Goal: Task Accomplishment & Management: Manage account settings

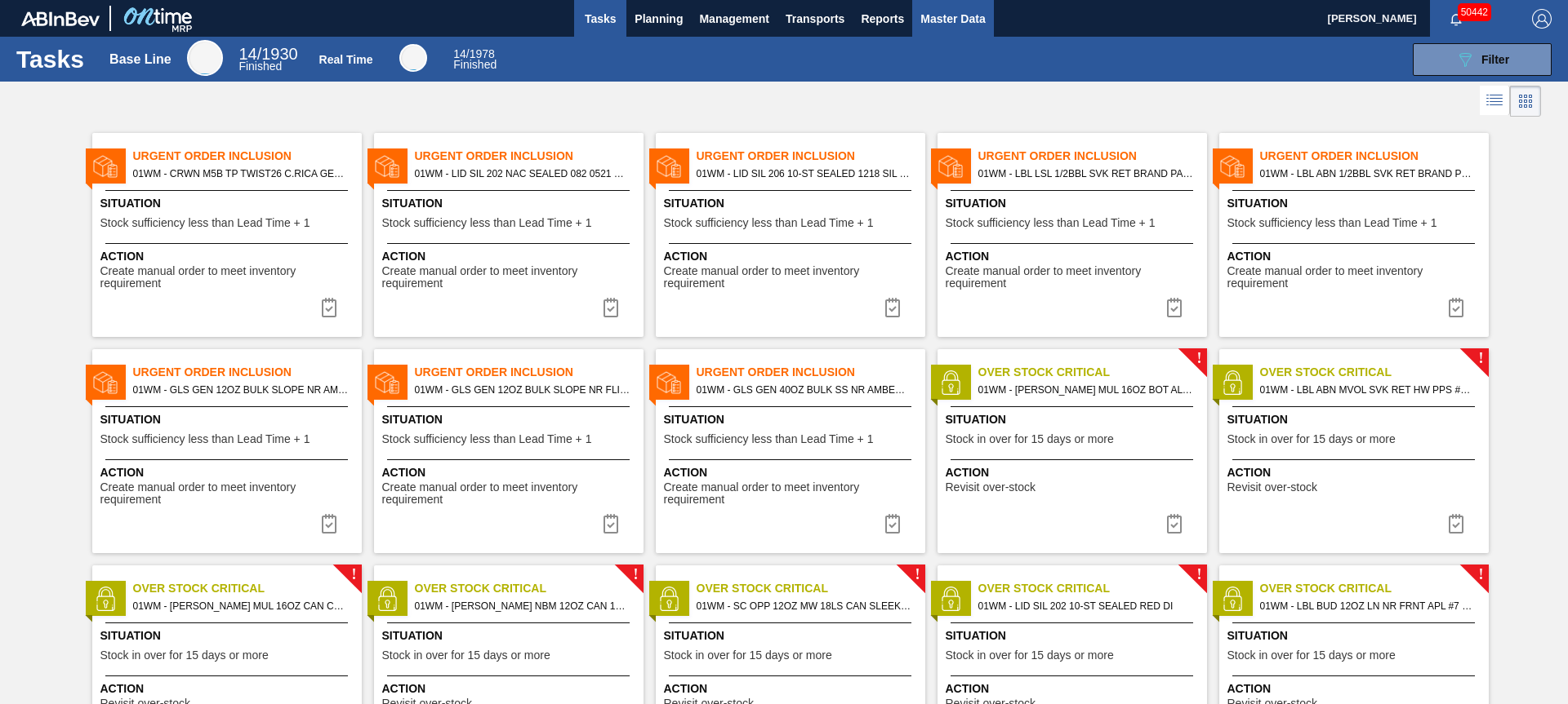
click at [946, 20] on span "Master Data" at bounding box center [952, 19] width 64 height 20
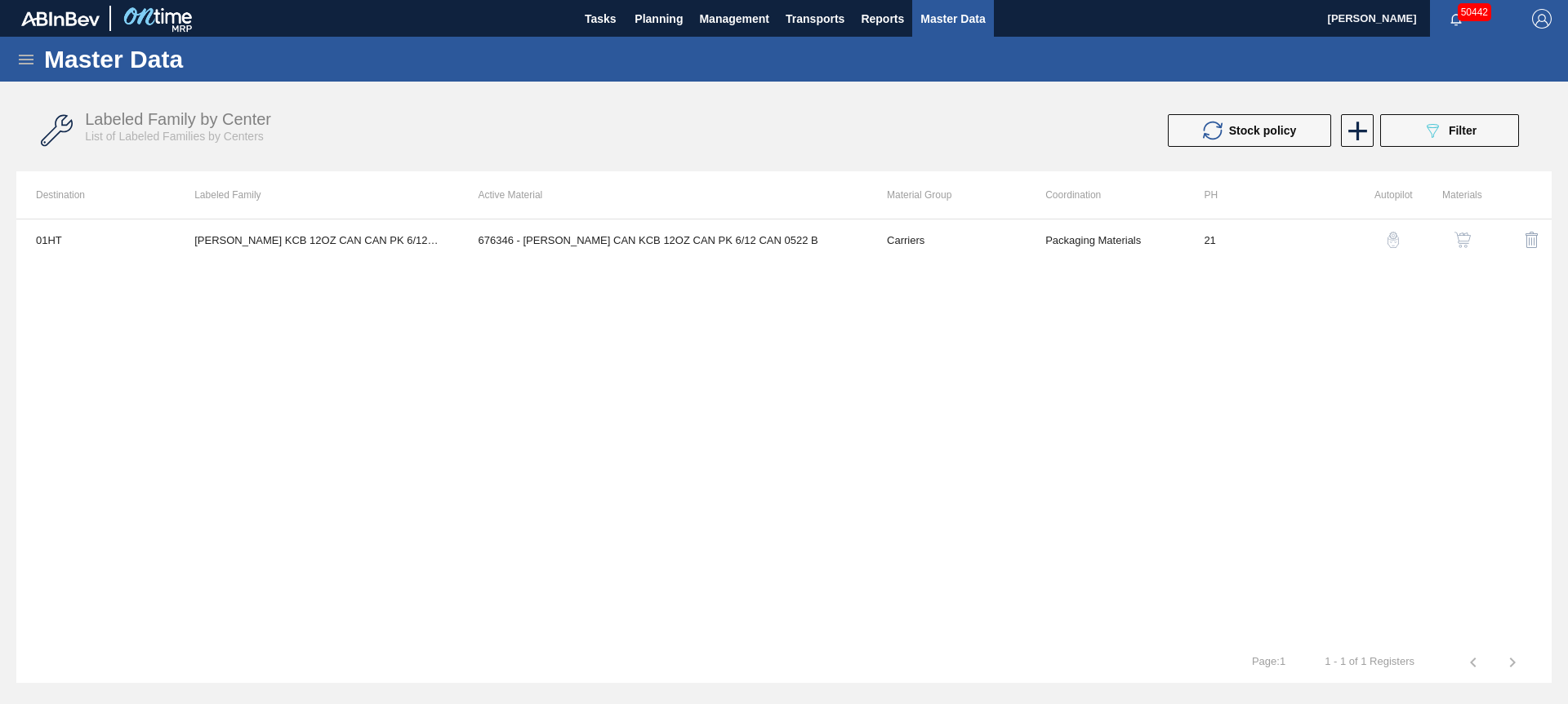
click at [29, 57] on icon at bounding box center [26, 60] width 20 height 20
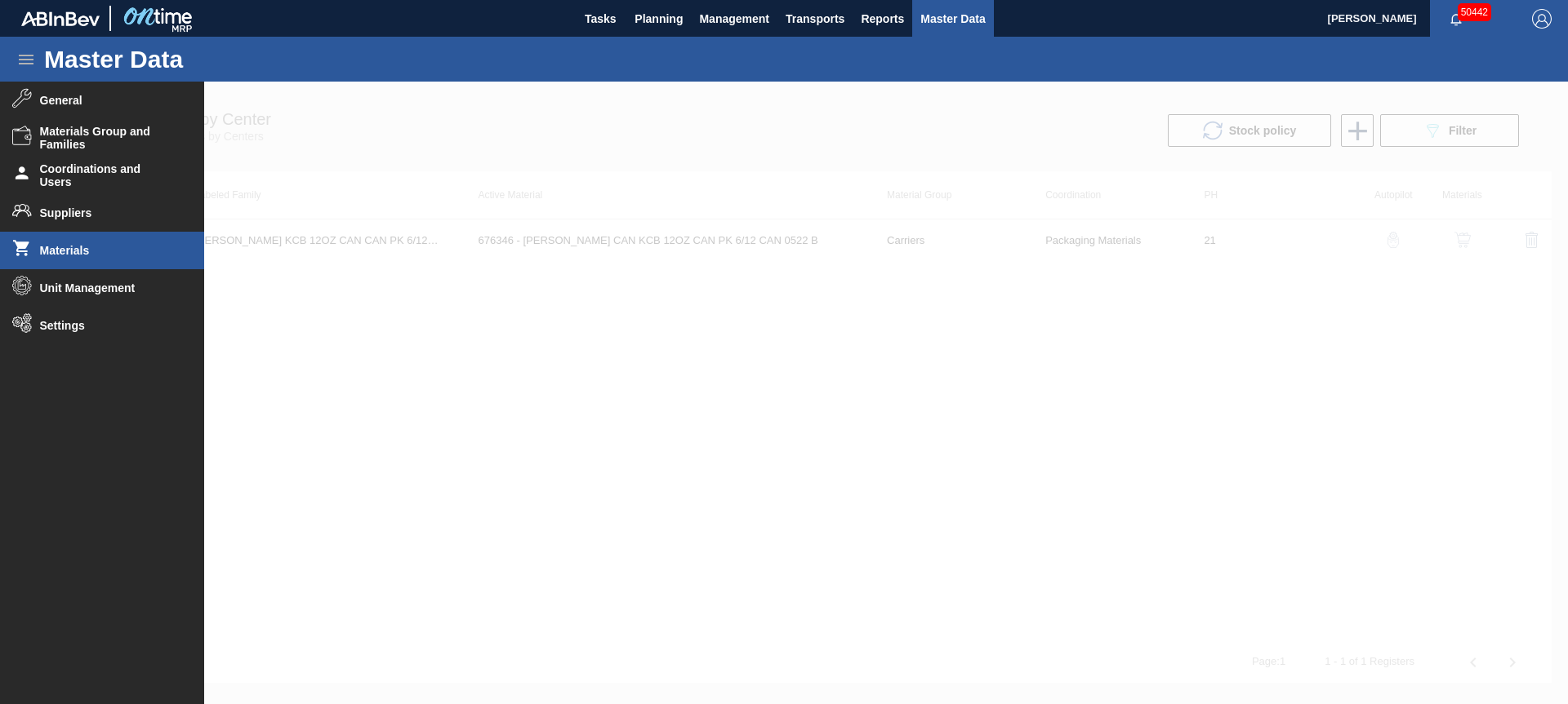
click at [87, 261] on li "Materials" at bounding box center [102, 250] width 204 height 38
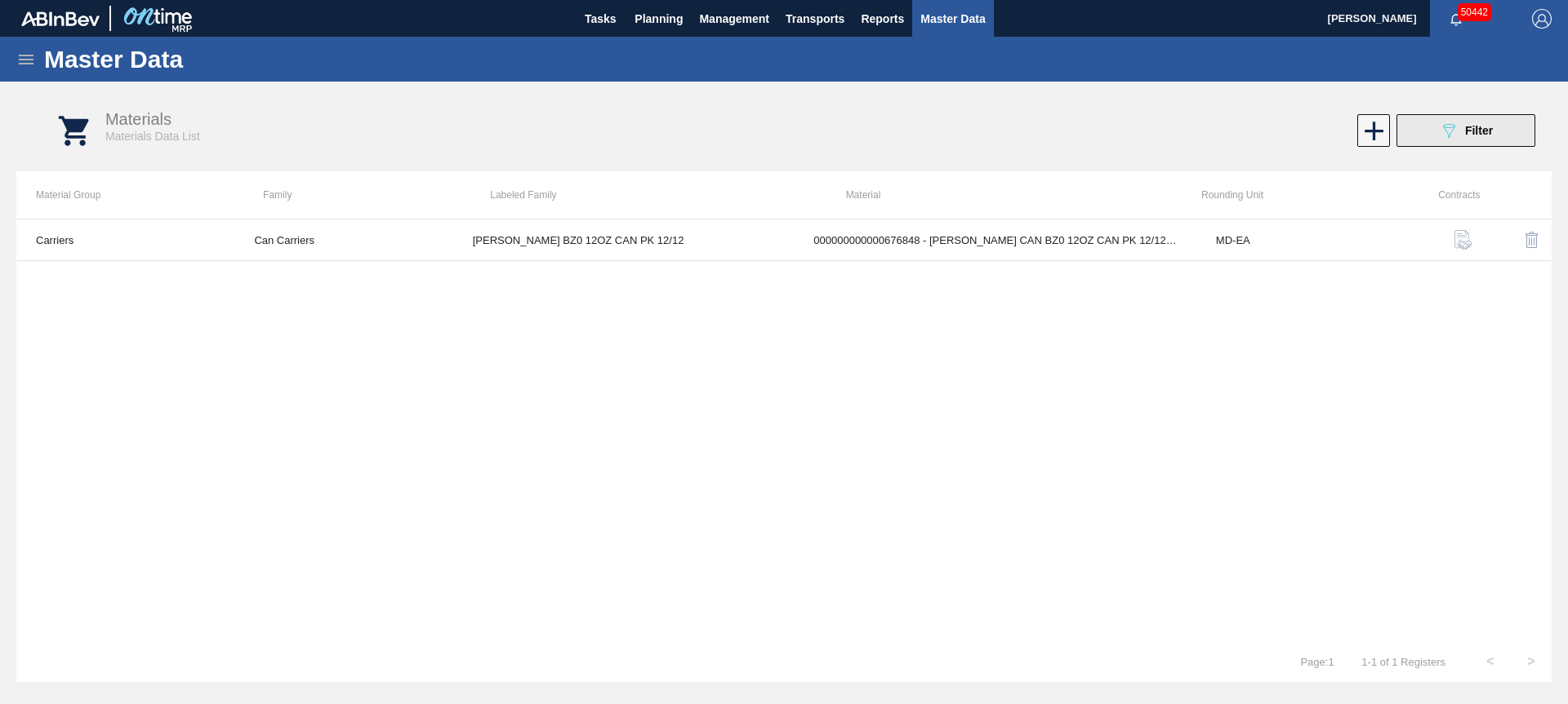
click at [1466, 135] on span "Filter" at bounding box center [1479, 131] width 28 height 13
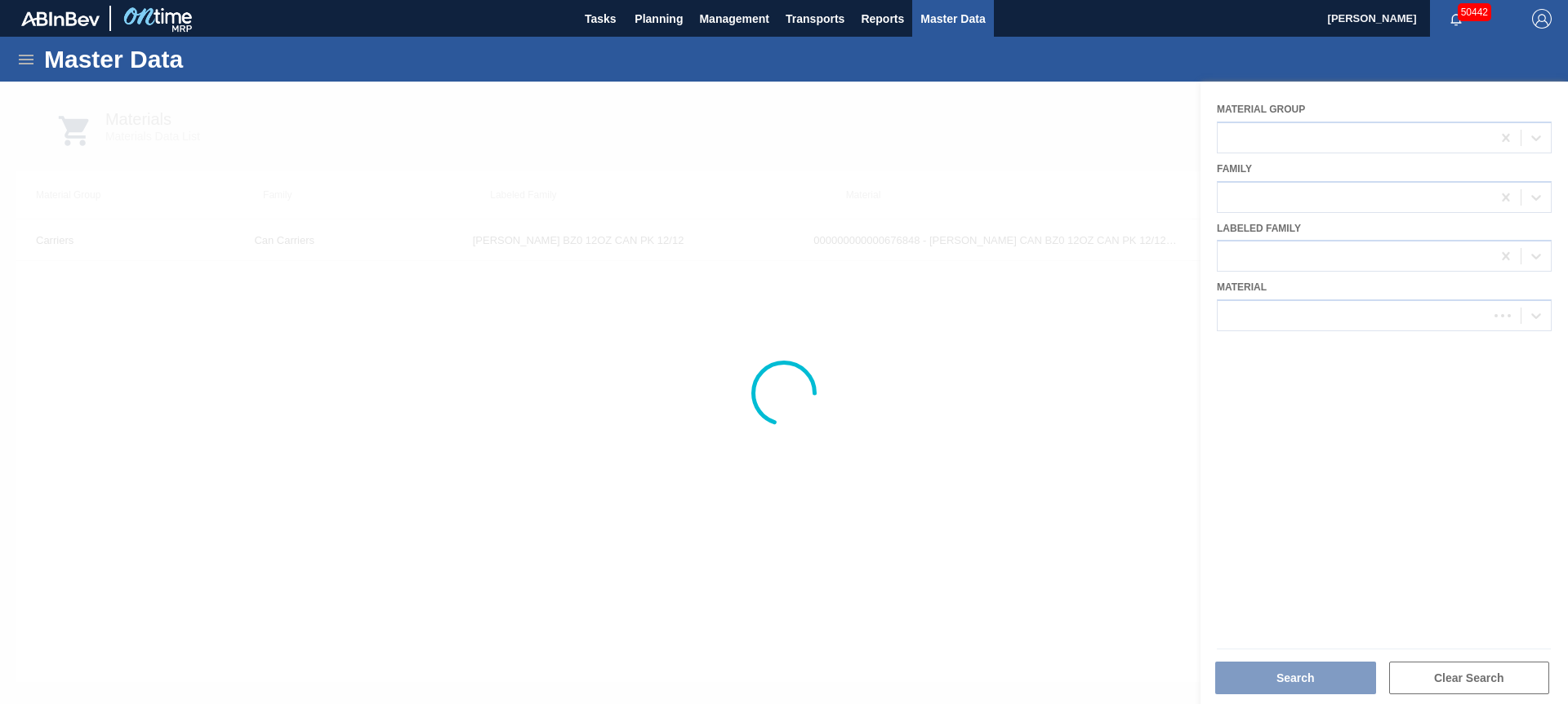
click at [1350, 321] on div at bounding box center [784, 393] width 1568 height 623
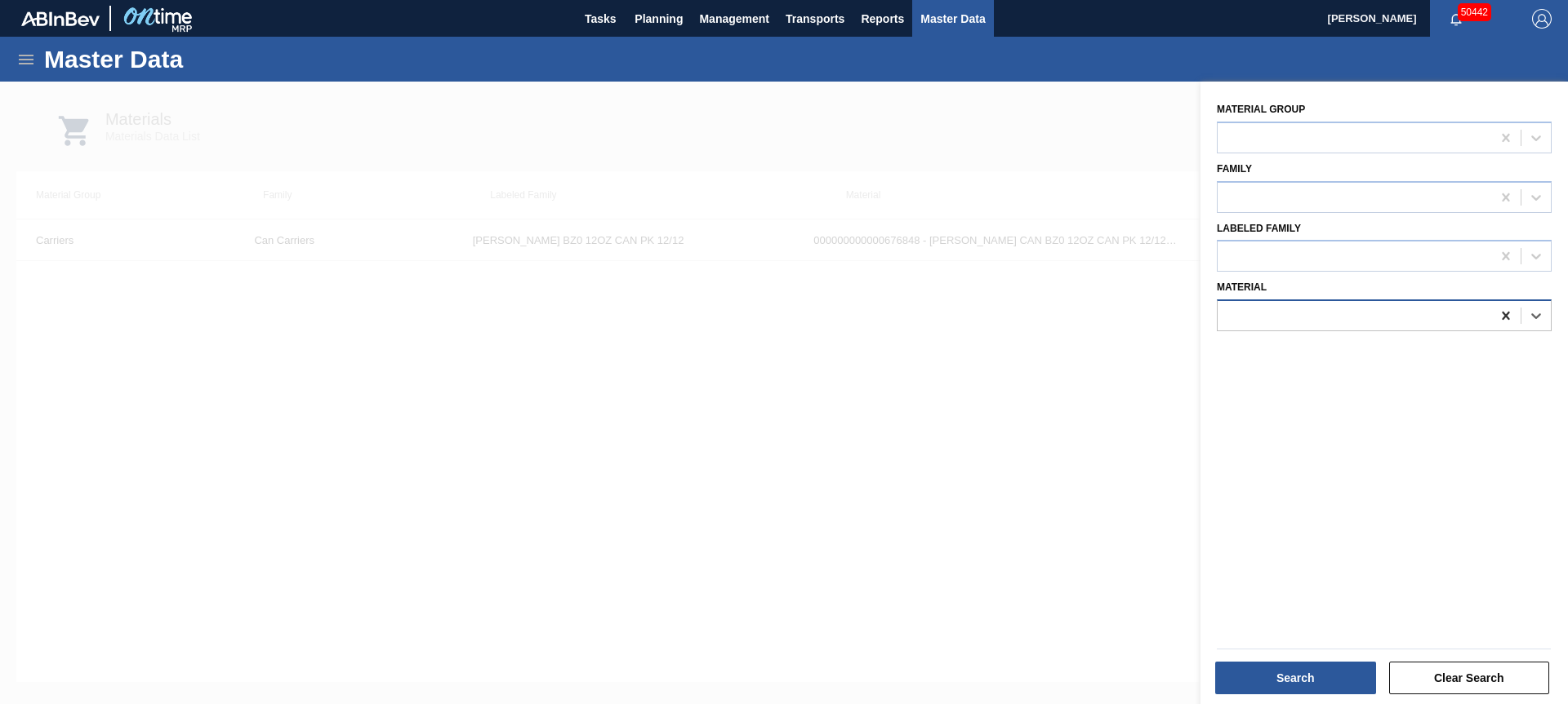
click at [1497, 321] on icon at bounding box center [1505, 316] width 16 height 16
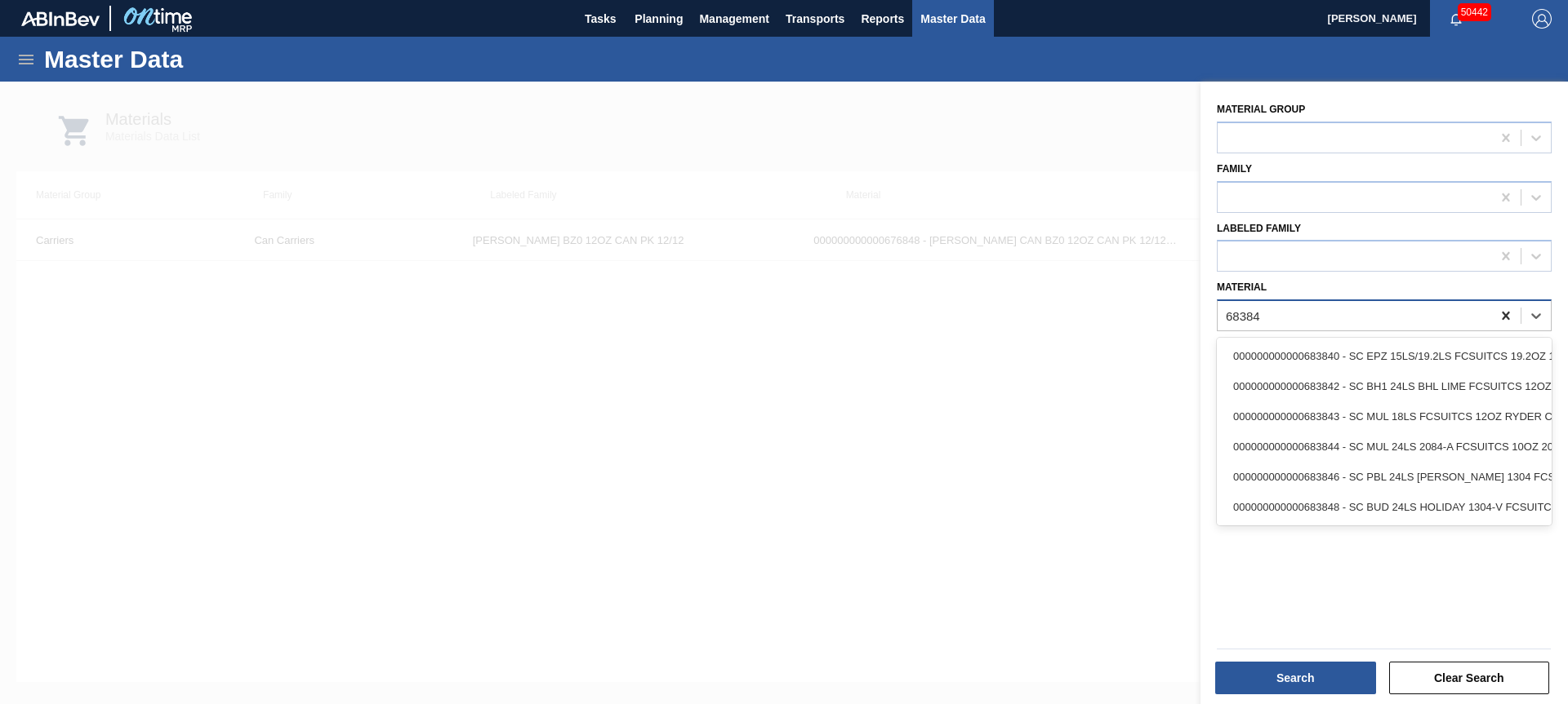
type input "683848"
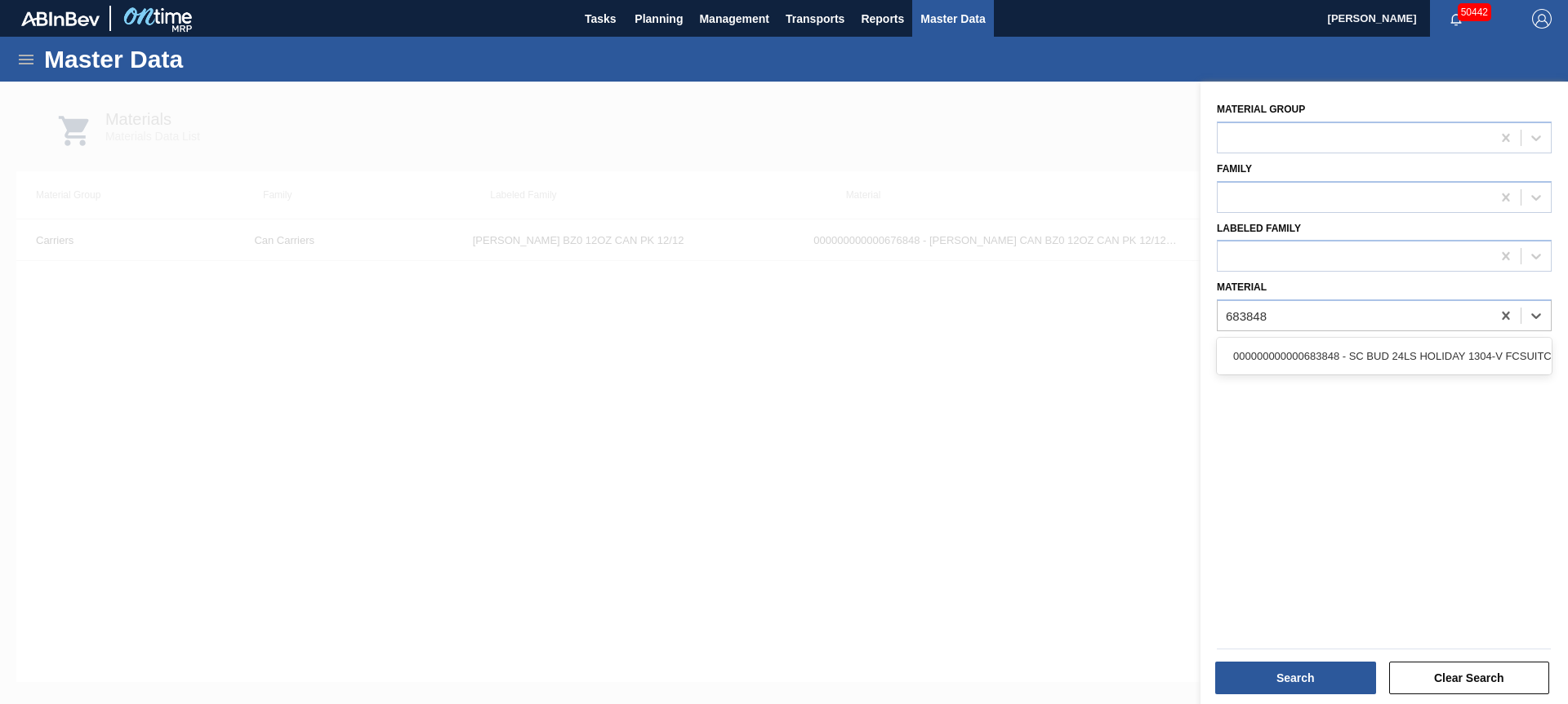
drag, startPoint x: 1470, startPoint y: 351, endPoint x: 1467, endPoint y: 367, distance: 16.3
click at [1470, 351] on div "000000000000683848 - SC BUD 24LS HOLIDAY 1304-V FCSUITCS 12OZ" at bounding box center [1384, 356] width 335 height 30
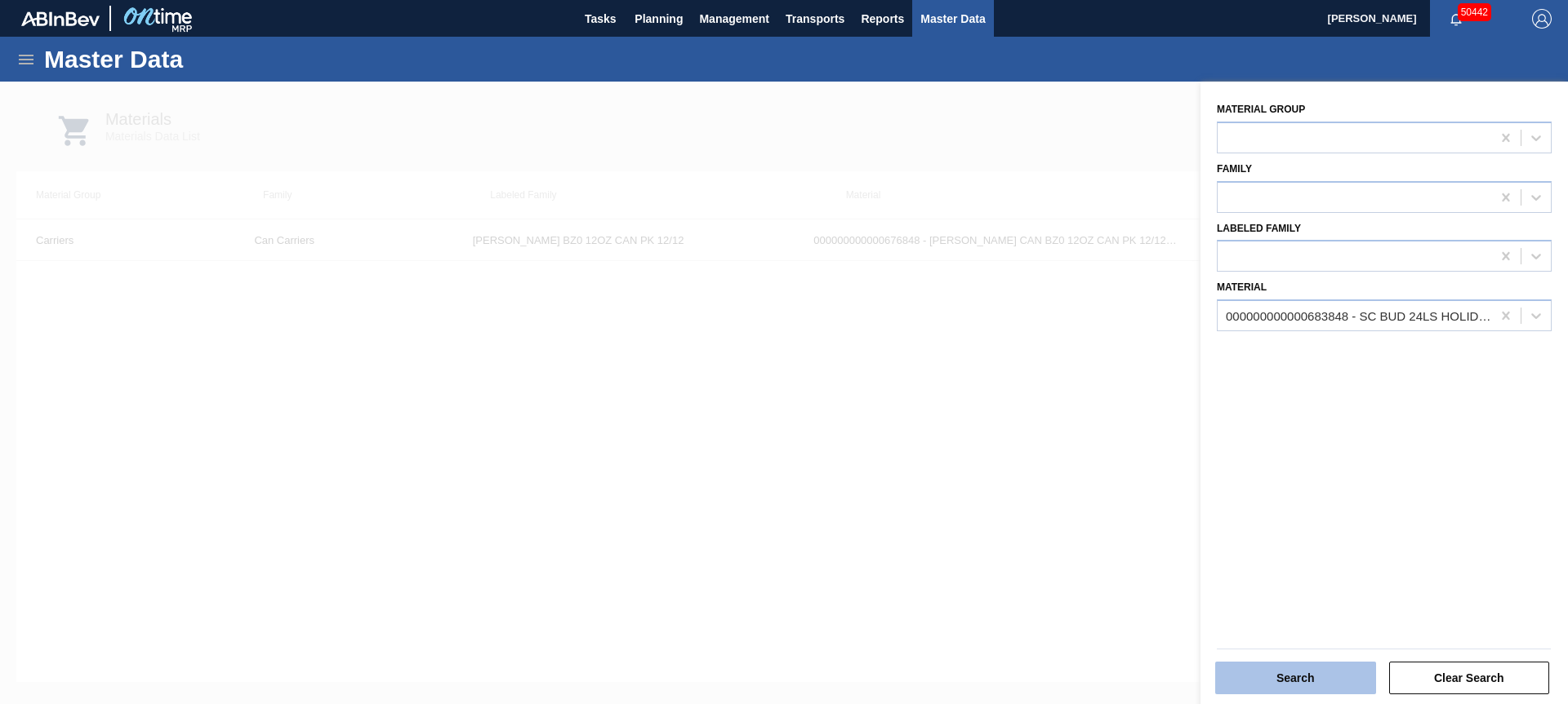
click at [1292, 675] on button "Search" at bounding box center [1296, 678] width 161 height 32
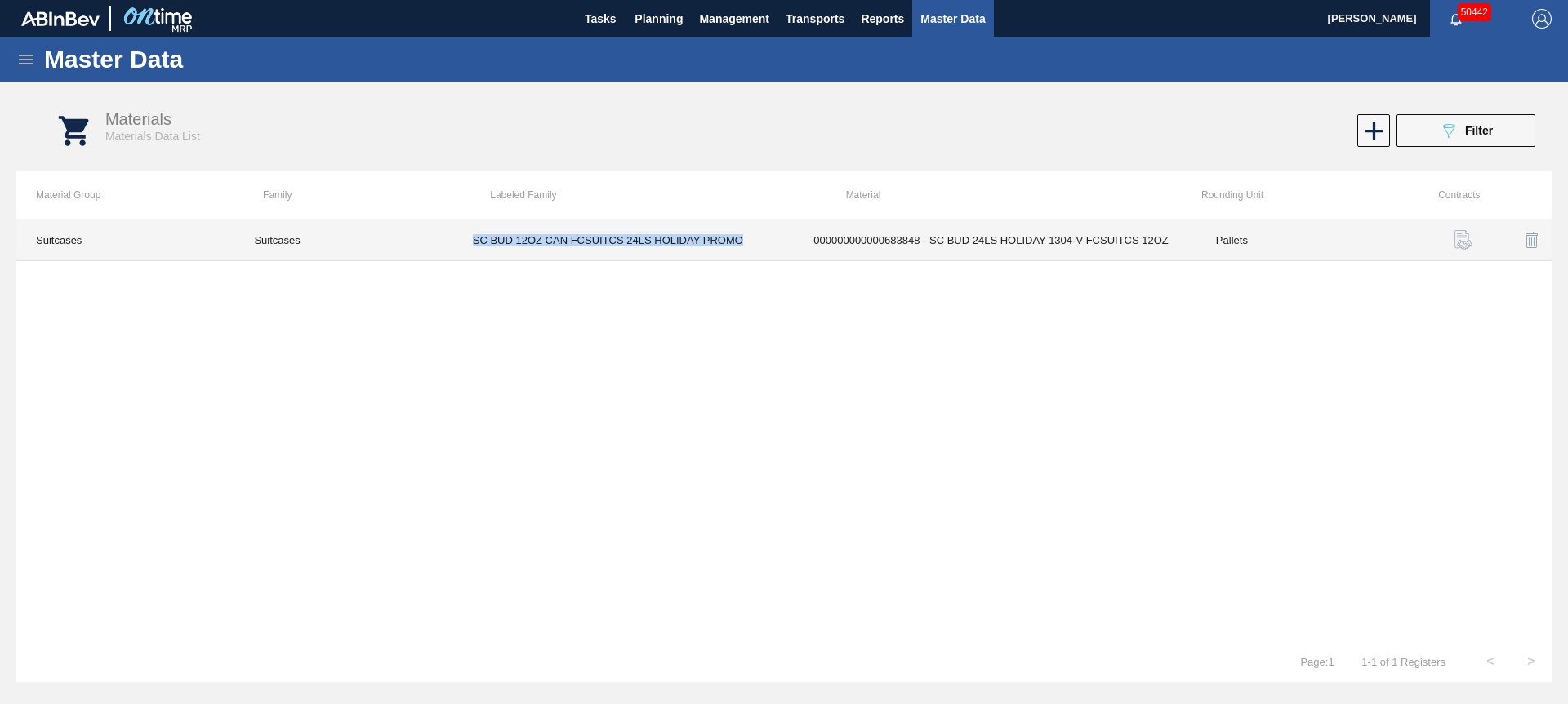
drag, startPoint x: 471, startPoint y: 240, endPoint x: 754, endPoint y: 242, distance: 283.0
click at [754, 242] on td "SC BUD 12OZ CAN FCSUITCS 24LS HOLIDAY PROMO" at bounding box center [623, 240] width 341 height 42
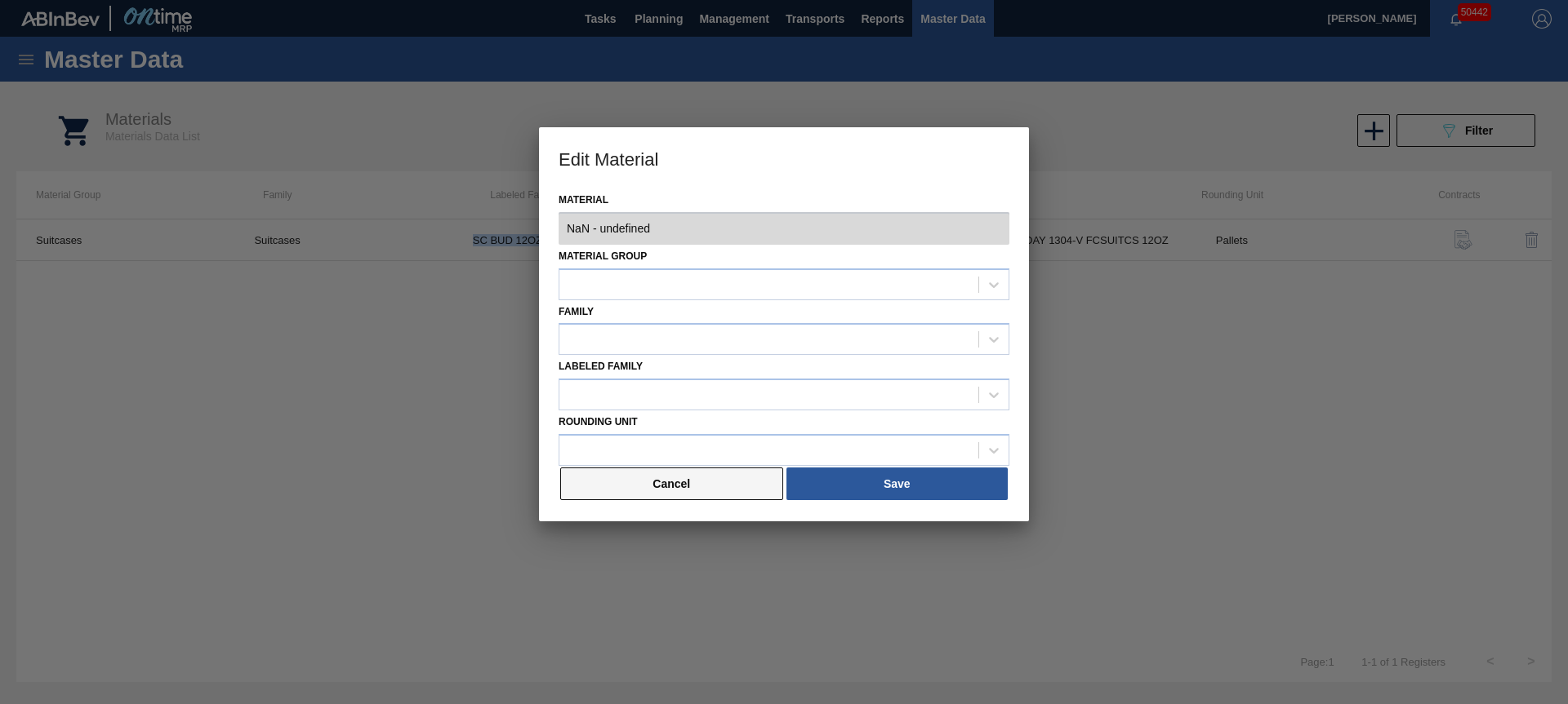
type input "683848 - 000000000000683848 - SC BUD 24LS HOLIDAY 1304-V FCSUITCS 12OZ"
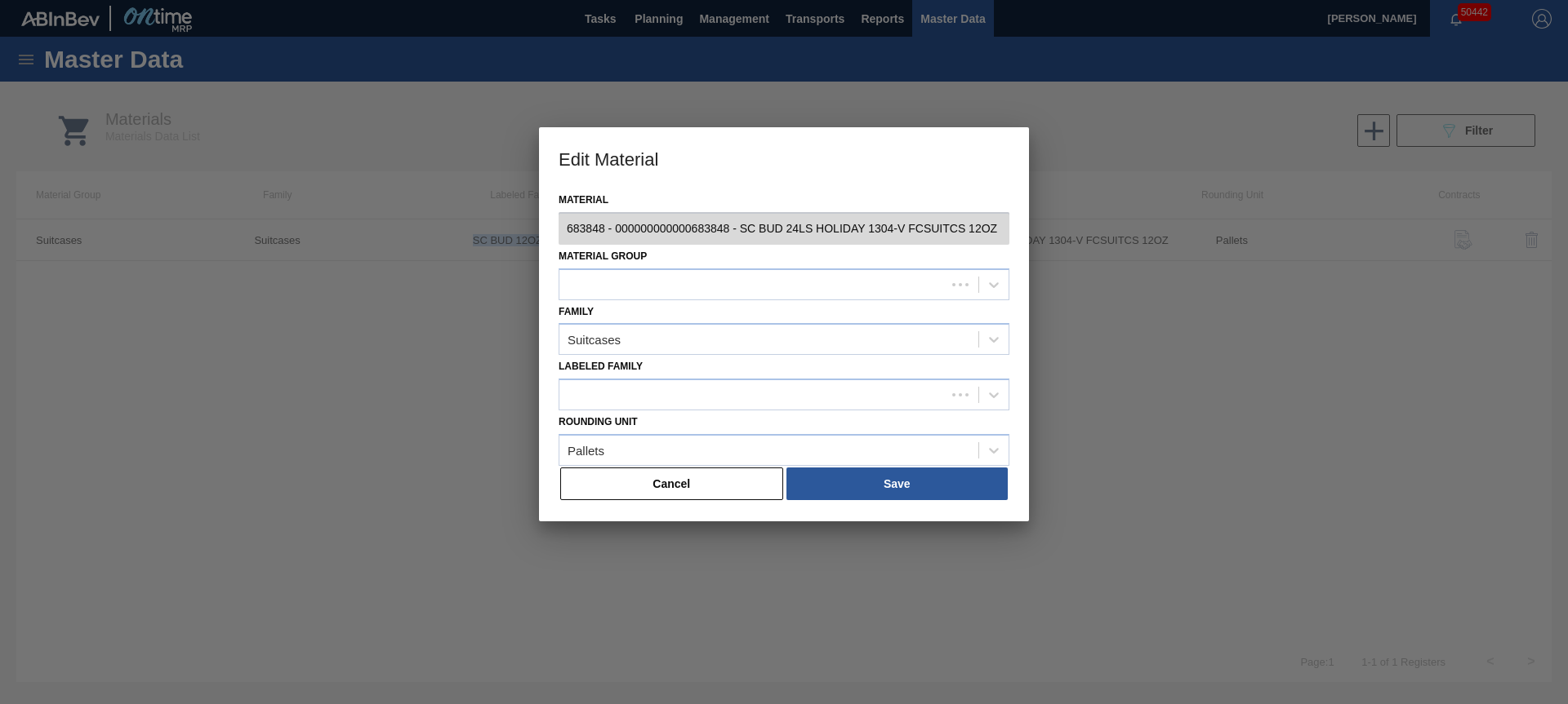
drag, startPoint x: 699, startPoint y: 488, endPoint x: 652, endPoint y: 322, distance: 172.5
click at [697, 481] on button "Cancel" at bounding box center [671, 484] width 223 height 32
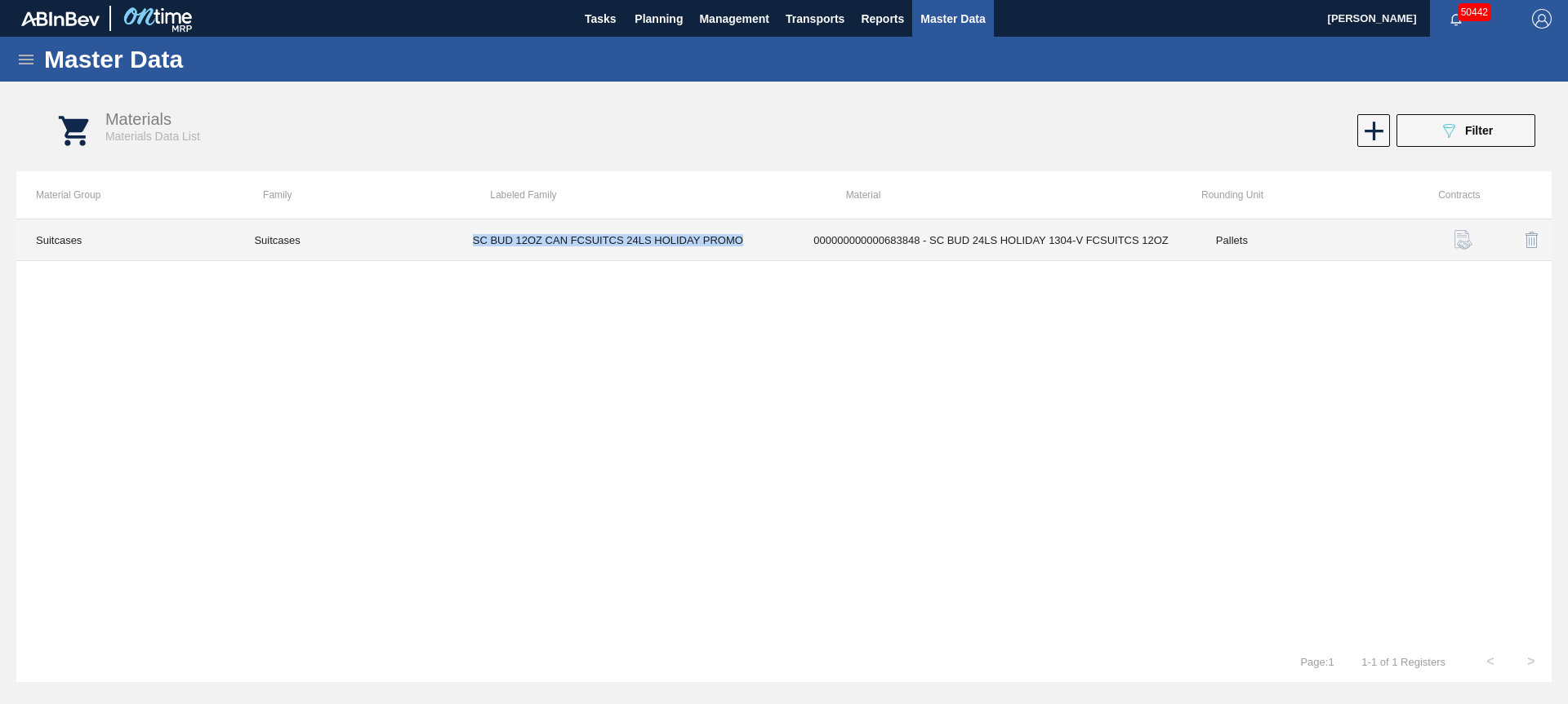
copy td "SC BUD 12OZ CAN FCSUITCS 24LS HOLIDAY PROMO"
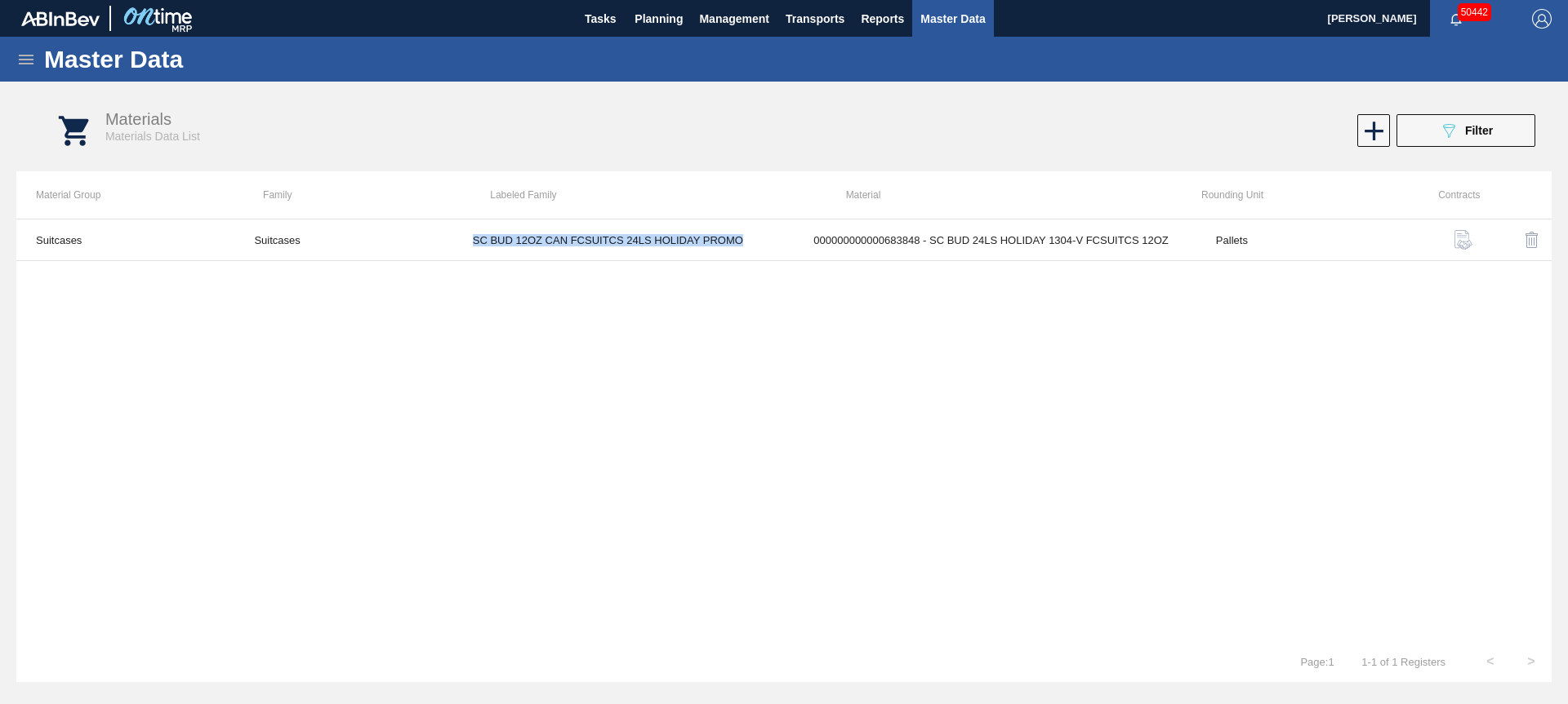
click at [959, 29] on button "Master Data" at bounding box center [952, 18] width 81 height 37
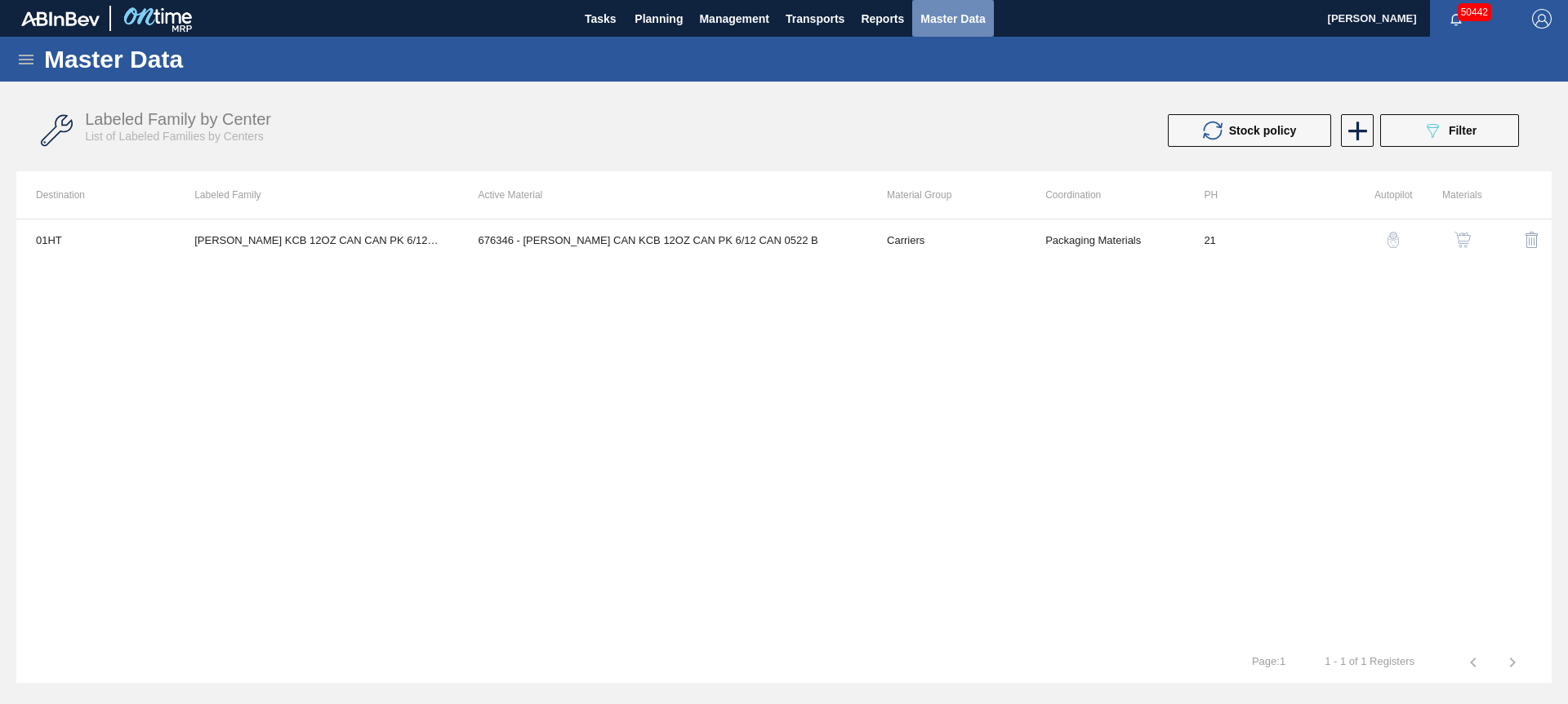
click at [958, 24] on span "Master Data" at bounding box center [952, 19] width 64 height 20
click at [1473, 125] on span "Filter" at bounding box center [1461, 131] width 28 height 13
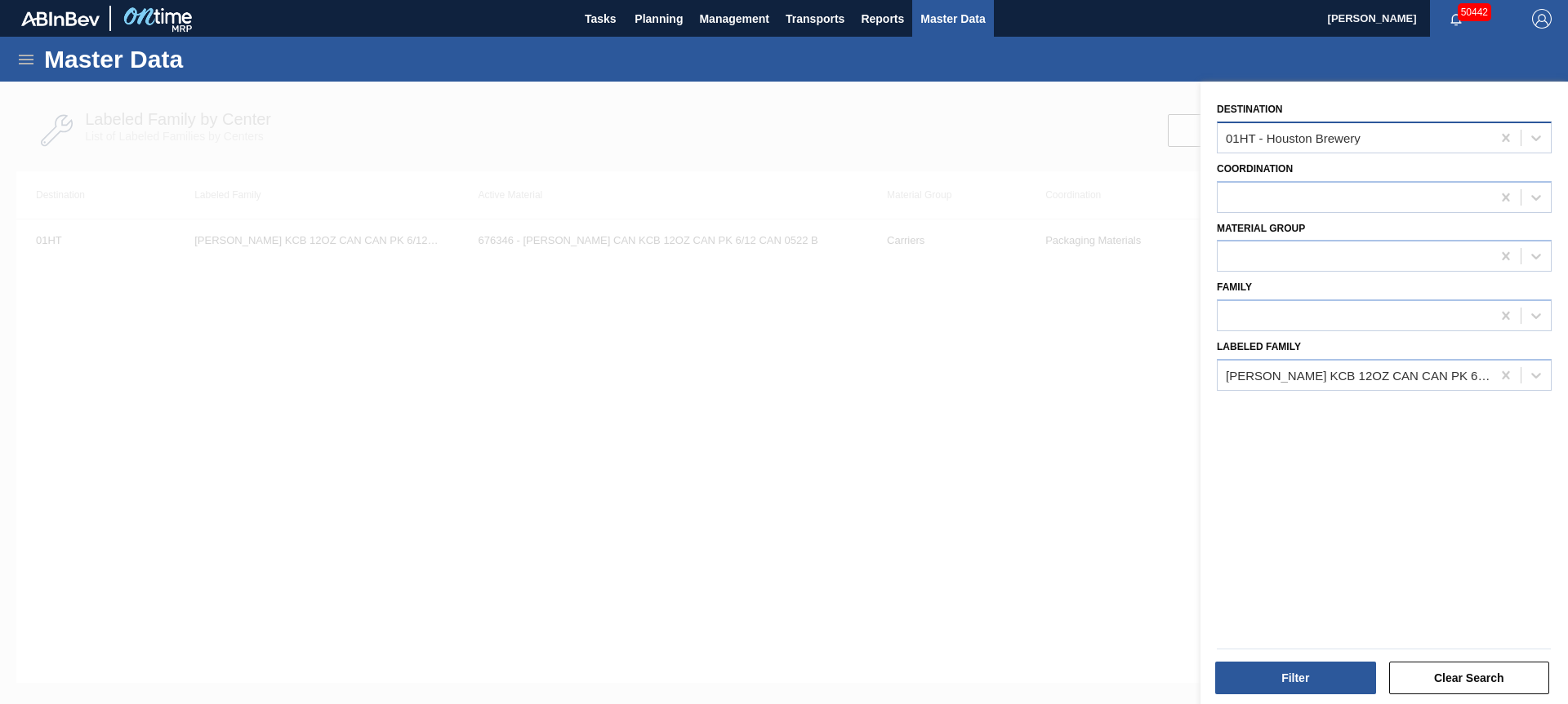
click at [1501, 145] on div at bounding box center [1505, 138] width 30 height 30
click at [1504, 370] on icon at bounding box center [1505, 376] width 16 height 16
paste Family "SC BUD 12OZ CAN FCSUITCS 24LS HOLIDAY PROMO"
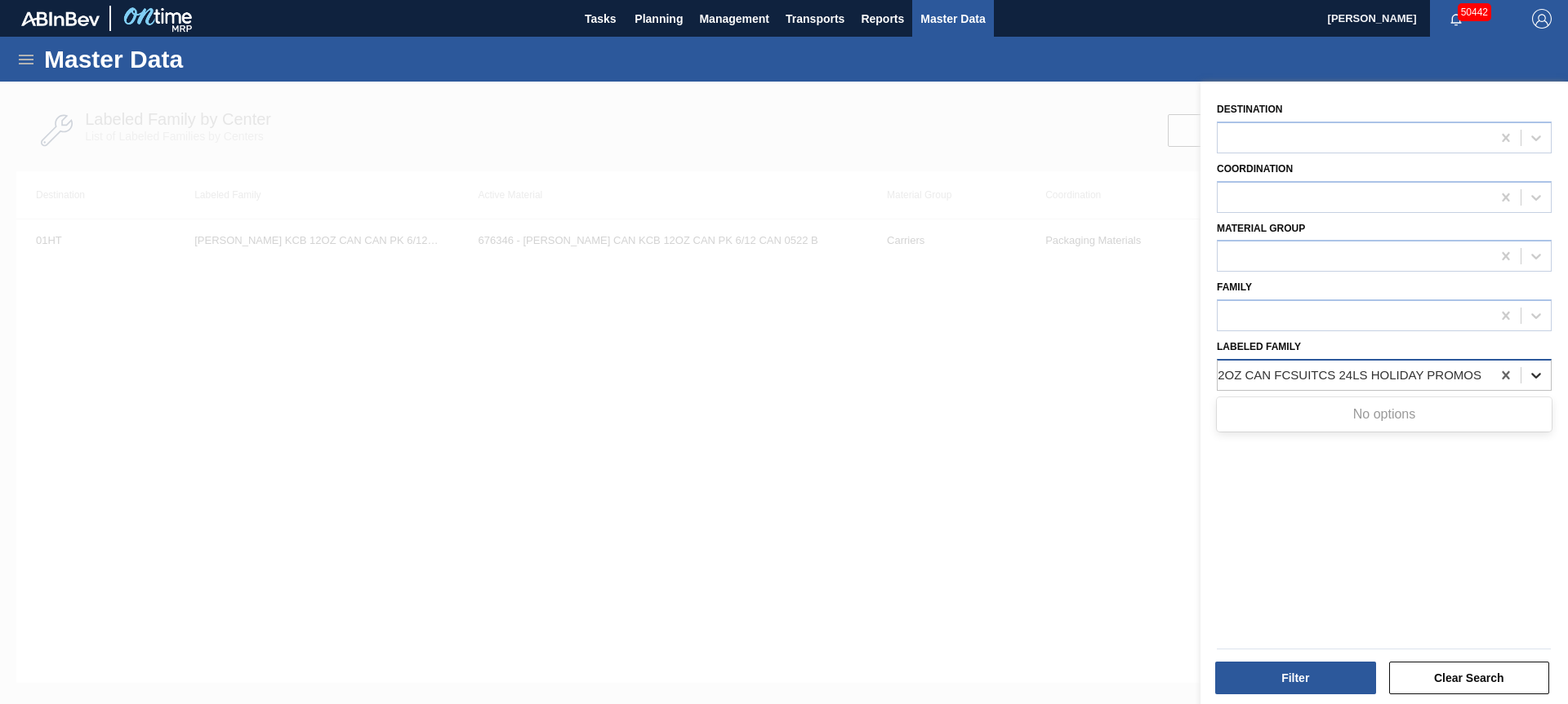
type Family "SC BUD 12OZ CAN FCSUITCS 24LS HOLIDAY PROMO"
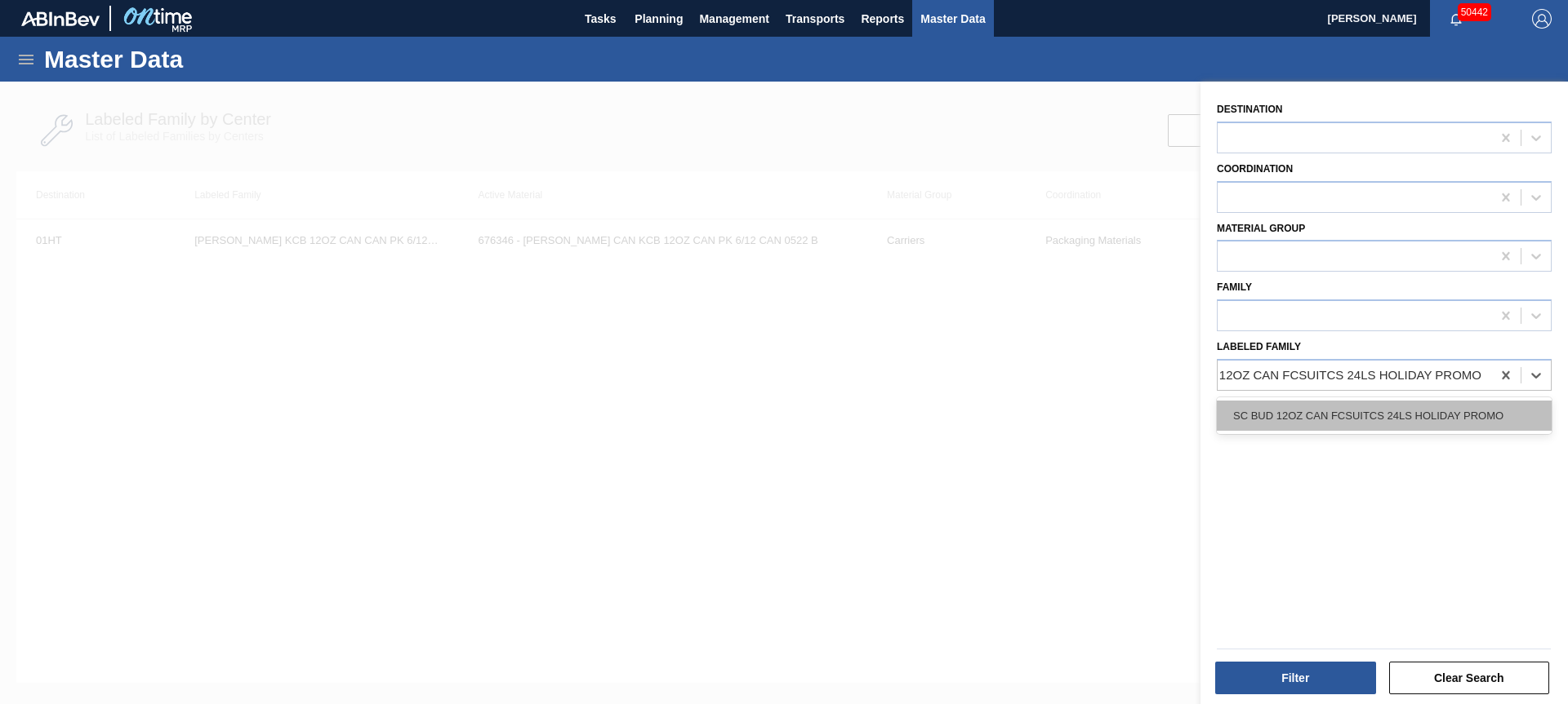
click at [1428, 408] on div "SC BUD 12OZ CAN FCSUITCS 24LS HOLIDAY PROMO" at bounding box center [1384, 416] width 335 height 30
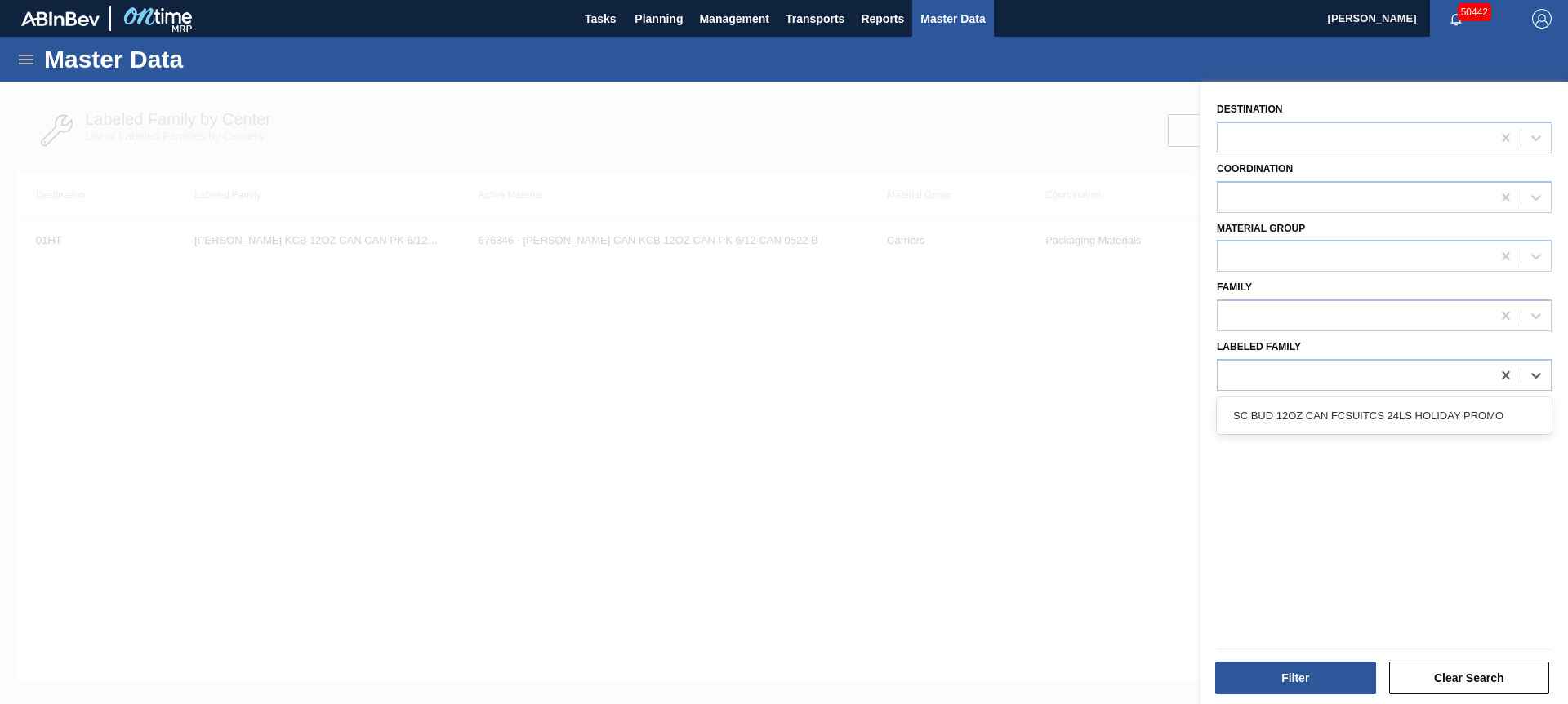
scroll to position [0, 2]
click at [1298, 695] on div "Filter" at bounding box center [1297, 678] width 174 height 36
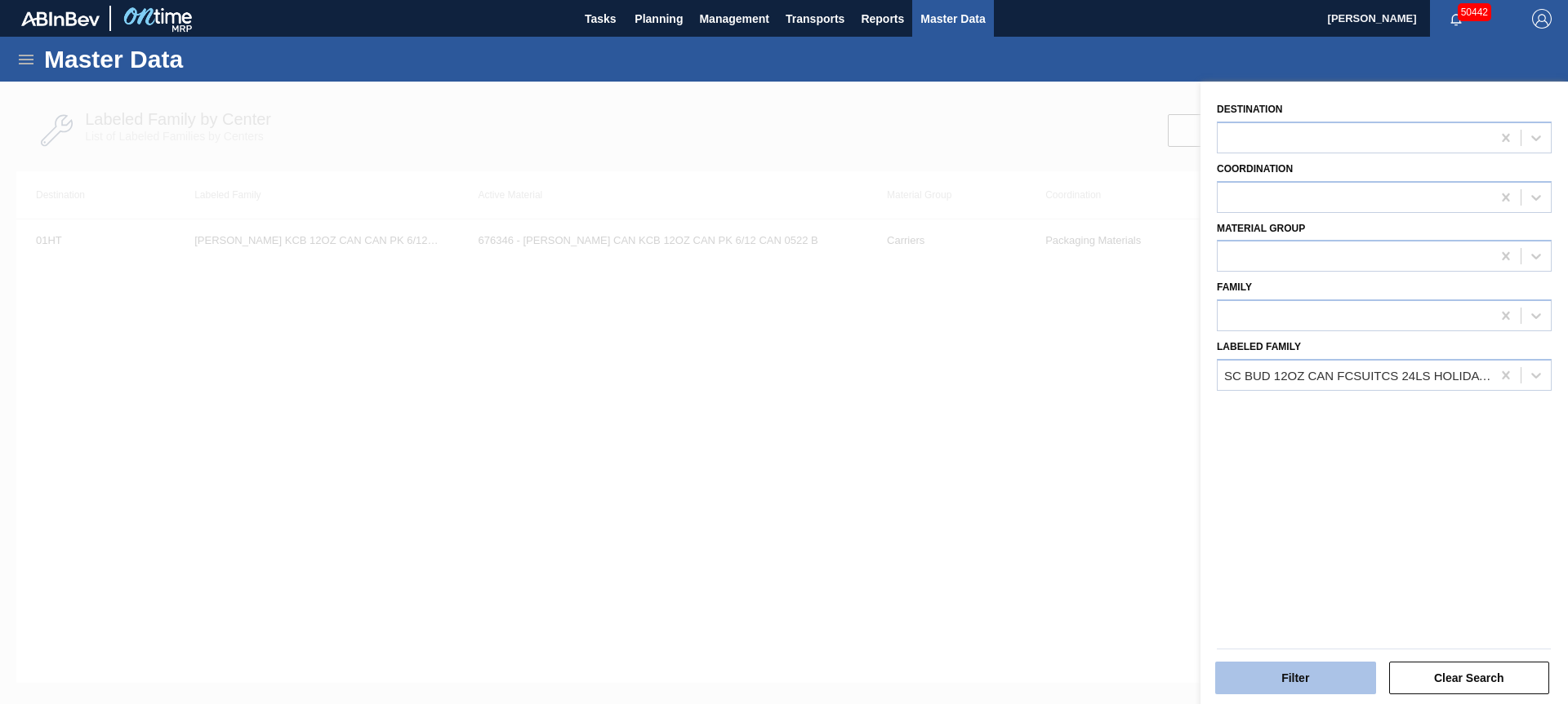
click at [1301, 673] on button "Filter" at bounding box center [1296, 678] width 161 height 32
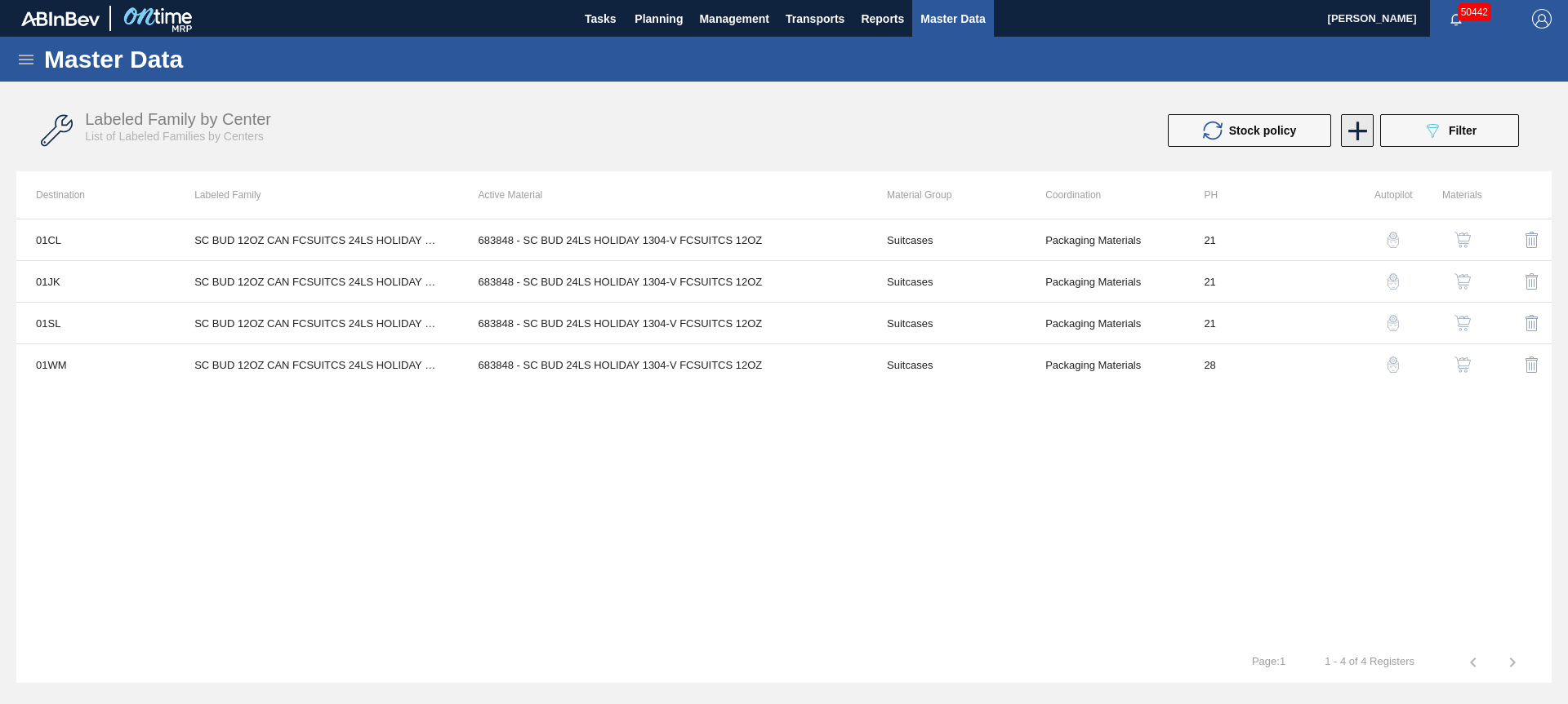
click at [1365, 135] on icon at bounding box center [1358, 131] width 32 height 32
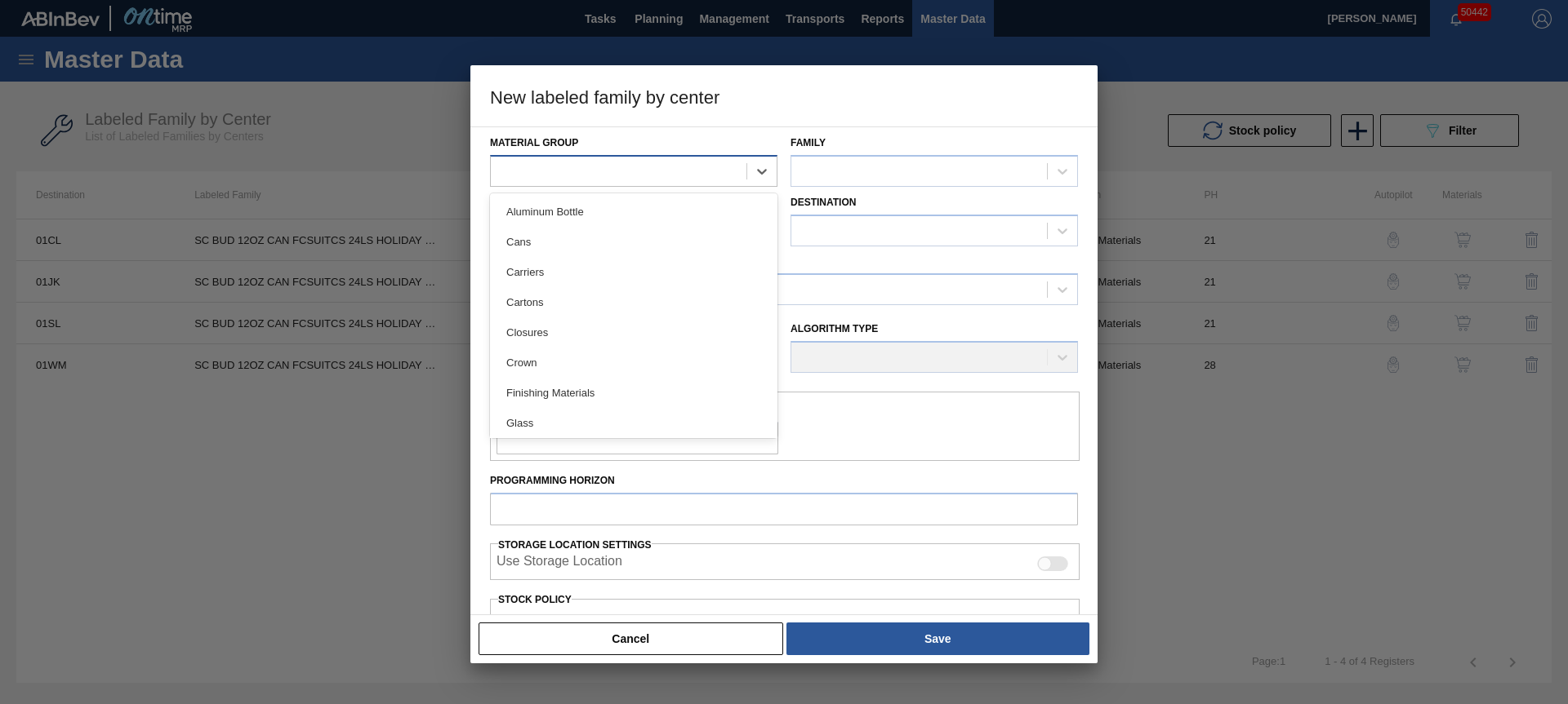
click at [626, 168] on div at bounding box center [618, 171] width 256 height 23
drag, startPoint x: 564, startPoint y: 379, endPoint x: 737, endPoint y: 243, distance: 220.1
click at [564, 379] on div "Suitcases" at bounding box center [633, 390] width 287 height 30
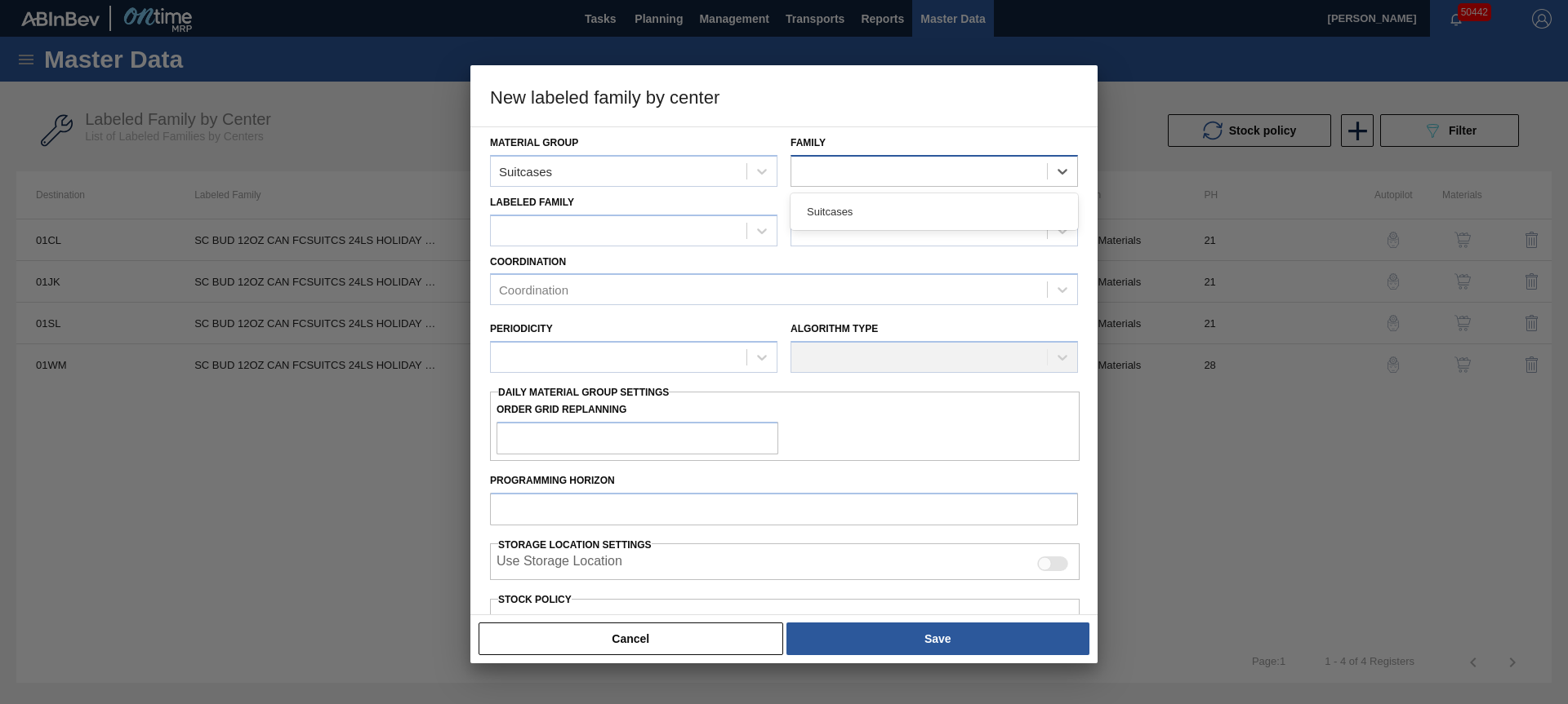
click at [814, 173] on div at bounding box center [919, 171] width 256 height 23
click at [855, 219] on div "Suitcases" at bounding box center [933, 212] width 287 height 30
click at [609, 240] on div at bounding box center [618, 231] width 256 height 23
paste Family "SC BUD 12OZ CAN FCSUITCS 24LS HOLIDAY PROMO"
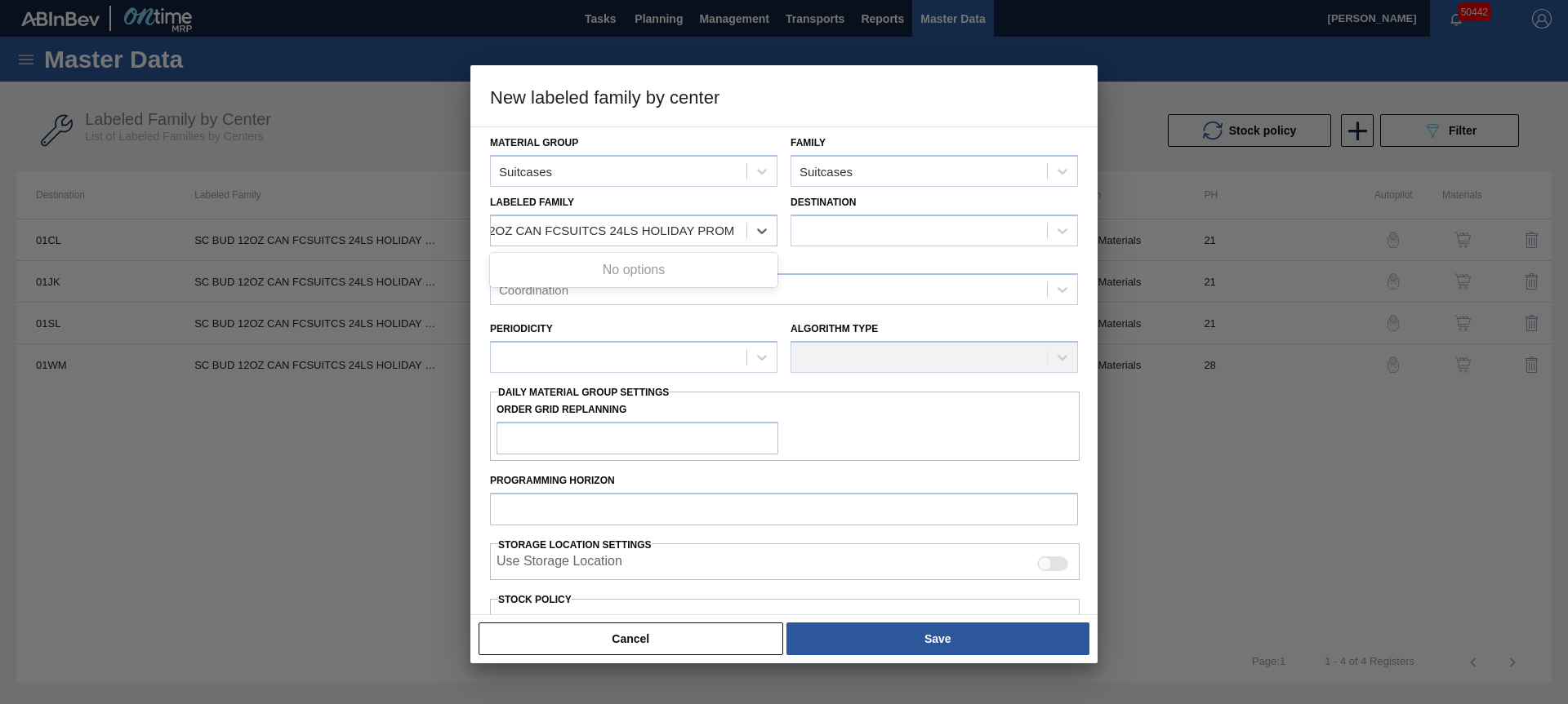
scroll to position [0, 65]
type Family "SC BUD 12OZ CAN FCSUITCS 24LS HOLIDAY PRO"
drag, startPoint x: 673, startPoint y: 279, endPoint x: 833, endPoint y: 228, distance: 167.9
click at [674, 278] on div "SC BUD 12OZ CAN FCSUITCS 24LS HOLIDAY PROMO" at bounding box center [633, 271] width 287 height 30
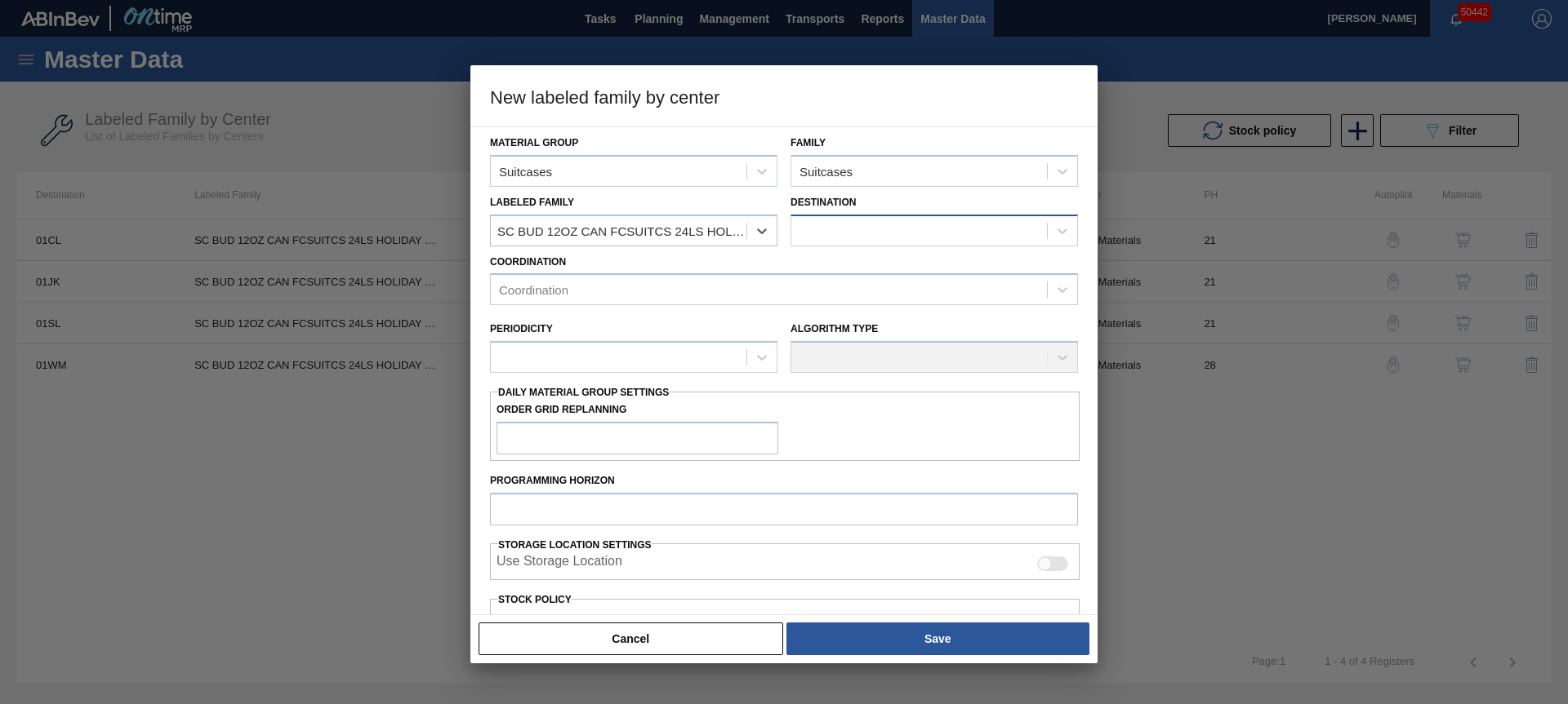
scroll to position [0, 2]
click at [833, 228] on div at bounding box center [919, 231] width 256 height 23
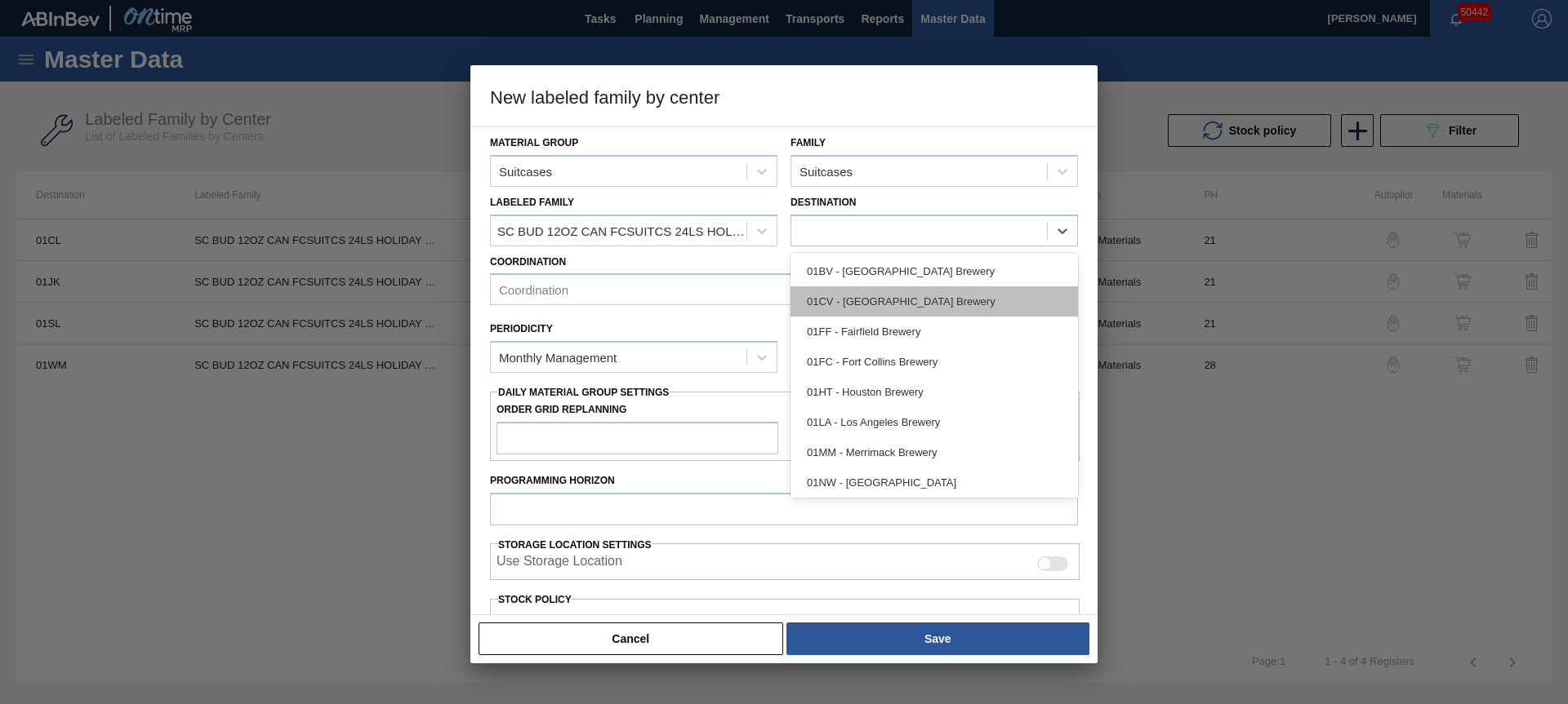
click at [873, 307] on div "01CV - [GEOGRAPHIC_DATA] Brewery" at bounding box center [933, 301] width 287 height 30
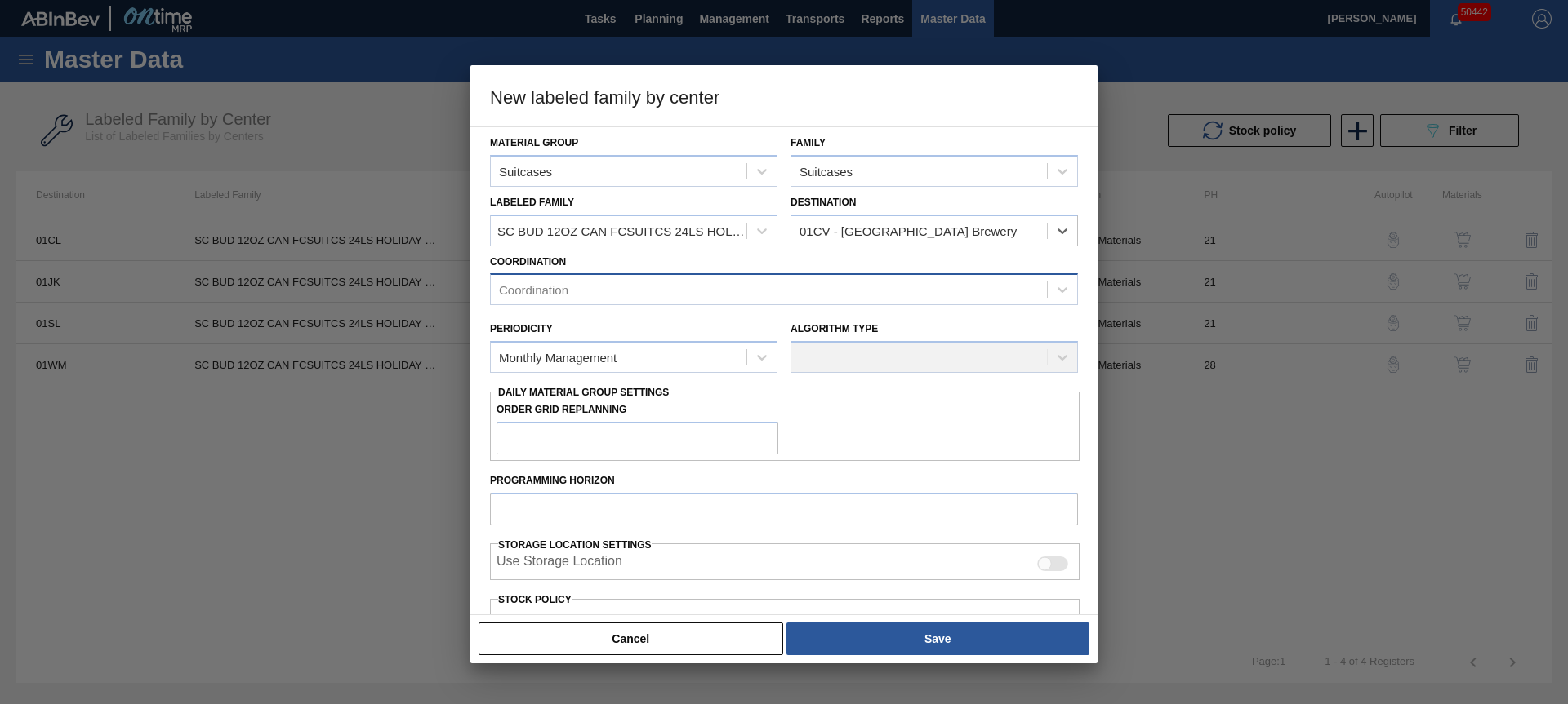
click at [741, 294] on div "Coordination" at bounding box center [768, 290] width 556 height 23
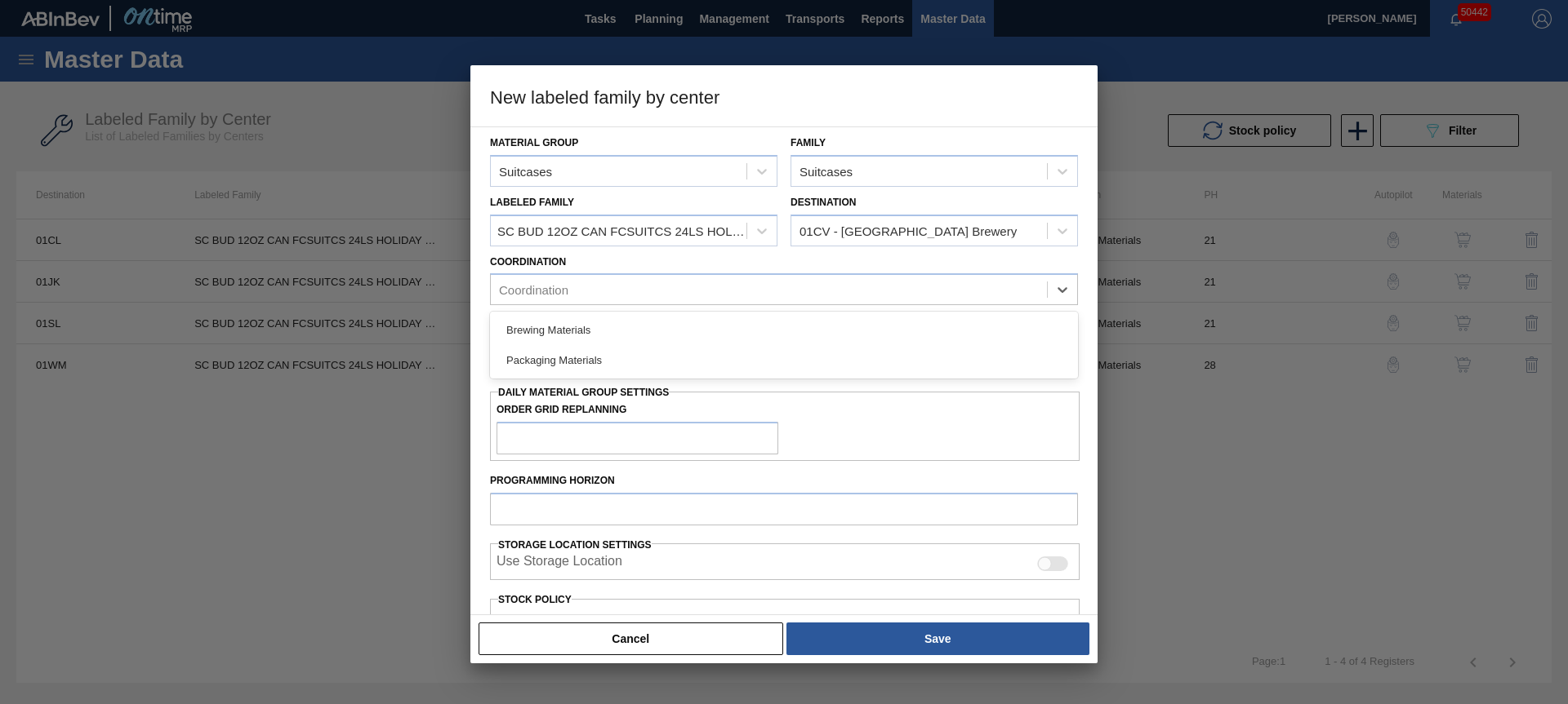
drag, startPoint x: 679, startPoint y: 360, endPoint x: 672, endPoint y: 367, distance: 9.9
click at [679, 360] on div "Packaging Materials" at bounding box center [783, 360] width 588 height 30
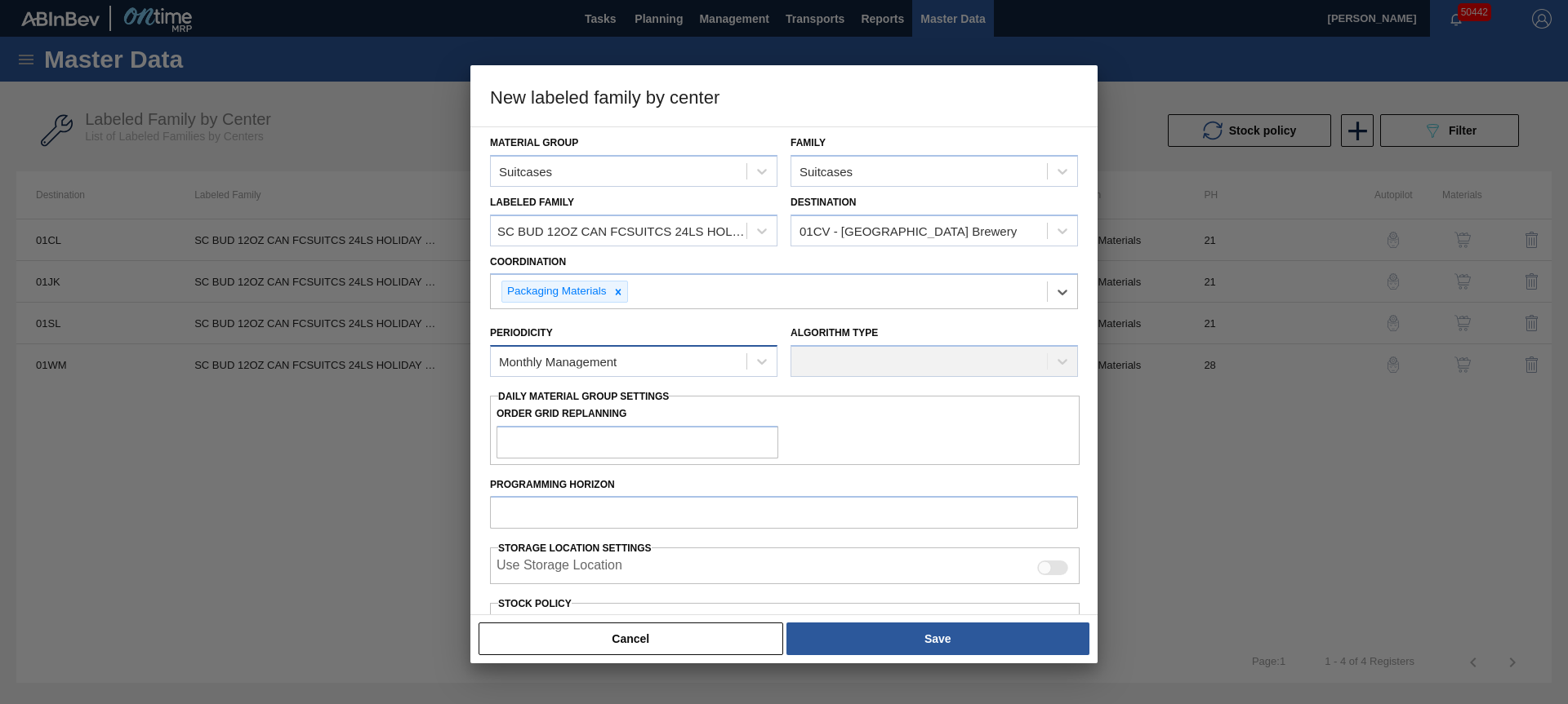
click at [633, 369] on div "Monthly Management" at bounding box center [618, 361] width 256 height 23
click at [588, 408] on div "Monthly Management" at bounding box center [633, 402] width 287 height 30
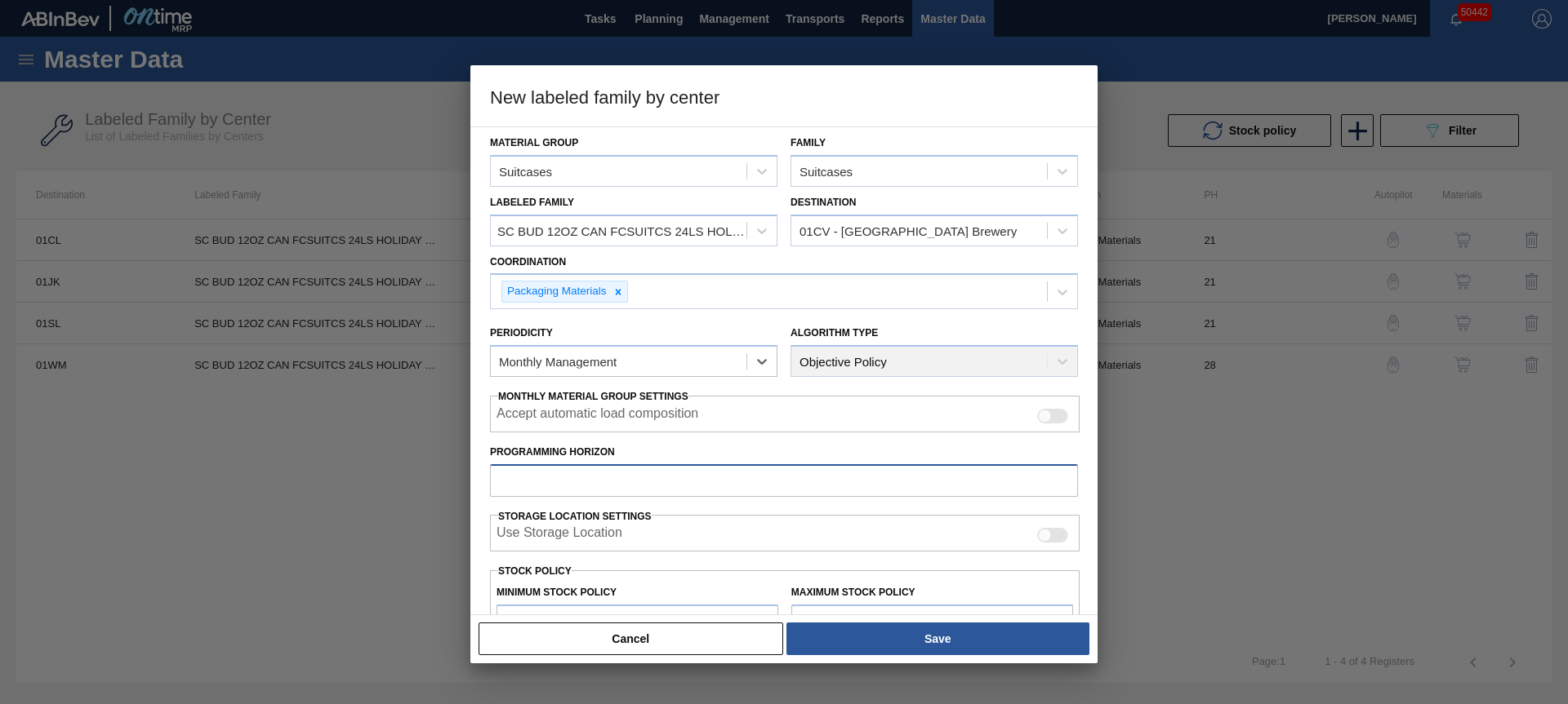
drag, startPoint x: 551, startPoint y: 475, endPoint x: 561, endPoint y: 482, distance: 12.2
click at [554, 478] on input "Programming Horizon" at bounding box center [783, 480] width 588 height 32
type input "28"
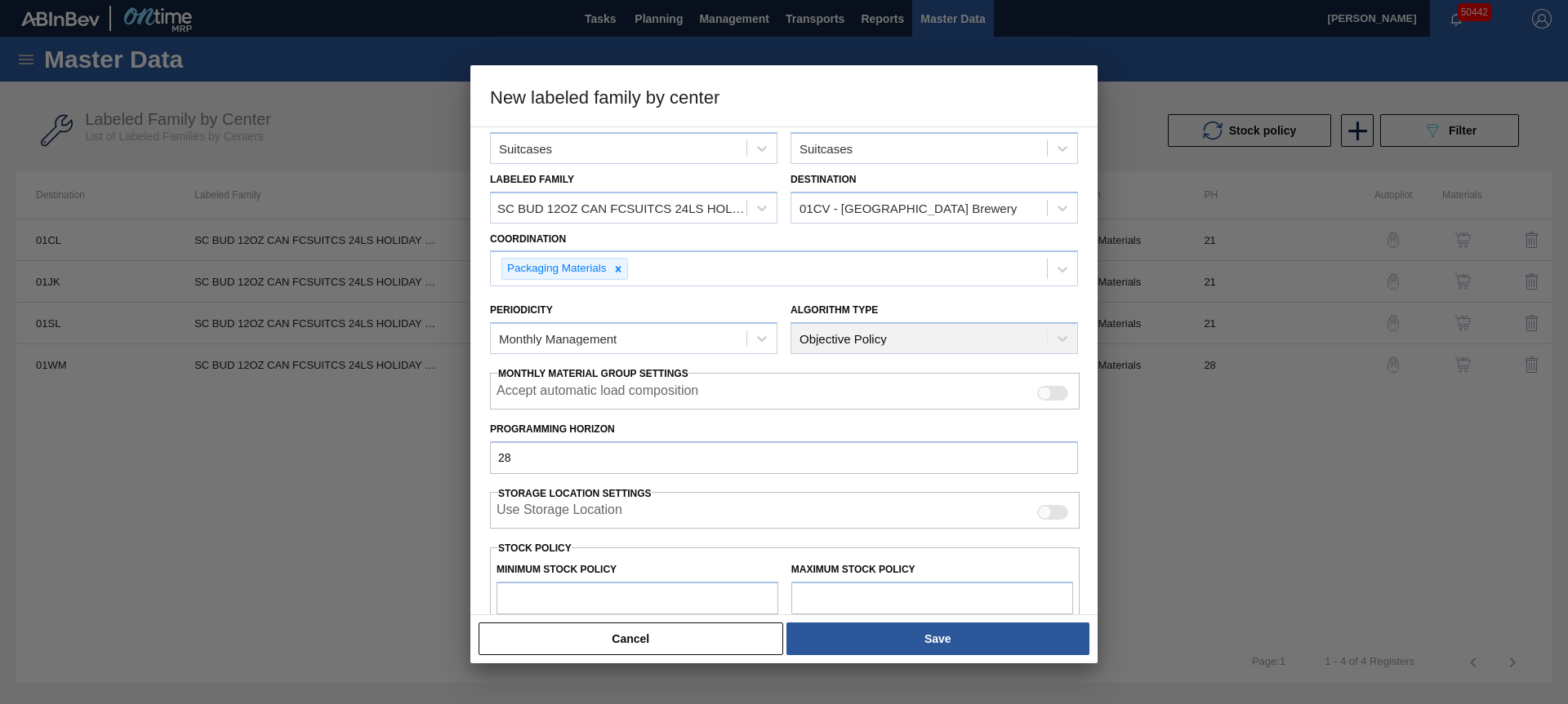
type input "0"
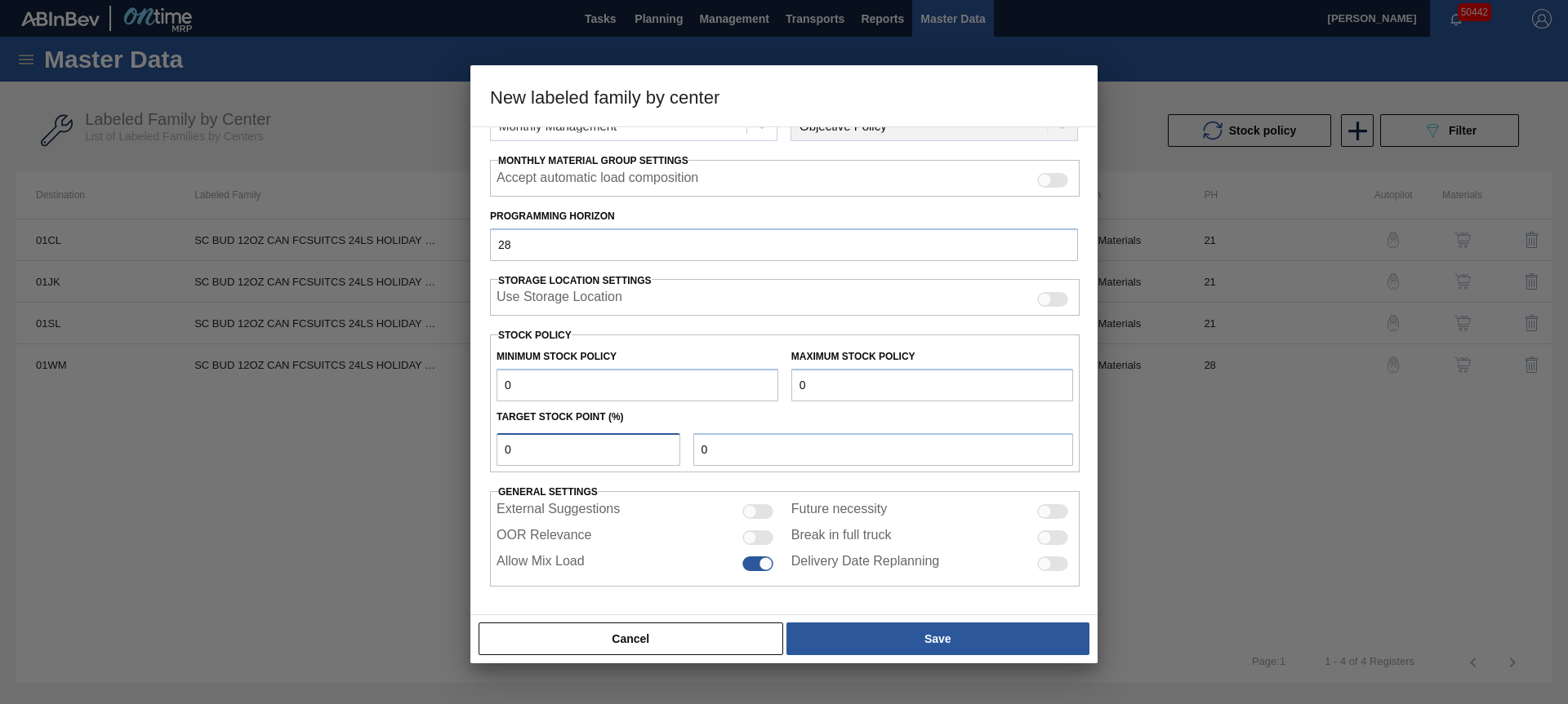
type input "0"
click at [741, 545] on input "OOR Relevance" at bounding box center [741, 545] width 1 height 1
checkbox input "true"
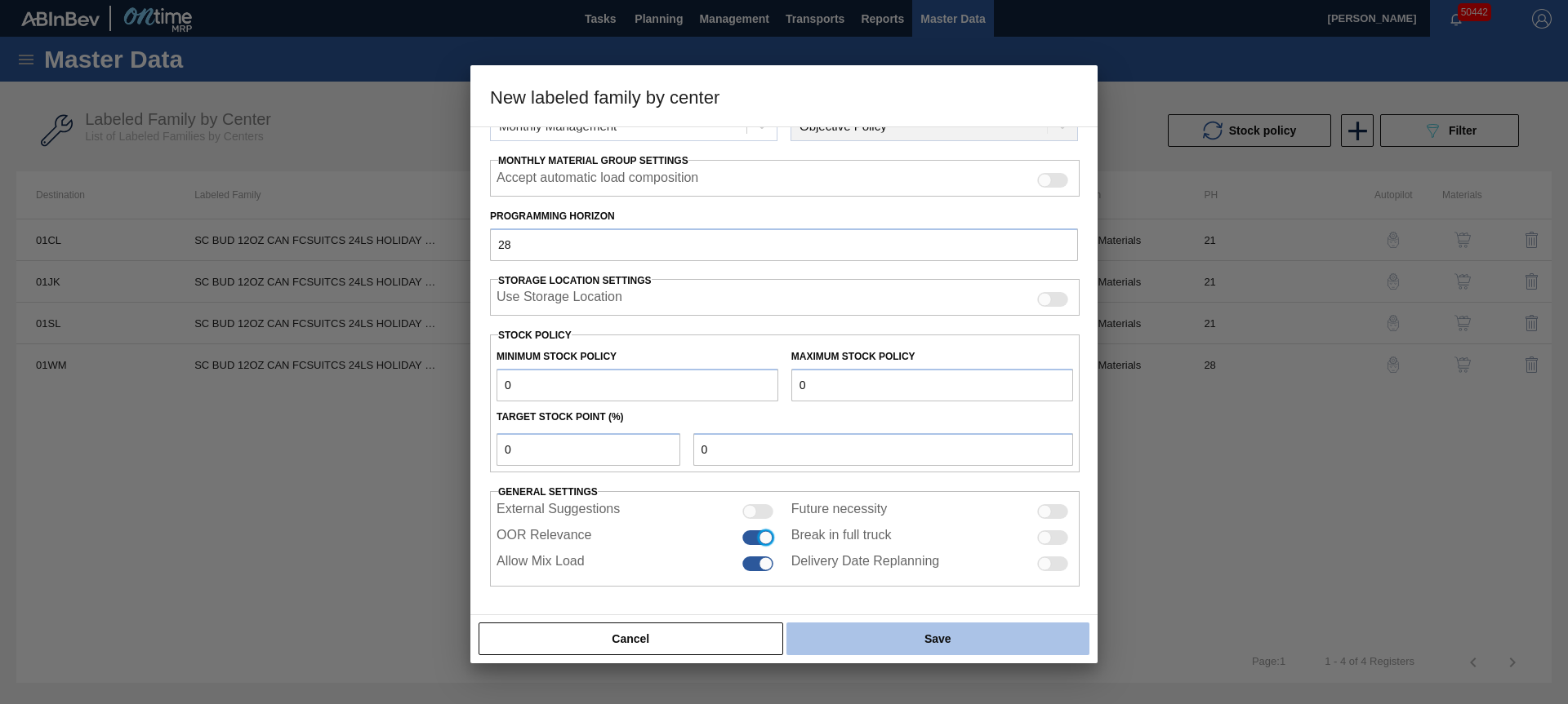
click at [819, 633] on button "Save" at bounding box center [938, 639] width 303 height 32
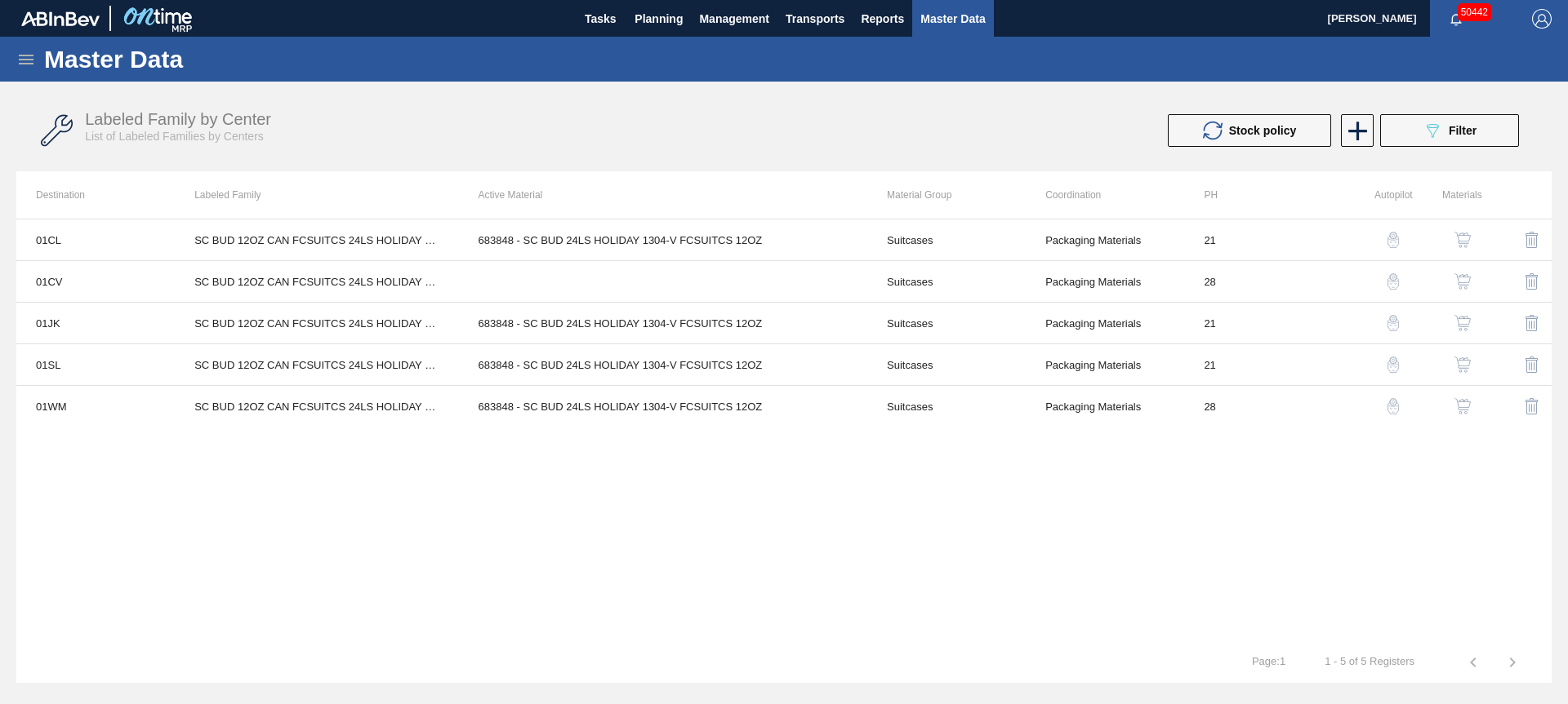
click at [1465, 280] on img "button" at bounding box center [1462, 282] width 16 height 16
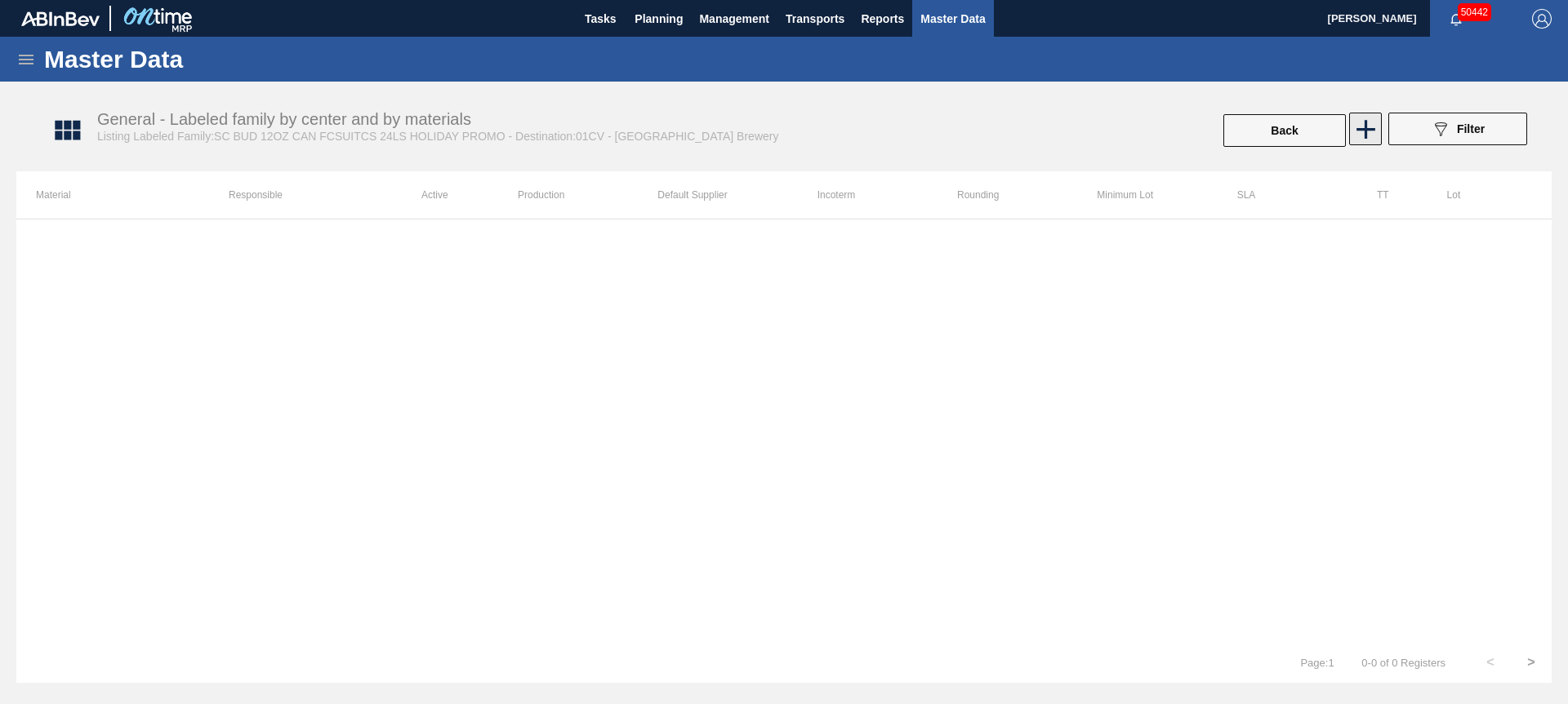
click at [1371, 124] on icon at bounding box center [1366, 130] width 32 height 32
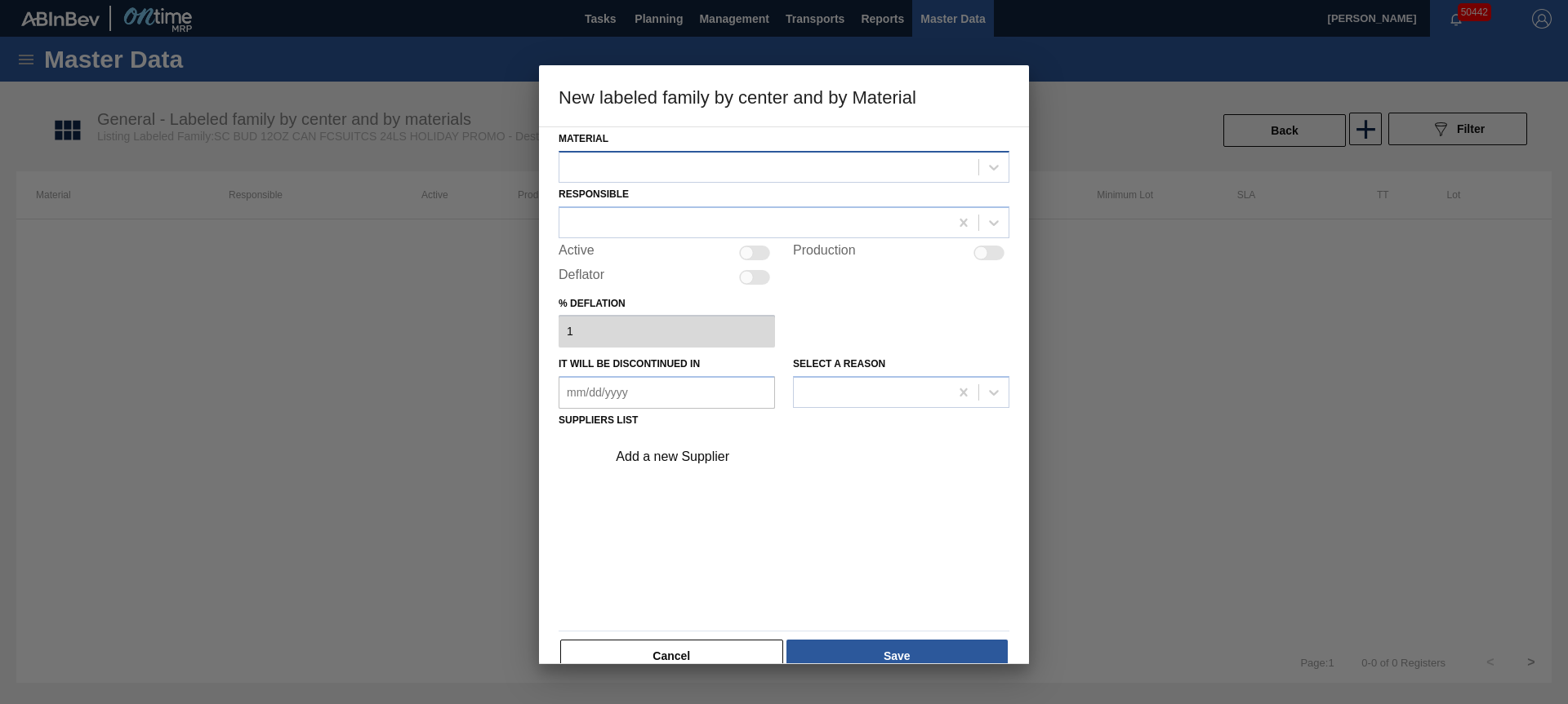
click at [646, 166] on div at bounding box center [769, 166] width 419 height 23
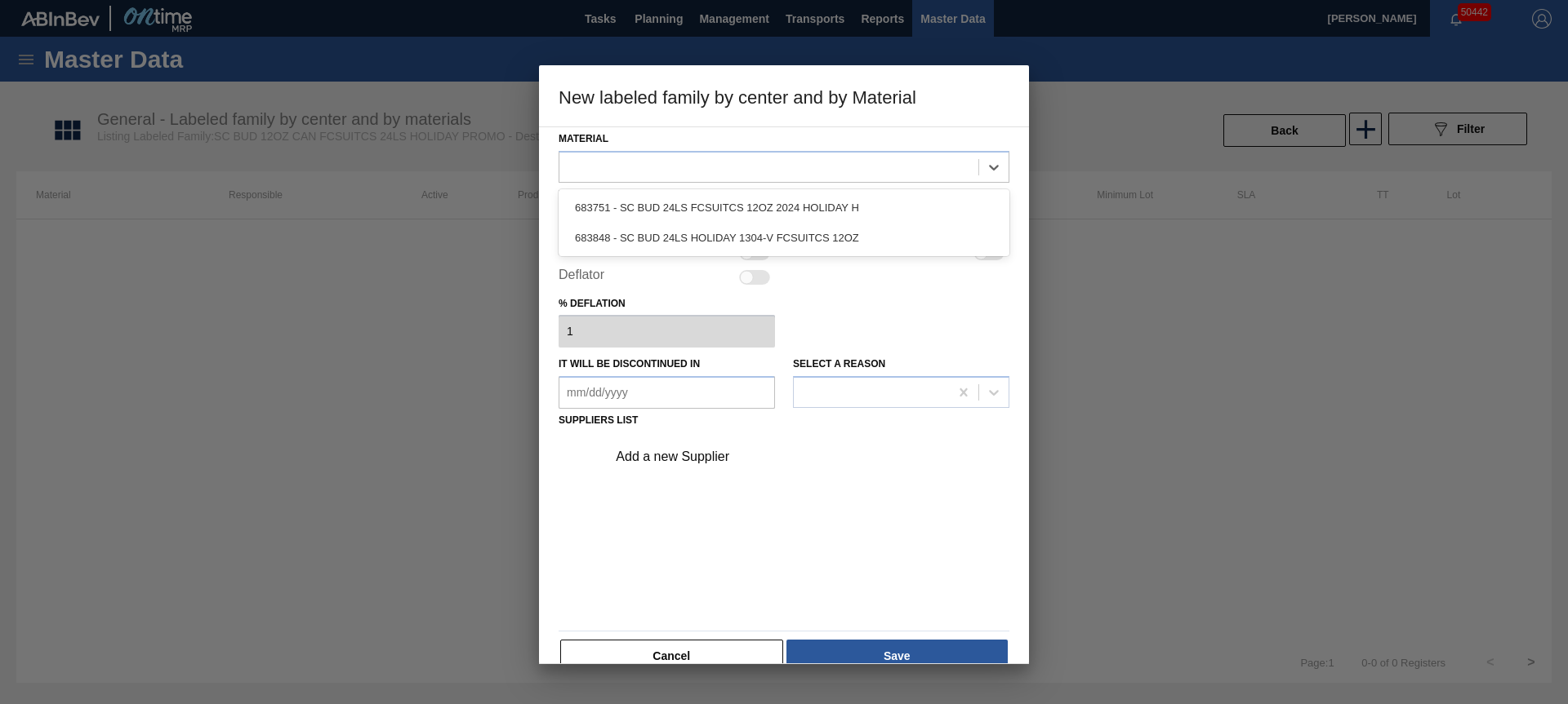
click at [626, 241] on div "683848 - SC BUD 24LS HOLIDAY 1304-V FCSUITCS 12OZ" at bounding box center [784, 238] width 451 height 30
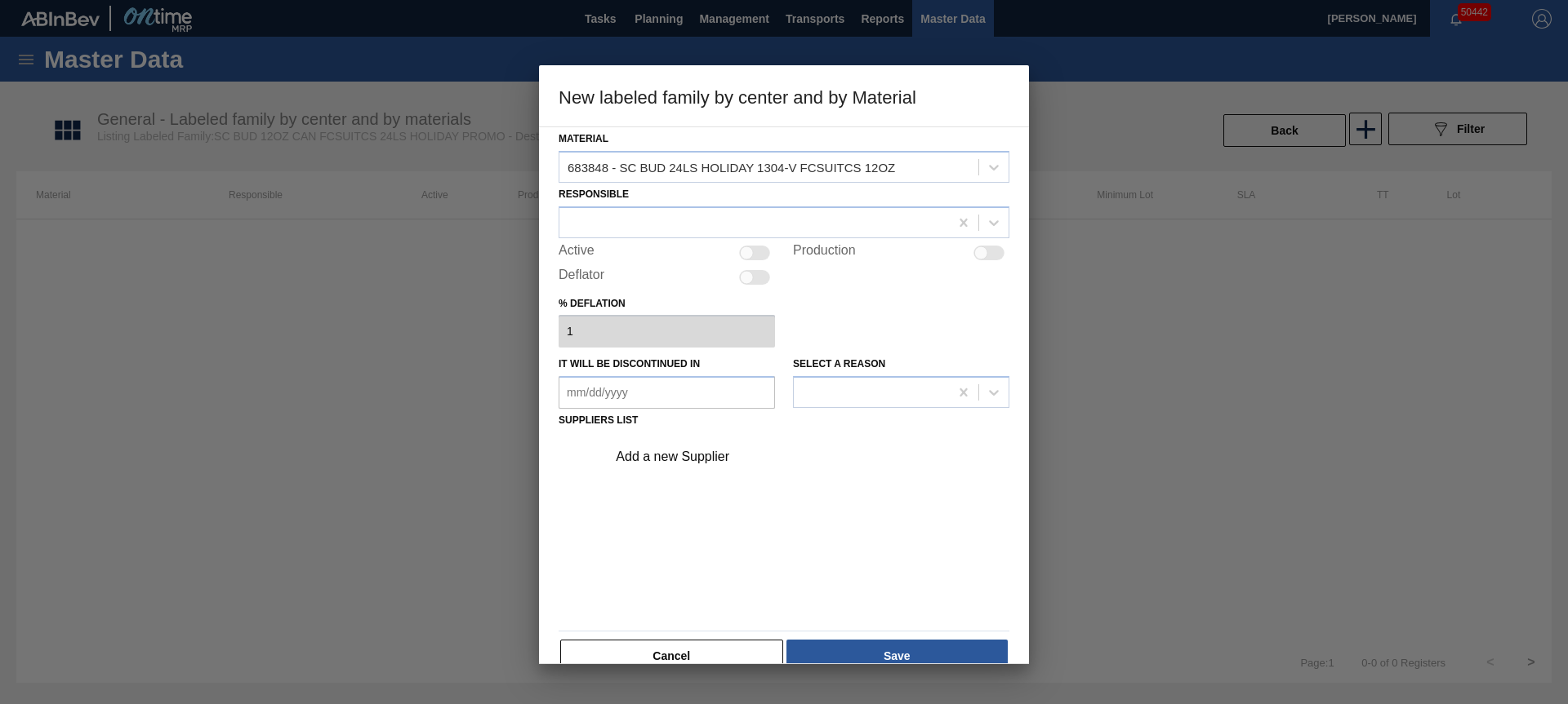
drag, startPoint x: 748, startPoint y: 256, endPoint x: 749, endPoint y: 284, distance: 28.0
click at [747, 256] on div at bounding box center [747, 253] width 14 height 14
checkbox input "true"
click at [677, 457] on div "Add a new Supplier" at bounding box center [776, 457] width 320 height 14
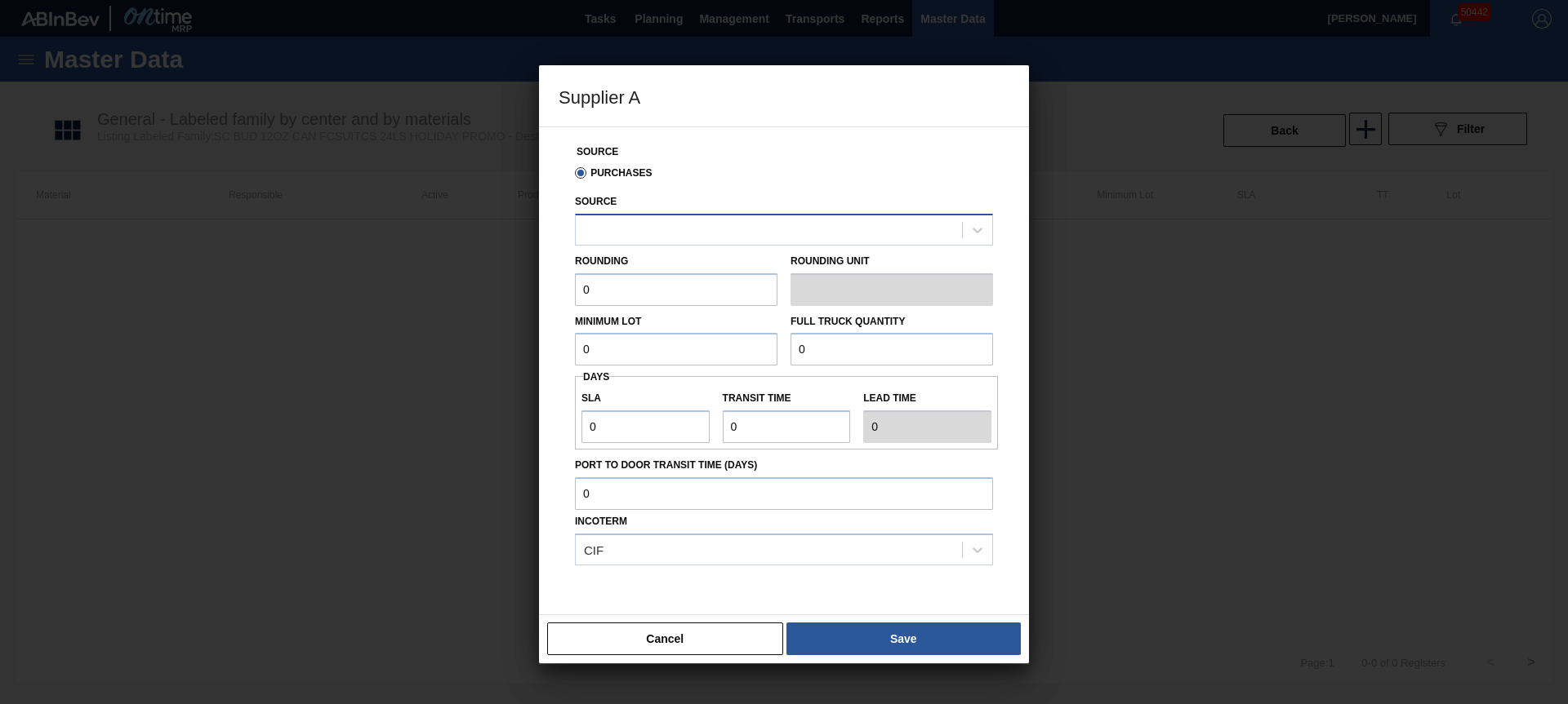
click at [672, 228] on div at bounding box center [769, 230] width 387 height 23
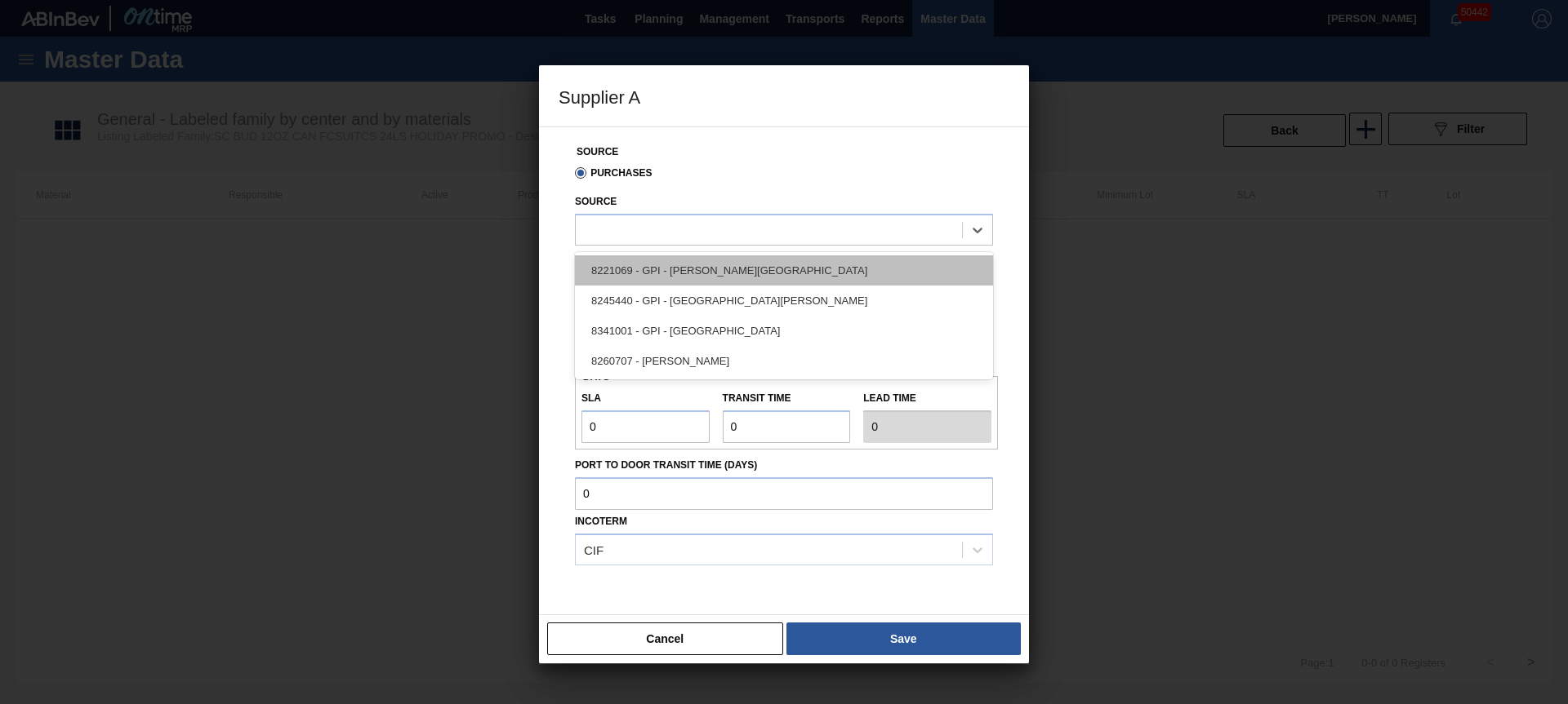
click at [750, 280] on div "8221069 - GPI - [PERSON_NAME][GEOGRAPHIC_DATA]" at bounding box center [783, 271] width 418 height 30
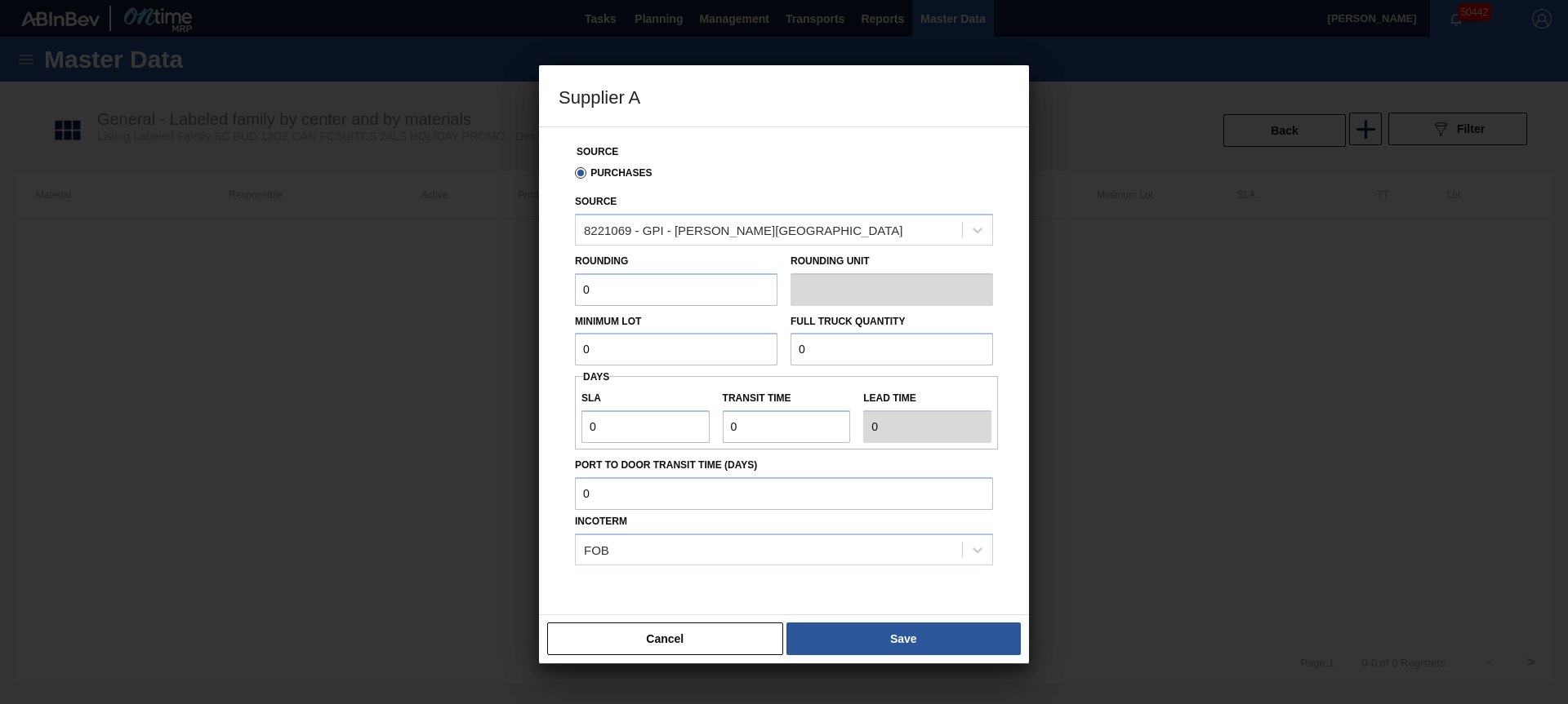
click at [654, 295] on input "0" at bounding box center [676, 290] width 202 height 32
type input "3,200"
type input "83,200"
type input "3"
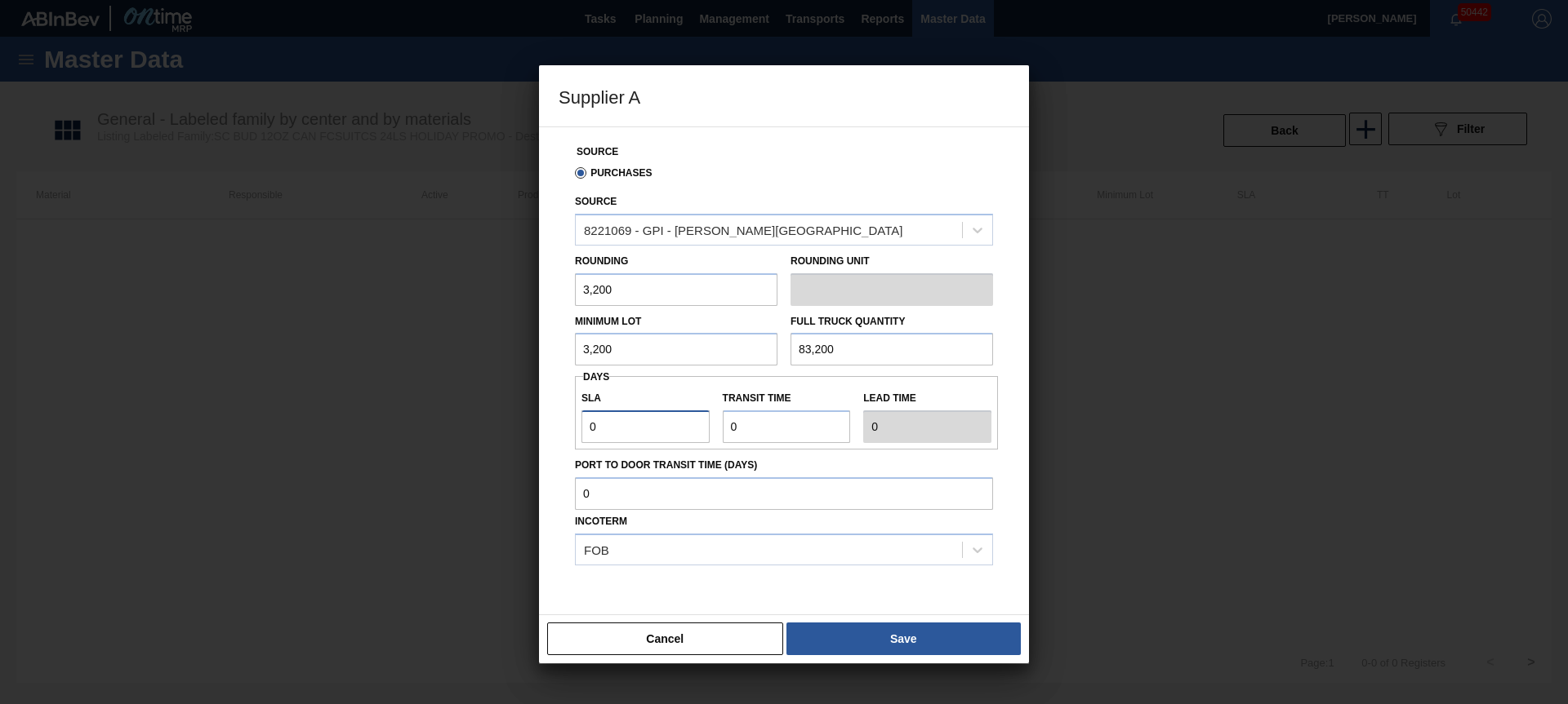
type input "3"
type input "2"
type input "5"
type input "2"
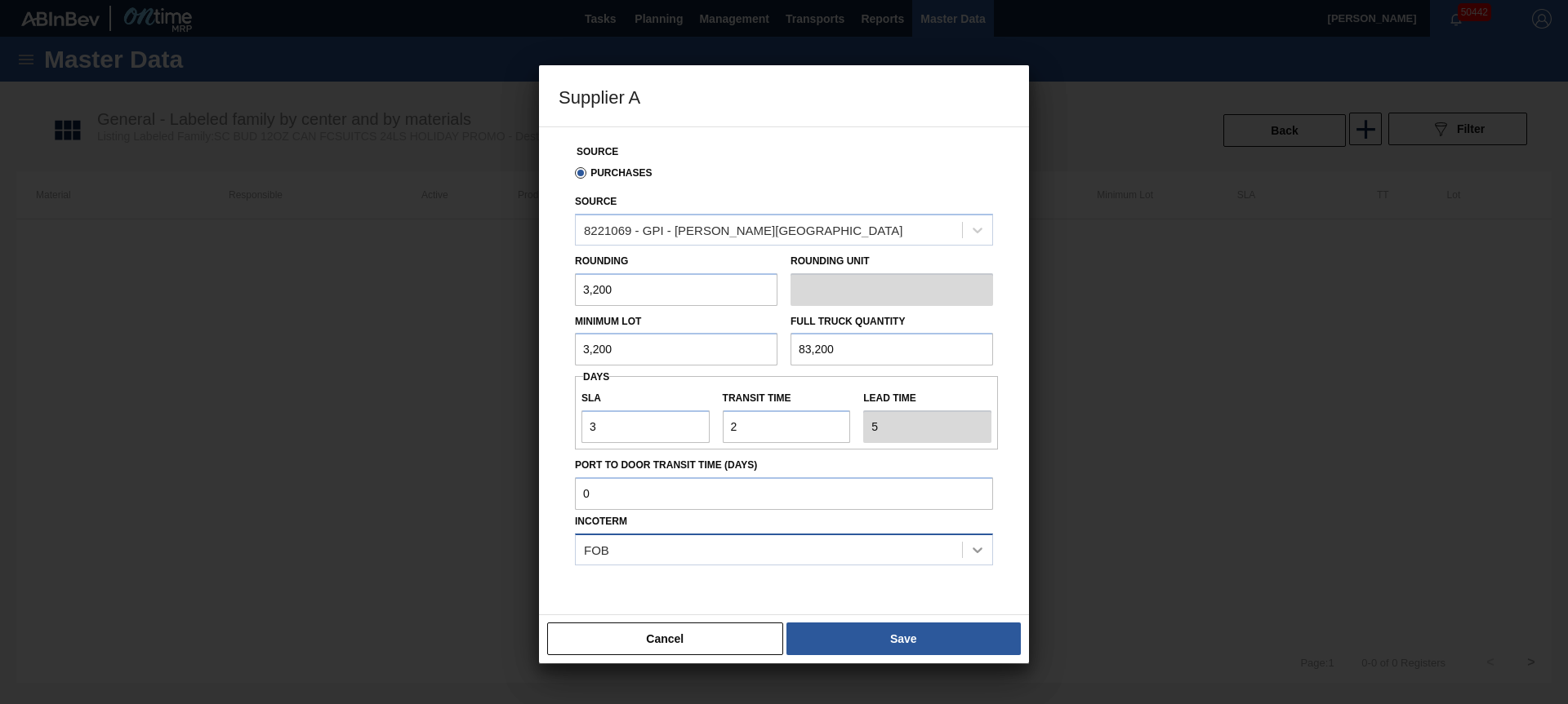
click at [969, 560] on div at bounding box center [977, 549] width 30 height 30
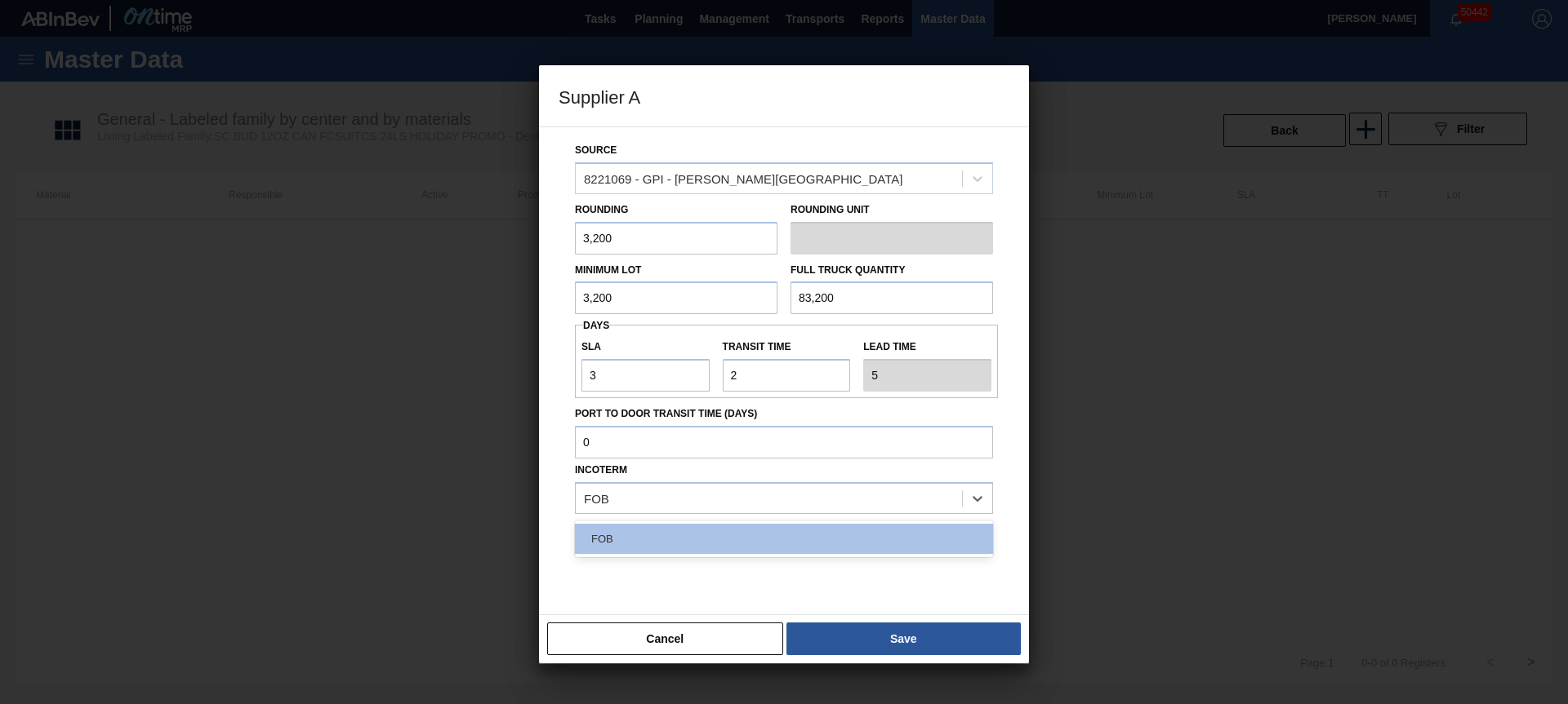
scroll to position [52, 0]
click at [898, 545] on div "FOB" at bounding box center [783, 539] width 418 height 30
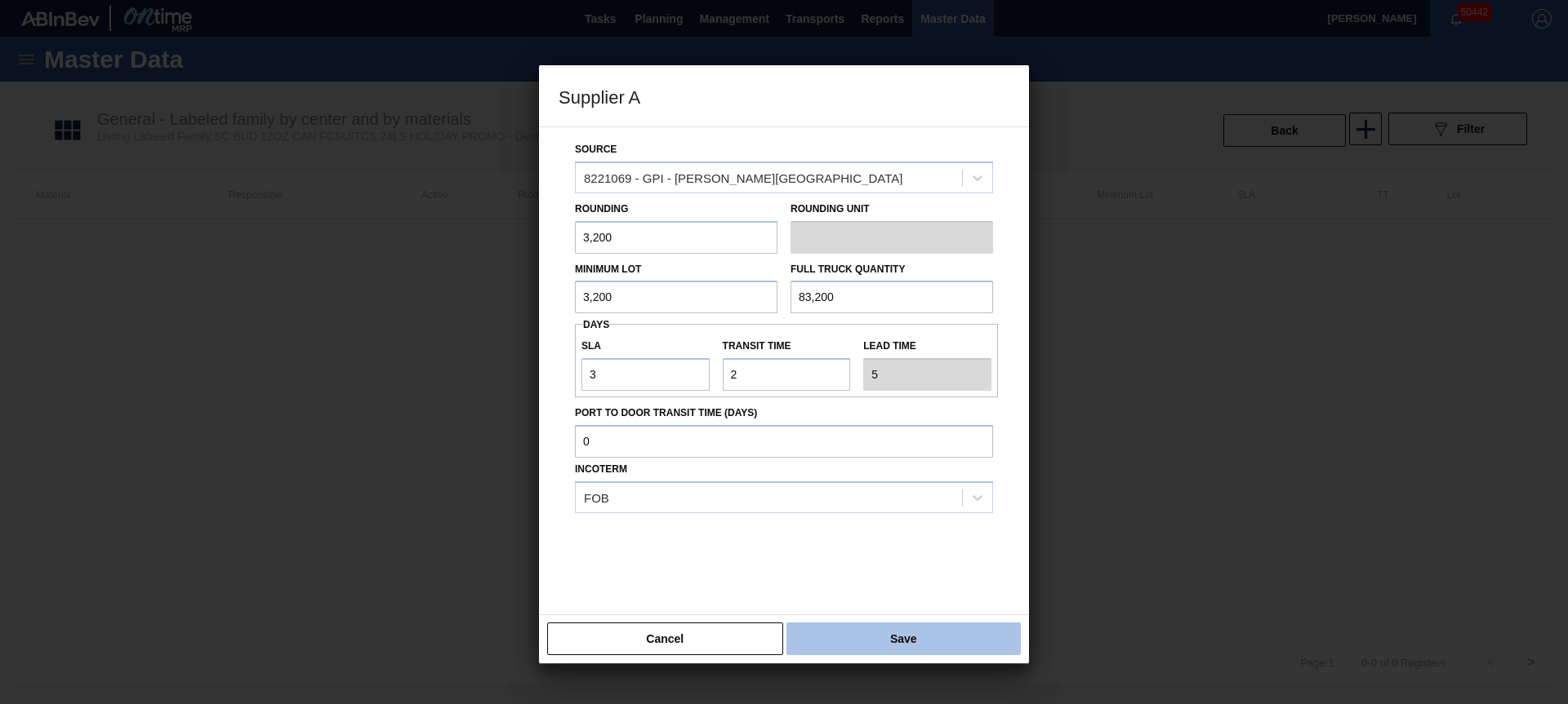
click at [904, 643] on button "Save" at bounding box center [904, 639] width 234 height 32
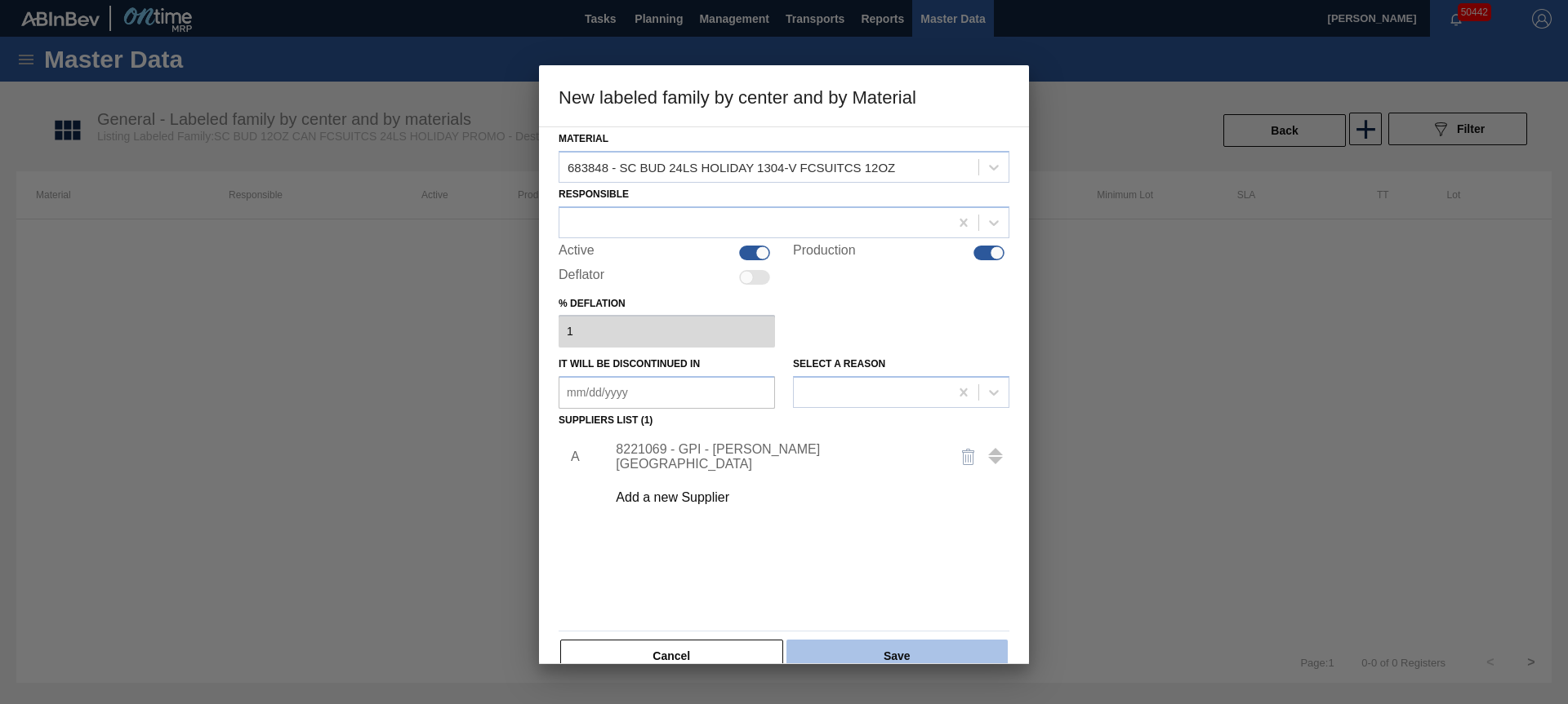
click at [967, 650] on button "Save" at bounding box center [897, 656] width 221 height 32
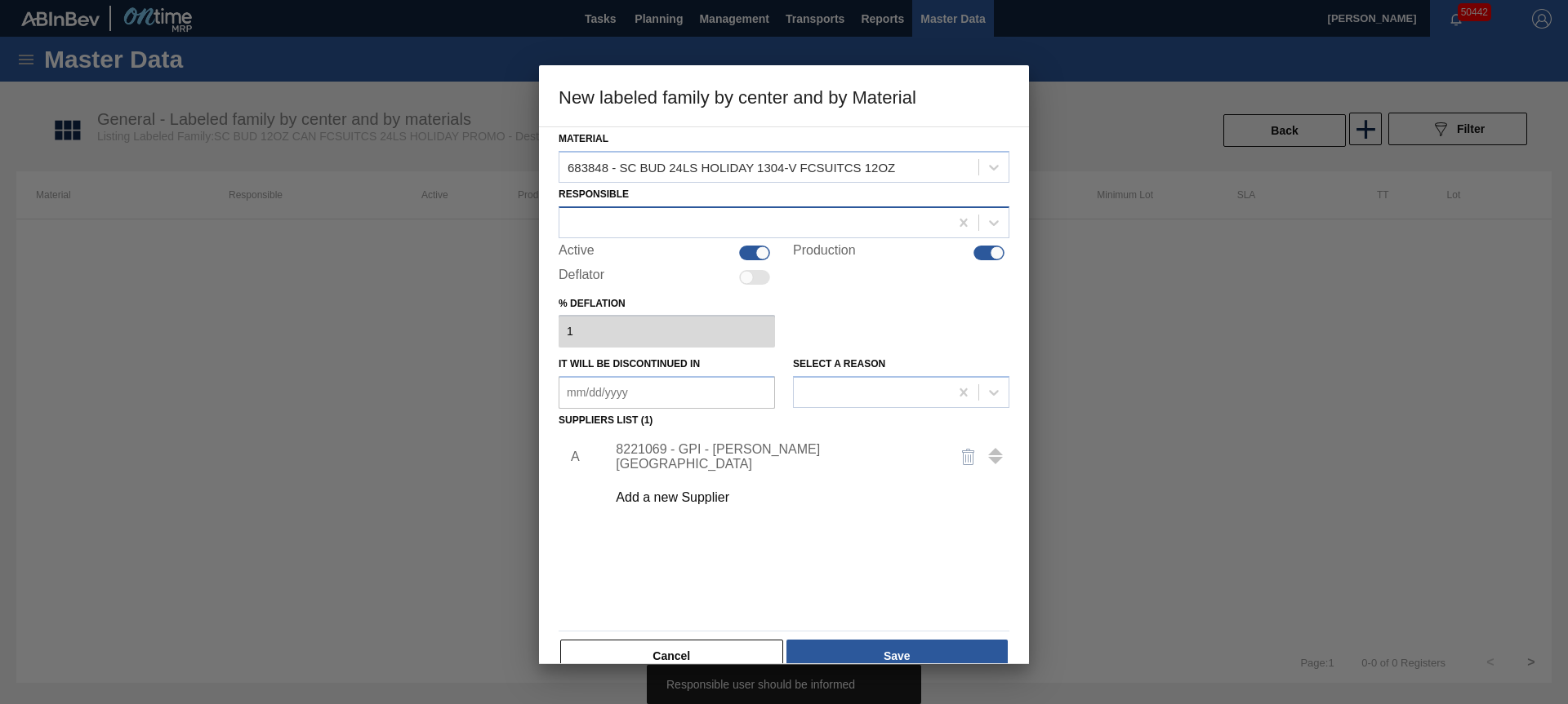
click at [706, 225] on div at bounding box center [754, 222] width 389 height 23
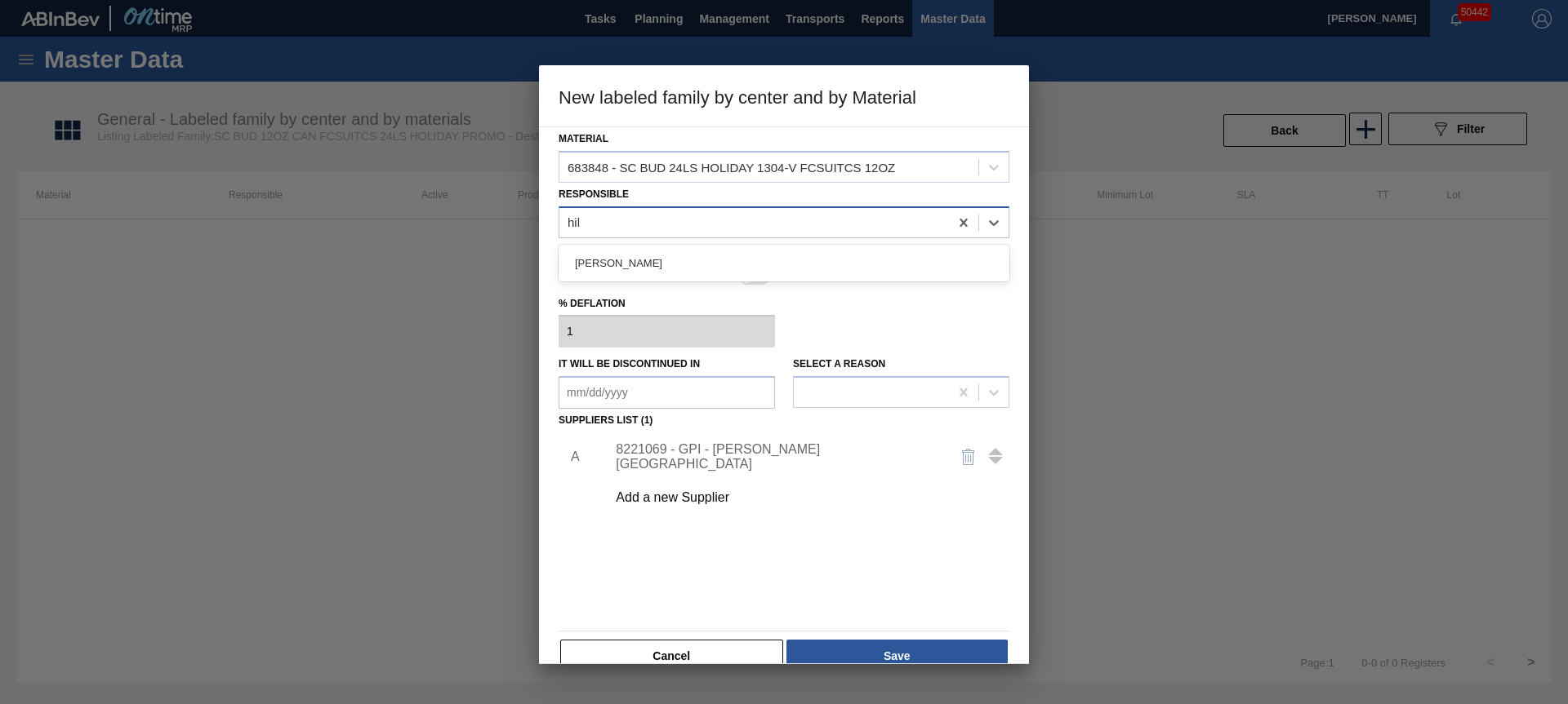
type input "hill"
click at [604, 256] on div "[PERSON_NAME]" at bounding box center [784, 263] width 451 height 30
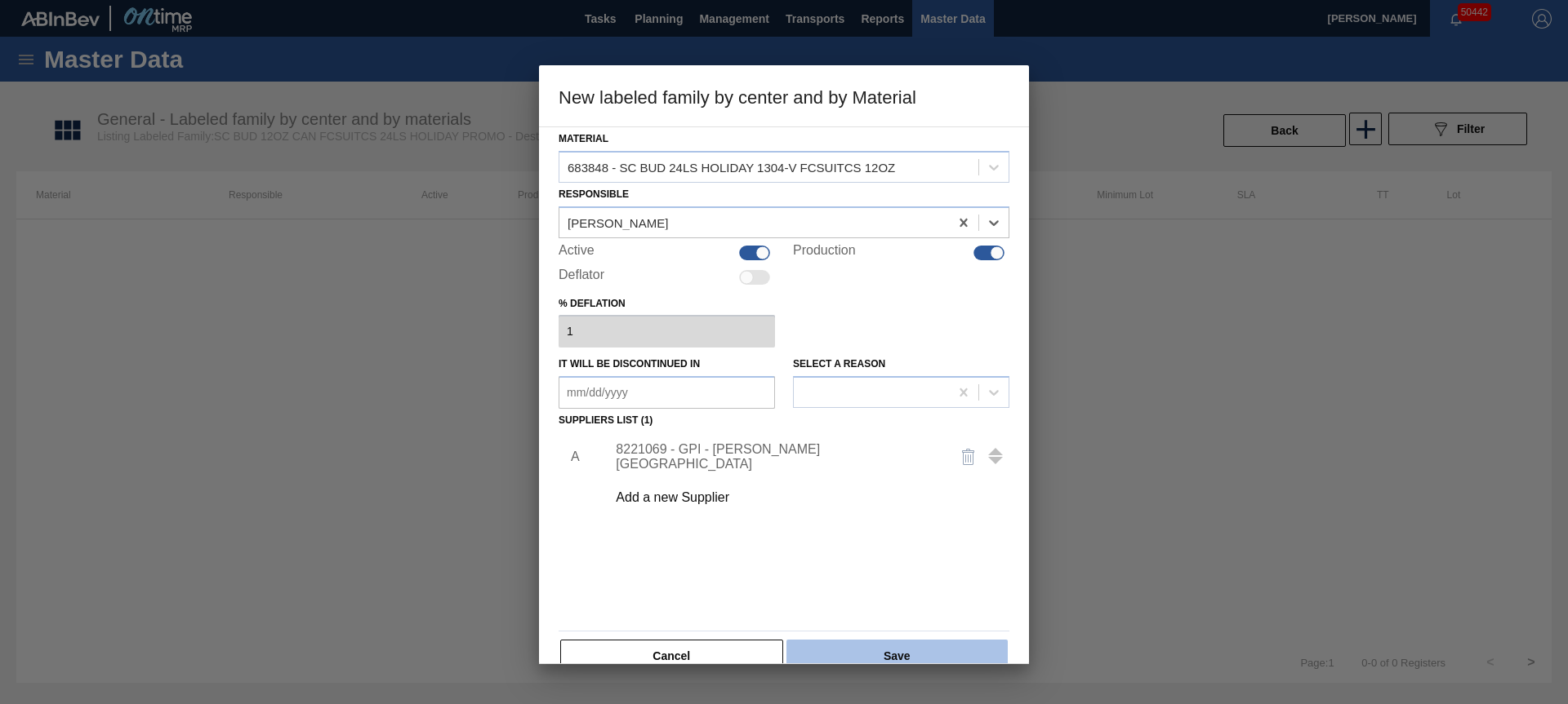
click at [882, 641] on button "Save" at bounding box center [897, 656] width 221 height 32
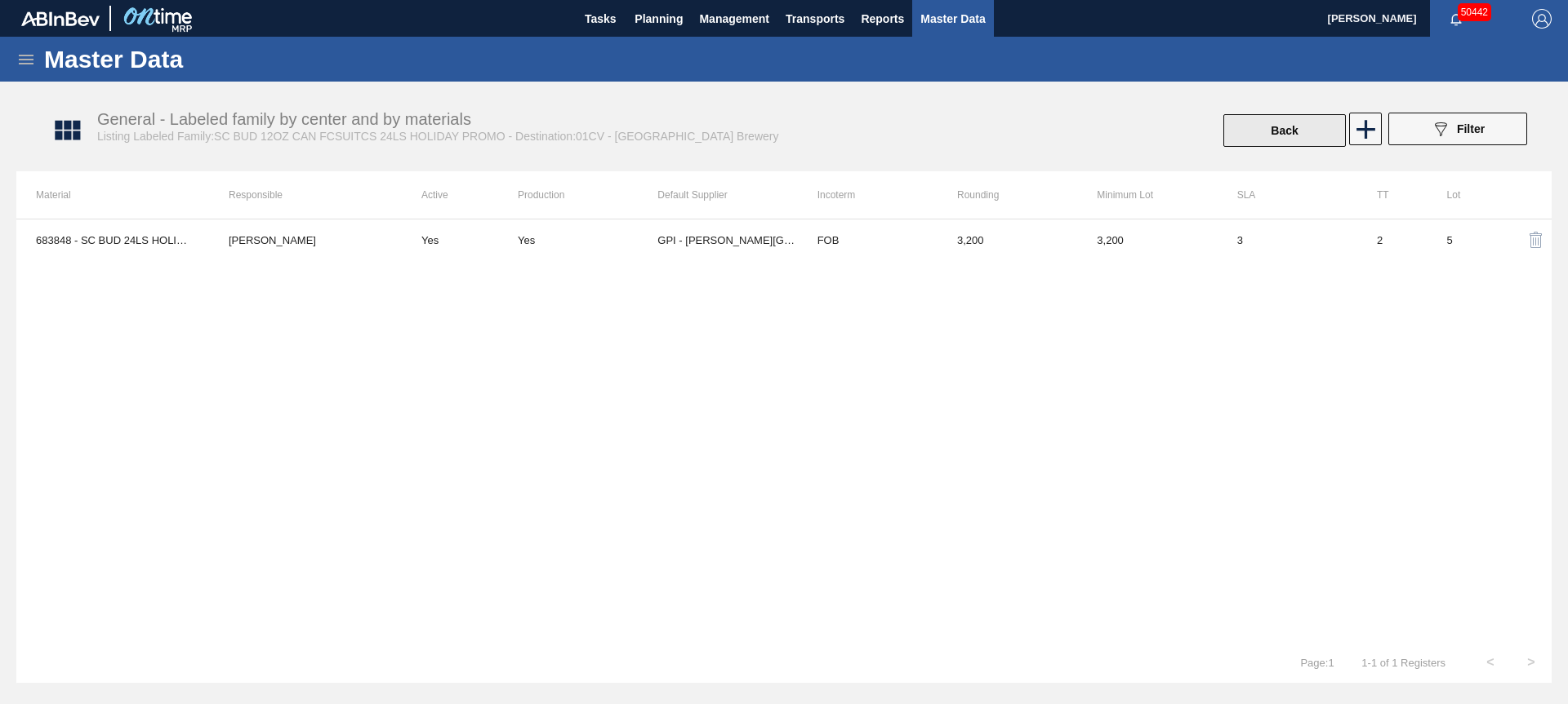
click at [1291, 130] on button "Back" at bounding box center [1284, 131] width 123 height 32
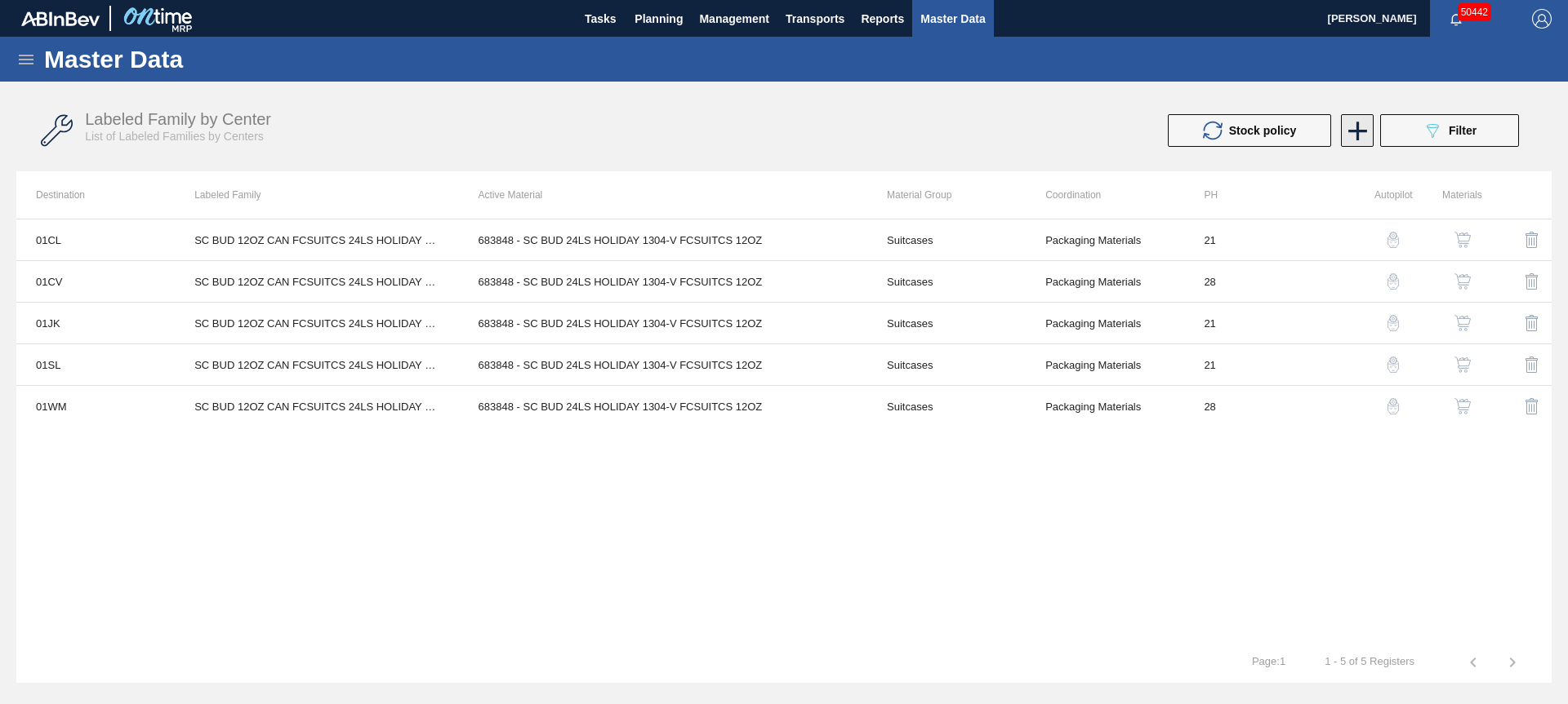
click at [1358, 132] on icon at bounding box center [1357, 131] width 19 height 19
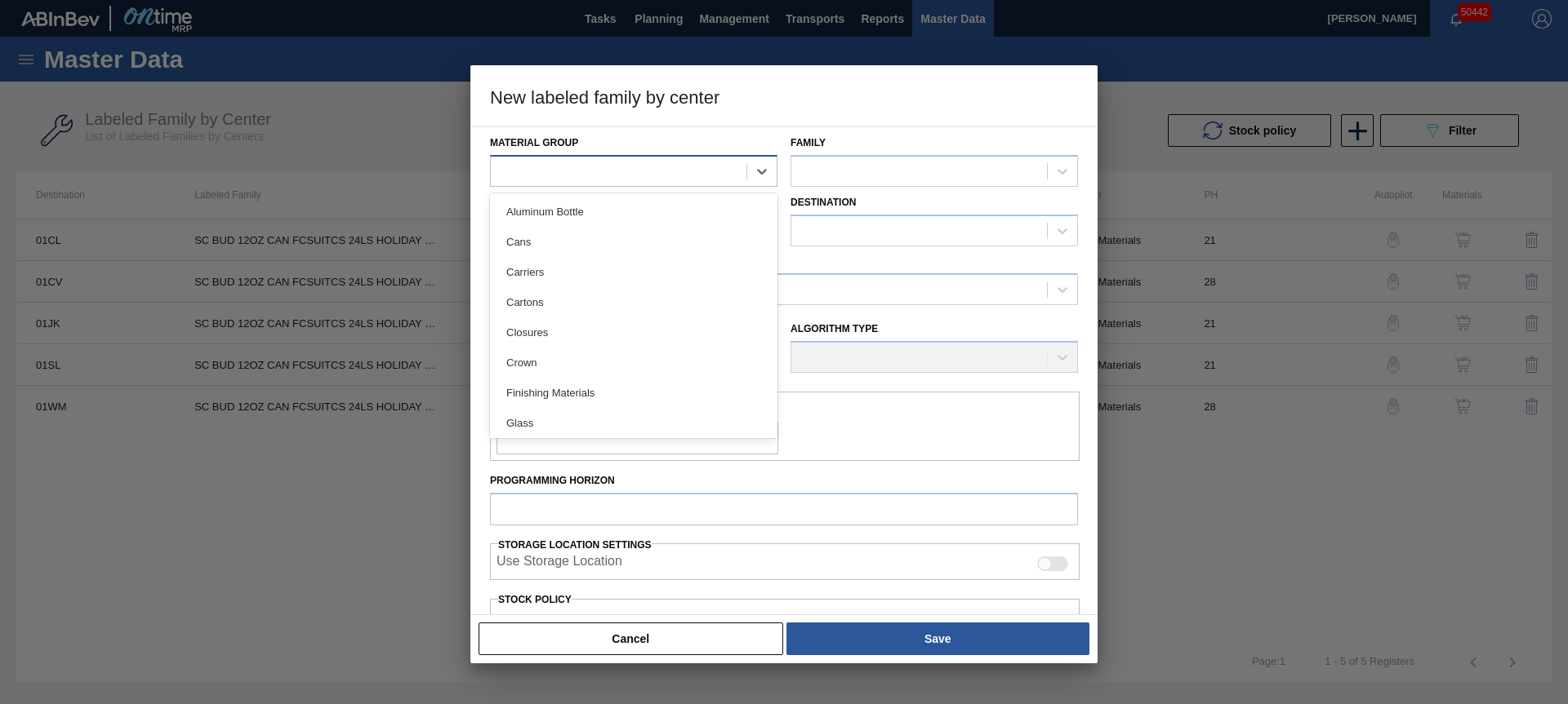
click at [647, 182] on div at bounding box center [633, 171] width 287 height 32
drag, startPoint x: 571, startPoint y: 392, endPoint x: 816, endPoint y: 233, distance: 292.1
click at [572, 391] on div "Suitcases" at bounding box center [633, 390] width 287 height 30
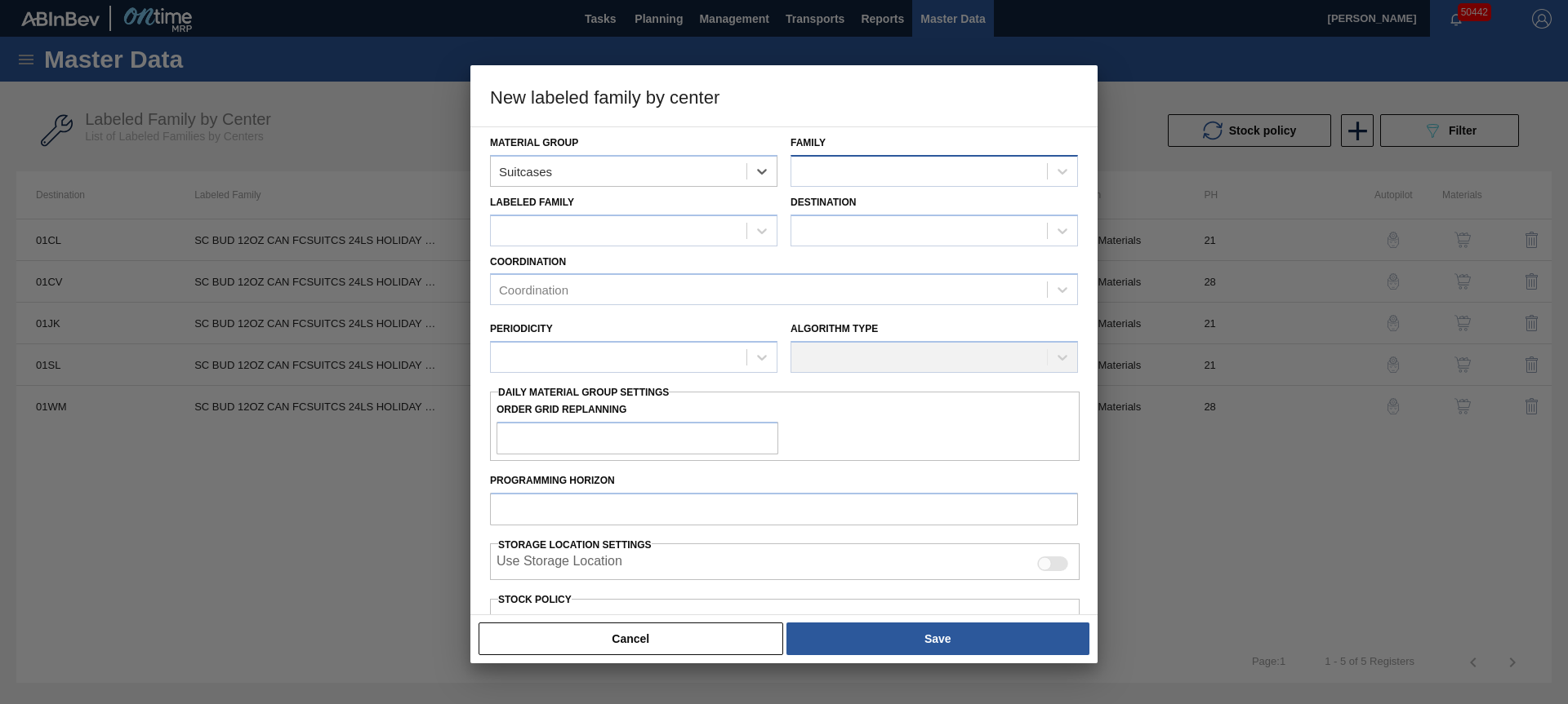
click at [851, 179] on div at bounding box center [919, 171] width 256 height 23
drag, startPoint x: 844, startPoint y: 217, endPoint x: 602, endPoint y: 231, distance: 242.4
click at [843, 217] on div "Suitcases" at bounding box center [933, 212] width 287 height 30
click at [592, 226] on div at bounding box center [618, 231] width 256 height 23
paste Family "SC BUD 12OZ CAN FCSUITCS 24LS HOLIDAY PROMO"
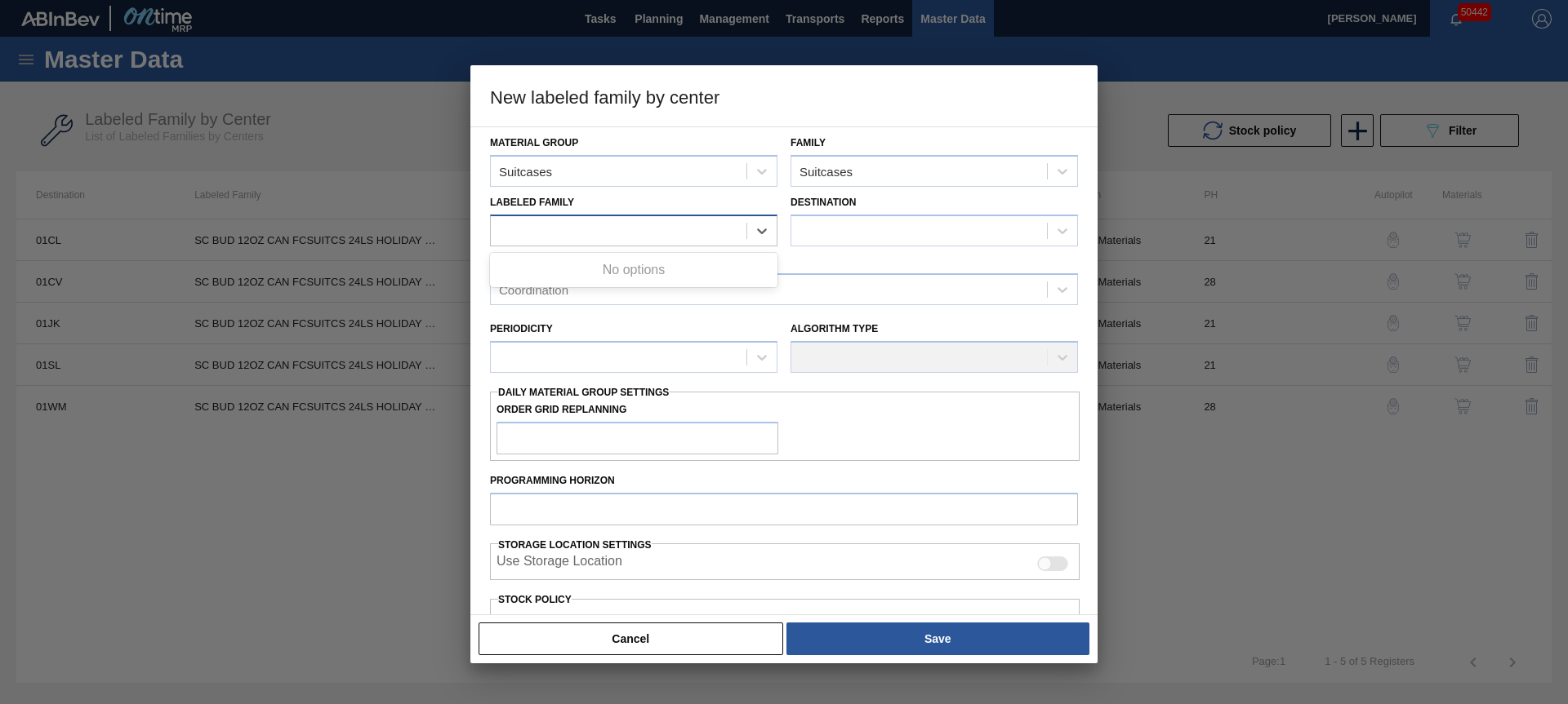
type Family "SC BUD 12OZ CAN FCSUITCS 24LS HOLIDAY PROMO"
drag, startPoint x: 630, startPoint y: 276, endPoint x: 838, endPoint y: 233, distance: 212.4
click at [630, 276] on div "SC BUD 12OZ CAN FCSUITCS 24LS HOLIDAY PROMO" at bounding box center [633, 271] width 287 height 30
click at [838, 233] on div at bounding box center [919, 231] width 256 height 23
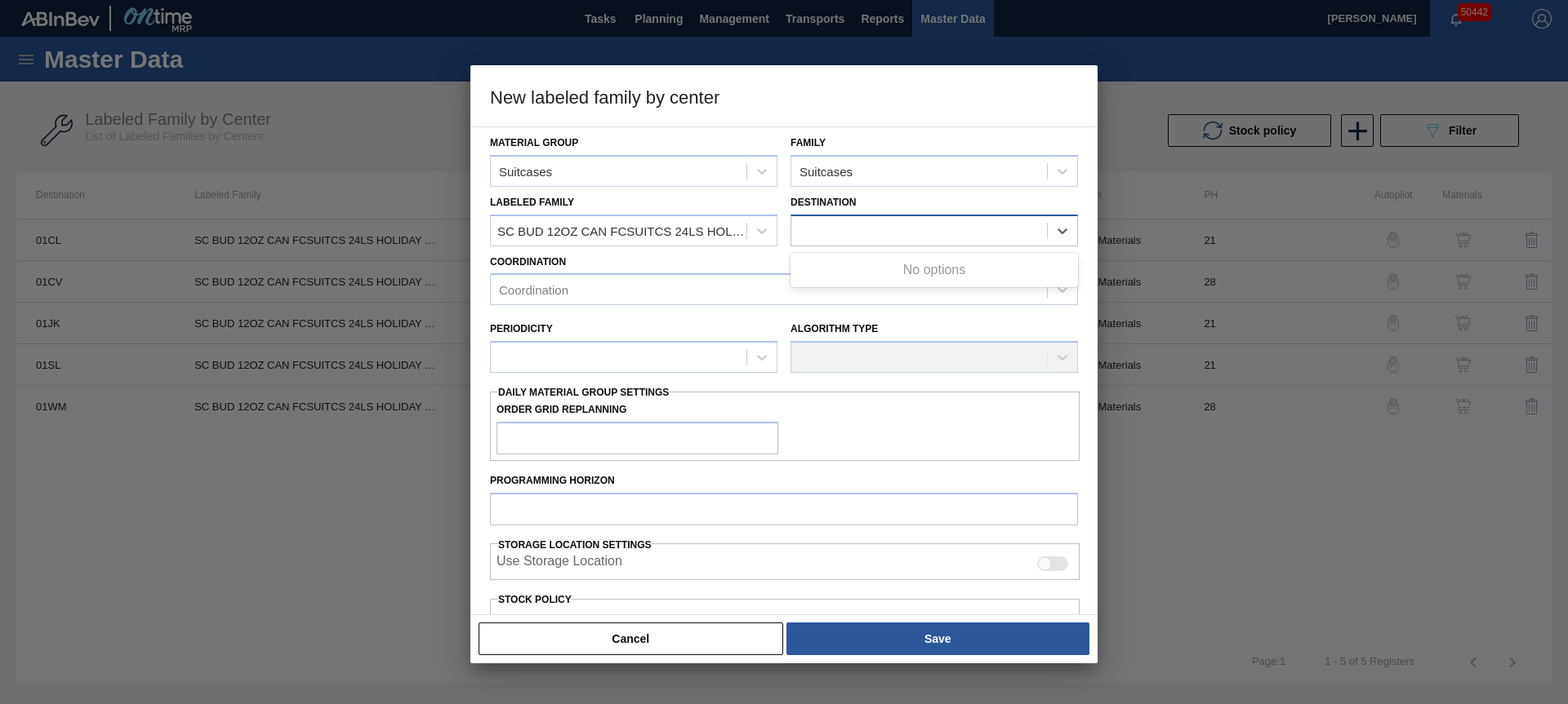
scroll to position [0, 2]
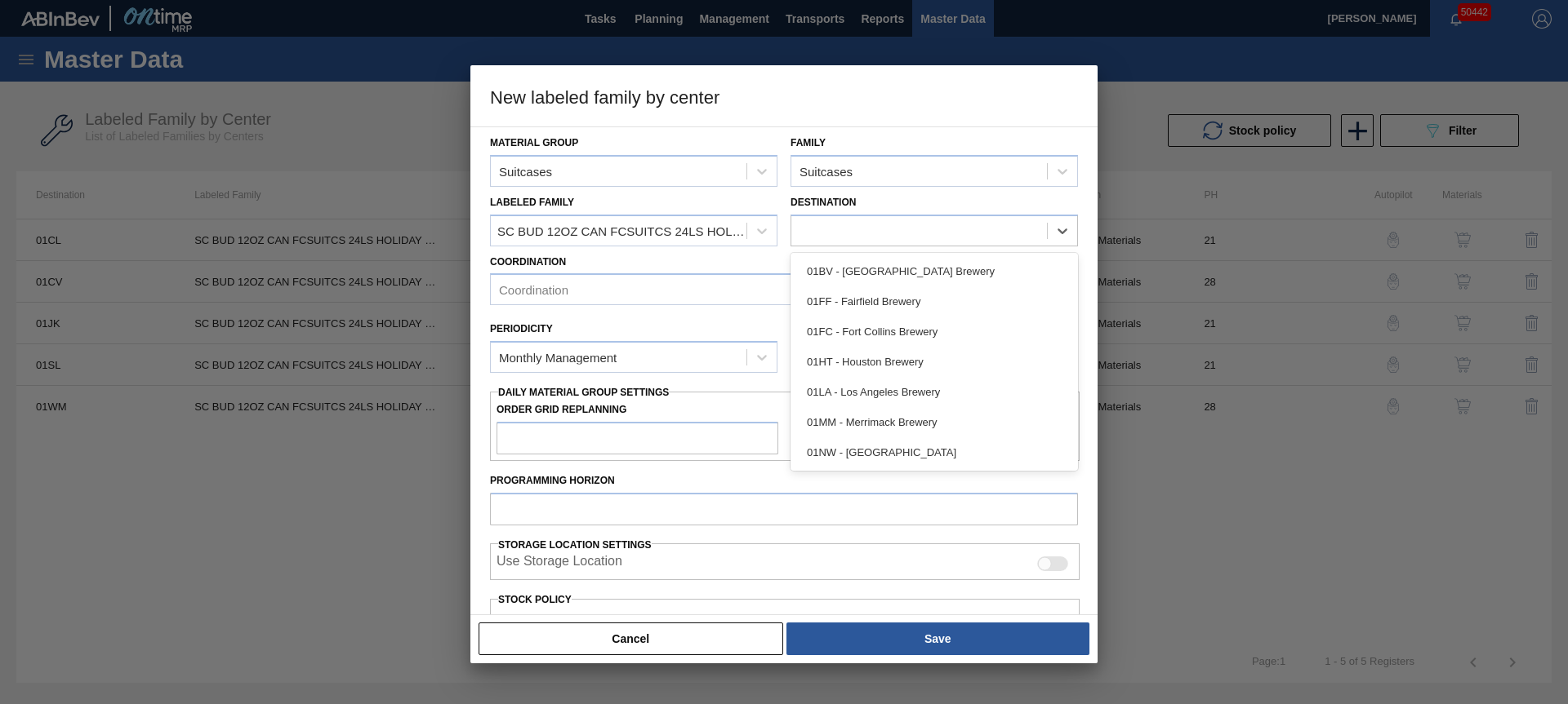
drag, startPoint x: 865, startPoint y: 329, endPoint x: 716, endPoint y: 306, distance: 150.8
click at [865, 329] on div "01FC - Fort Collins Brewery" at bounding box center [933, 332] width 287 height 30
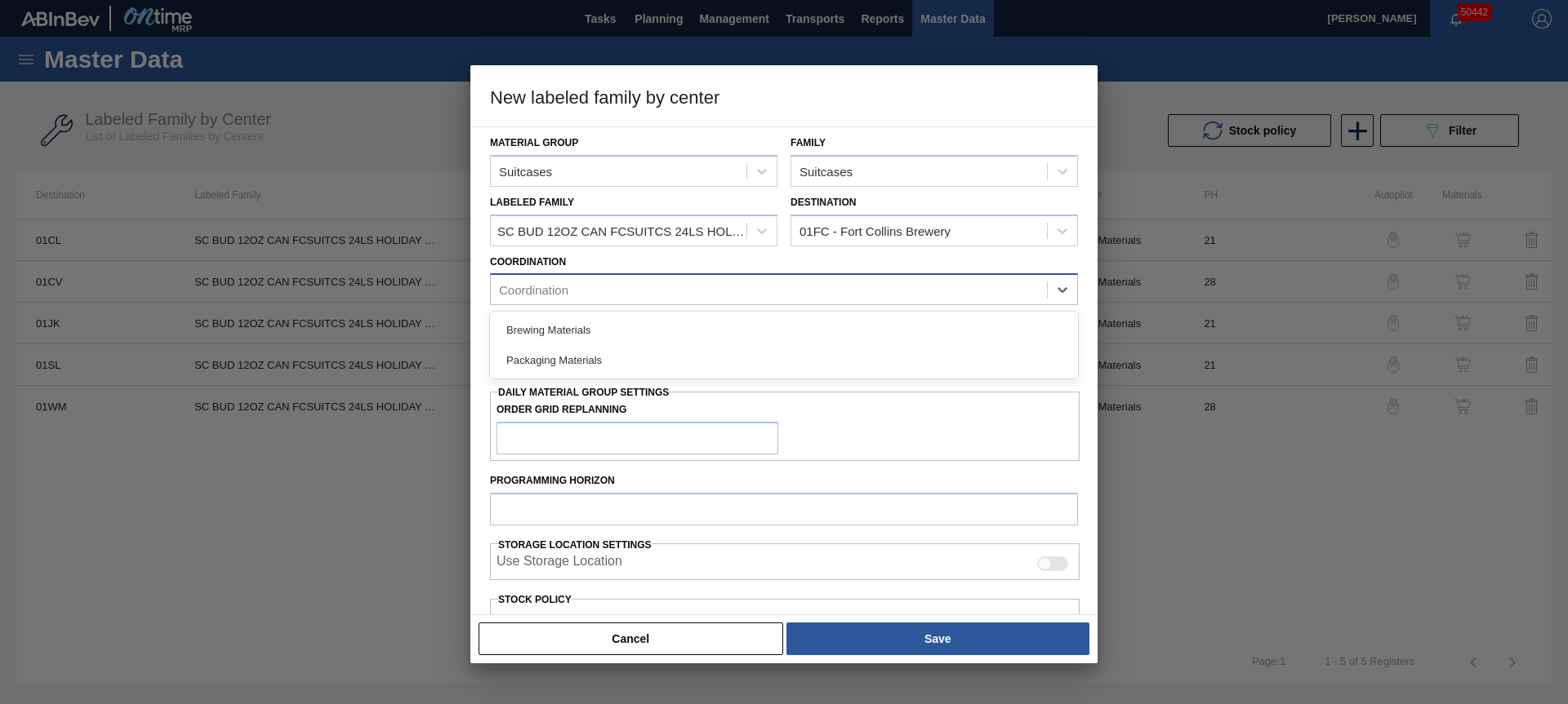
click at [679, 289] on div "Coordination" at bounding box center [768, 290] width 556 height 23
click at [610, 367] on div "Packaging Materials" at bounding box center [783, 360] width 588 height 30
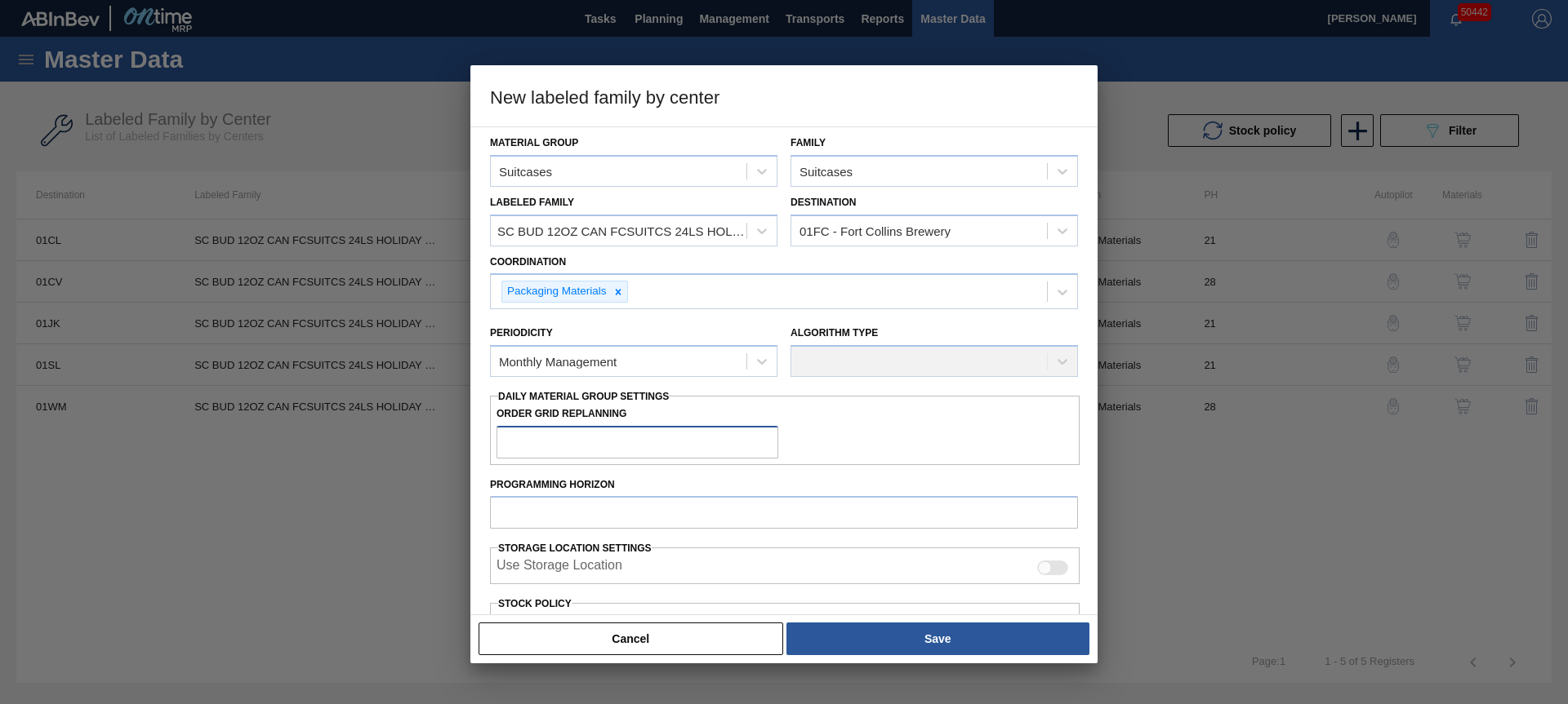
click at [593, 445] on input "Order Grid Replanning" at bounding box center [637, 442] width 282 height 32
drag, startPoint x: 863, startPoint y: 418, endPoint x: 803, endPoint y: 431, distance: 61.4
click at [857, 418] on div "Order Grid Replanning" at bounding box center [784, 430] width 590 height 56
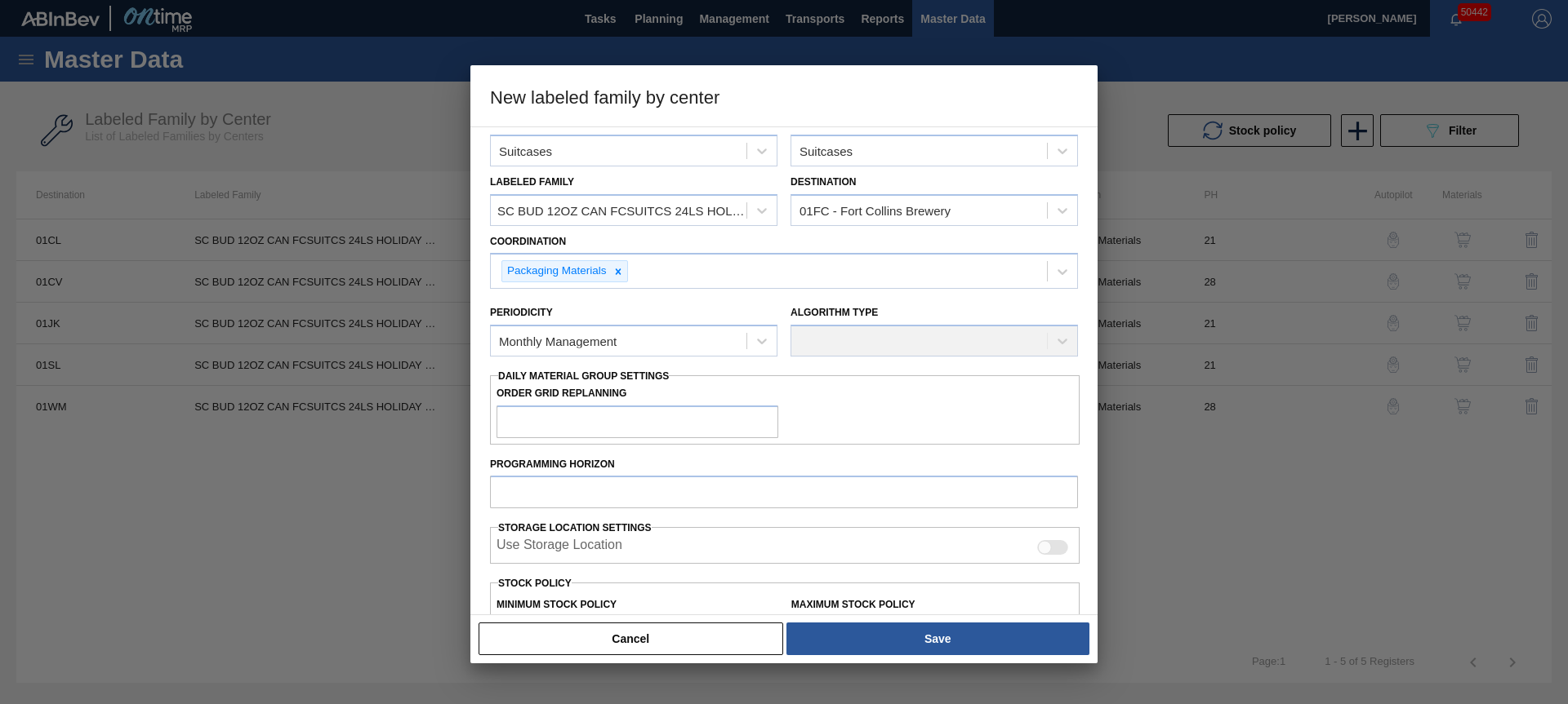
scroll to position [31, 0]
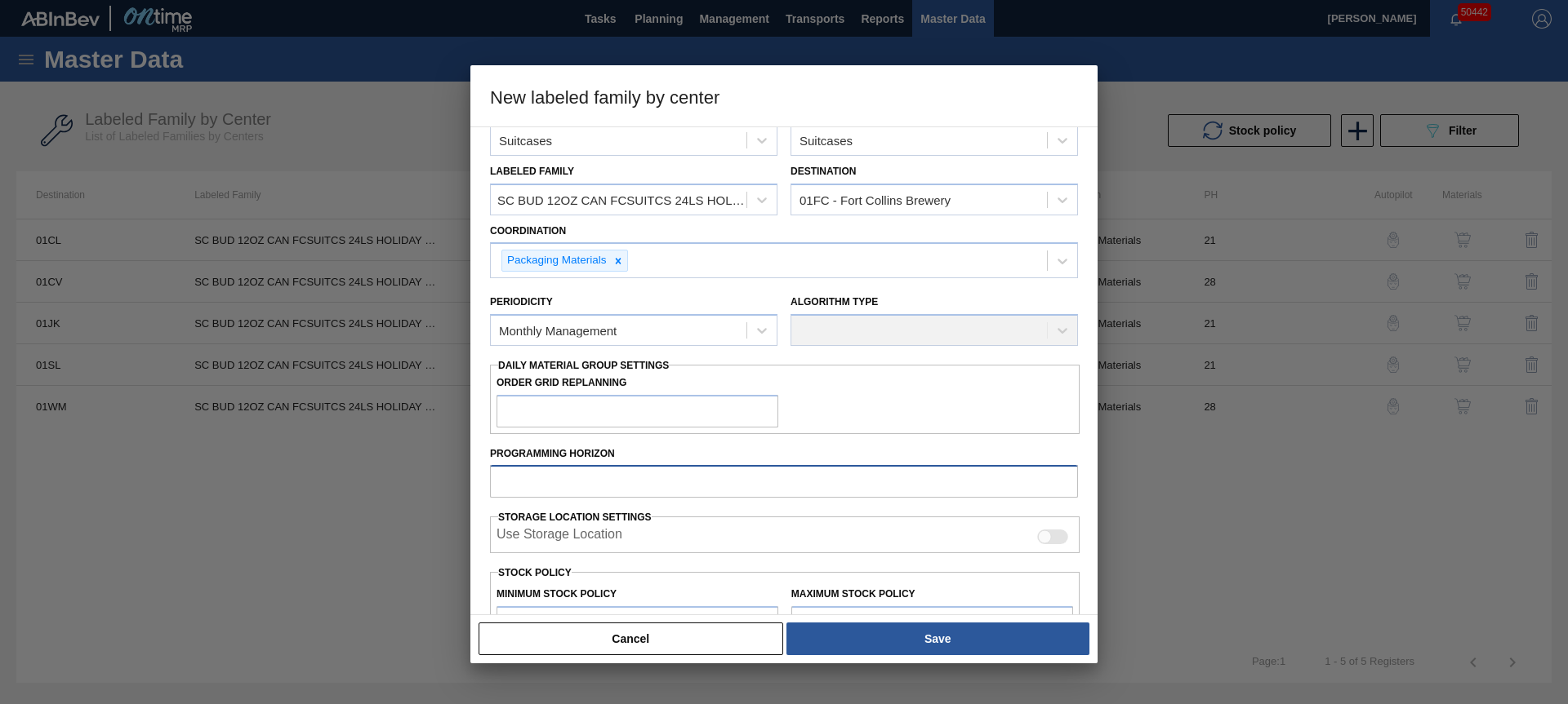
click at [618, 480] on input "Programming Horizon" at bounding box center [783, 481] width 588 height 32
type input "28"
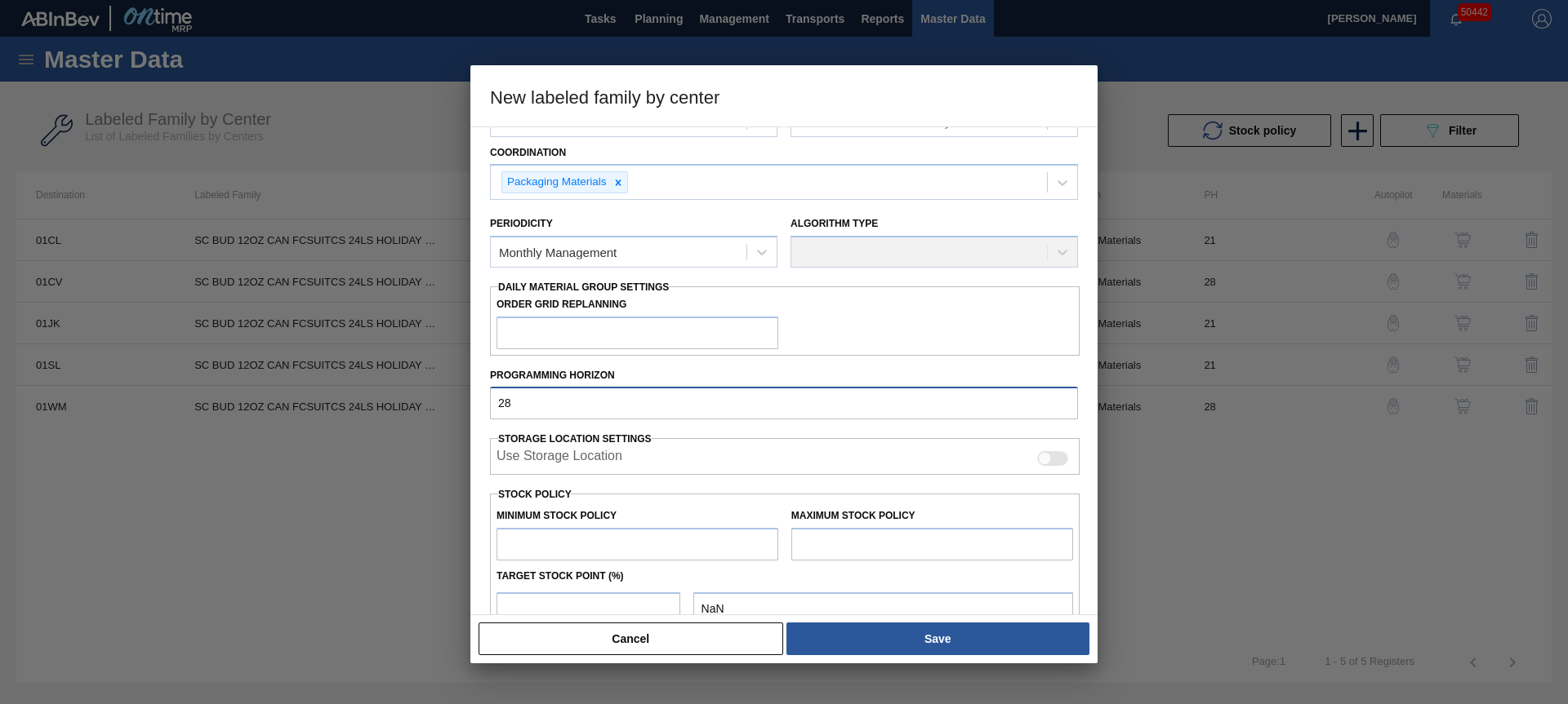
scroll to position [120, 0]
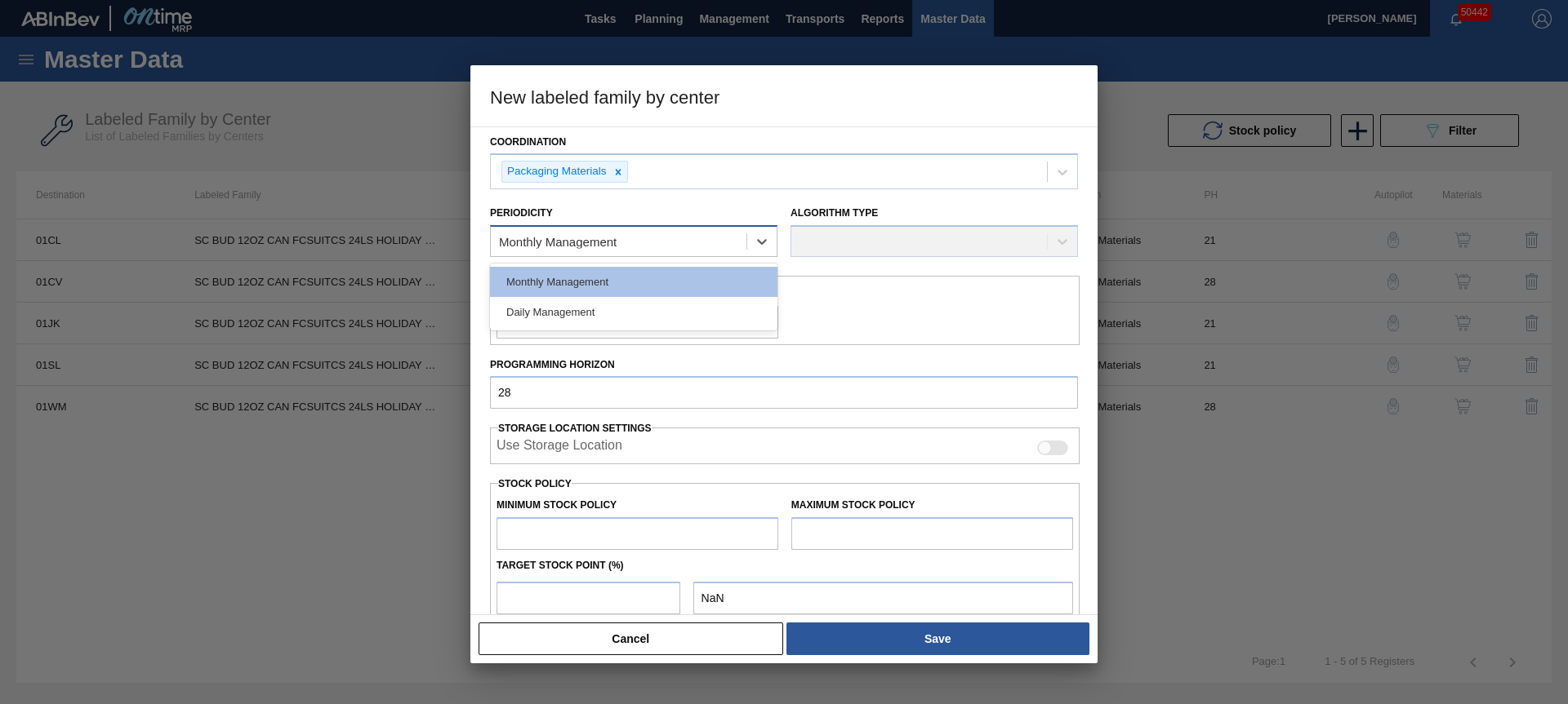
click at [629, 231] on div "Monthly Management" at bounding box center [618, 242] width 256 height 23
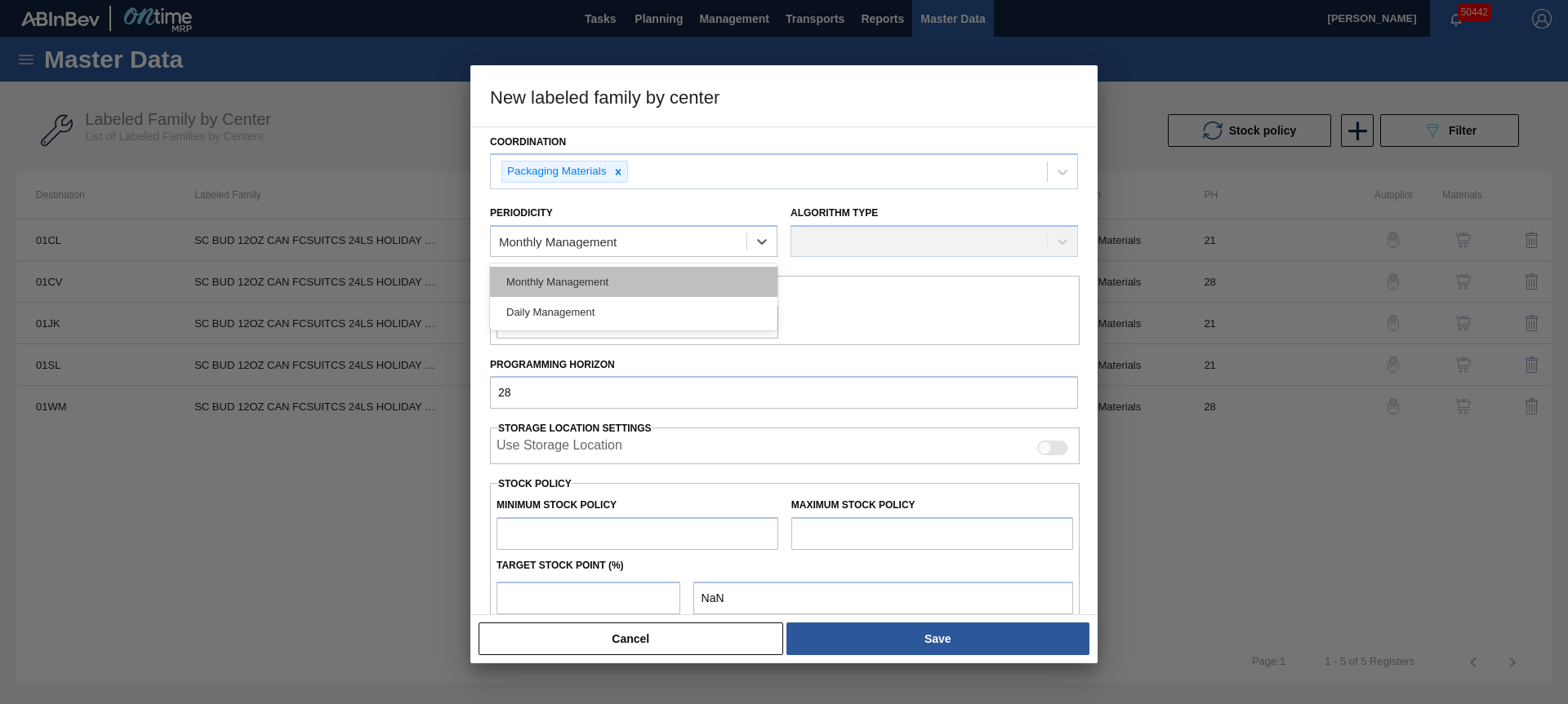
click at [611, 277] on div "Monthly Management" at bounding box center [633, 282] width 287 height 30
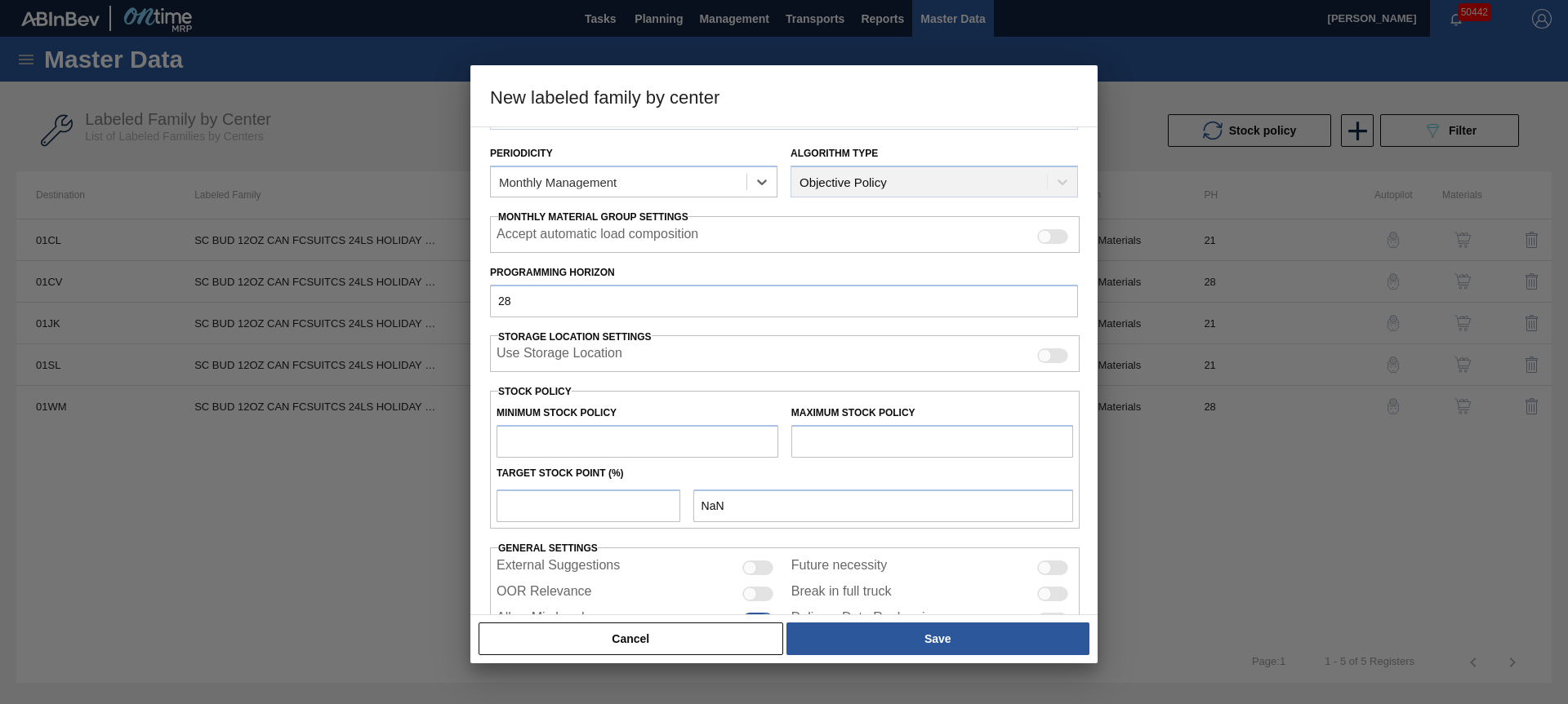
scroll to position [236, 0]
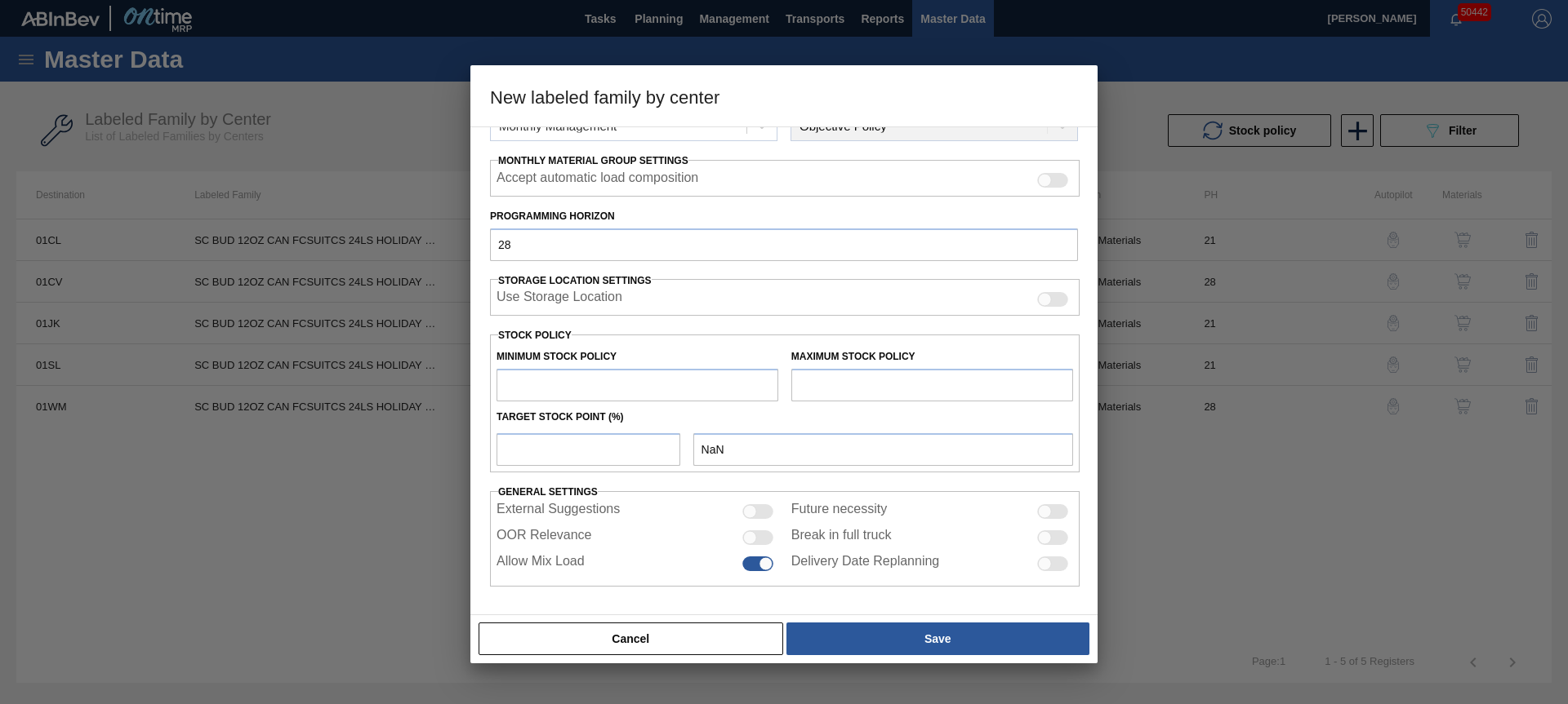
drag, startPoint x: 670, startPoint y: 384, endPoint x: 699, endPoint y: 365, distance: 34.7
click at [671, 385] on input "text" at bounding box center [637, 385] width 282 height 32
type input "0"
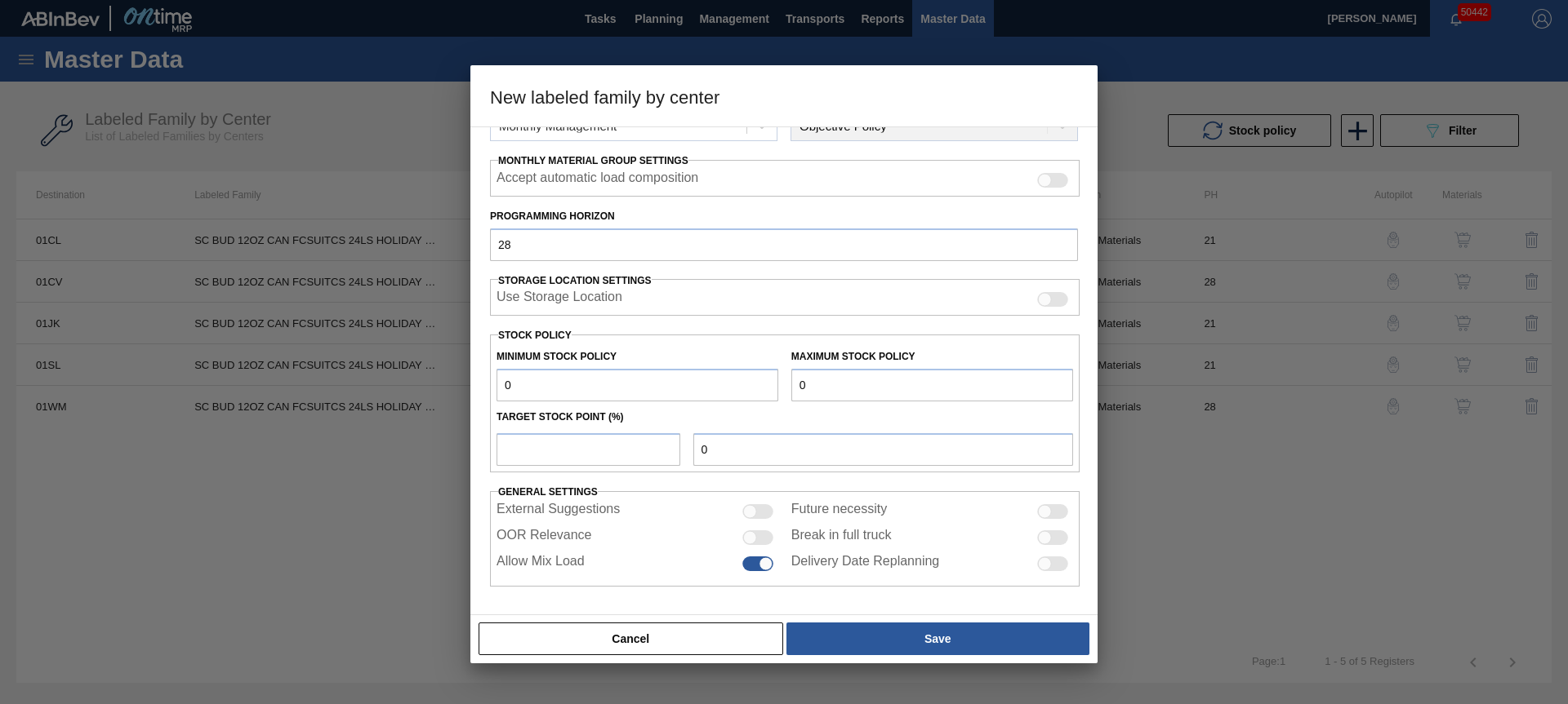
type input "0"
click at [741, 545] on input "OOR Relevance" at bounding box center [741, 545] width 1 height 1
checkbox input "true"
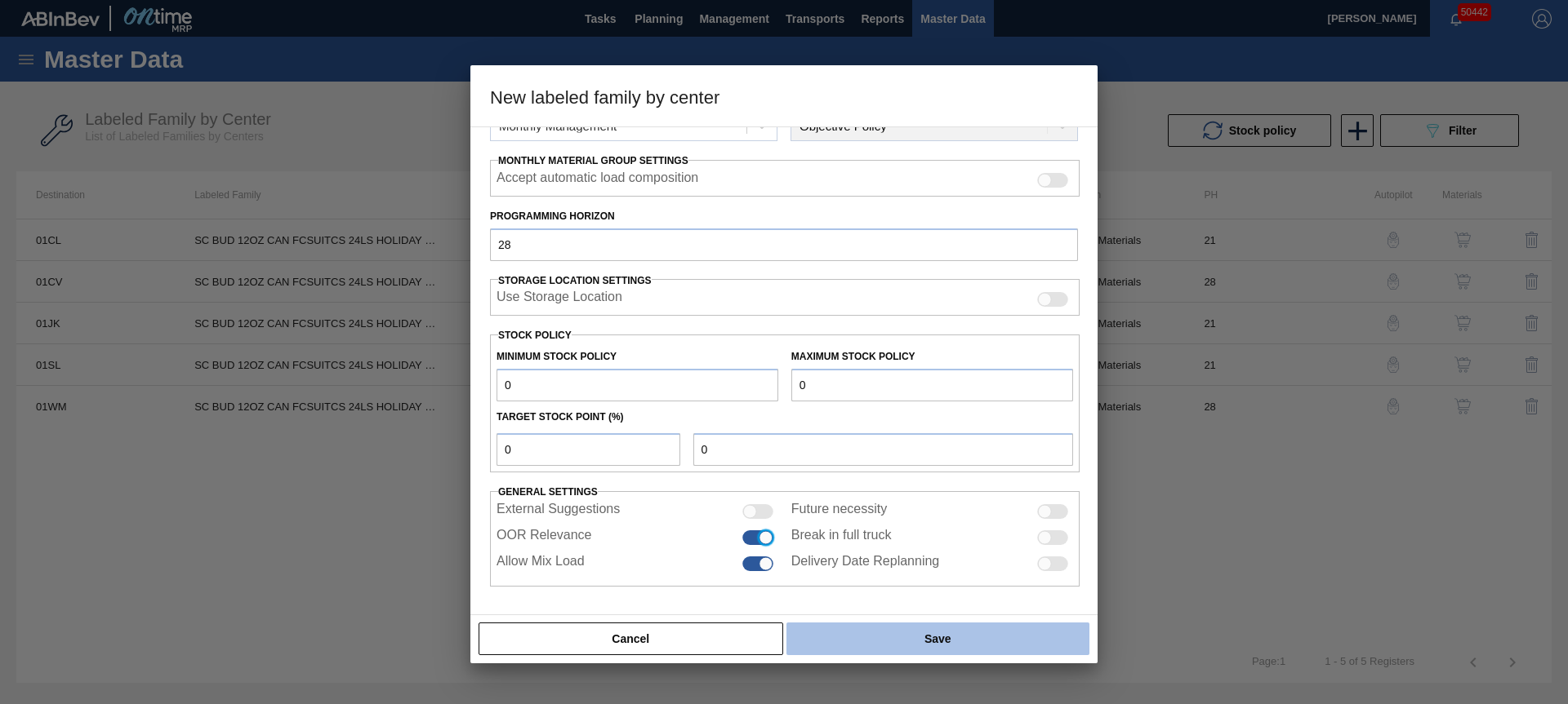
click at [840, 637] on button "Save" at bounding box center [938, 639] width 303 height 32
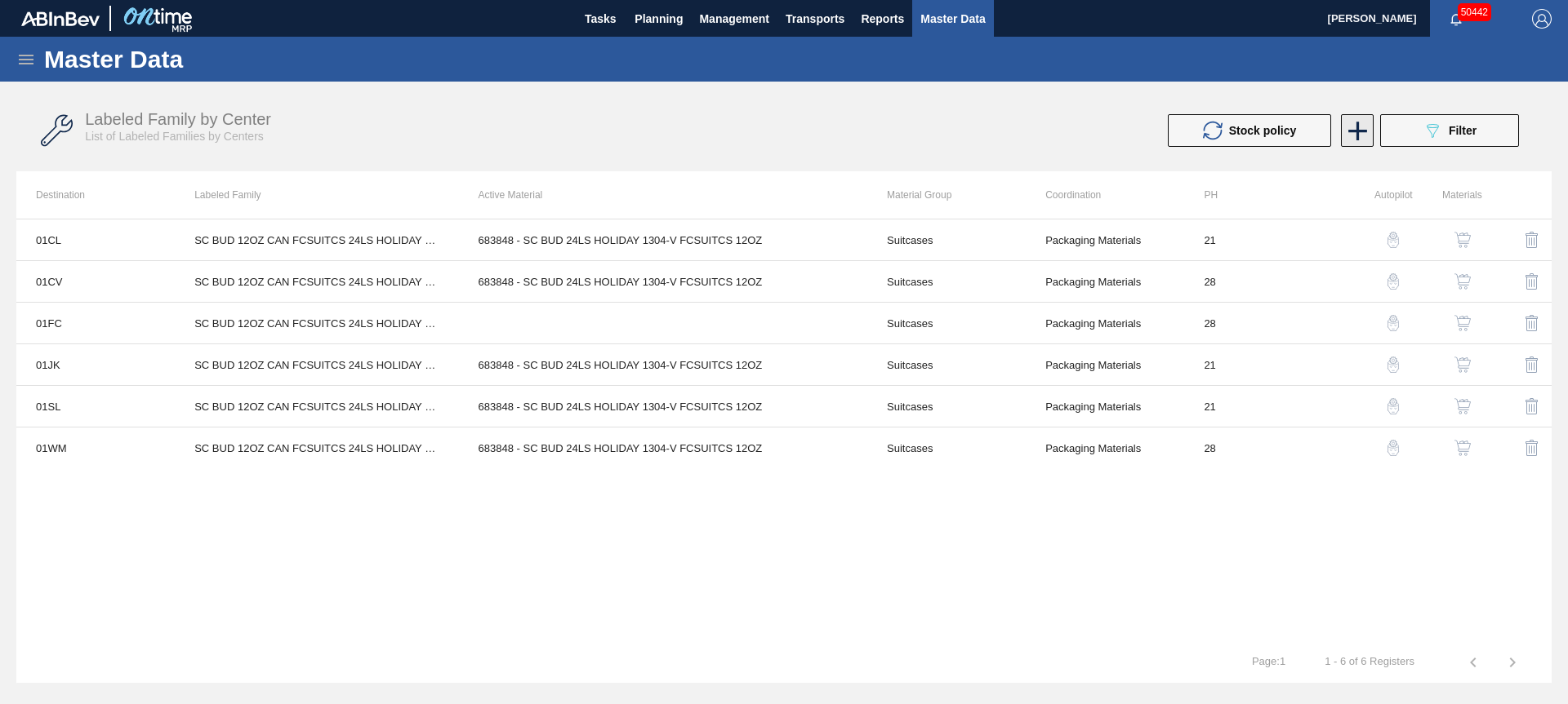
click at [1359, 126] on icon at bounding box center [1358, 131] width 32 height 32
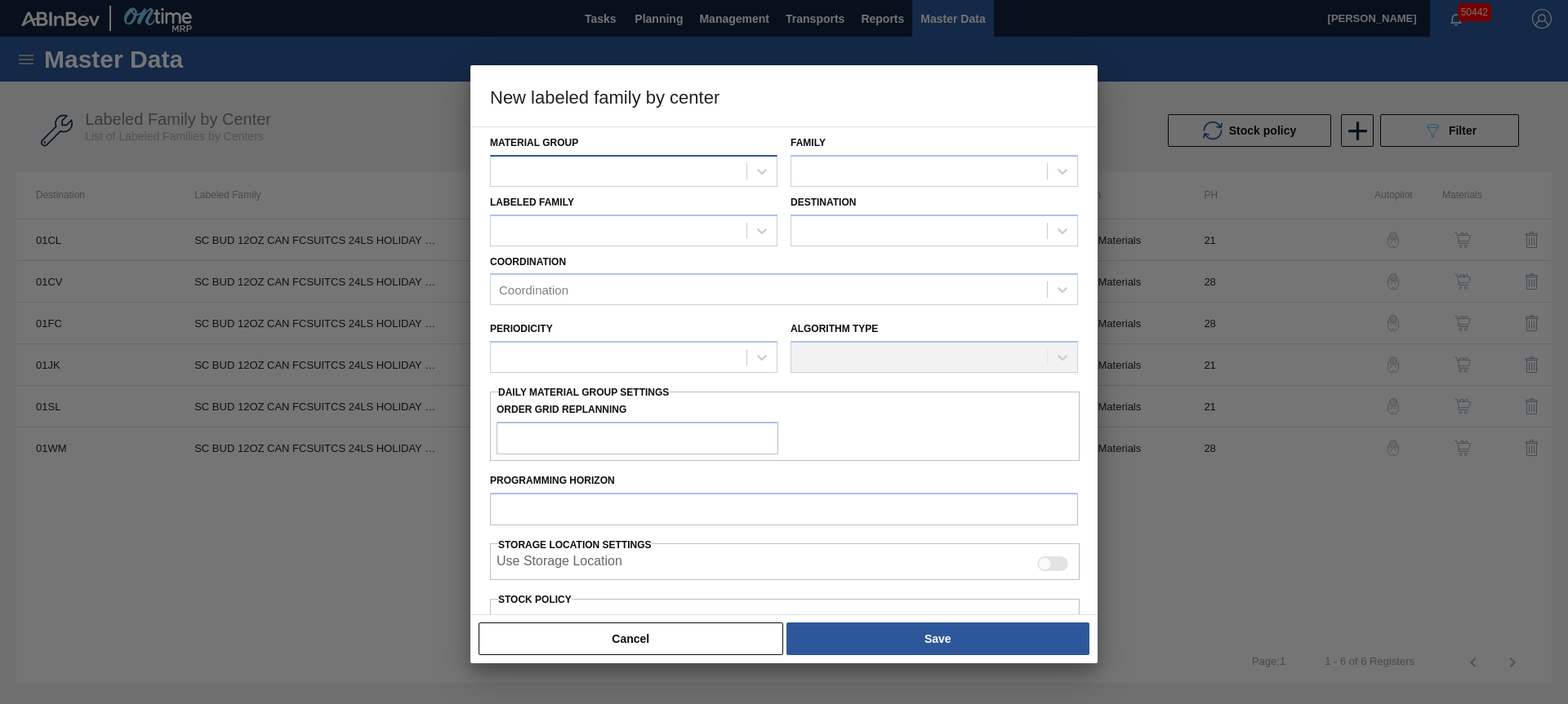
click at [573, 174] on div at bounding box center [618, 171] width 256 height 23
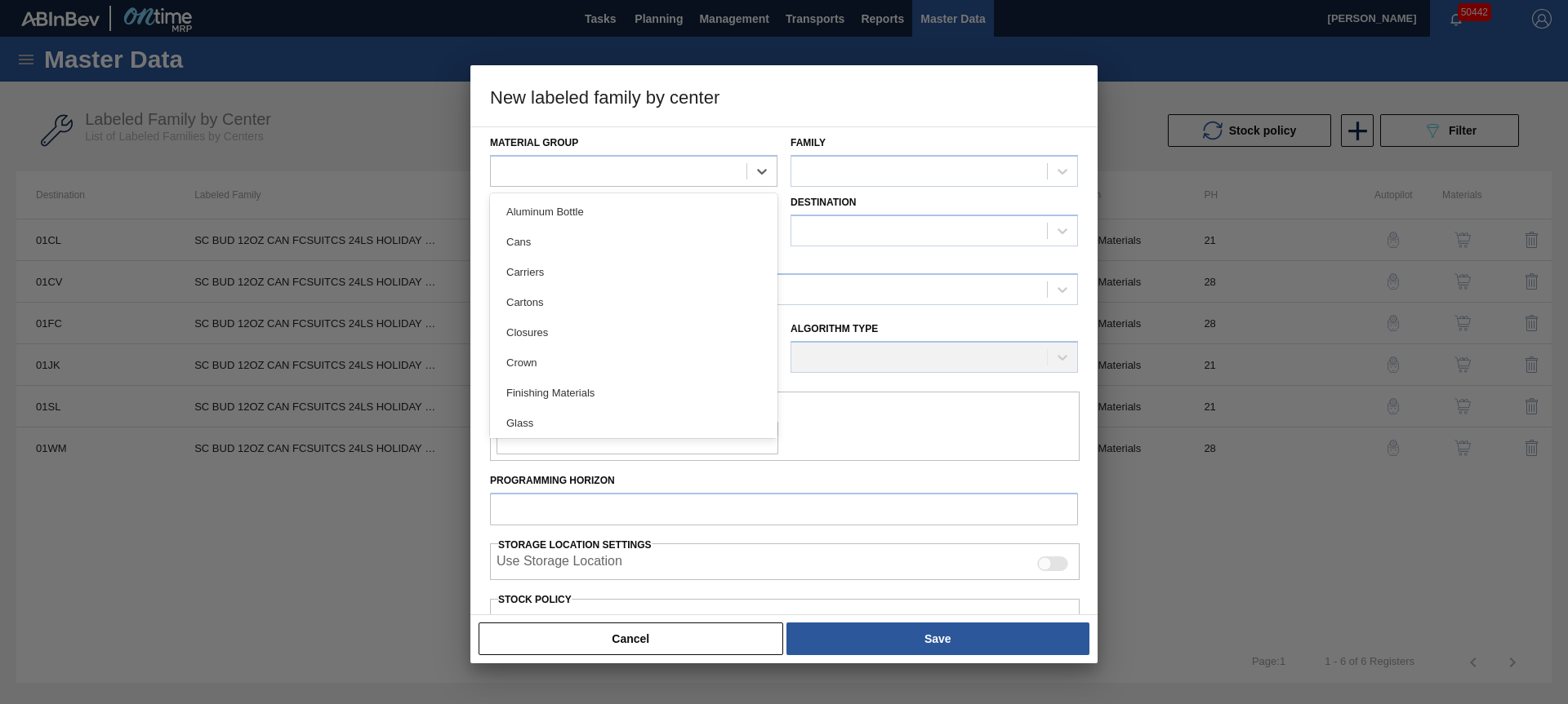
scroll to position [335, 0]
click at [550, 389] on div "Suitcases" at bounding box center [633, 390] width 287 height 30
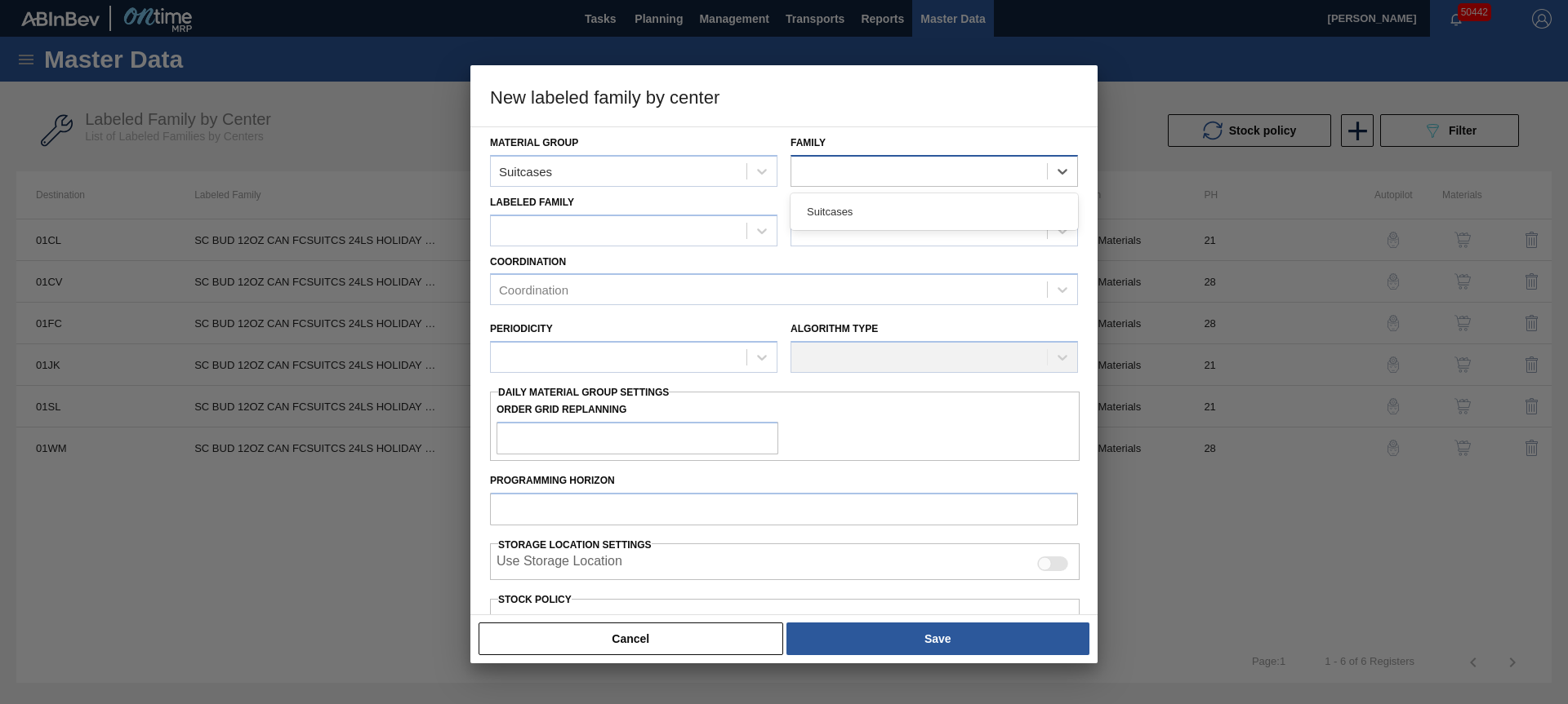
click at [946, 179] on div at bounding box center [919, 171] width 256 height 23
drag, startPoint x: 918, startPoint y: 215, endPoint x: 695, endPoint y: 212, distance: 223.0
click at [914, 214] on div "Suitcases" at bounding box center [933, 212] width 287 height 30
click at [643, 228] on div at bounding box center [618, 231] width 256 height 23
paste Family "SC BUD 12OZ CAN FCSUITCS 24LS HOLIDAY PROMO"
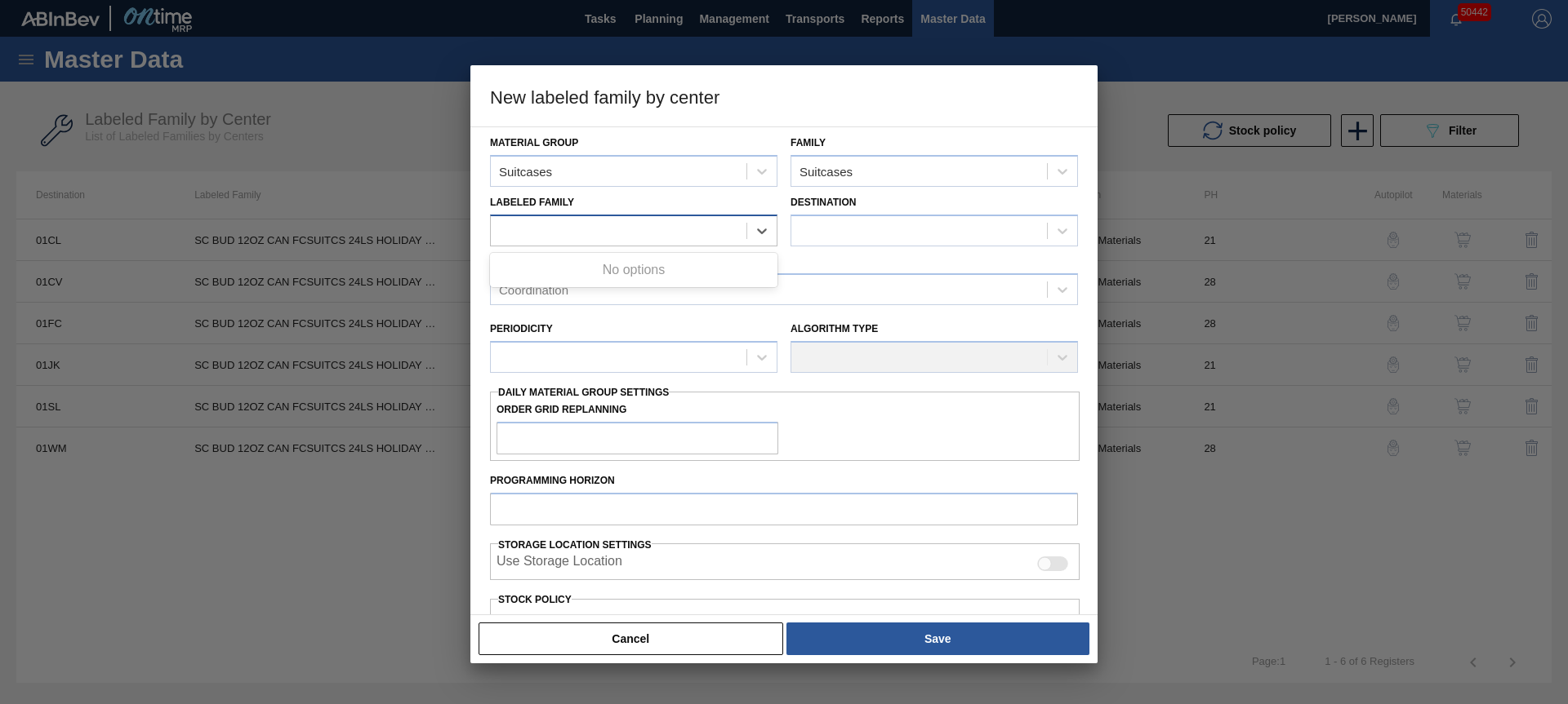
type Family "SC BUD 12OZ CAN FCSUITCS 24LS HOLIDAY PROMO"
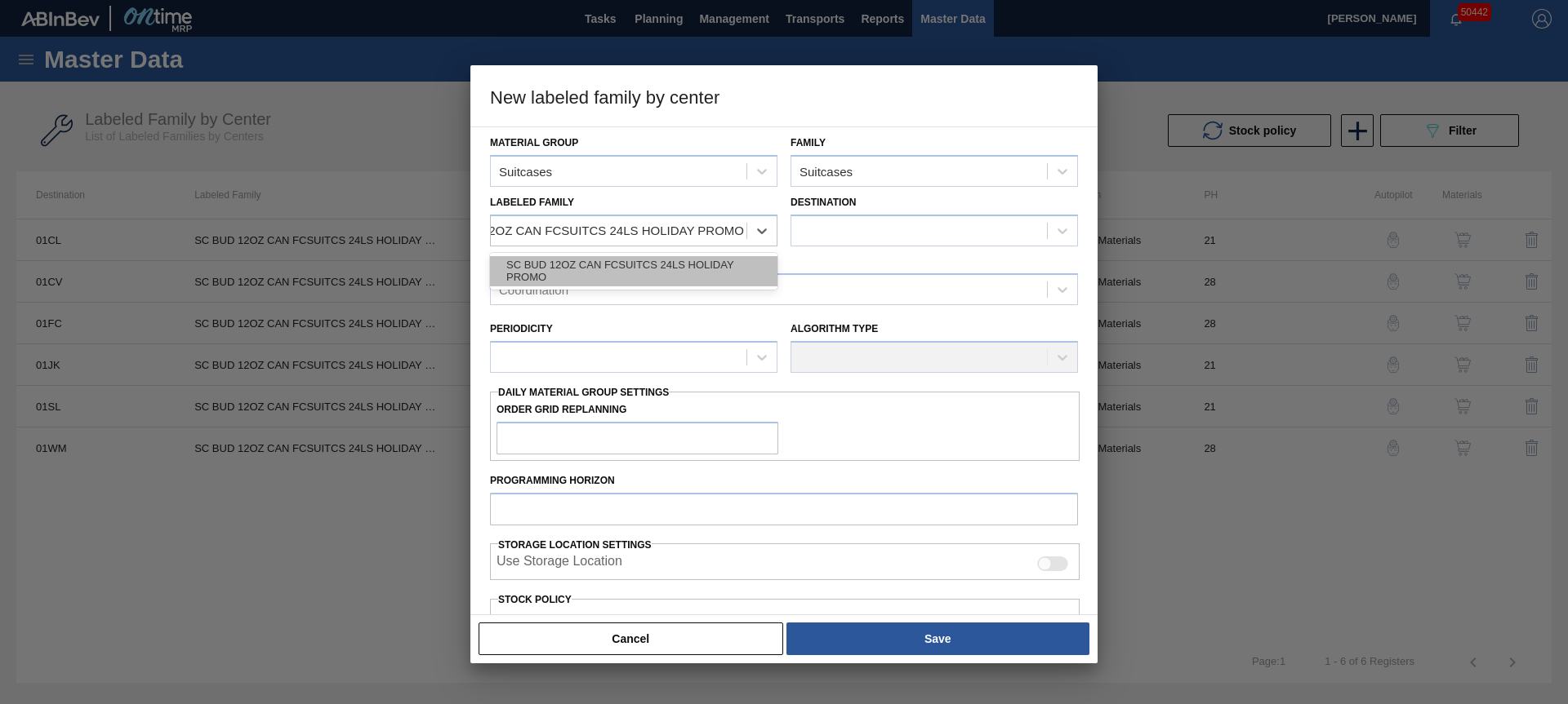
click at [622, 266] on div "SC BUD 12OZ CAN FCSUITCS 24LS HOLIDAY PROMO" at bounding box center [633, 271] width 287 height 30
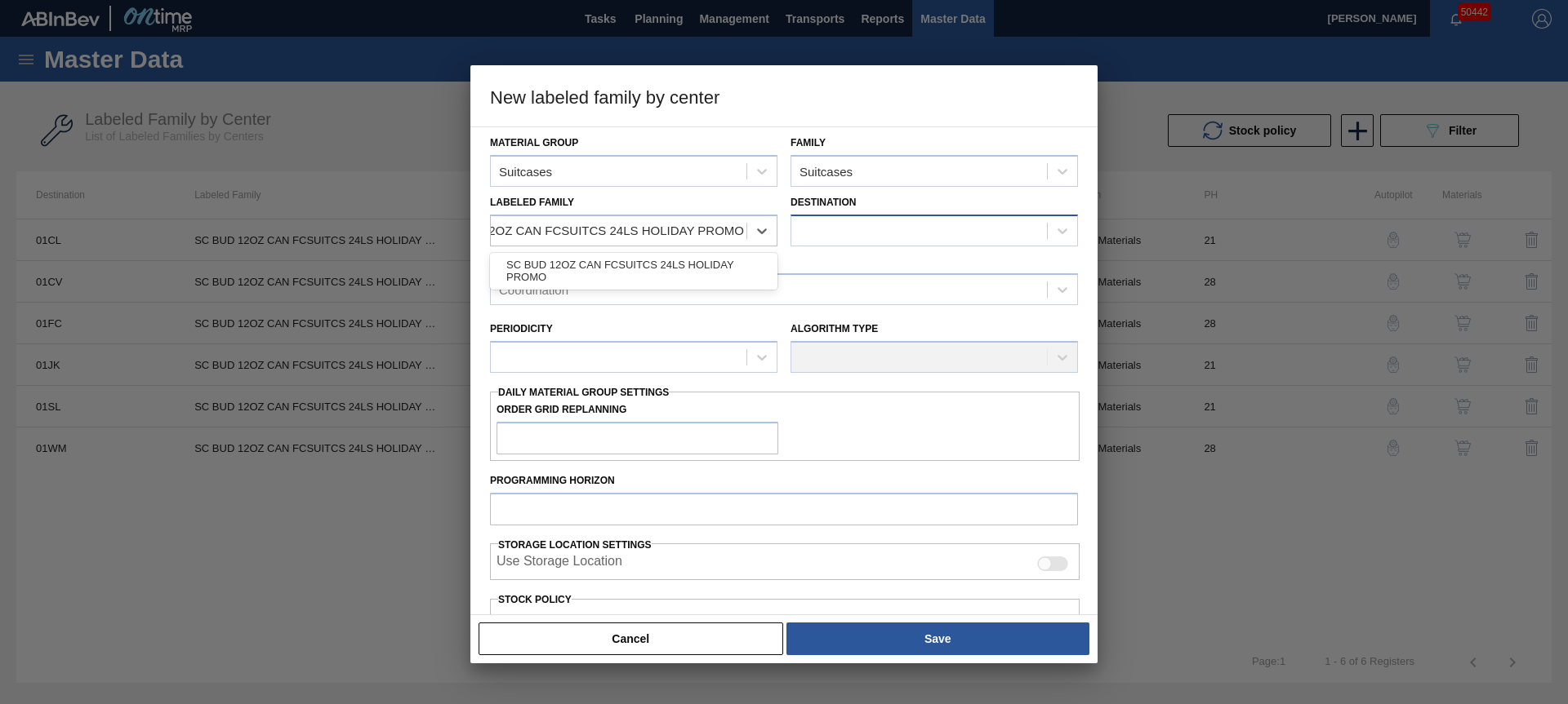
click at [814, 238] on div at bounding box center [919, 231] width 256 height 23
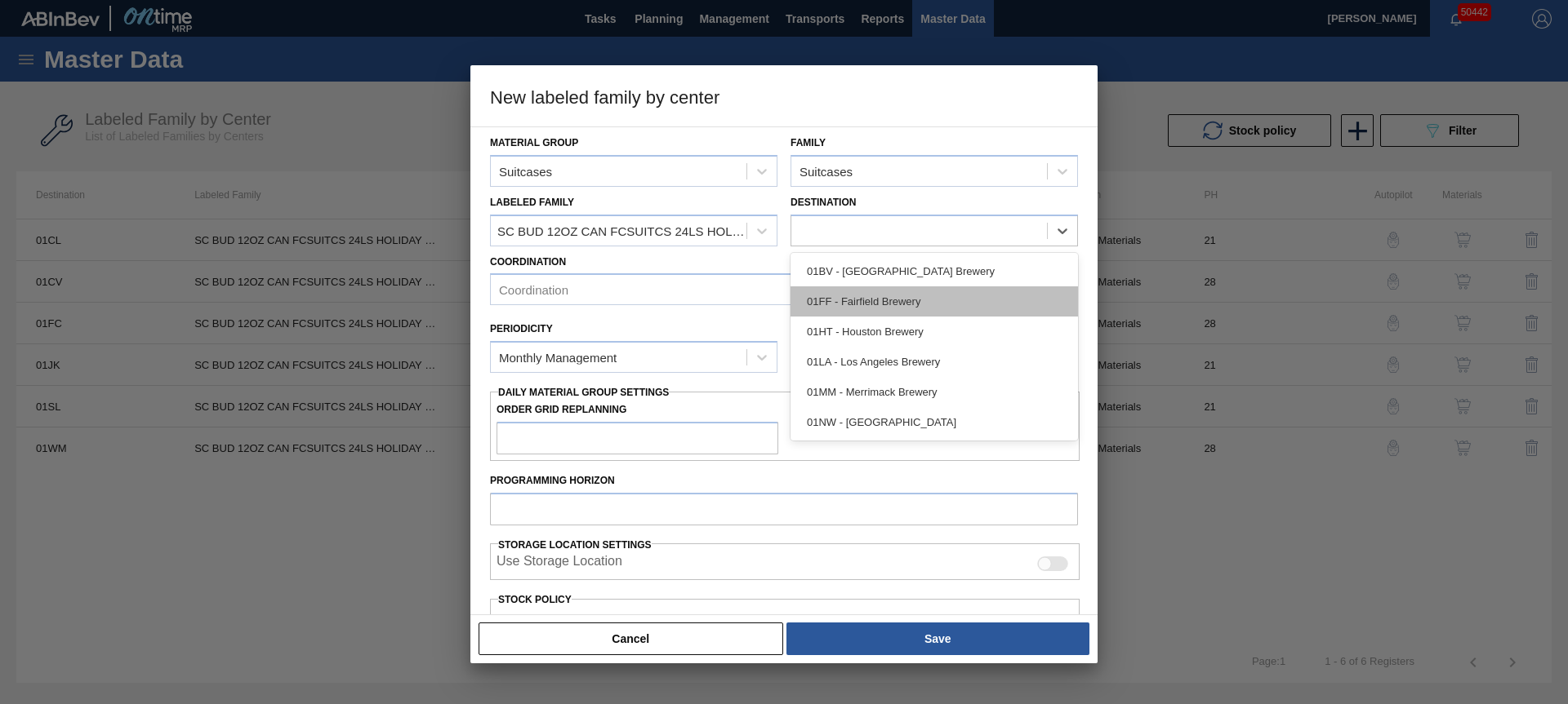
click at [867, 292] on div "01FF - Fairfield Brewery" at bounding box center [933, 301] width 287 height 30
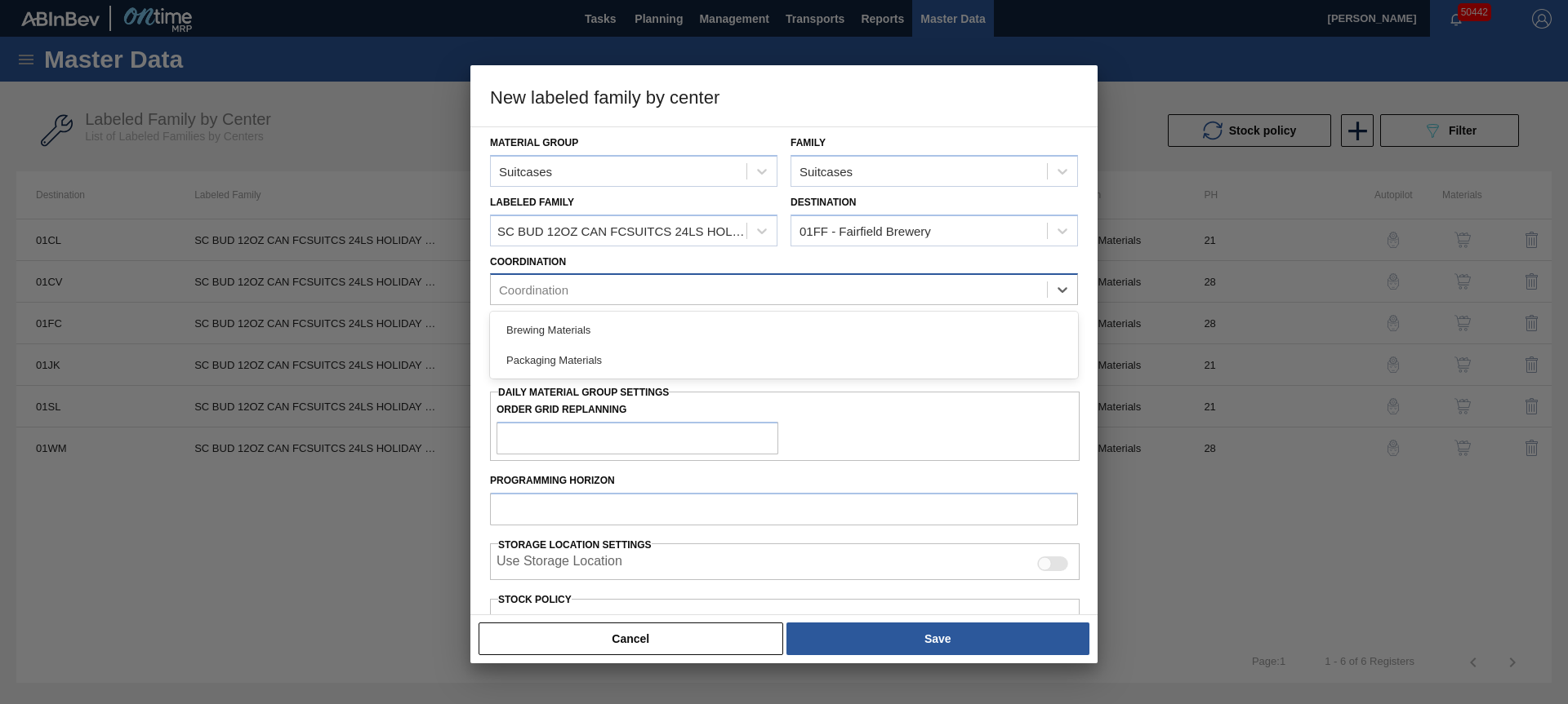
click at [604, 290] on div "Coordination" at bounding box center [768, 290] width 556 height 23
click at [575, 335] on div "Brewing Materials" at bounding box center [783, 330] width 588 height 30
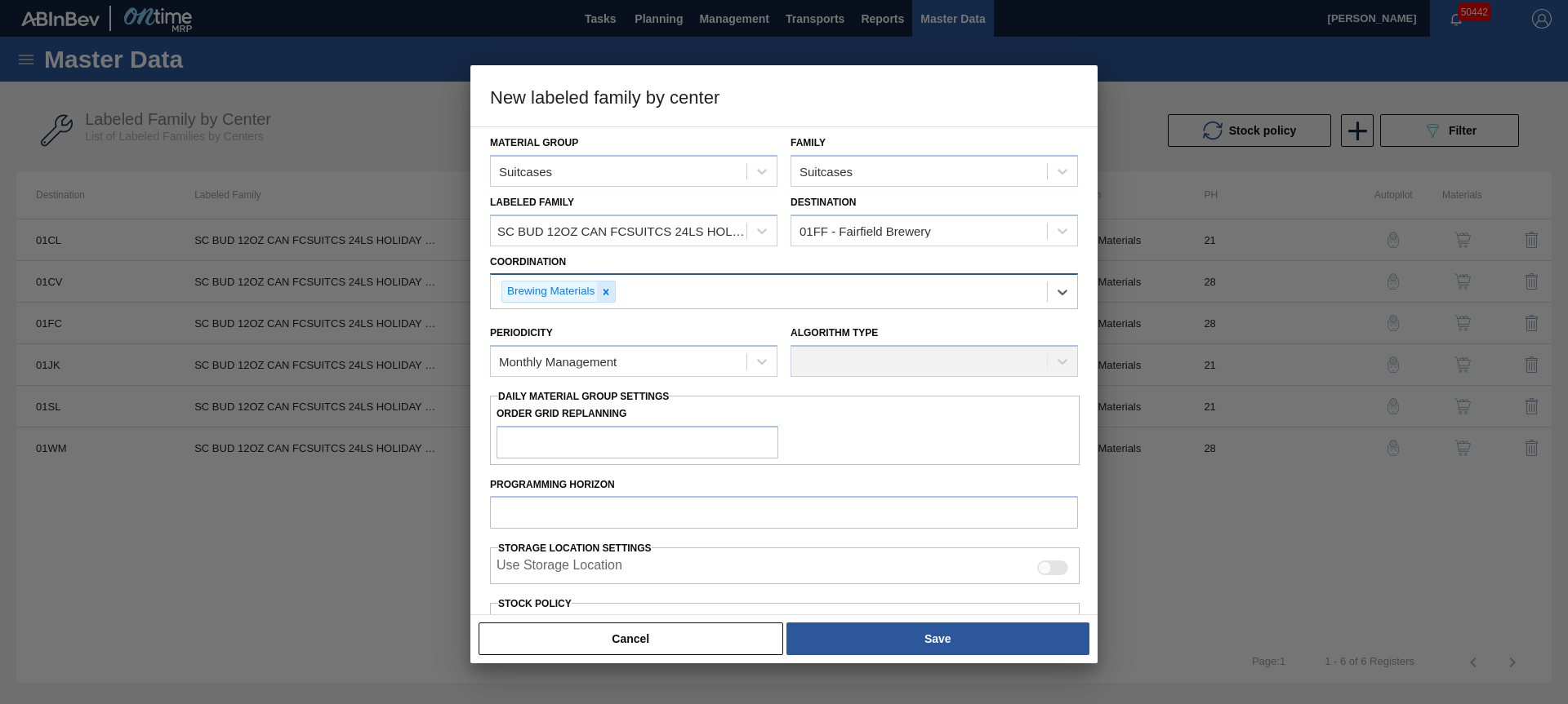
click at [609, 289] on icon at bounding box center [606, 292] width 12 height 12
click at [649, 298] on div "Coordination" at bounding box center [768, 290] width 556 height 23
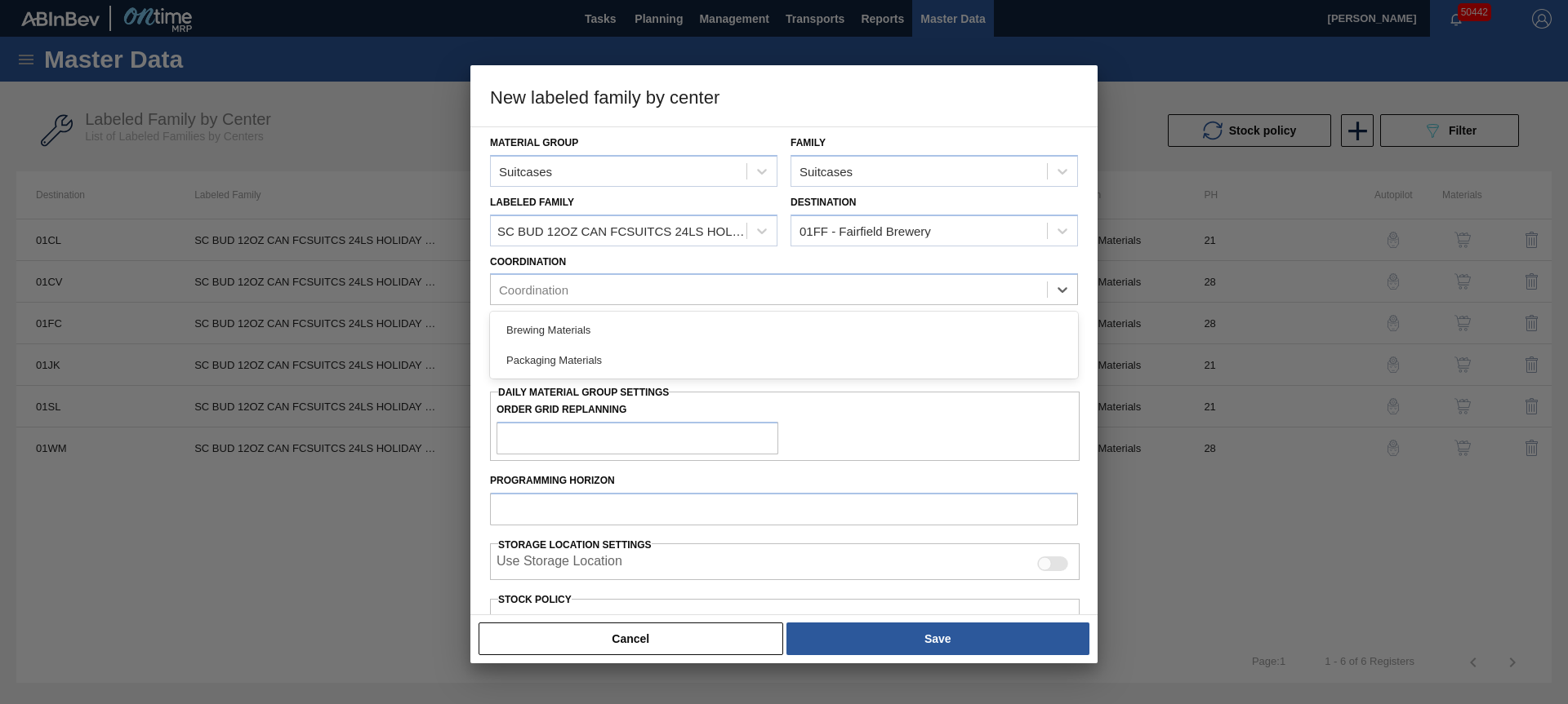
click at [609, 348] on div "Packaging Materials" at bounding box center [783, 360] width 588 height 30
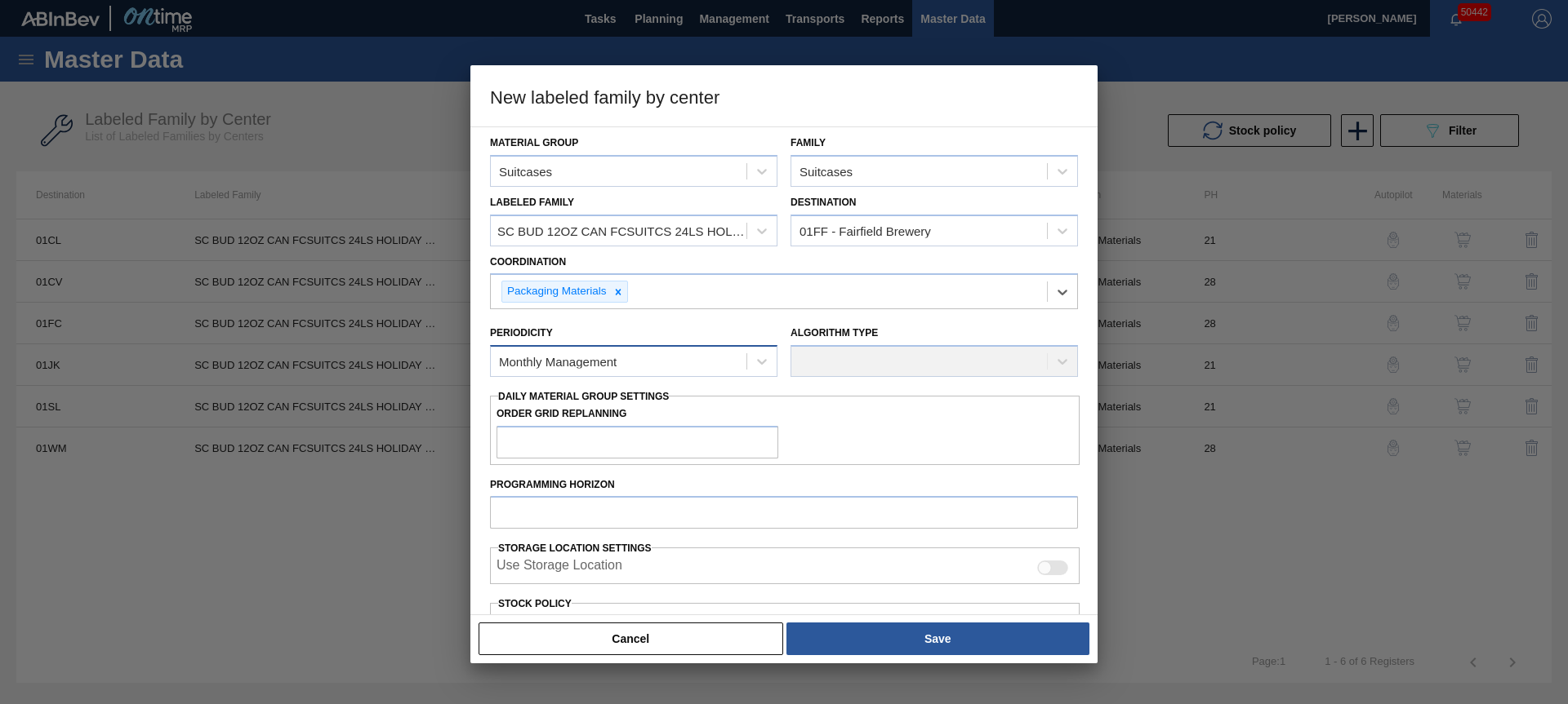
click at [593, 365] on div "Monthly Management" at bounding box center [557, 362] width 117 height 14
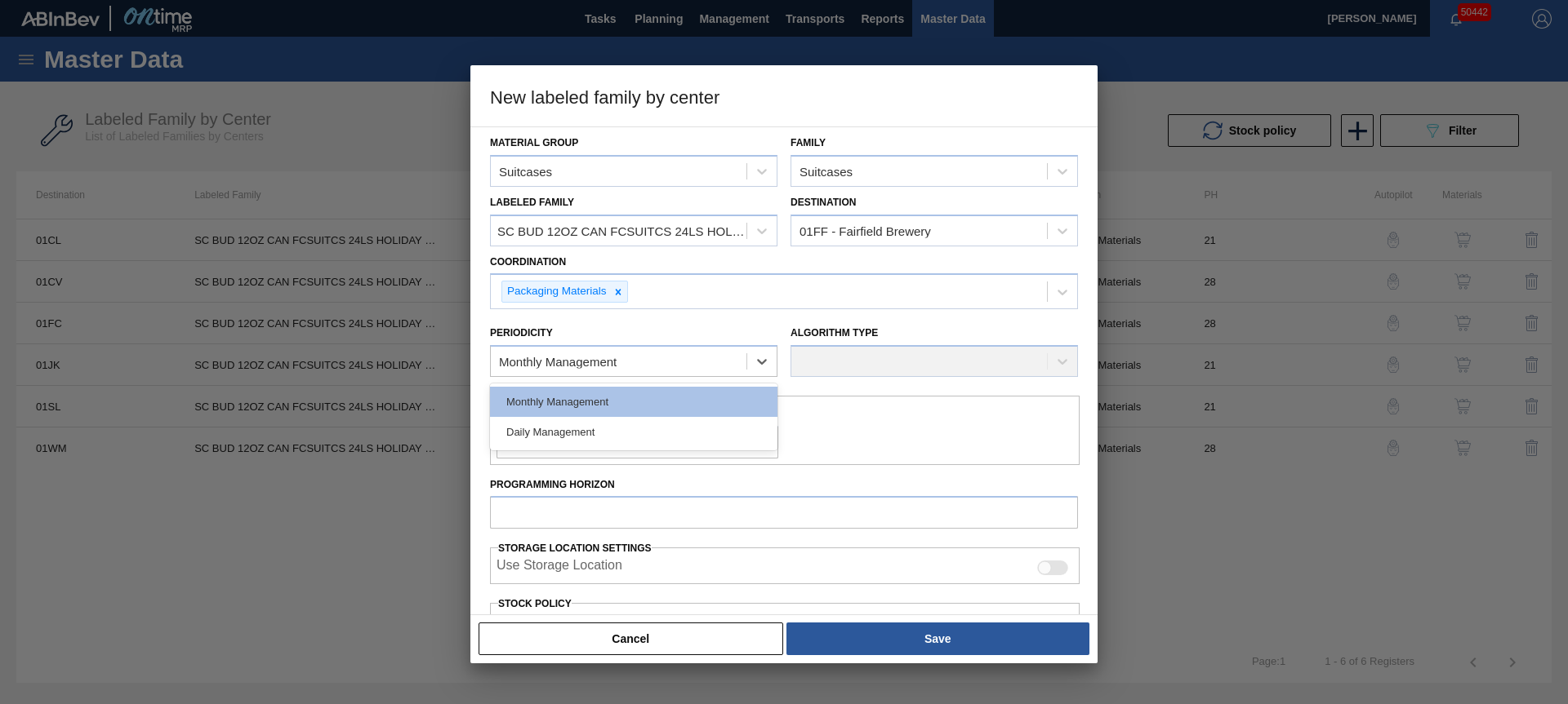
click at [583, 389] on div "Monthly Management" at bounding box center [633, 402] width 287 height 30
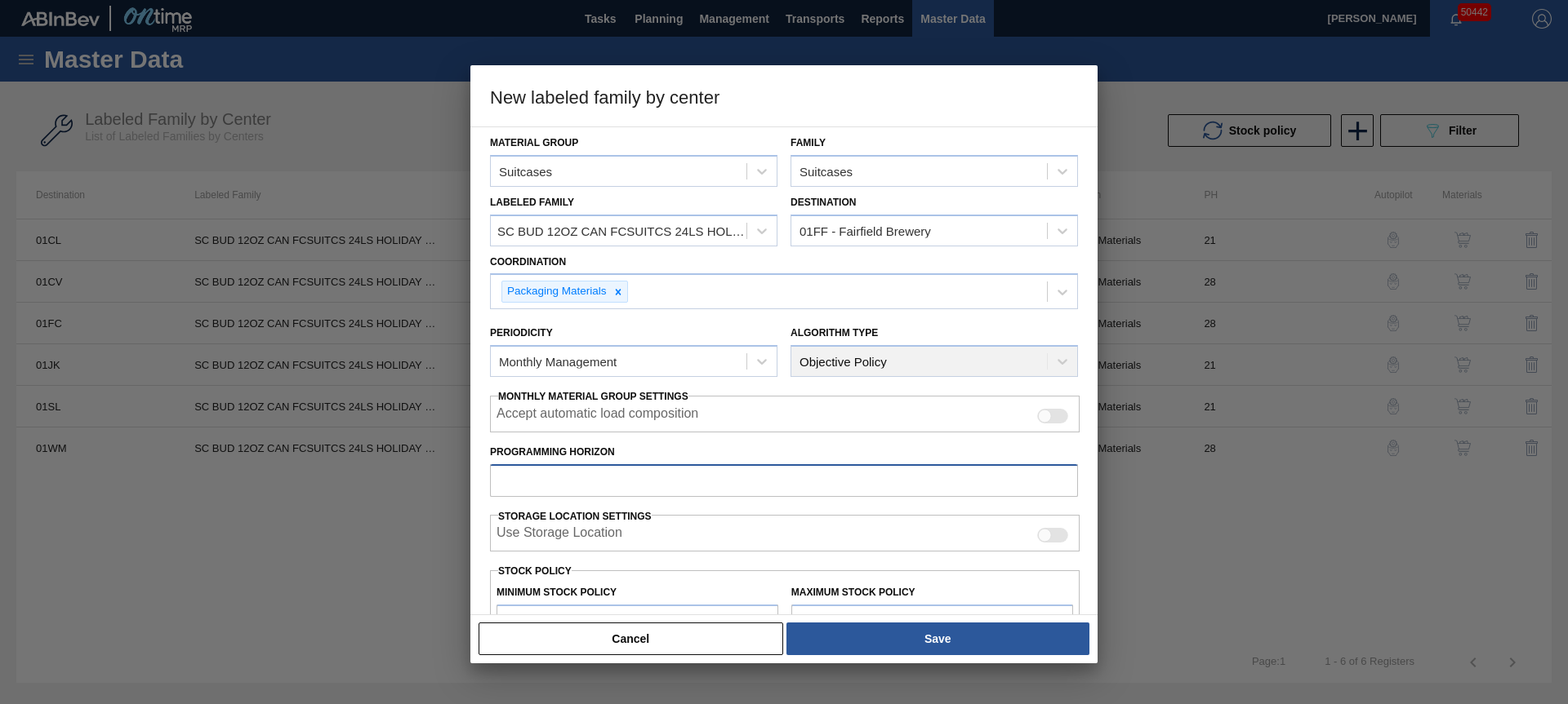
click at [564, 483] on input "Programming Horizon" at bounding box center [783, 480] width 588 height 32
type input "28"
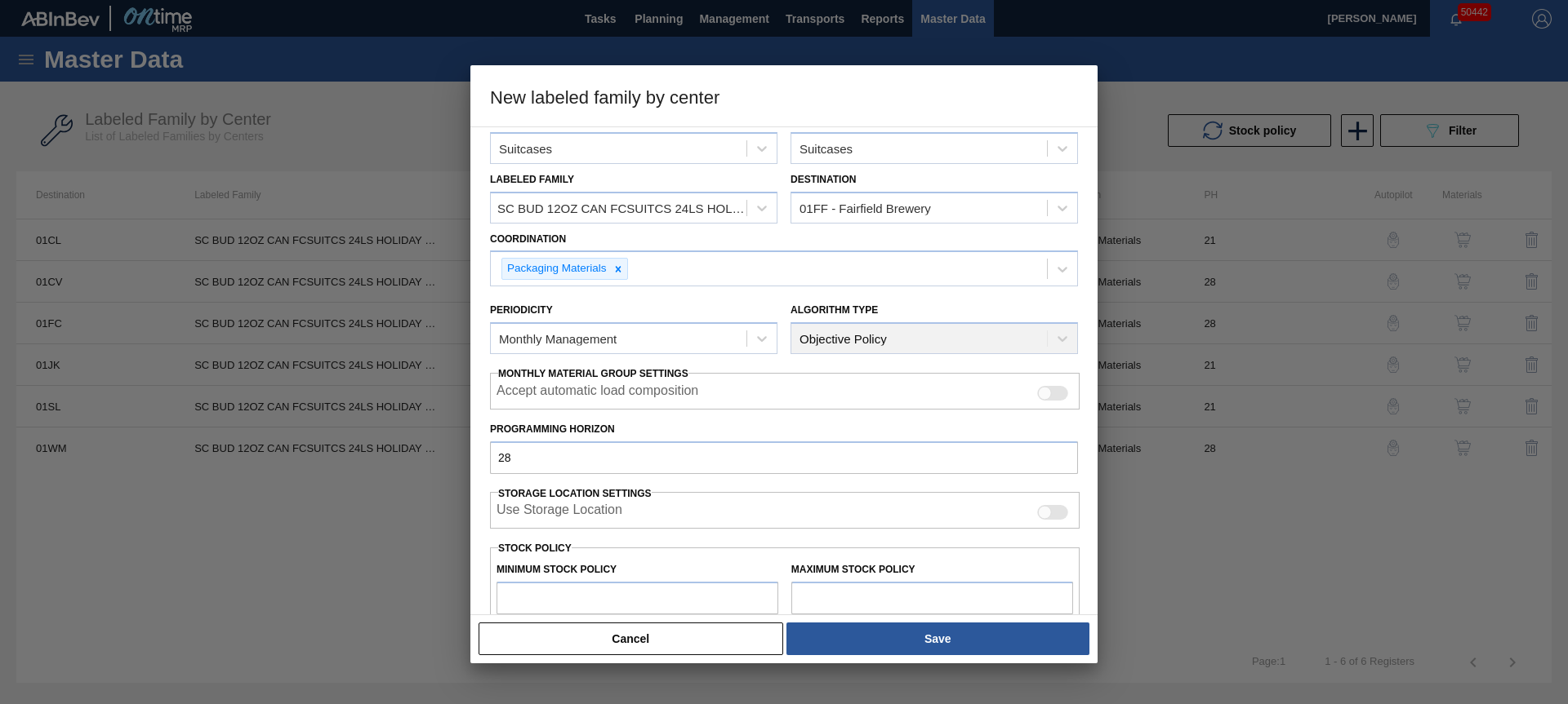
type input "0"
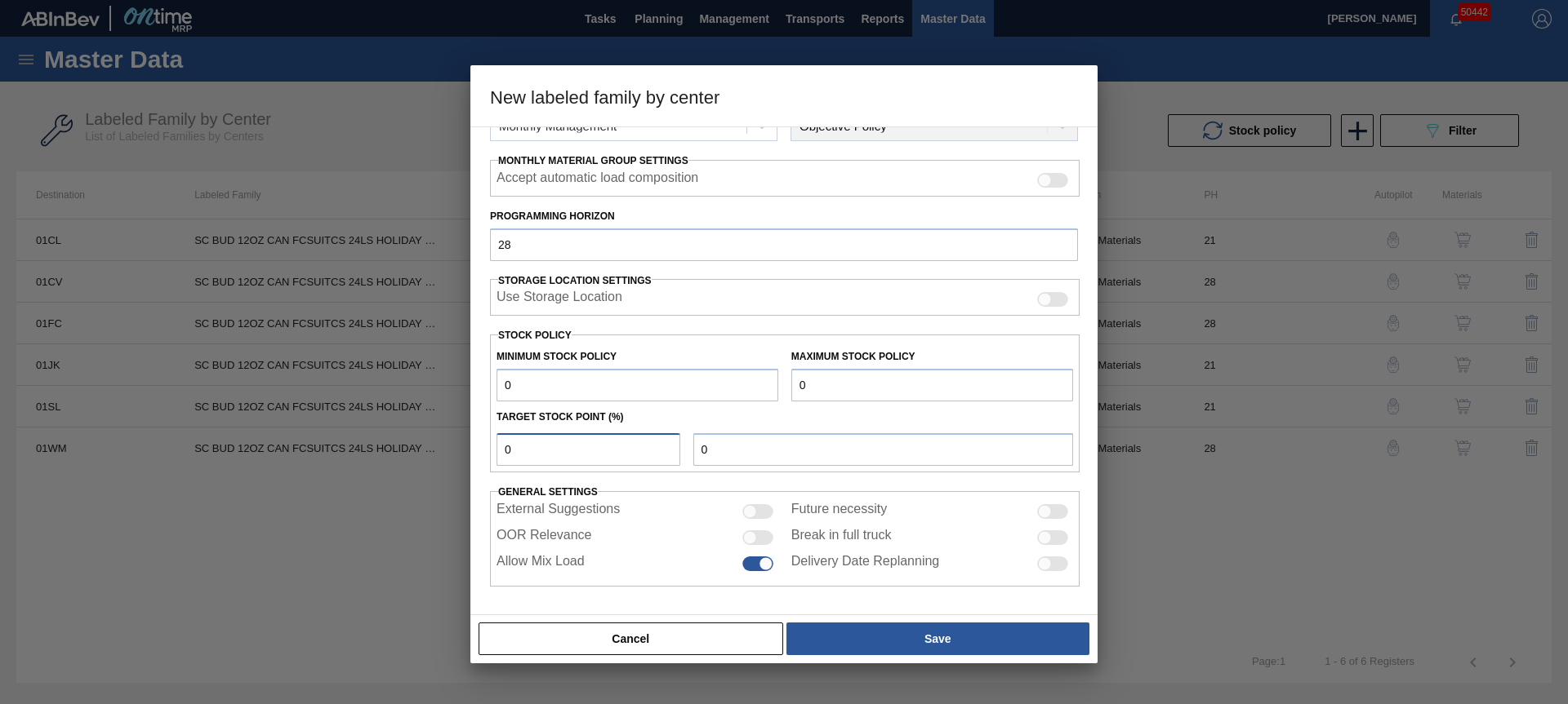
type input "0"
click at [741, 545] on input "OOR Relevance" at bounding box center [741, 545] width 1 height 1
checkbox input "true"
drag, startPoint x: 868, startPoint y: 628, endPoint x: 772, endPoint y: 612, distance: 97.3
click at [867, 628] on button "Save" at bounding box center [938, 639] width 303 height 32
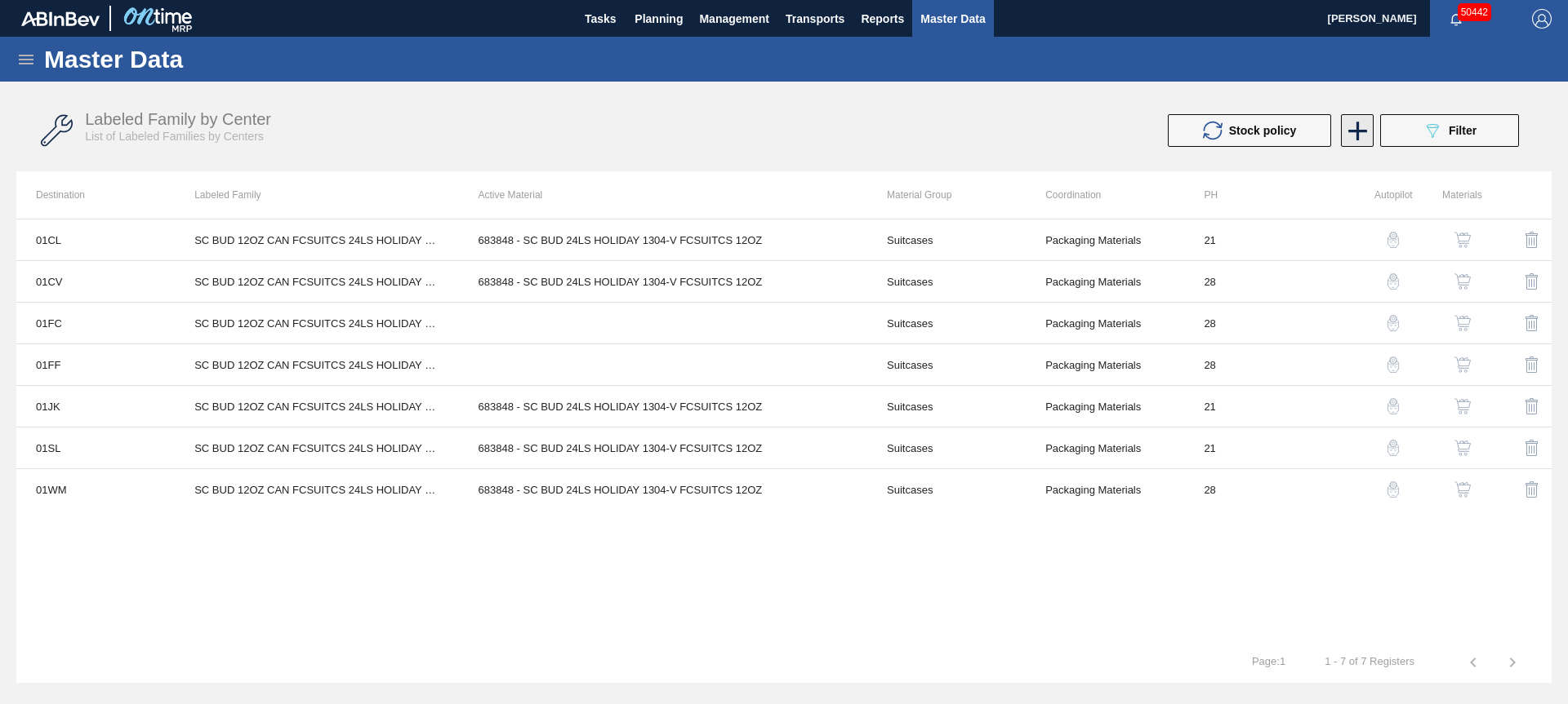
click at [1356, 133] on icon at bounding box center [1357, 131] width 19 height 19
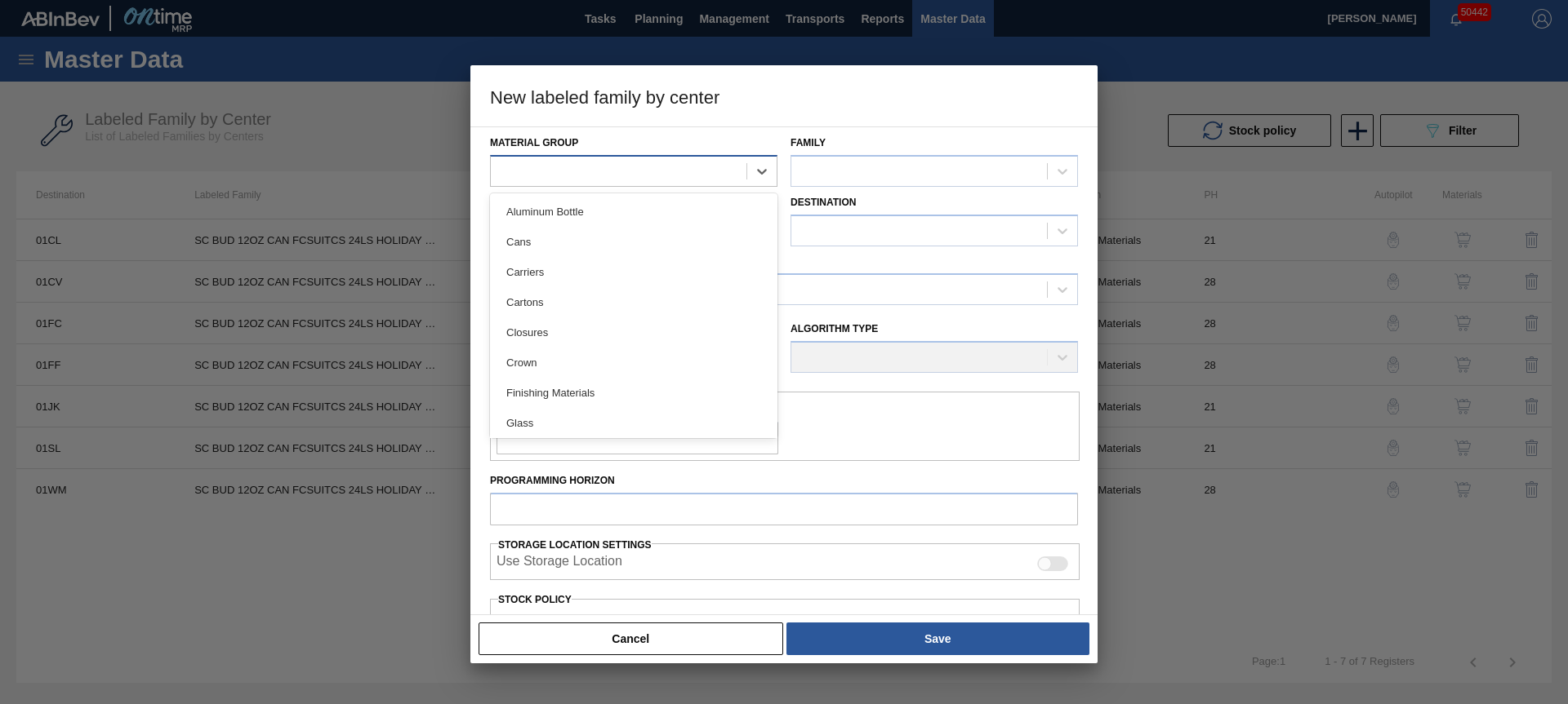
drag, startPoint x: 579, startPoint y: 176, endPoint x: 575, endPoint y: 183, distance: 8.1
click at [579, 176] on div at bounding box center [618, 171] width 256 height 23
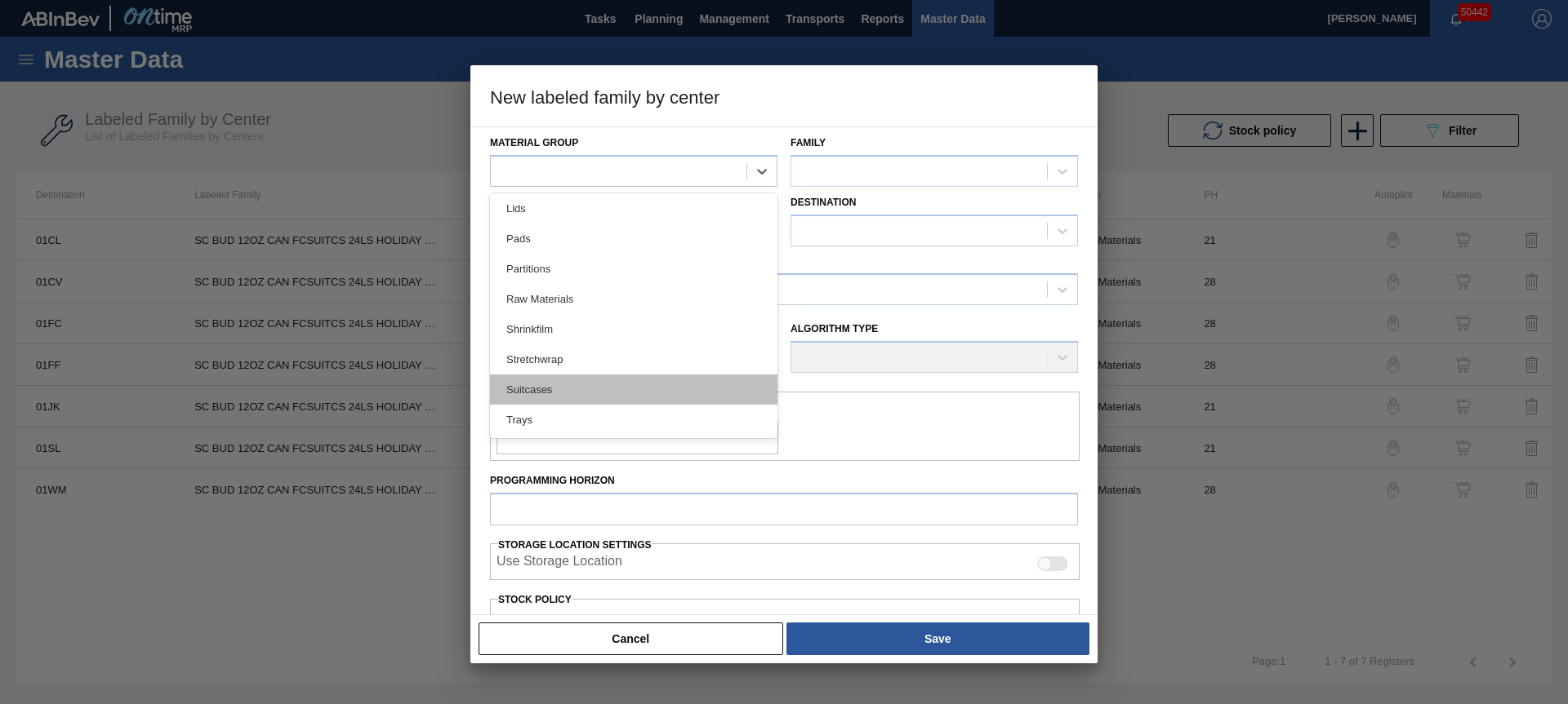
click at [562, 381] on div "Suitcases" at bounding box center [633, 390] width 287 height 30
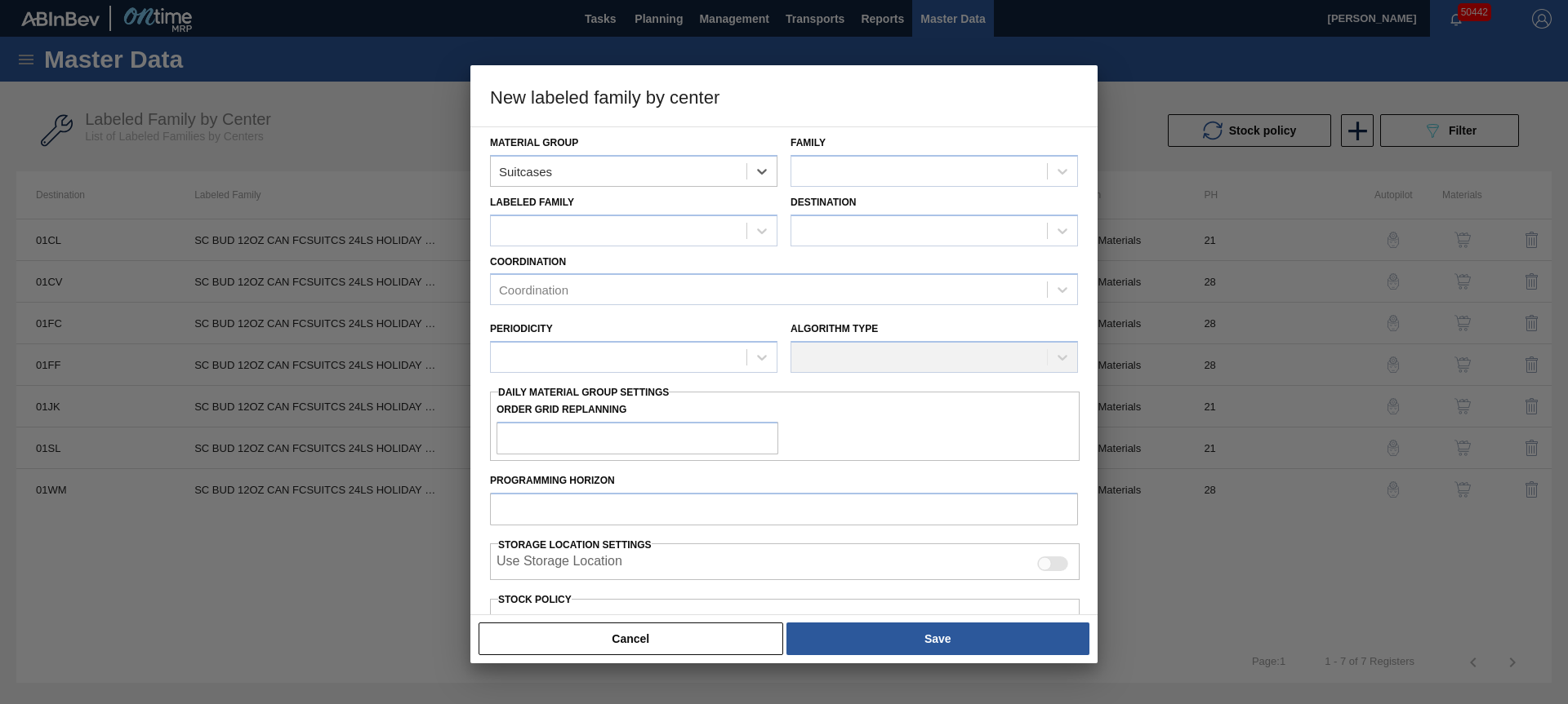
drag, startPoint x: 885, startPoint y: 172, endPoint x: 881, endPoint y: 188, distance: 16.5
click at [885, 172] on div at bounding box center [919, 171] width 256 height 23
drag, startPoint x: 858, startPoint y: 215, endPoint x: 582, endPoint y: 237, distance: 276.9
click at [848, 217] on div "Suitcases" at bounding box center [933, 212] width 287 height 30
click at [573, 216] on div at bounding box center [633, 231] width 287 height 32
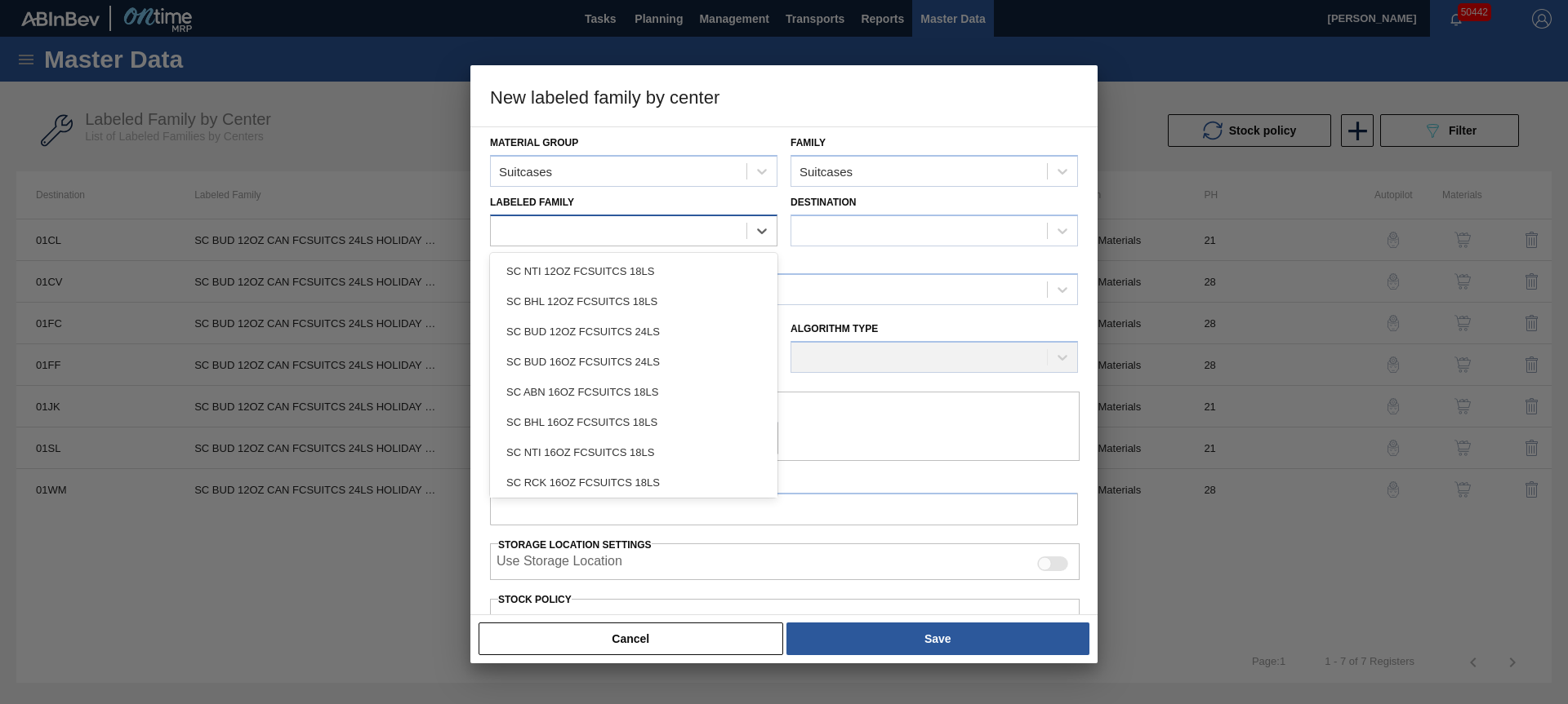
paste Family "SC BUD 12OZ CAN FCSUITCS 24LS HOLIDAY PROMO"
type Family "SC BUD 12OZ CAN FCSUITCS 24LS HOLIDAY PROMO"
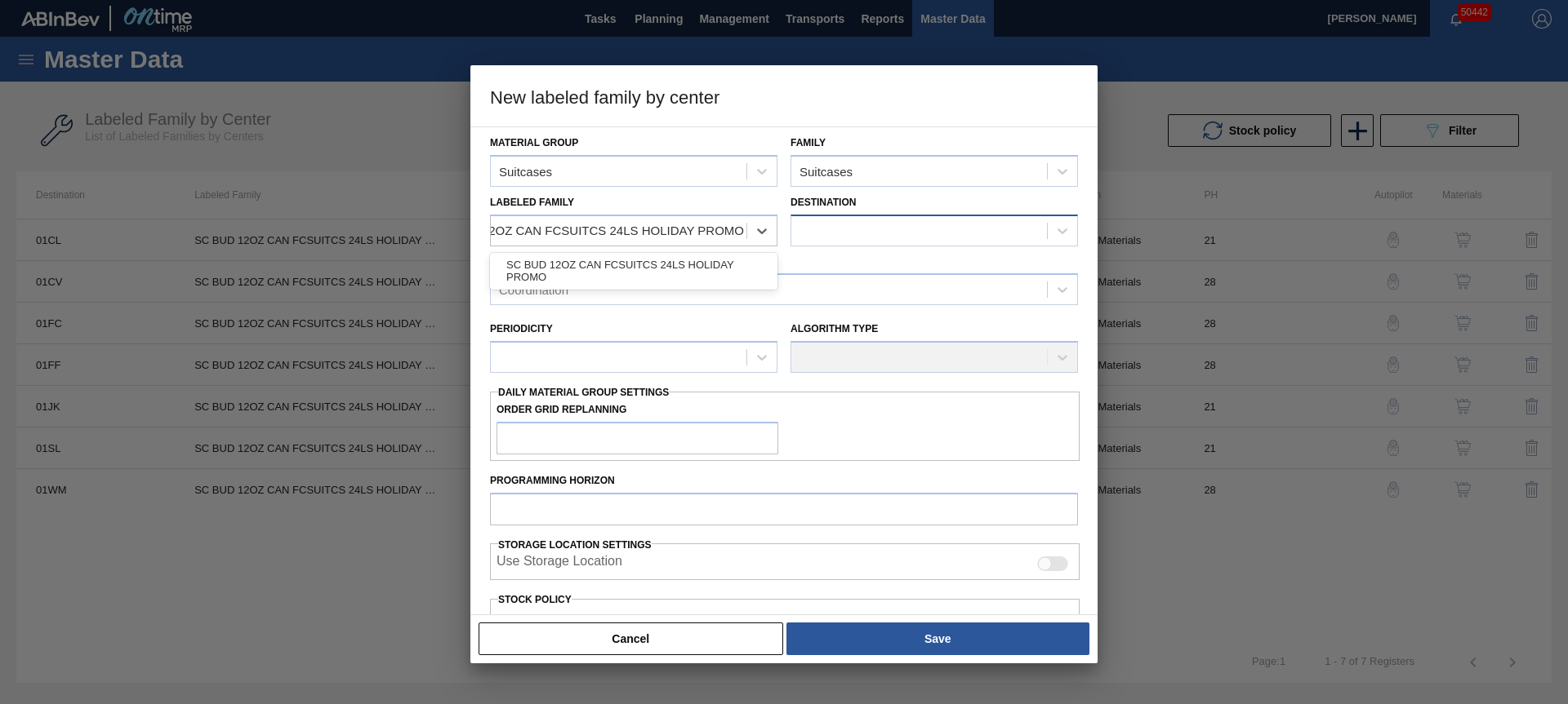
drag, startPoint x: 564, startPoint y: 270, endPoint x: 824, endPoint y: 236, distance: 262.2
click at [565, 268] on div "SC BUD 12OZ CAN FCSUITCS 24LS HOLIDAY PROMO" at bounding box center [633, 271] width 287 height 30
click at [824, 236] on div at bounding box center [919, 231] width 256 height 23
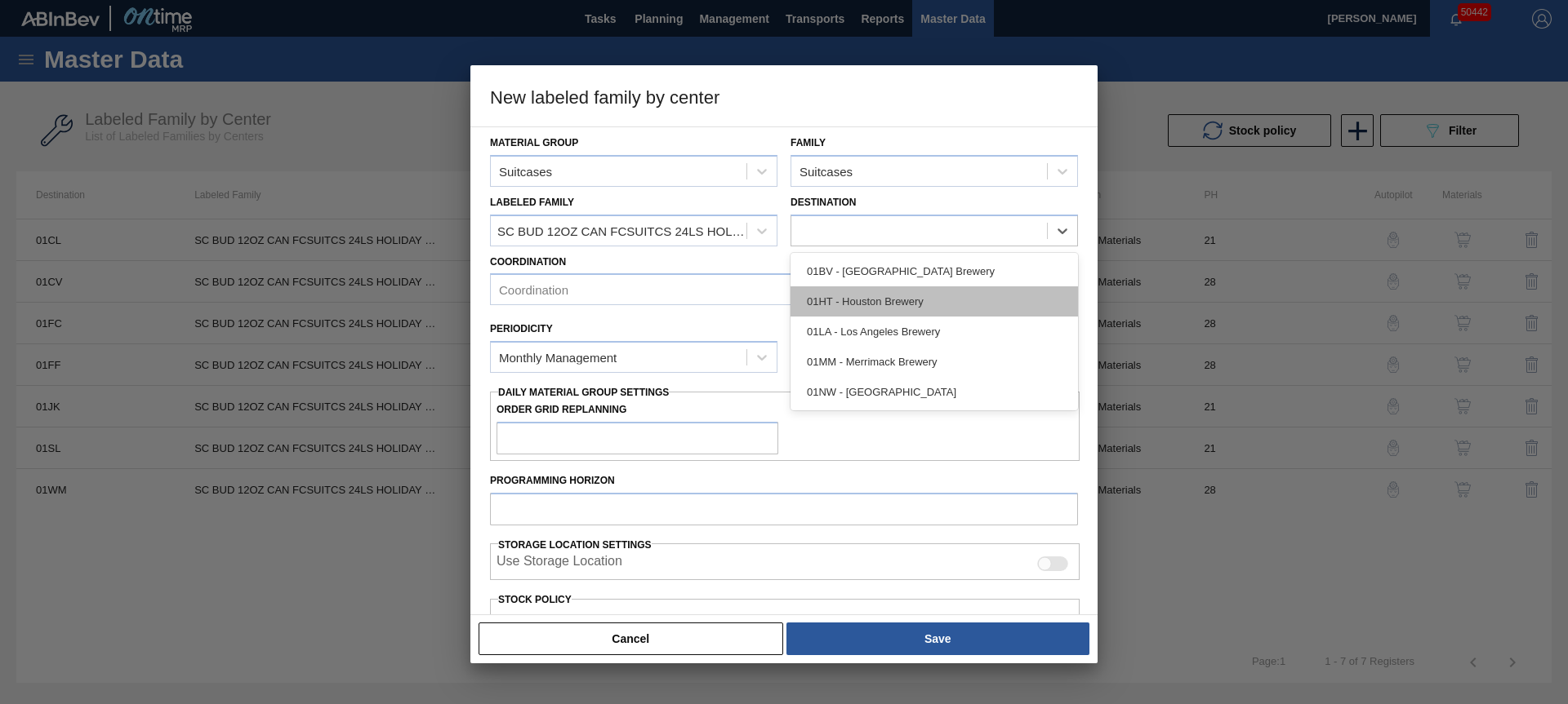
click at [857, 302] on div "01HT - Houston Brewery" at bounding box center [933, 301] width 287 height 30
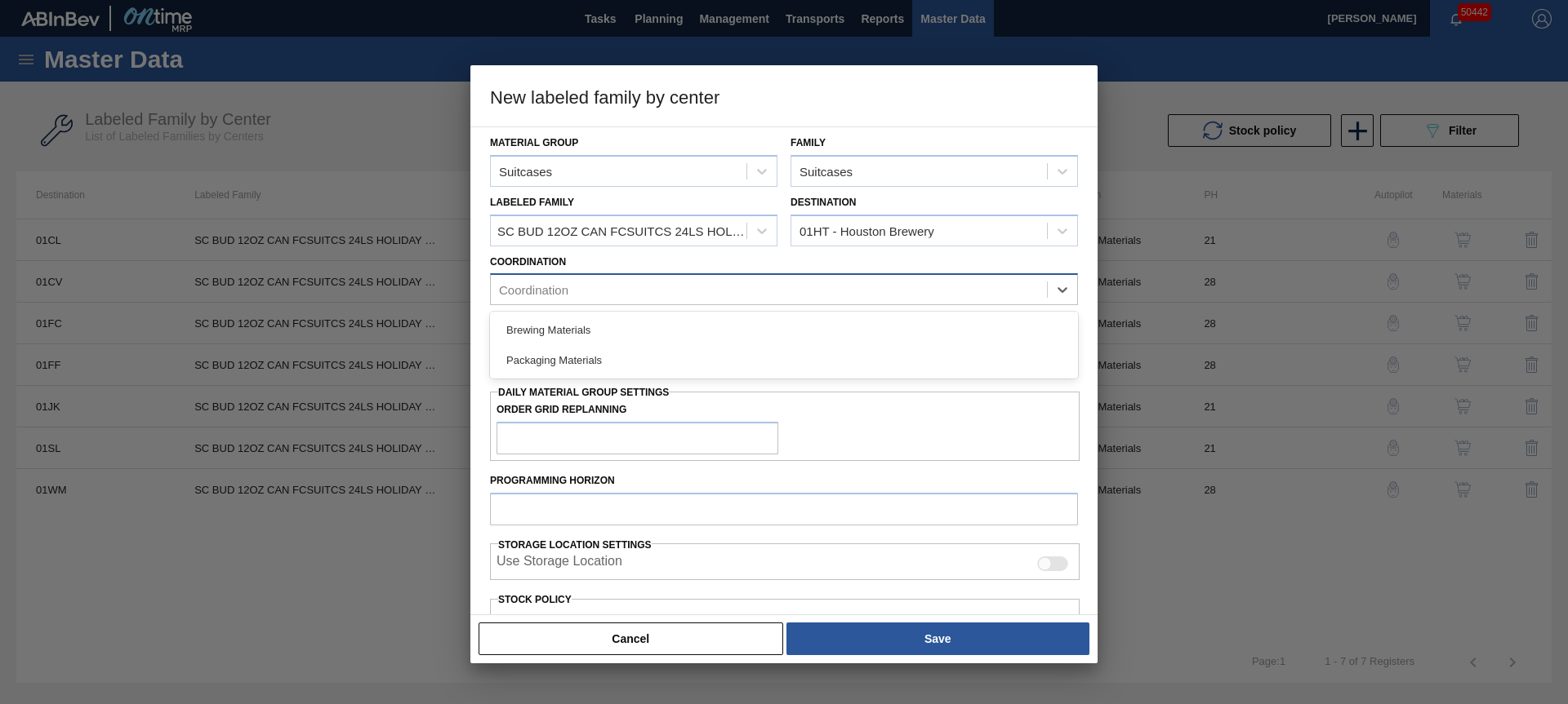
click at [644, 294] on div "Coordination" at bounding box center [768, 290] width 556 height 23
click at [616, 352] on div "Packaging Materials" at bounding box center [783, 360] width 588 height 30
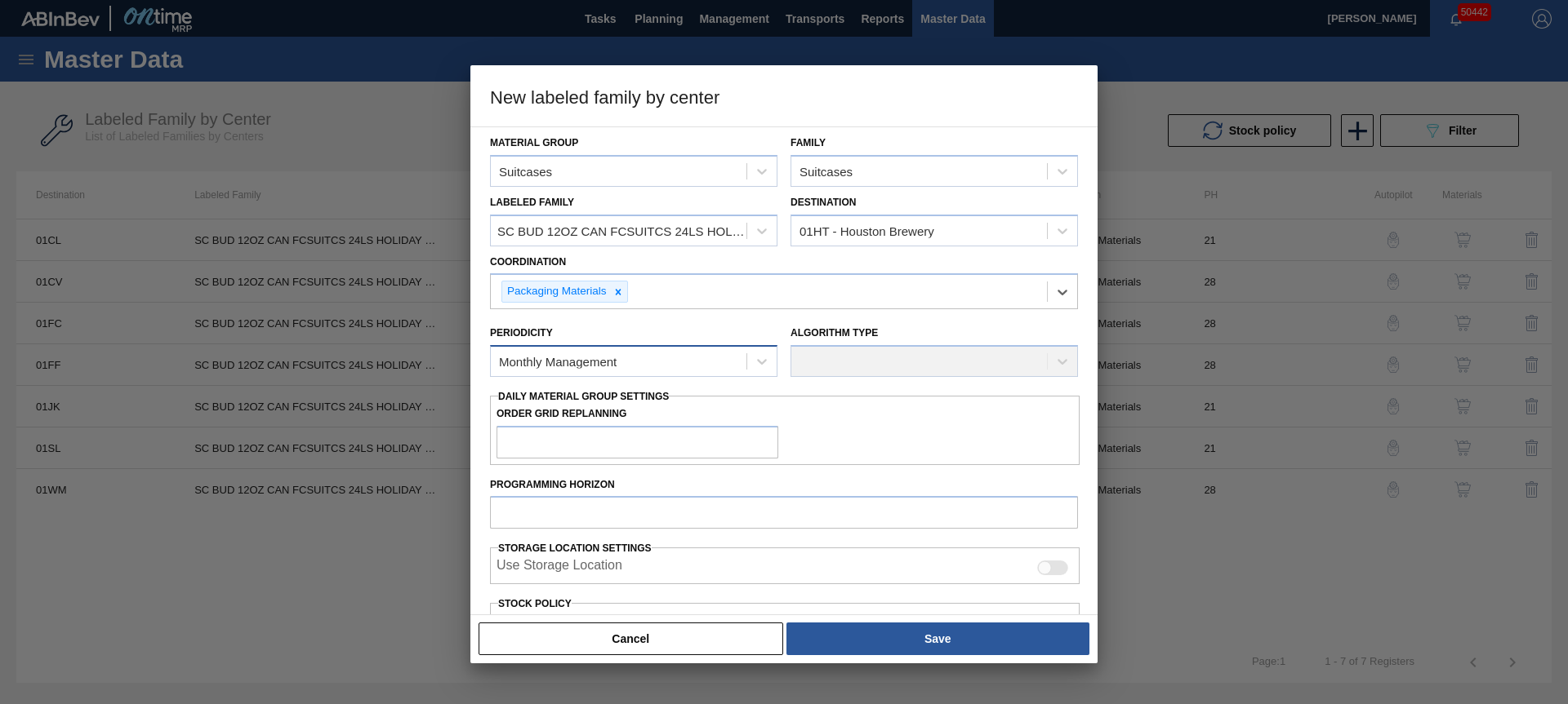
click at [600, 359] on div "Monthly Management" at bounding box center [557, 362] width 117 height 14
click at [588, 394] on div "Monthly Management" at bounding box center [633, 402] width 287 height 30
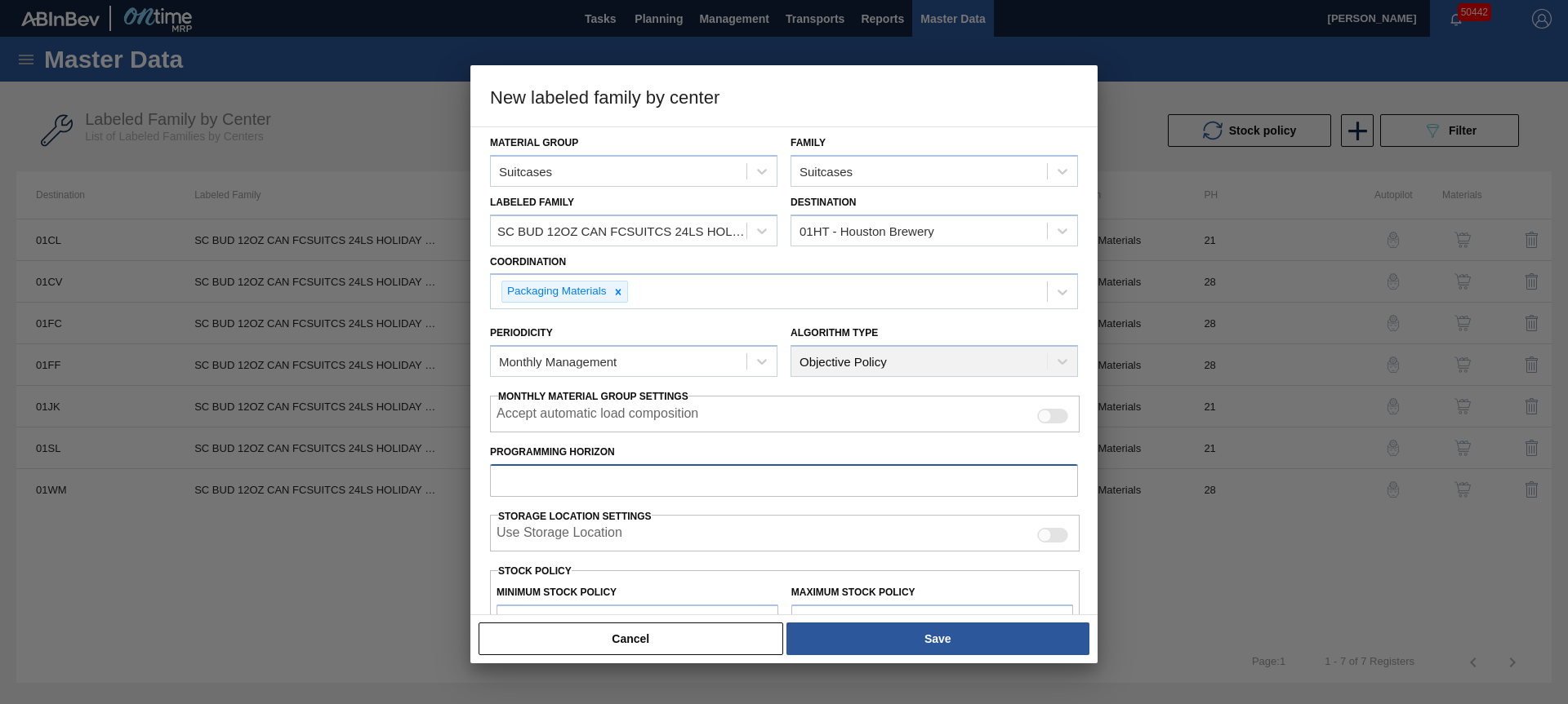
click at [578, 470] on input "Programming Horizon" at bounding box center [783, 480] width 588 height 32
type input "28"
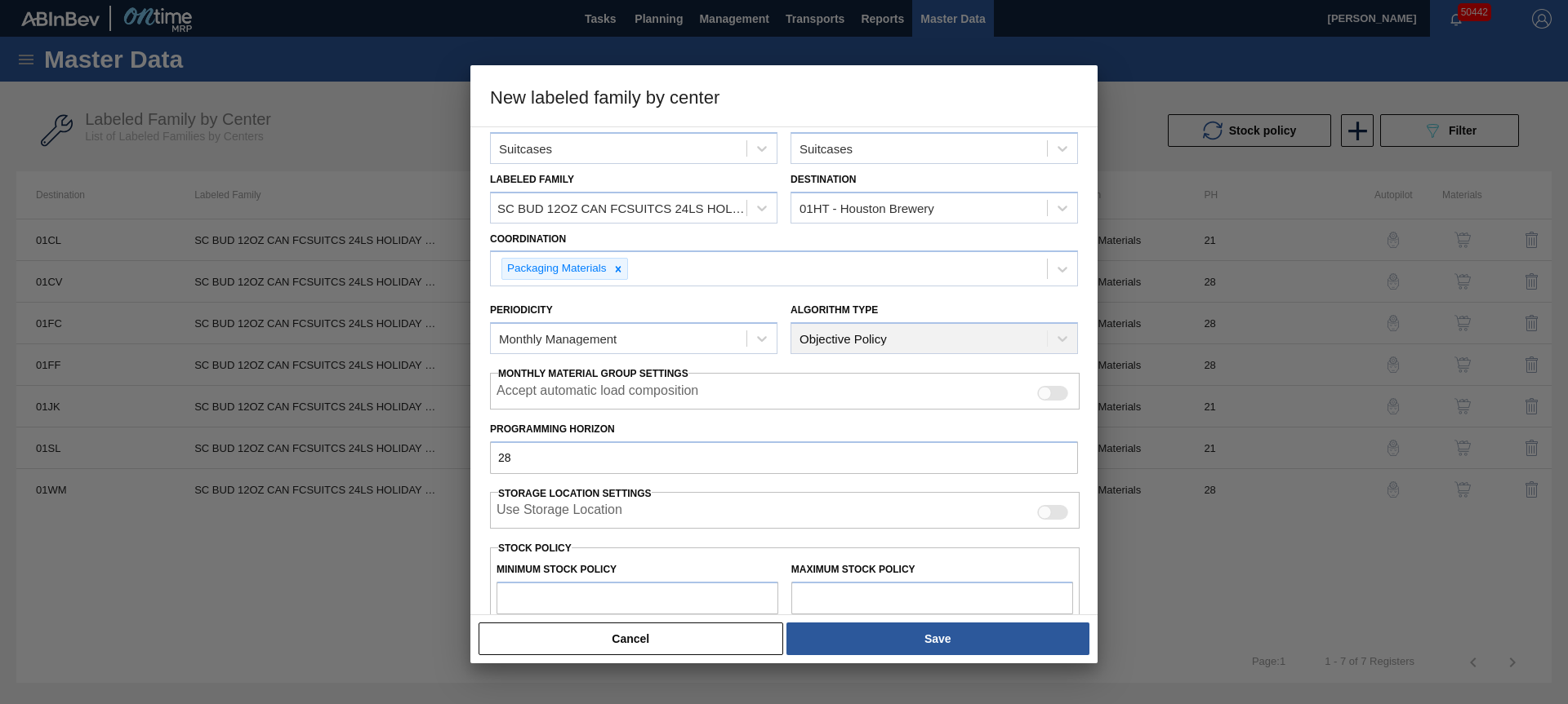
type input "0"
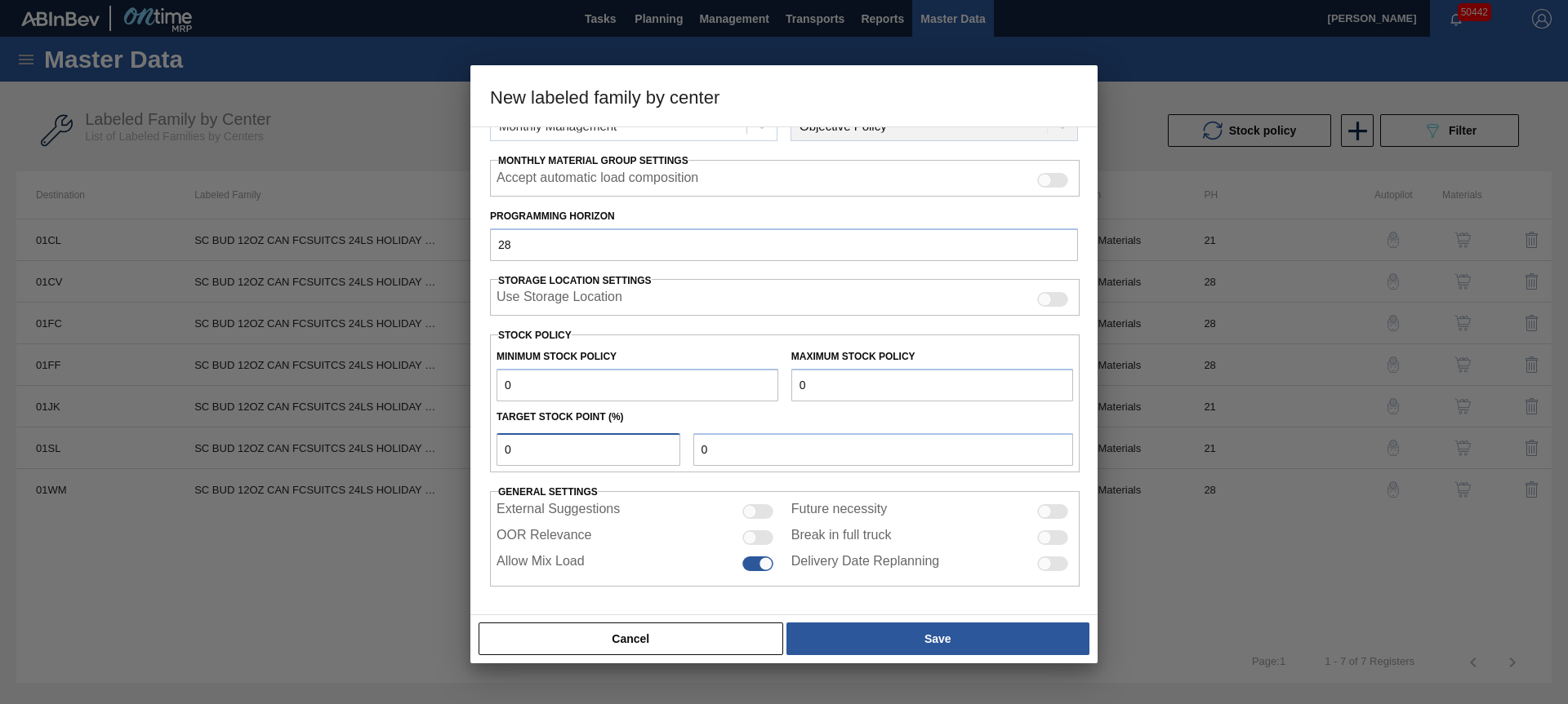
type input "0"
drag, startPoint x: 718, startPoint y: 534, endPoint x: 747, endPoint y: 542, distance: 30.1
click at [723, 534] on div "OOR Relevance" at bounding box center [637, 538] width 282 height 20
click at [748, 542] on div at bounding box center [750, 538] width 14 height 14
checkbox input "true"
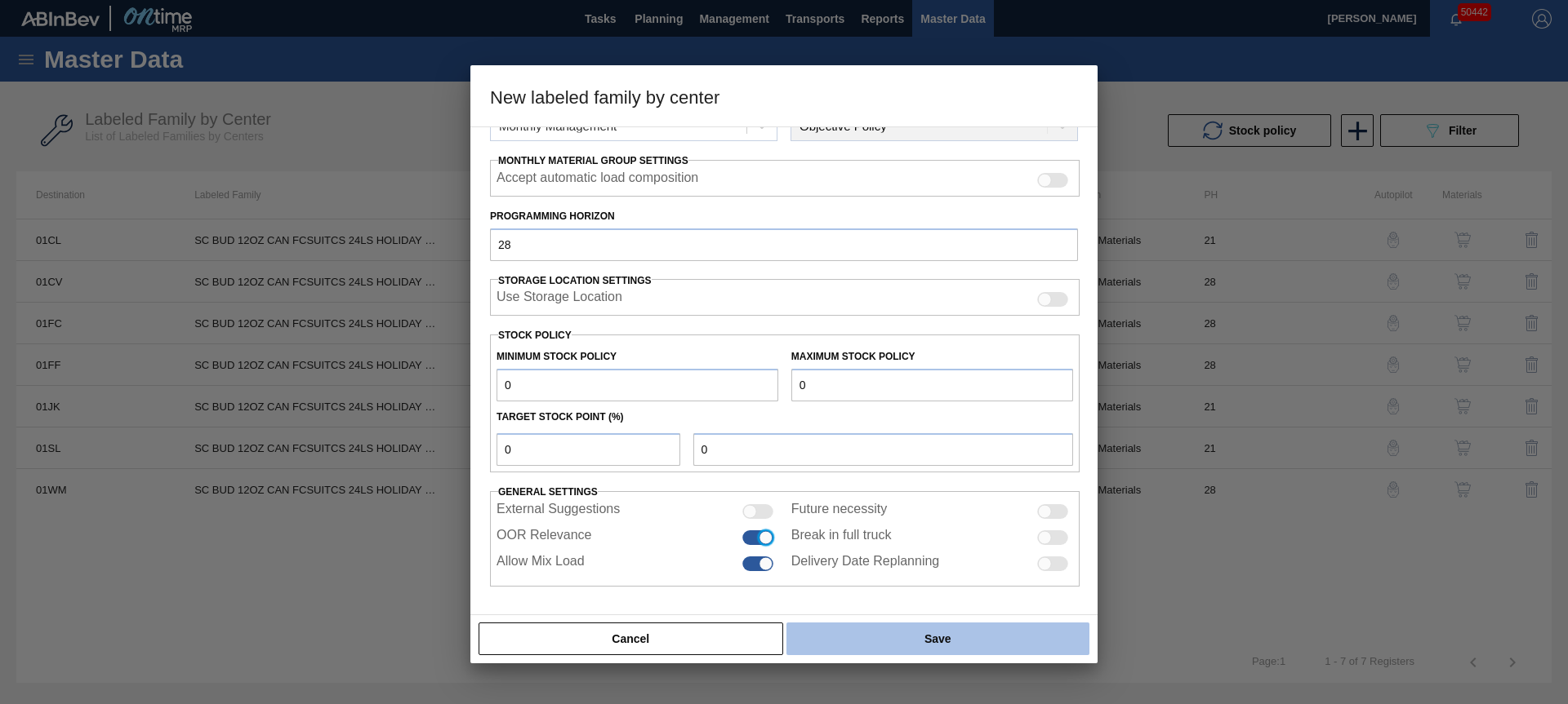
click at [828, 625] on div "Cancel Save" at bounding box center [784, 639] width 614 height 36
click at [830, 632] on button "Save" at bounding box center [938, 639] width 303 height 32
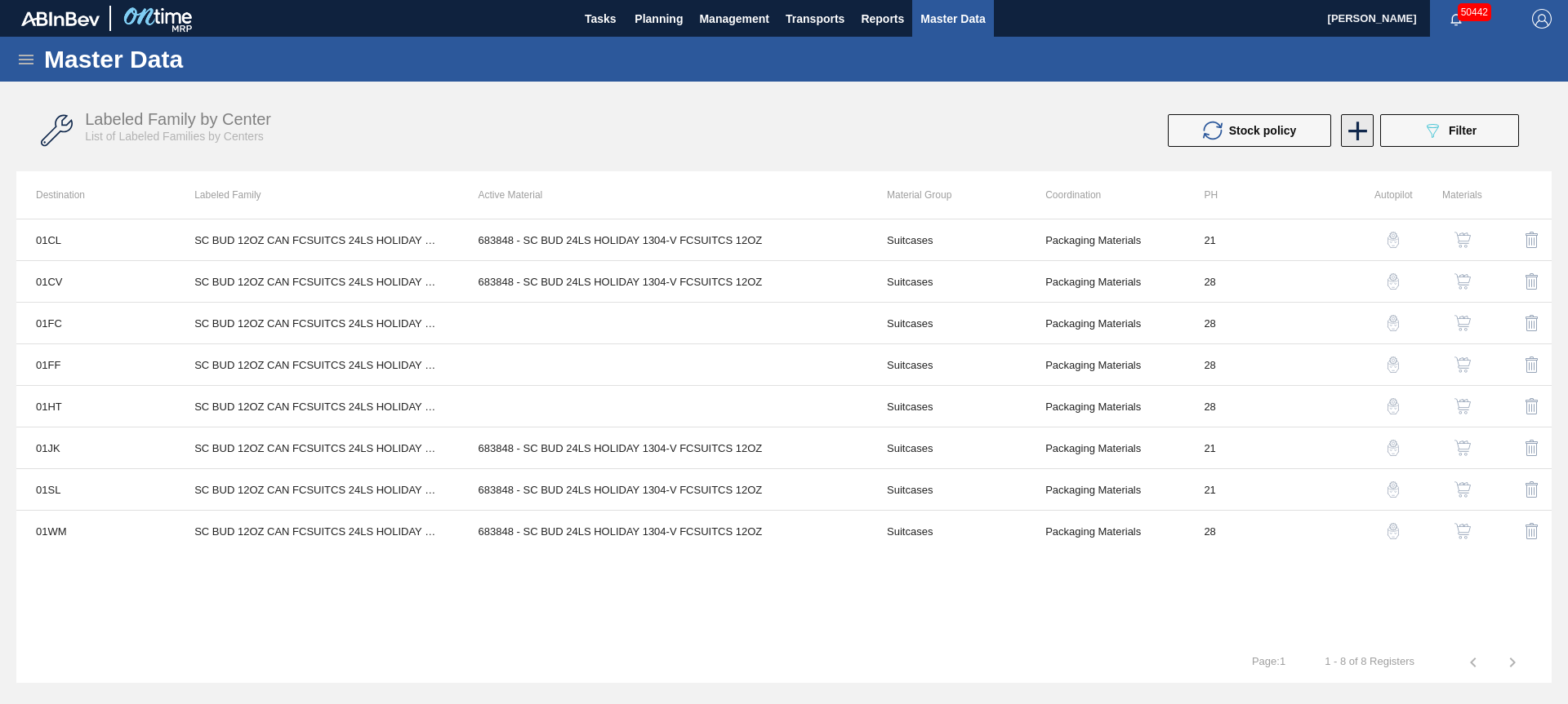
click at [1362, 128] on icon at bounding box center [1358, 131] width 32 height 32
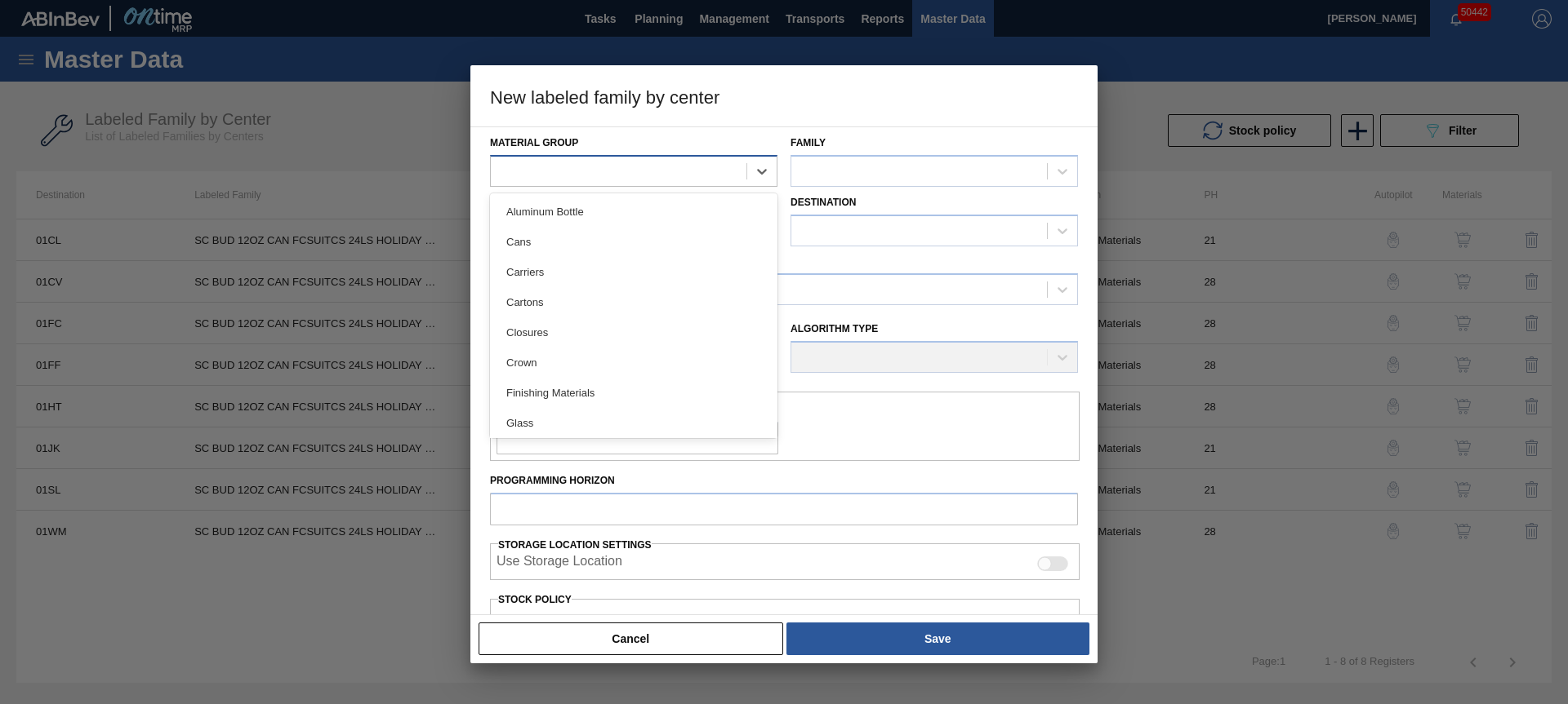
click at [609, 174] on div at bounding box center [618, 171] width 256 height 23
drag, startPoint x: 554, startPoint y: 396, endPoint x: 784, endPoint y: 277, distance: 259.0
click at [554, 396] on div "Suitcases" at bounding box center [633, 390] width 287 height 30
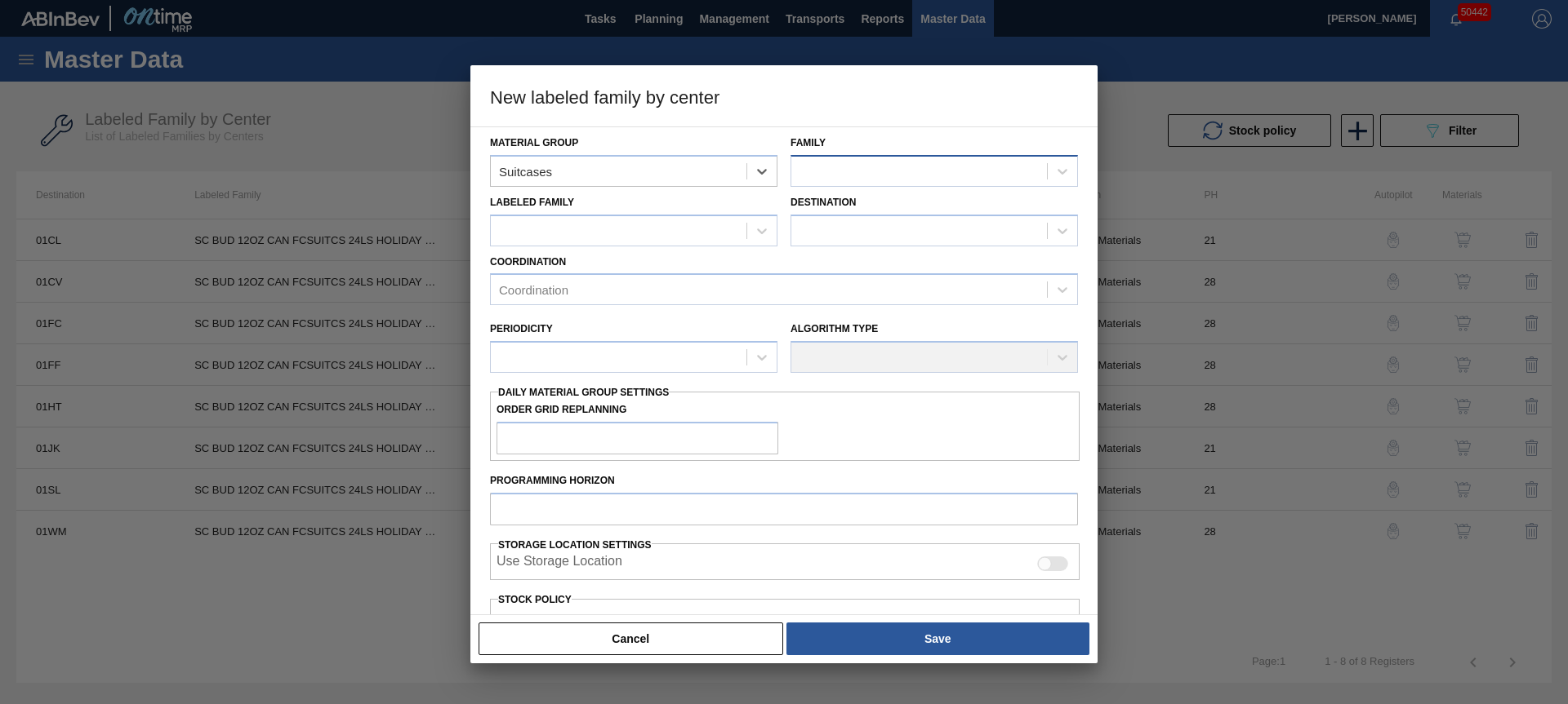
click at [833, 177] on div at bounding box center [919, 171] width 256 height 23
drag, startPoint x: 844, startPoint y: 216, endPoint x: 631, endPoint y: 247, distance: 215.2
click at [843, 216] on div "Suitcases" at bounding box center [933, 212] width 287 height 30
click at [610, 236] on div at bounding box center [618, 231] width 256 height 23
paste Family "SC BUD 12OZ CAN FCSUITCS 24LS HOLIDAY PROMO"
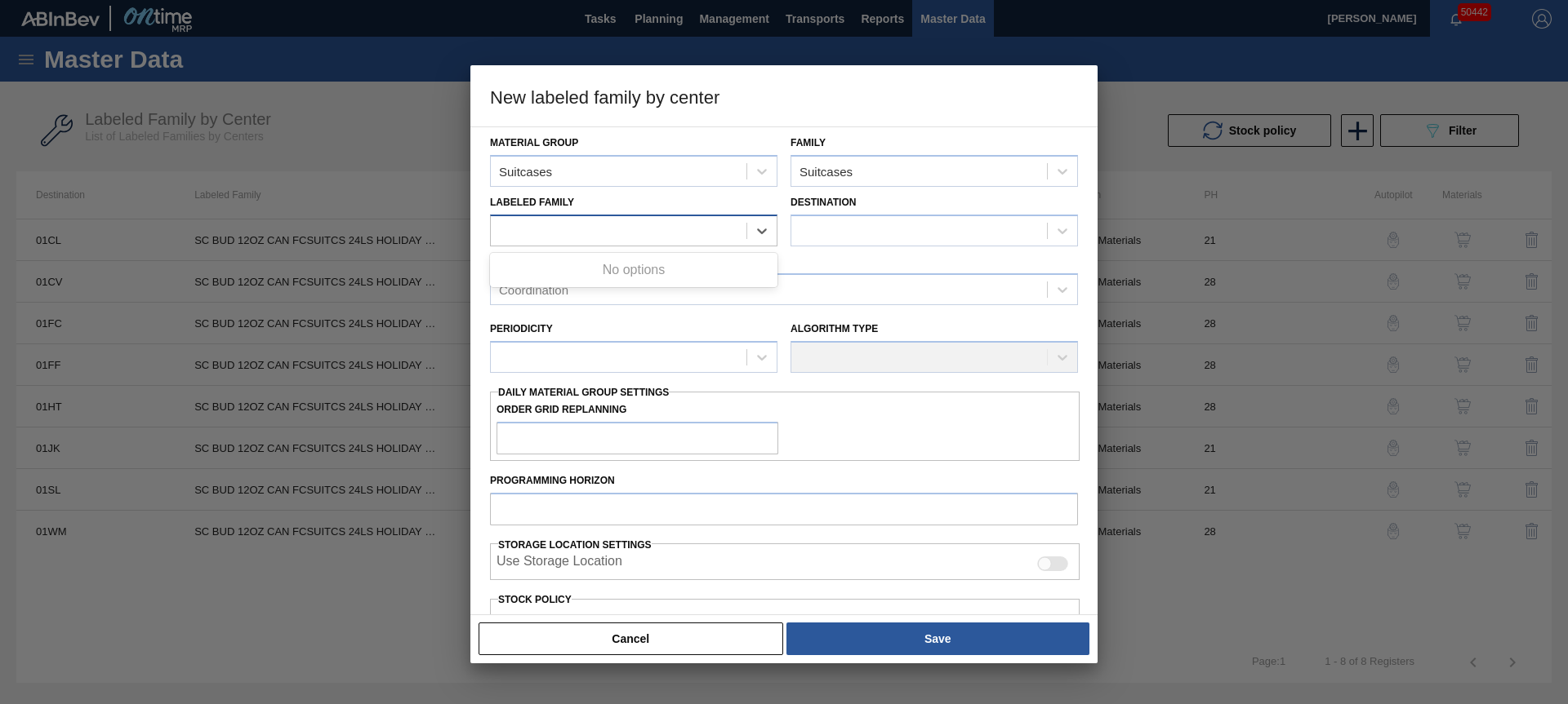
type Family "SC BUD 12OZ CAN FCSUITCS 24LS HOLIDAY PROMO"
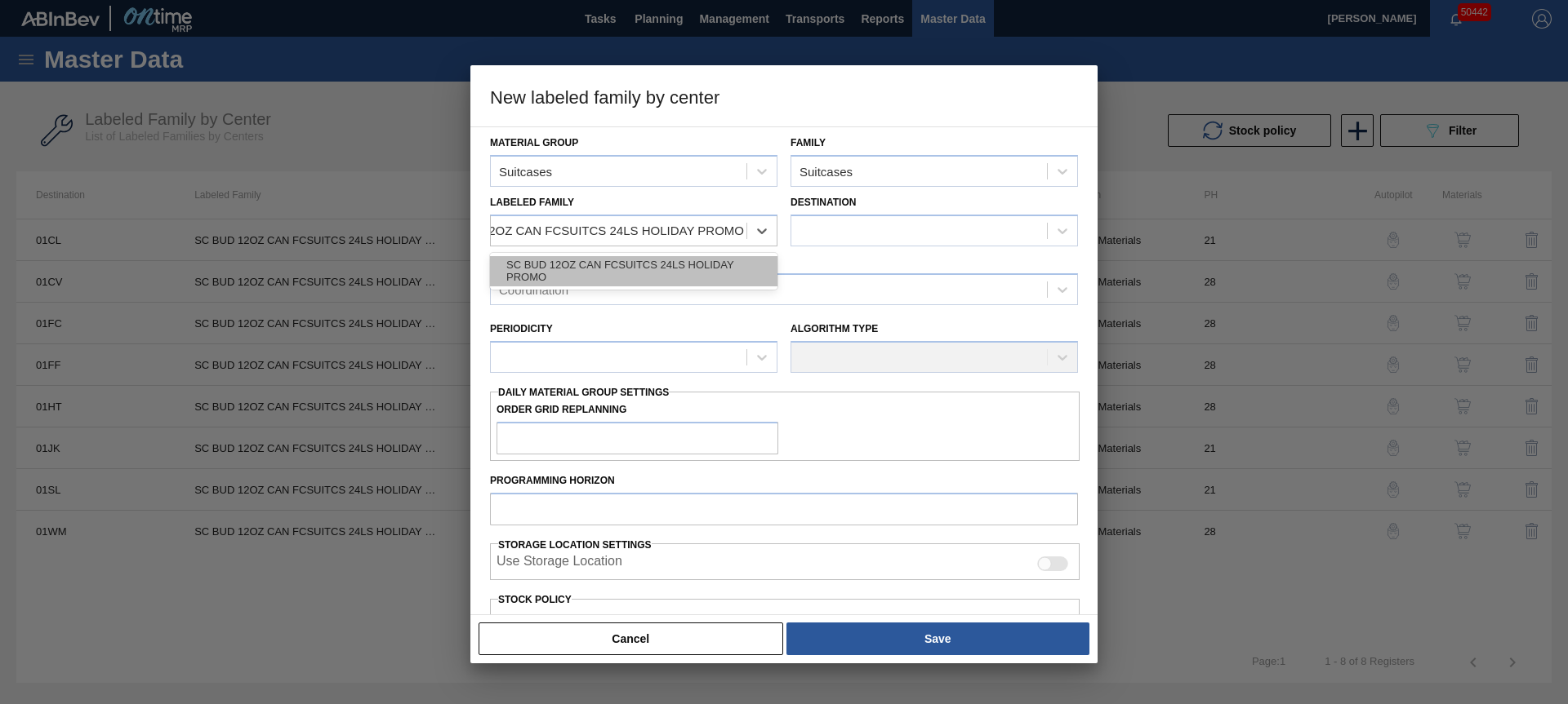
click at [637, 268] on div "SC BUD 12OZ CAN FCSUITCS 24LS HOLIDAY PROMO" at bounding box center [633, 271] width 287 height 30
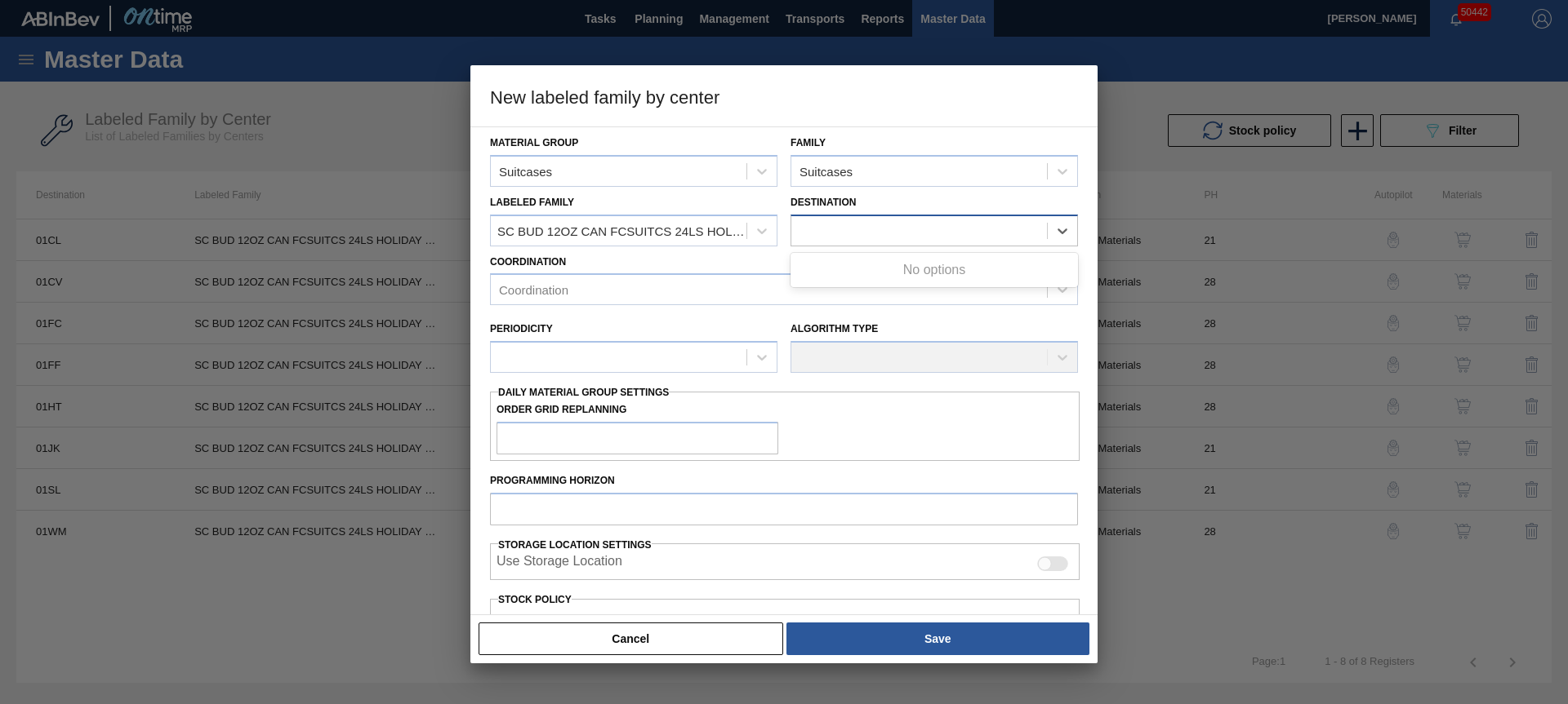
click at [833, 230] on div at bounding box center [919, 231] width 256 height 23
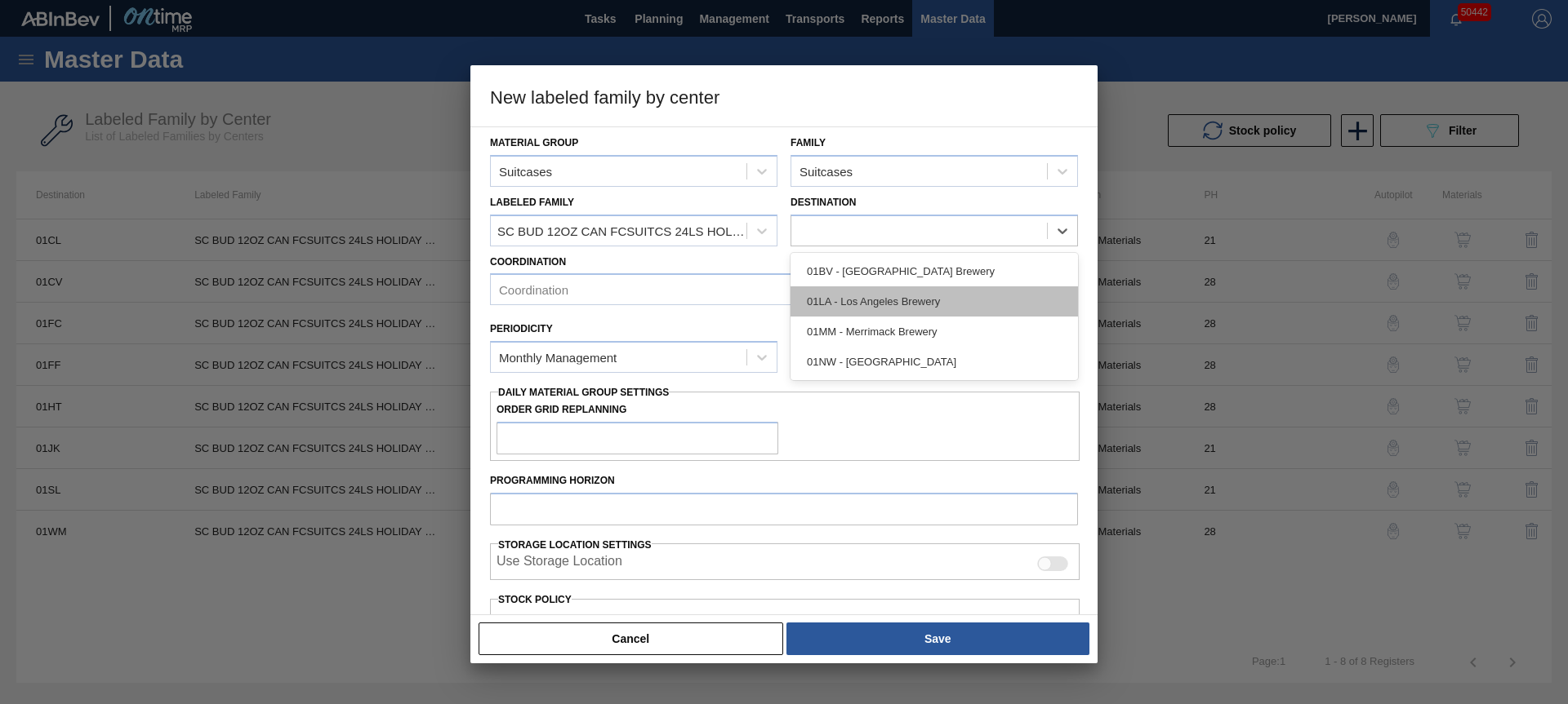
click at [884, 306] on div "01LA - Los Angeles Brewery" at bounding box center [933, 301] width 287 height 30
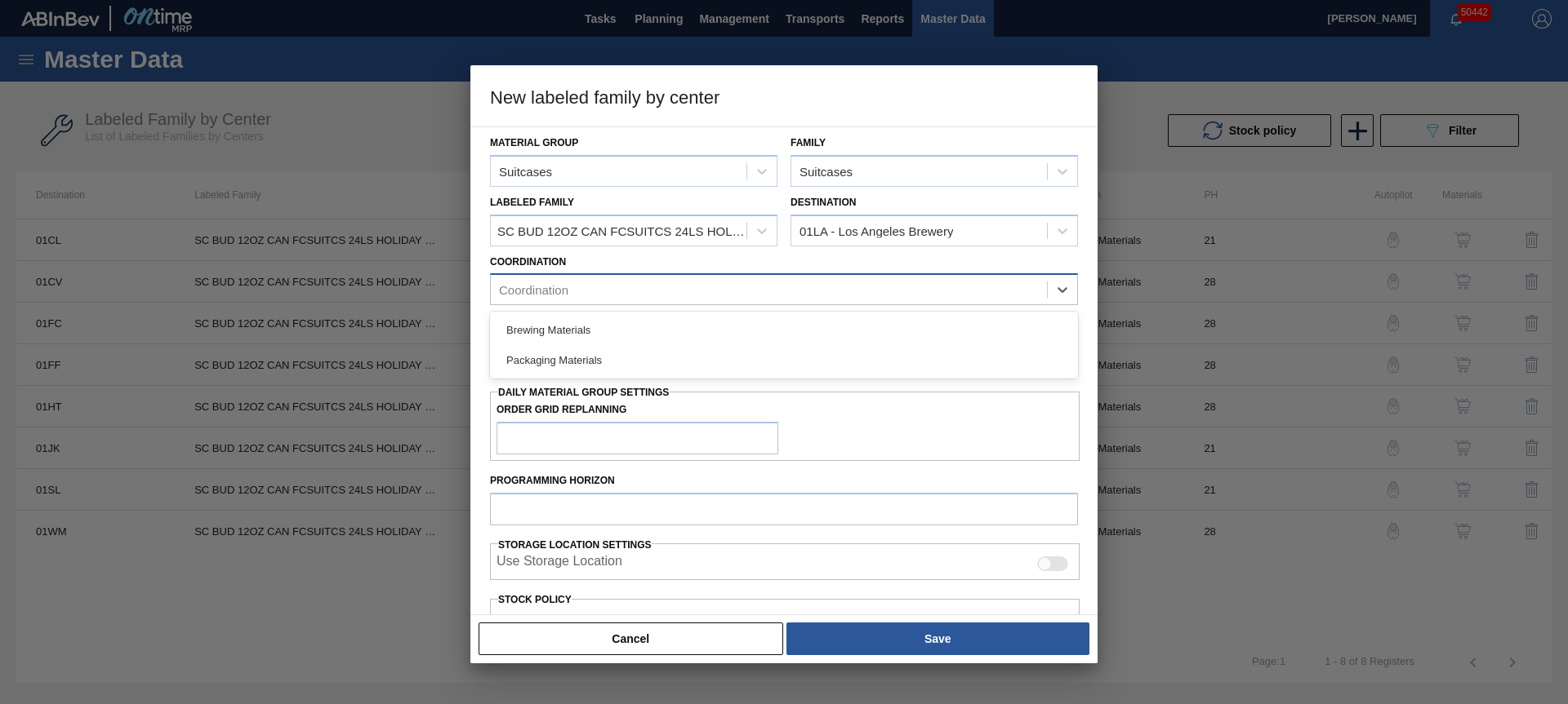
drag, startPoint x: 638, startPoint y: 286, endPoint x: 628, endPoint y: 303, distance: 19.7
click at [638, 287] on div "Coordination" at bounding box center [768, 290] width 556 height 23
click at [572, 355] on div "Packaging Materials" at bounding box center [783, 360] width 588 height 30
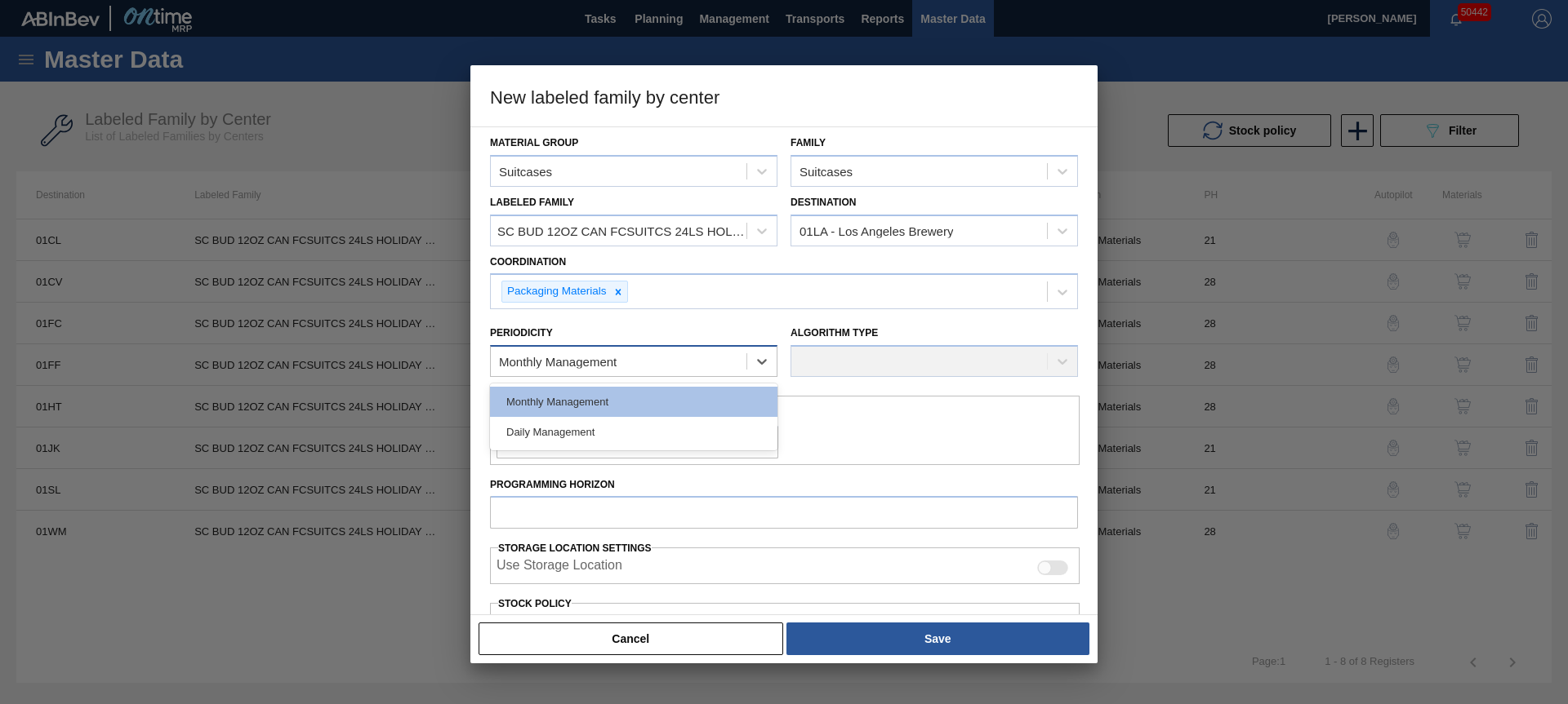
click at [564, 363] on div "Monthly Management" at bounding box center [557, 362] width 117 height 14
click at [550, 405] on div "Monthly Management" at bounding box center [633, 402] width 287 height 30
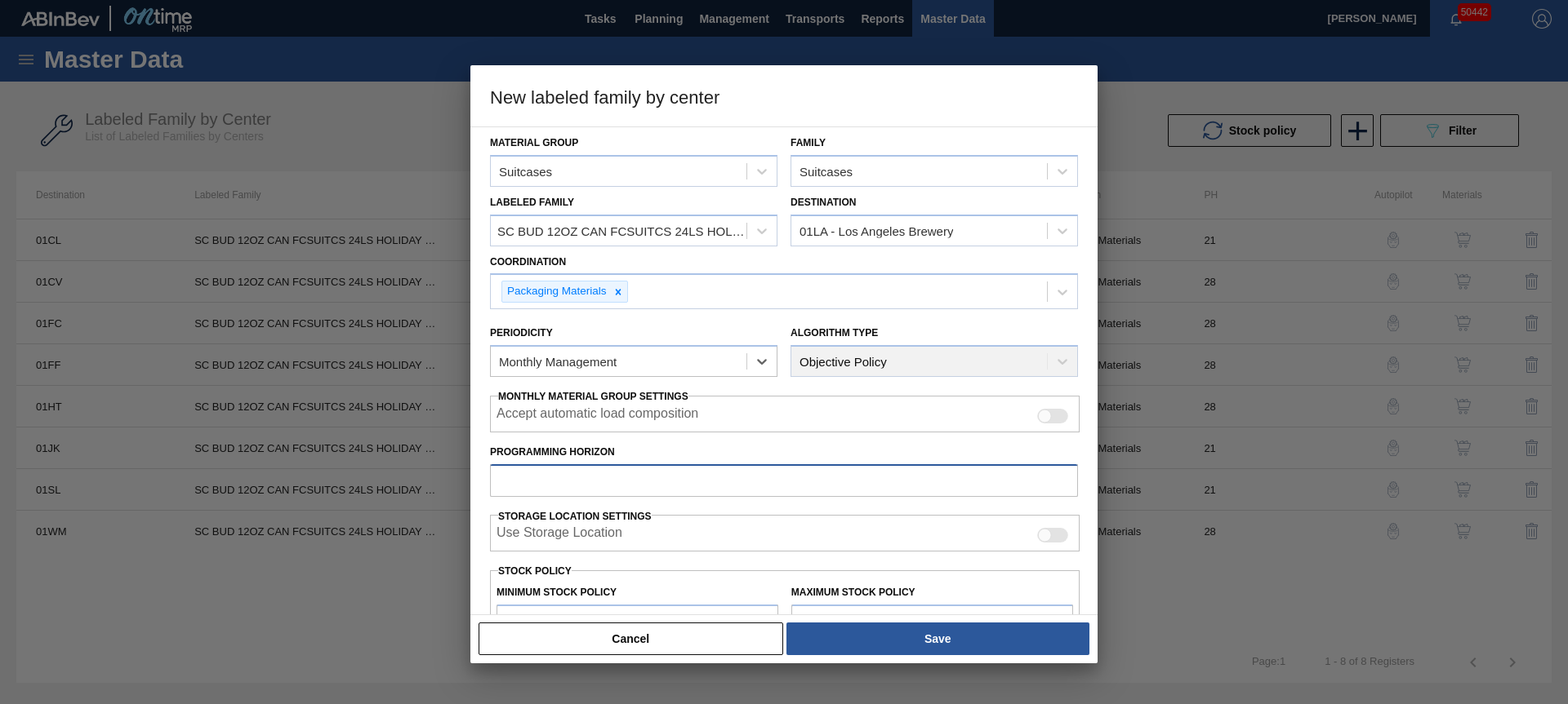
click at [627, 488] on input "Programming Horizon" at bounding box center [783, 480] width 588 height 32
type input "28"
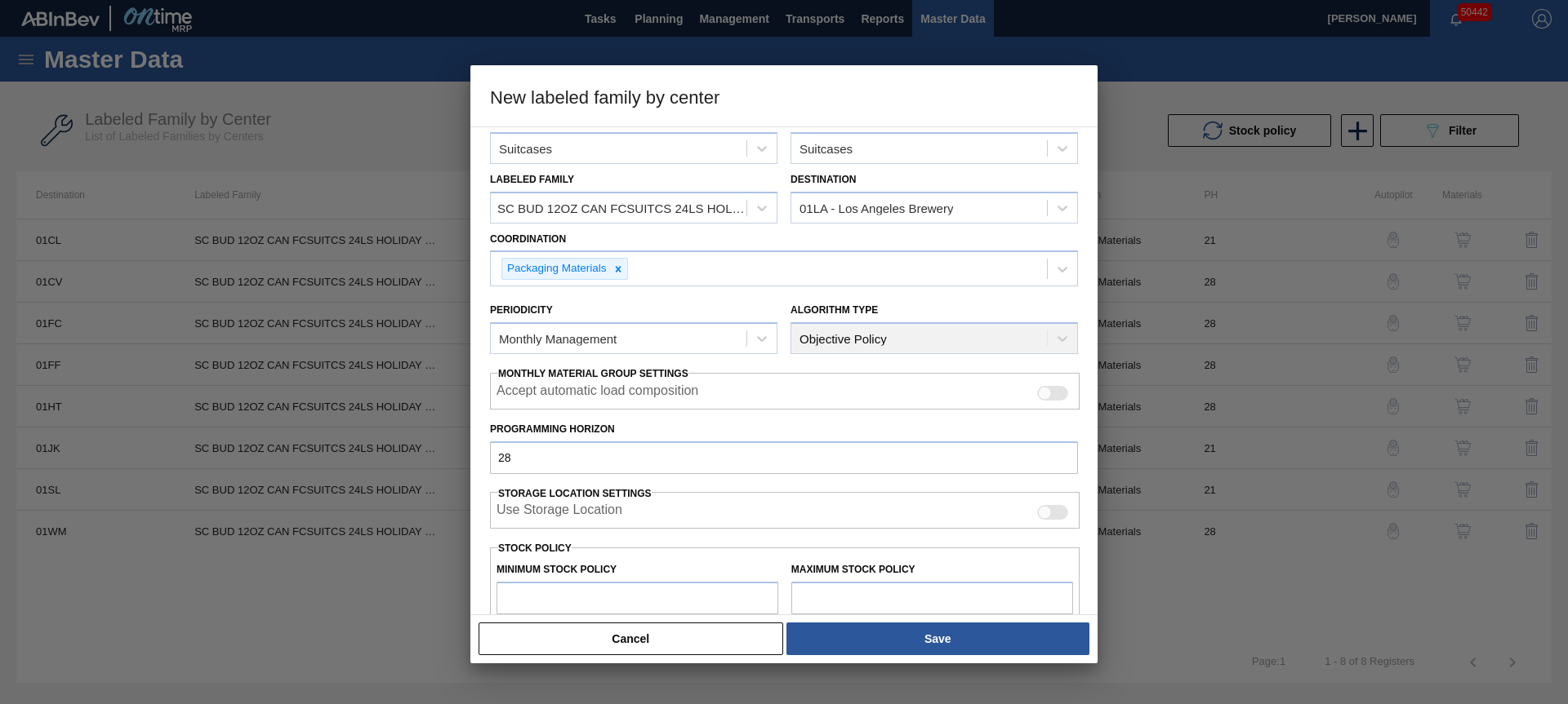
type input "0"
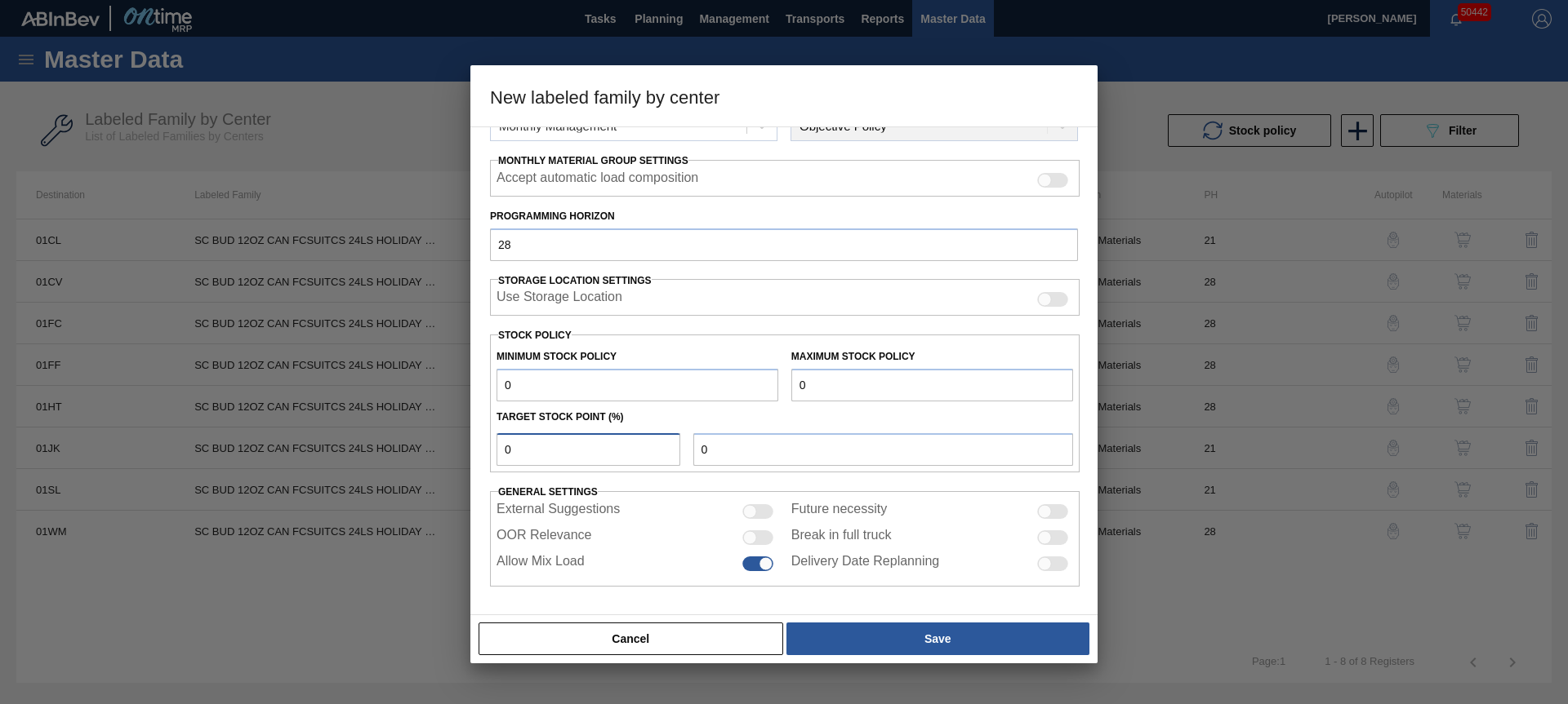
type input "0"
click at [741, 545] on input "OOR Relevance" at bounding box center [741, 545] width 1 height 1
checkbox input "true"
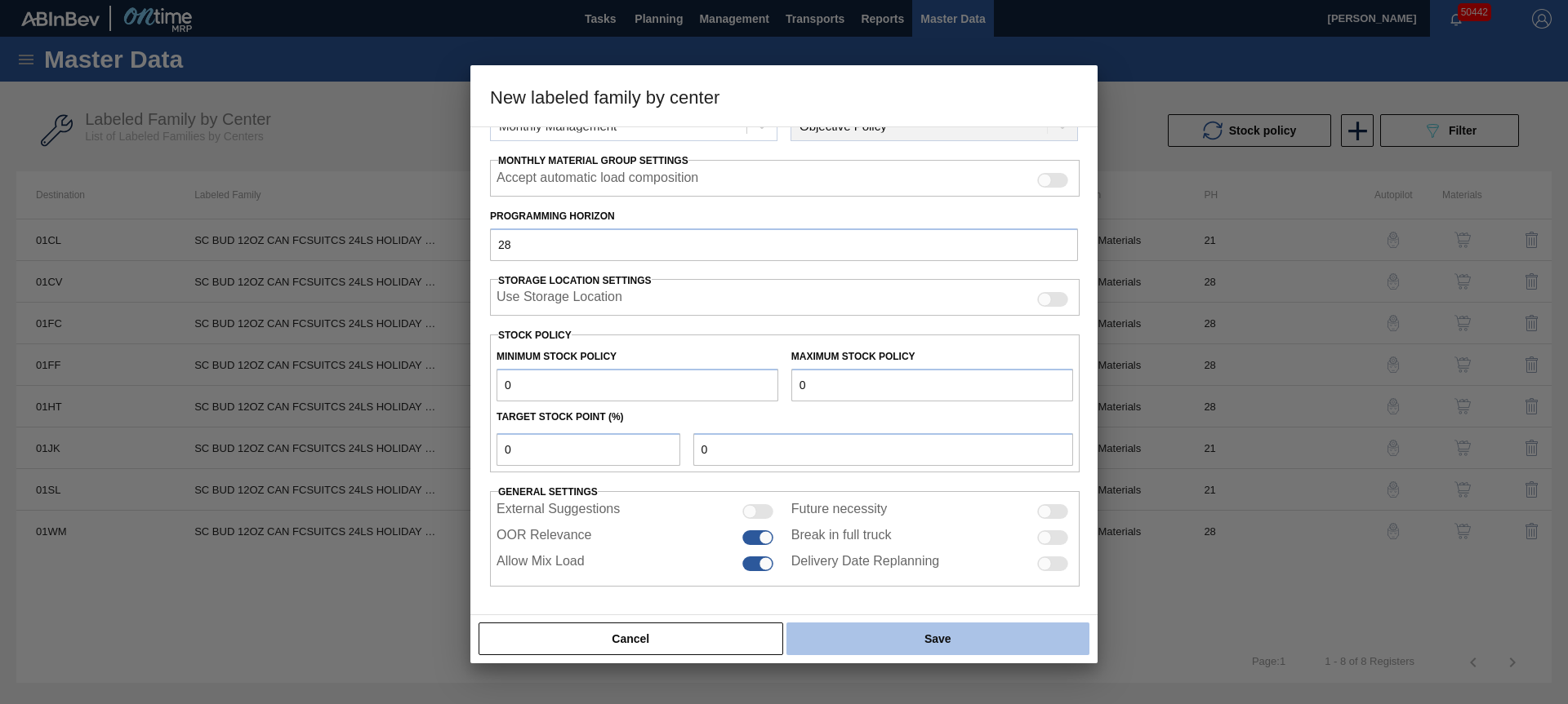
drag, startPoint x: 853, startPoint y: 626, endPoint x: 885, endPoint y: 632, distance: 32.6
click at [852, 627] on button "Save" at bounding box center [938, 639] width 303 height 32
click at [886, 632] on button "Save" at bounding box center [938, 639] width 303 height 32
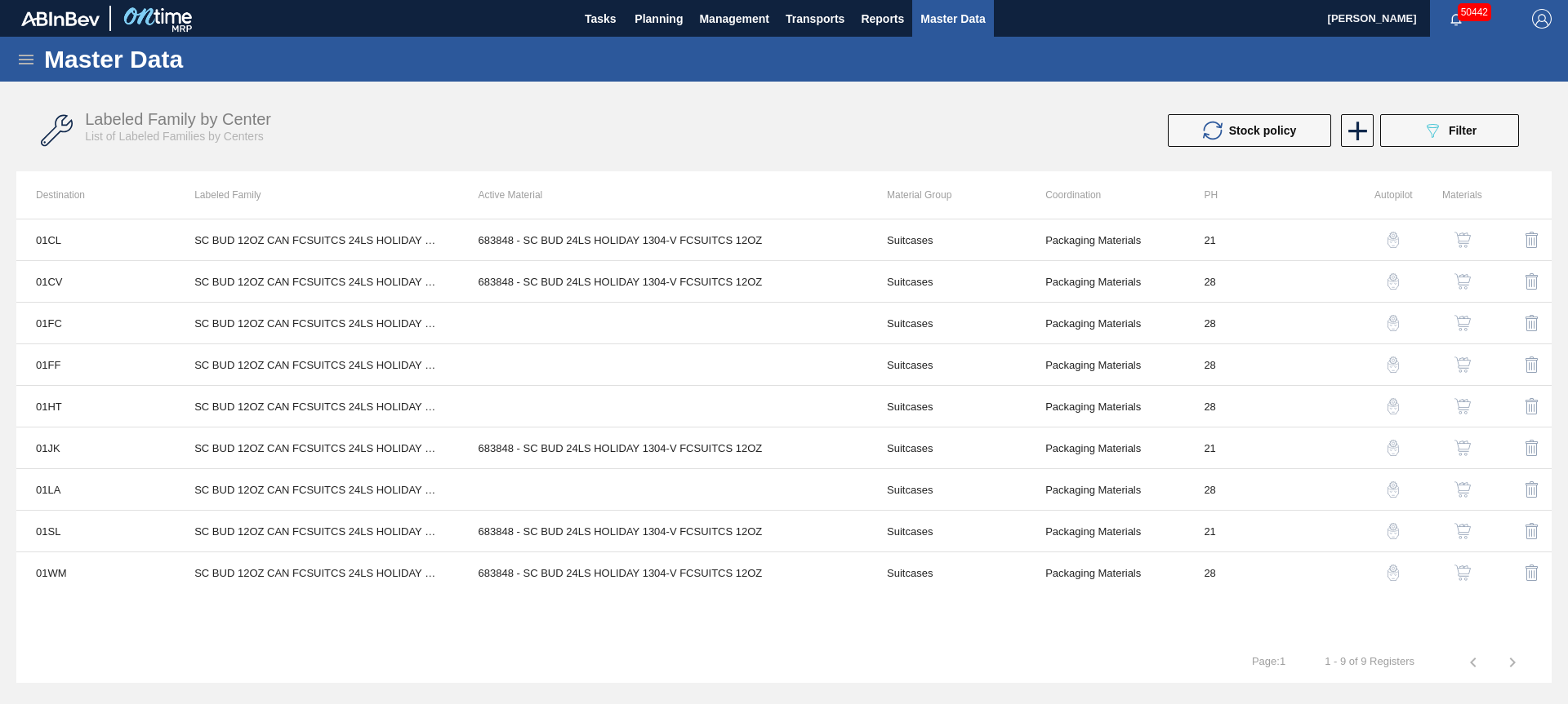
click at [1532, 363] on img "button" at bounding box center [1532, 365] width 20 height 20
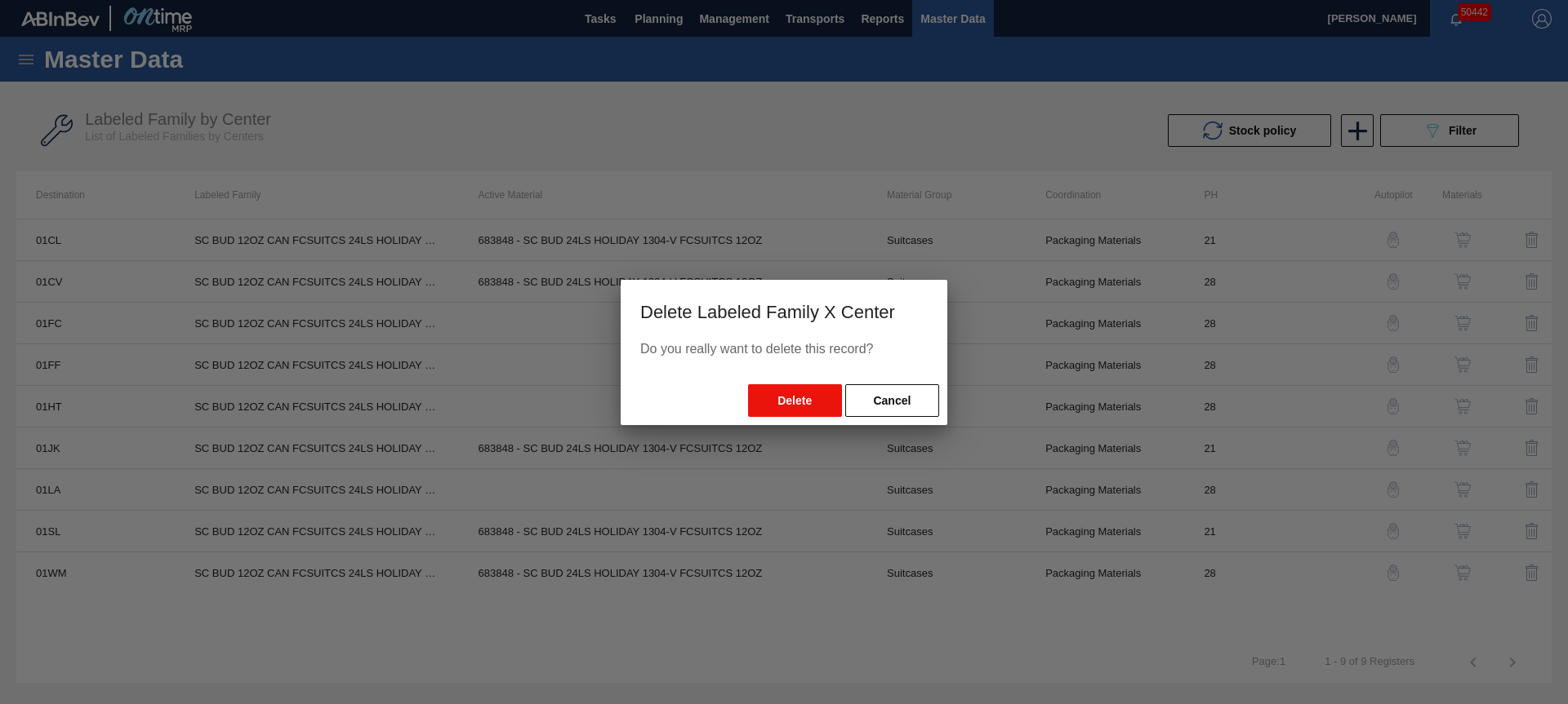
click at [793, 400] on button "Delete" at bounding box center [795, 401] width 94 height 32
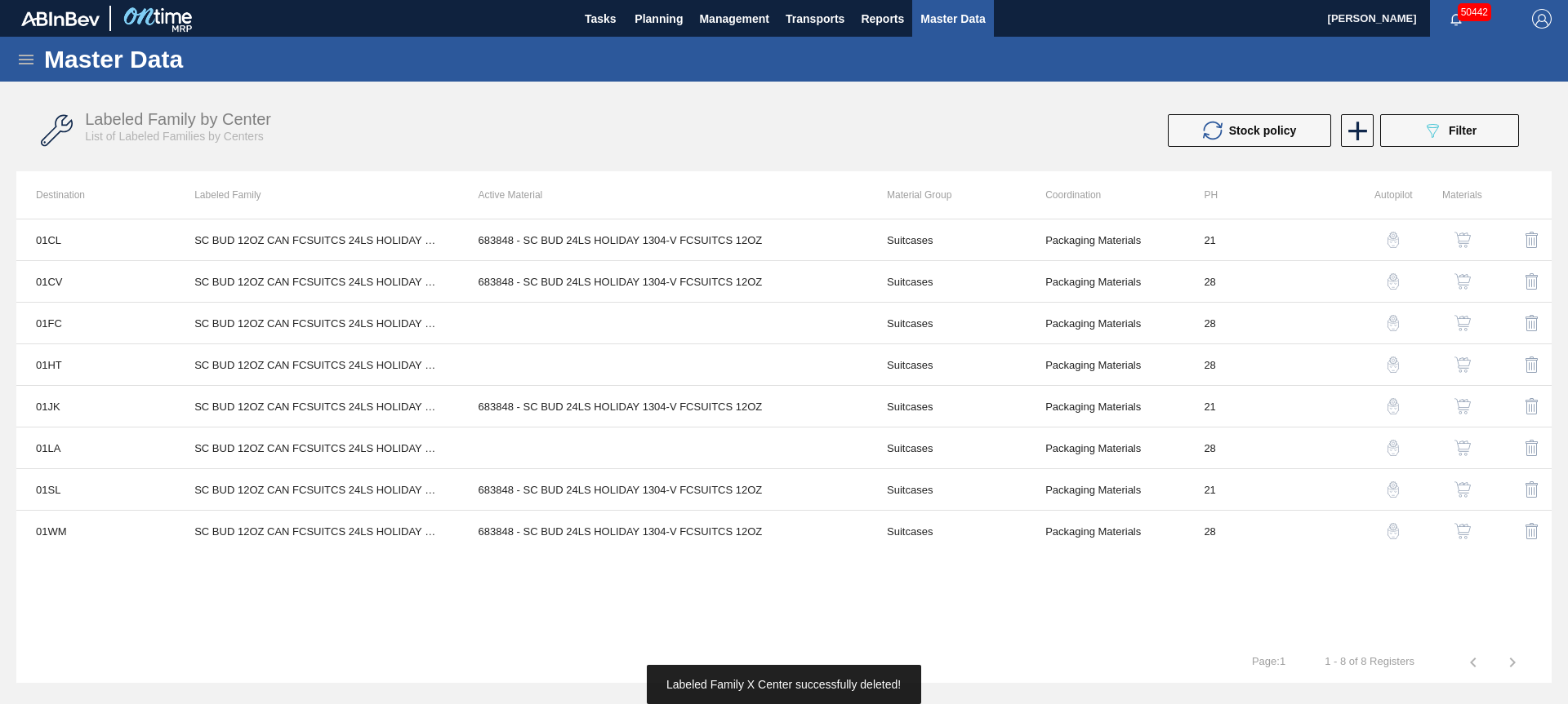
click at [1470, 318] on img "button" at bounding box center [1462, 323] width 16 height 16
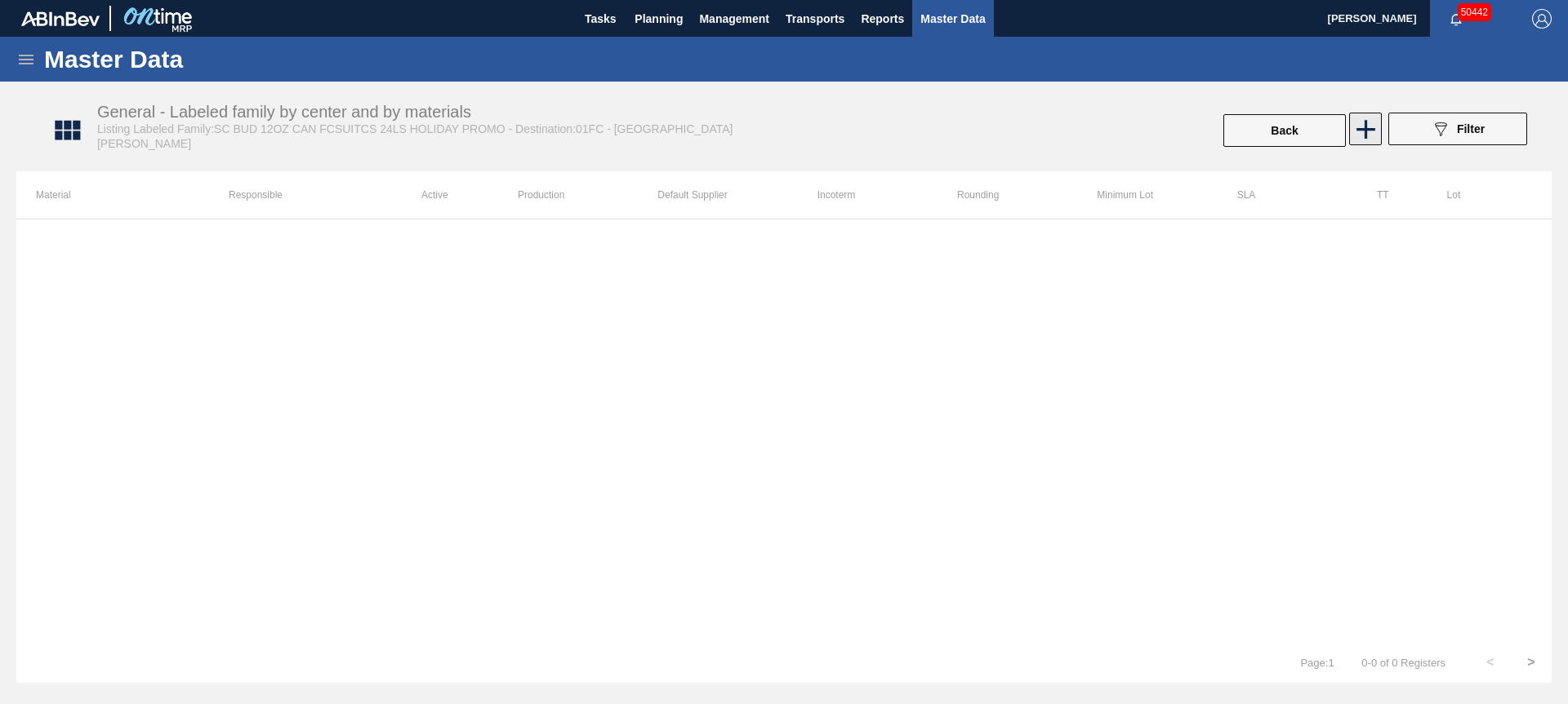
click at [1369, 131] on icon at bounding box center [1366, 130] width 32 height 32
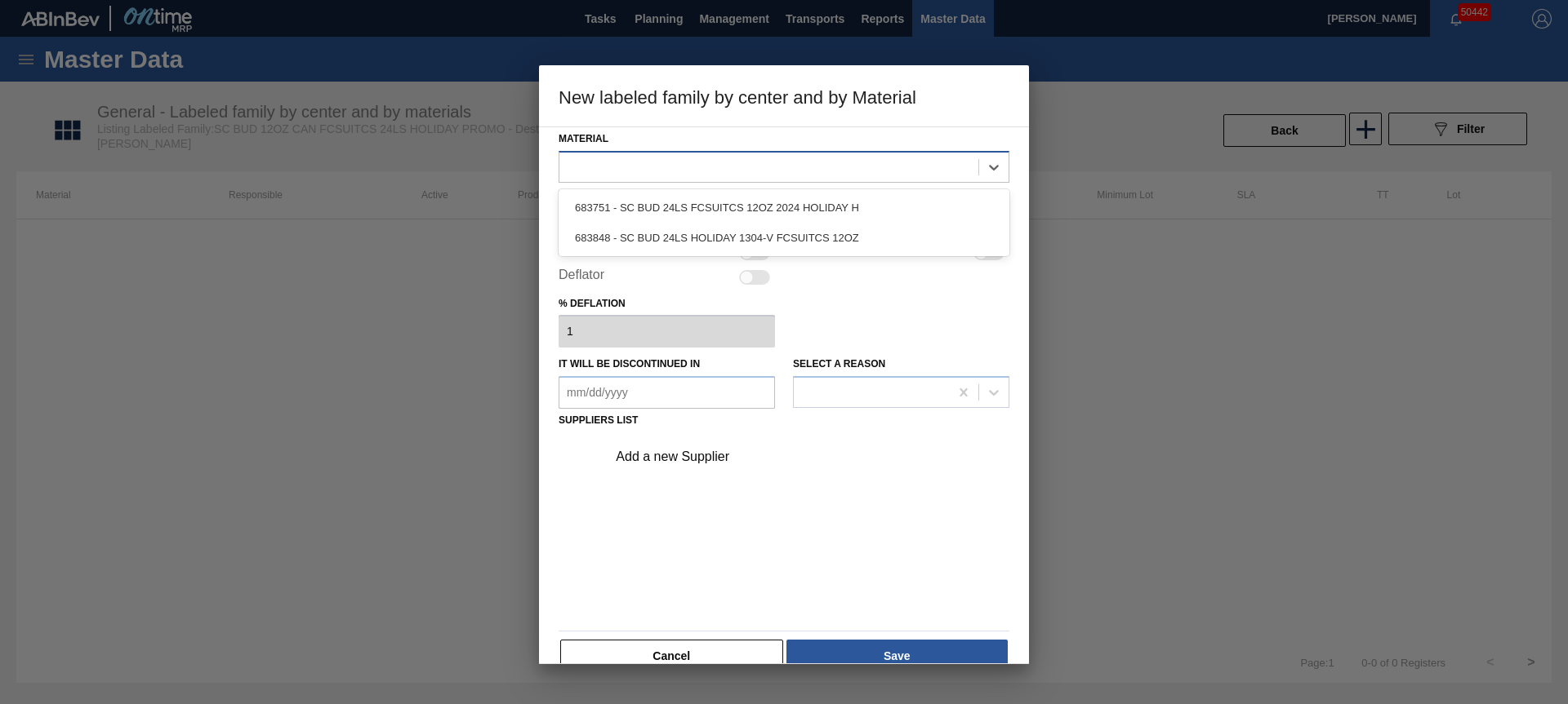
click at [703, 163] on div at bounding box center [769, 166] width 419 height 23
drag, startPoint x: 677, startPoint y: 229, endPoint x: 667, endPoint y: 236, distance: 12.2
click at [677, 229] on div "683848 - SC BUD 24LS HOLIDAY 1304-V FCSUITCS 12OZ" at bounding box center [784, 238] width 451 height 30
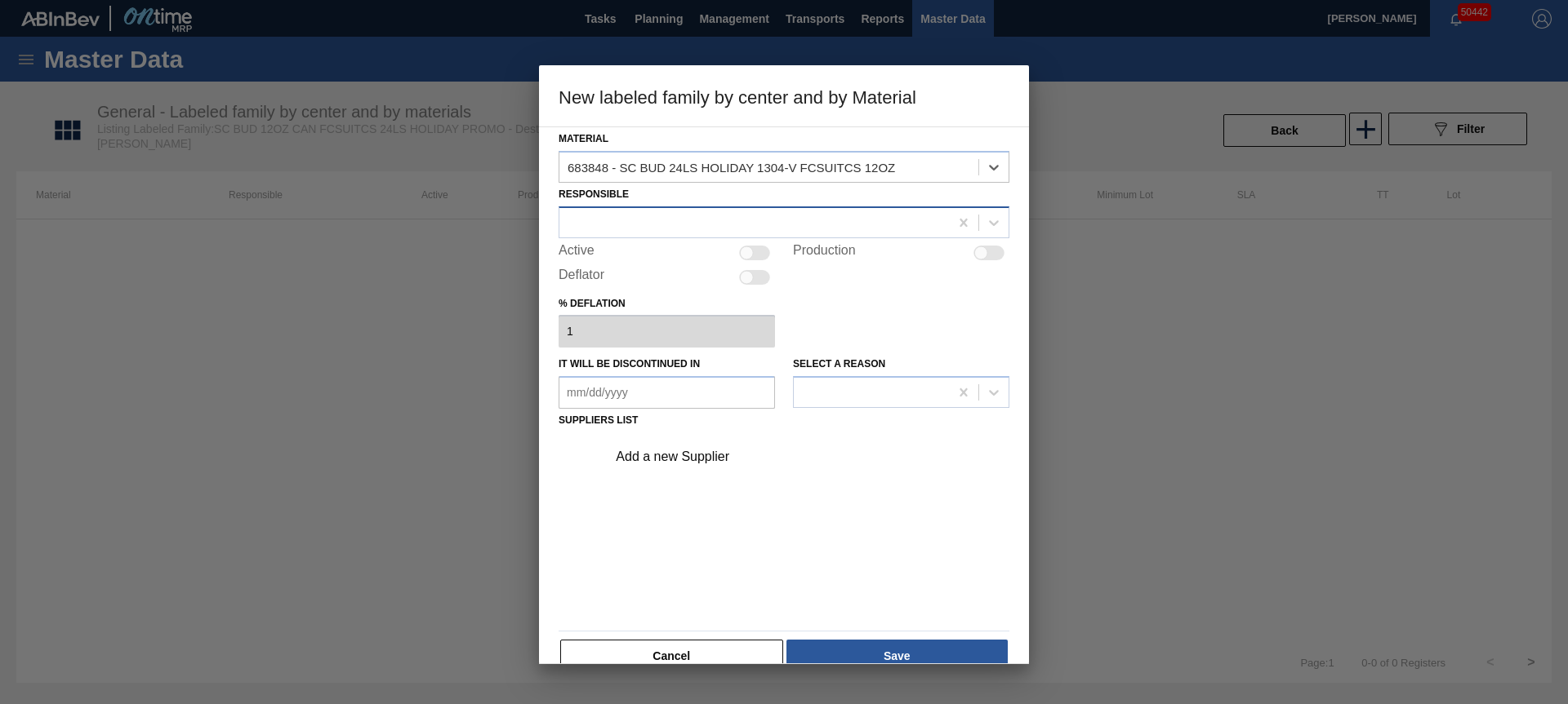
click at [648, 225] on div at bounding box center [754, 222] width 389 height 23
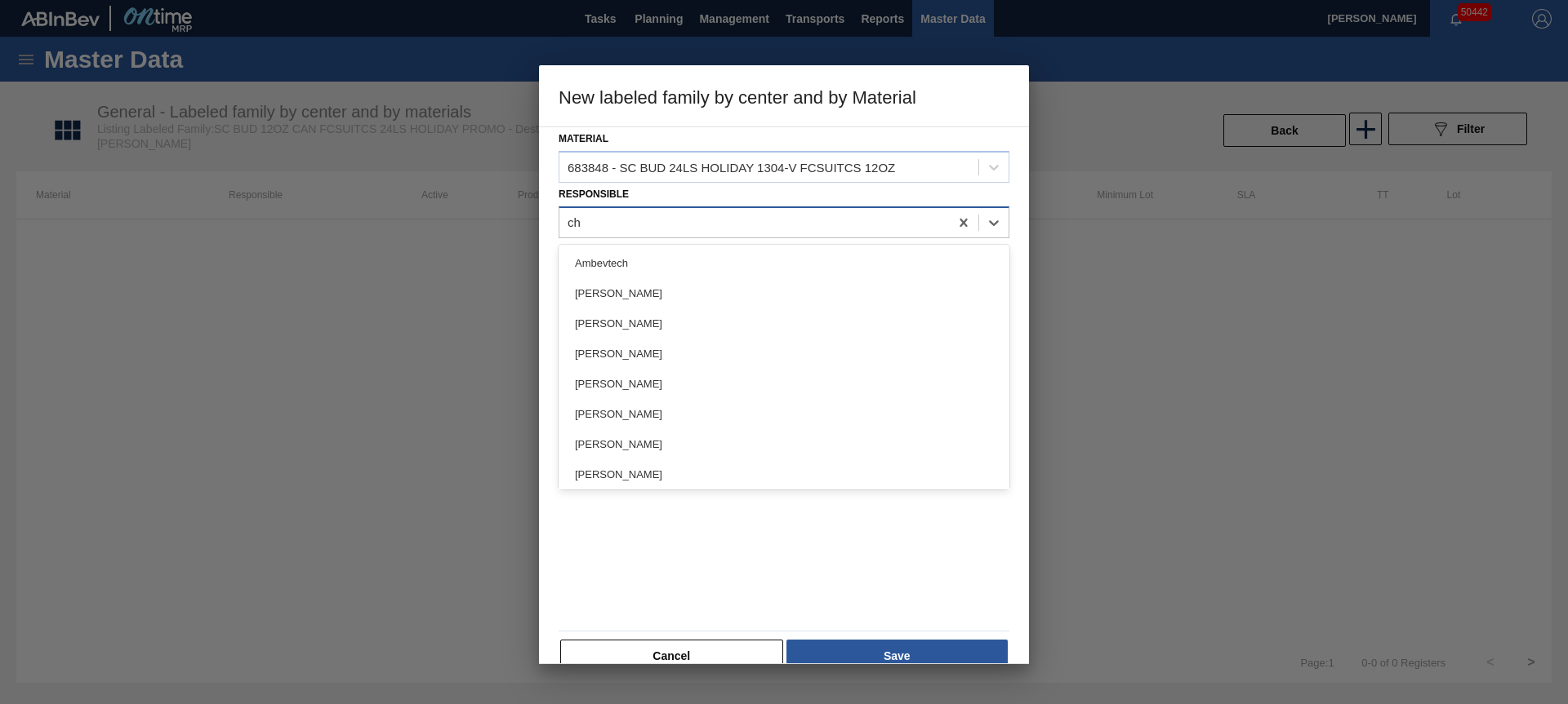
type input "chr"
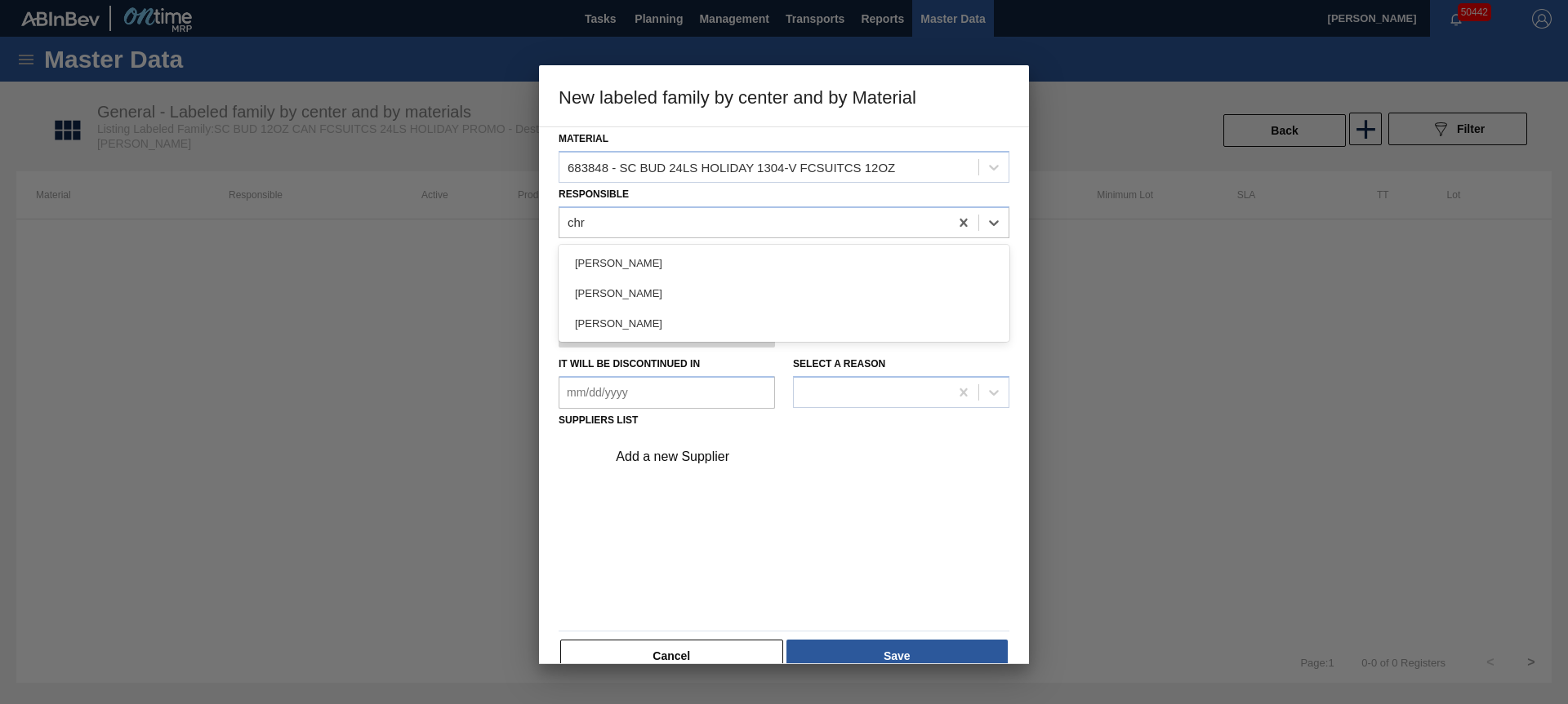
click at [644, 317] on div "[PERSON_NAME]" at bounding box center [784, 324] width 451 height 30
drag, startPoint x: 741, startPoint y: 250, endPoint x: 731, endPoint y: 314, distance: 64.8
click at [741, 250] on div at bounding box center [747, 253] width 14 height 14
checkbox input "true"
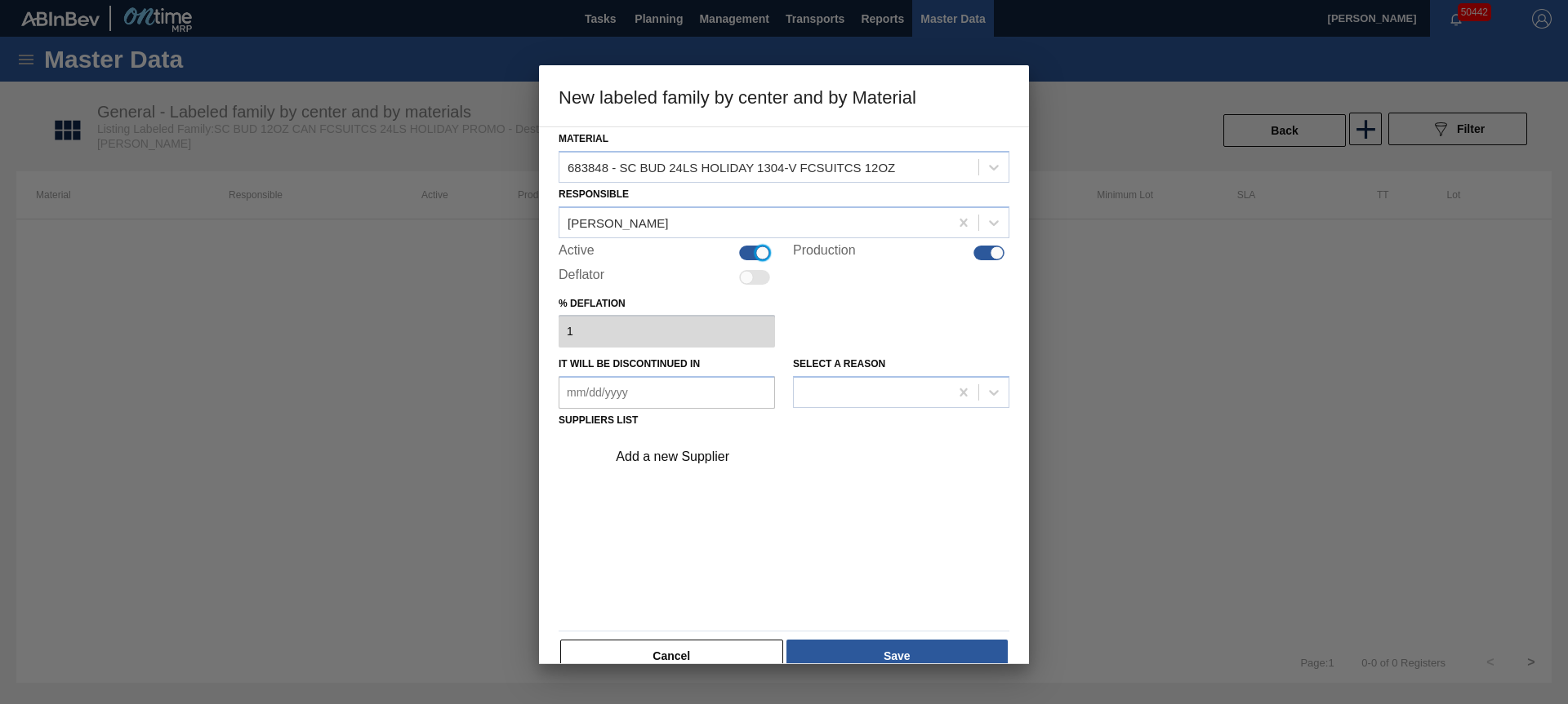
click at [643, 448] on div "Add a new Supplier" at bounding box center [803, 457] width 413 height 41
click at [646, 453] on div "Add a new Supplier" at bounding box center [776, 457] width 320 height 14
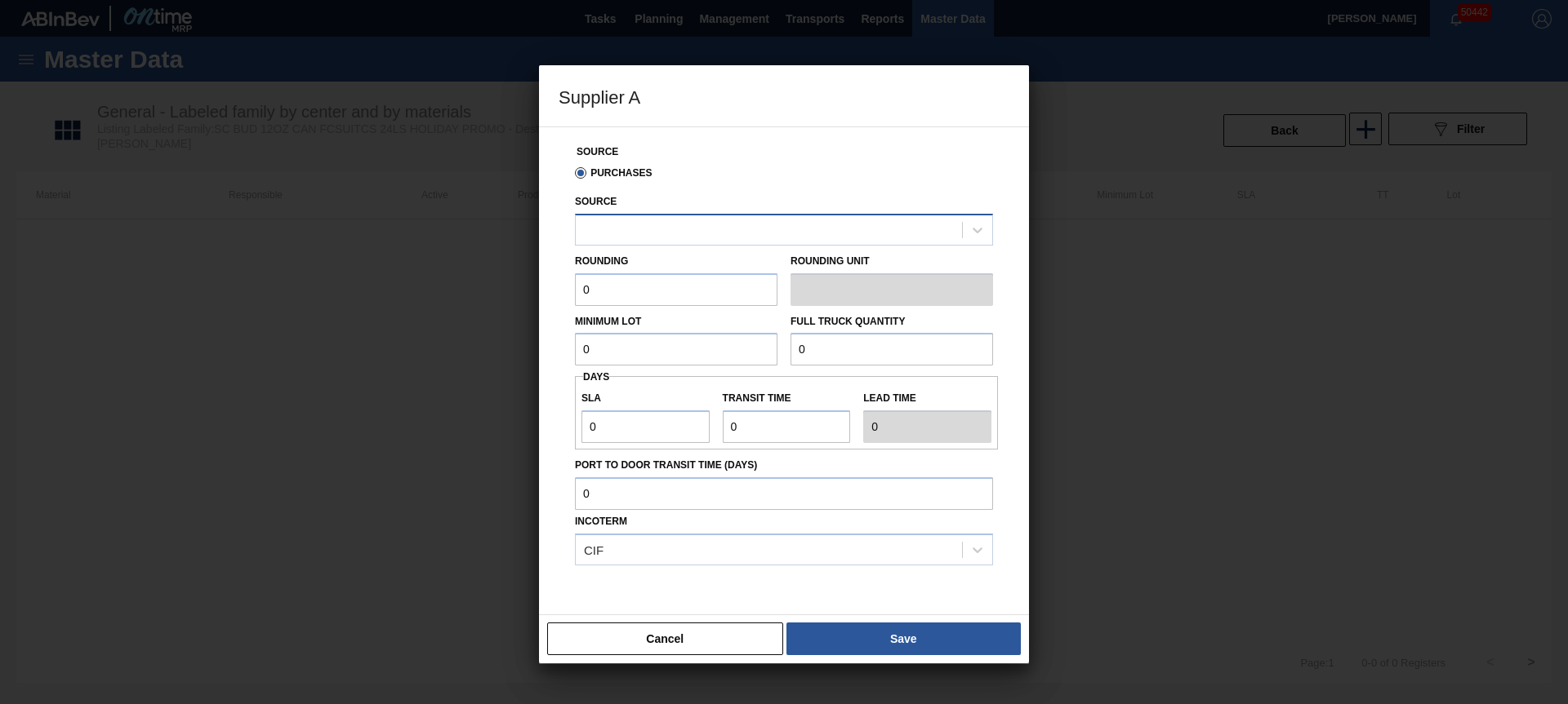
click at [694, 243] on div at bounding box center [783, 230] width 418 height 32
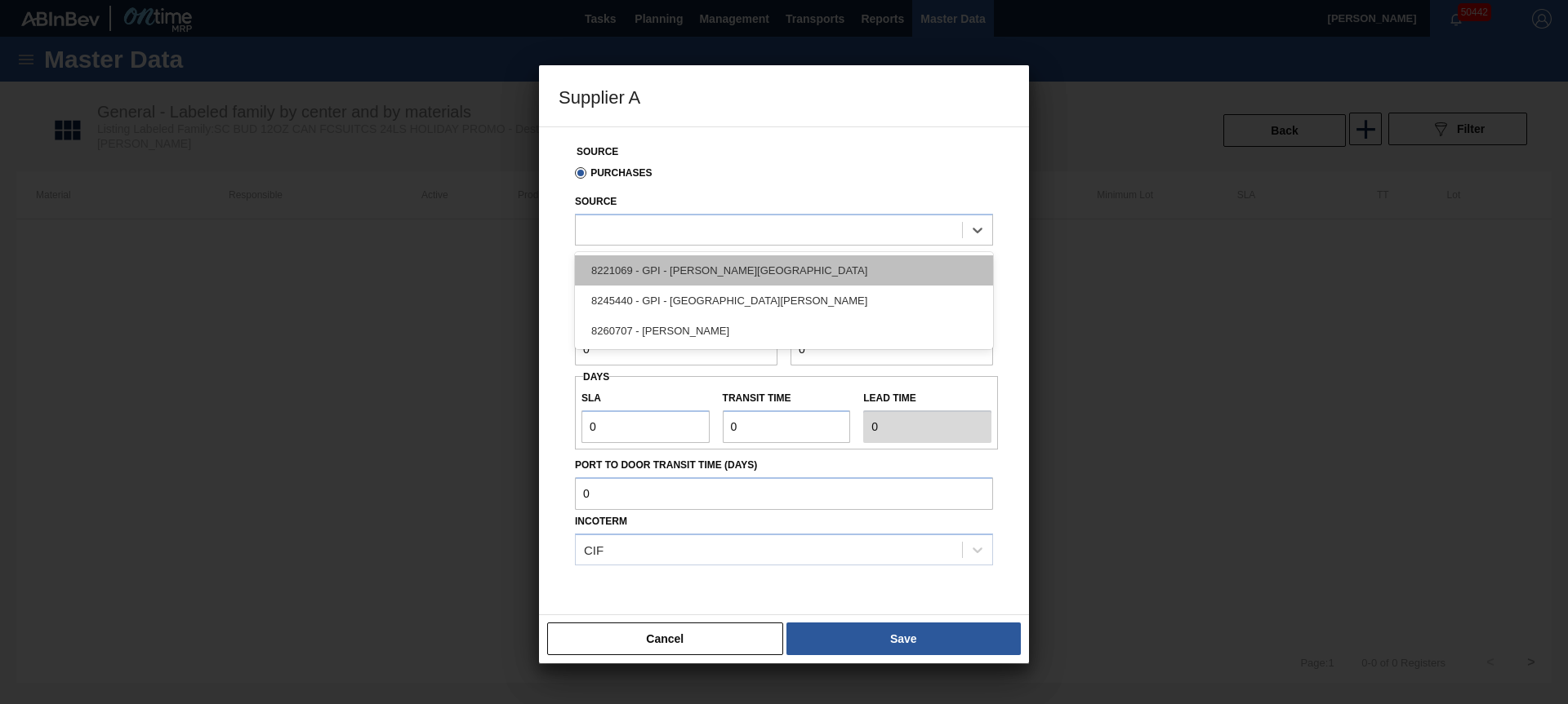
click at [685, 275] on div "8221069 - GPI - [PERSON_NAME][GEOGRAPHIC_DATA]" at bounding box center [783, 271] width 418 height 30
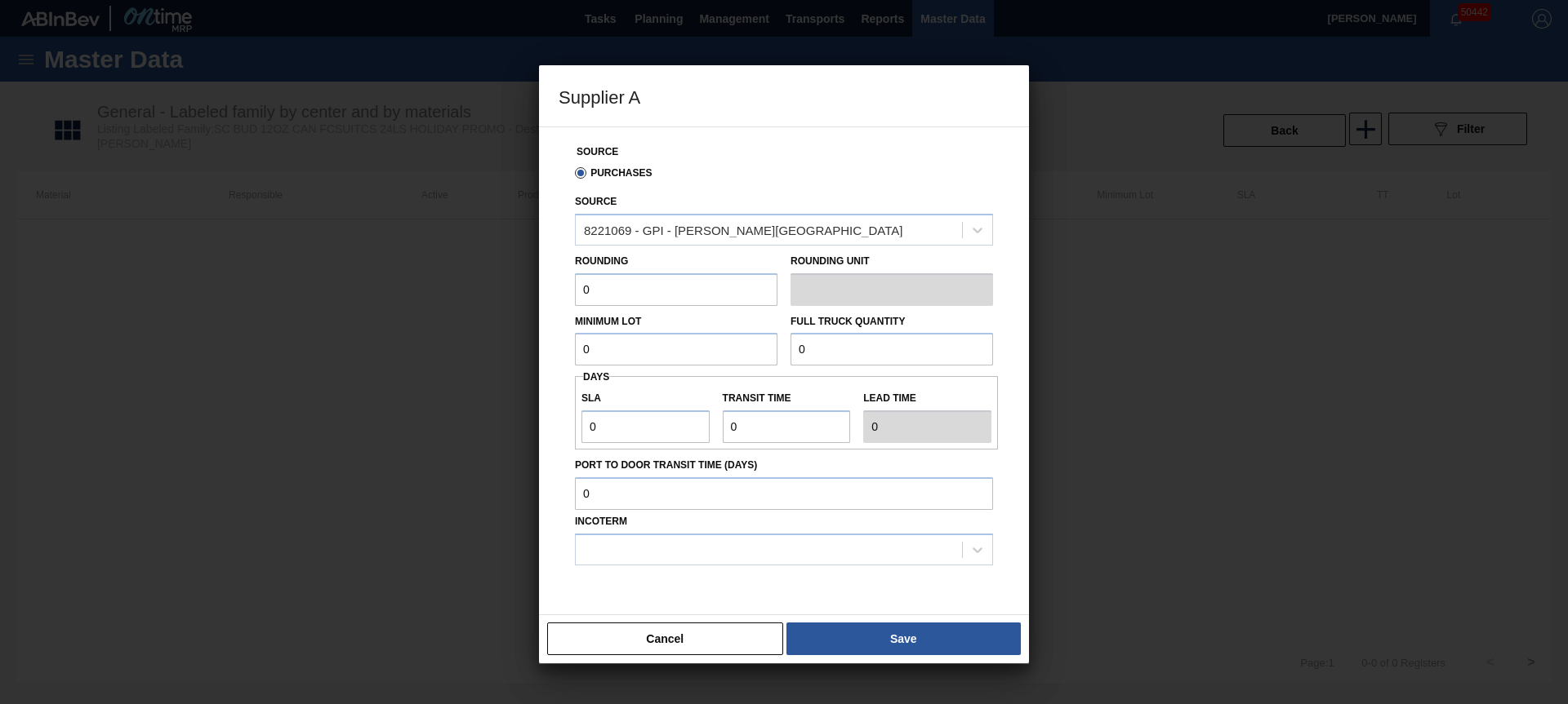
click at [657, 293] on input "0" at bounding box center [676, 290] width 202 height 32
type input "3,200"
type input "83,200"
type input "3"
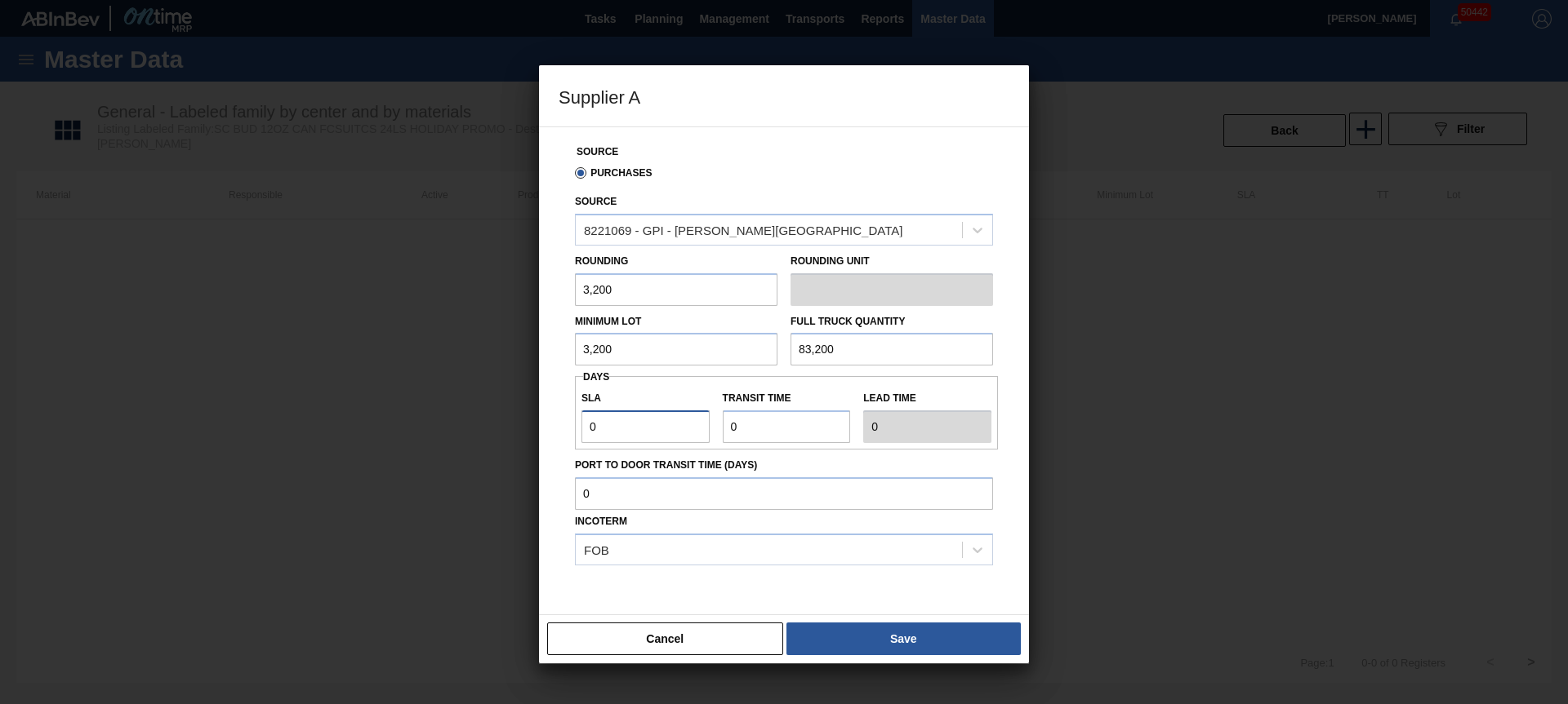
type input "3"
type input "6"
type input "3"
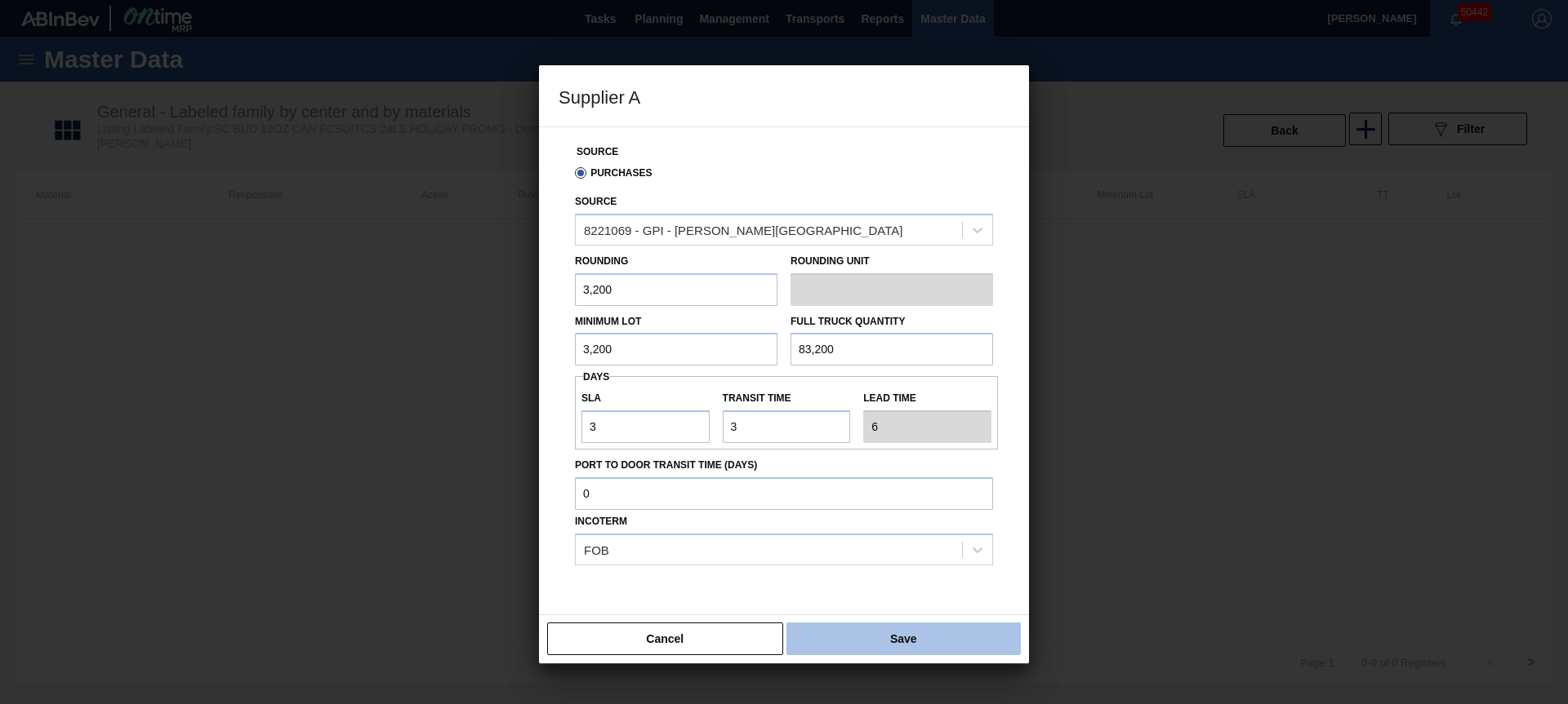
click at [860, 638] on button "Save" at bounding box center [904, 639] width 234 height 32
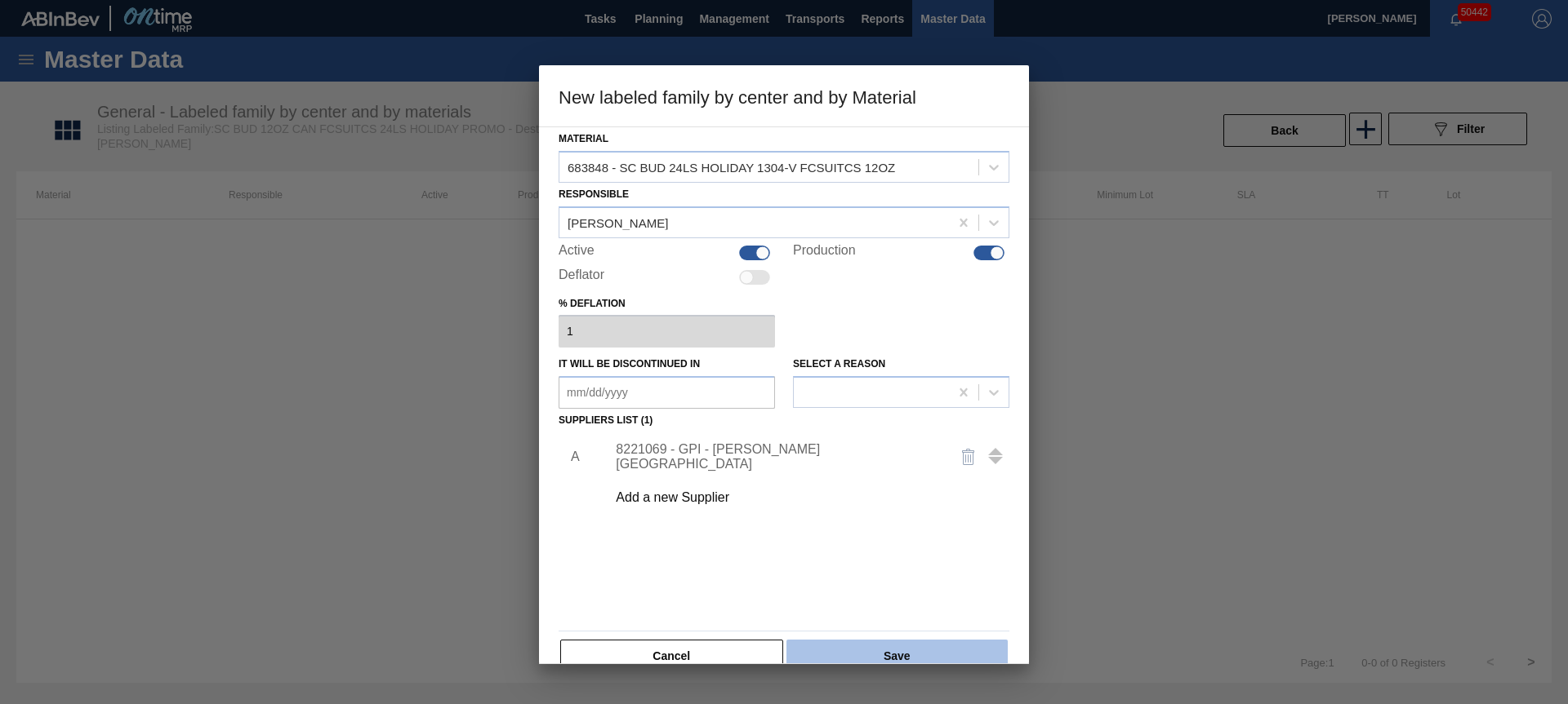
click at [911, 646] on button "Save" at bounding box center [897, 656] width 221 height 32
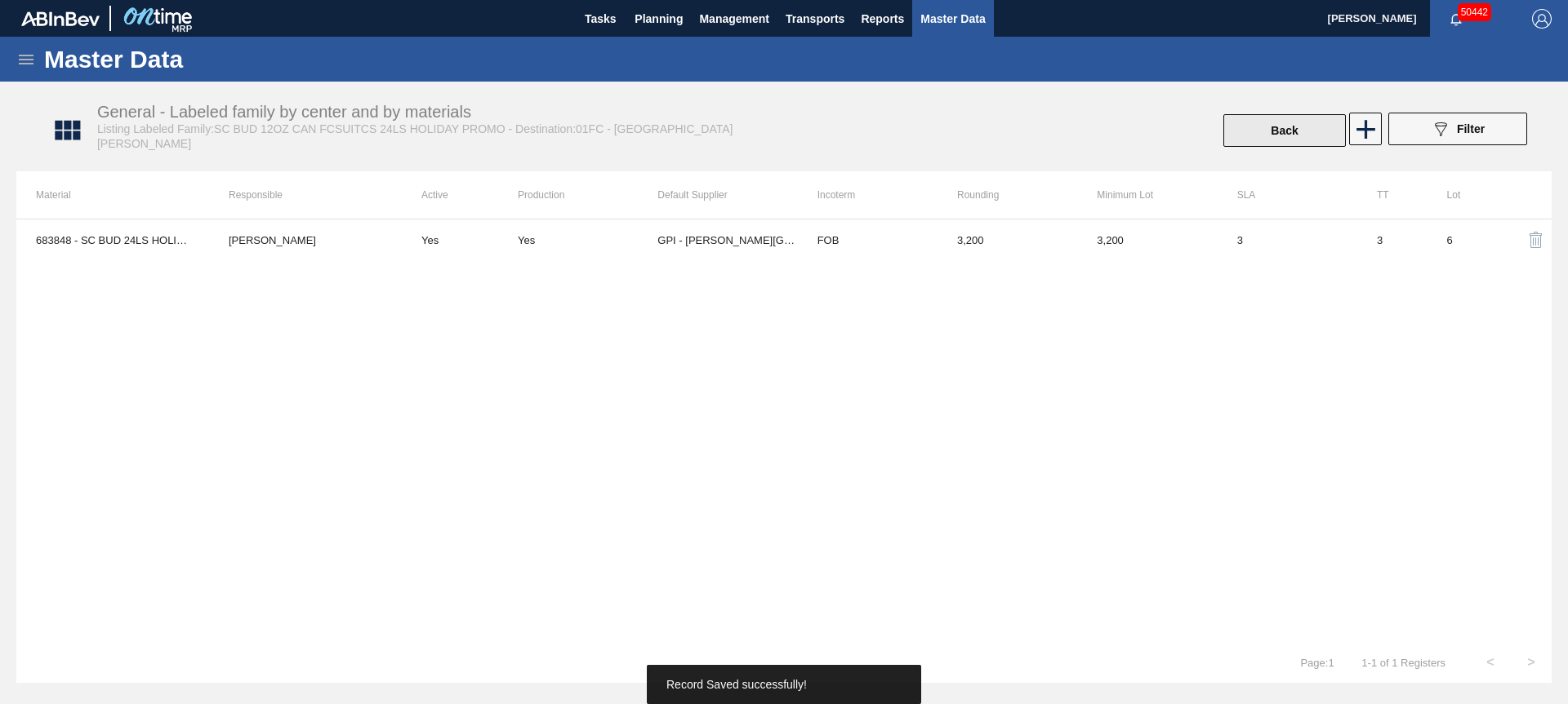
click at [1271, 127] on button "Back" at bounding box center [1284, 131] width 123 height 32
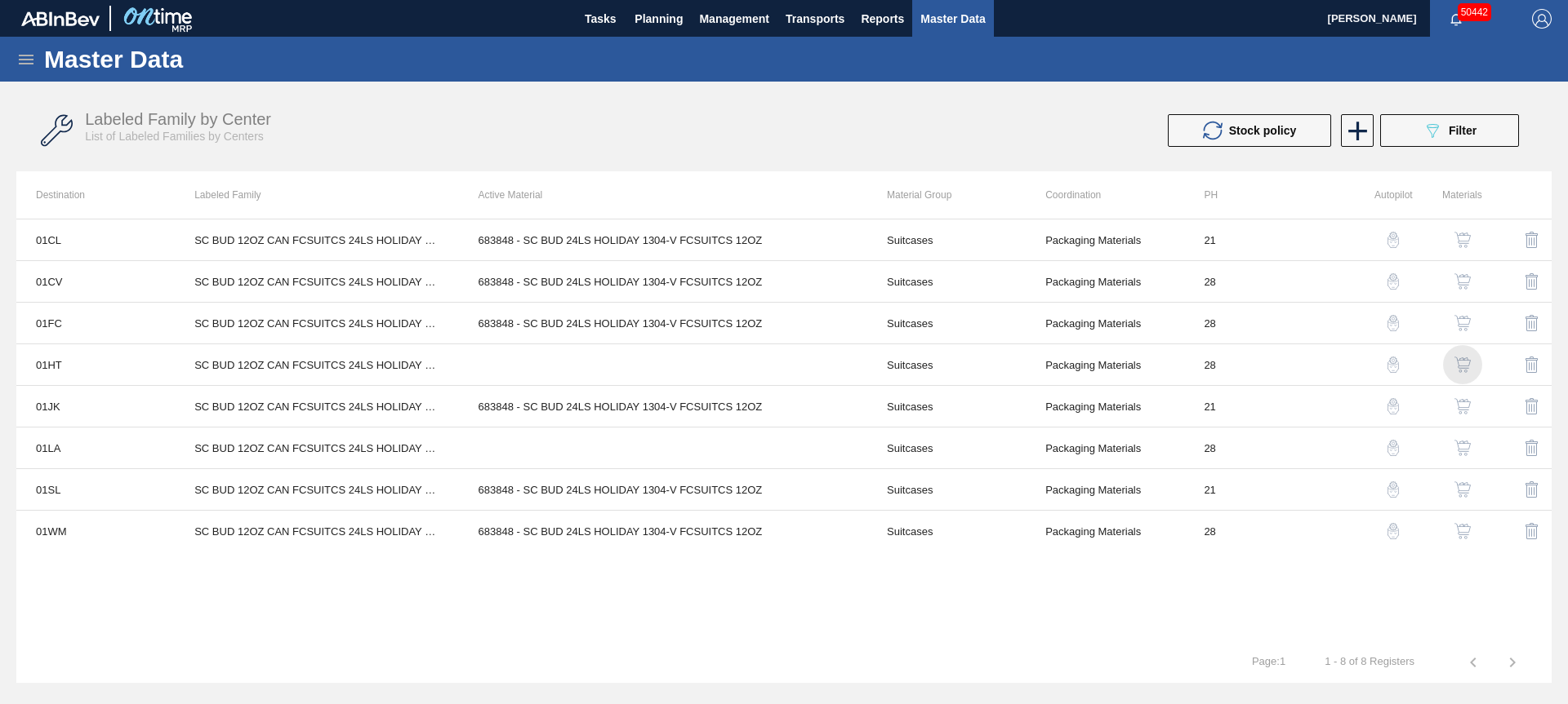
click at [1461, 365] on img "button" at bounding box center [1462, 365] width 16 height 16
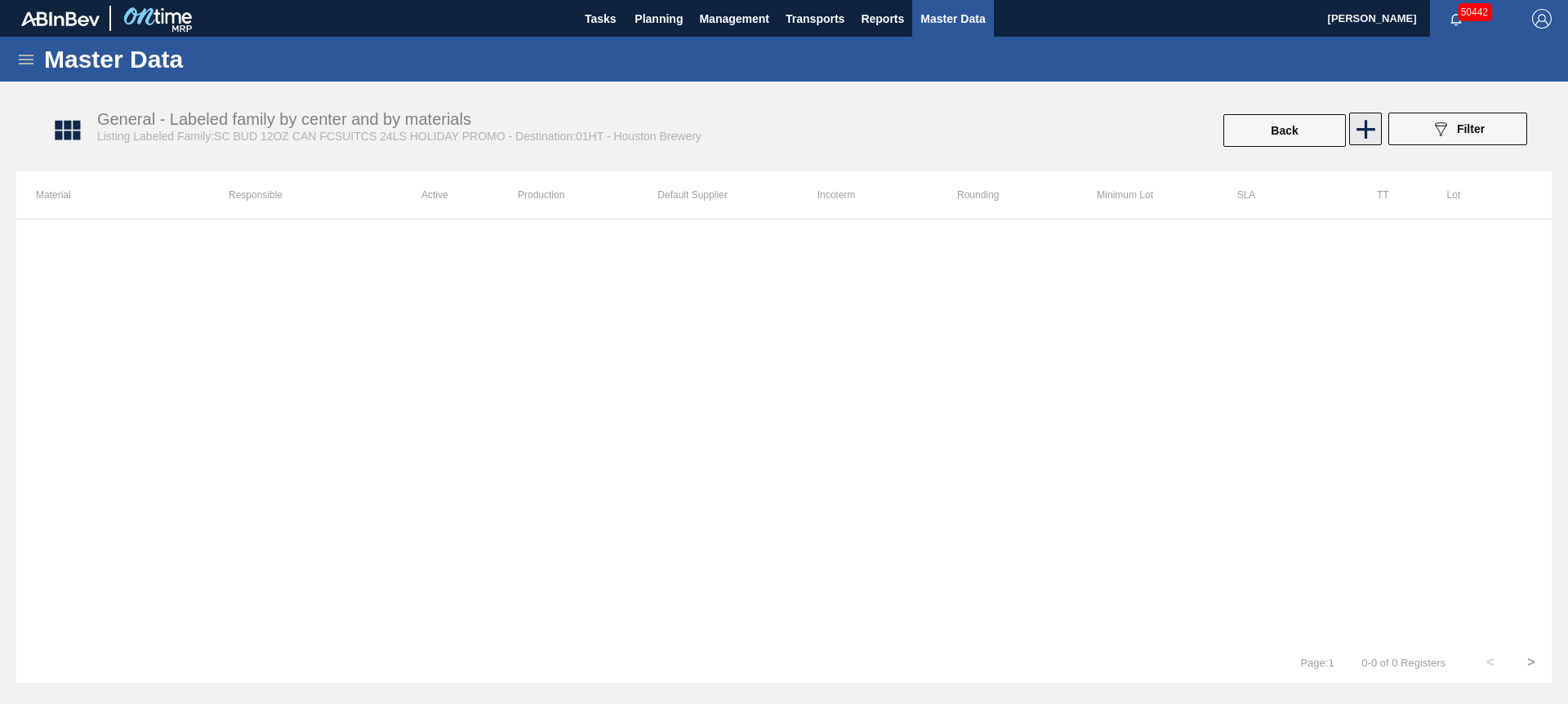
click at [1355, 125] on icon at bounding box center [1366, 130] width 32 height 32
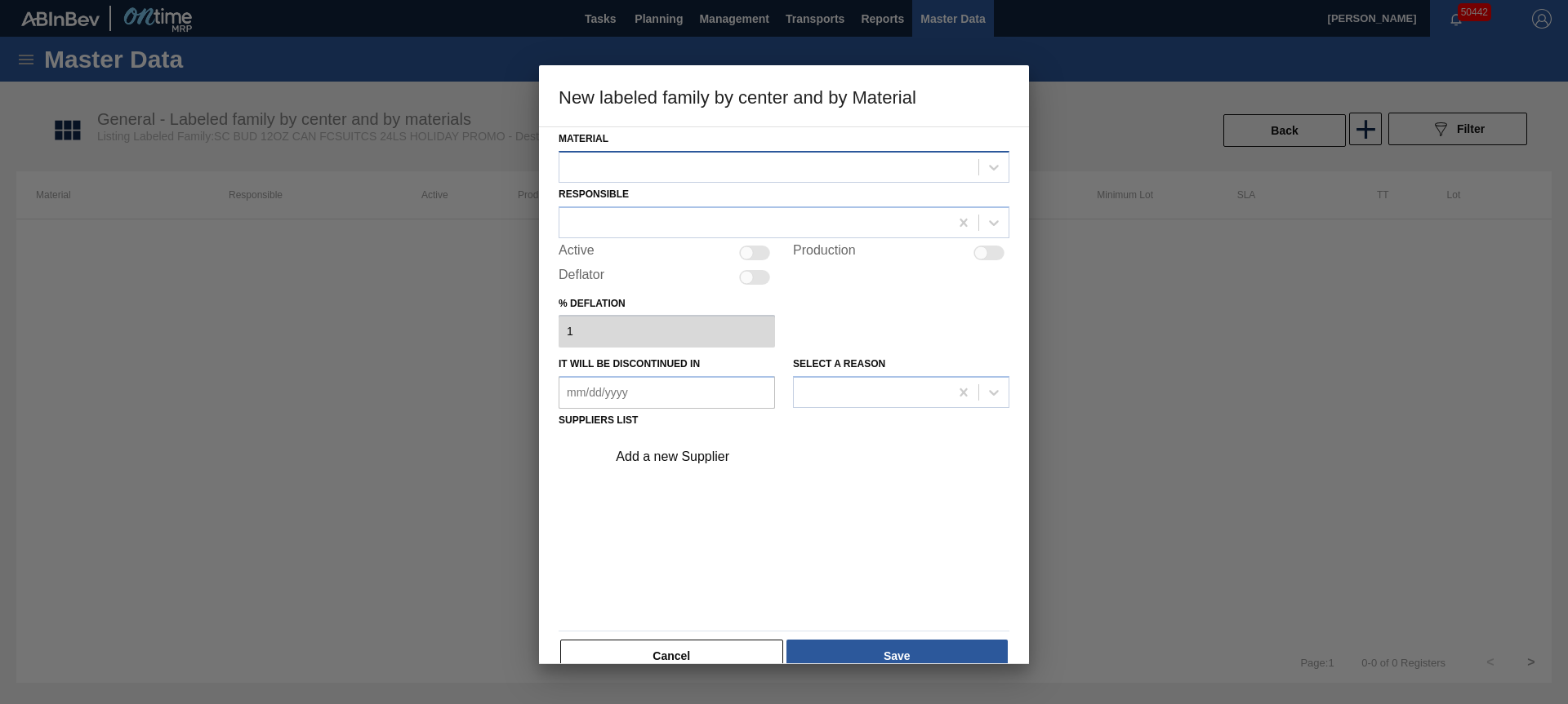
click at [675, 170] on div at bounding box center [769, 166] width 419 height 23
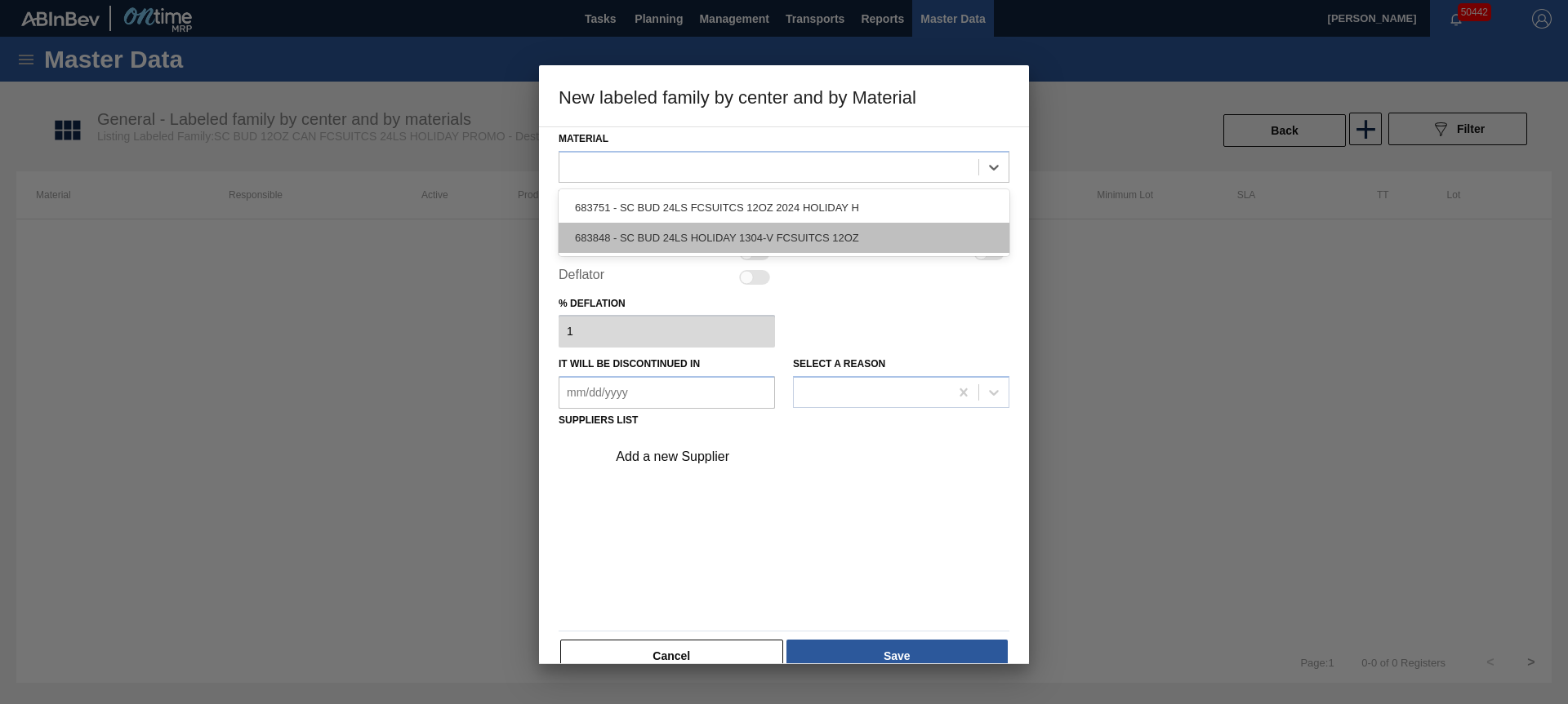
click at [667, 244] on div "683848 - SC BUD 24LS HOLIDAY 1304-V FCSUITCS 12OZ" at bounding box center [784, 238] width 451 height 30
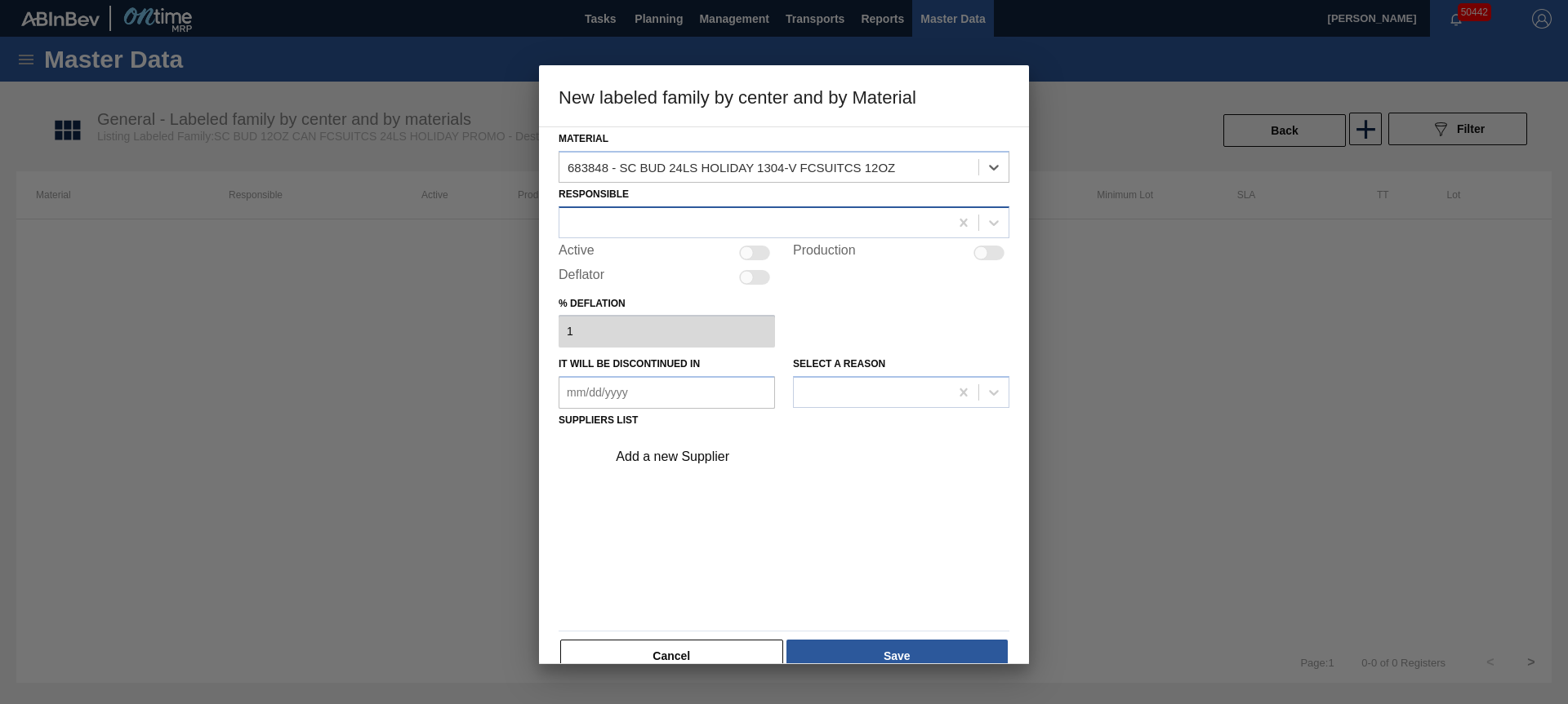
click at [655, 231] on div at bounding box center [754, 222] width 389 height 23
type input "dionn"
click at [648, 251] on div "[PERSON_NAME]" at bounding box center [784, 263] width 451 height 30
click at [750, 254] on div at bounding box center [747, 253] width 14 height 14
checkbox input "true"
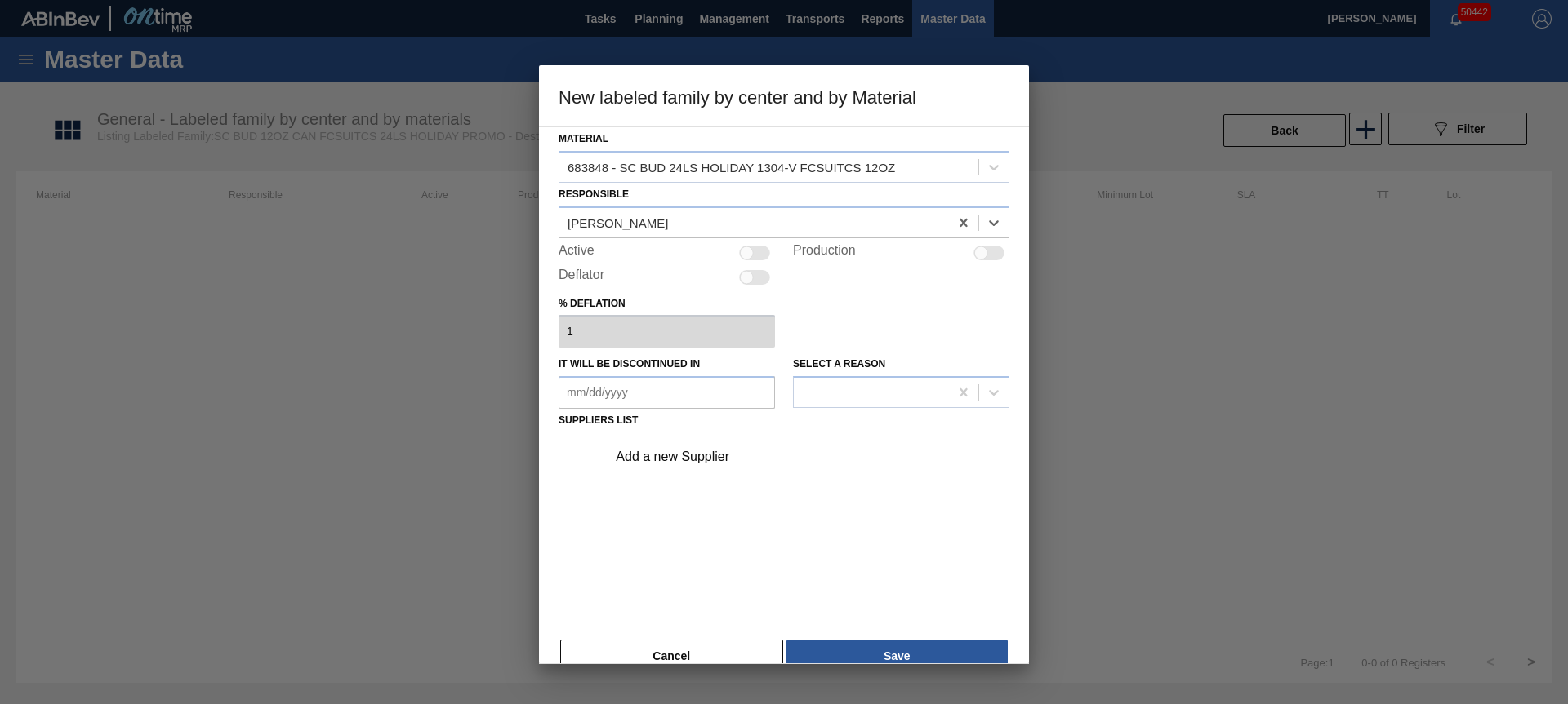
checkbox input "true"
click at [687, 459] on div "Add a new Supplier" at bounding box center [776, 457] width 320 height 14
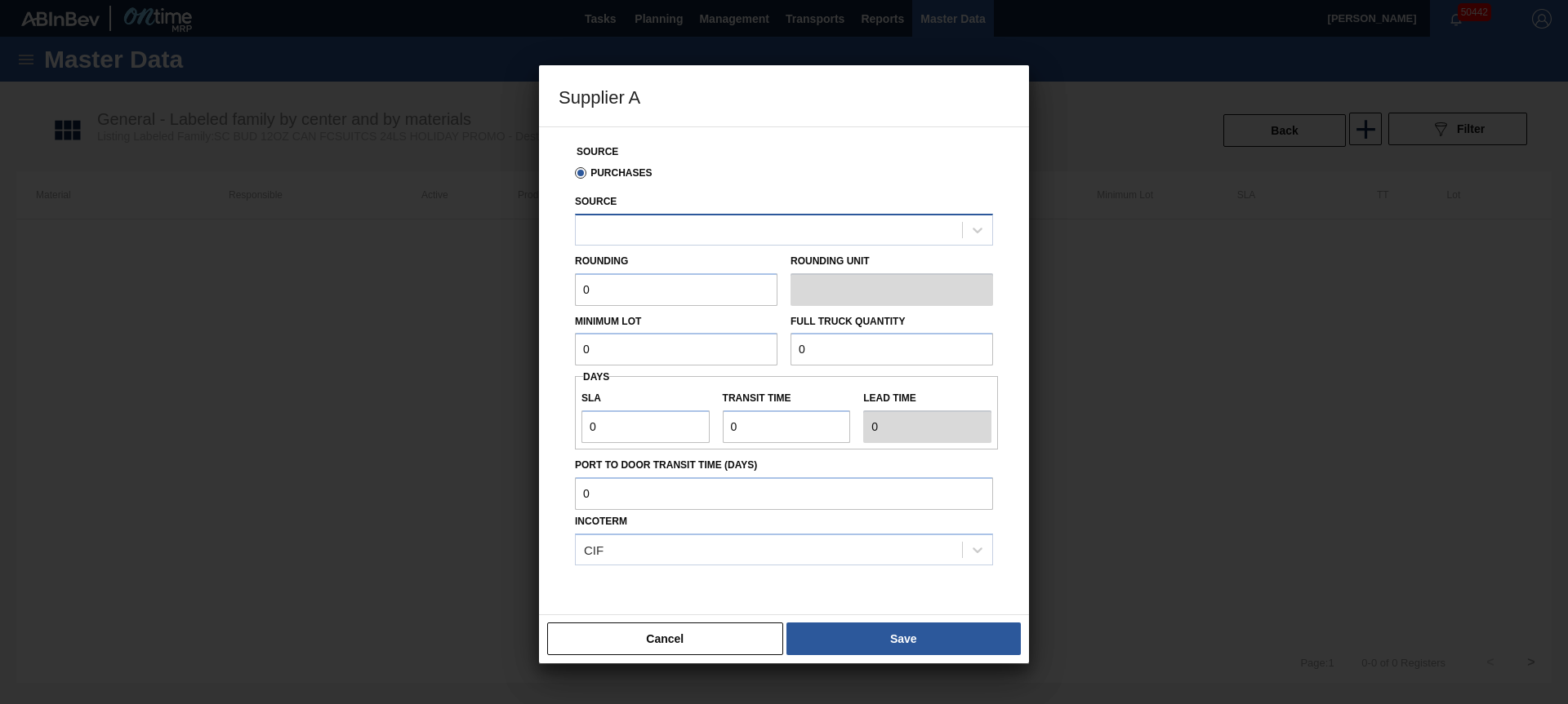
click at [636, 235] on div at bounding box center [769, 230] width 387 height 23
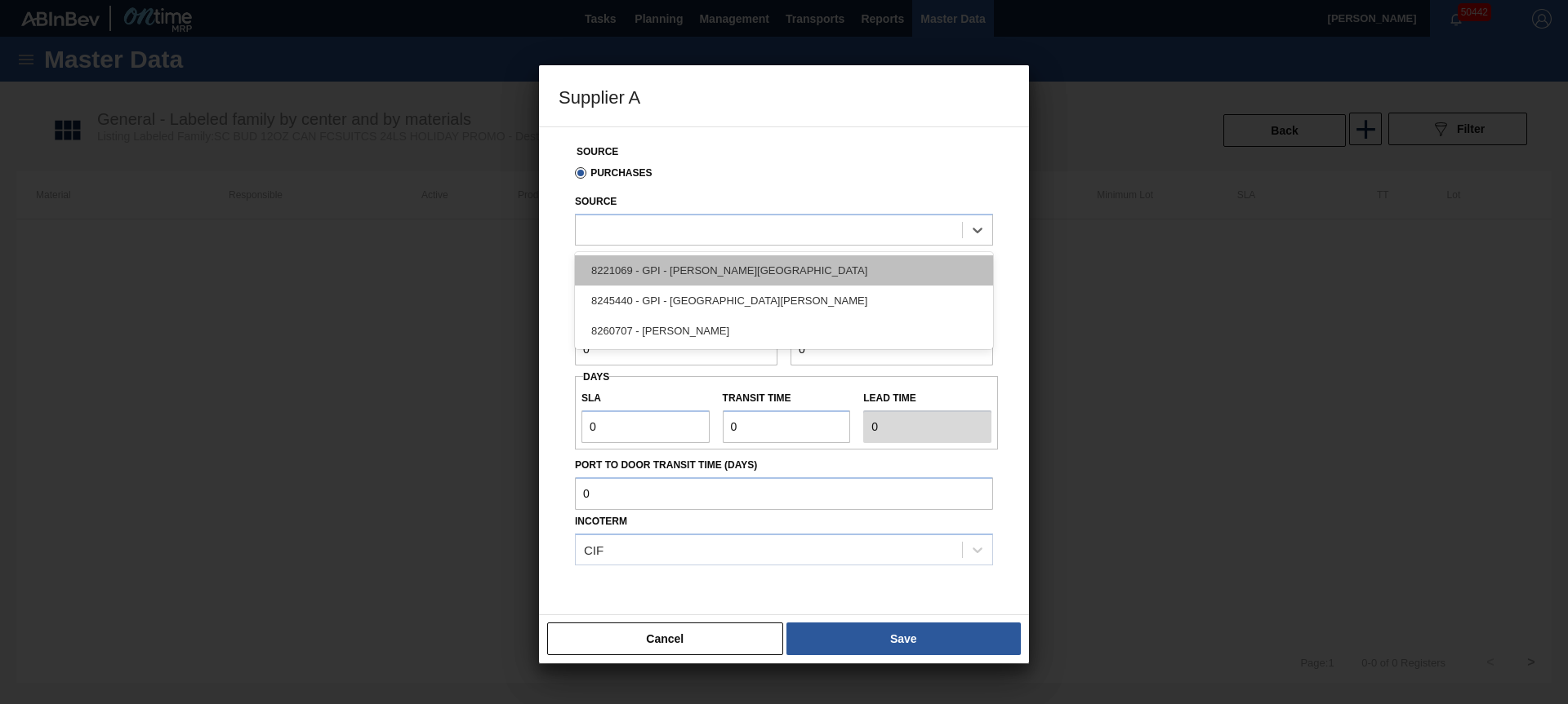
click at [662, 276] on div "8221069 - GPI - [PERSON_NAME][GEOGRAPHIC_DATA]" at bounding box center [783, 271] width 418 height 30
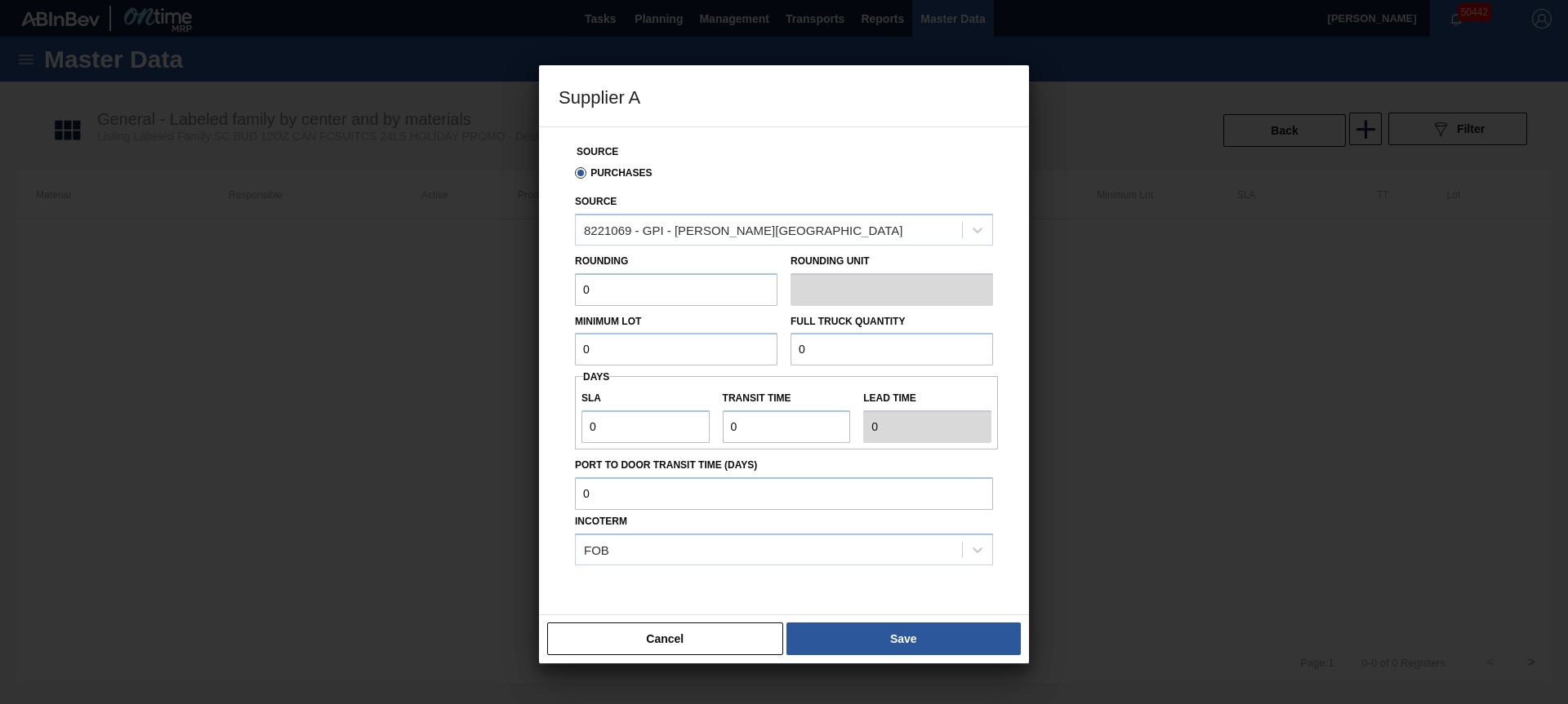
drag, startPoint x: 666, startPoint y: 293, endPoint x: 702, endPoint y: 273, distance: 41.2
click at [667, 293] on input "0" at bounding box center [676, 290] width 202 height 32
type input "3,200"
type input "83,200"
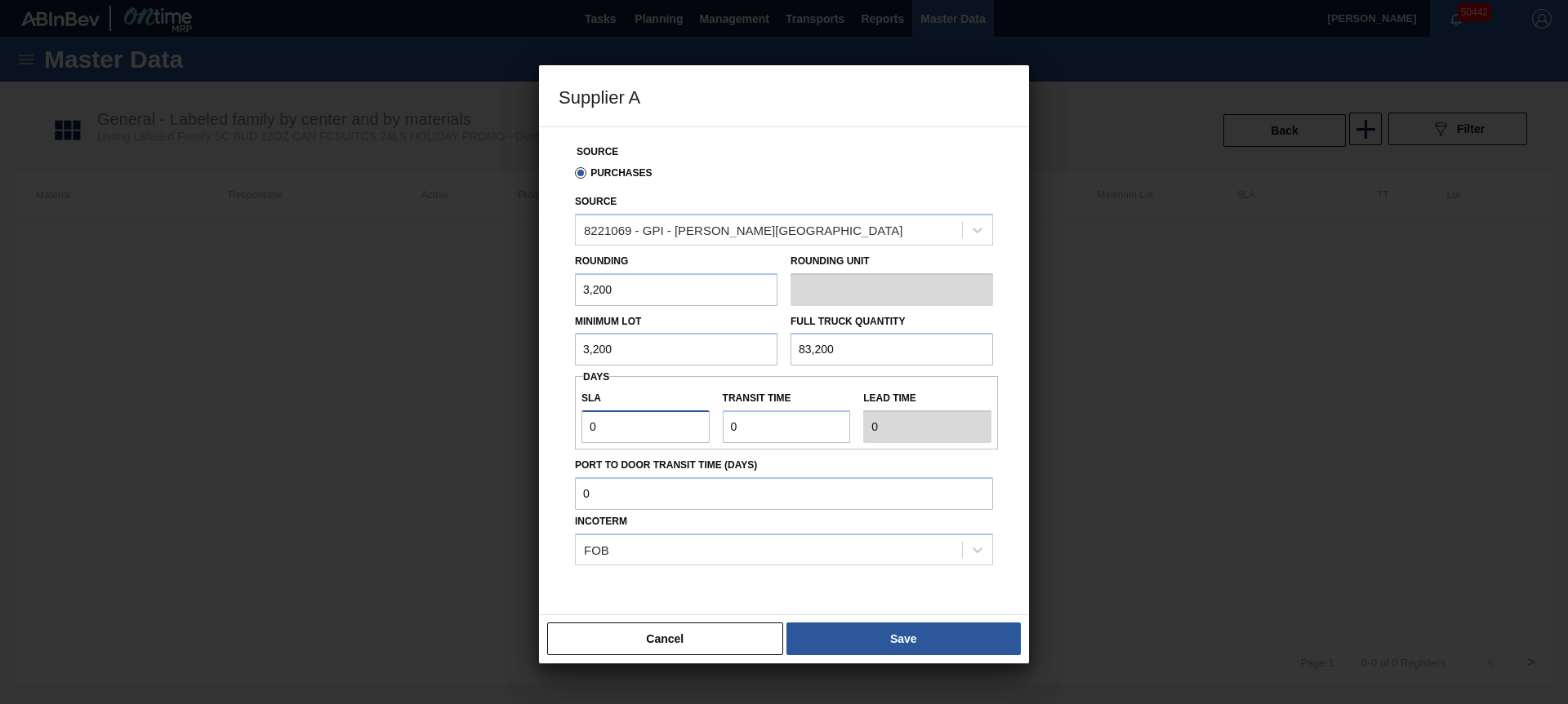
type input "3"
type input "4"
type input "7"
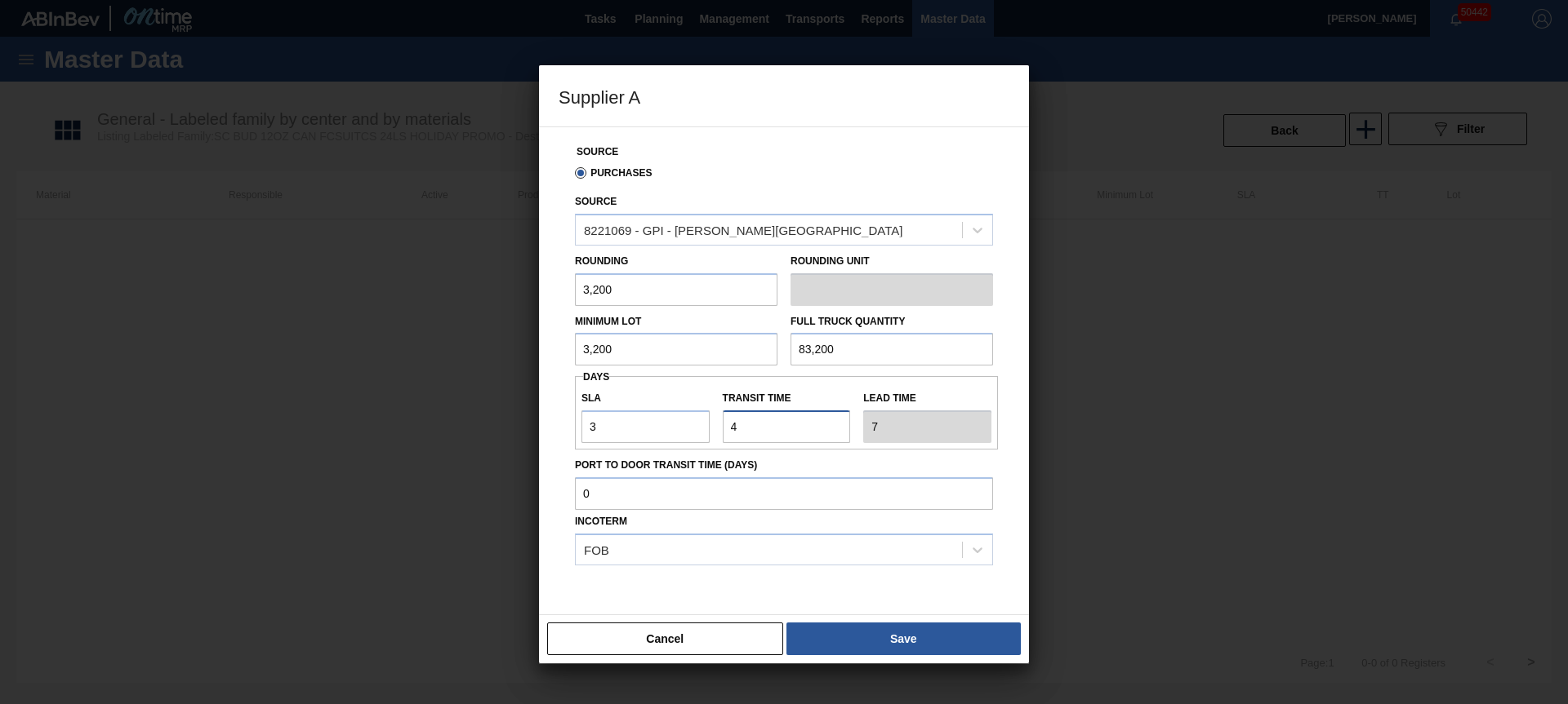
type input "4"
click at [873, 639] on button "Save" at bounding box center [904, 639] width 234 height 32
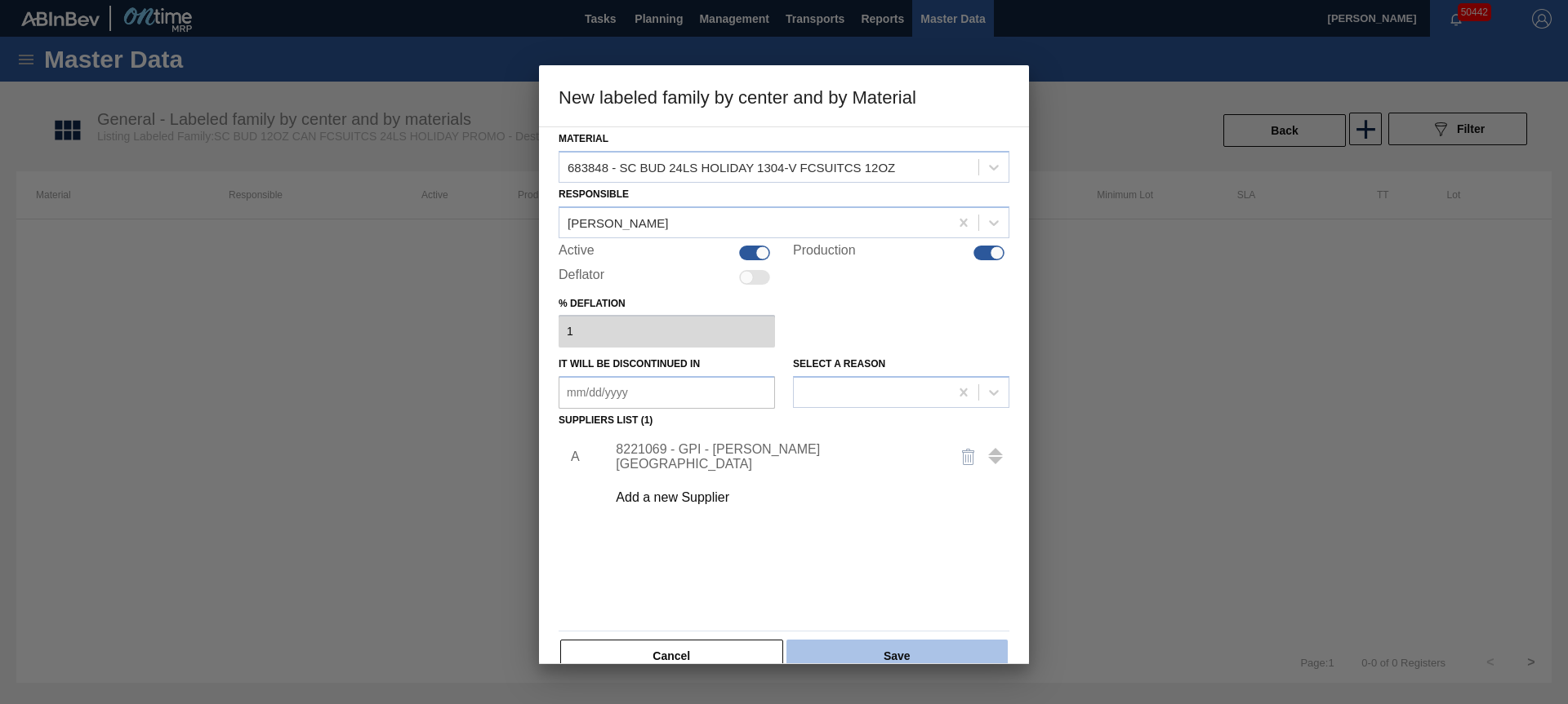
click at [880, 647] on button "Save" at bounding box center [897, 656] width 221 height 32
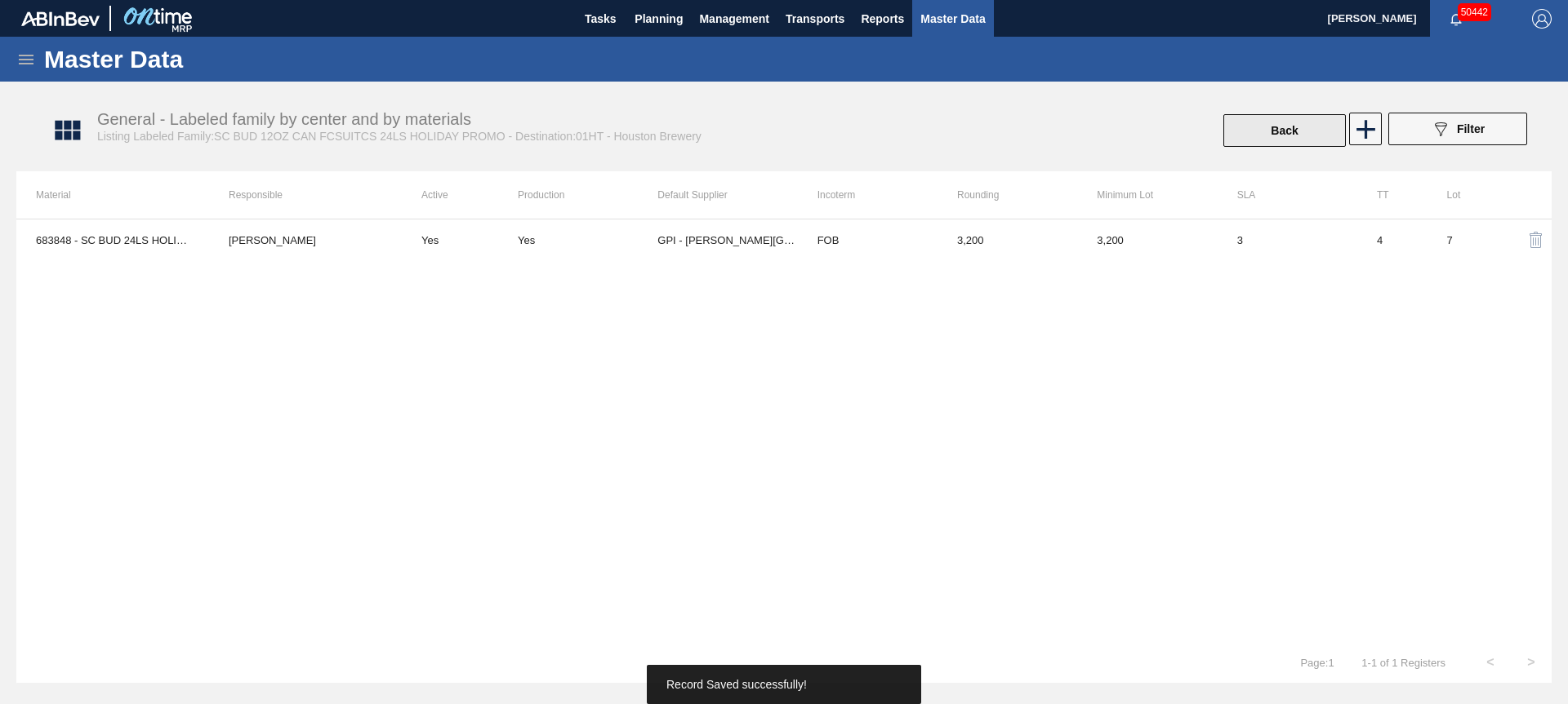
click at [1249, 130] on button "Back" at bounding box center [1284, 131] width 123 height 32
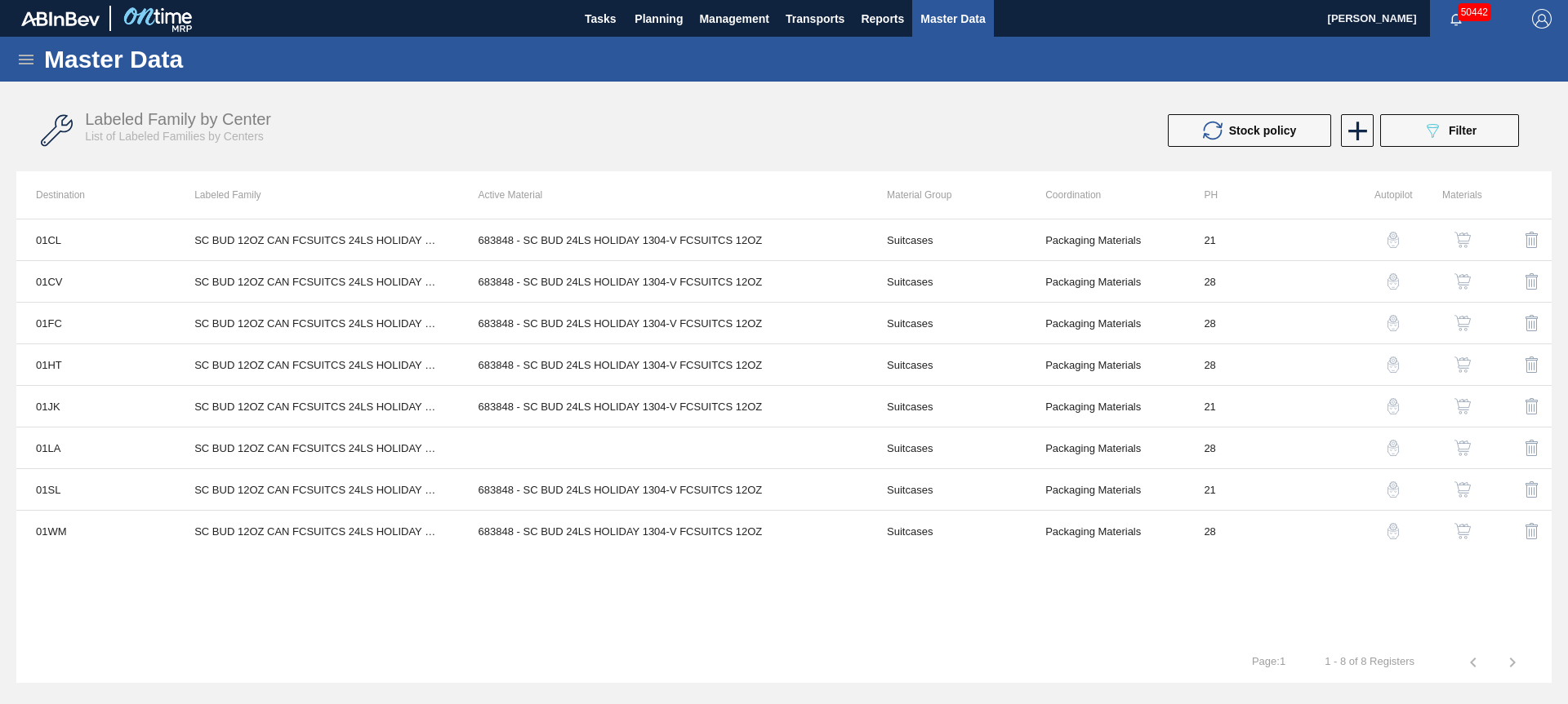
click at [1458, 449] on img "button" at bounding box center [1462, 448] width 16 height 16
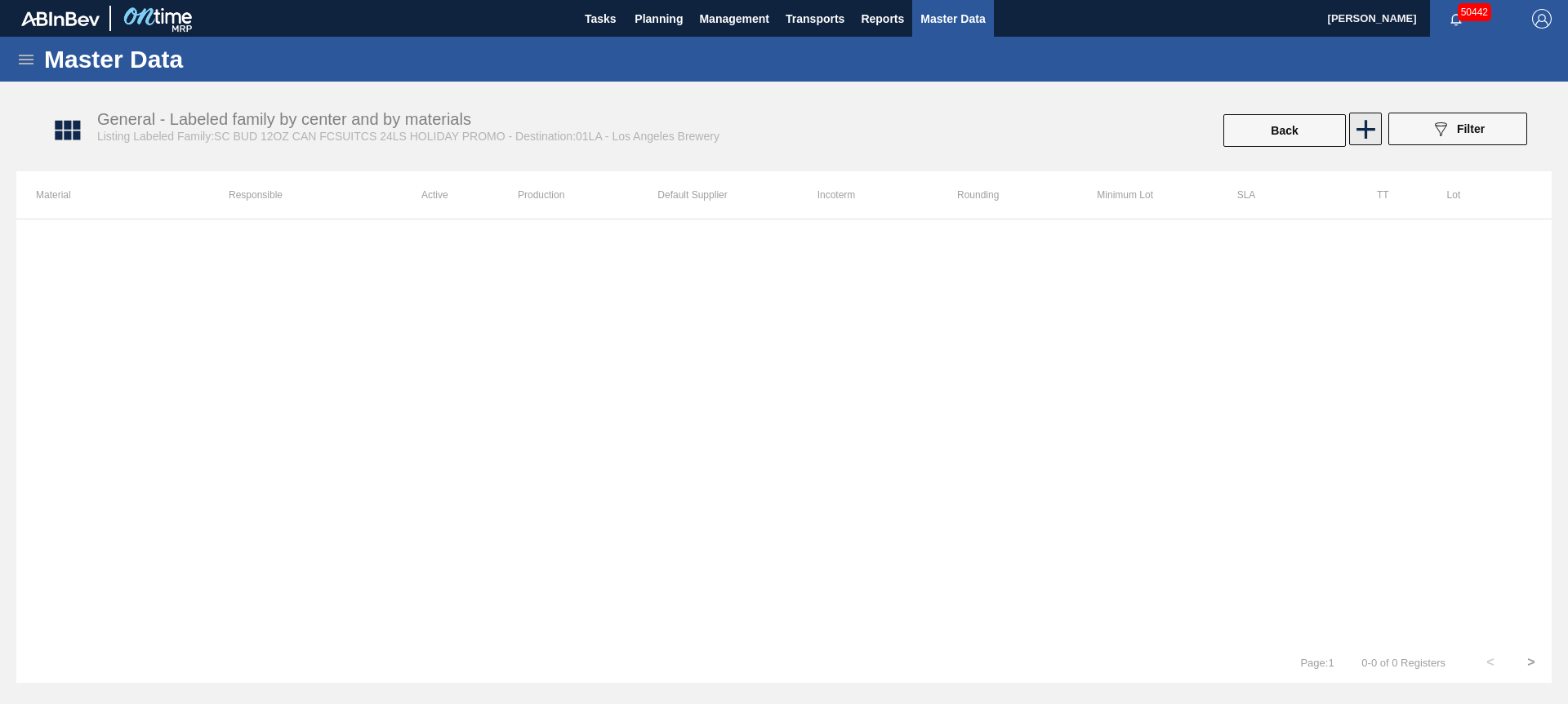
click at [1359, 125] on icon at bounding box center [1366, 130] width 32 height 32
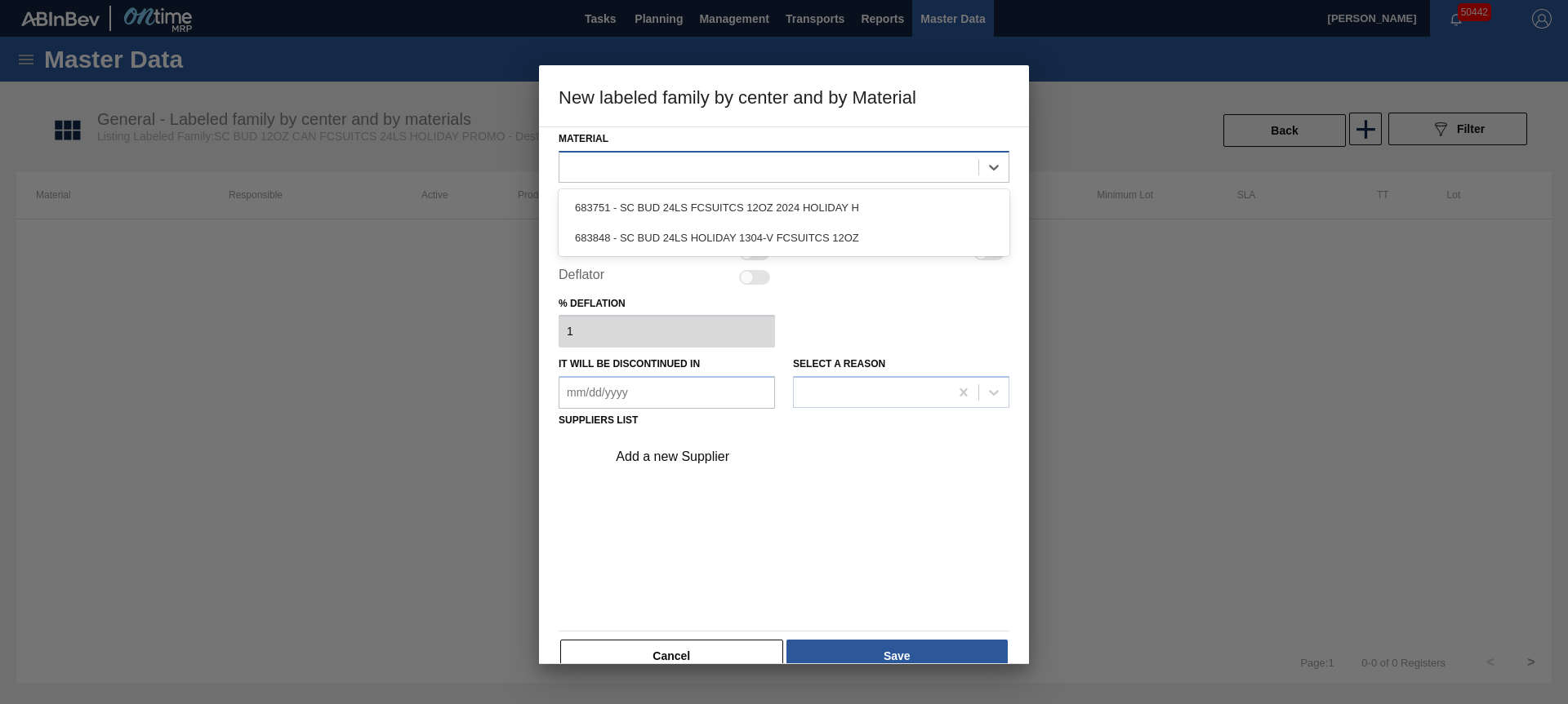
click at [657, 164] on div at bounding box center [769, 166] width 419 height 23
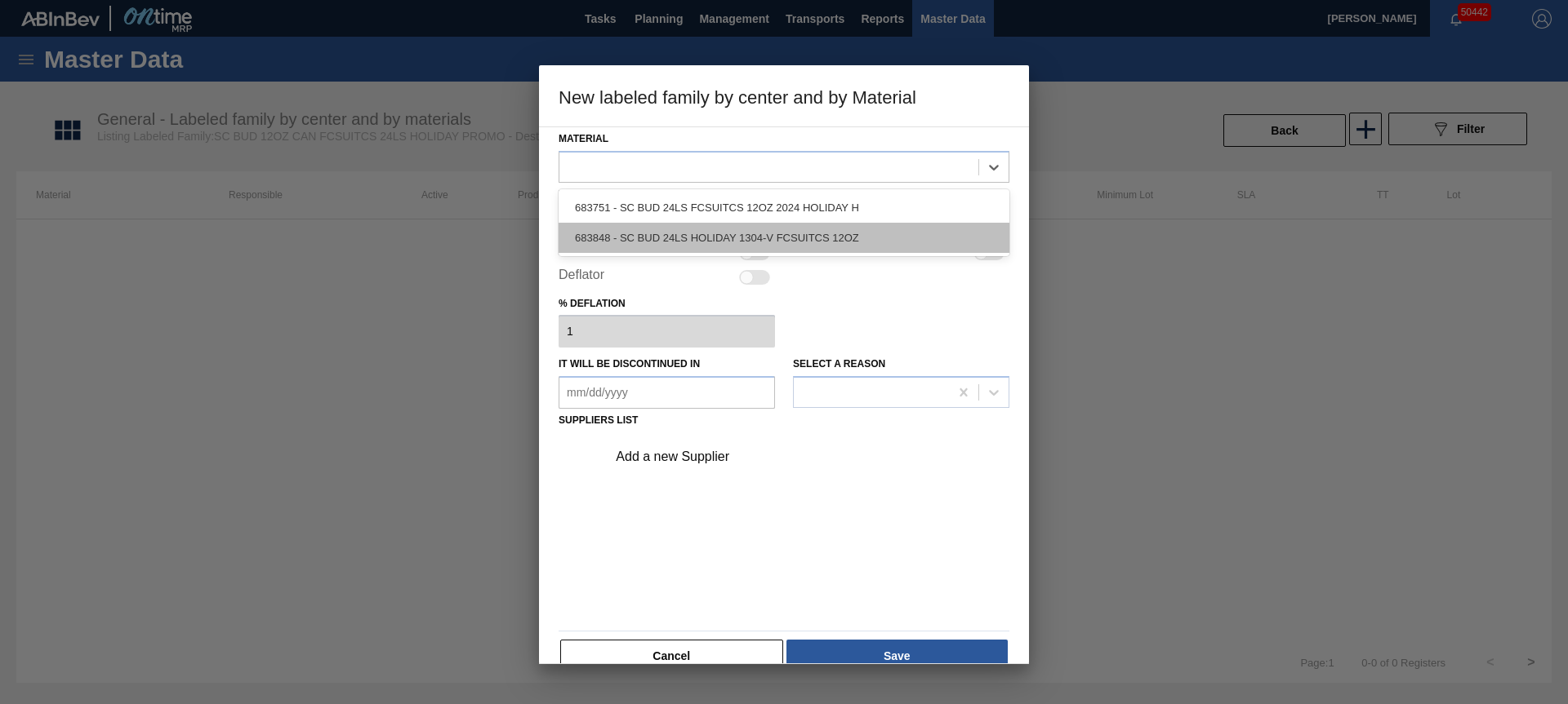
click at [666, 242] on div "683848 - SC BUD 24LS HOLIDAY 1304-V FCSUITCS 12OZ" at bounding box center [784, 238] width 451 height 30
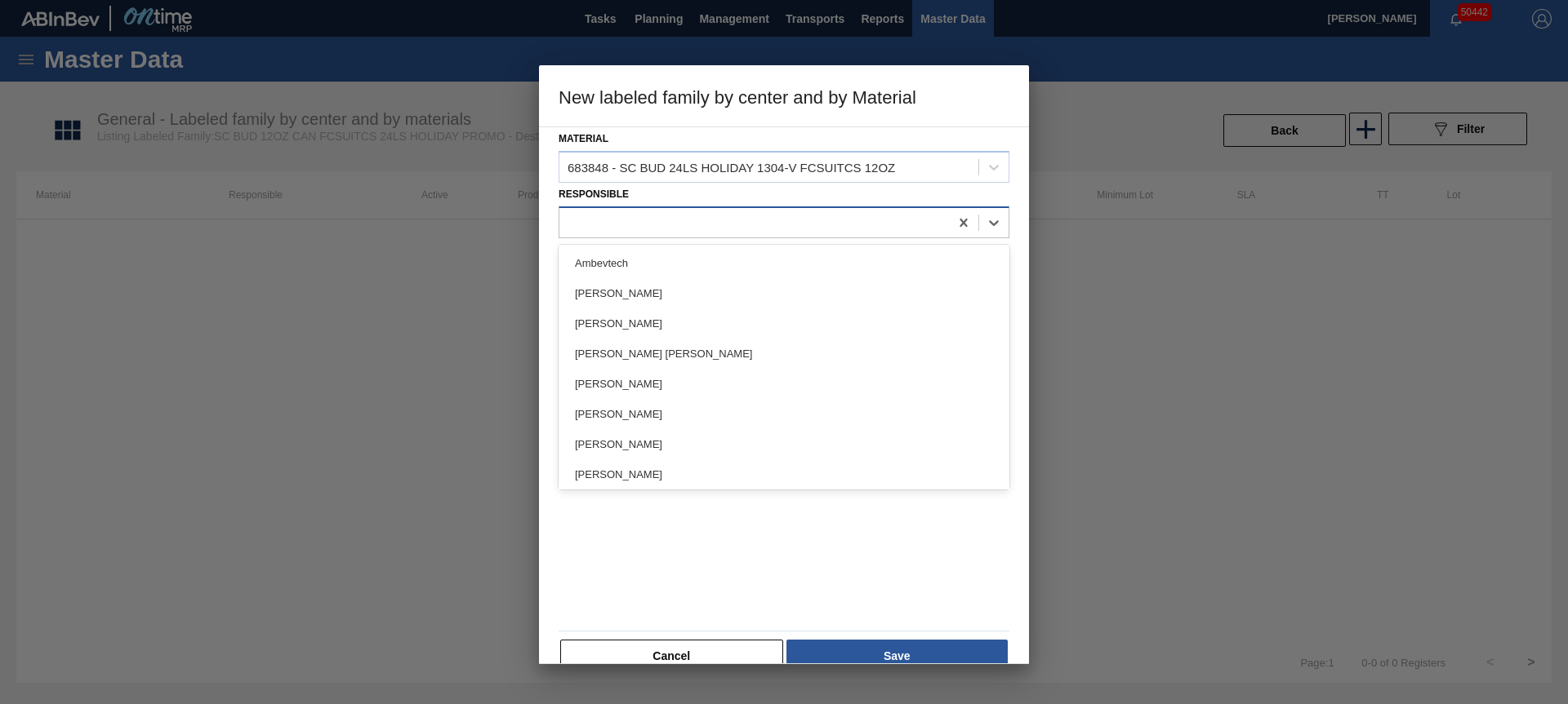
click at [689, 227] on div at bounding box center [754, 222] width 389 height 23
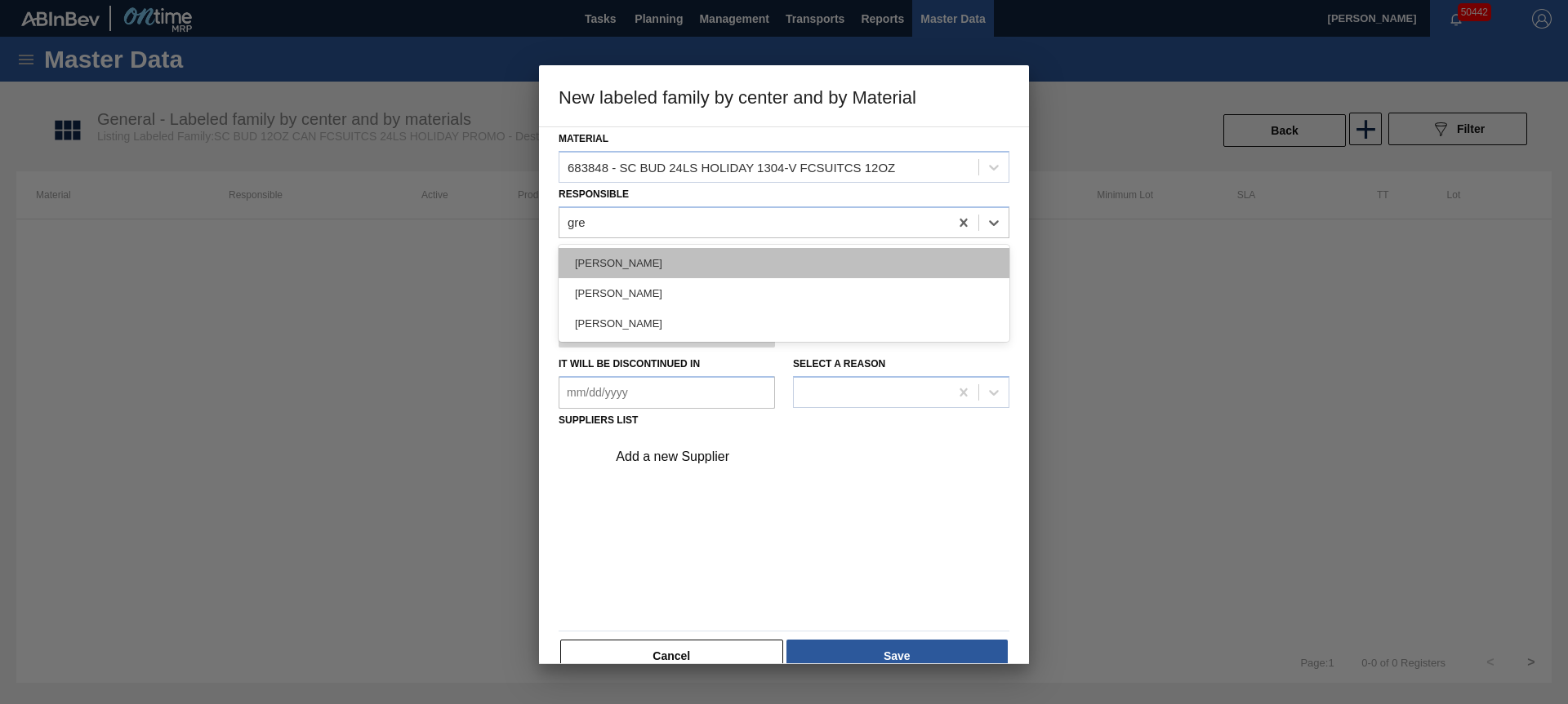
type input "gret"
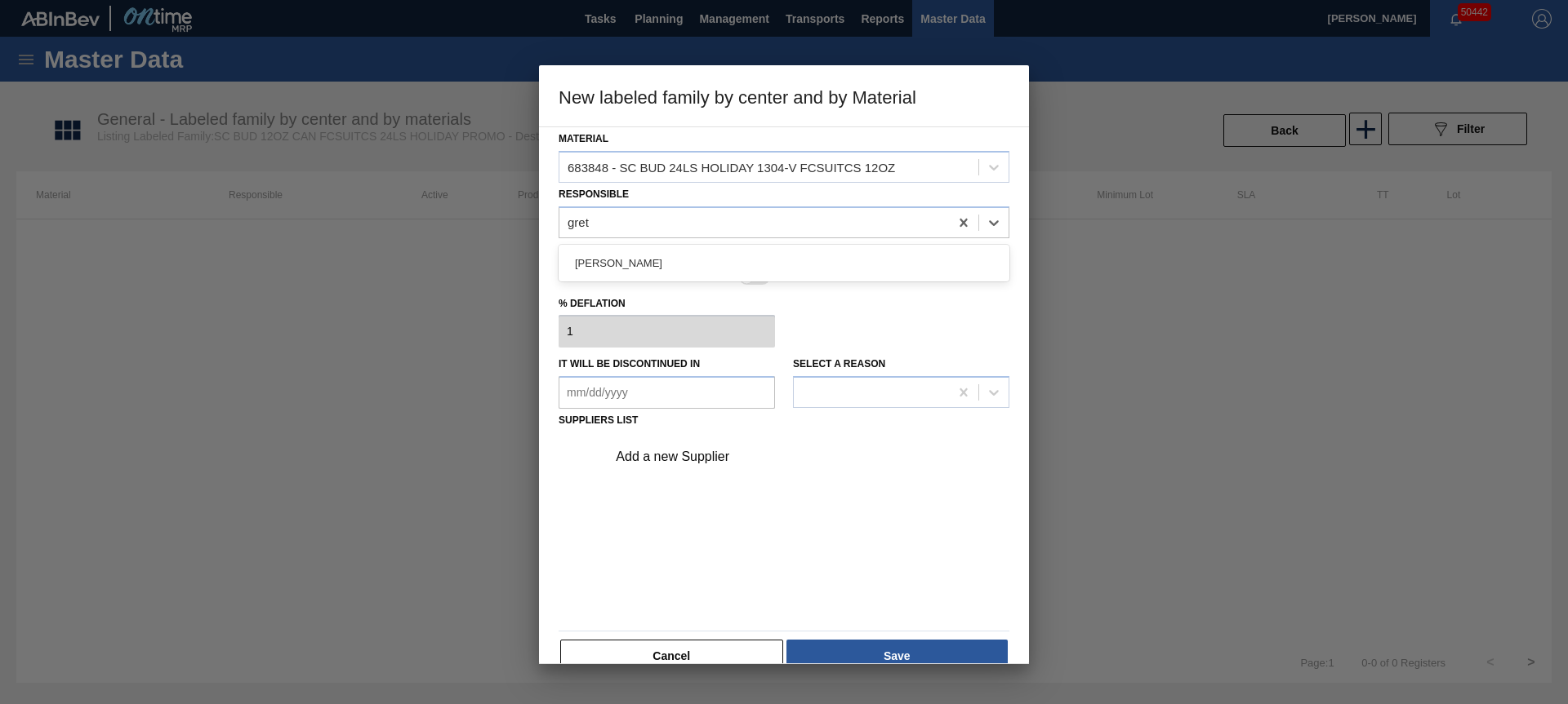
drag, startPoint x: 650, startPoint y: 268, endPoint x: 729, endPoint y: 264, distance: 79.1
click at [650, 267] on div "[PERSON_NAME]" at bounding box center [784, 263] width 451 height 30
click at [754, 251] on div at bounding box center [754, 253] width 31 height 14
checkbox input "true"
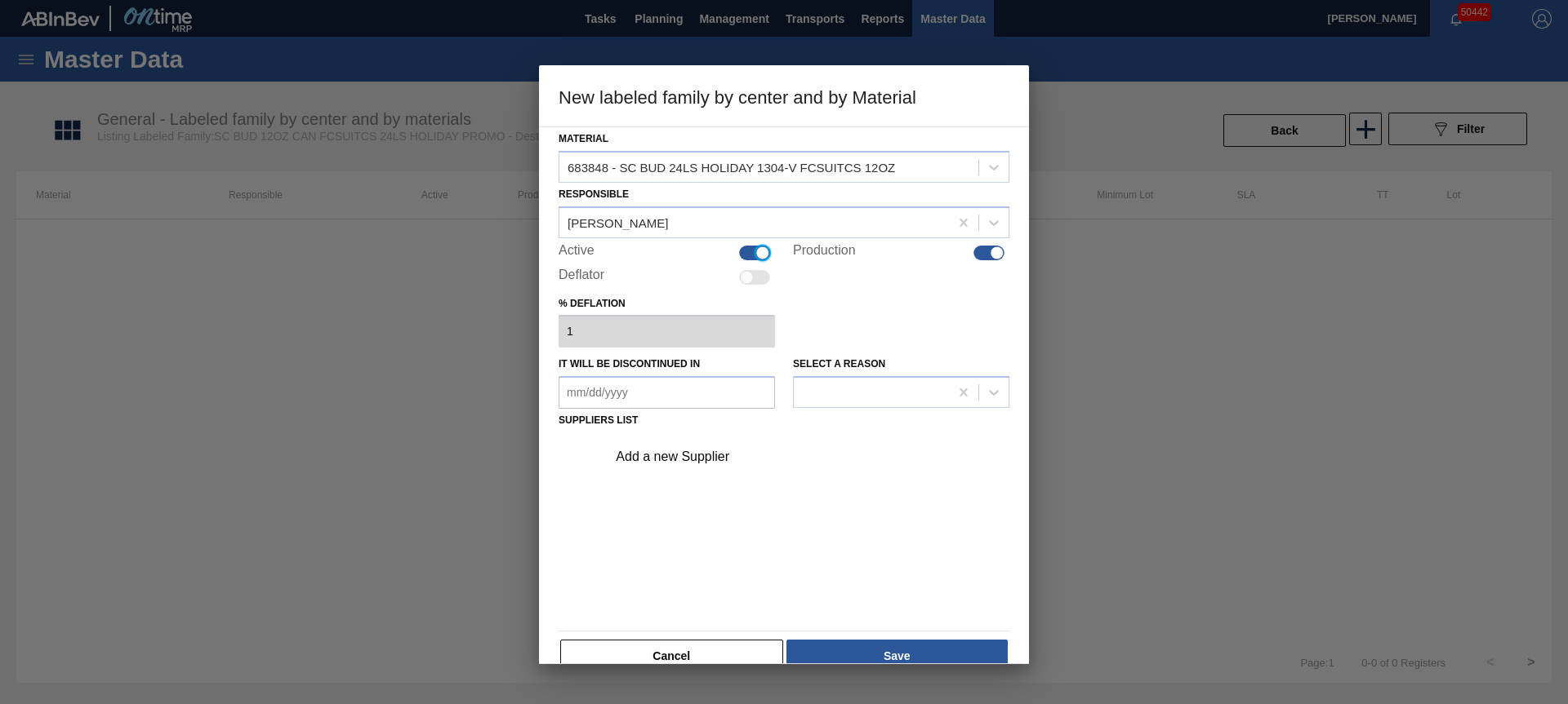
click at [692, 457] on div "Add a new Supplier" at bounding box center [776, 457] width 320 height 14
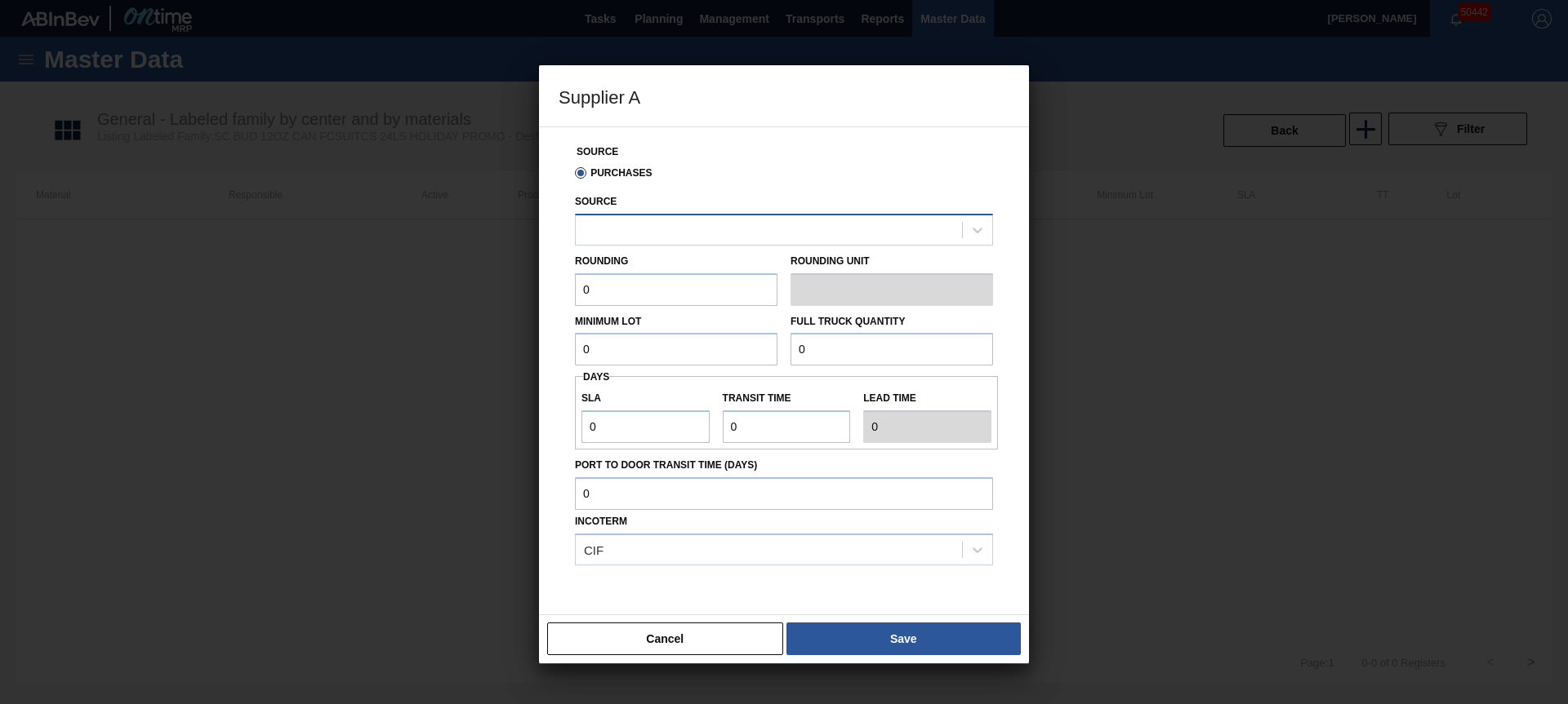
click at [702, 228] on div at bounding box center [769, 230] width 387 height 23
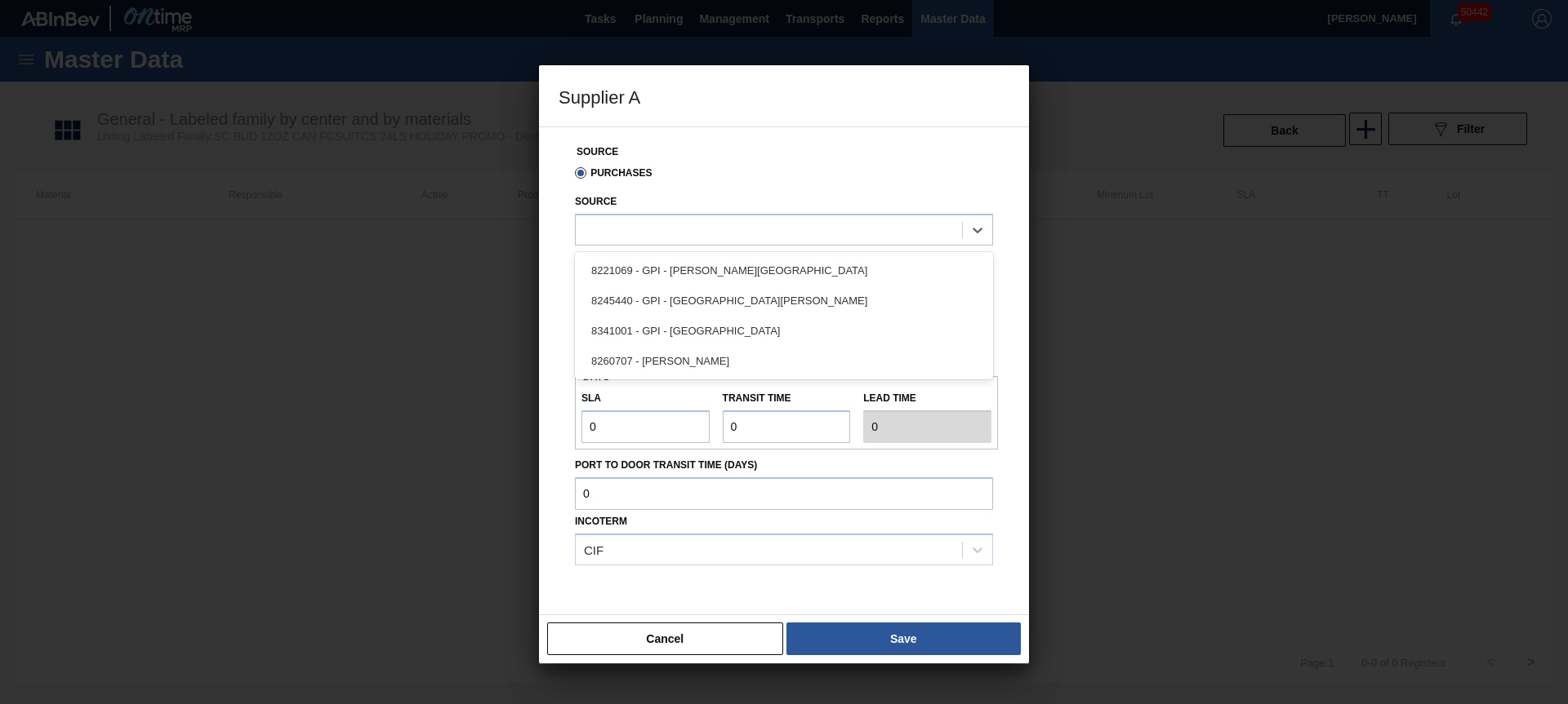
drag, startPoint x: 722, startPoint y: 272, endPoint x: 687, endPoint y: 309, distance: 50.9
click at [722, 272] on div "8221069 - GPI - [PERSON_NAME][GEOGRAPHIC_DATA]" at bounding box center [783, 271] width 418 height 30
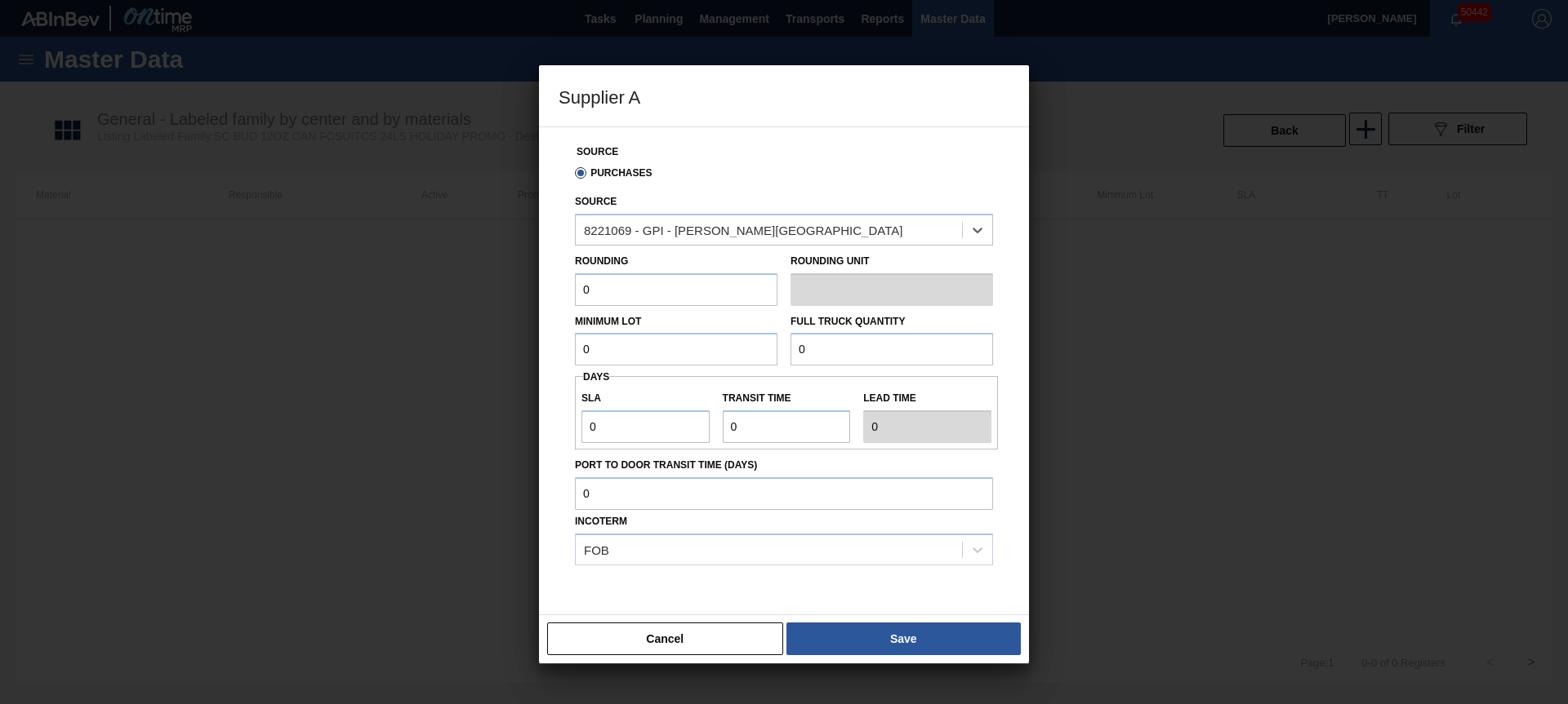
click at [645, 284] on input "0" at bounding box center [676, 290] width 202 height 32
type input "3,200"
type input "83,200"
type input "3"
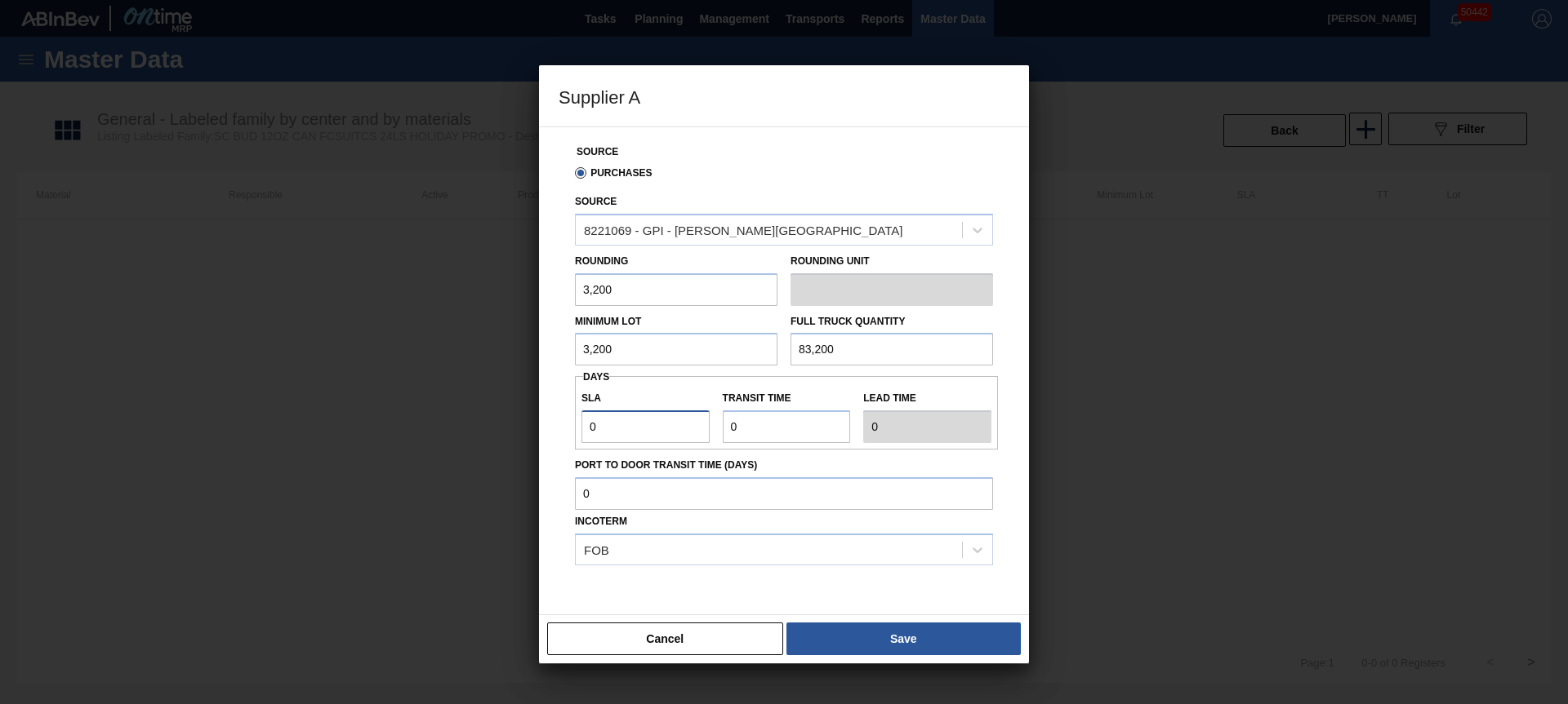
type input "3"
type input "4"
type input "7"
type input "4"
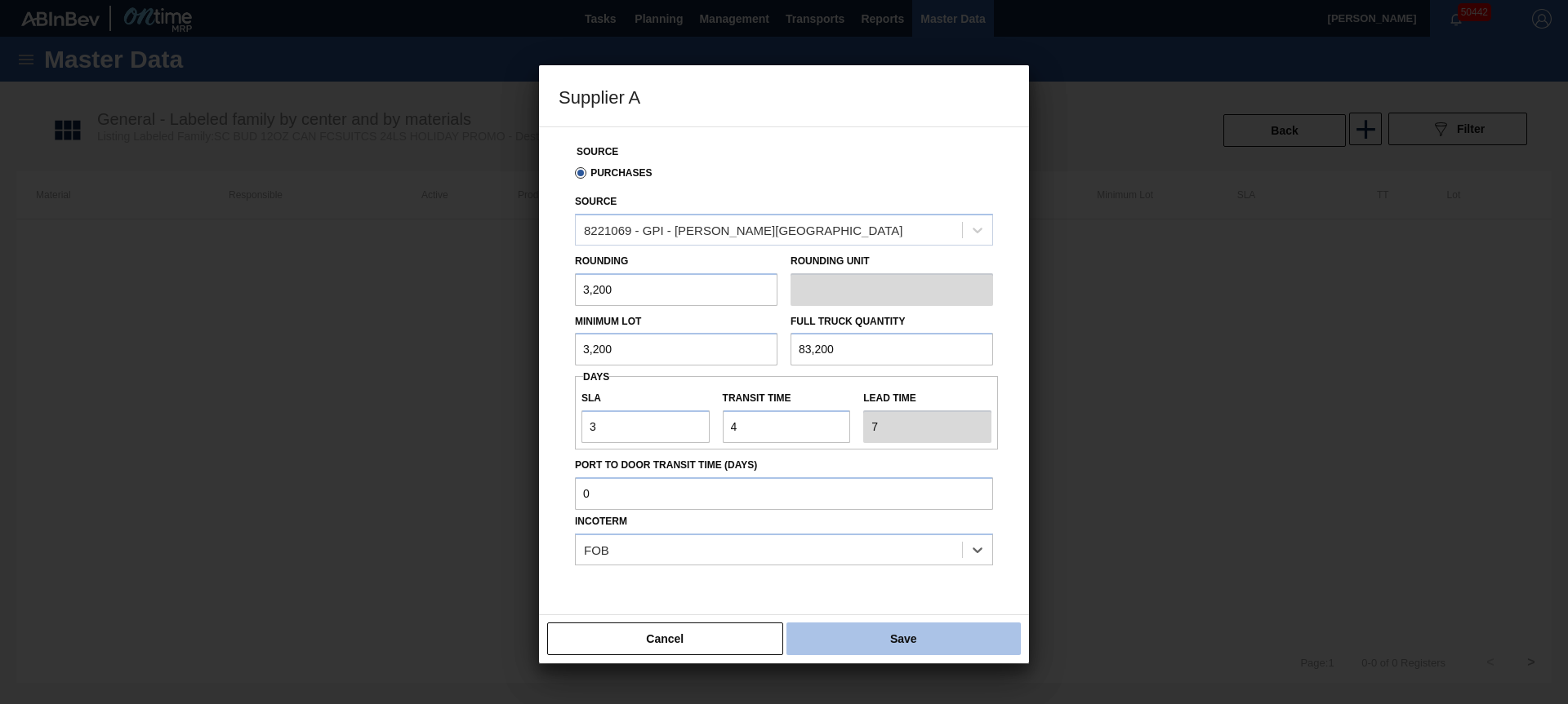
click at [871, 623] on button "Save" at bounding box center [904, 639] width 234 height 32
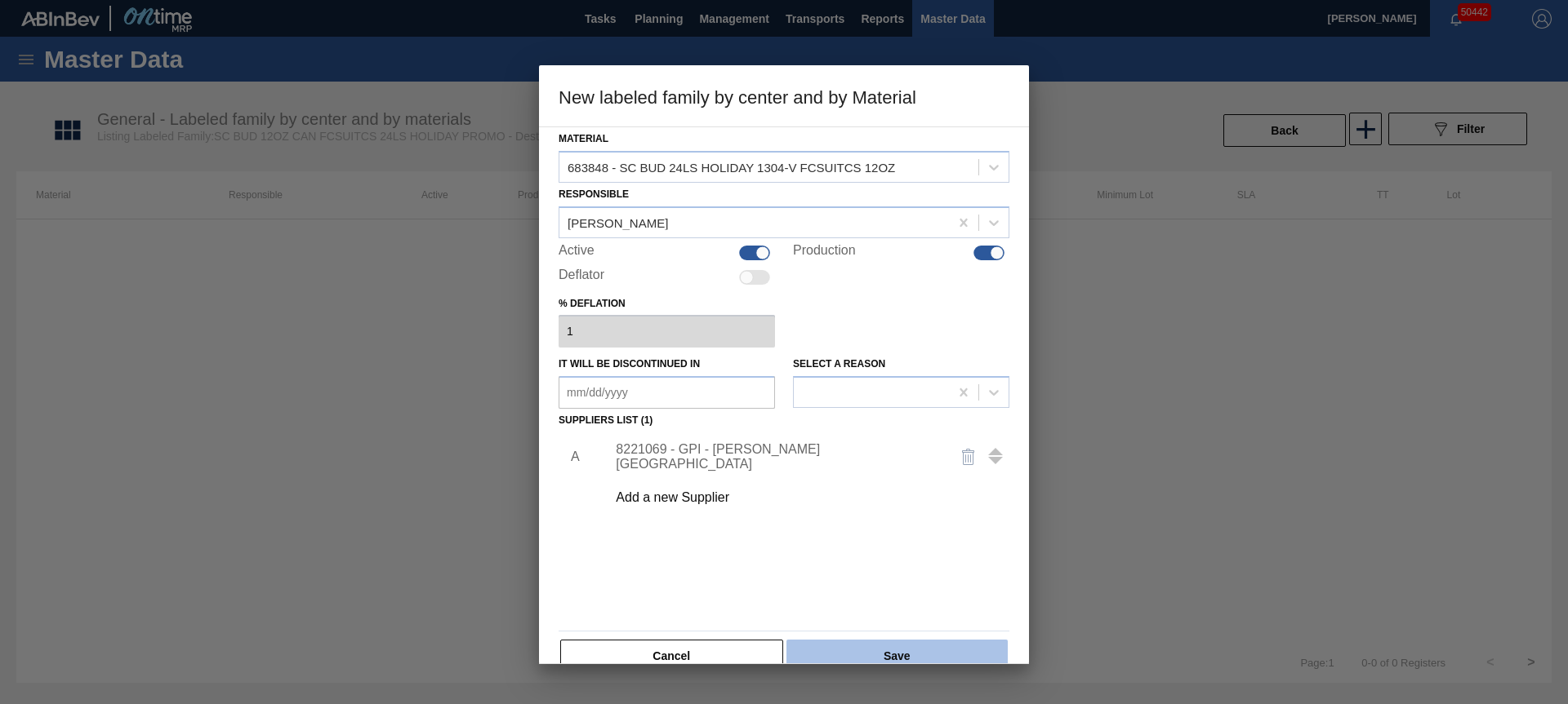
click at [911, 651] on button "Save" at bounding box center [897, 656] width 221 height 32
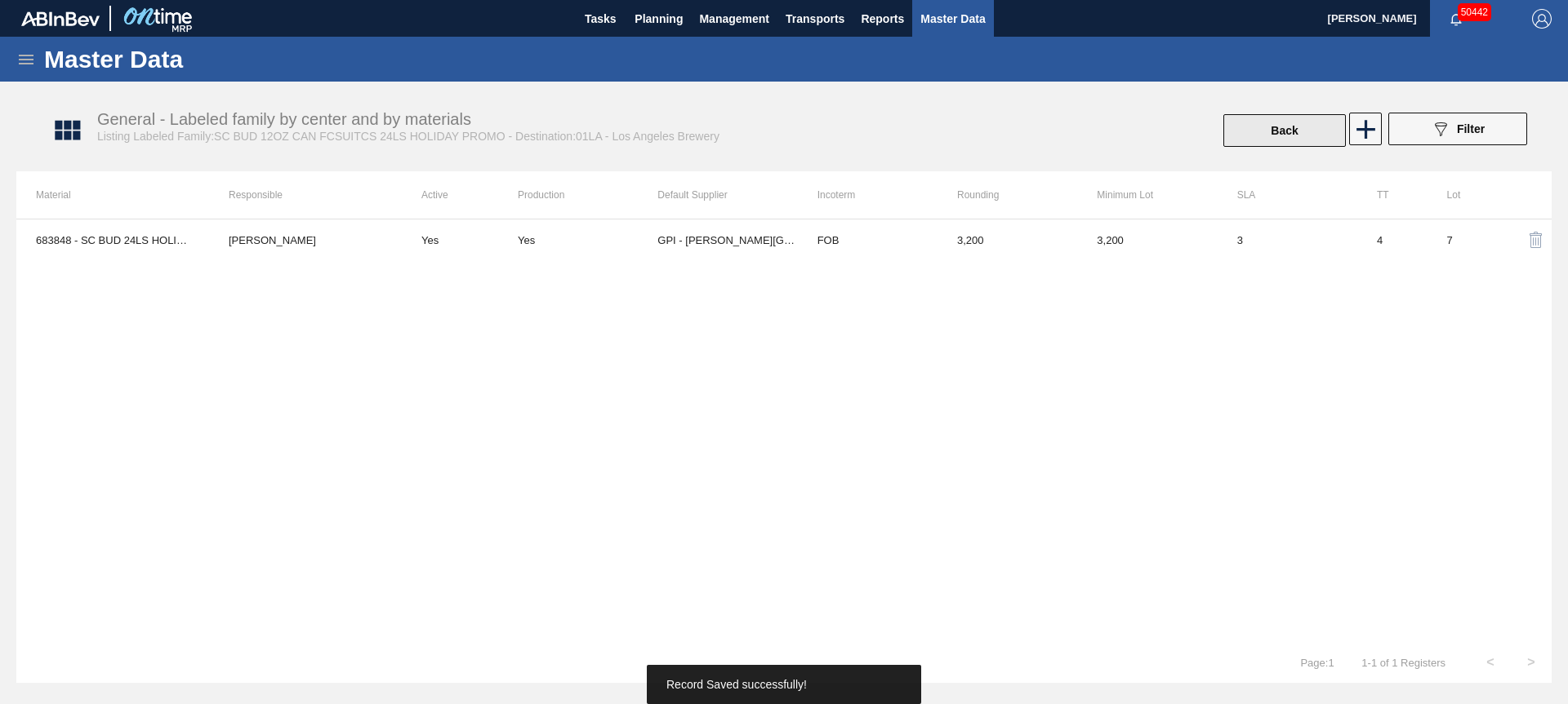
click at [1294, 137] on button "Back" at bounding box center [1284, 131] width 123 height 32
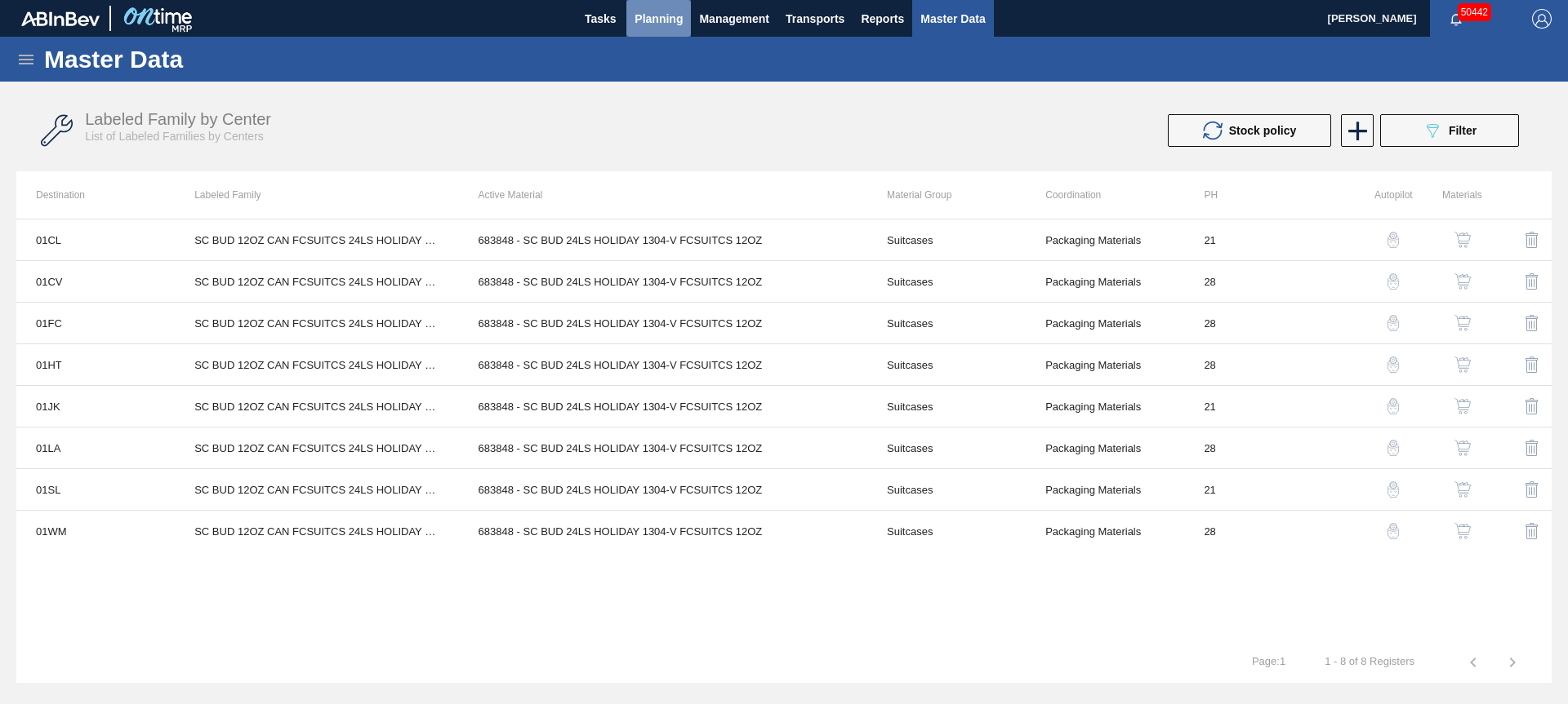
click at [656, 21] on span "Planning" at bounding box center [659, 19] width 48 height 20
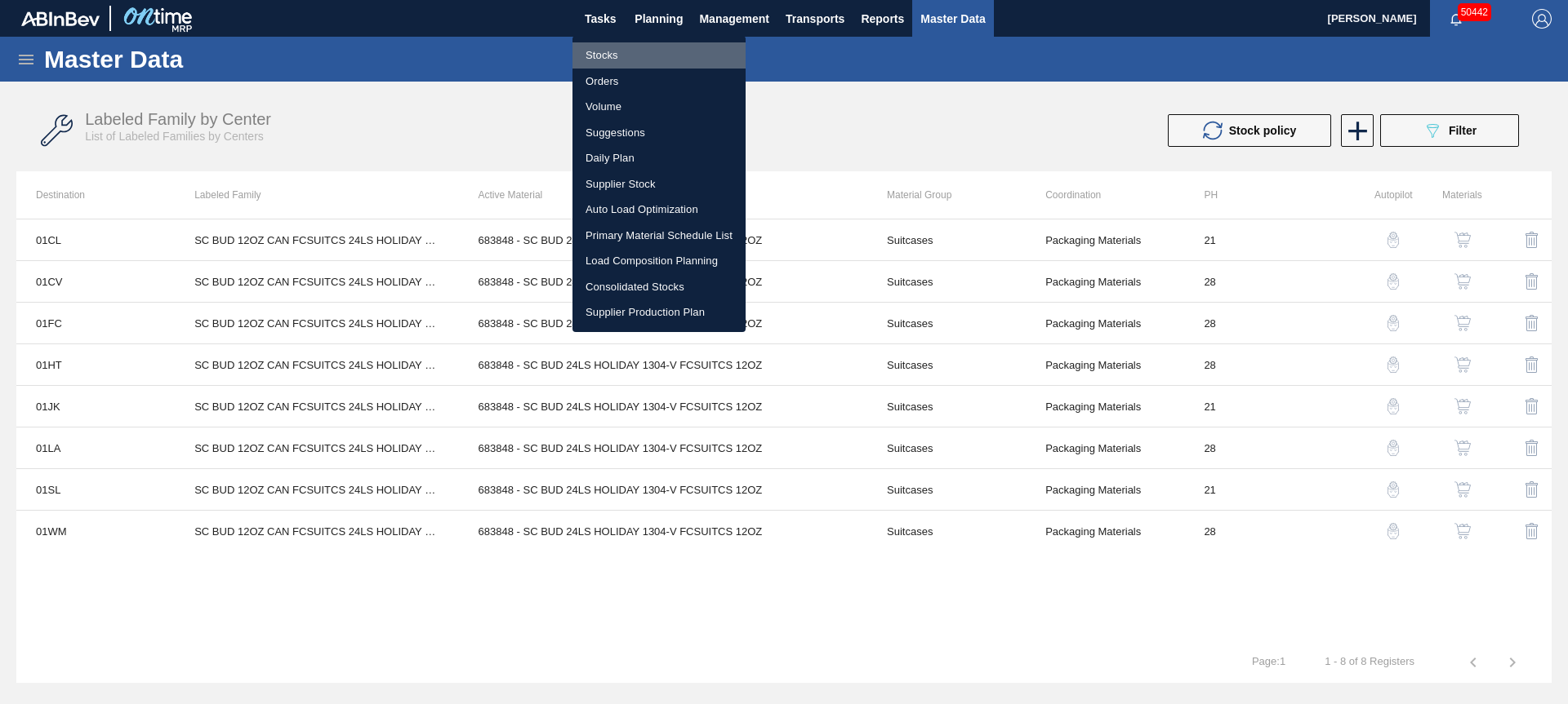
click at [613, 53] on li "Stocks" at bounding box center [659, 55] width 173 height 26
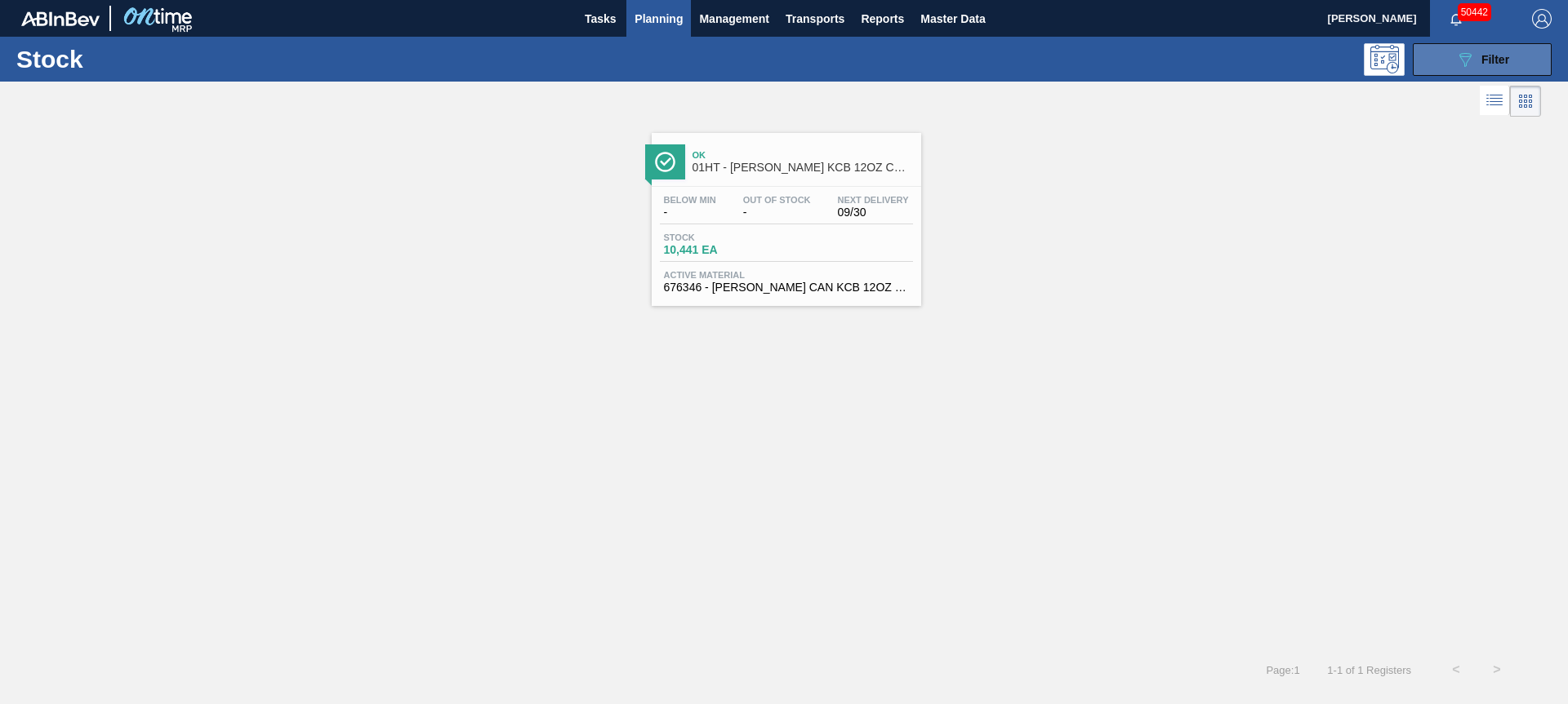
click at [1513, 60] on button "089F7B8B-B2A5-4AFE-B5C0-19BA573D28AC Filter" at bounding box center [1481, 59] width 139 height 32
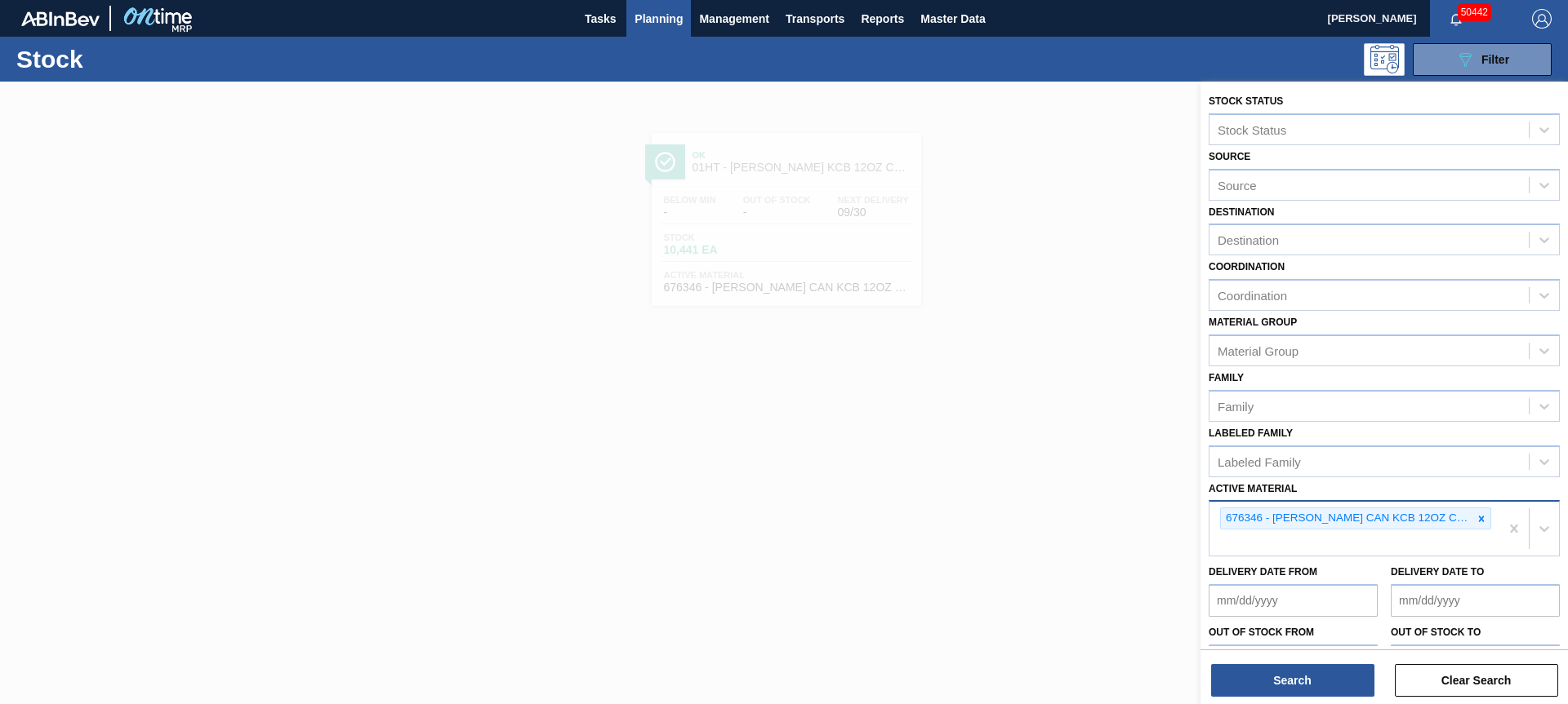
click at [1476, 522] on icon at bounding box center [1481, 519] width 12 height 12
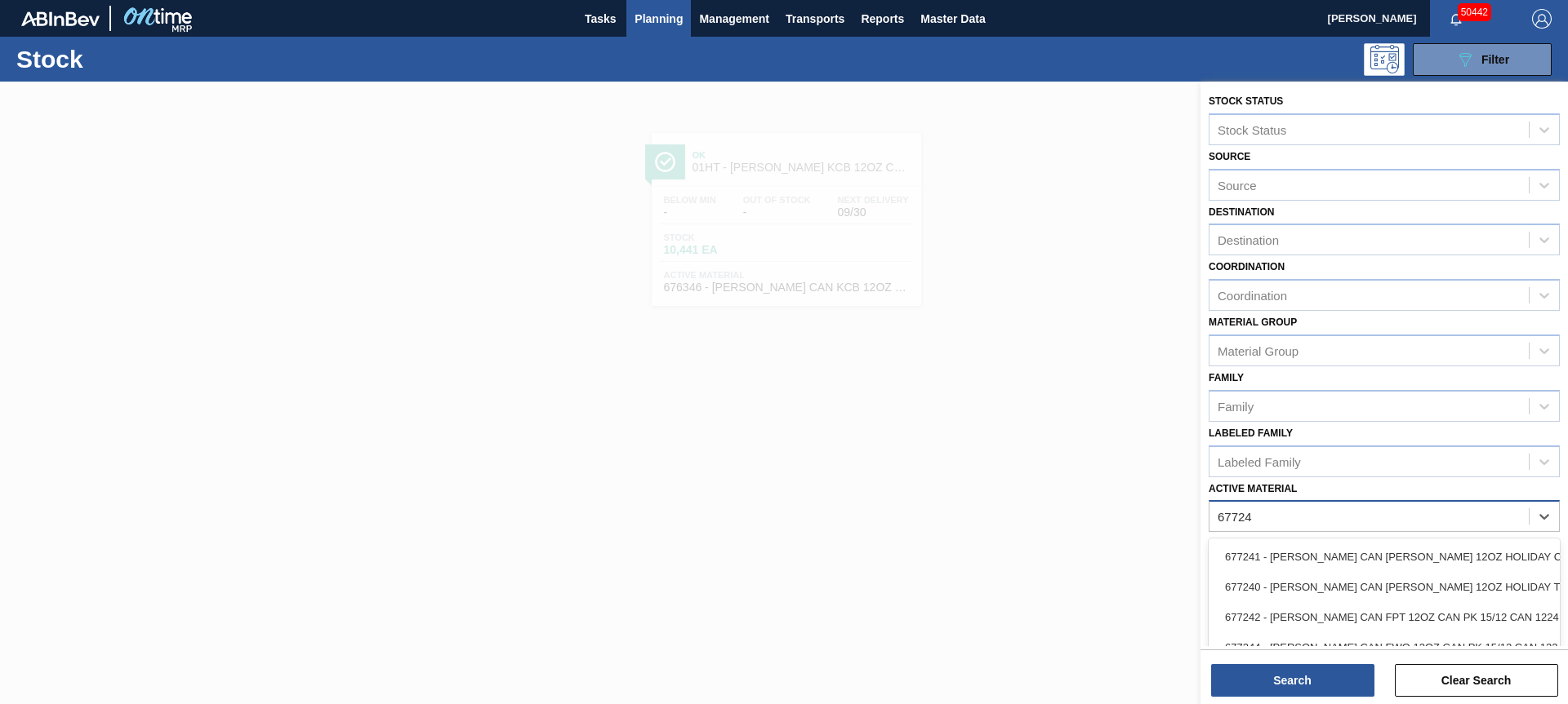
type Material "677241"
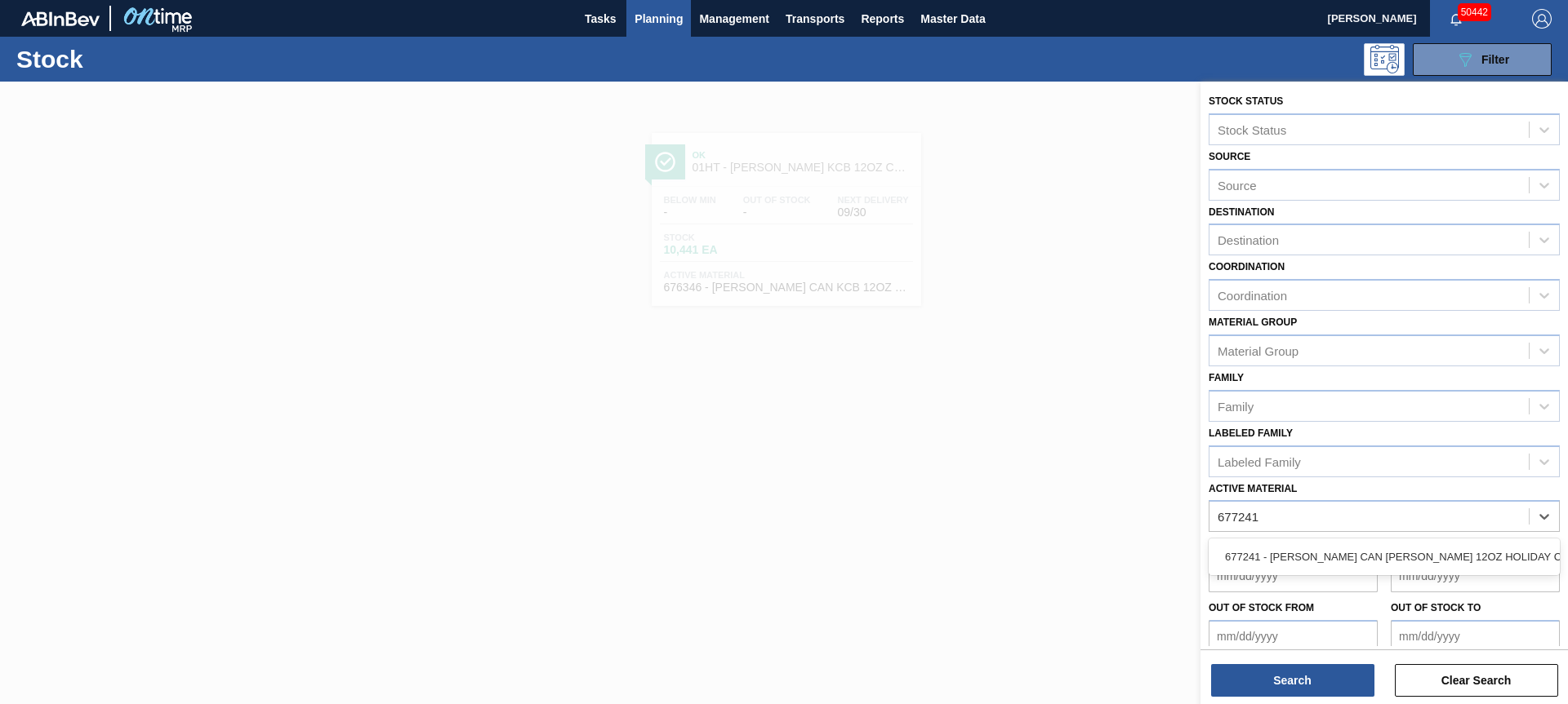
click at [1473, 561] on div "677241 - [PERSON_NAME] CAN [PERSON_NAME] 12OZ HOLIDAY CAN PK 15/12 C" at bounding box center [1384, 557] width 351 height 30
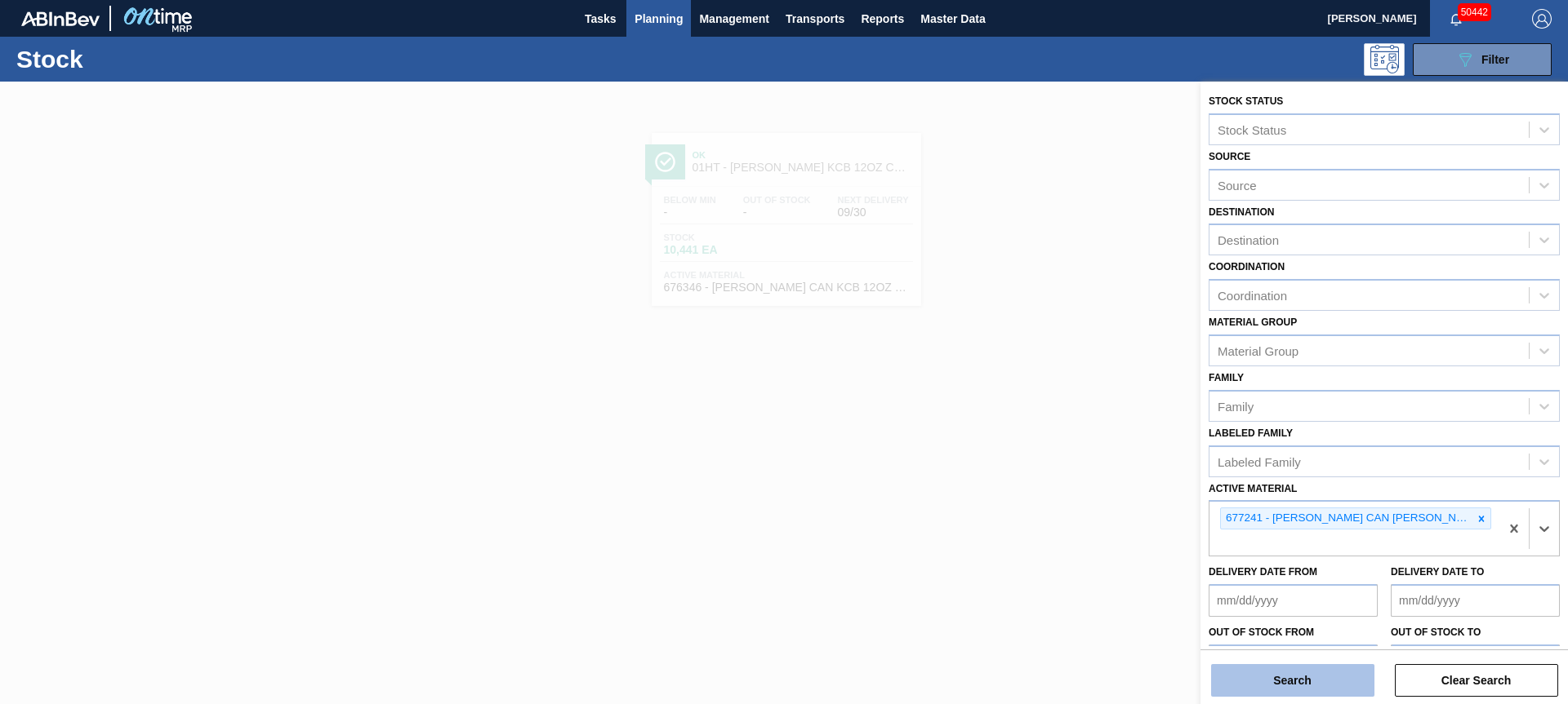
click at [1326, 671] on button "Search" at bounding box center [1292, 681] width 163 height 32
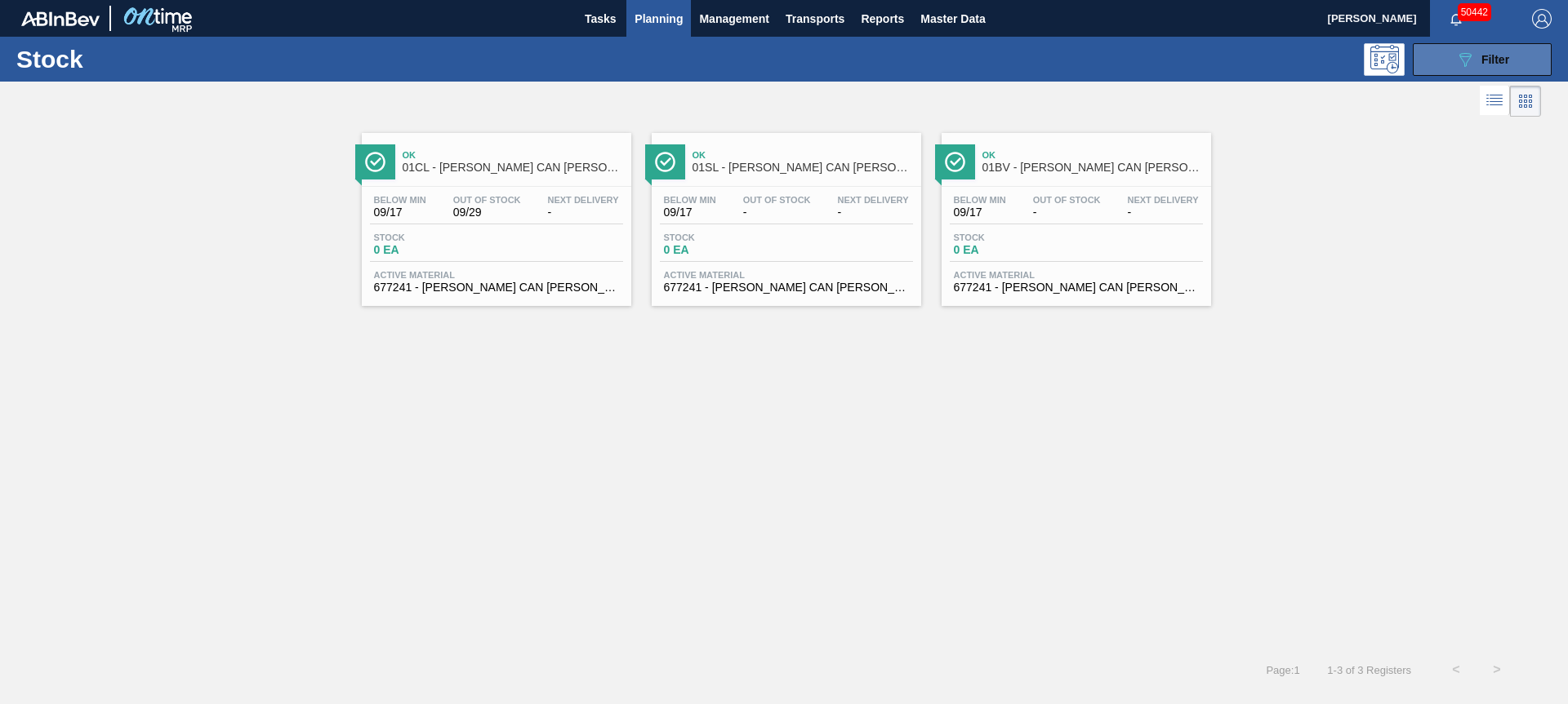
click at [1474, 65] on icon "089F7B8B-B2A5-4AFE-B5C0-19BA573D28AC" at bounding box center [1465, 60] width 20 height 20
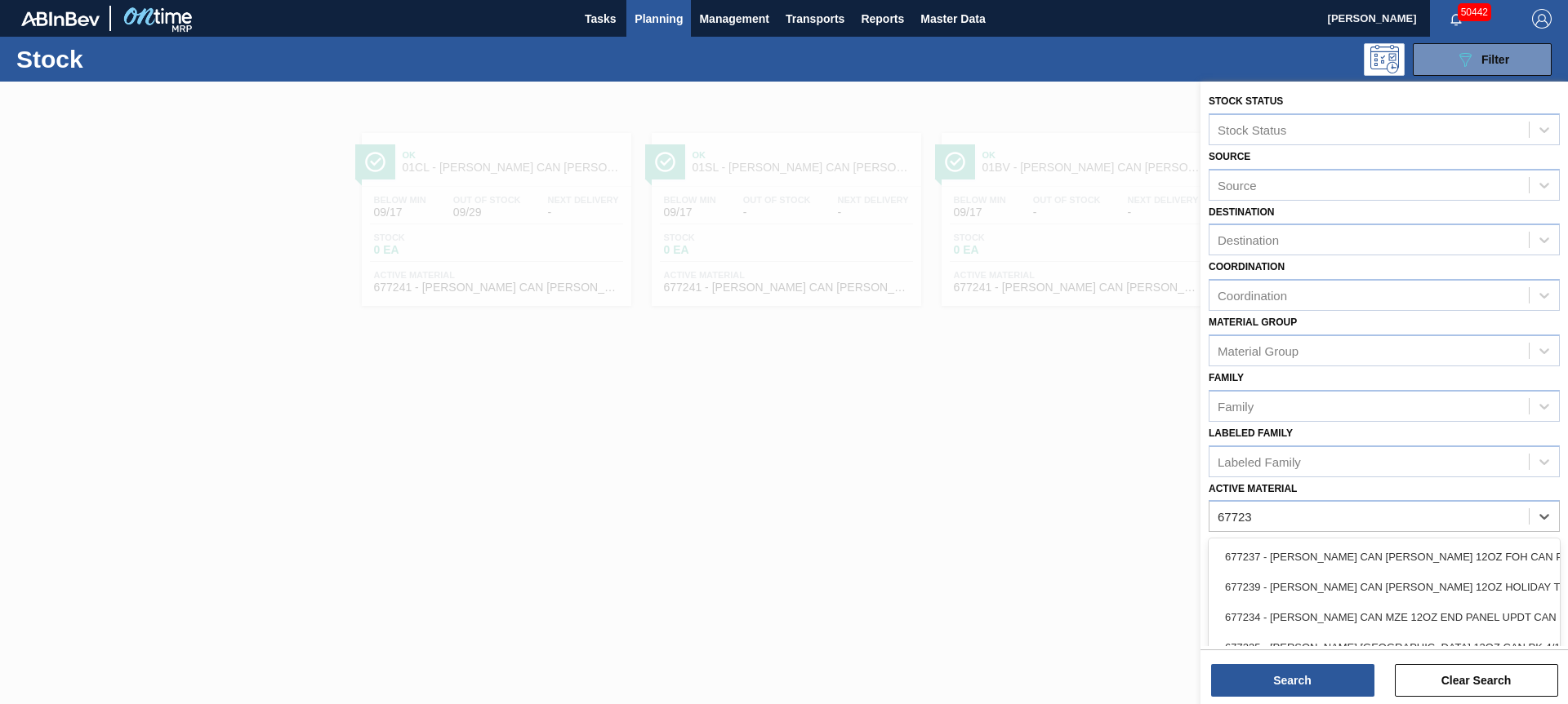
type Material "677239"
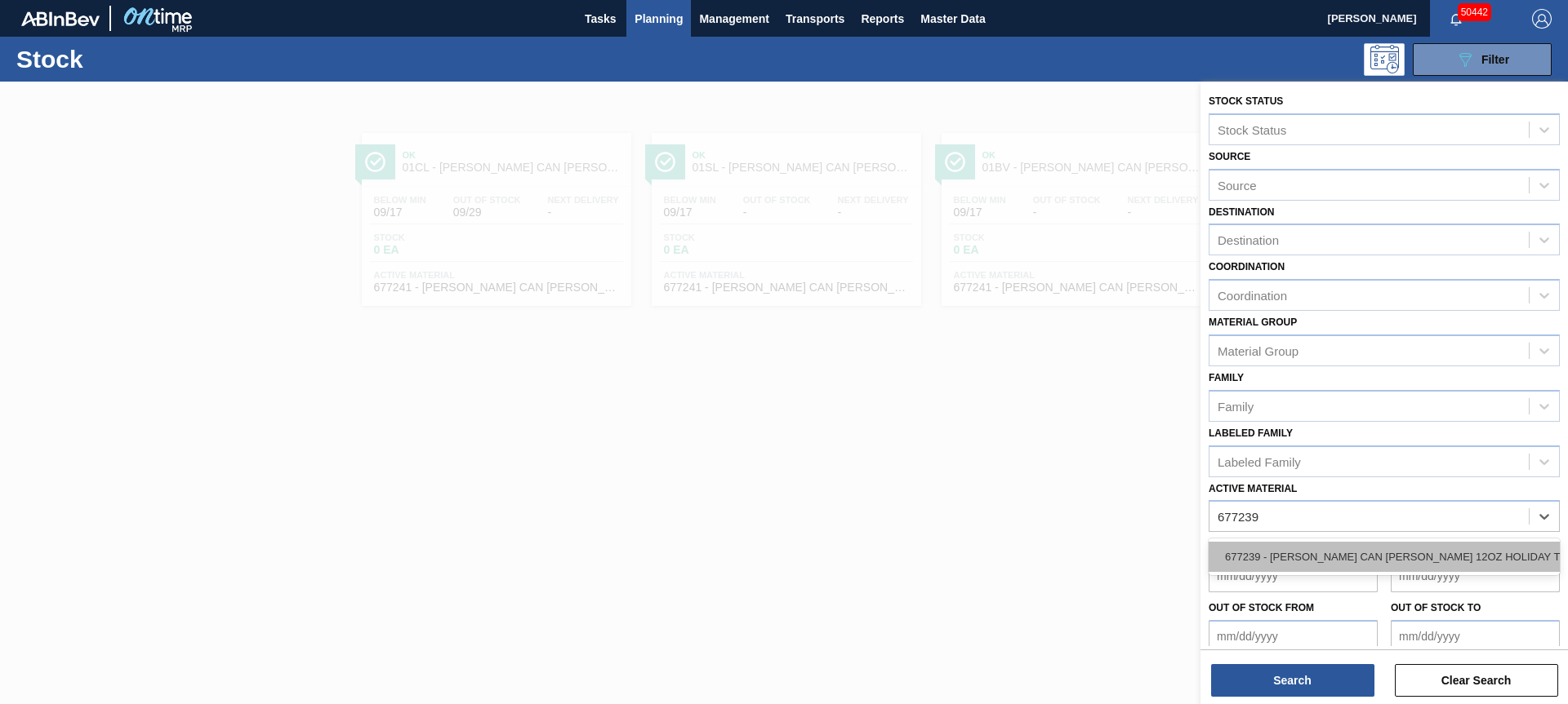
click at [1501, 564] on div "677239 - [PERSON_NAME] CAN [PERSON_NAME] 12OZ HOLIDAY TWNSTK 30/12 C" at bounding box center [1384, 557] width 351 height 30
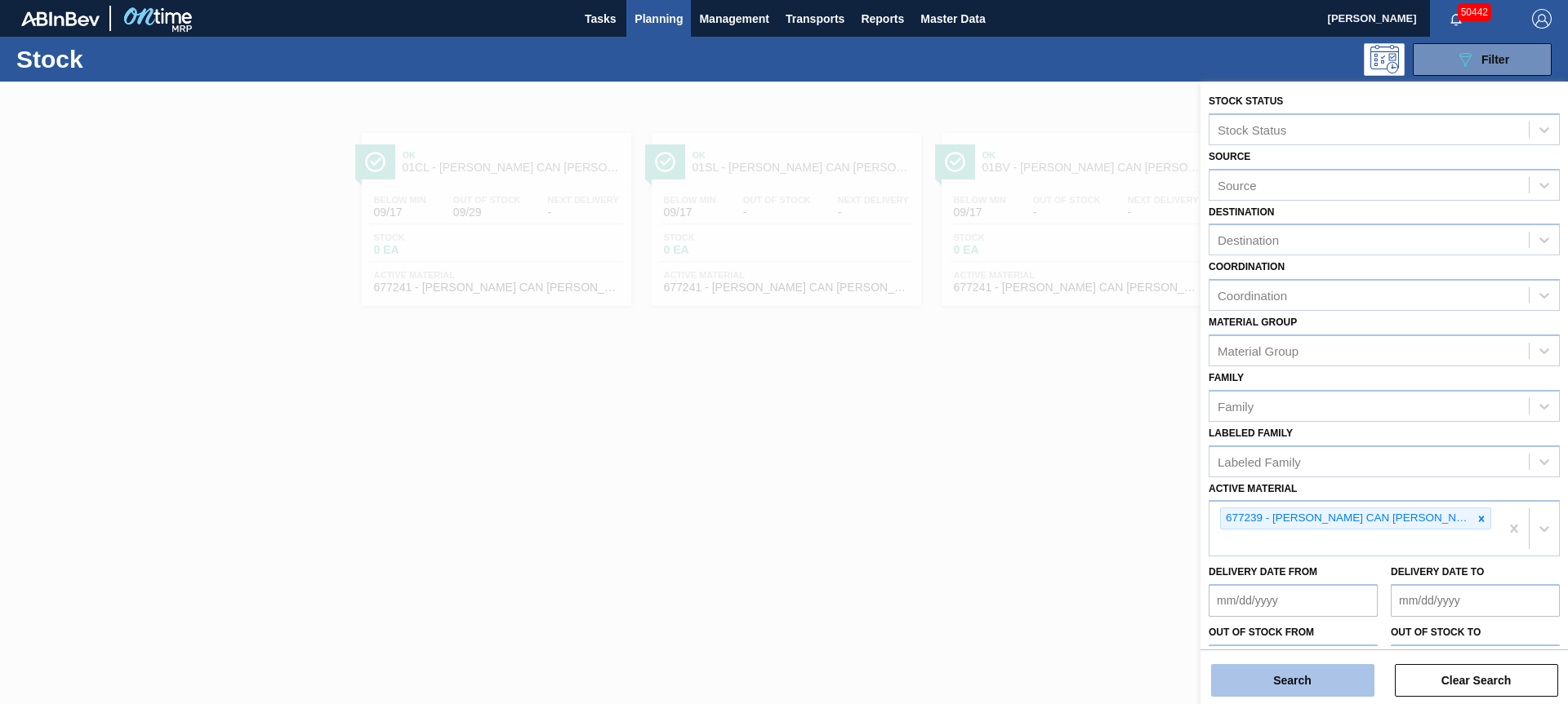
click at [1300, 670] on button "Search" at bounding box center [1292, 681] width 163 height 32
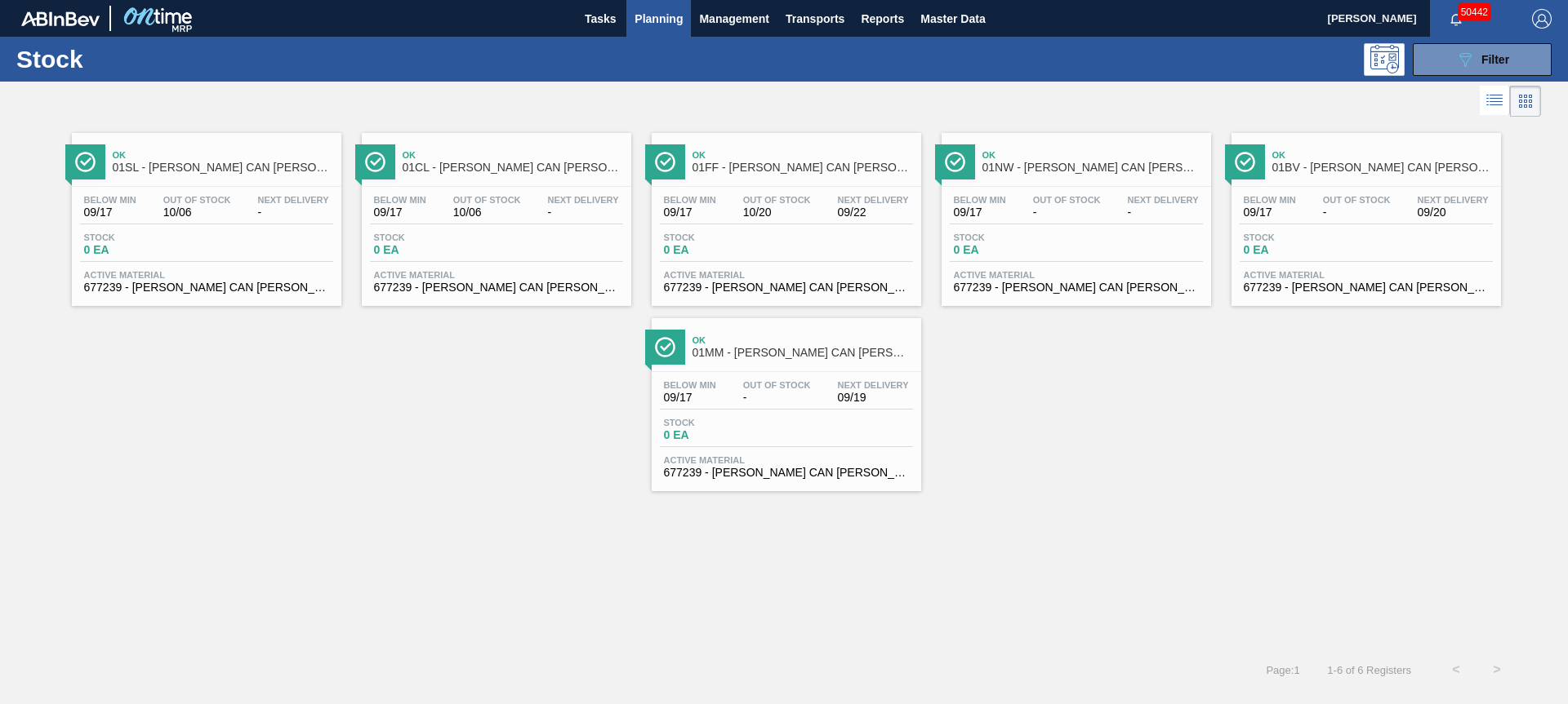
click at [519, 172] on span "01CL - [PERSON_NAME] CAN [PERSON_NAME] 12OZ HOLIDAY TWNSTK 30/12" at bounding box center [513, 168] width 220 height 13
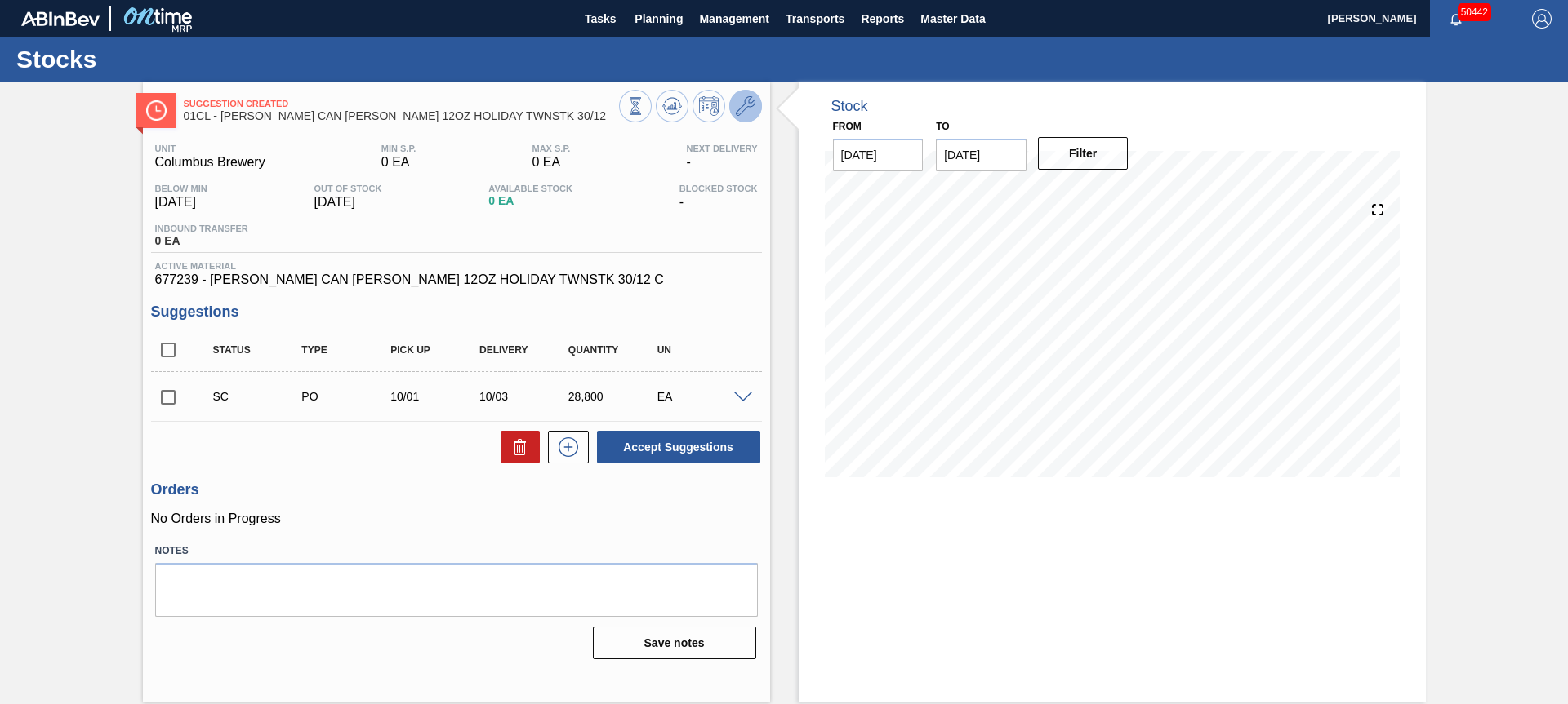
click at [741, 109] on icon at bounding box center [746, 106] width 20 height 20
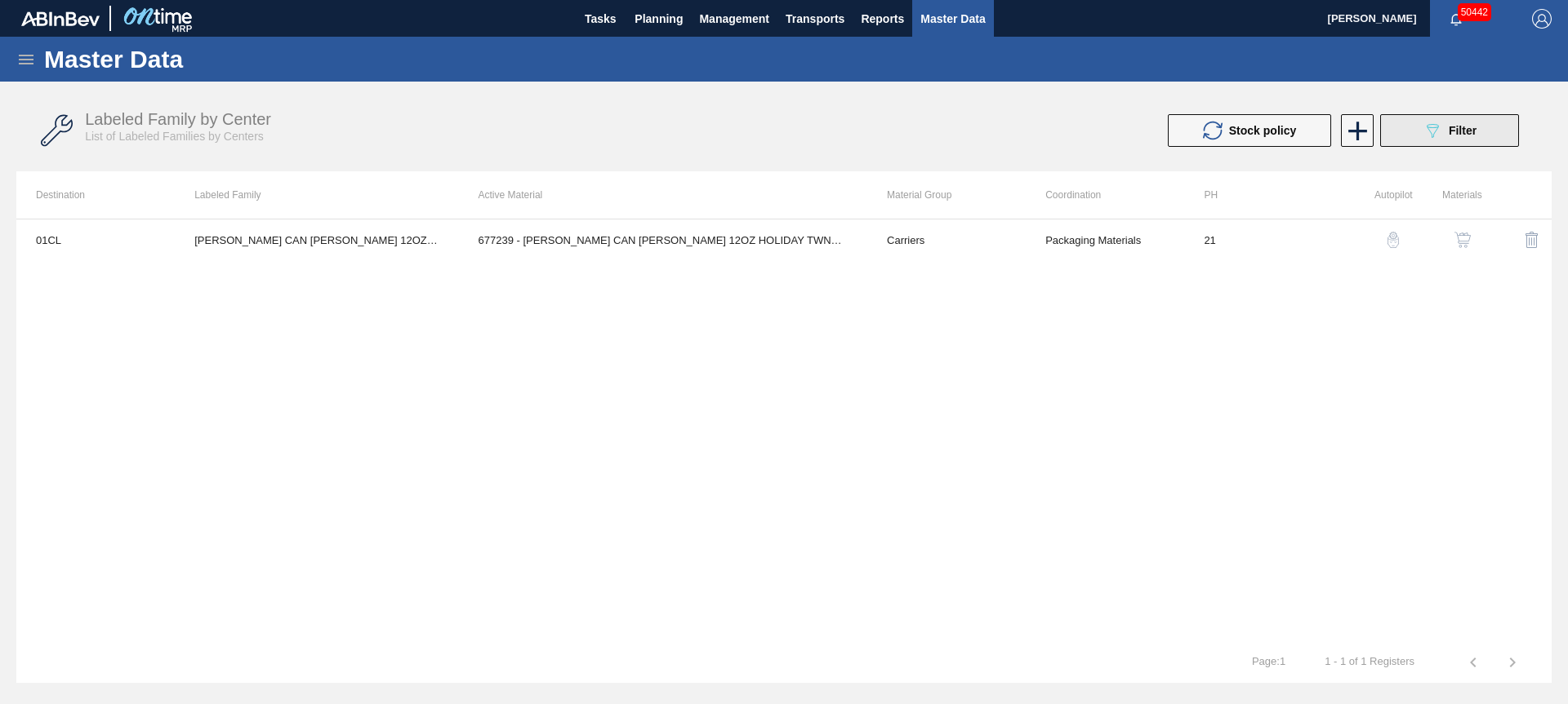
click at [1412, 132] on button "089F7B8B-B2A5-4AFE-B5C0-19BA573D28AC Filter" at bounding box center [1449, 131] width 139 height 32
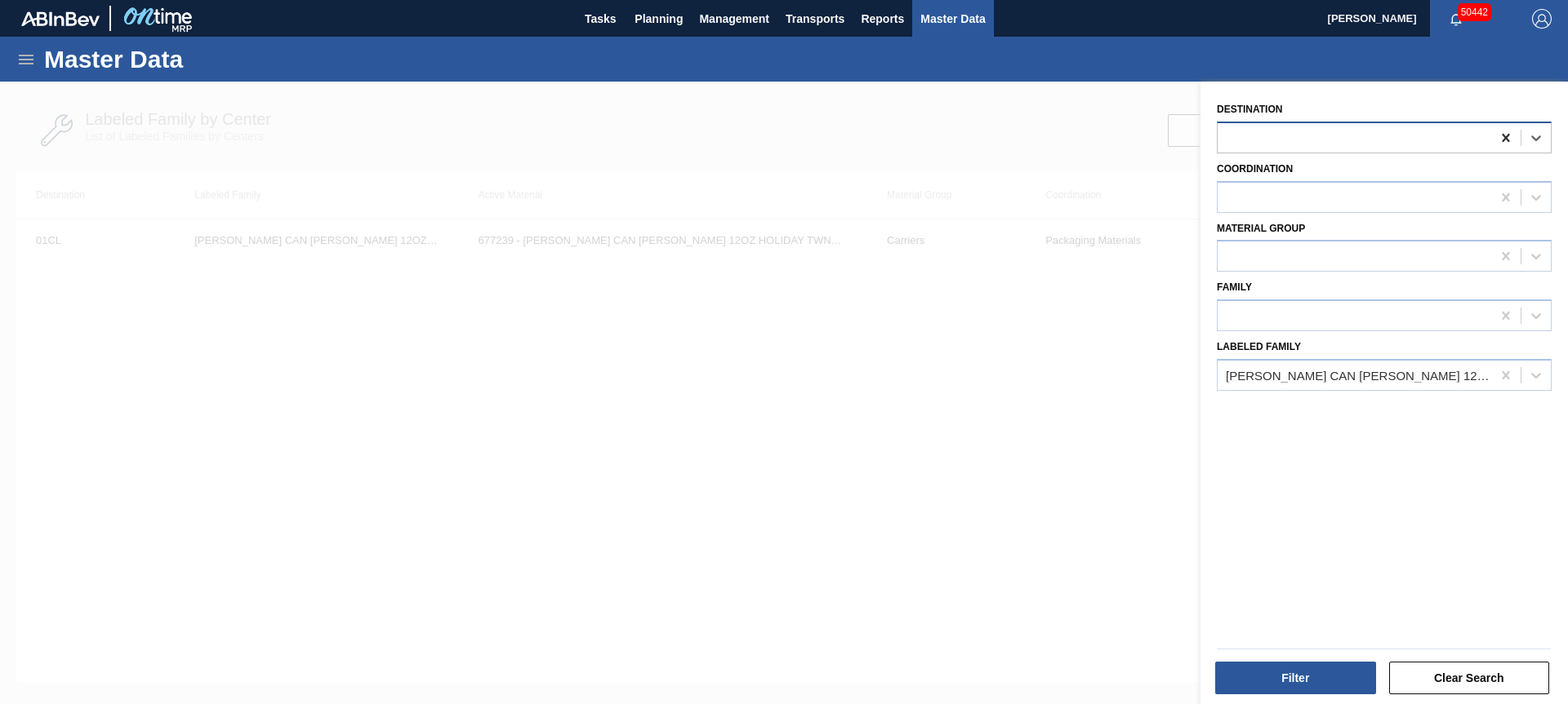
click at [1502, 142] on icon at bounding box center [1505, 138] width 16 height 16
click at [1308, 670] on button "Filter" at bounding box center [1296, 678] width 161 height 32
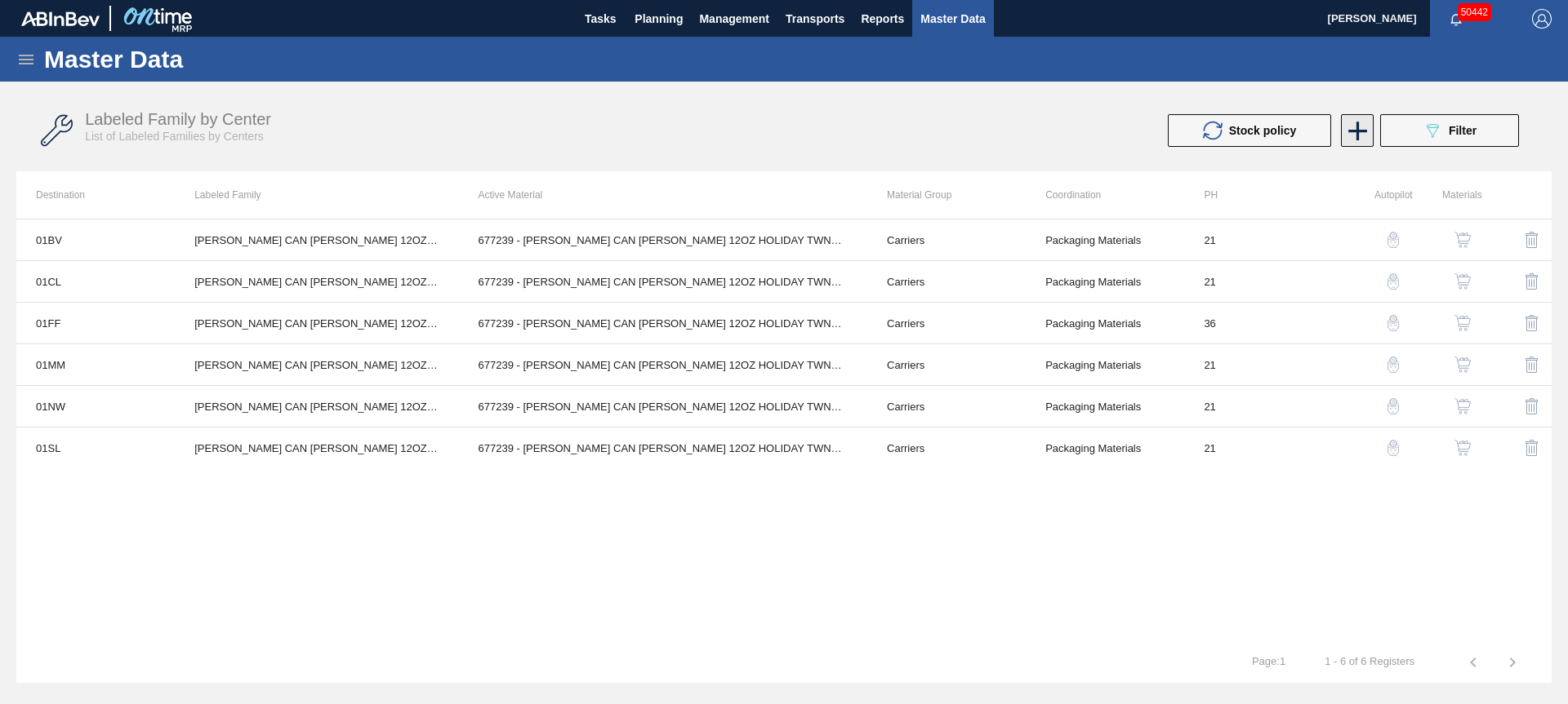
click at [1367, 125] on icon at bounding box center [1358, 131] width 32 height 32
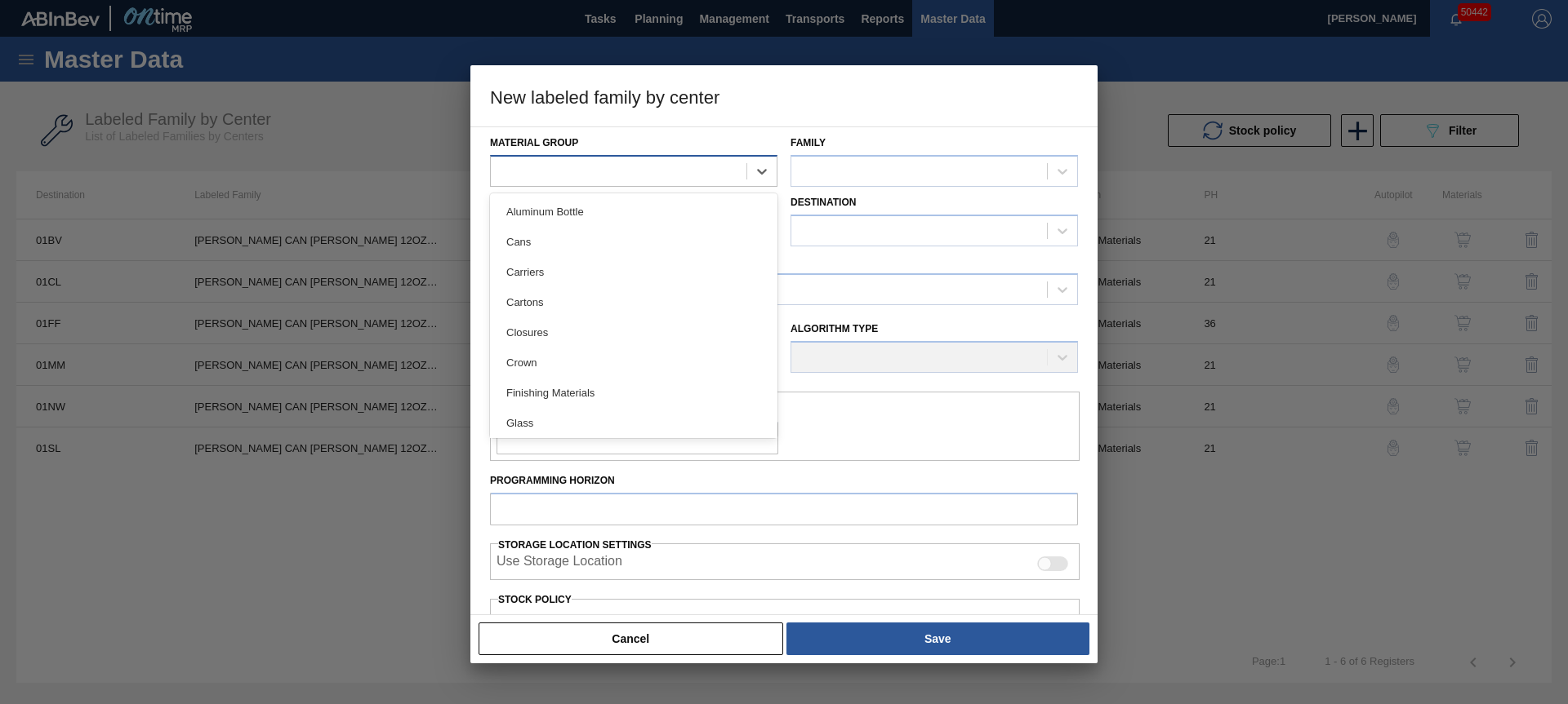
click at [643, 177] on div at bounding box center [618, 171] width 256 height 23
drag, startPoint x: 672, startPoint y: 632, endPoint x: 647, endPoint y: 623, distance: 26.6
click at [660, 630] on button "Cancel" at bounding box center [631, 639] width 304 height 32
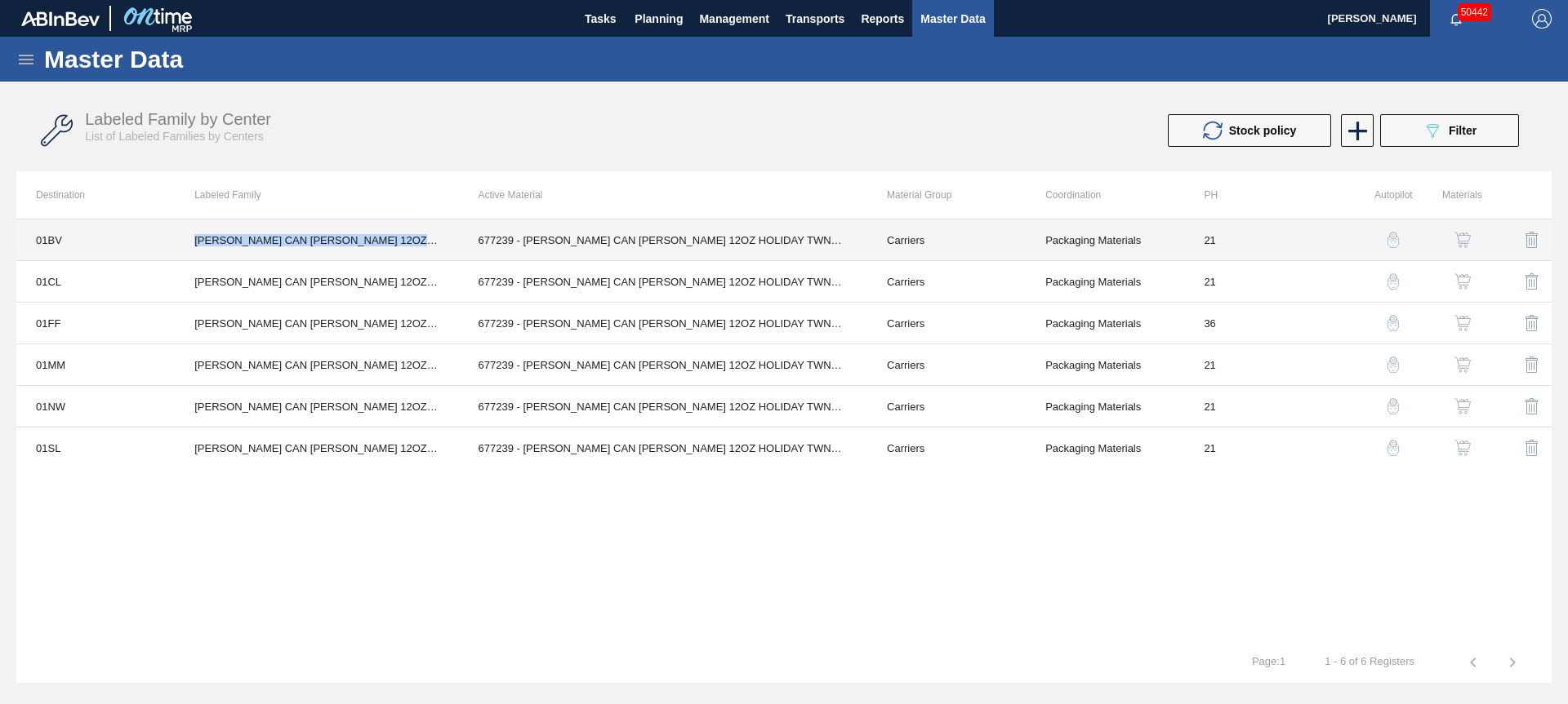
drag, startPoint x: 192, startPoint y: 241, endPoint x: 446, endPoint y: 237, distance: 254.0
click at [446, 237] on td "[PERSON_NAME] CAN [PERSON_NAME] 12OZ HOLIDAY TWNSTK 30/12" at bounding box center [316, 240] width 284 height 42
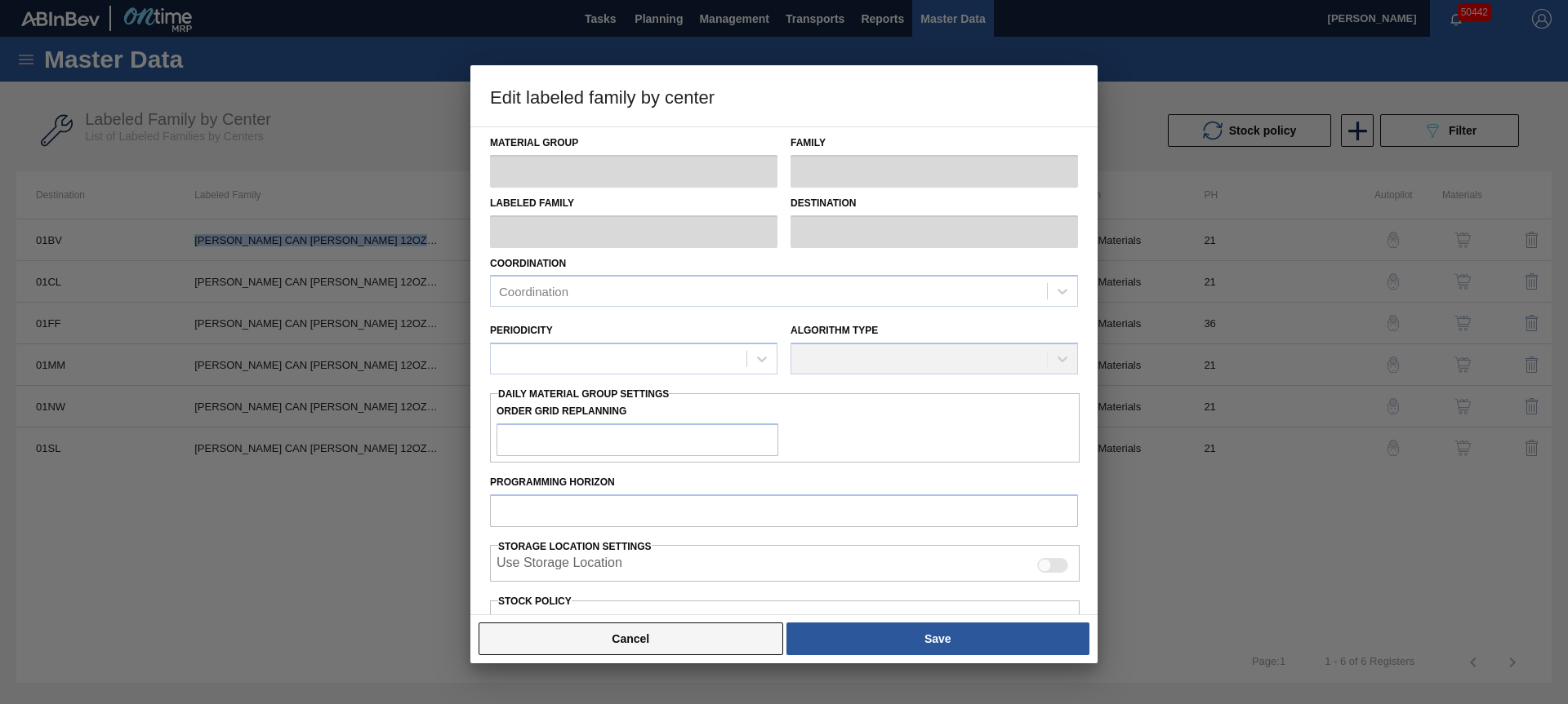
click at [619, 645] on button "Cancel" at bounding box center [631, 639] width 304 height 32
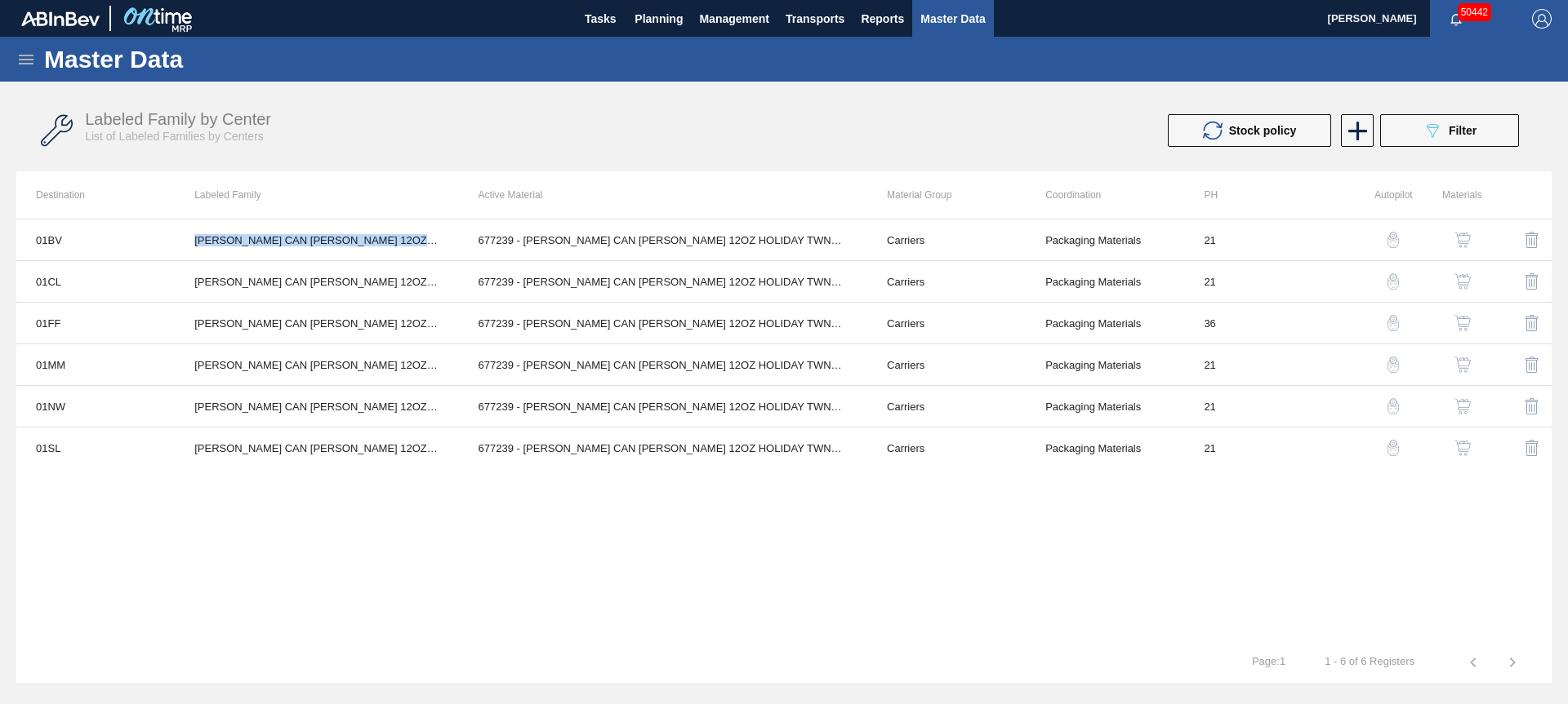
copy td "[PERSON_NAME] CAN [PERSON_NAME] 12OZ HOLIDAY TWNSTK 30/12"
click at [1356, 122] on icon at bounding box center [1357, 131] width 19 height 19
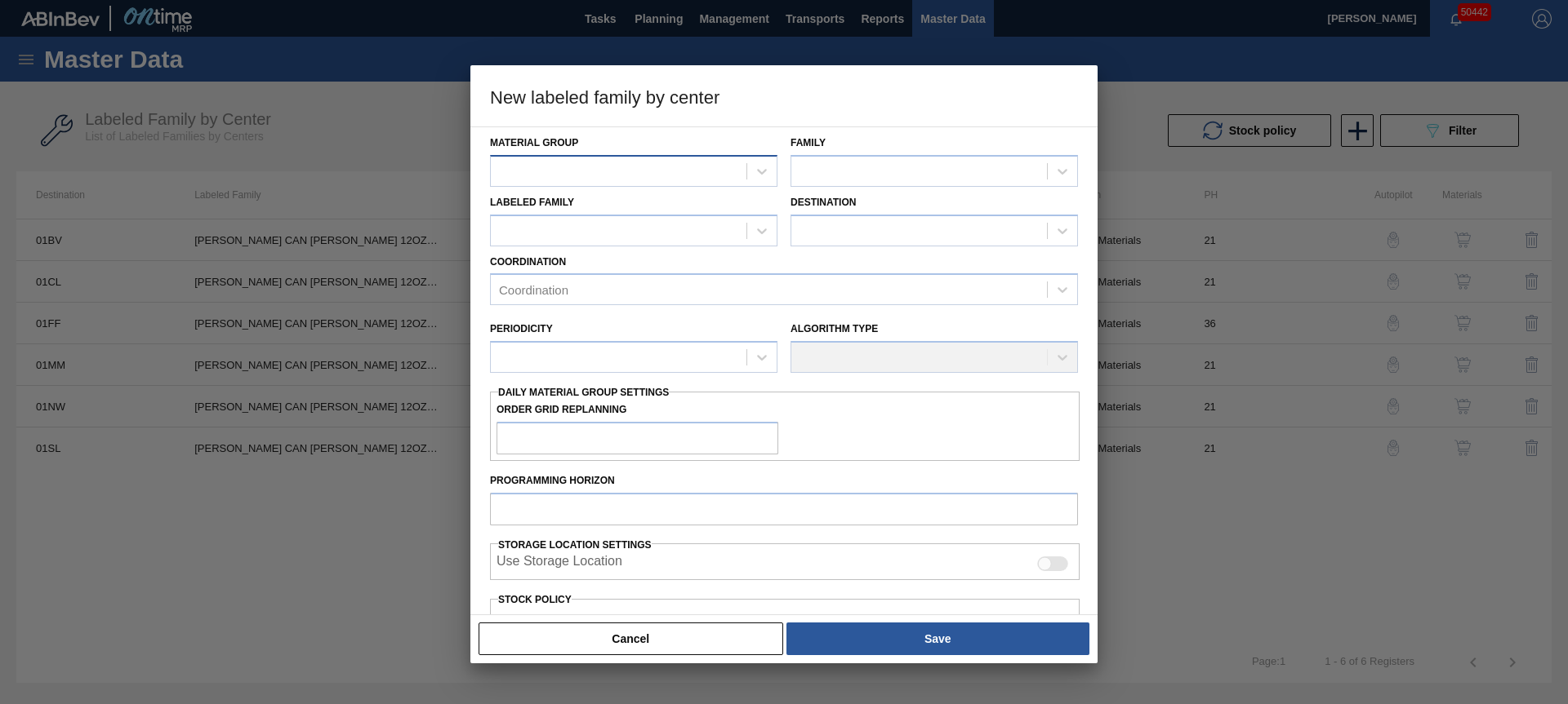
click at [526, 179] on div at bounding box center [618, 171] width 256 height 23
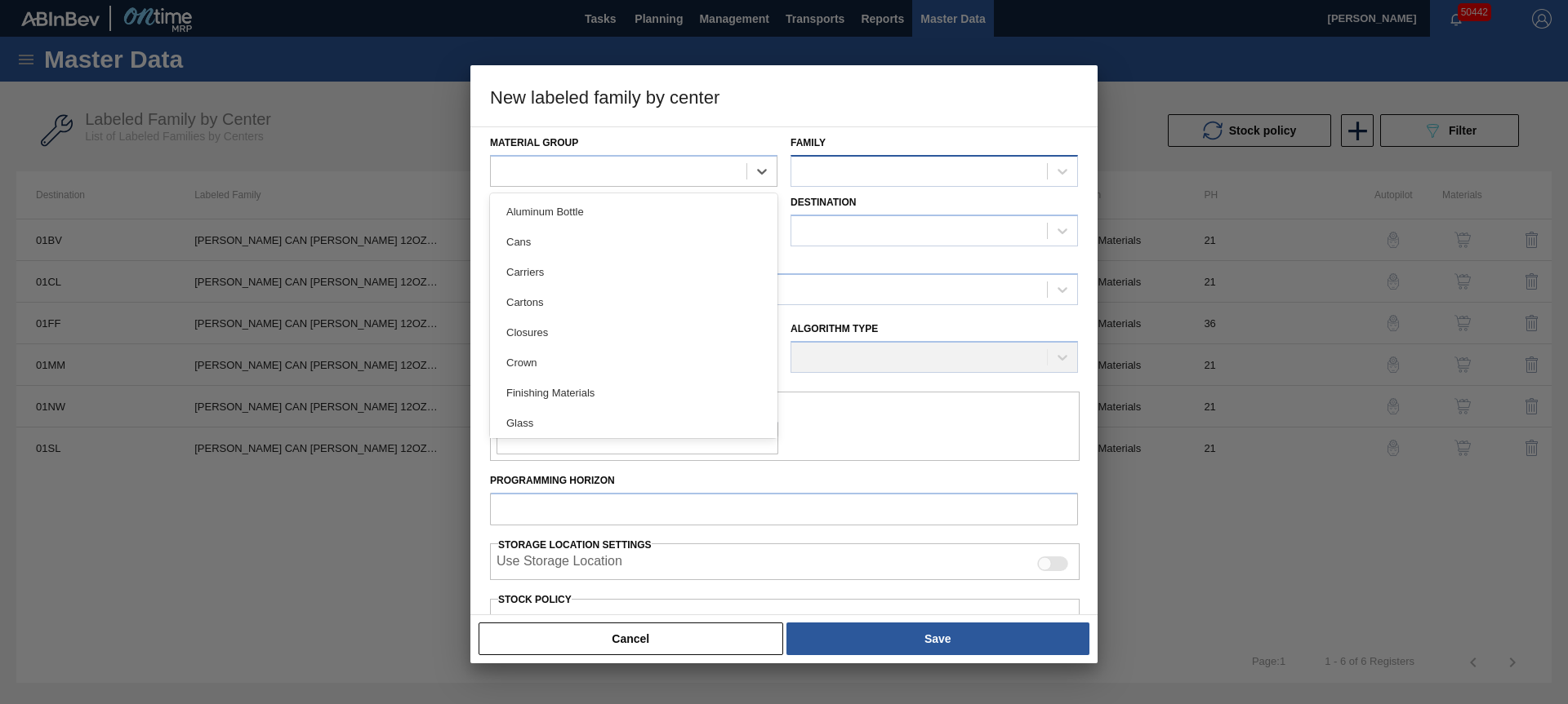
drag, startPoint x: 564, startPoint y: 283, endPoint x: 812, endPoint y: 175, distance: 270.5
click at [564, 283] on div "Carriers" at bounding box center [633, 272] width 287 height 30
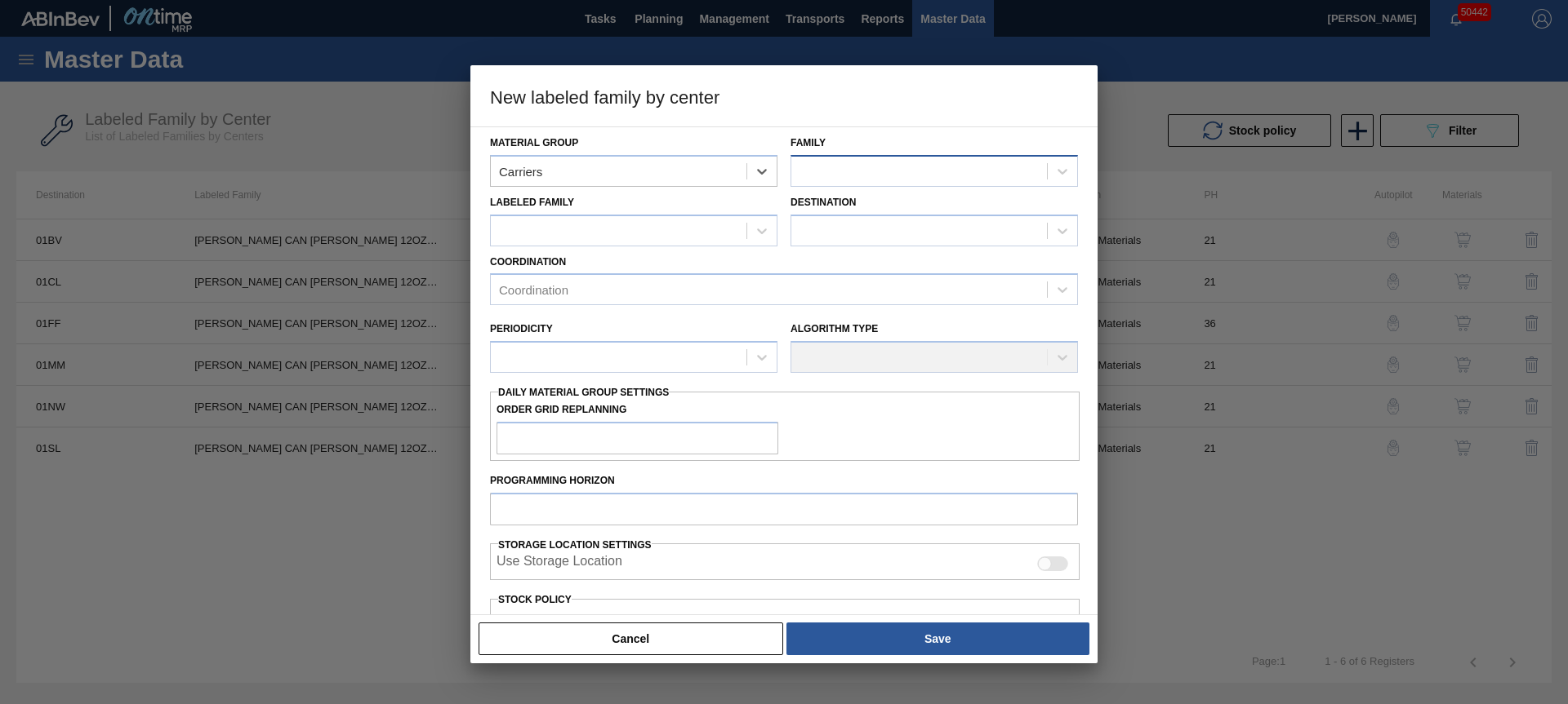
click at [831, 167] on div at bounding box center [919, 171] width 256 height 23
drag, startPoint x: 839, startPoint y: 242, endPoint x: 712, endPoint y: 250, distance: 127.3
click at [839, 241] on div "Can Carriers" at bounding box center [933, 242] width 287 height 30
click at [555, 238] on div at bounding box center [618, 231] width 256 height 23
paste Family "[PERSON_NAME] CAN [PERSON_NAME] 12OZ HOLIDAY TWNSTK 30/12"
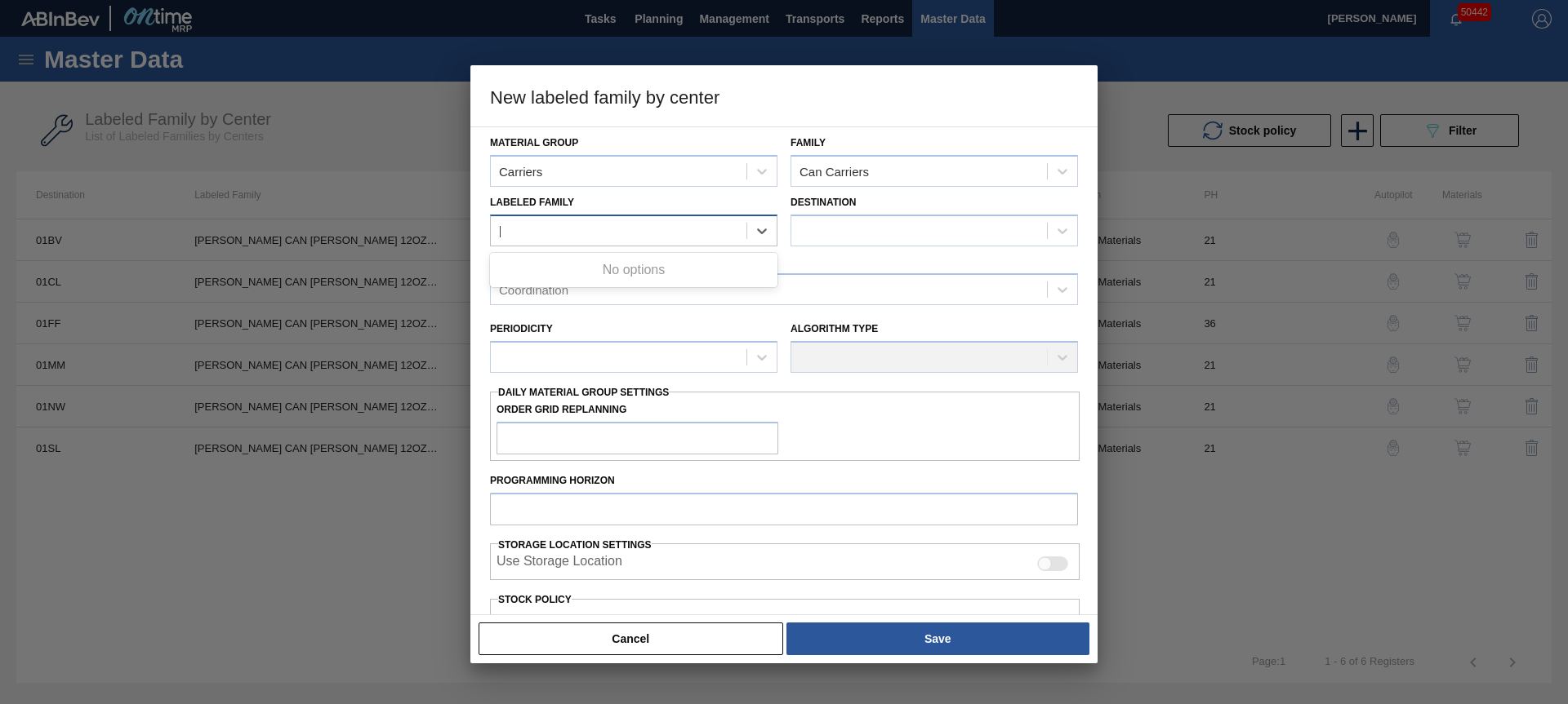
scroll to position [0, 27]
type Family "[PERSON_NAME] CAN [PERSON_NAME] 12OZ HOLIDAY TWNSTK 30/1"
click at [595, 263] on div "[PERSON_NAME] CAN [PERSON_NAME] 12OZ HOLIDAY TWNSTK 30/12" at bounding box center [633, 271] width 287 height 30
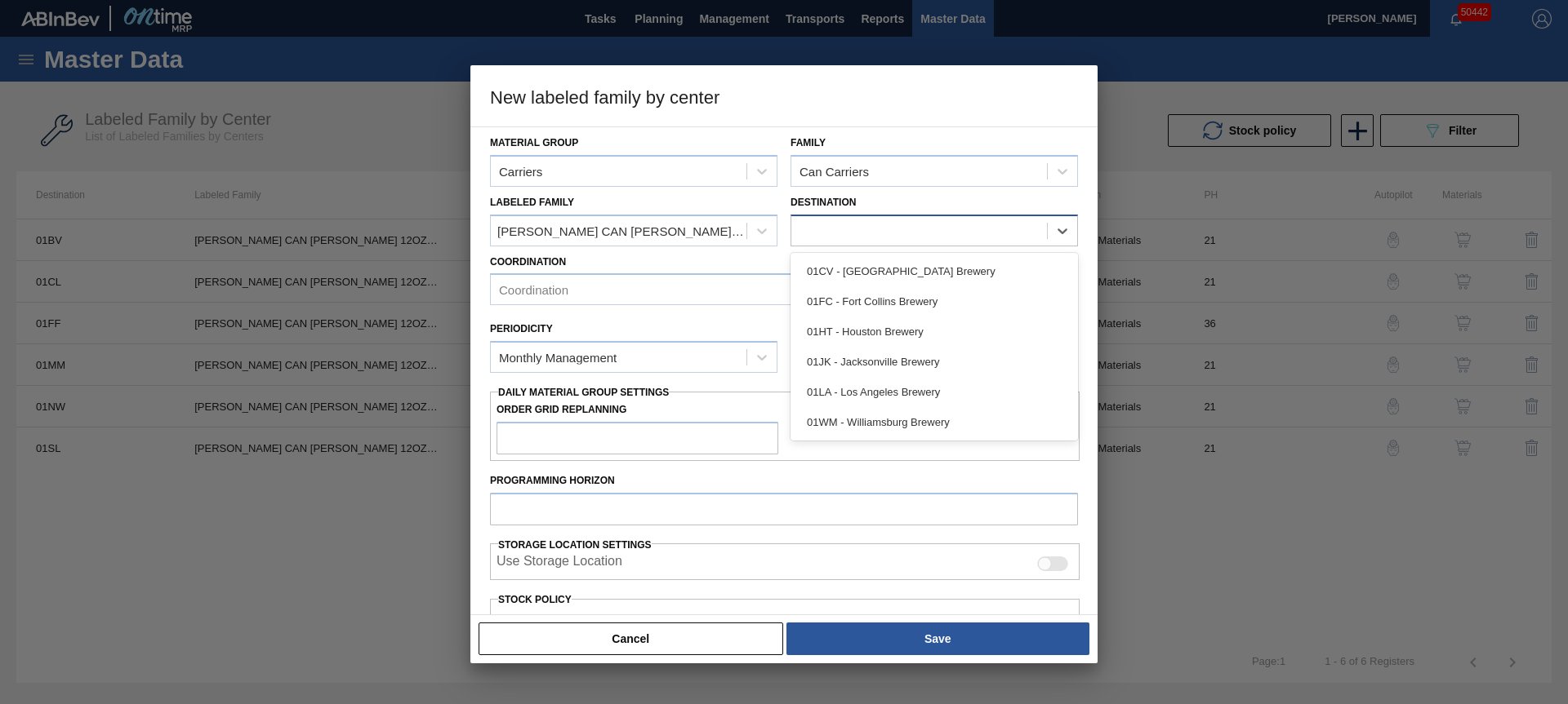
click at [823, 221] on div at bounding box center [919, 231] width 256 height 23
drag, startPoint x: 865, startPoint y: 273, endPoint x: 787, endPoint y: 277, distance: 78.1
click at [865, 273] on div "01CV - [GEOGRAPHIC_DATA] Brewery" at bounding box center [933, 271] width 287 height 30
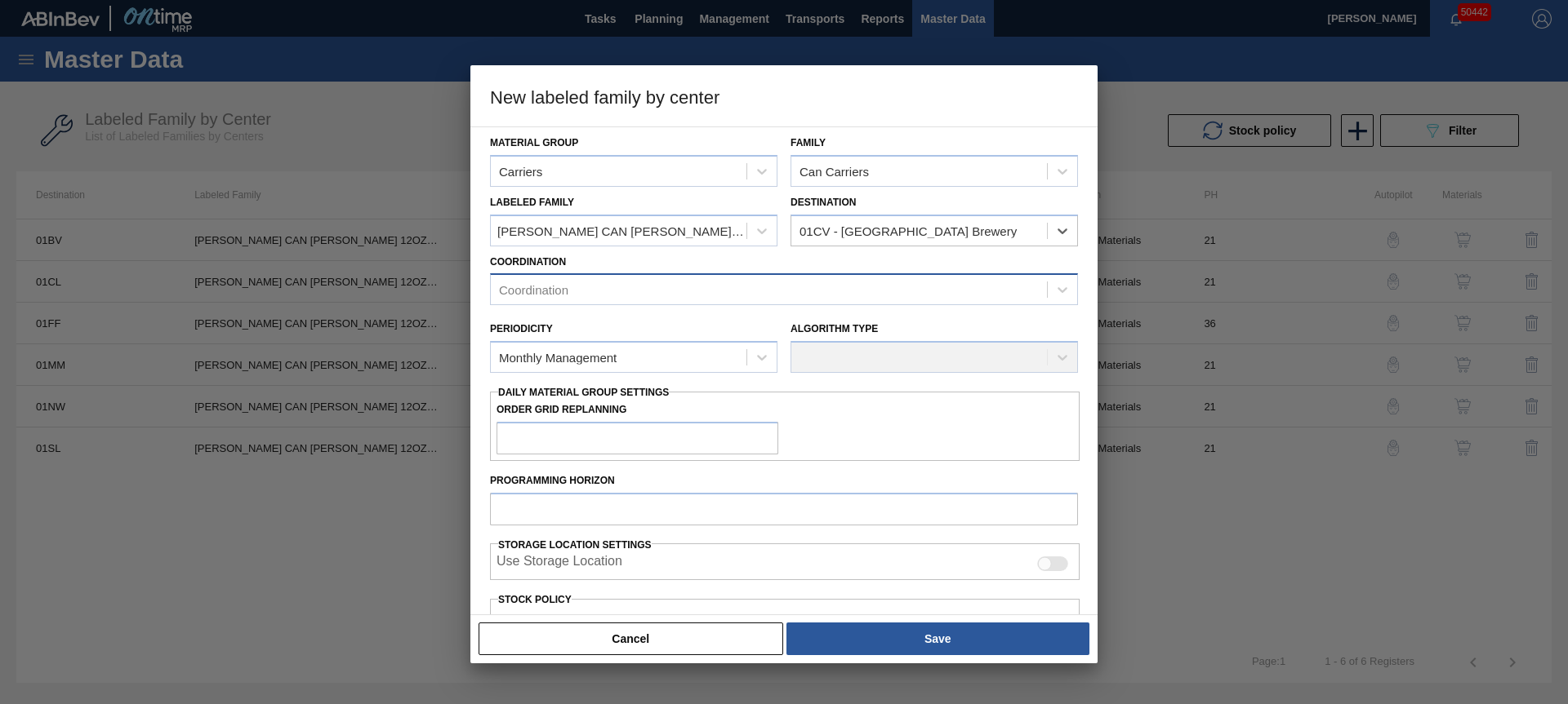
click at [648, 287] on div "Coordination" at bounding box center [768, 290] width 556 height 23
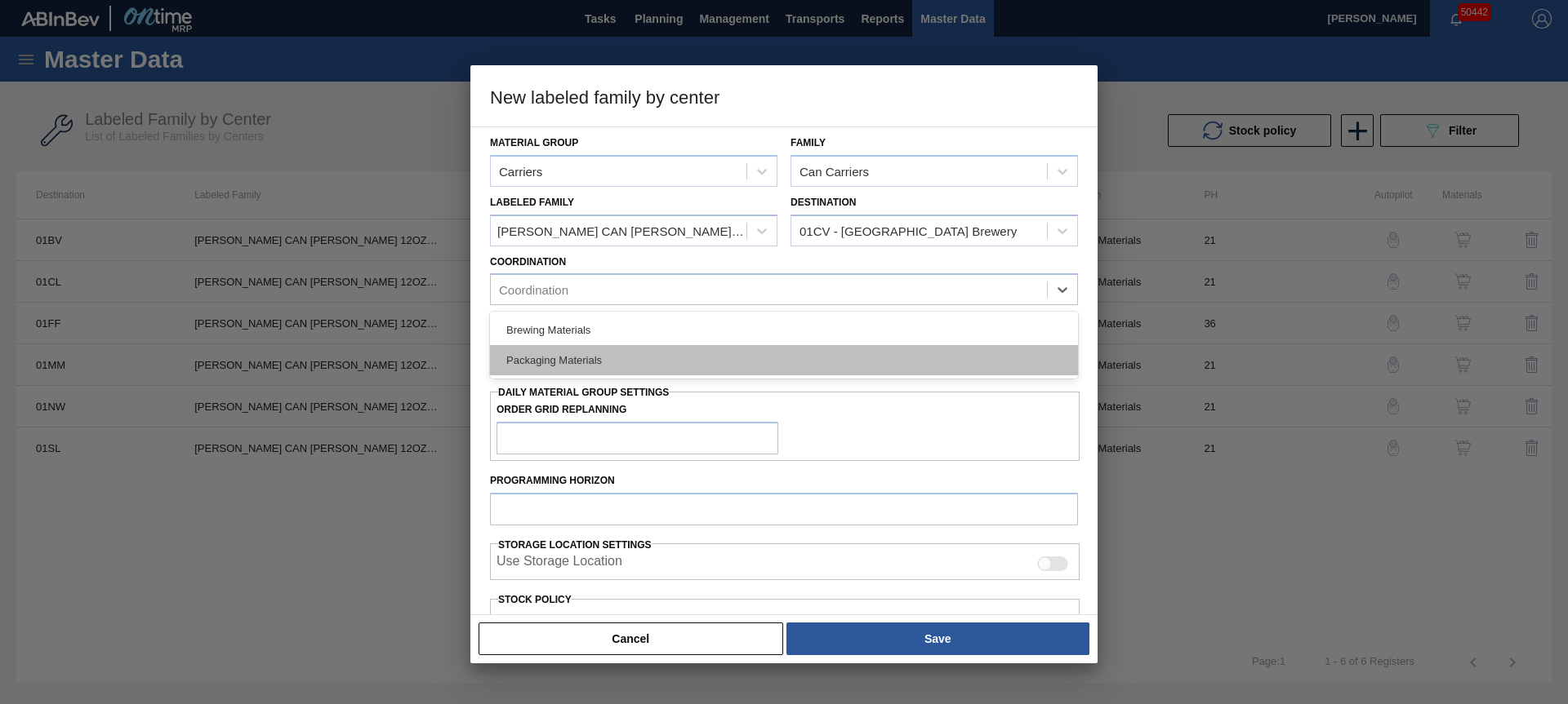
click at [583, 363] on div "Packaging Materials" at bounding box center [783, 360] width 588 height 30
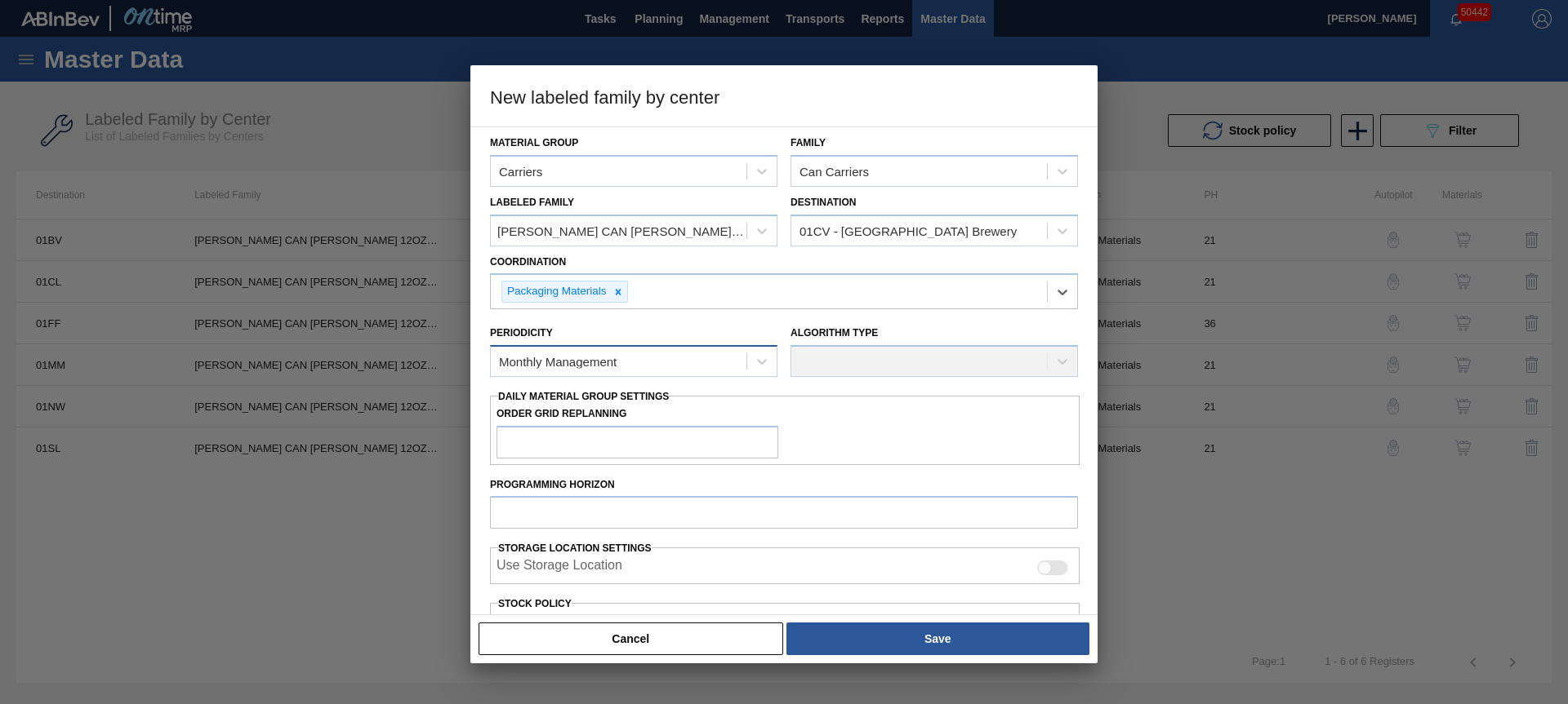
click at [584, 360] on div "Monthly Management" at bounding box center [557, 362] width 117 height 14
click at [577, 409] on div "Monthly Management" at bounding box center [633, 402] width 287 height 30
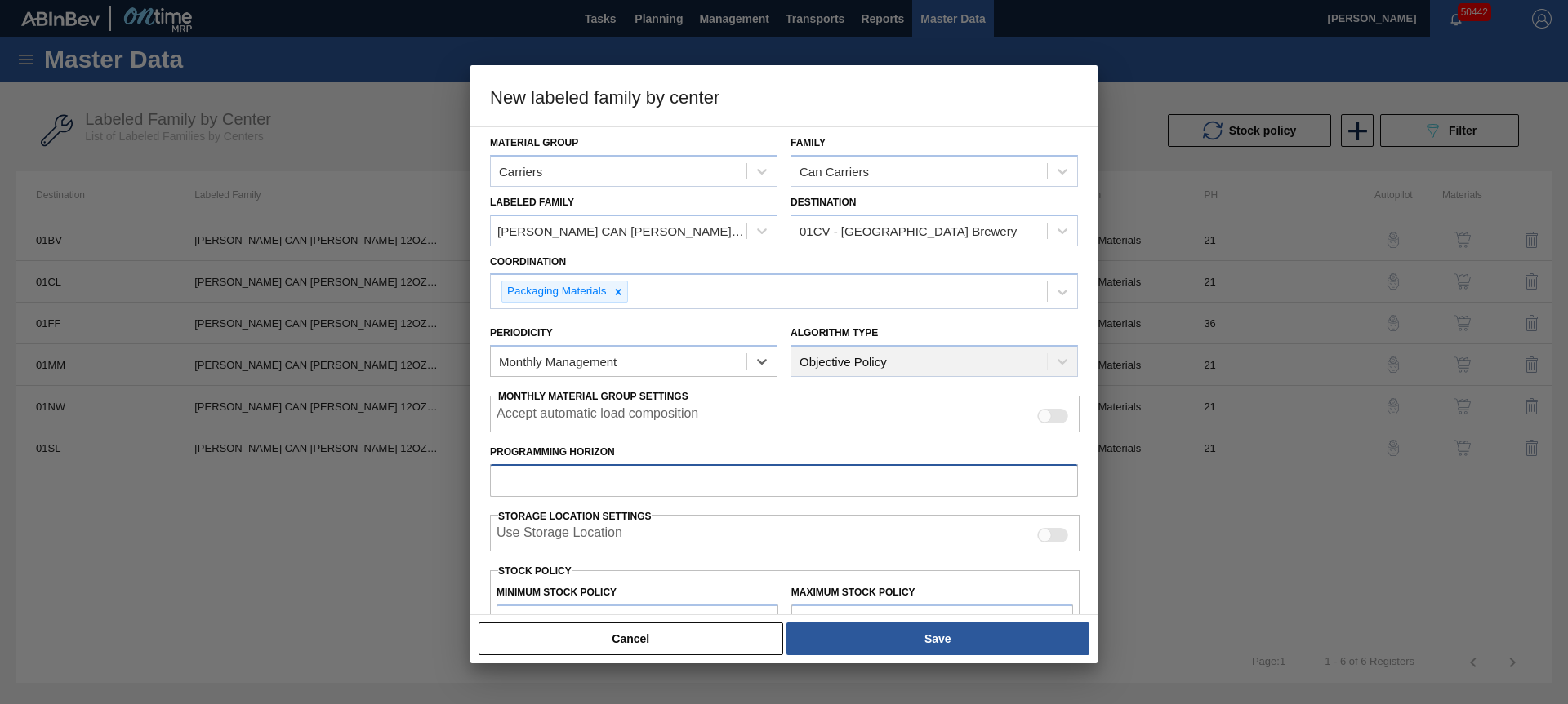
click at [592, 471] on input "Programming Horizon" at bounding box center [783, 480] width 588 height 32
type input "28"
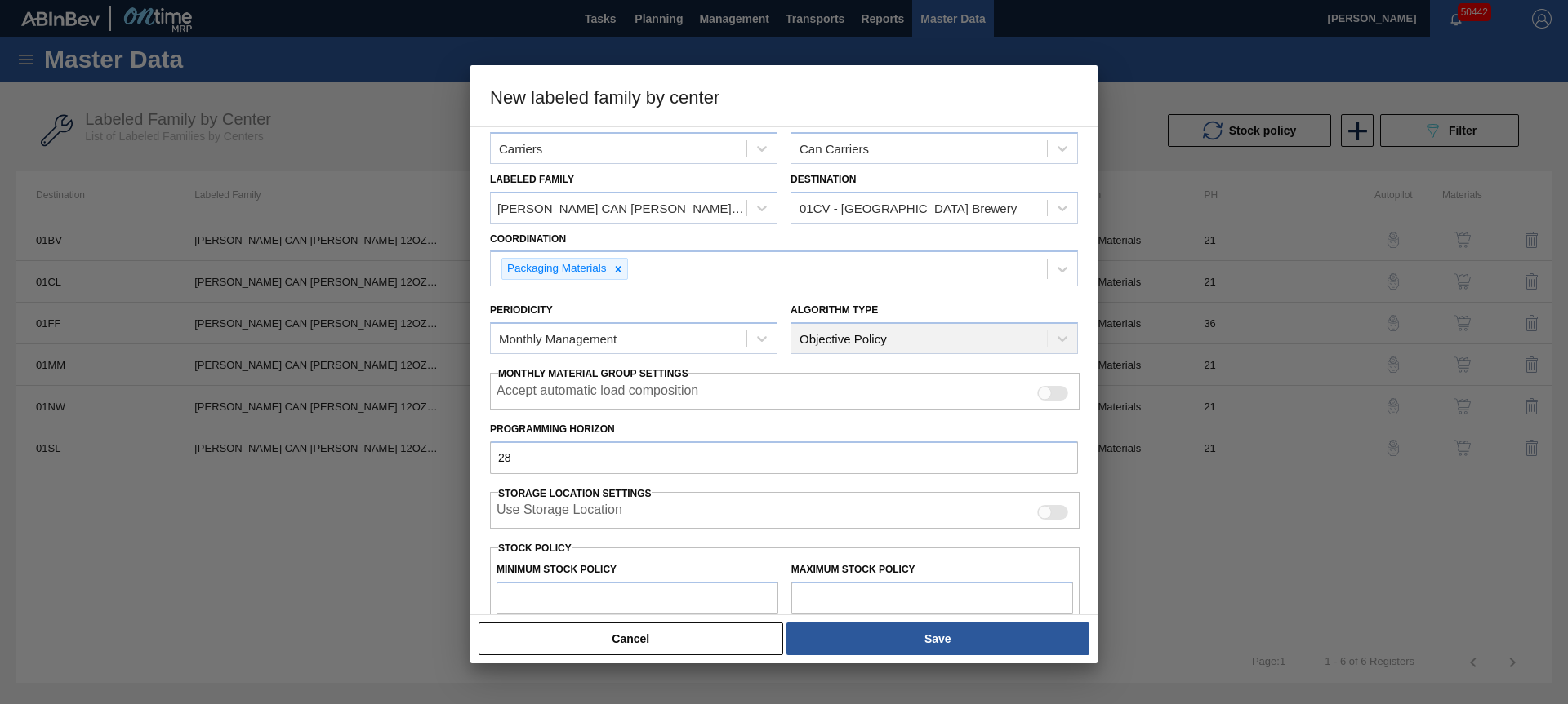
type input "0"
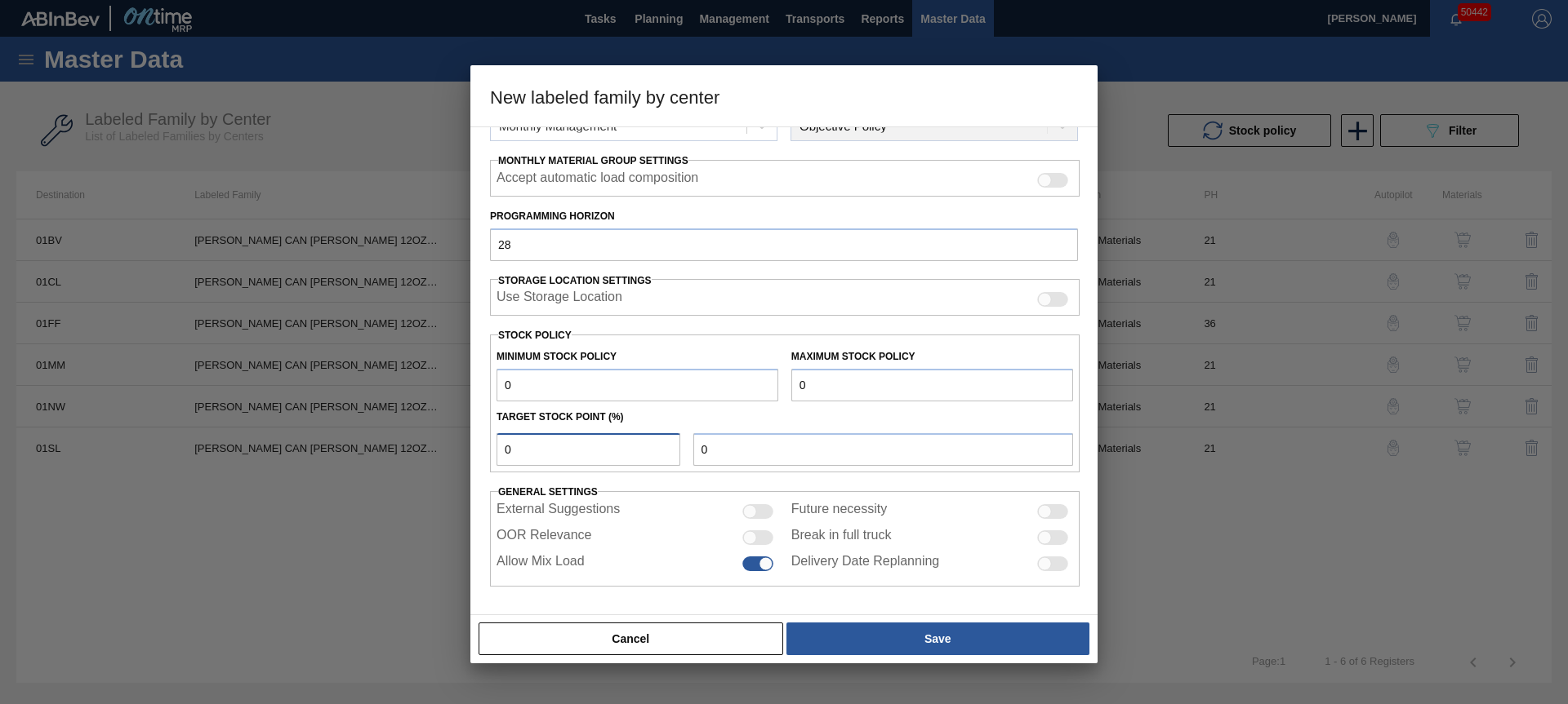
type input "0"
click at [741, 545] on input "OOR Relevance" at bounding box center [741, 545] width 1 height 1
checkbox input "true"
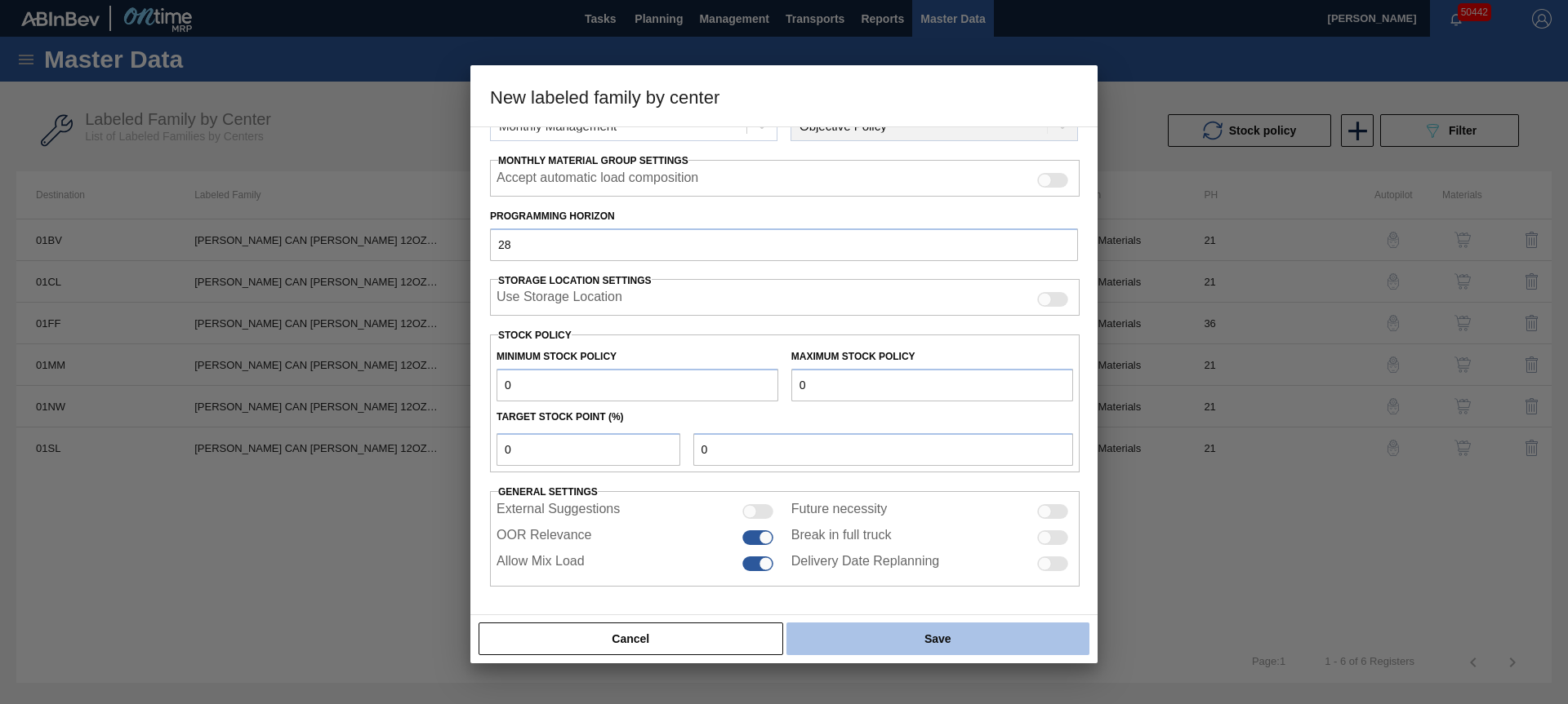
click at [1001, 647] on button "Save" at bounding box center [938, 639] width 303 height 32
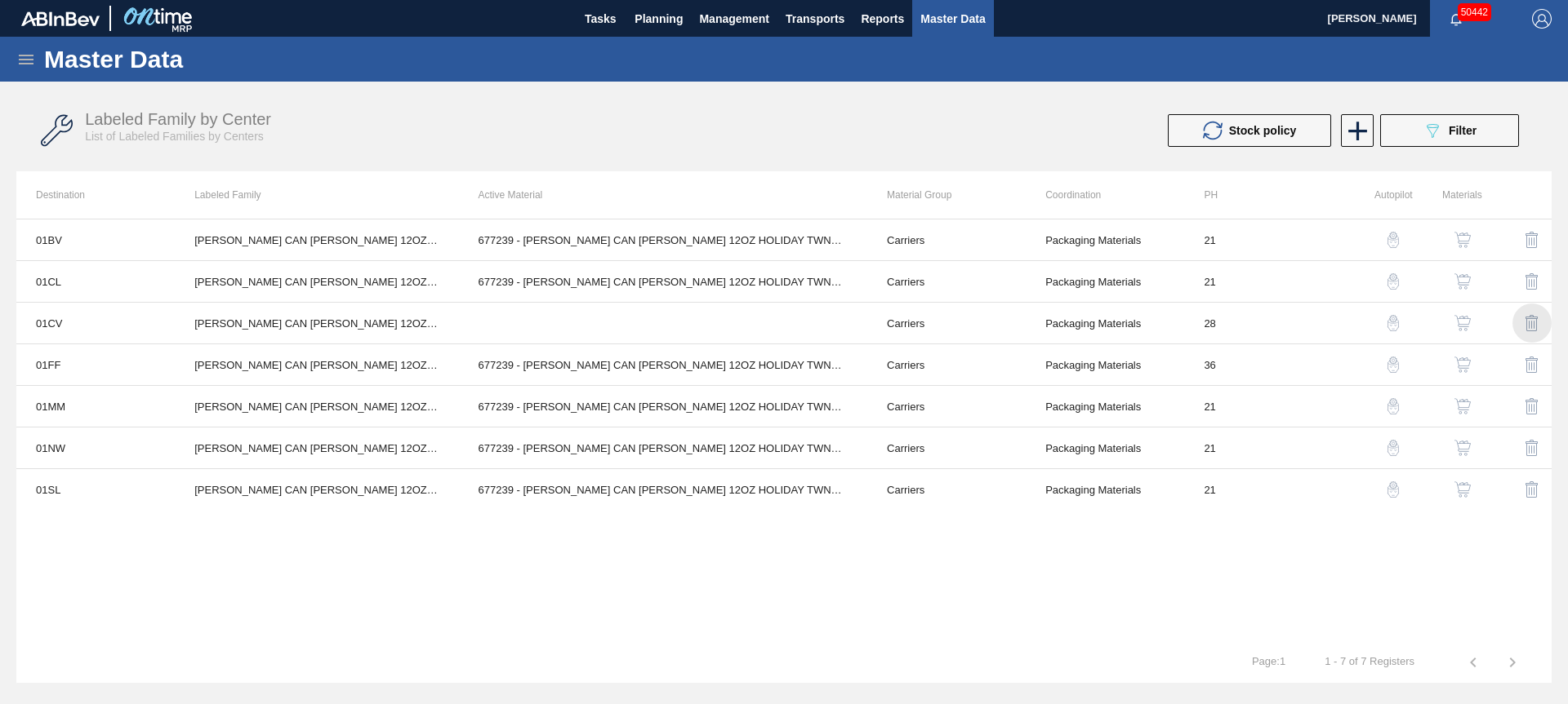
click at [1526, 323] on img "button" at bounding box center [1532, 323] width 20 height 20
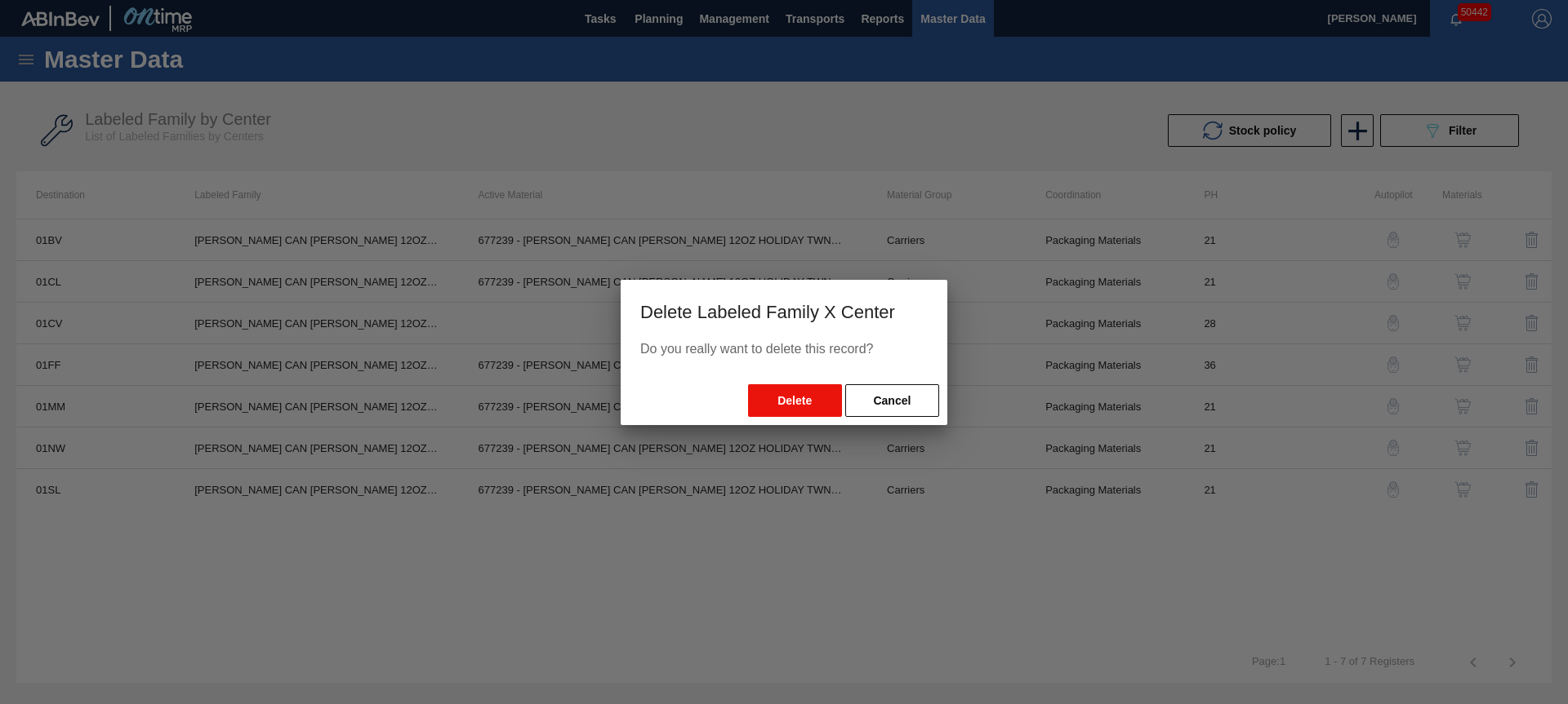
click at [780, 386] on button "Delete" at bounding box center [795, 401] width 94 height 32
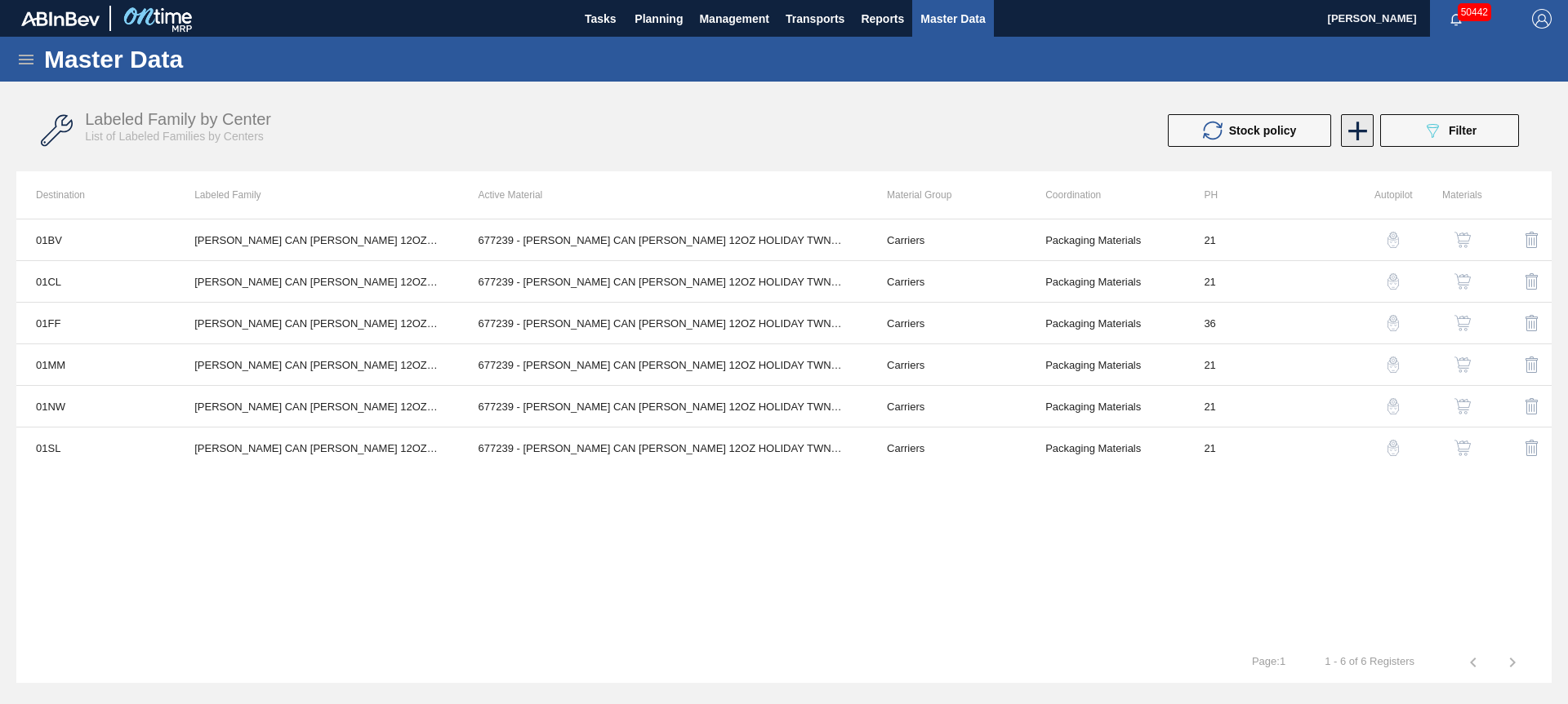
click at [1359, 134] on icon at bounding box center [1358, 131] width 32 height 32
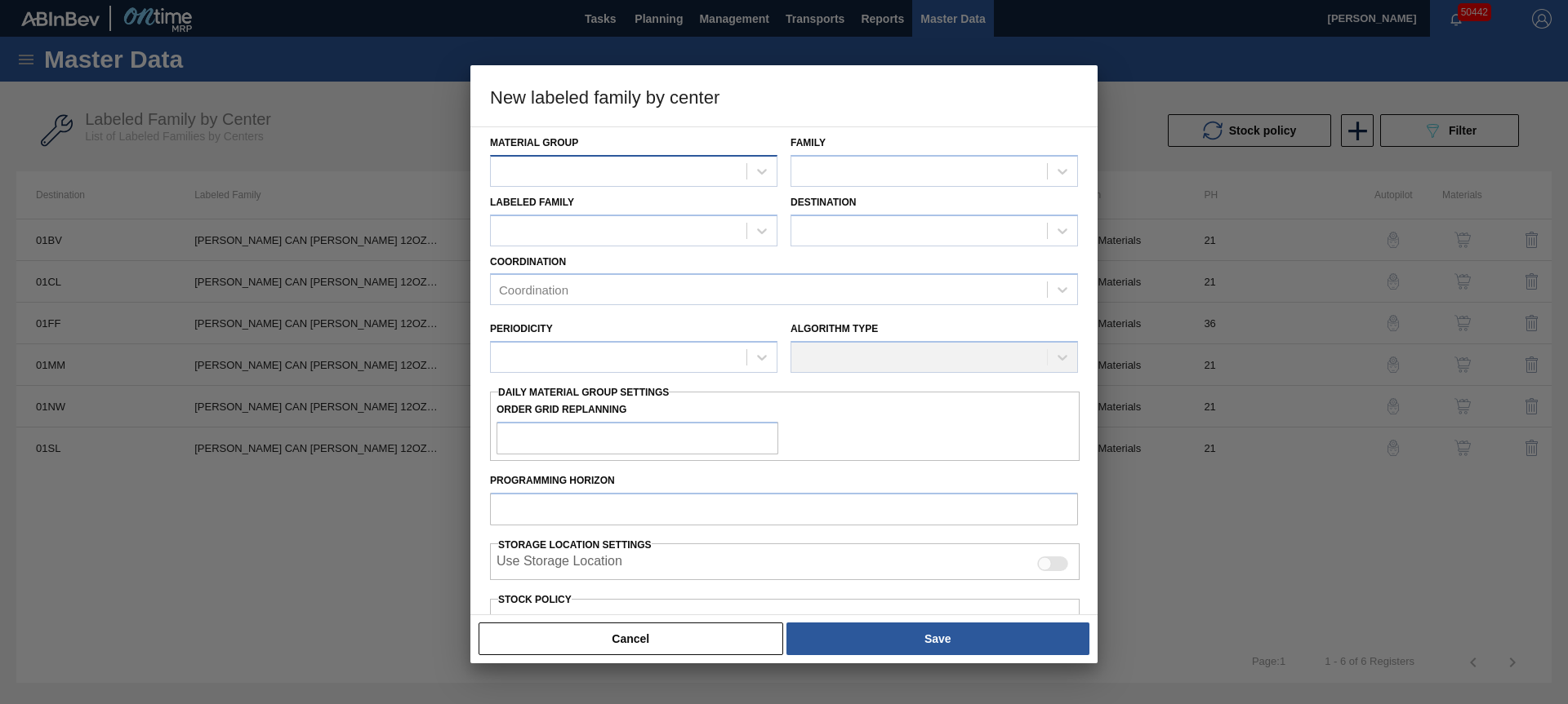
click at [567, 178] on div at bounding box center [618, 171] width 256 height 23
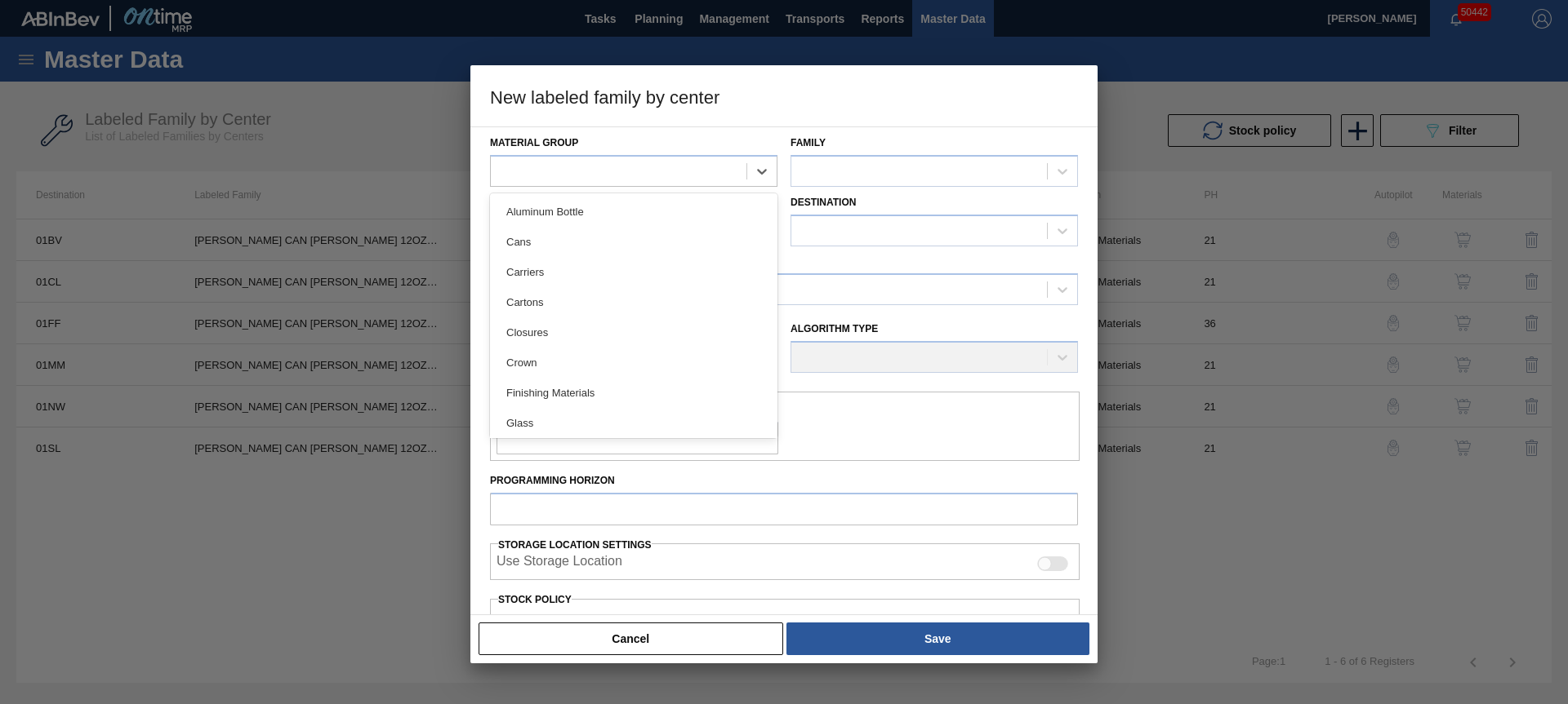
drag, startPoint x: 542, startPoint y: 277, endPoint x: 833, endPoint y: 212, distance: 298.2
click at [543, 277] on div "Carriers" at bounding box center [633, 272] width 287 height 30
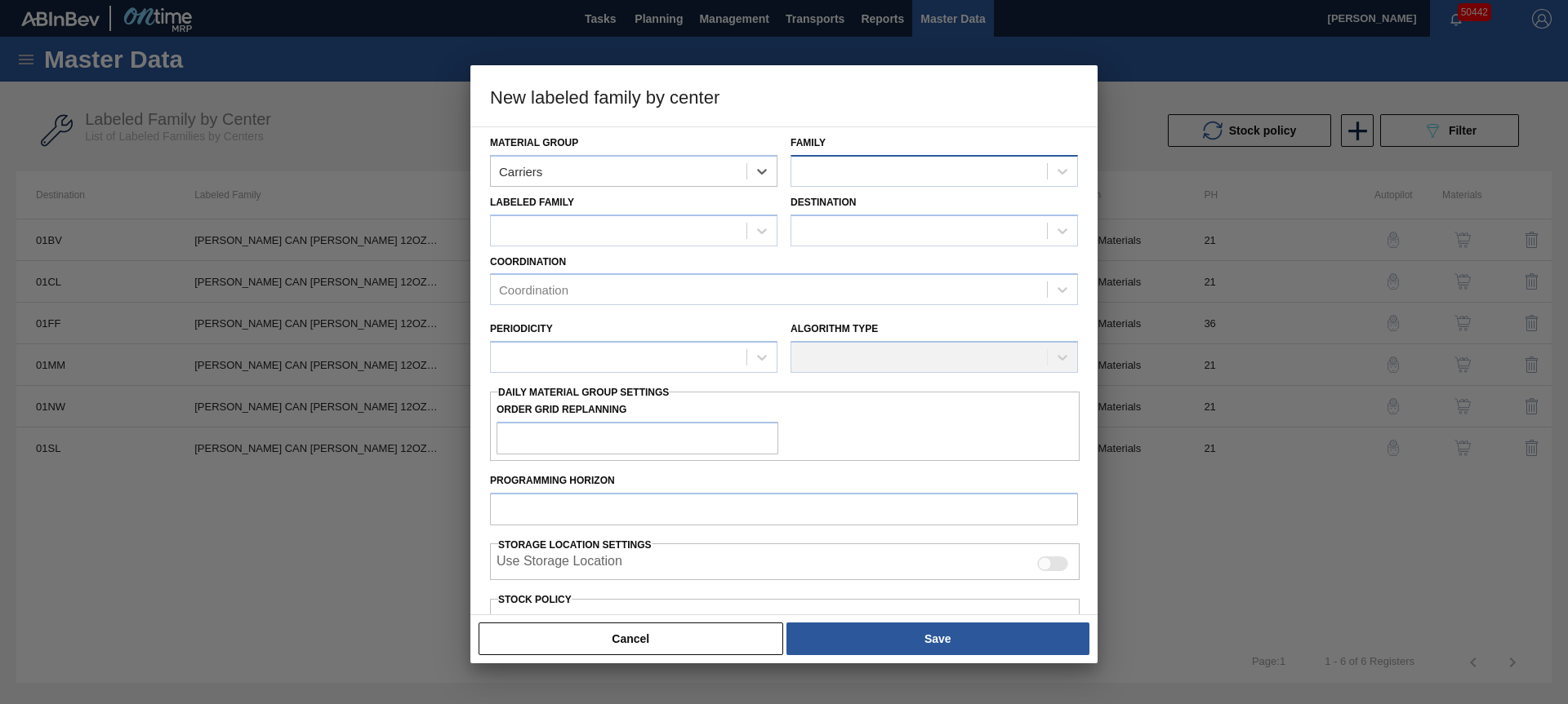
click at [855, 167] on div at bounding box center [919, 171] width 256 height 23
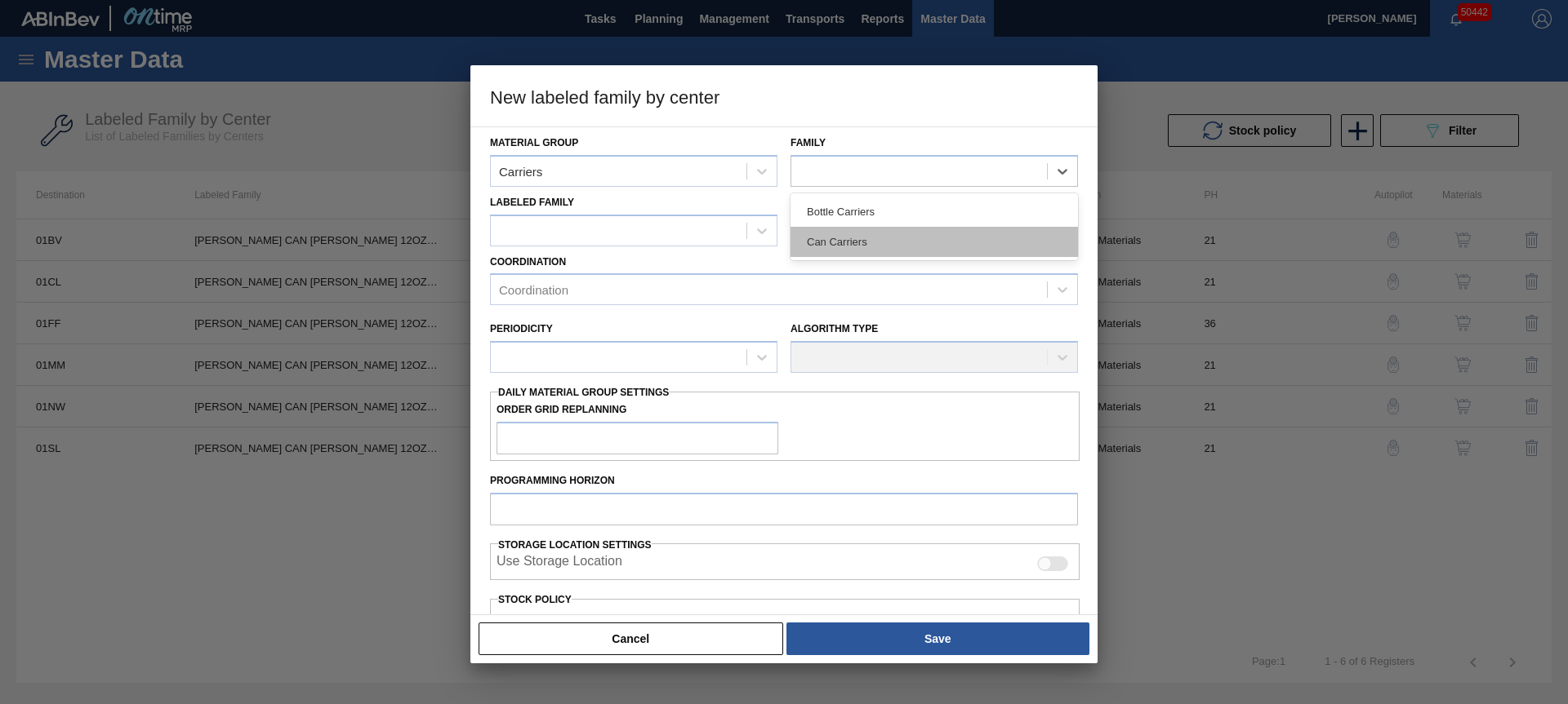
click at [841, 241] on div "Can Carriers" at bounding box center [933, 242] width 287 height 30
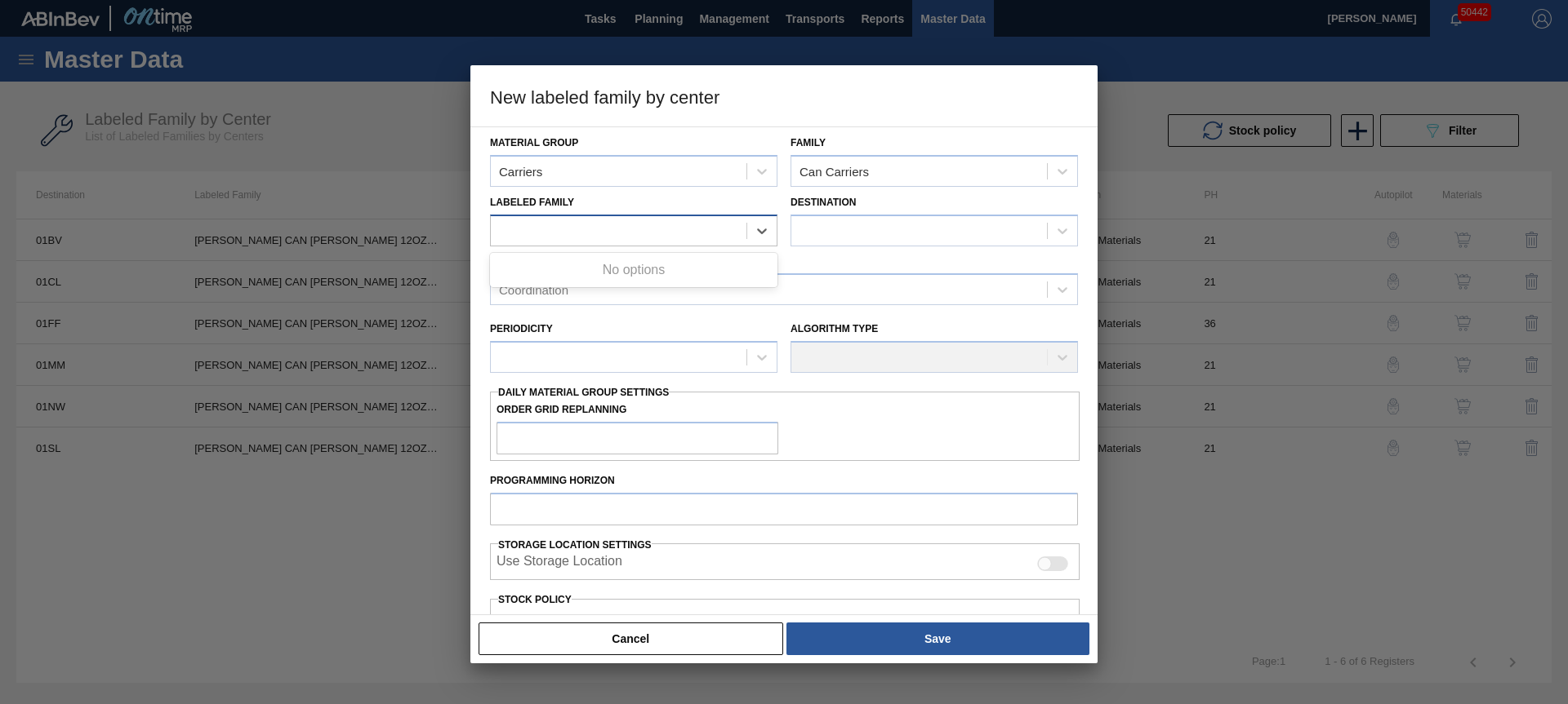
click at [603, 227] on div at bounding box center [618, 231] width 256 height 23
paste Family "[PERSON_NAME] CAN [PERSON_NAME] 12OZ HOLIDAY TWNSTK 30/12"
type Family "[PERSON_NAME] CAN [PERSON_NAME] 12OZ HOLIDAY TWNSTK 30/12"
drag, startPoint x: 660, startPoint y: 267, endPoint x: 841, endPoint y: 228, distance: 185.2
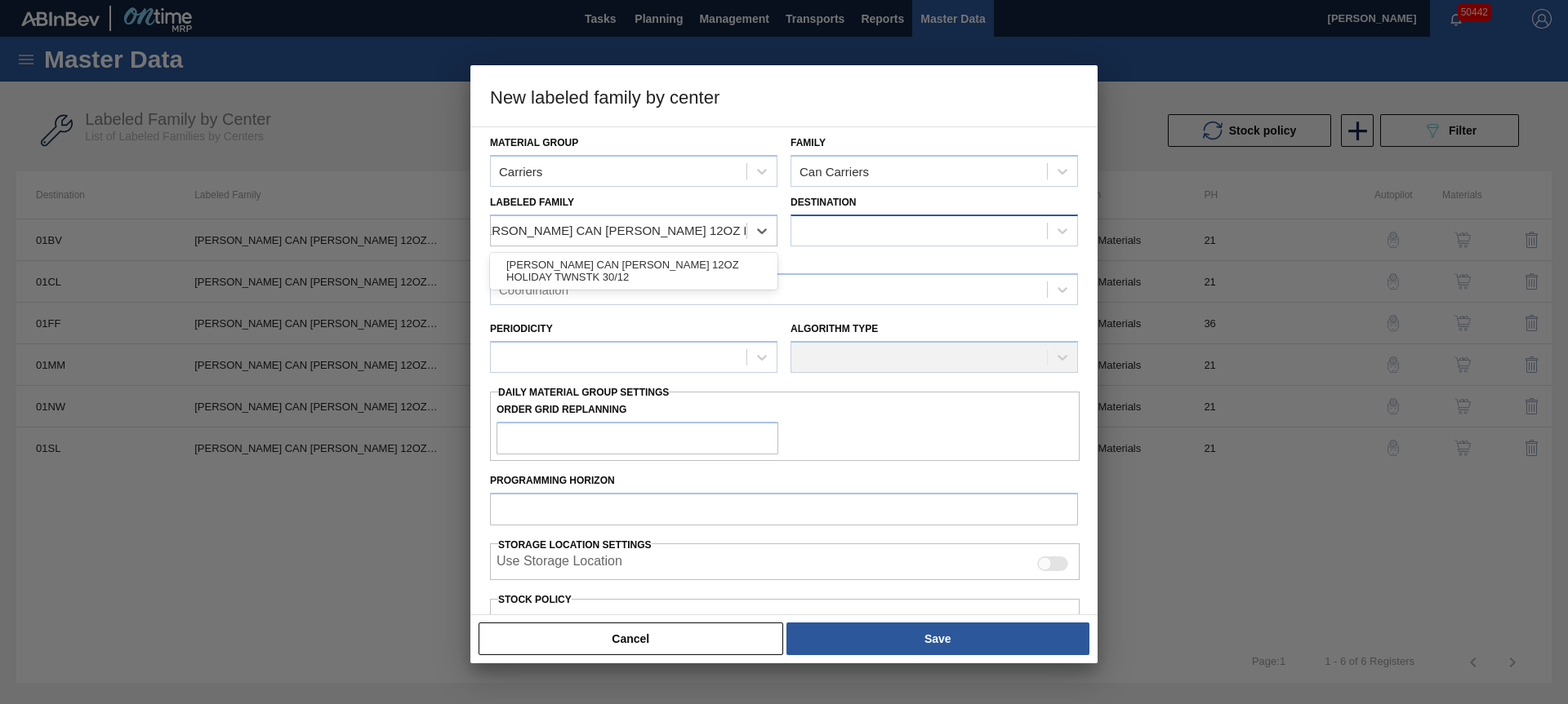
click at [660, 267] on div "[PERSON_NAME] CAN [PERSON_NAME] 12OZ HOLIDAY TWNSTK 30/12" at bounding box center [633, 271] width 287 height 30
click at [841, 228] on div at bounding box center [919, 231] width 256 height 23
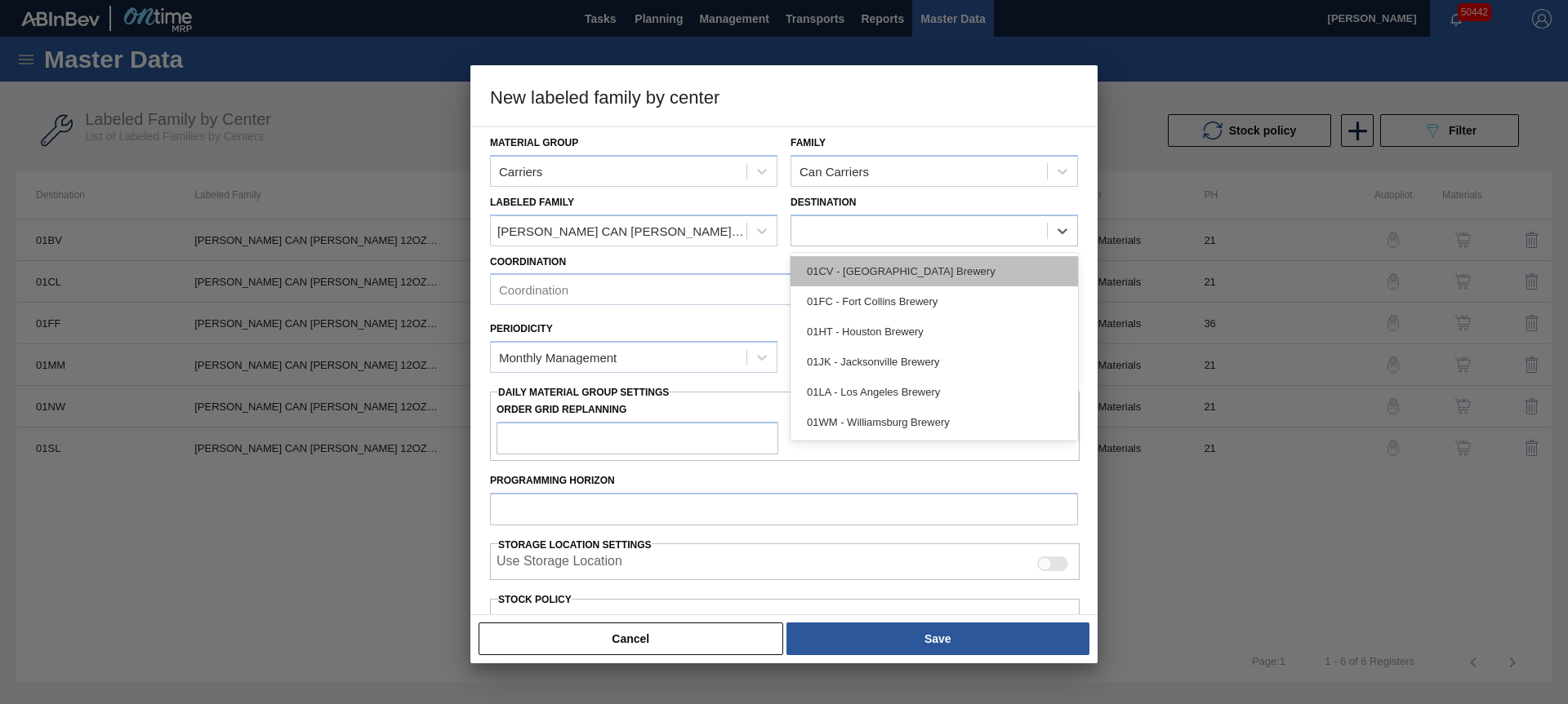
click at [853, 265] on div "01CV - [GEOGRAPHIC_DATA] Brewery" at bounding box center [933, 271] width 287 height 30
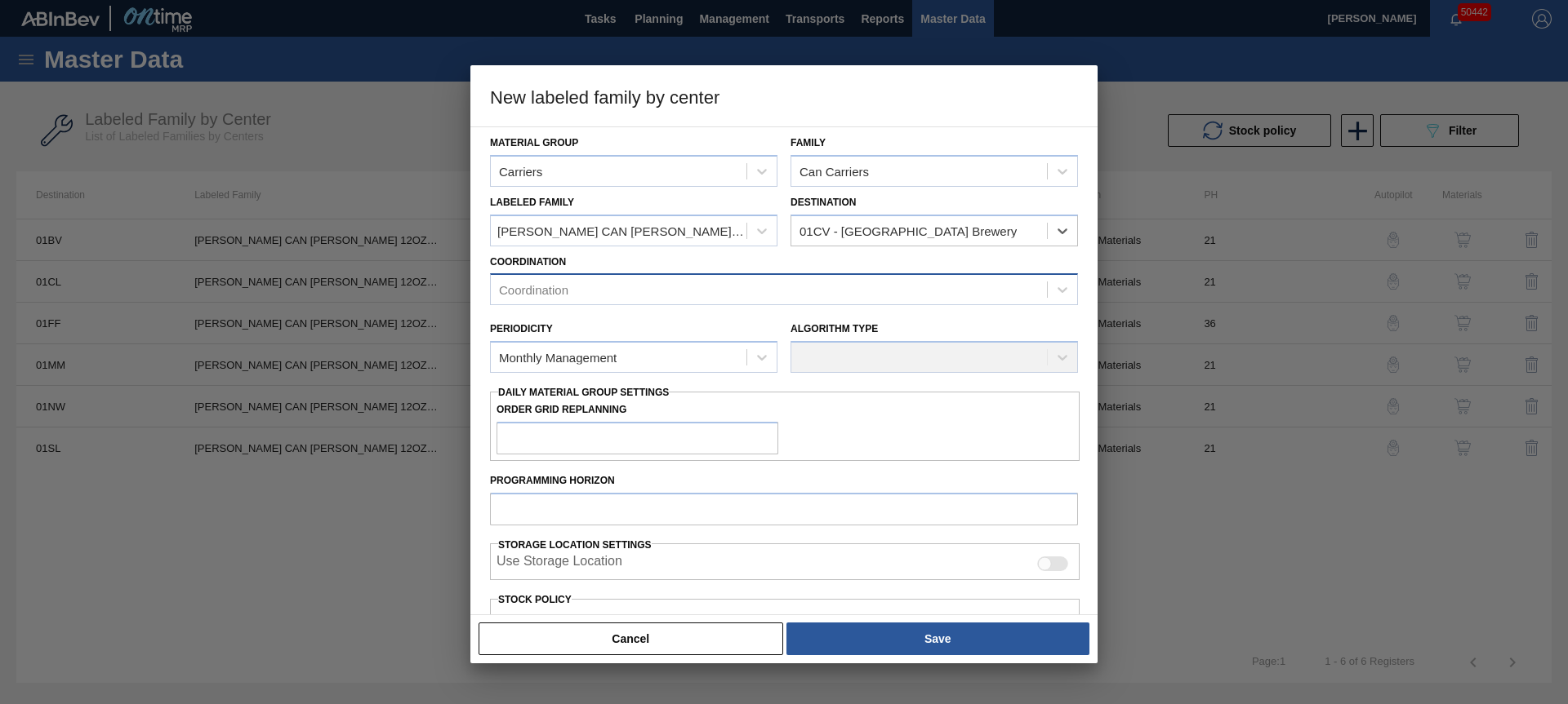
click at [589, 302] on div "Coordination" at bounding box center [783, 290] width 588 height 32
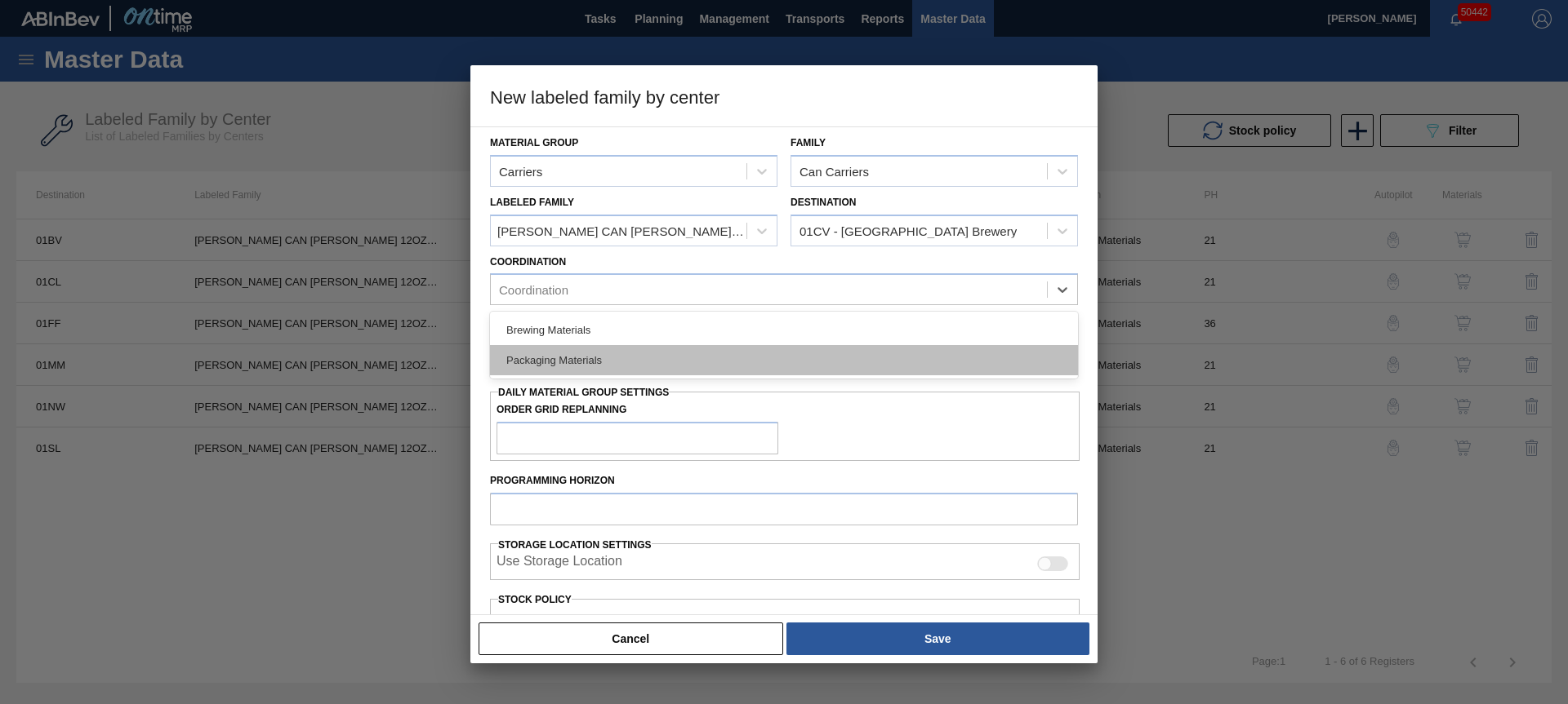
click at [552, 360] on div "Packaging Materials" at bounding box center [783, 360] width 588 height 30
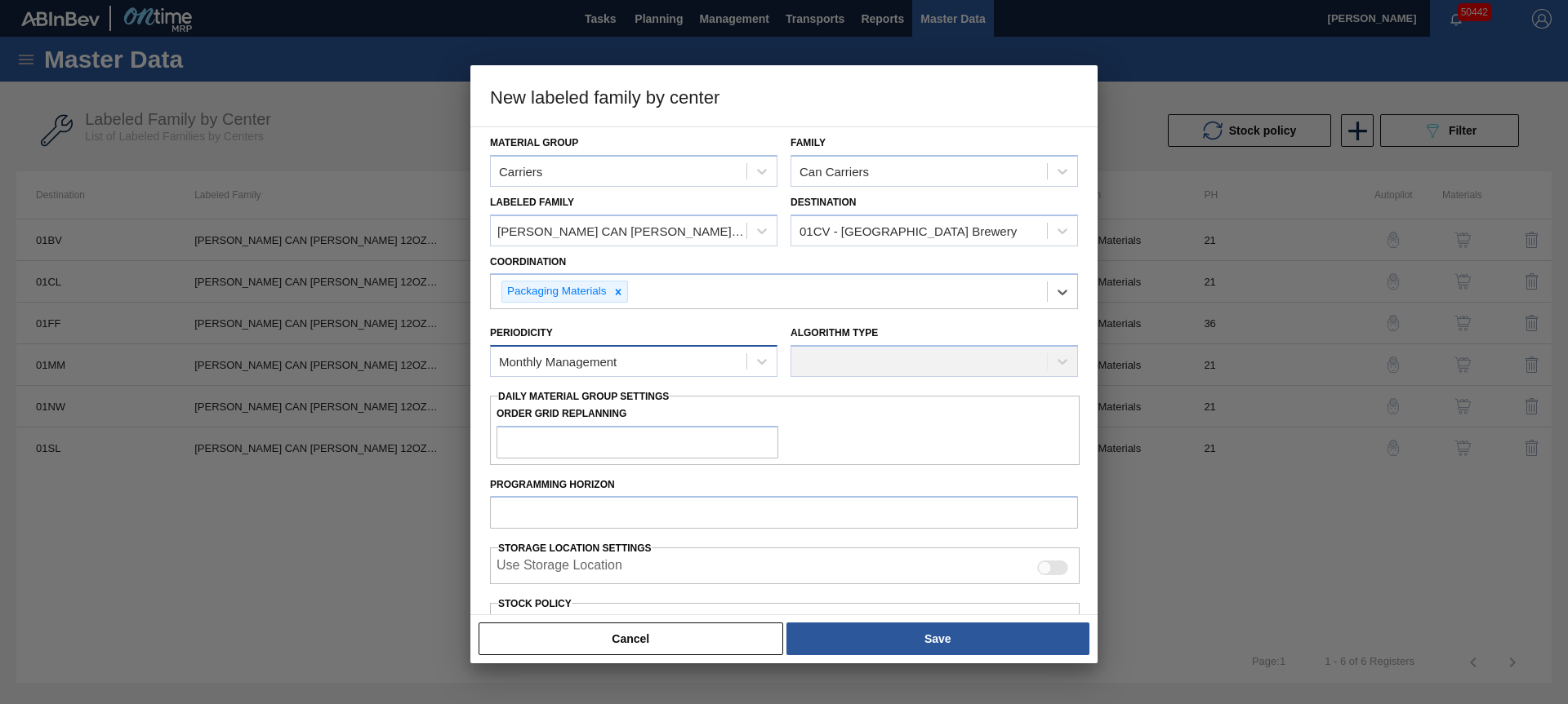
click at [558, 358] on div "Monthly Management" at bounding box center [557, 362] width 117 height 14
click at [565, 396] on div "Monthly Management" at bounding box center [633, 402] width 287 height 30
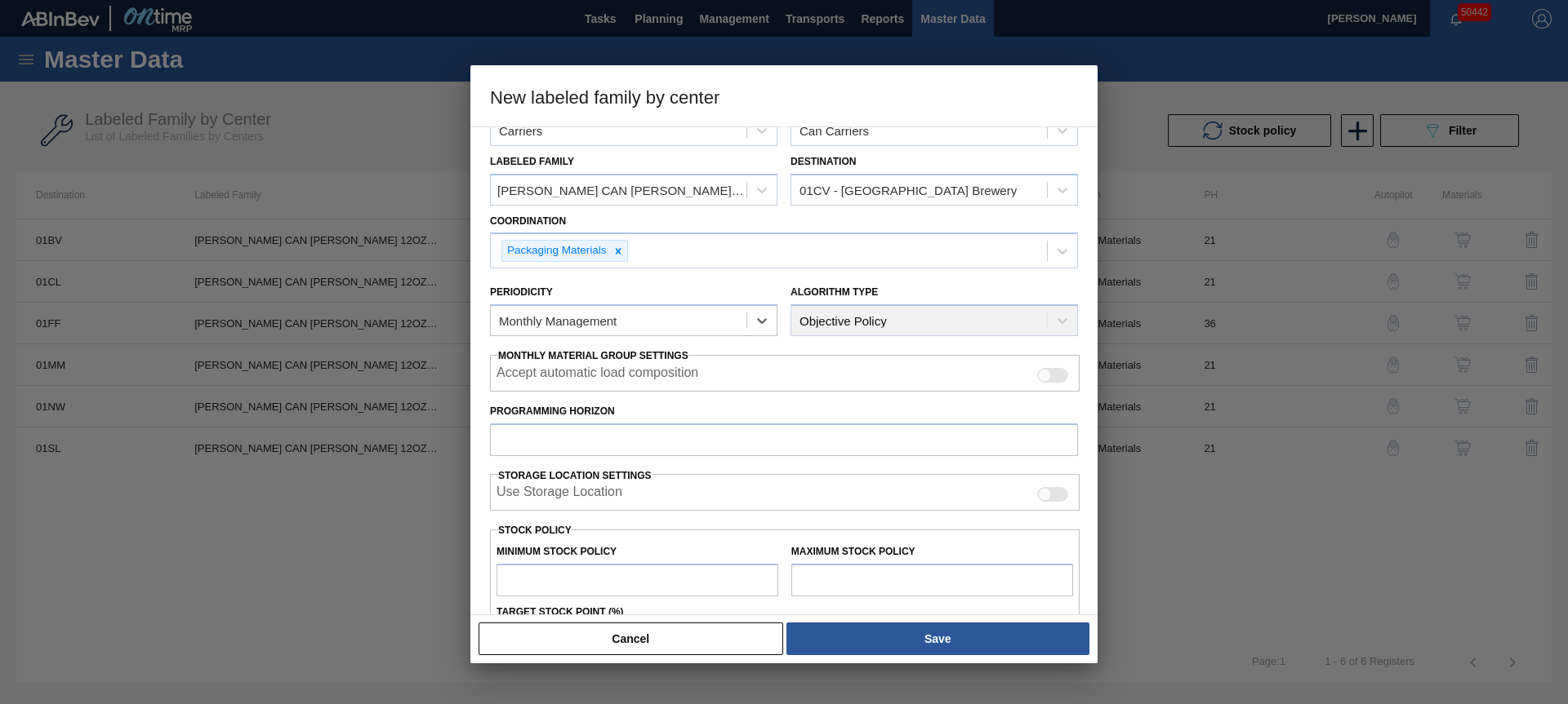
scroll to position [141, 0]
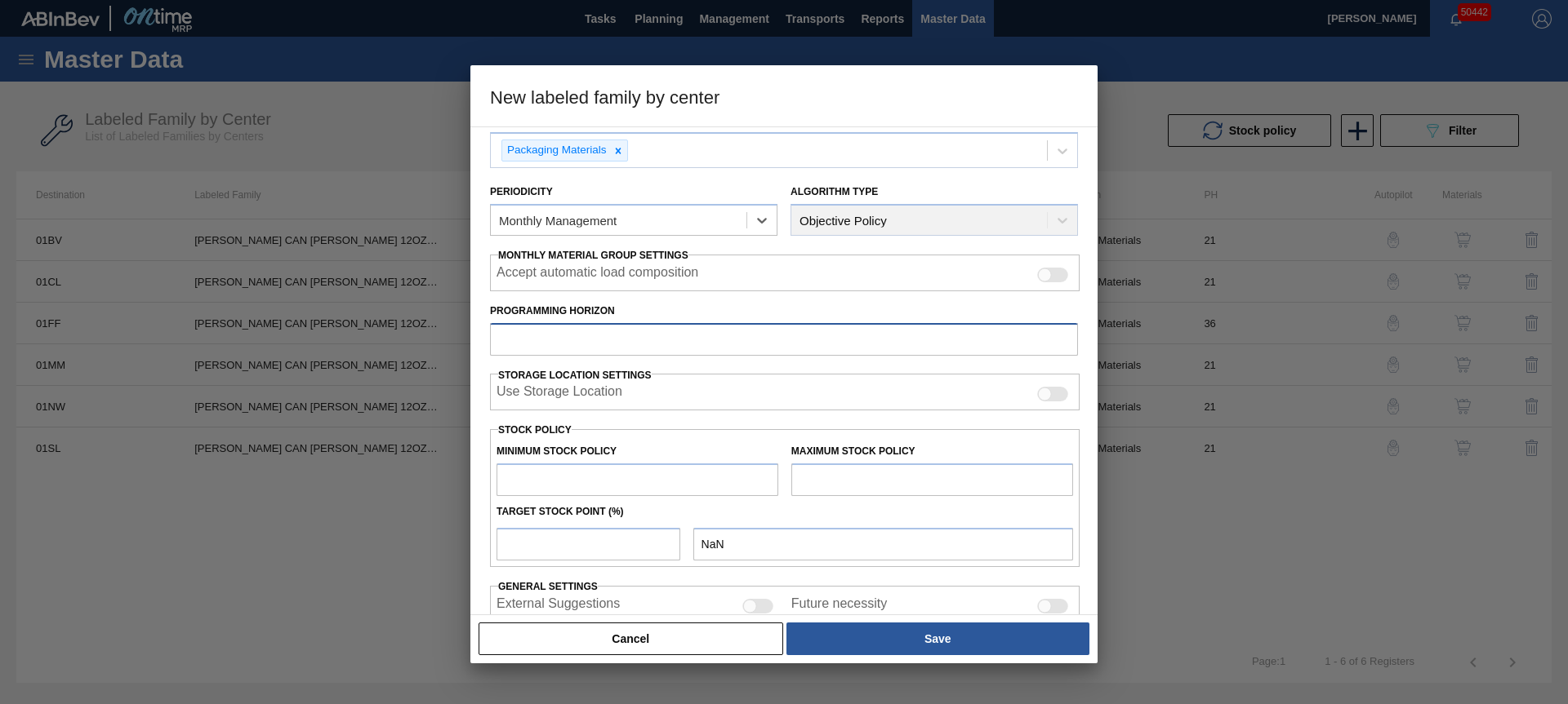
click at [561, 330] on input "Programming Horizon" at bounding box center [783, 339] width 588 height 32
type input "28"
type input "0"
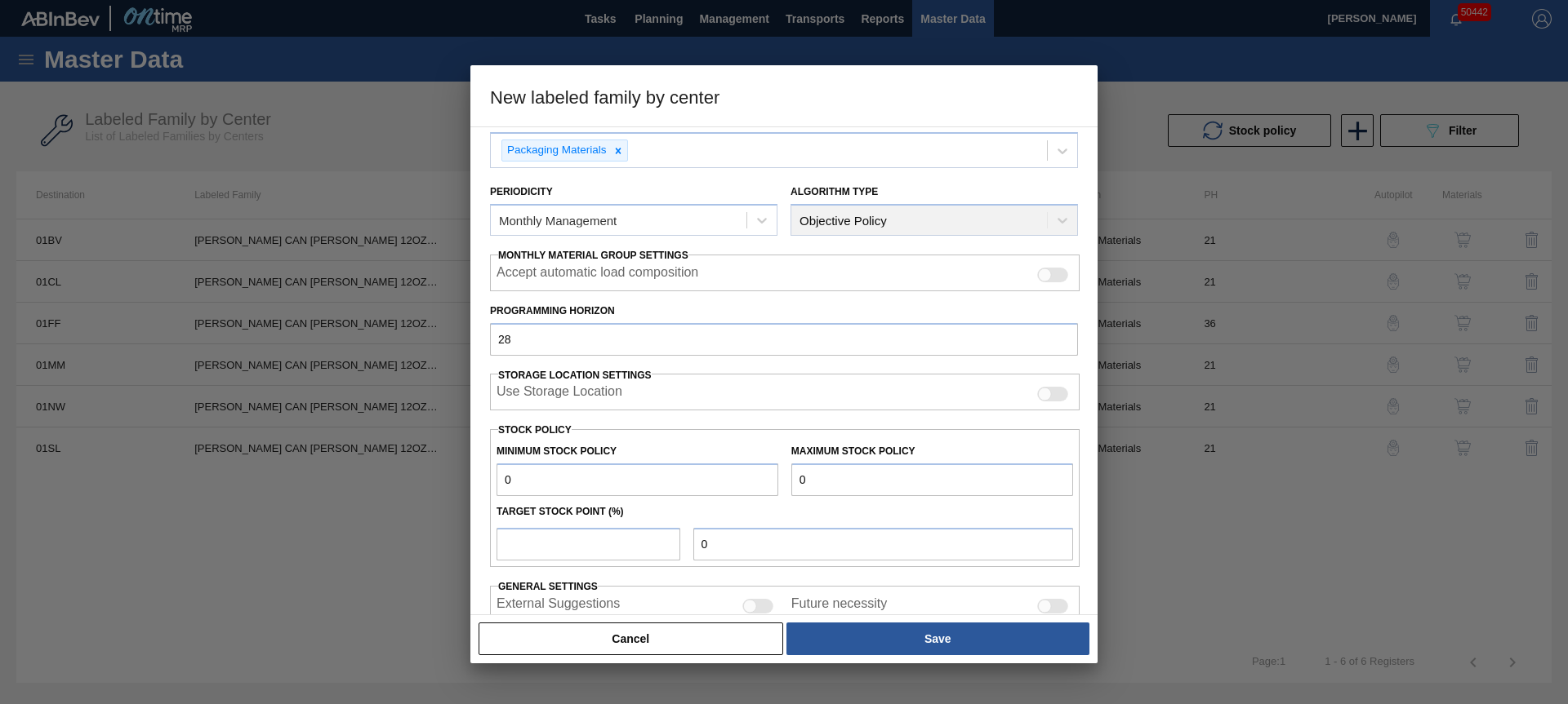
type input "0"
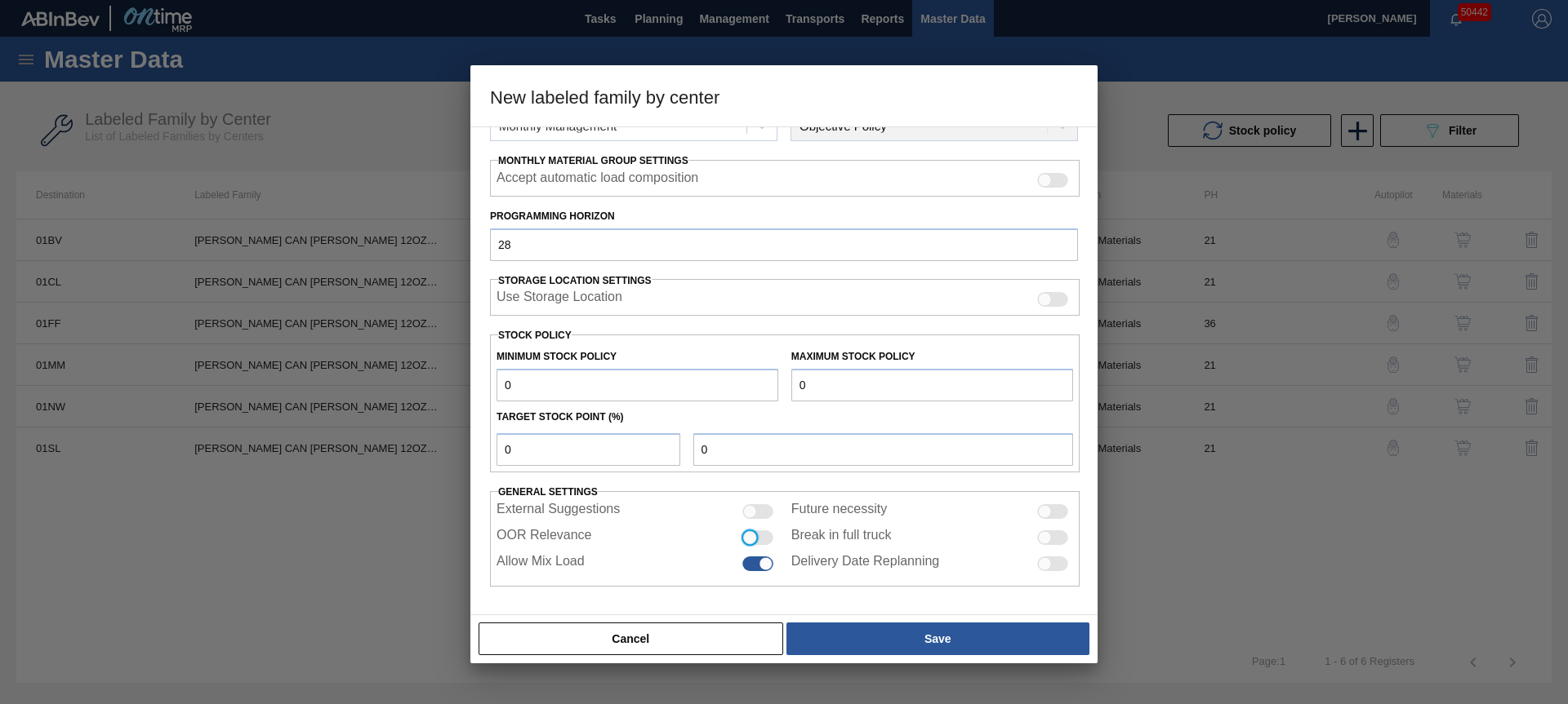
click at [741, 545] on input "OOR Relevance" at bounding box center [741, 545] width 1 height 1
checkbox input "true"
click at [1005, 657] on div "Cancel Save" at bounding box center [784, 639] width 627 height 49
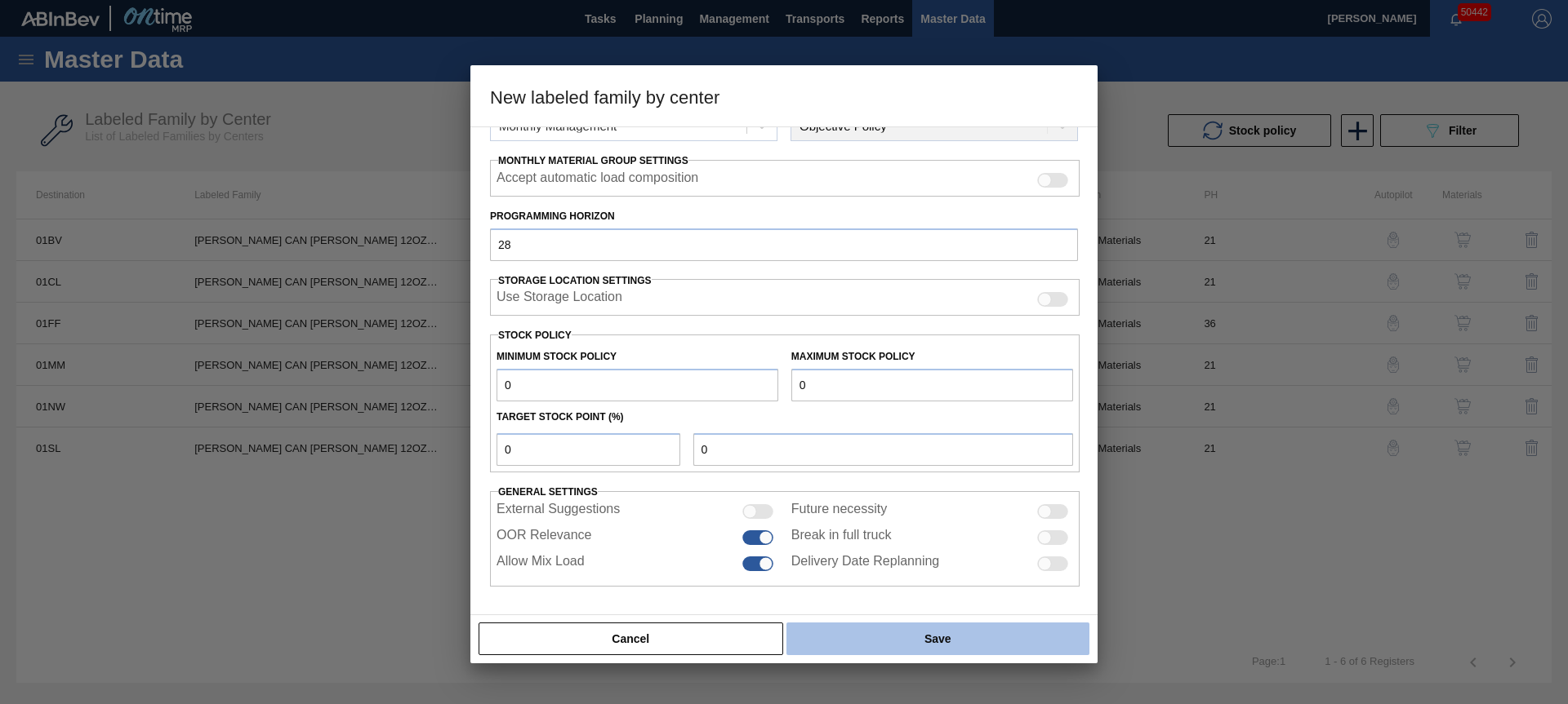
click at [996, 645] on button "Save" at bounding box center [938, 639] width 303 height 32
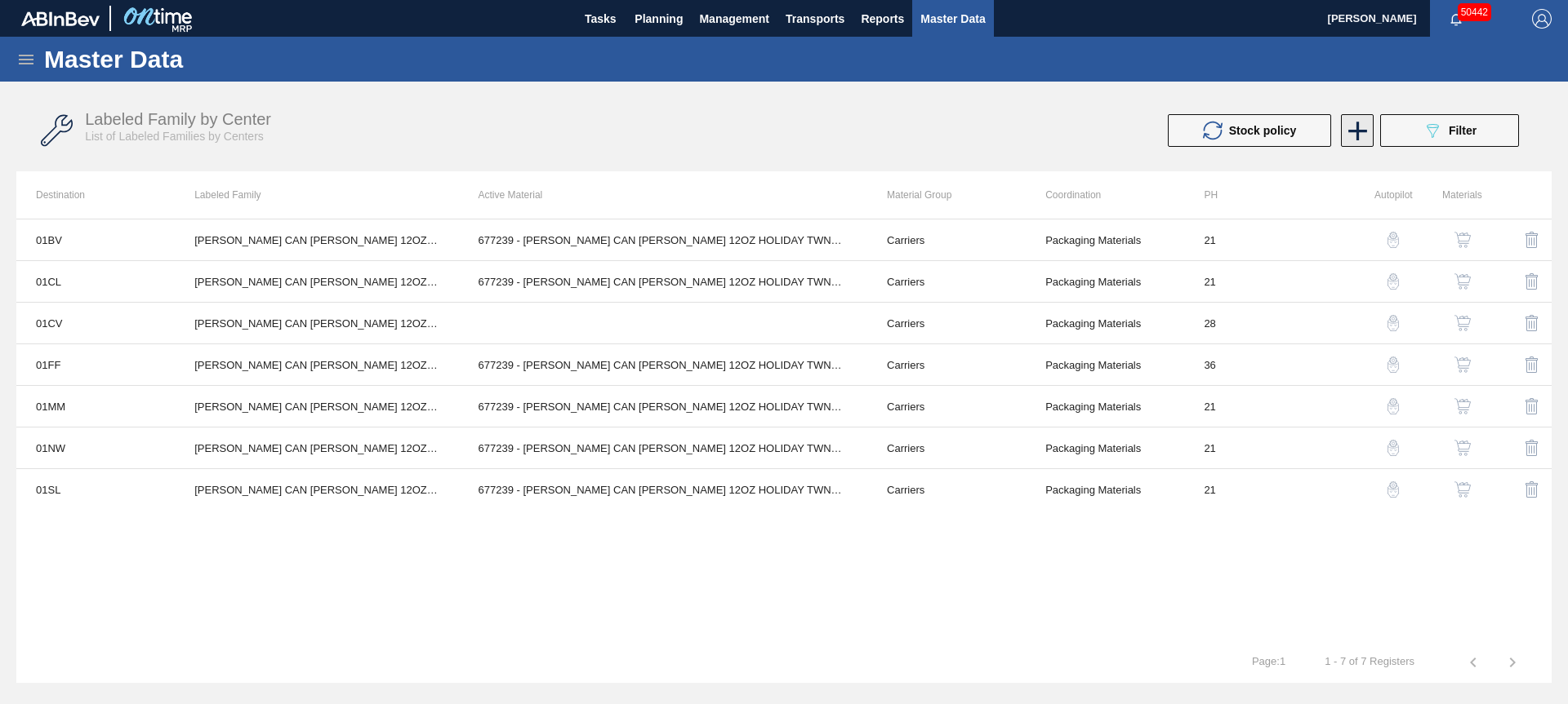
click at [1354, 126] on icon at bounding box center [1358, 131] width 32 height 32
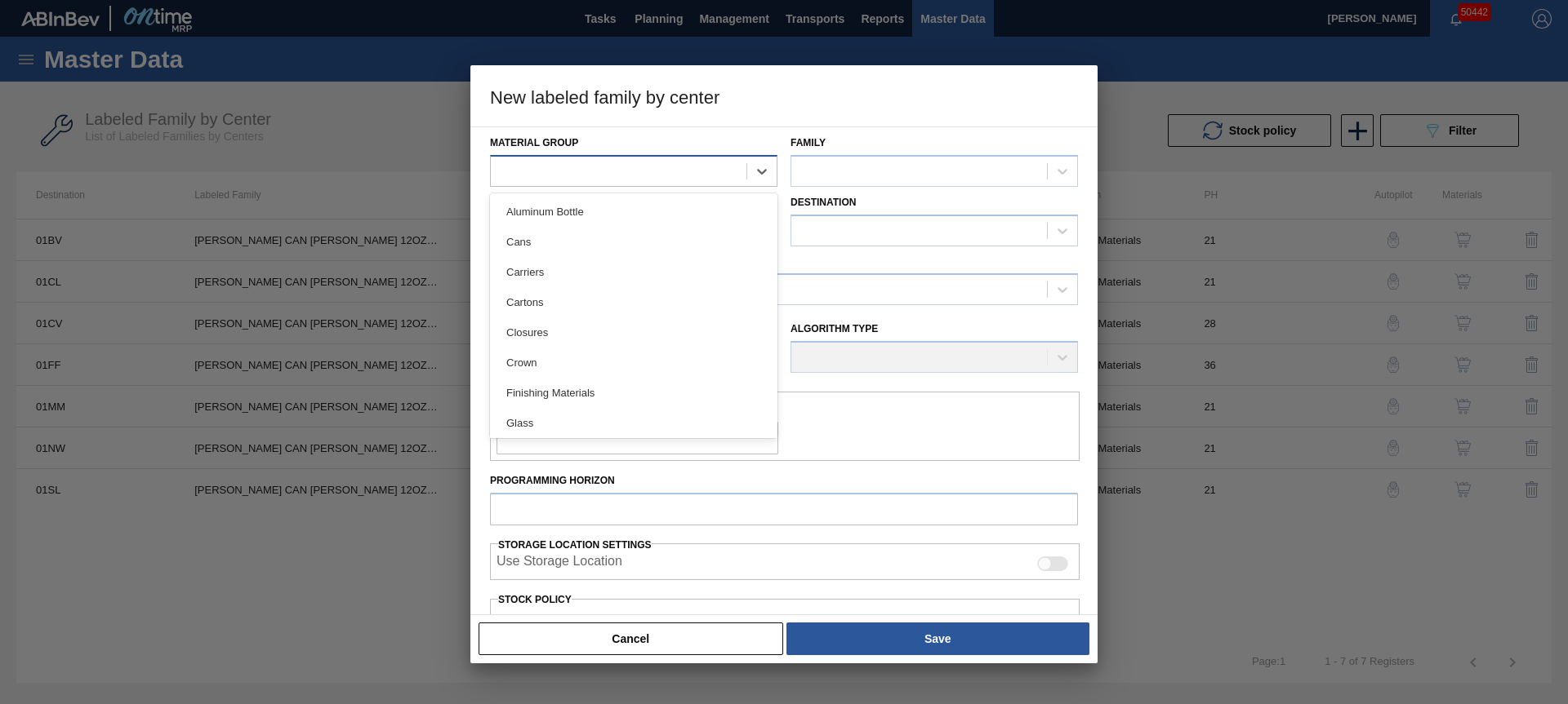
click at [559, 163] on div at bounding box center [618, 171] width 256 height 23
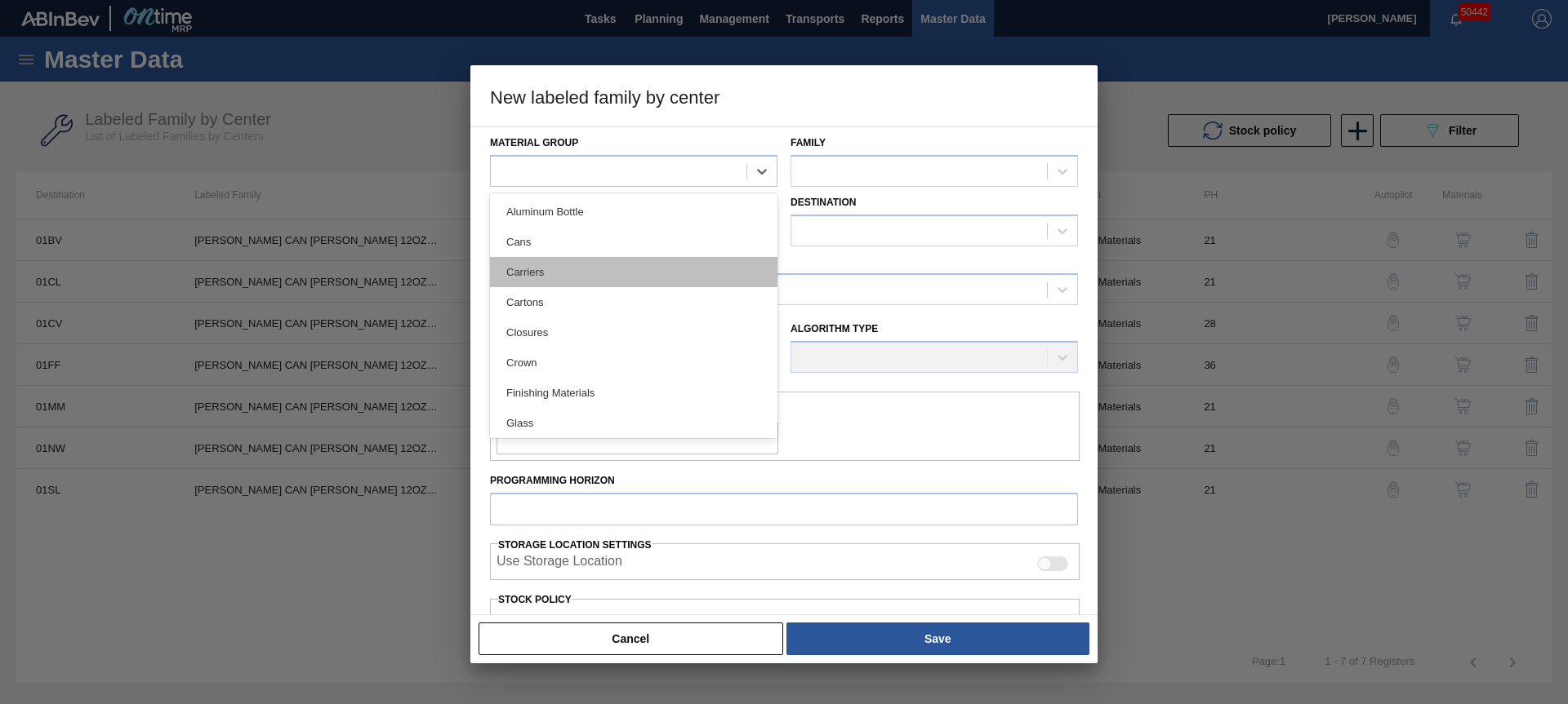
click at [532, 277] on div "Carriers" at bounding box center [633, 272] width 287 height 30
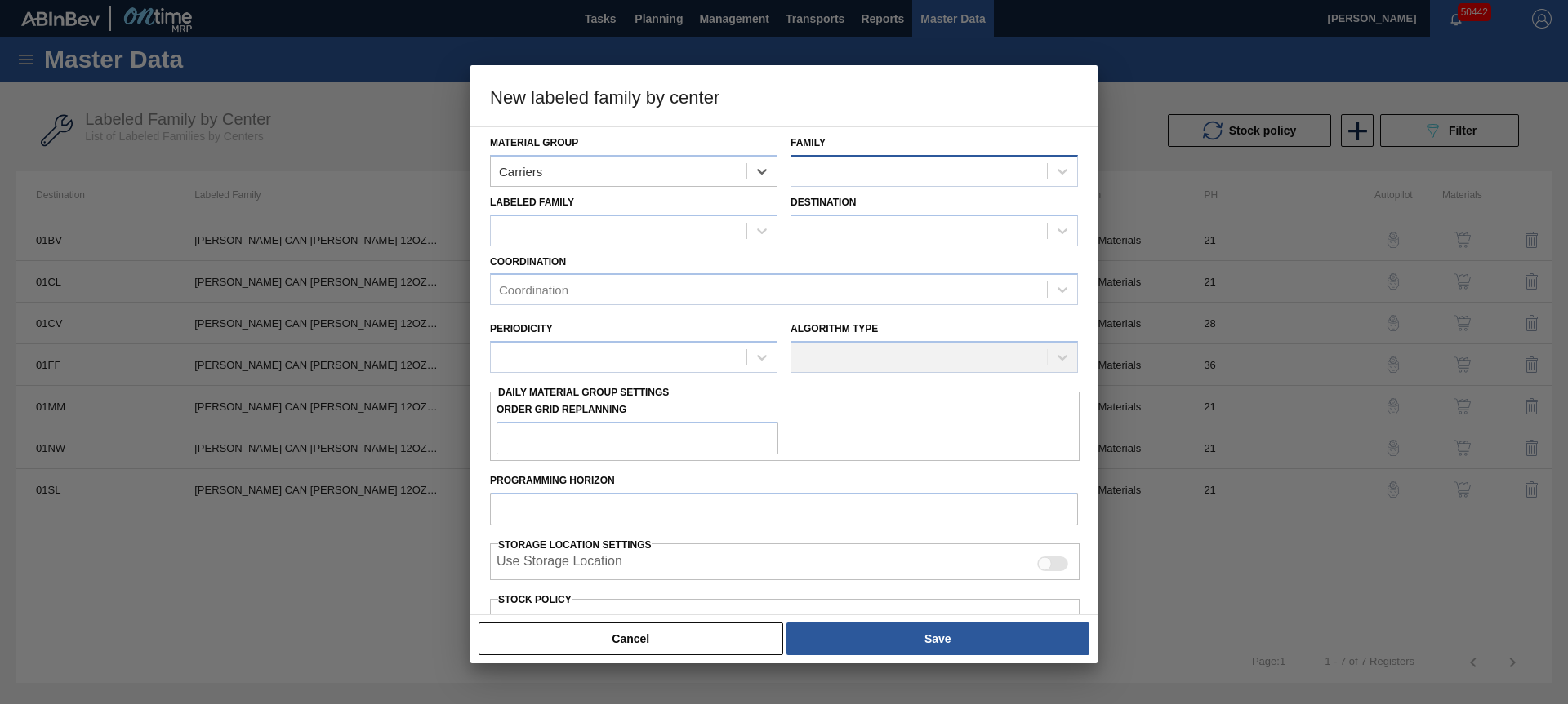
click at [871, 161] on div at bounding box center [919, 171] width 256 height 23
drag, startPoint x: 836, startPoint y: 236, endPoint x: 629, endPoint y: 237, distance: 207.0
click at [831, 237] on div "Can Carriers" at bounding box center [933, 242] width 287 height 30
click at [609, 231] on div at bounding box center [618, 231] width 256 height 23
type Family "√"
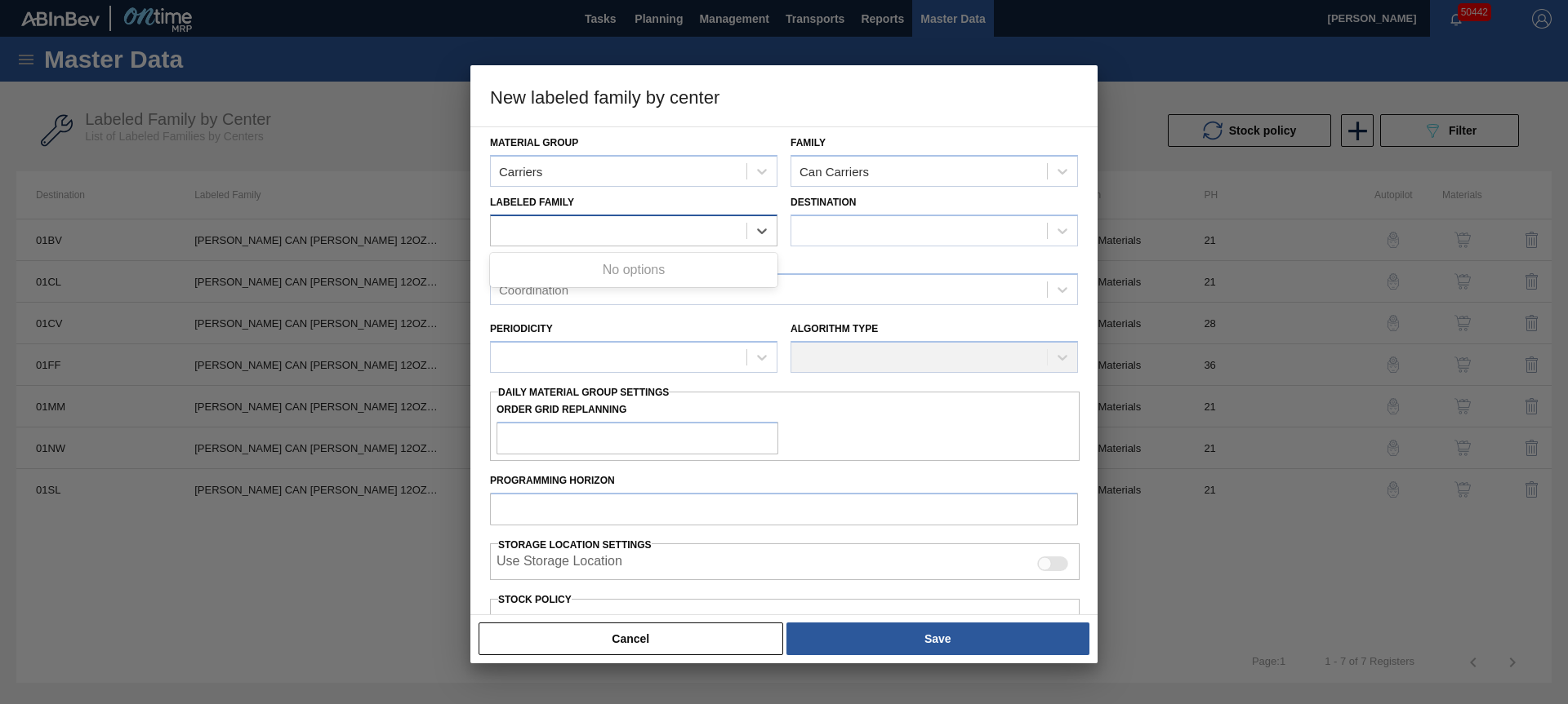
paste Family "[PERSON_NAME] CAN [PERSON_NAME] 12OZ HOLIDAY TWNSTK 30/12"
type Family "[PERSON_NAME] CAN [PERSON_NAME] 12OZ HOLIDAY TWNSTK 30/12"
drag, startPoint x: 702, startPoint y: 266, endPoint x: 861, endPoint y: 228, distance: 163.5
click at [704, 261] on div "[PERSON_NAME] CAN [PERSON_NAME] 12OZ HOLIDAY TWNSTK 30/12" at bounding box center [633, 271] width 287 height 30
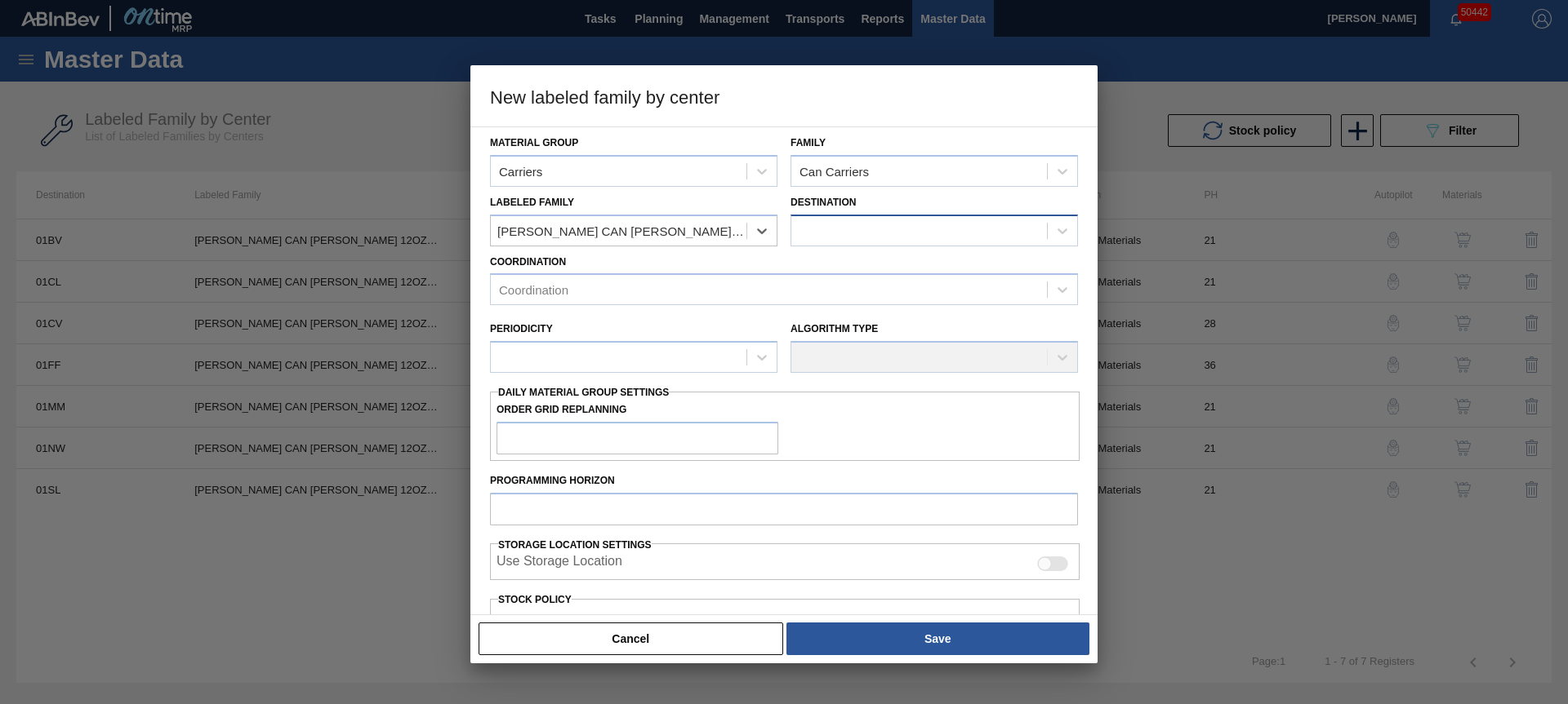
scroll to position [0, 2]
click at [861, 228] on div at bounding box center [919, 231] width 256 height 23
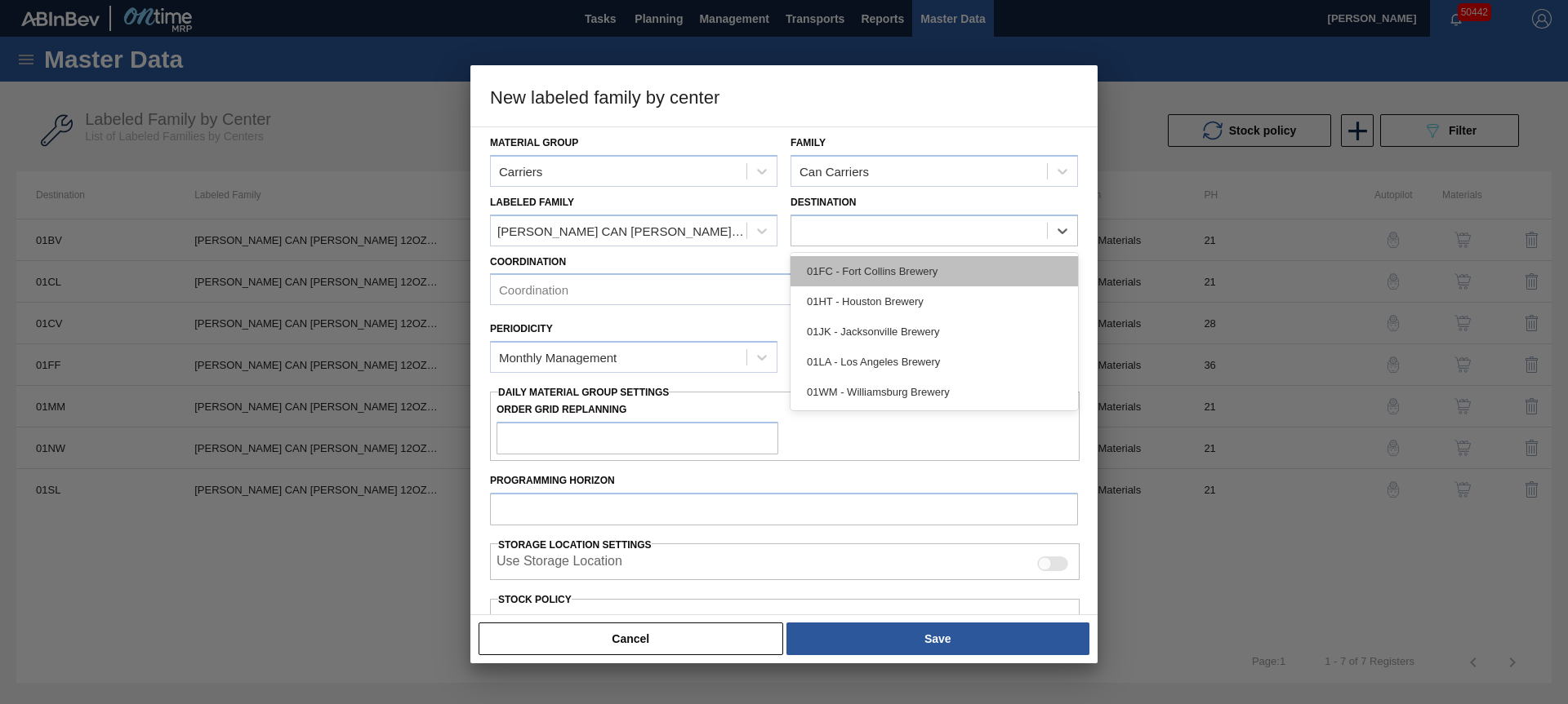
click at [858, 270] on div "01FC - Fort Collins Brewery" at bounding box center [933, 271] width 287 height 30
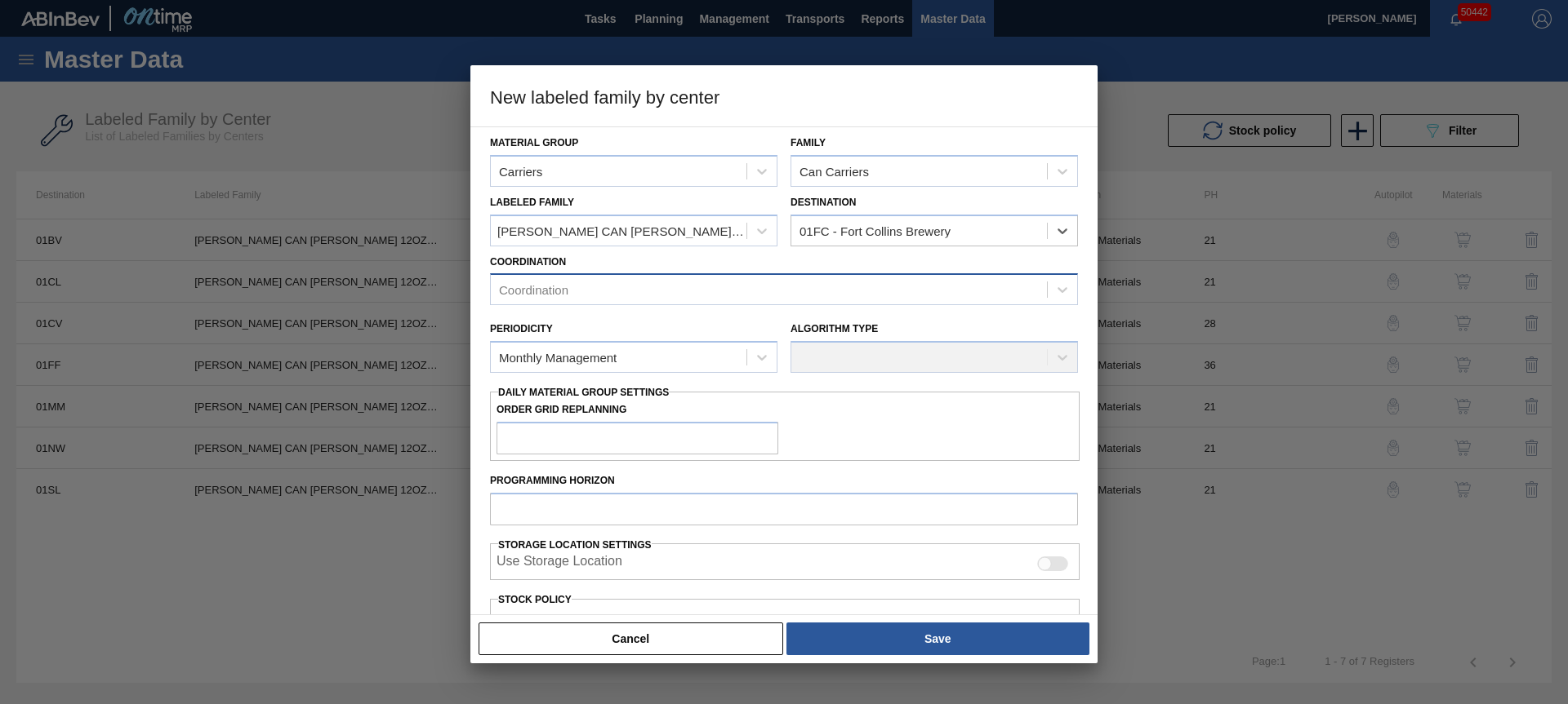
click at [719, 302] on div "Coordination" at bounding box center [783, 290] width 588 height 32
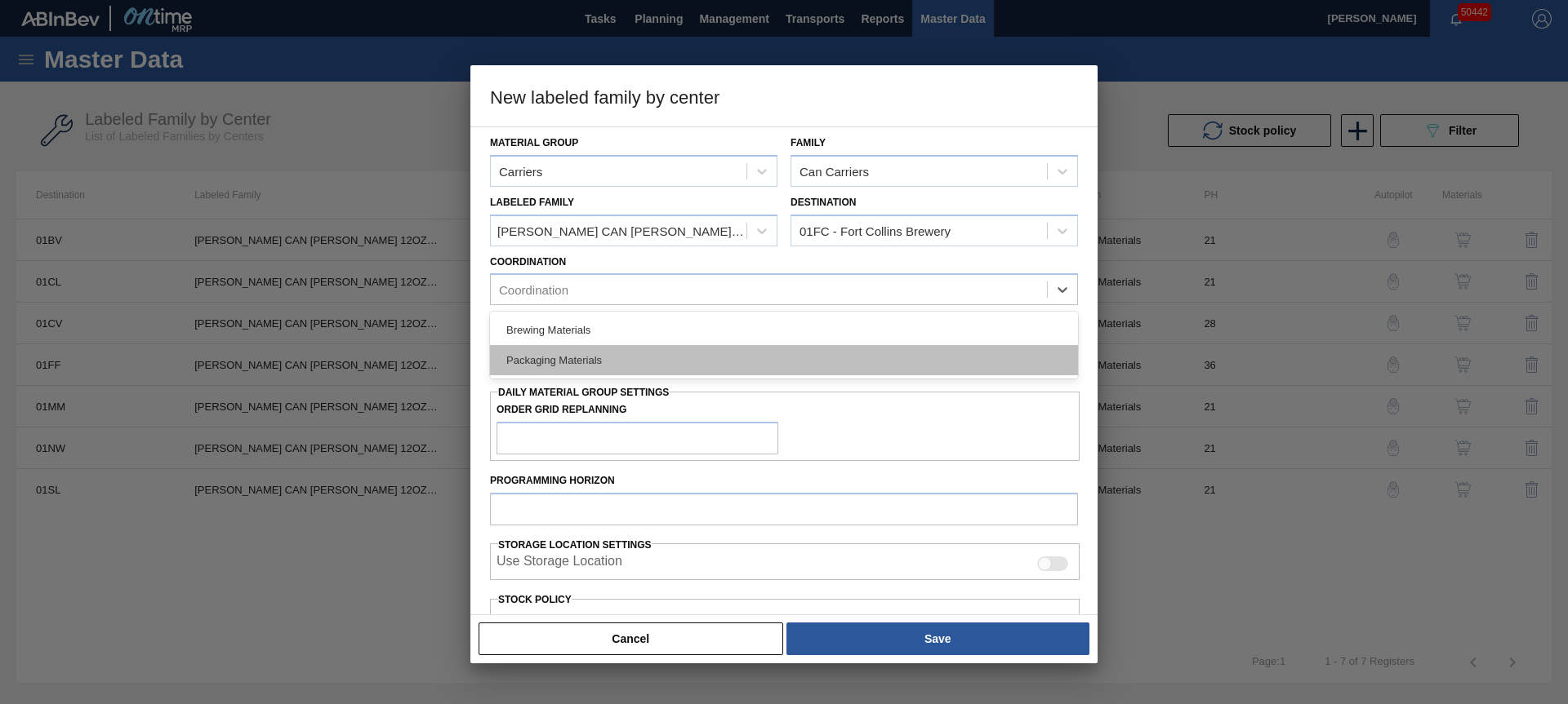
click at [610, 364] on div "Packaging Materials" at bounding box center [783, 360] width 588 height 30
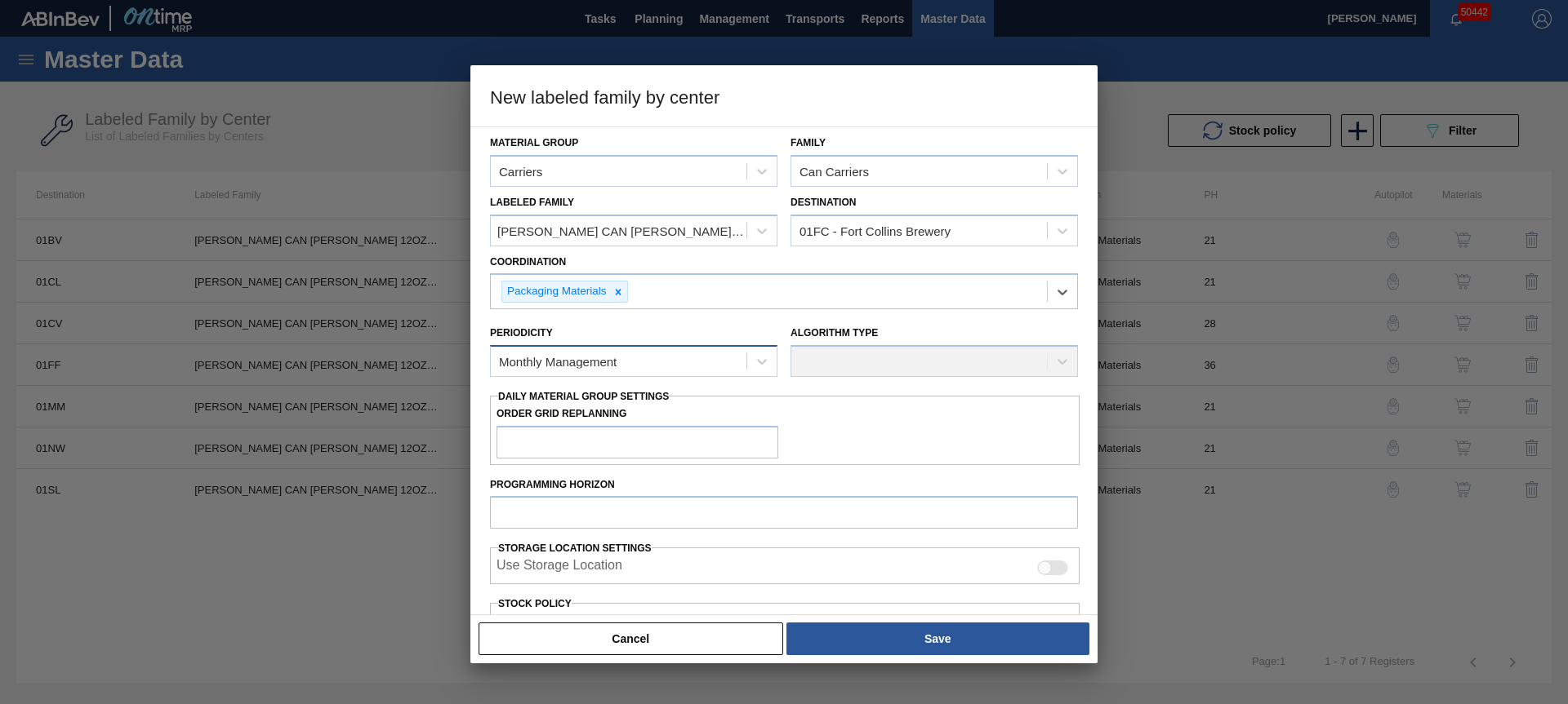
click at [607, 370] on div "Monthly Management" at bounding box center [618, 361] width 256 height 23
click at [593, 398] on div "Monthly Management" at bounding box center [633, 402] width 287 height 30
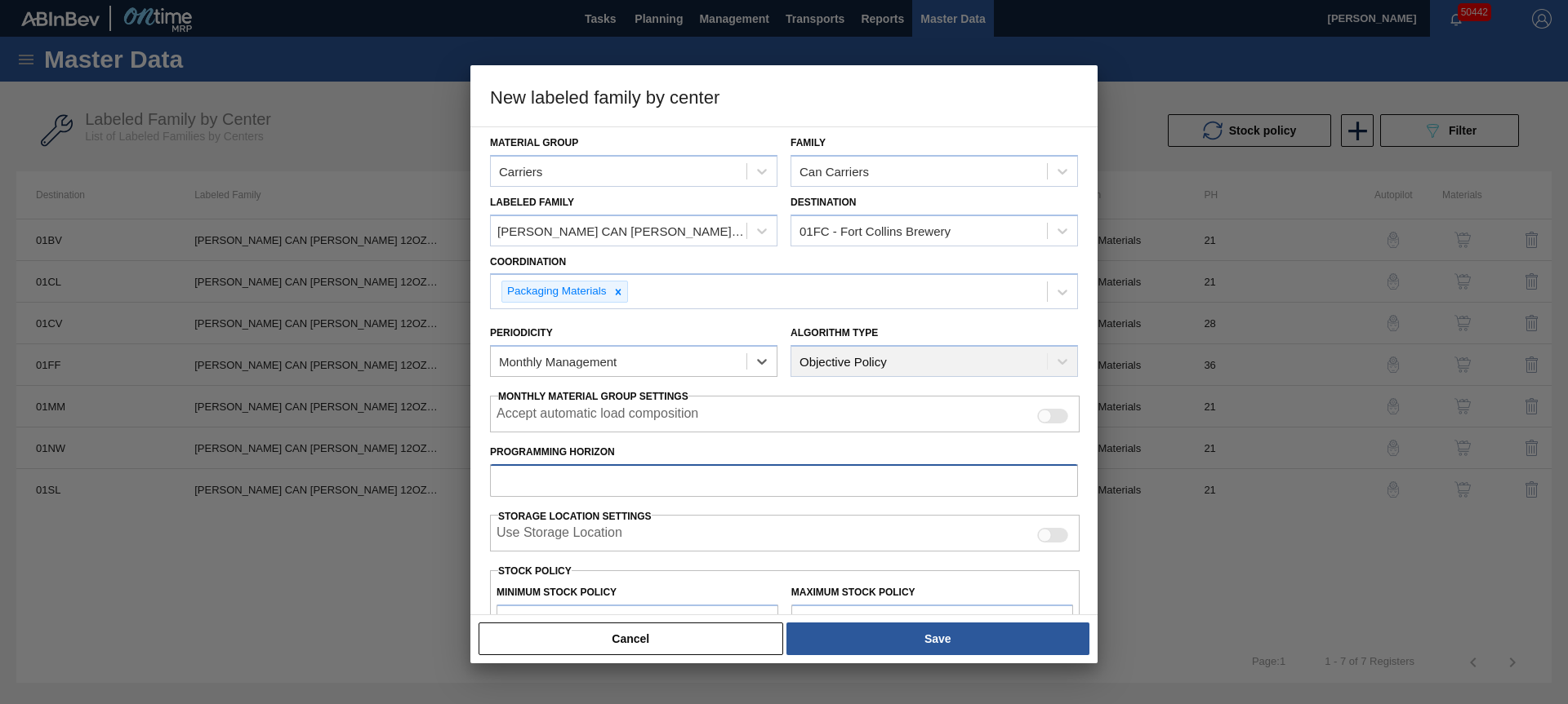
click at [609, 488] on input "Programming Horizon" at bounding box center [783, 480] width 588 height 32
type input "28"
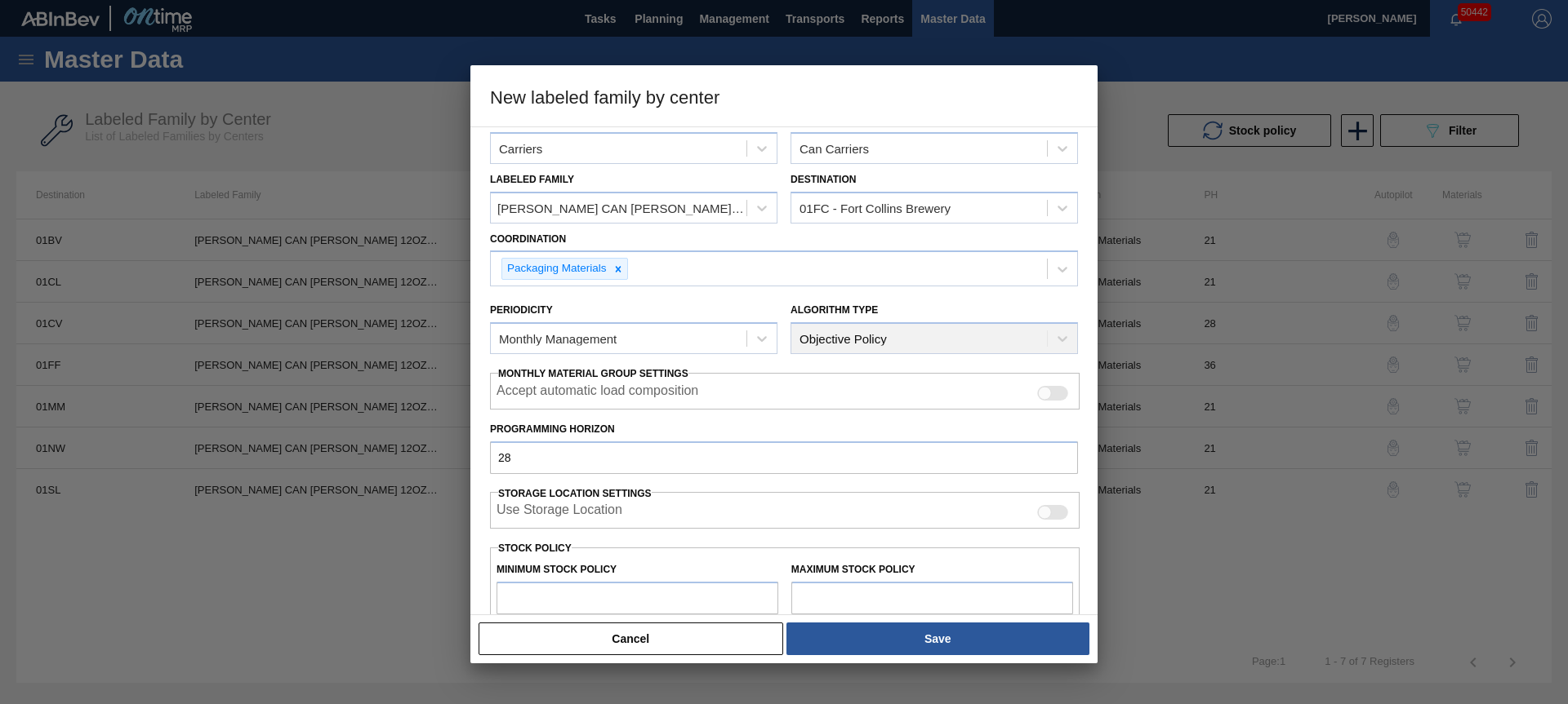
type input "0"
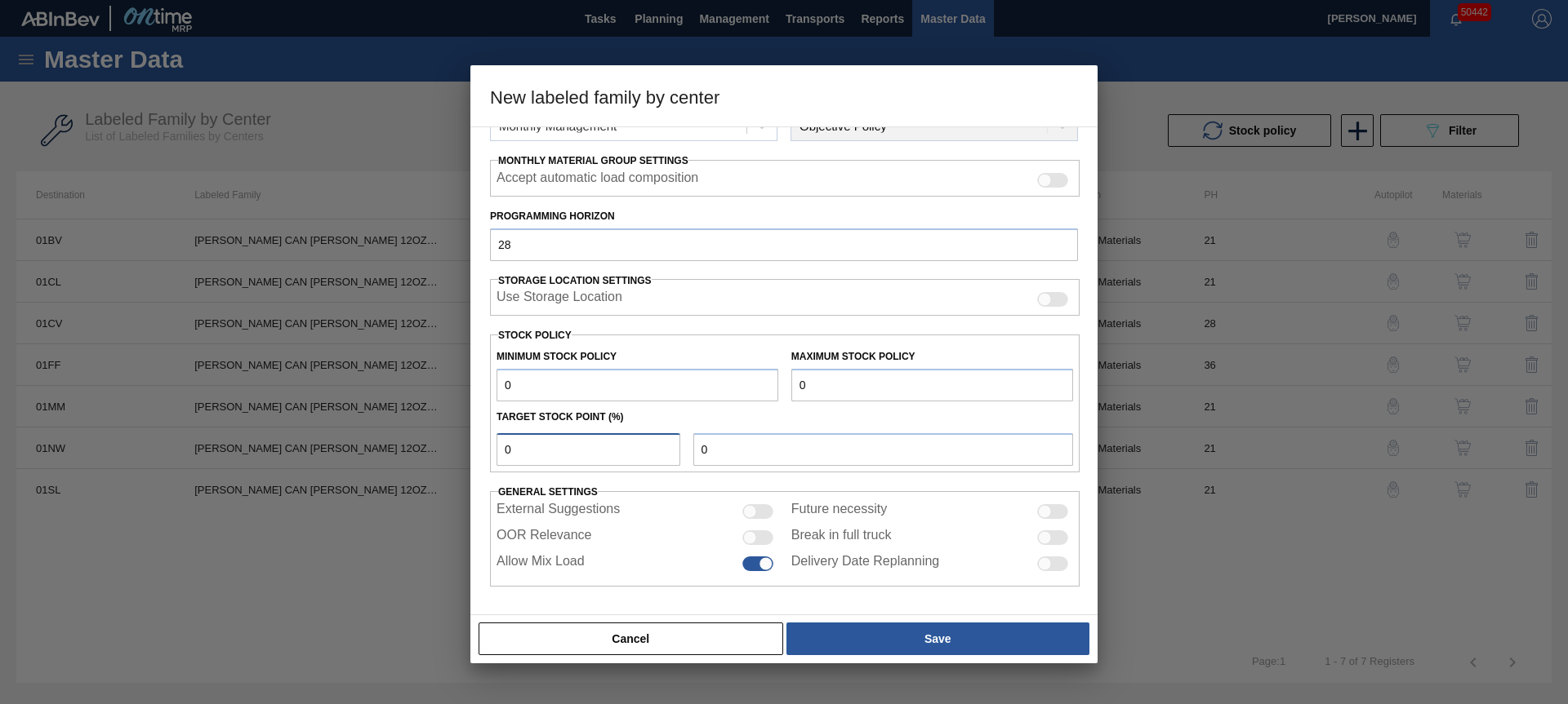
type input "0"
click at [741, 545] on input "OOR Relevance" at bounding box center [741, 545] width 1 height 1
checkbox input "true"
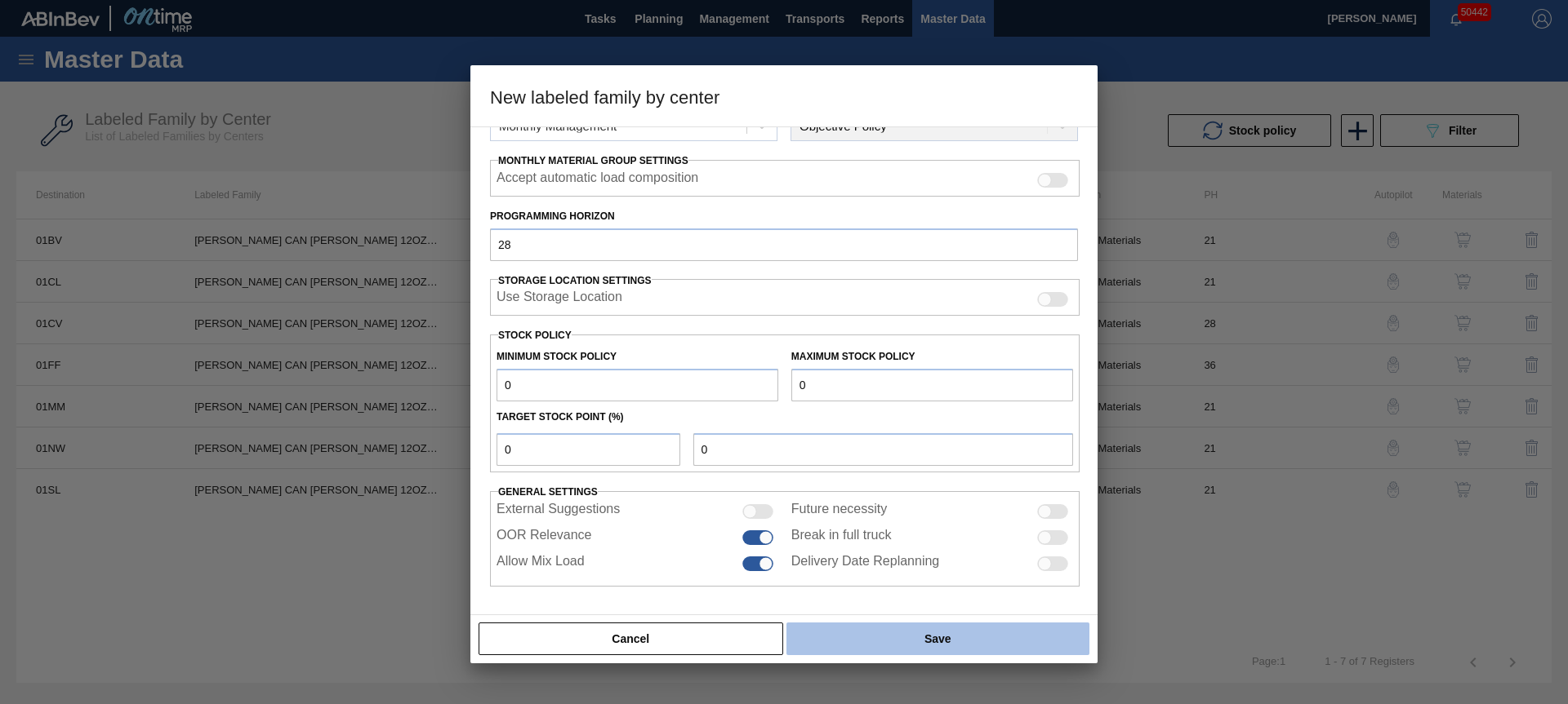
click at [891, 648] on button "Save" at bounding box center [938, 639] width 303 height 32
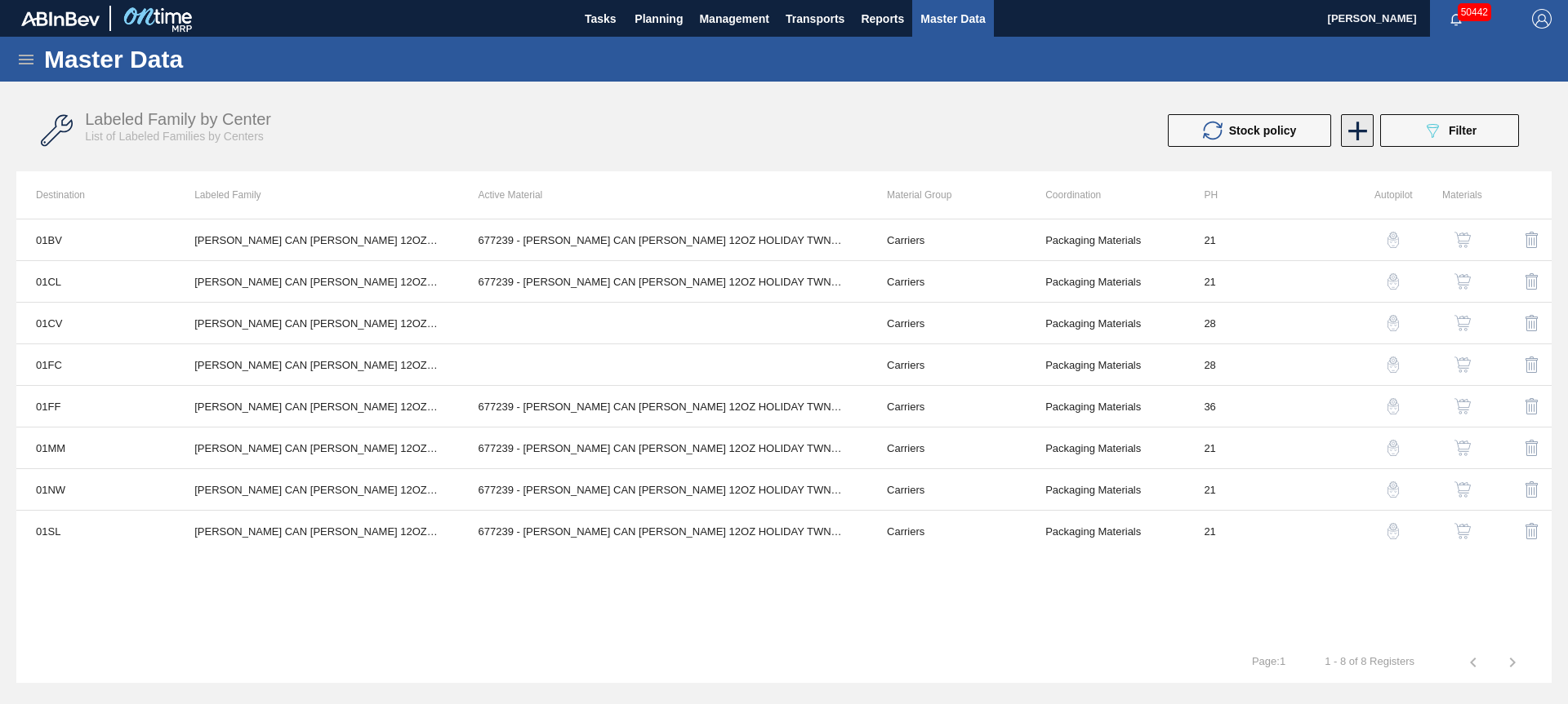
click at [1349, 128] on icon at bounding box center [1358, 131] width 32 height 32
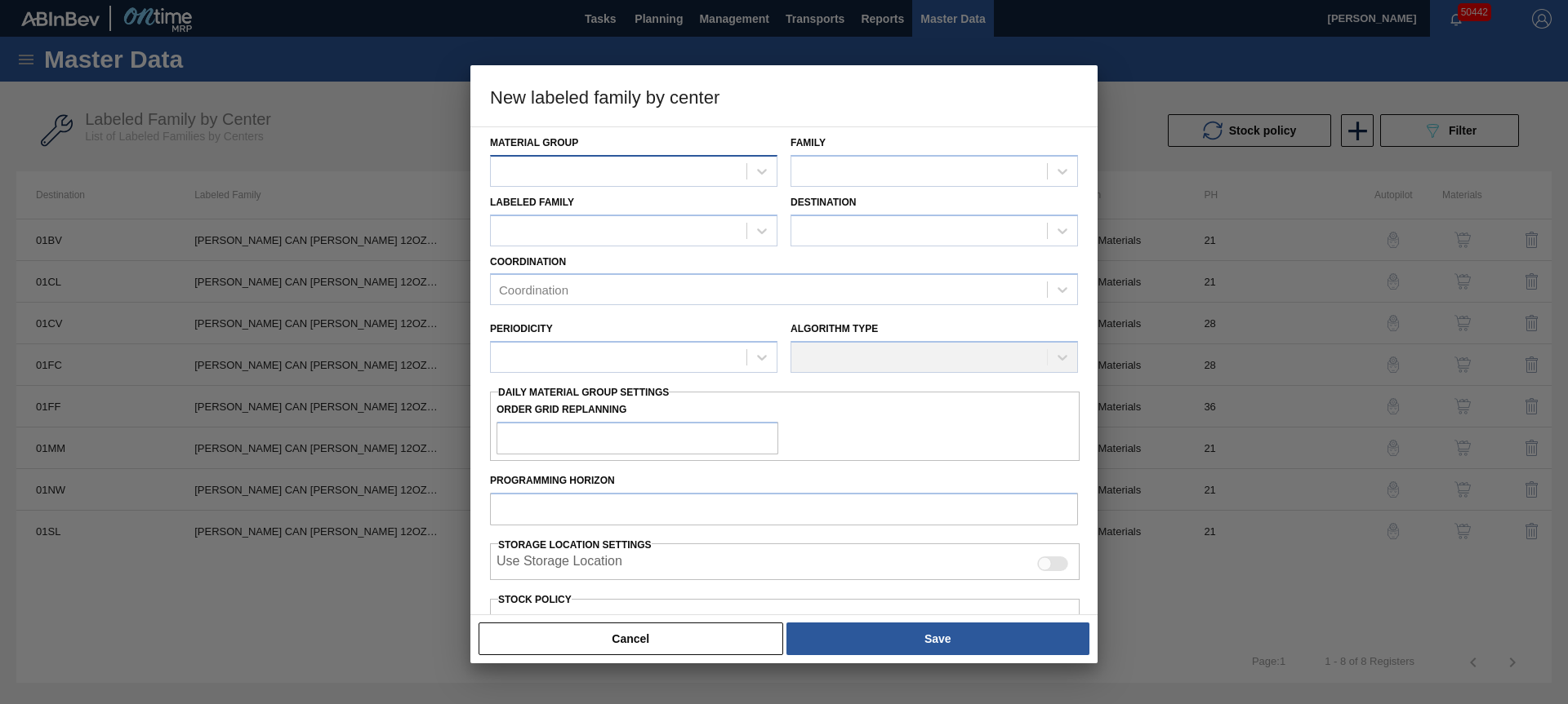
click at [685, 170] on div at bounding box center [618, 171] width 256 height 23
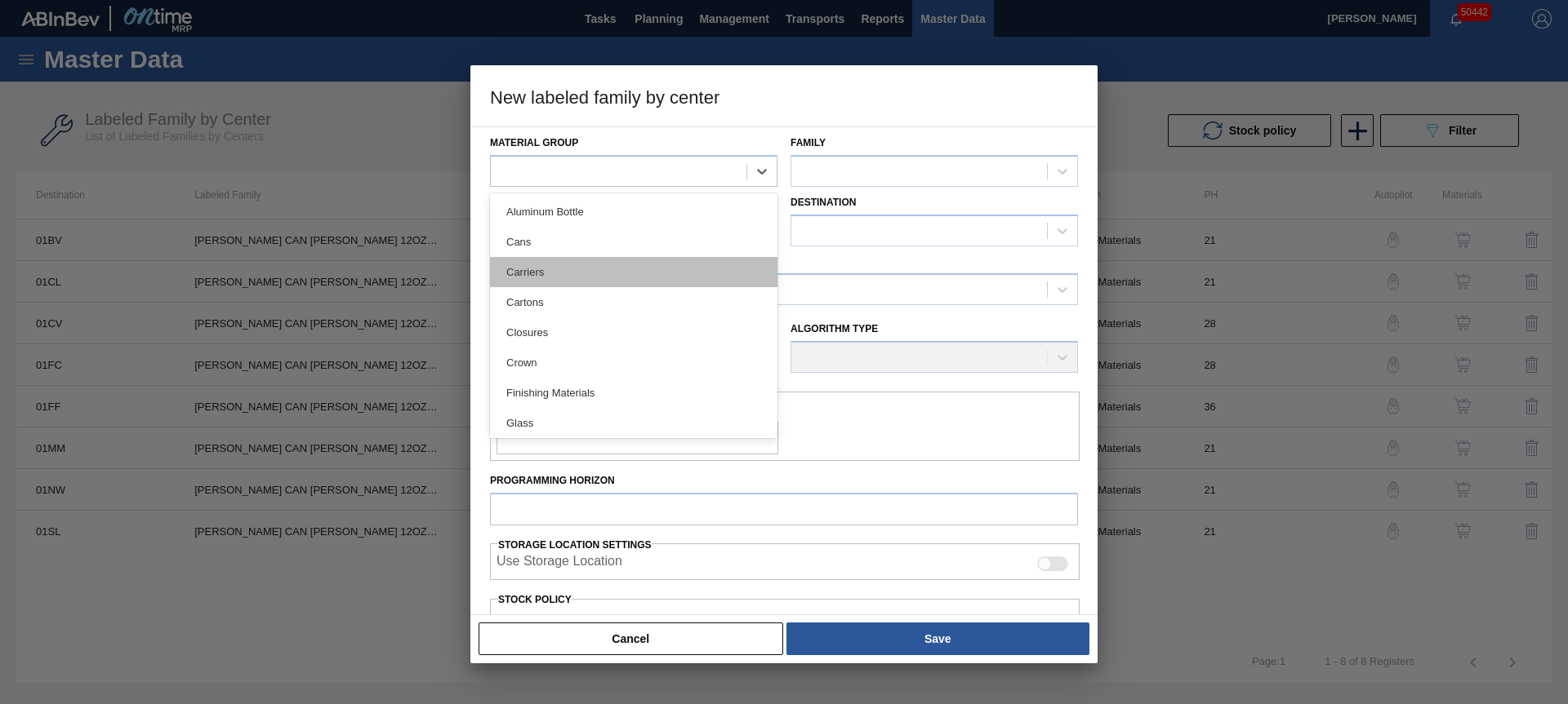
click at [591, 276] on div "Carriers" at bounding box center [633, 272] width 287 height 30
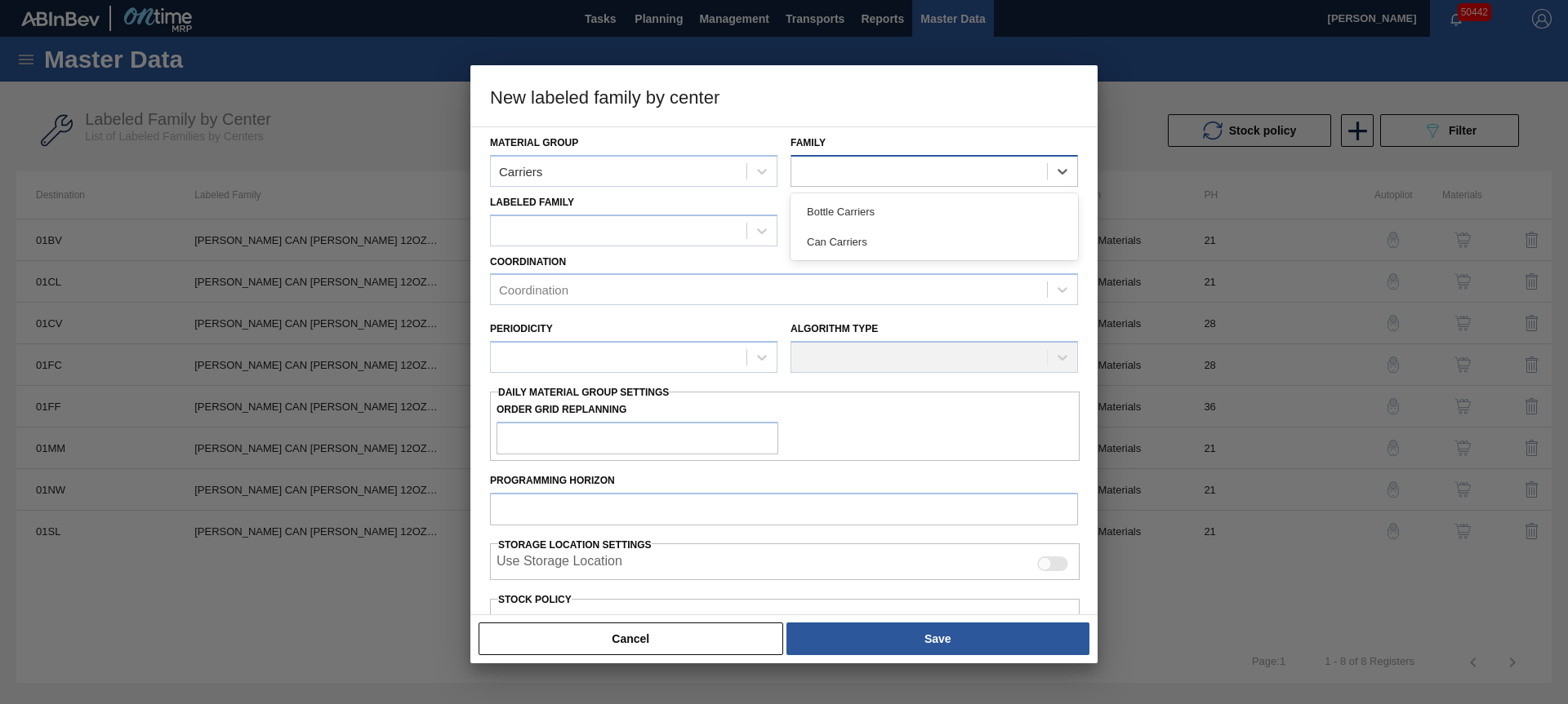
click at [842, 175] on div at bounding box center [919, 171] width 256 height 23
drag, startPoint x: 841, startPoint y: 237, endPoint x: 635, endPoint y: 241, distance: 206.0
click at [838, 239] on div "Can Carriers" at bounding box center [933, 242] width 287 height 30
click at [632, 240] on div at bounding box center [618, 231] width 256 height 23
paste Family "[PERSON_NAME] CAN [PERSON_NAME] 12OZ HOLIDAY TWNSTK 30/12"
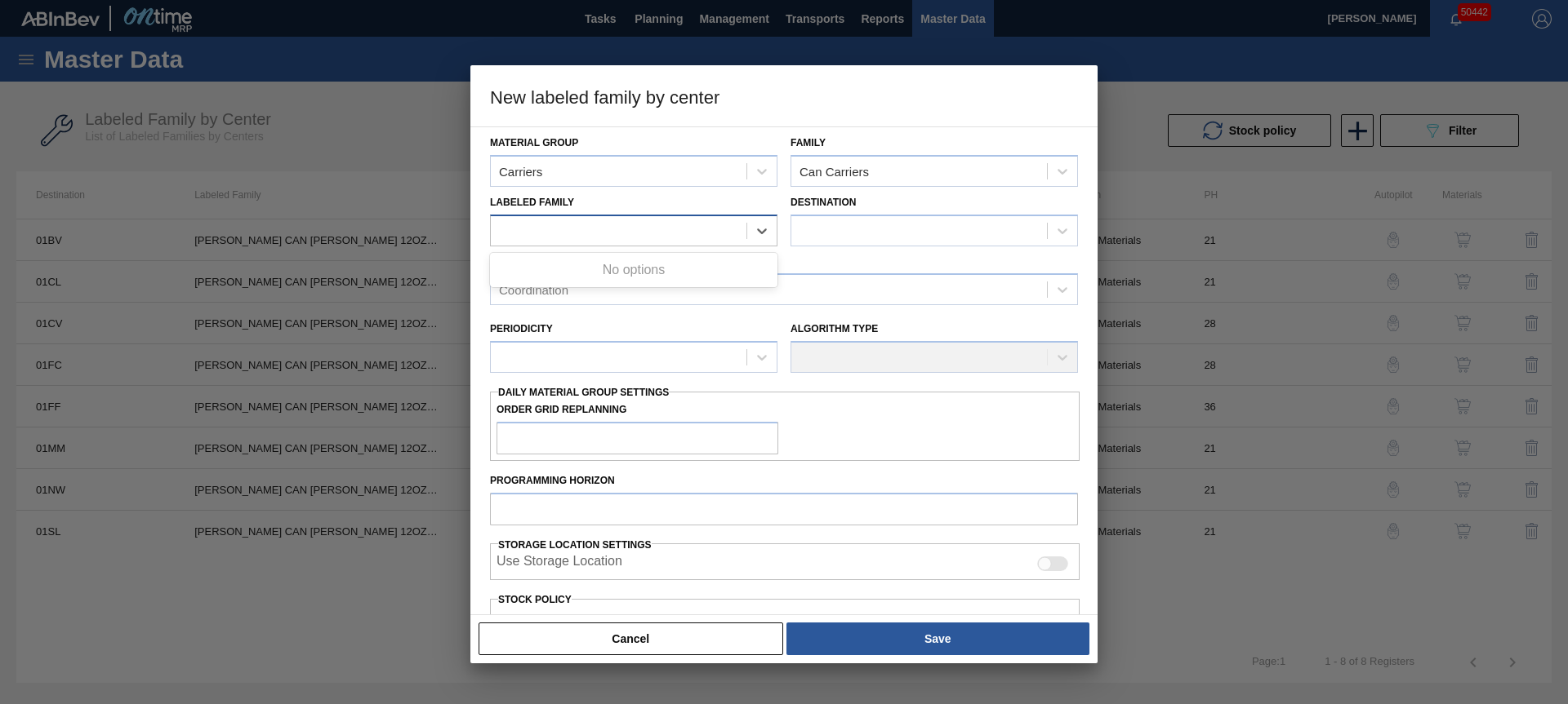
type Family "[PERSON_NAME] CAN [PERSON_NAME] 12OZ HOLIDAY TWNSTK 30/12"
drag, startPoint x: 662, startPoint y: 277, endPoint x: 824, endPoint y: 226, distance: 169.8
click at [665, 276] on div "[PERSON_NAME] CAN [PERSON_NAME] 12OZ HOLIDAY TWNSTK 30/12" at bounding box center [633, 271] width 287 height 30
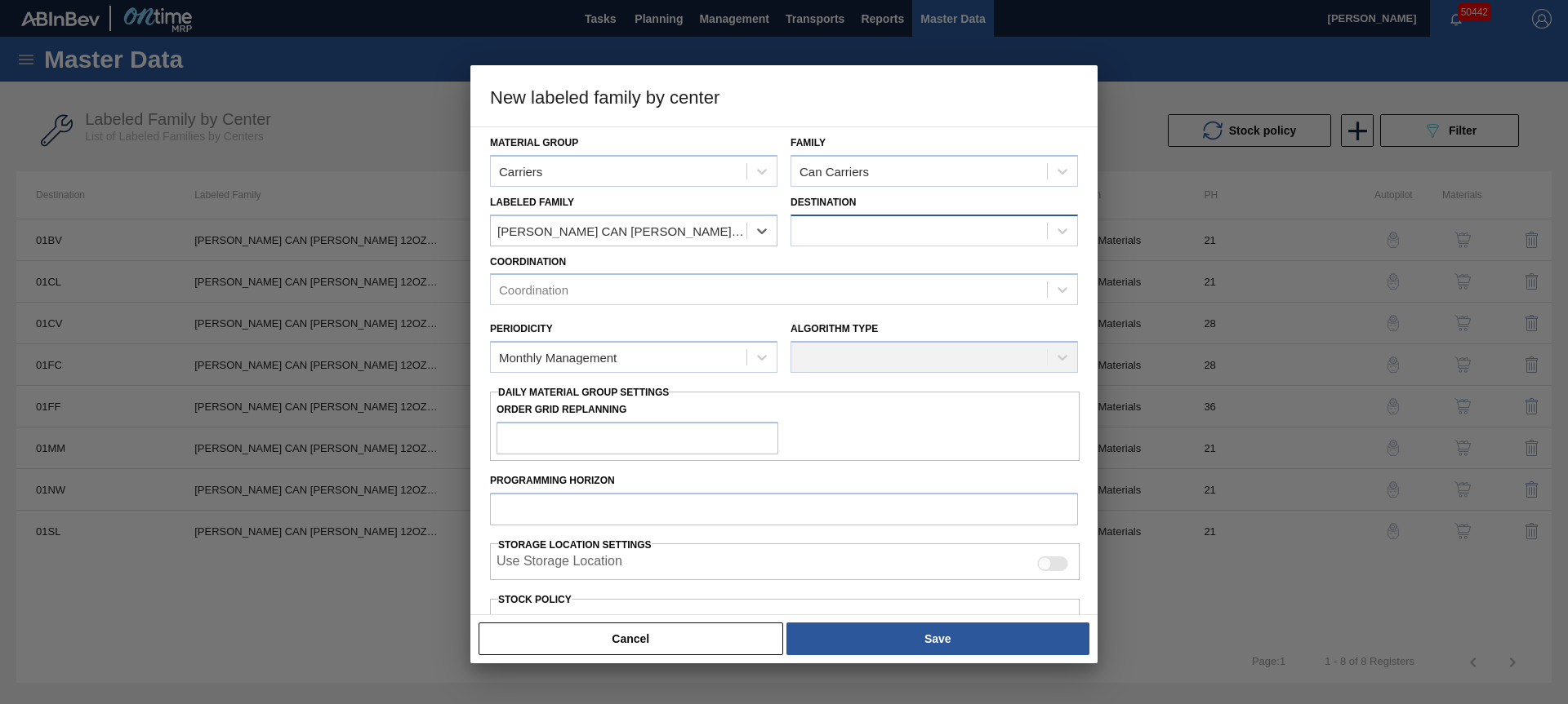
click at [825, 228] on div at bounding box center [919, 231] width 256 height 23
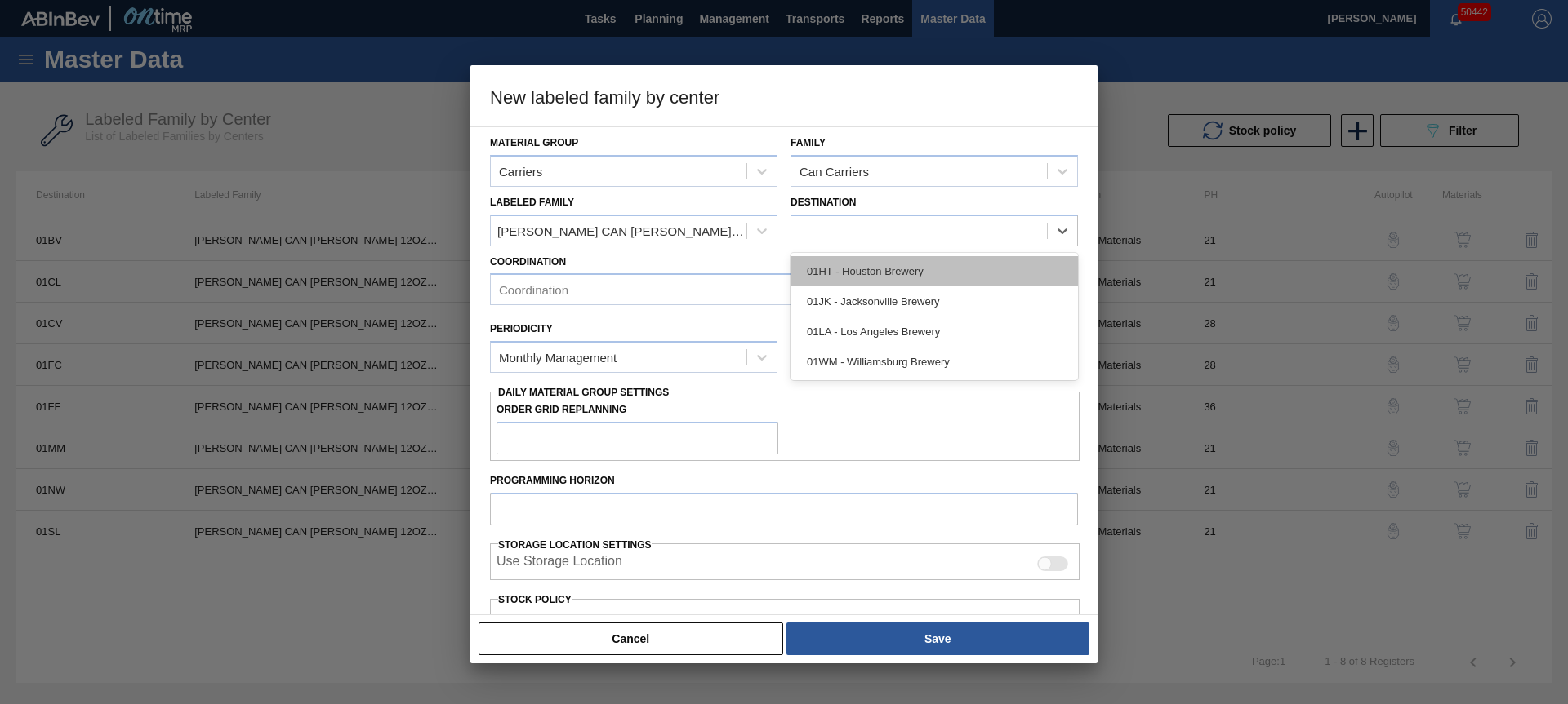
click at [844, 280] on div "01HT - Houston Brewery" at bounding box center [933, 271] width 287 height 30
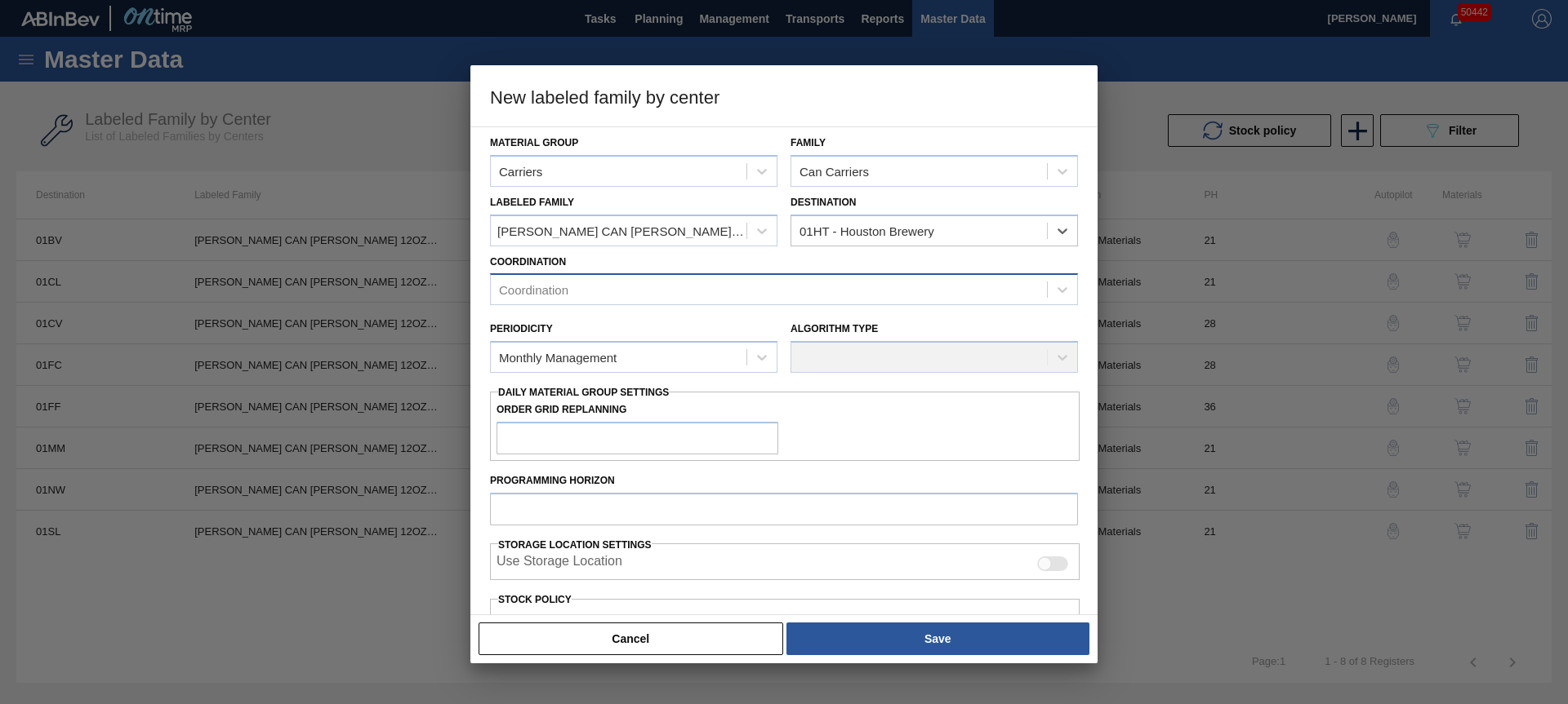
click at [675, 291] on div "Coordination" at bounding box center [768, 290] width 556 height 23
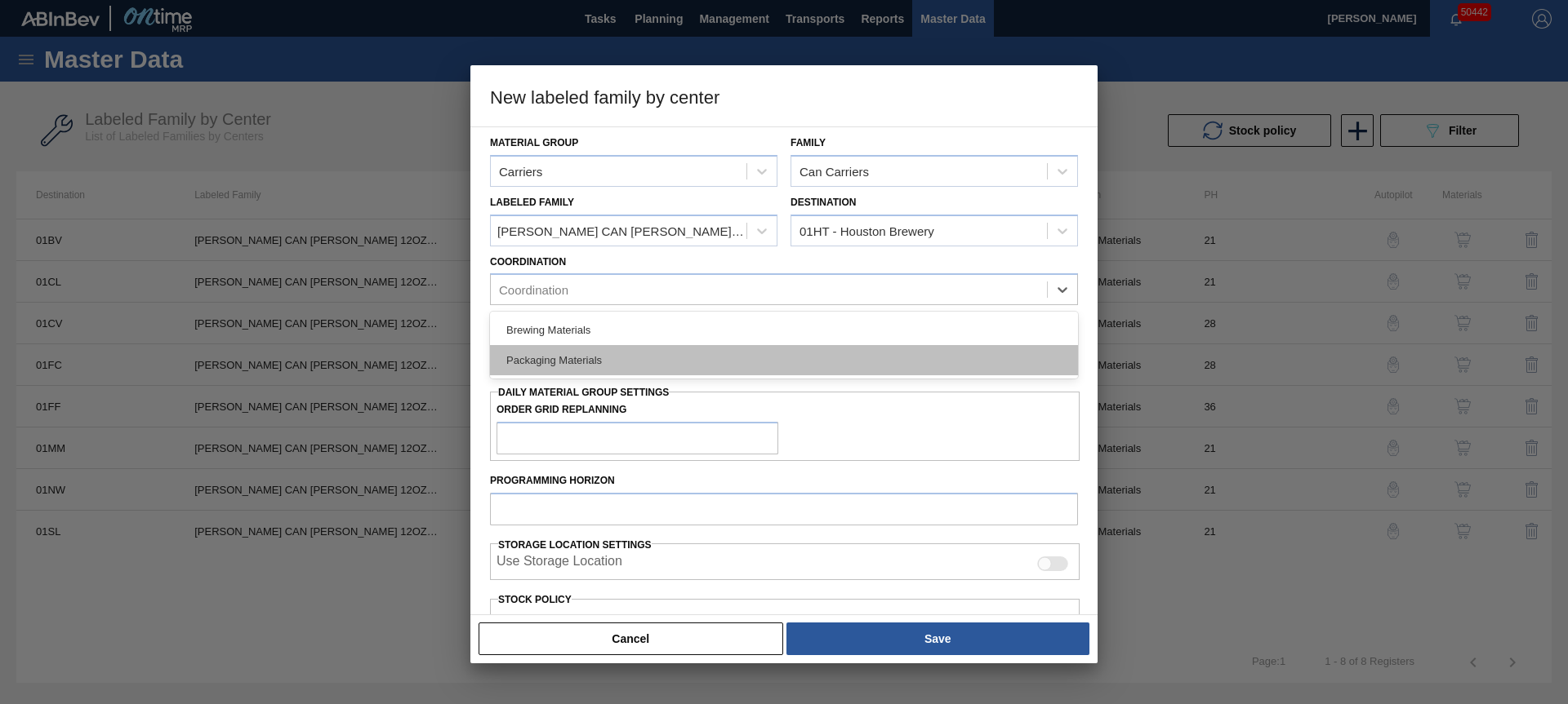
click at [609, 354] on div "Packaging Materials" at bounding box center [783, 360] width 588 height 30
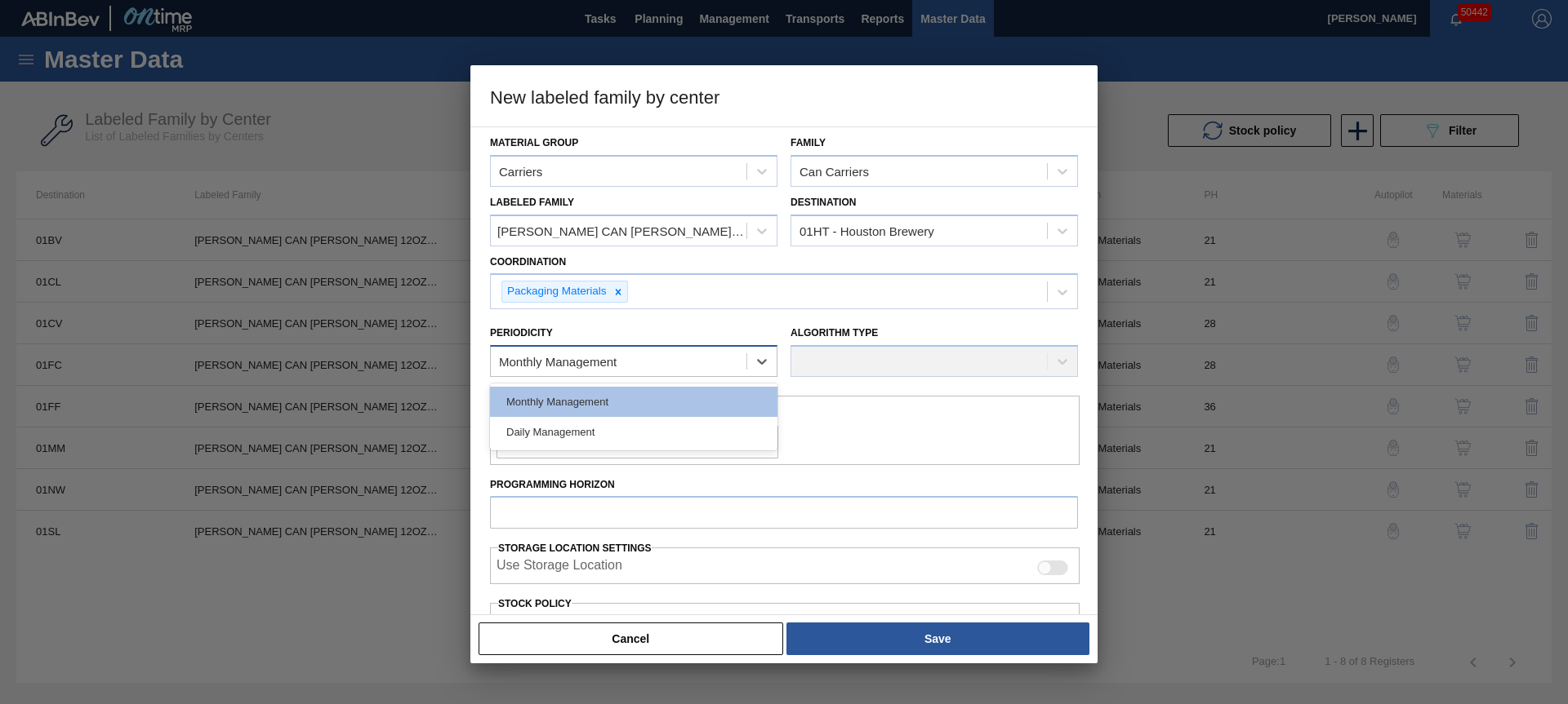
click at [603, 363] on div "Monthly Management" at bounding box center [557, 362] width 117 height 14
click at [589, 395] on div "Monthly Management" at bounding box center [633, 402] width 287 height 30
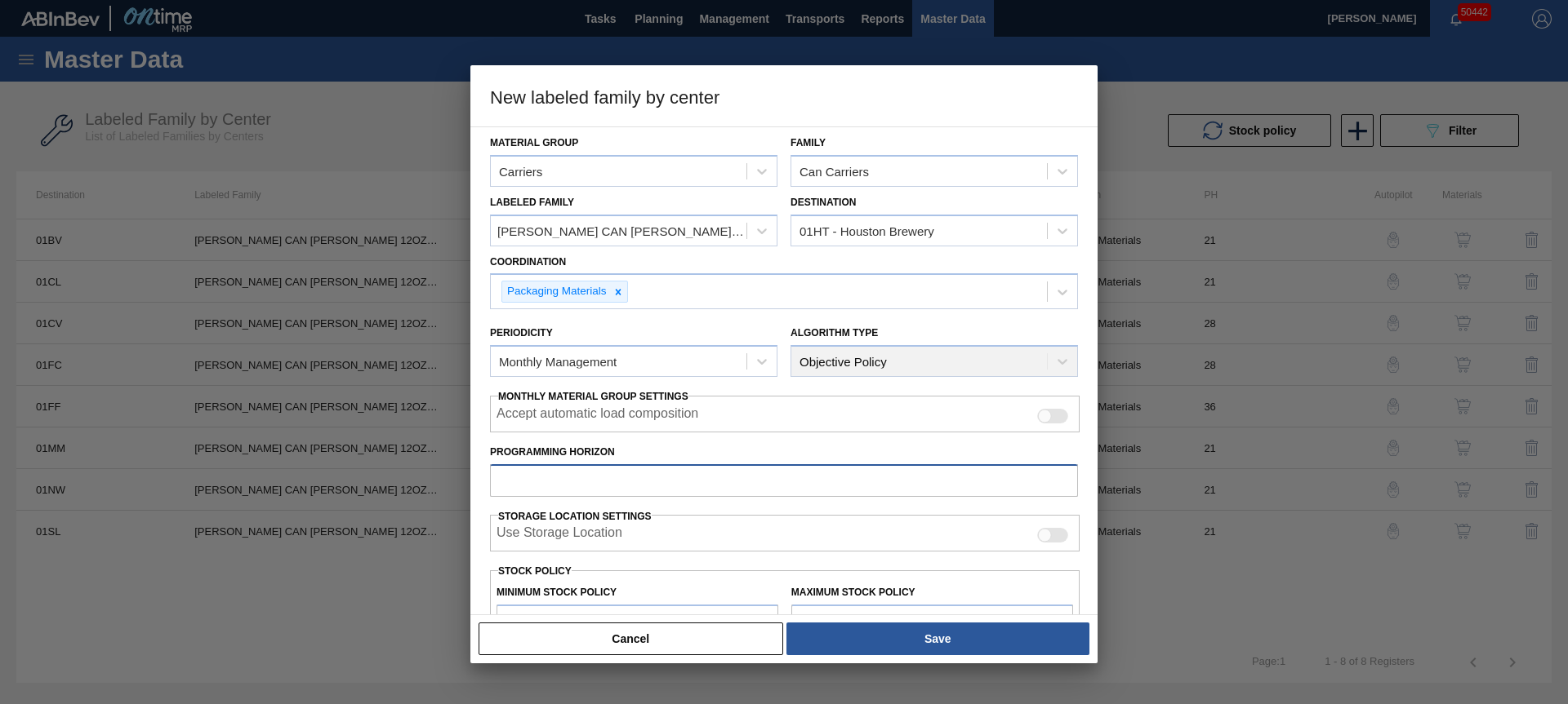
click at [576, 472] on input "Programming Horizon" at bounding box center [783, 480] width 588 height 32
type input "28"
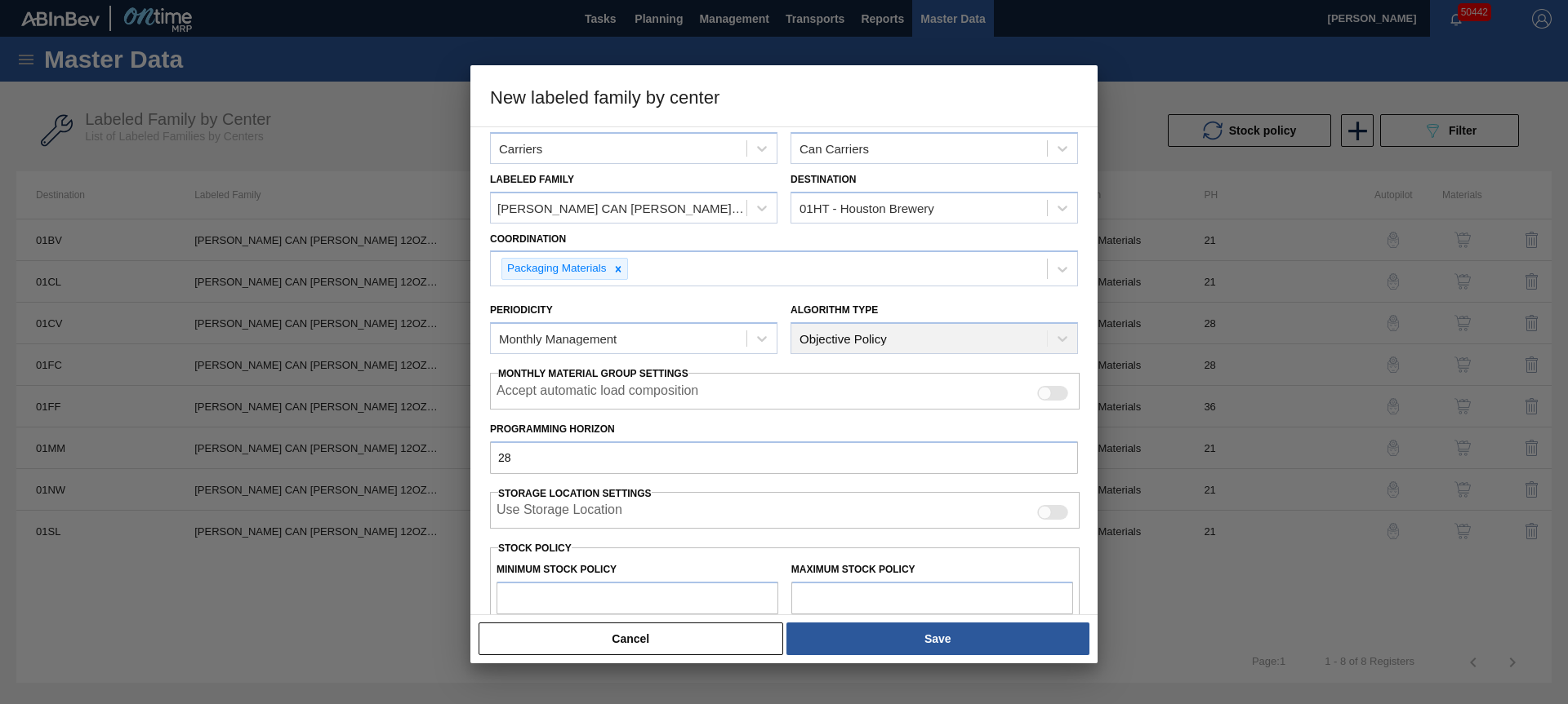
type input "0"
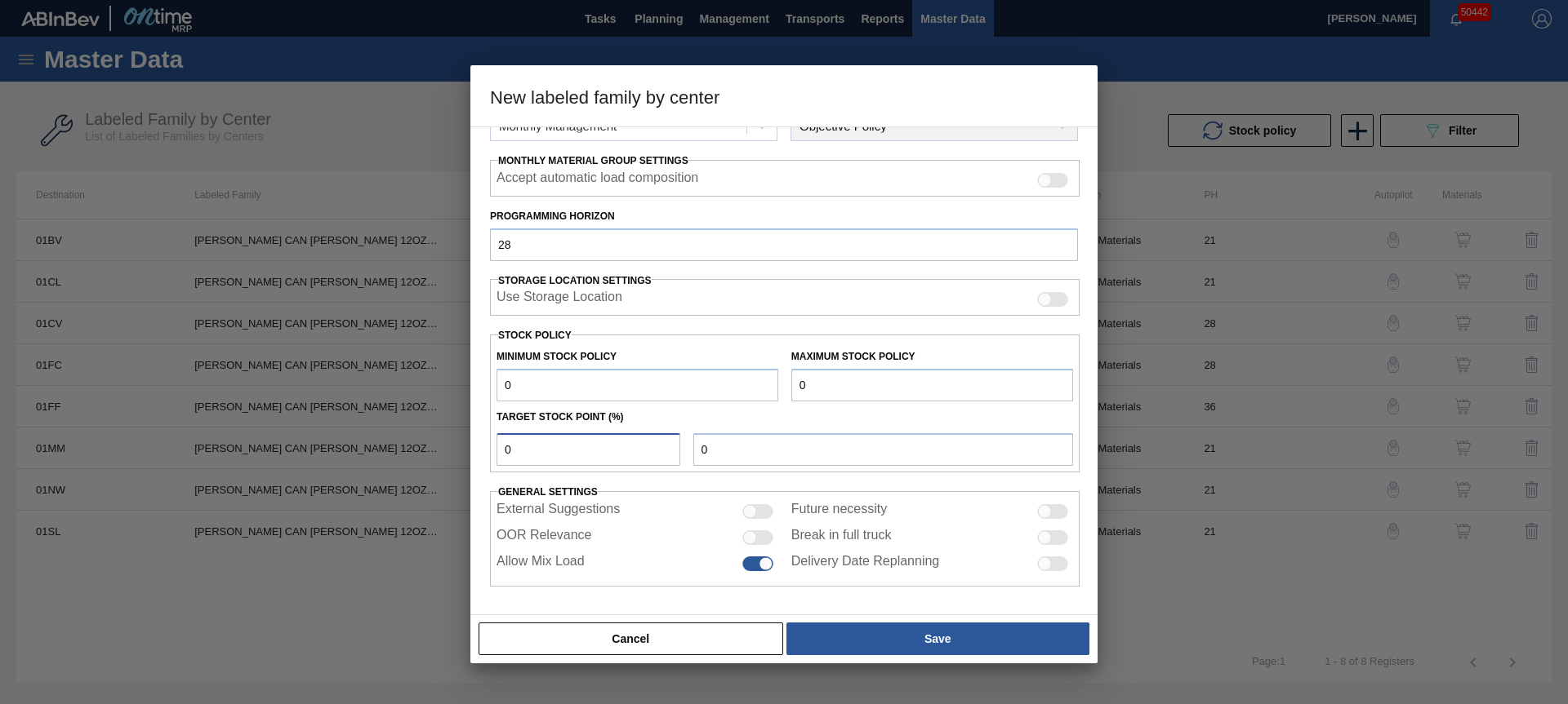
type input "0"
drag, startPoint x: 742, startPoint y: 533, endPoint x: 779, endPoint y: 545, distance: 38.9
click at [743, 533] on div at bounding box center [750, 538] width 14 height 14
checkbox input "true"
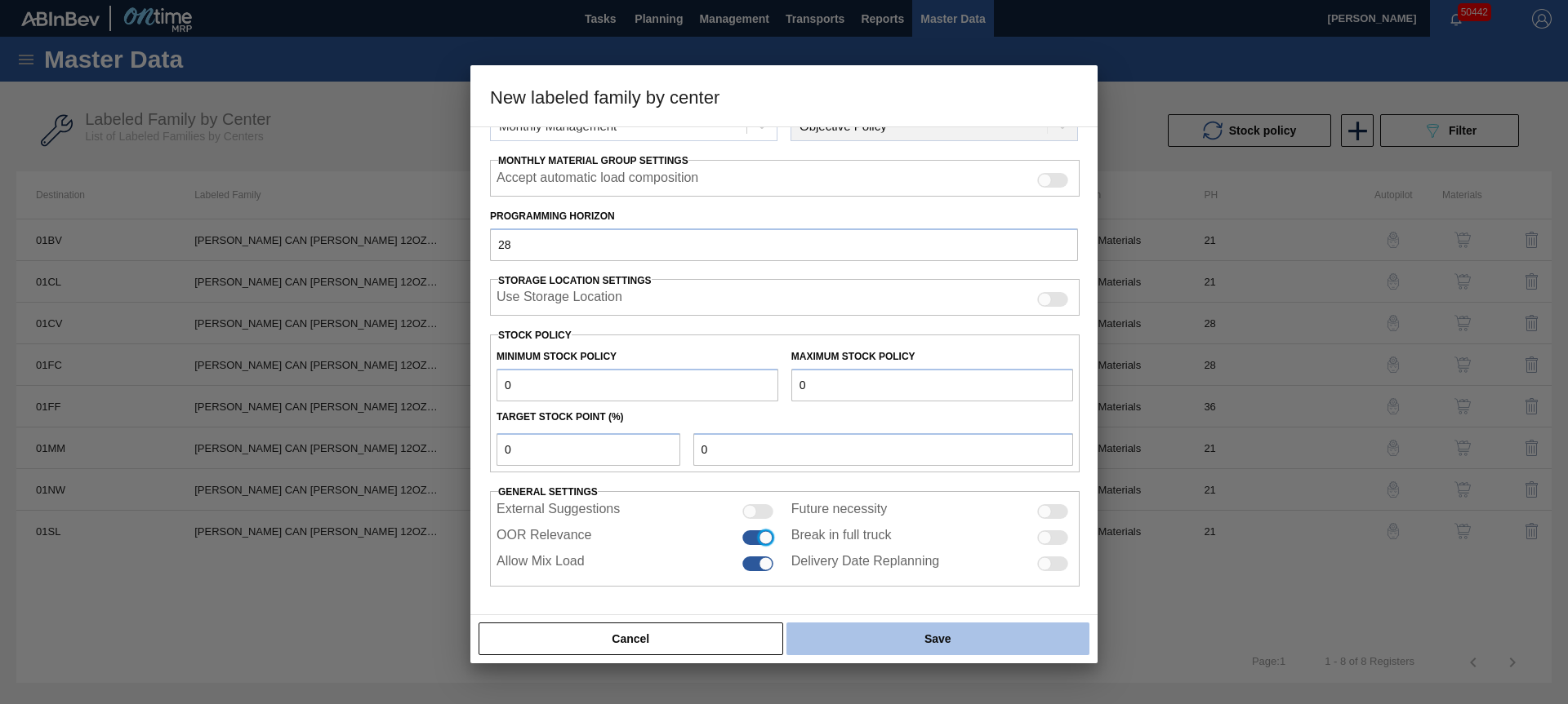
click at [876, 638] on button "Save" at bounding box center [938, 639] width 303 height 32
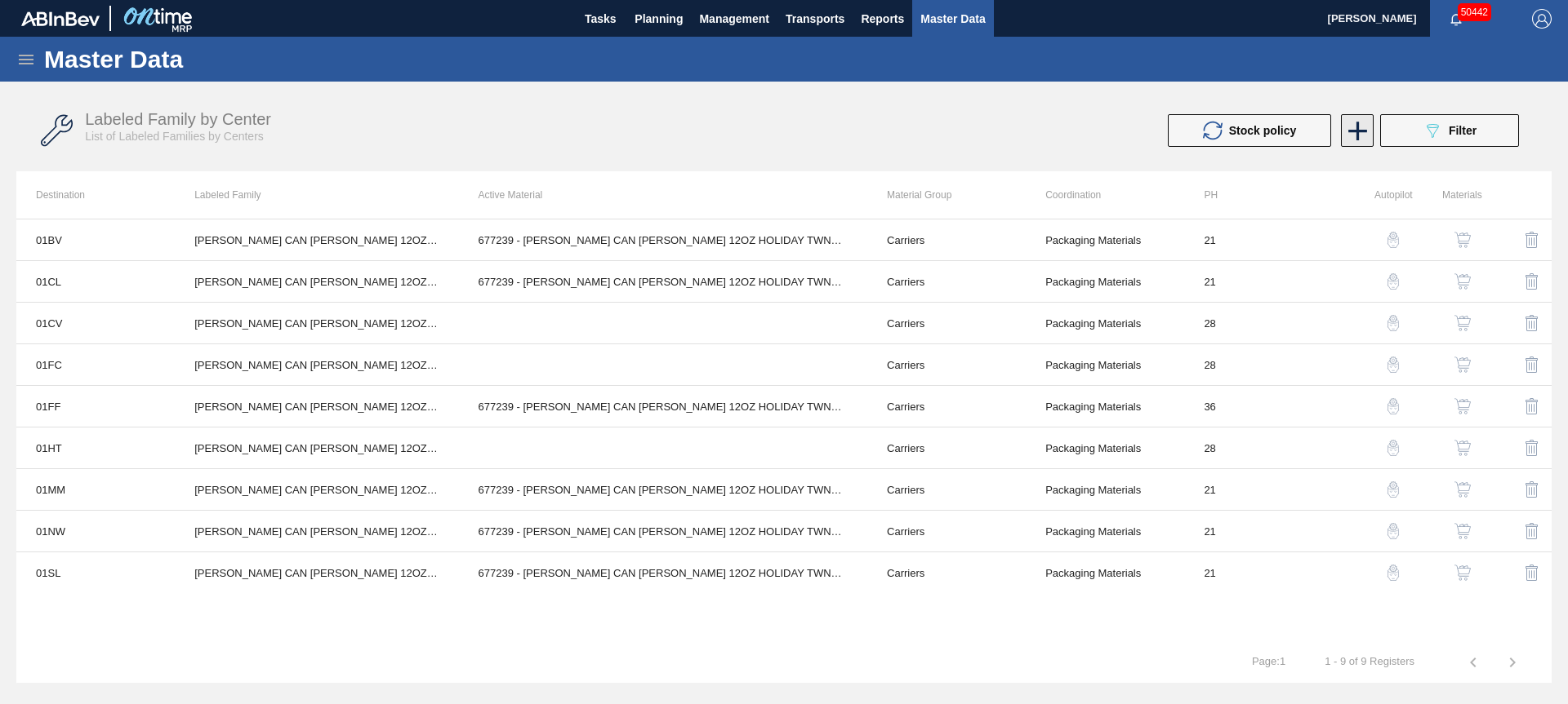
click at [1365, 129] on icon at bounding box center [1357, 131] width 19 height 19
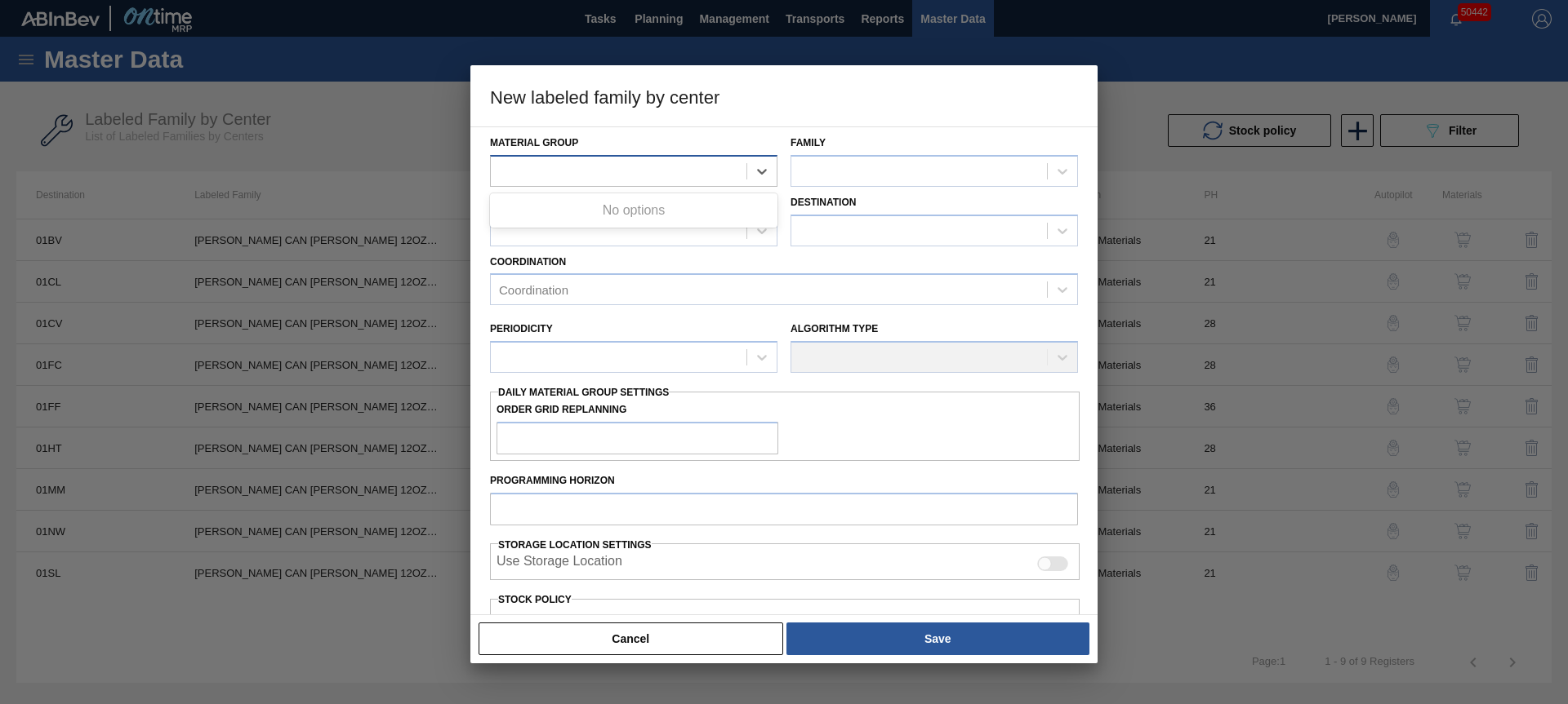
click at [606, 163] on div at bounding box center [618, 171] width 256 height 23
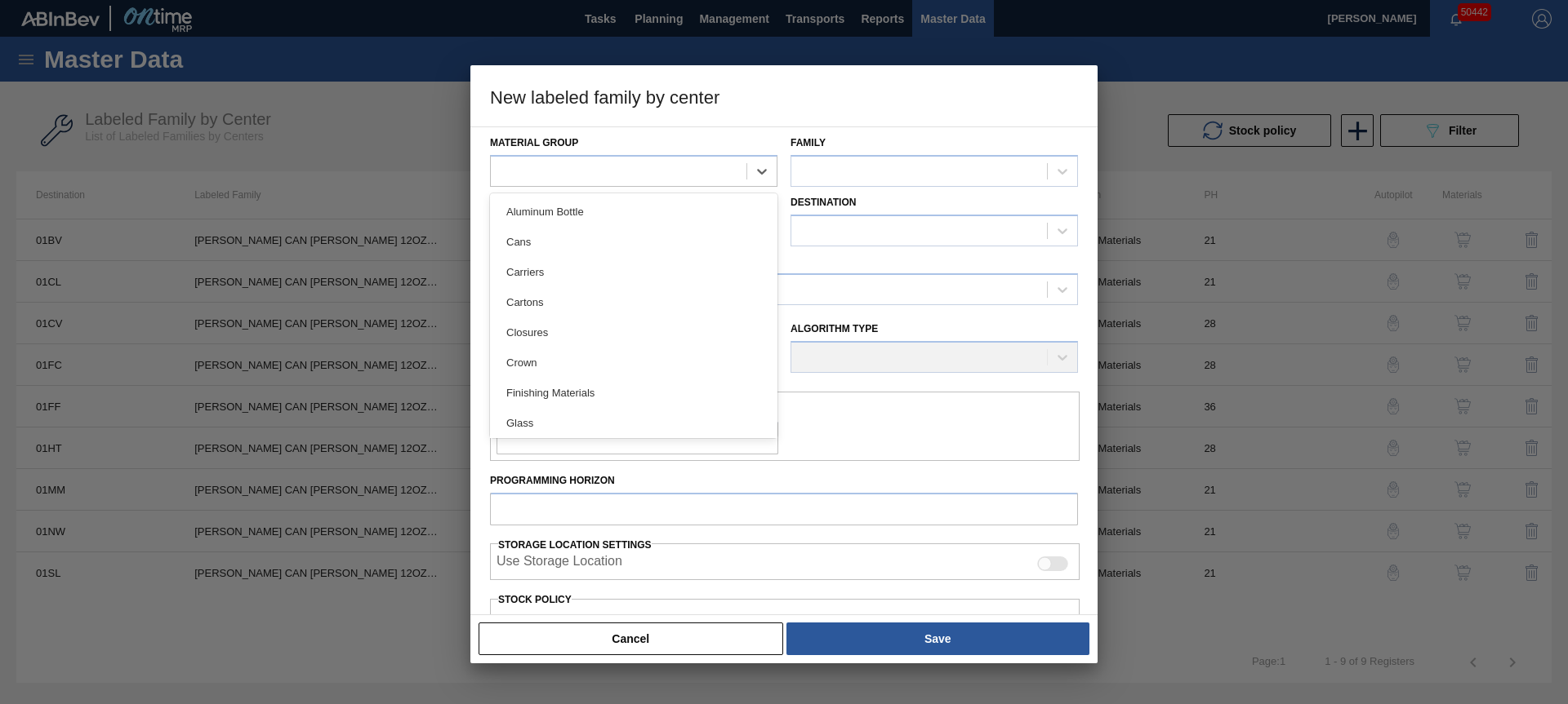
drag, startPoint x: 585, startPoint y: 276, endPoint x: 769, endPoint y: 209, distance: 195.8
click at [586, 276] on div "Carriers" at bounding box center [633, 272] width 287 height 30
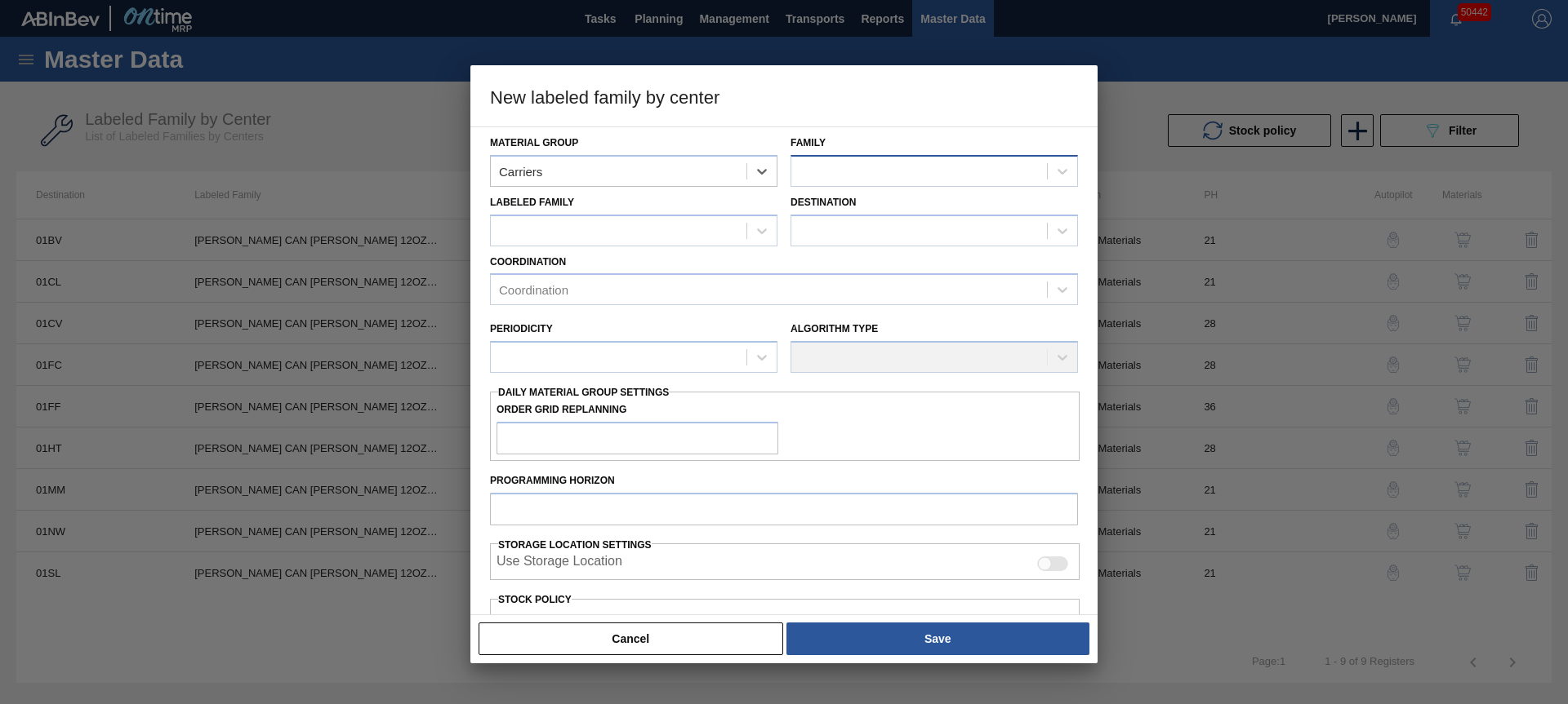
drag, startPoint x: 811, startPoint y: 173, endPoint x: 816, endPoint y: 181, distance: 9.4
click at [811, 173] on div at bounding box center [919, 171] width 256 height 23
drag, startPoint x: 833, startPoint y: 242, endPoint x: 660, endPoint y: 241, distance: 173.0
click at [833, 242] on div "Can Carriers" at bounding box center [933, 242] width 287 height 30
click at [639, 237] on div at bounding box center [618, 231] width 256 height 23
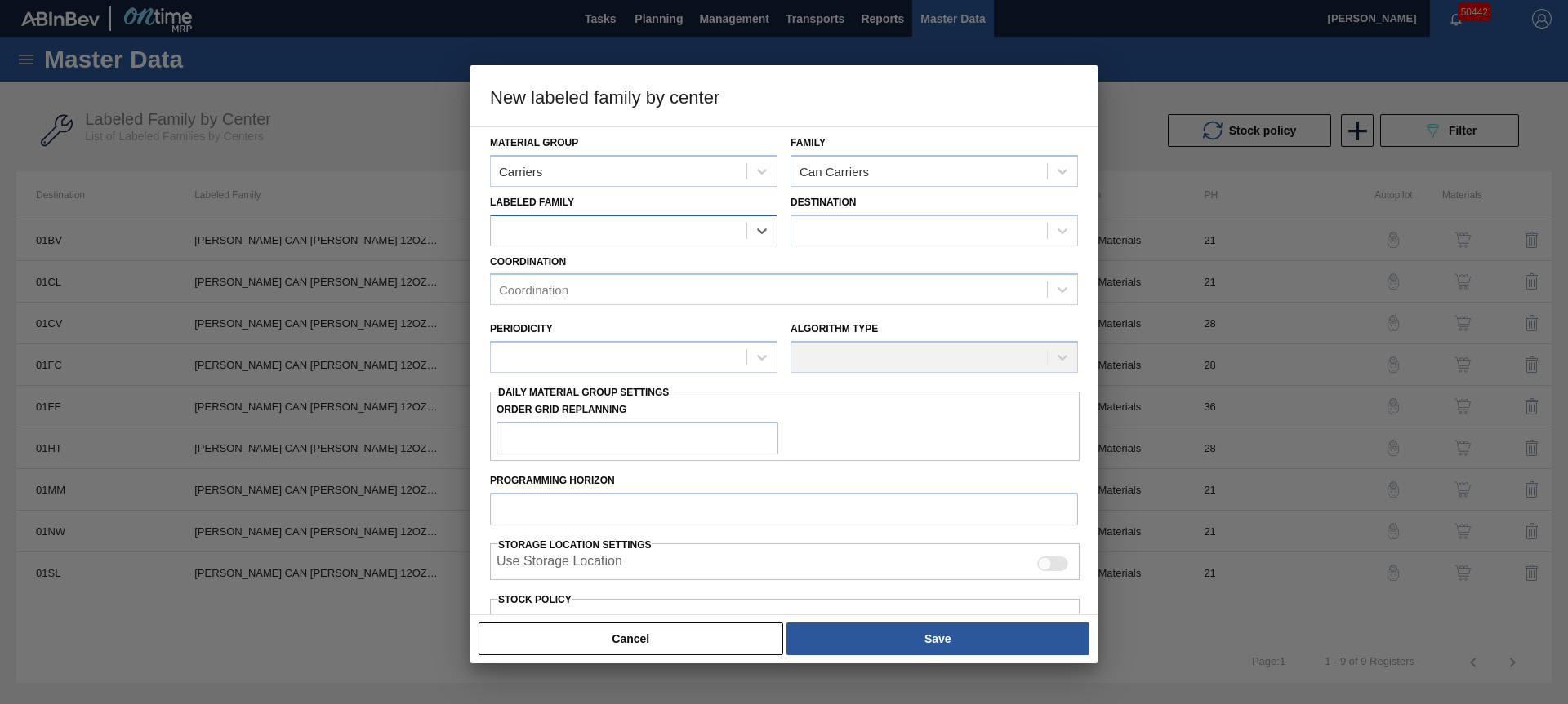
click at [544, 229] on div at bounding box center [618, 231] width 256 height 23
click at [547, 225] on div at bounding box center [618, 231] width 256 height 23
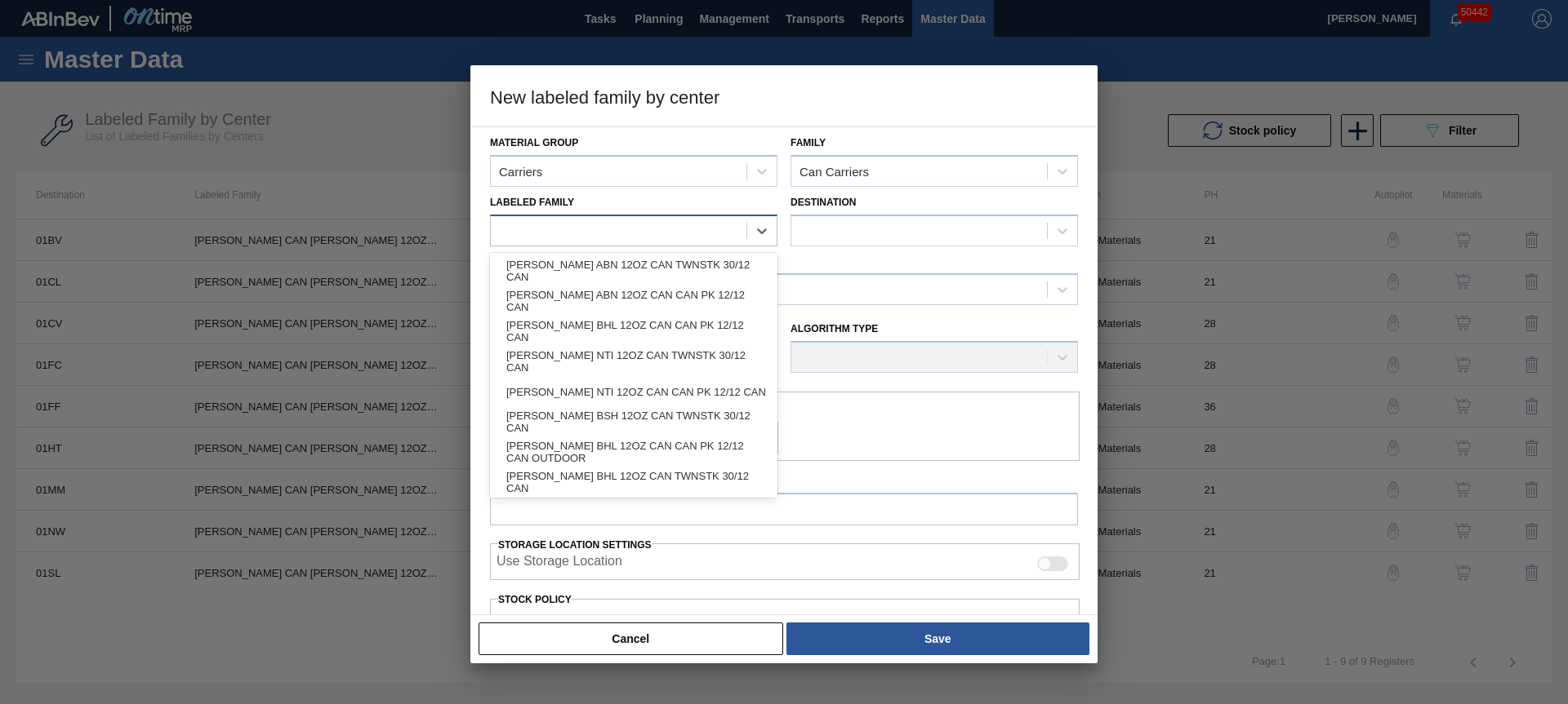
click at [548, 225] on div at bounding box center [618, 231] width 256 height 23
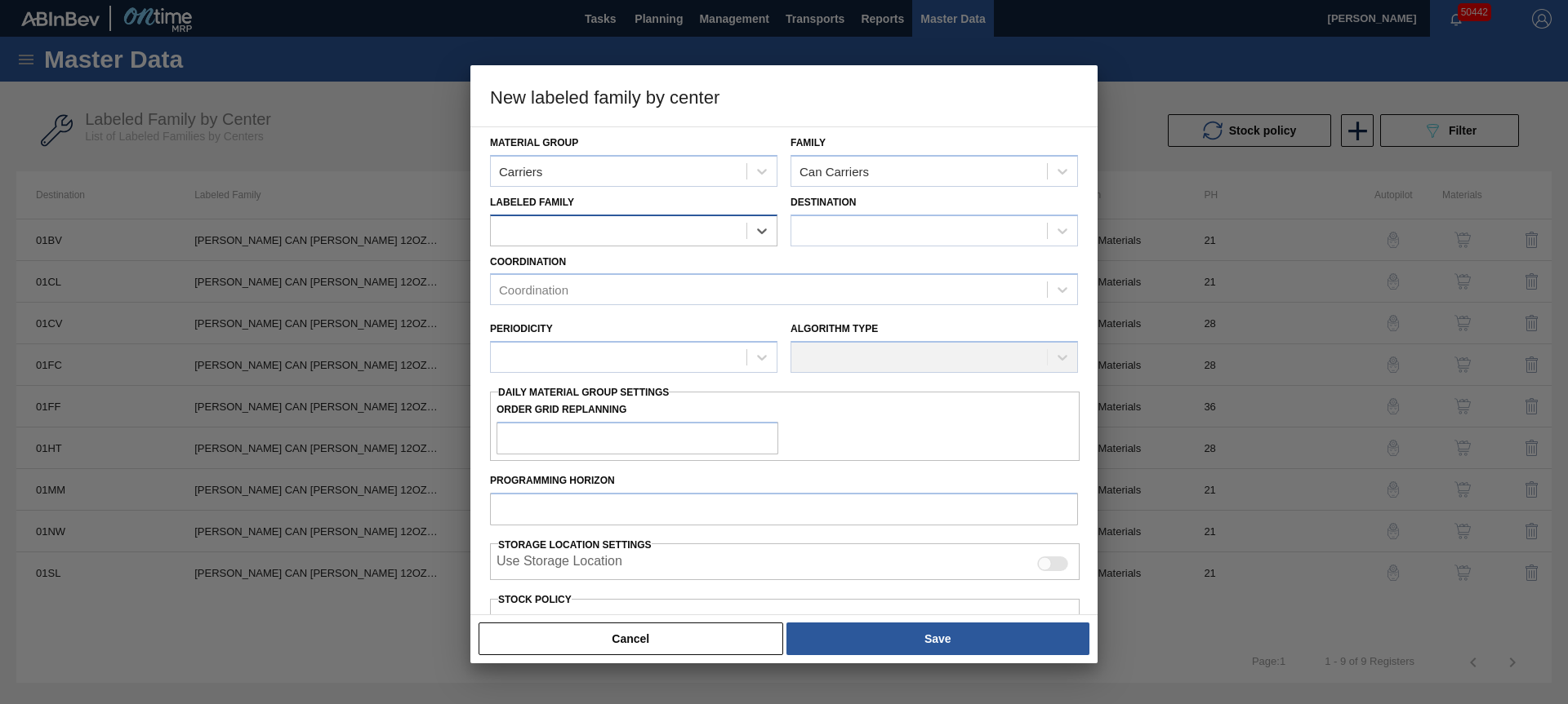
click at [550, 231] on div at bounding box center [618, 231] width 256 height 23
click at [549, 230] on div at bounding box center [618, 231] width 256 height 23
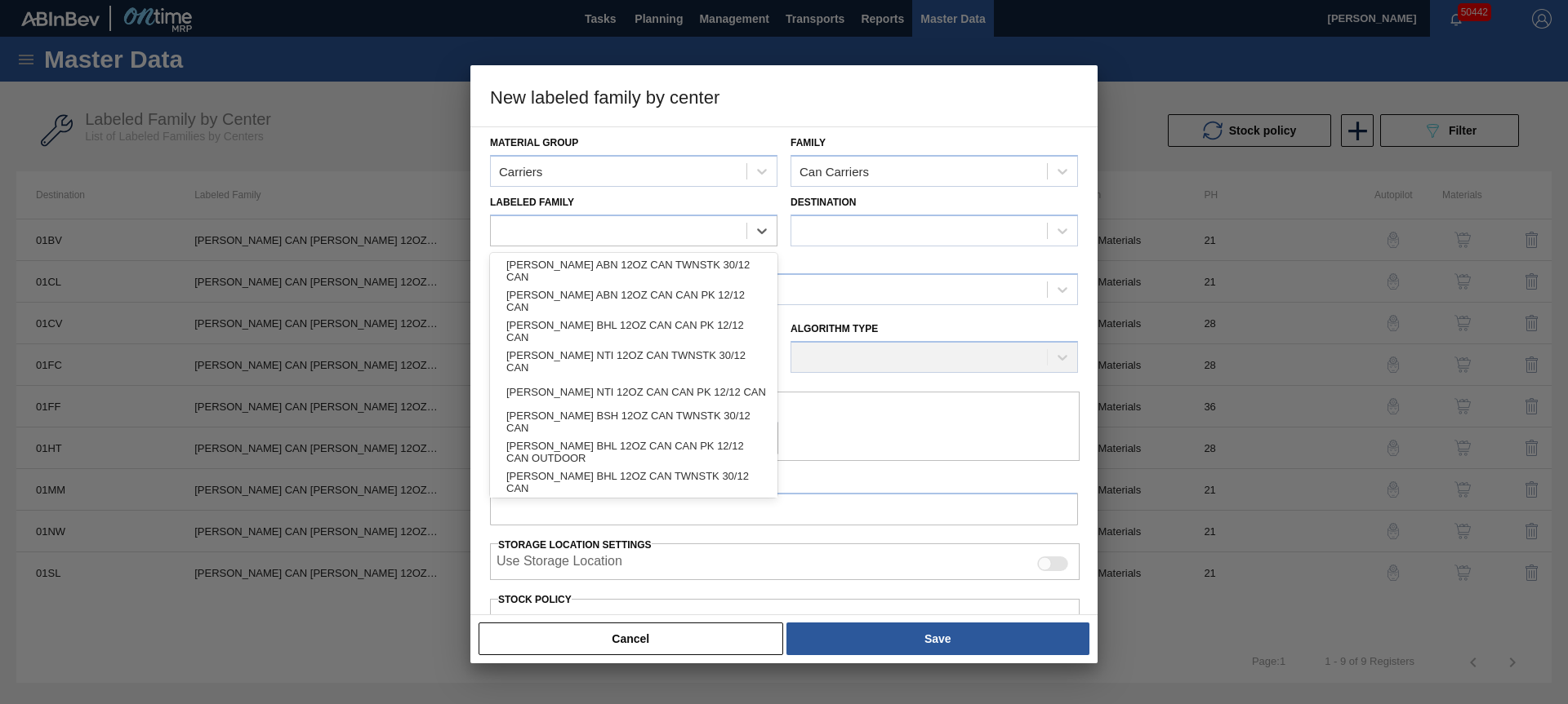
click at [644, 628] on button "Cancel" at bounding box center [631, 639] width 304 height 32
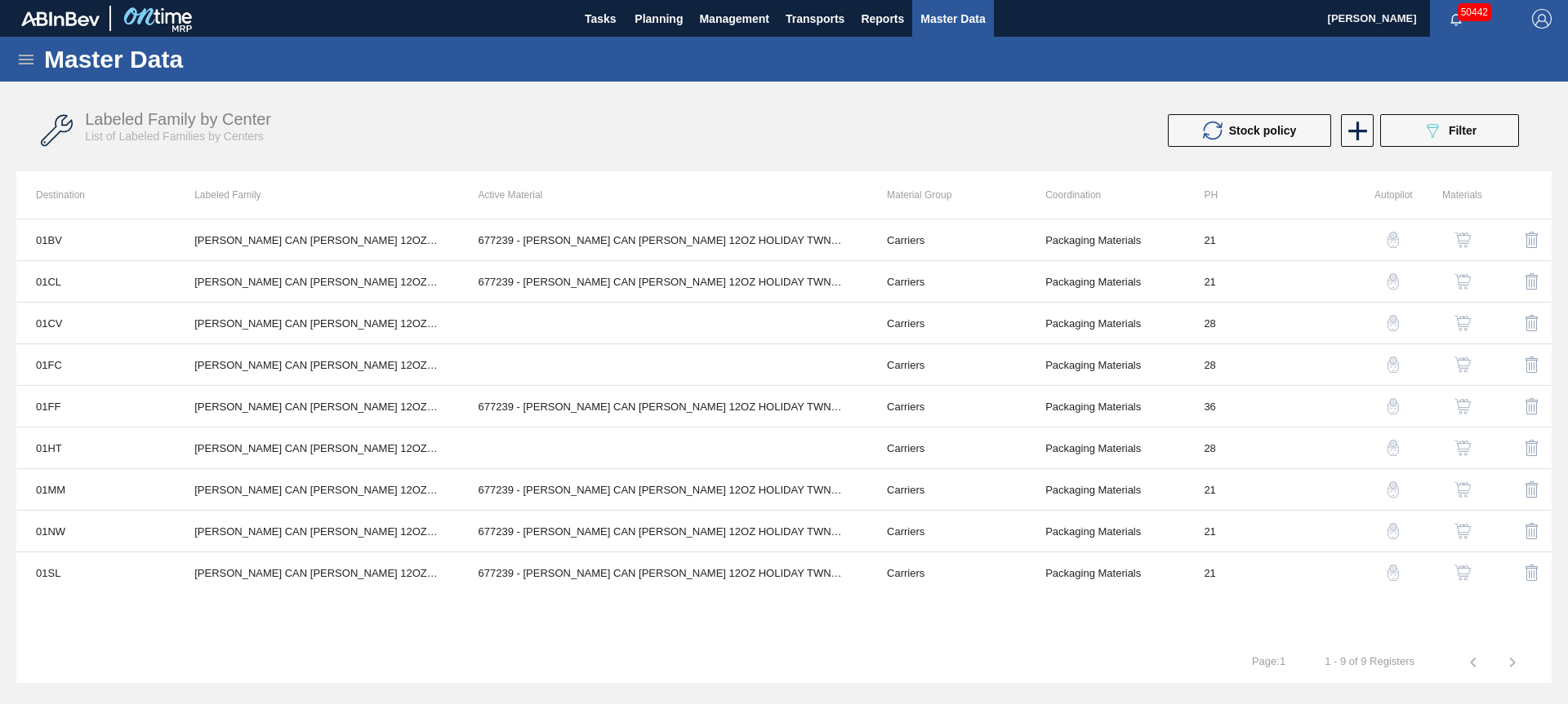
click at [536, 642] on tr "1 - 9 of 9 Registers Page : 1" at bounding box center [783, 663] width 1535 height 41
click at [1370, 137] on icon at bounding box center [1358, 131] width 32 height 32
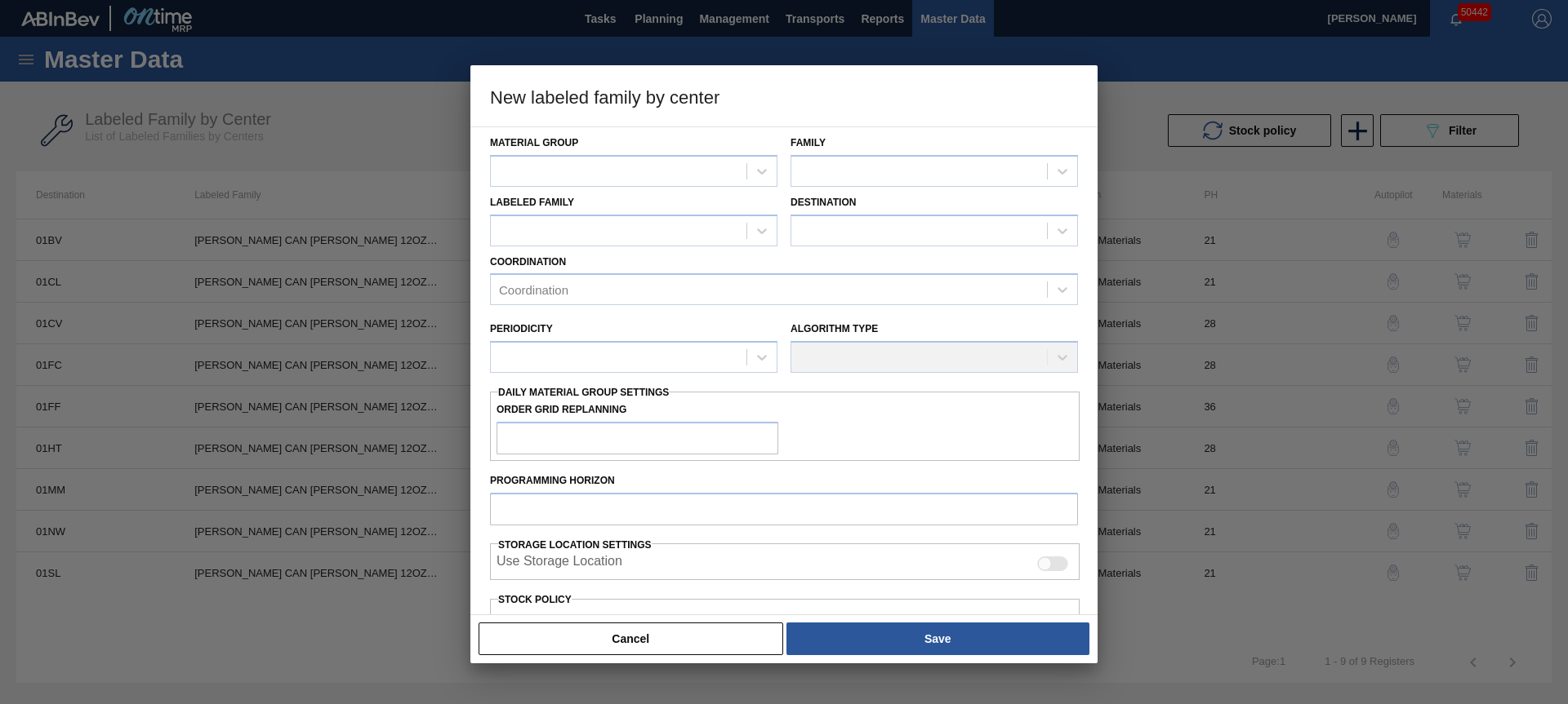
drag, startPoint x: 680, startPoint y: 631, endPoint x: 464, endPoint y: 616, distance: 216.5
click at [661, 631] on button "Cancel" at bounding box center [631, 639] width 304 height 32
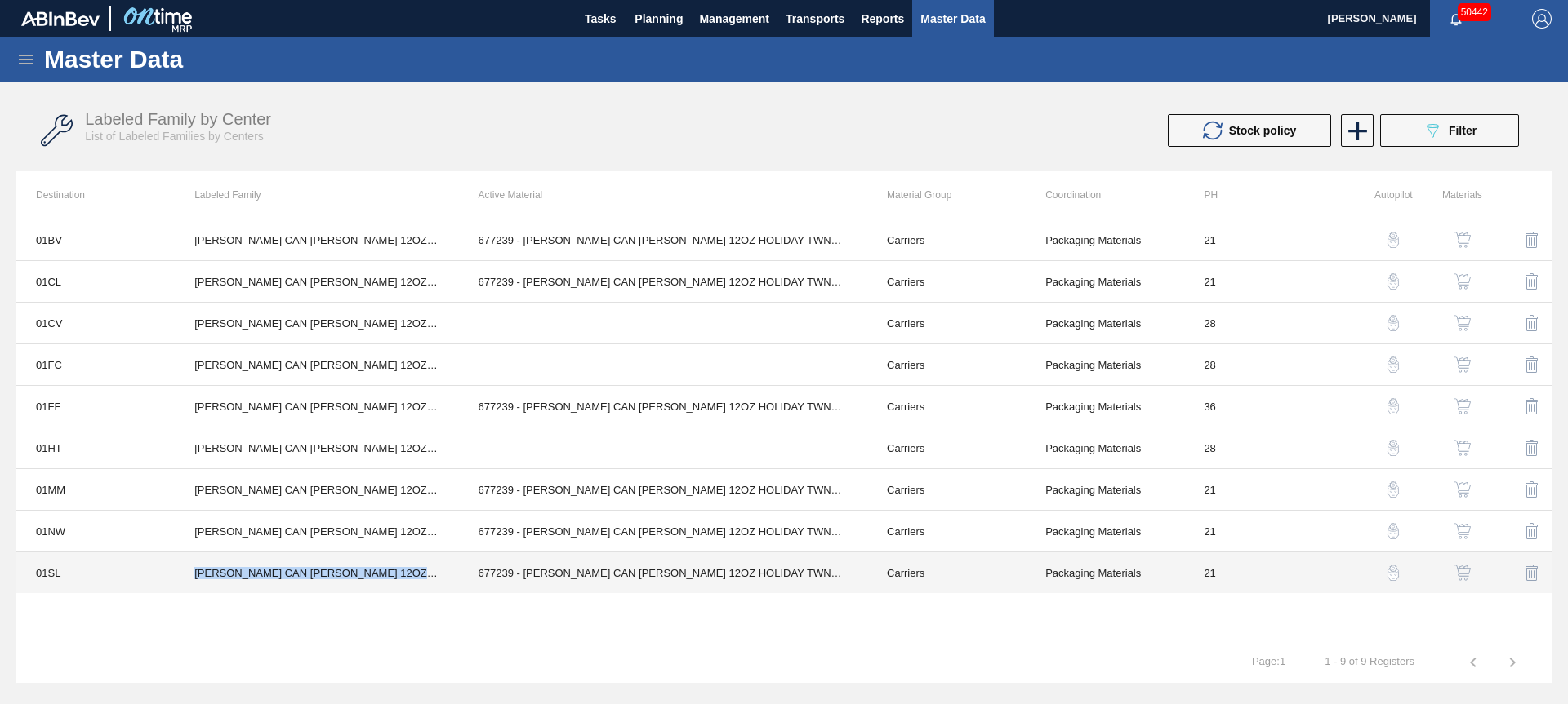
drag, startPoint x: 195, startPoint y: 573, endPoint x: 414, endPoint y: 590, distance: 219.7
click at [414, 590] on td "[PERSON_NAME] CAN [PERSON_NAME] 12OZ HOLIDAY TWNSTK 30/12" at bounding box center [316, 573] width 284 height 42
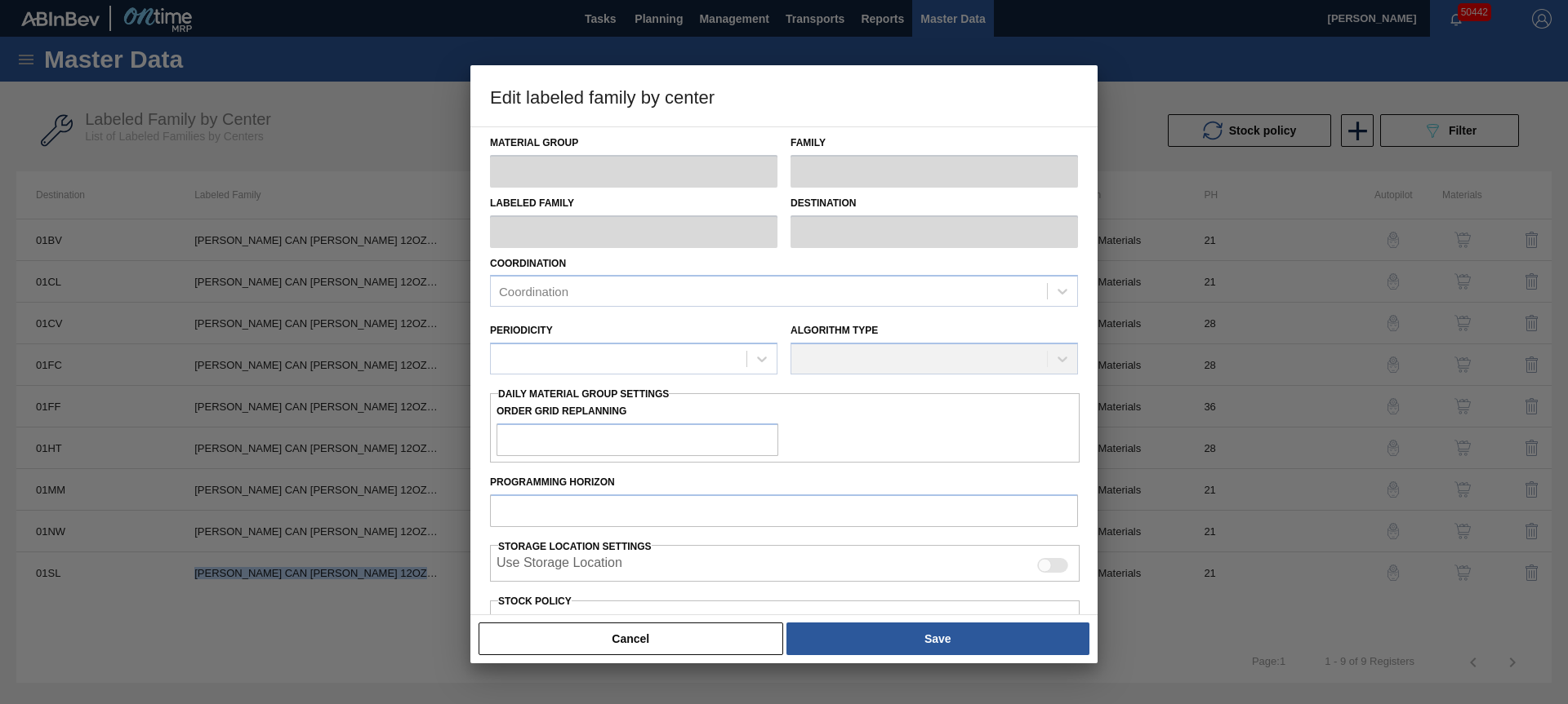
click at [533, 630] on button "Cancel" at bounding box center [631, 639] width 304 height 32
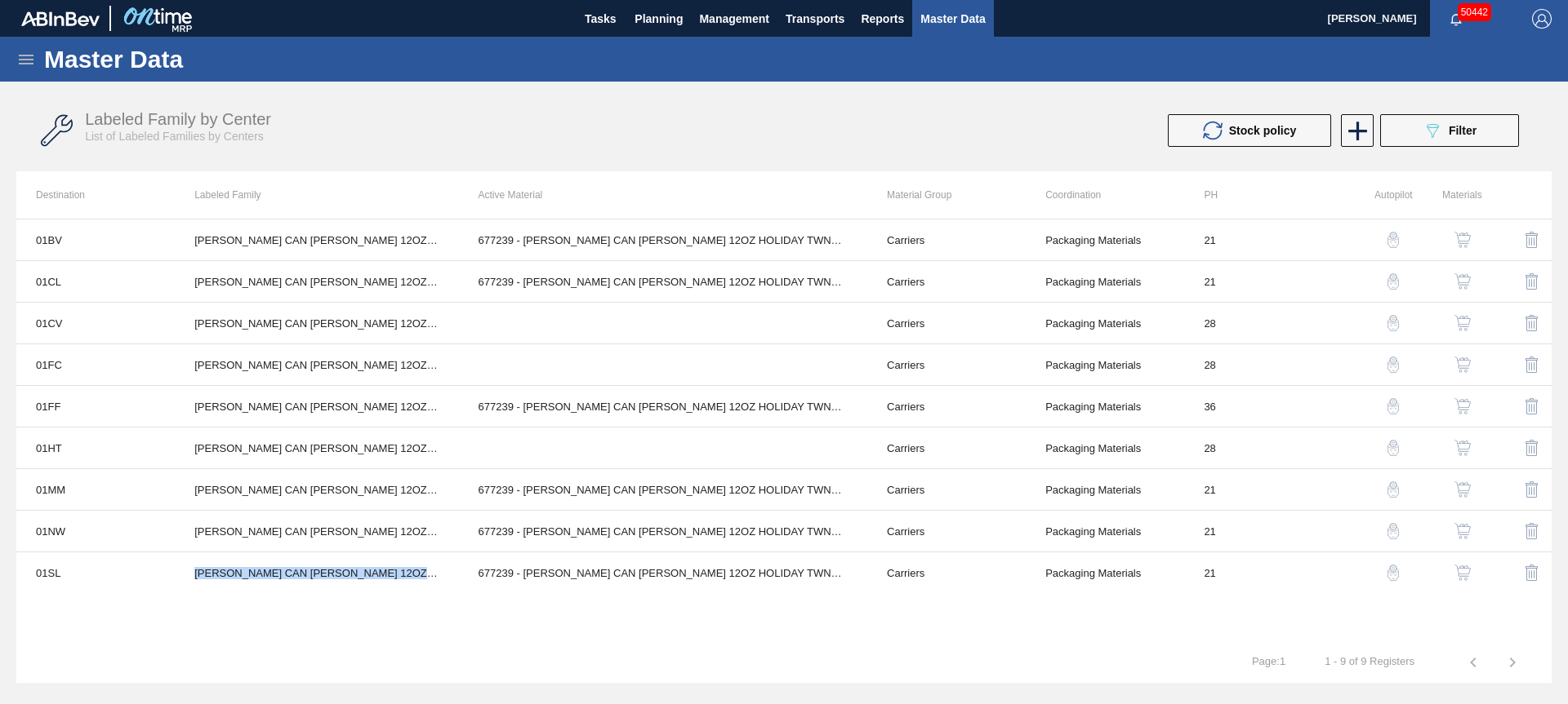
copy td "[PERSON_NAME] CAN [PERSON_NAME] 12OZ HOLIDAY TWNSTK 30/12"
click at [1354, 132] on icon at bounding box center [1358, 131] width 32 height 32
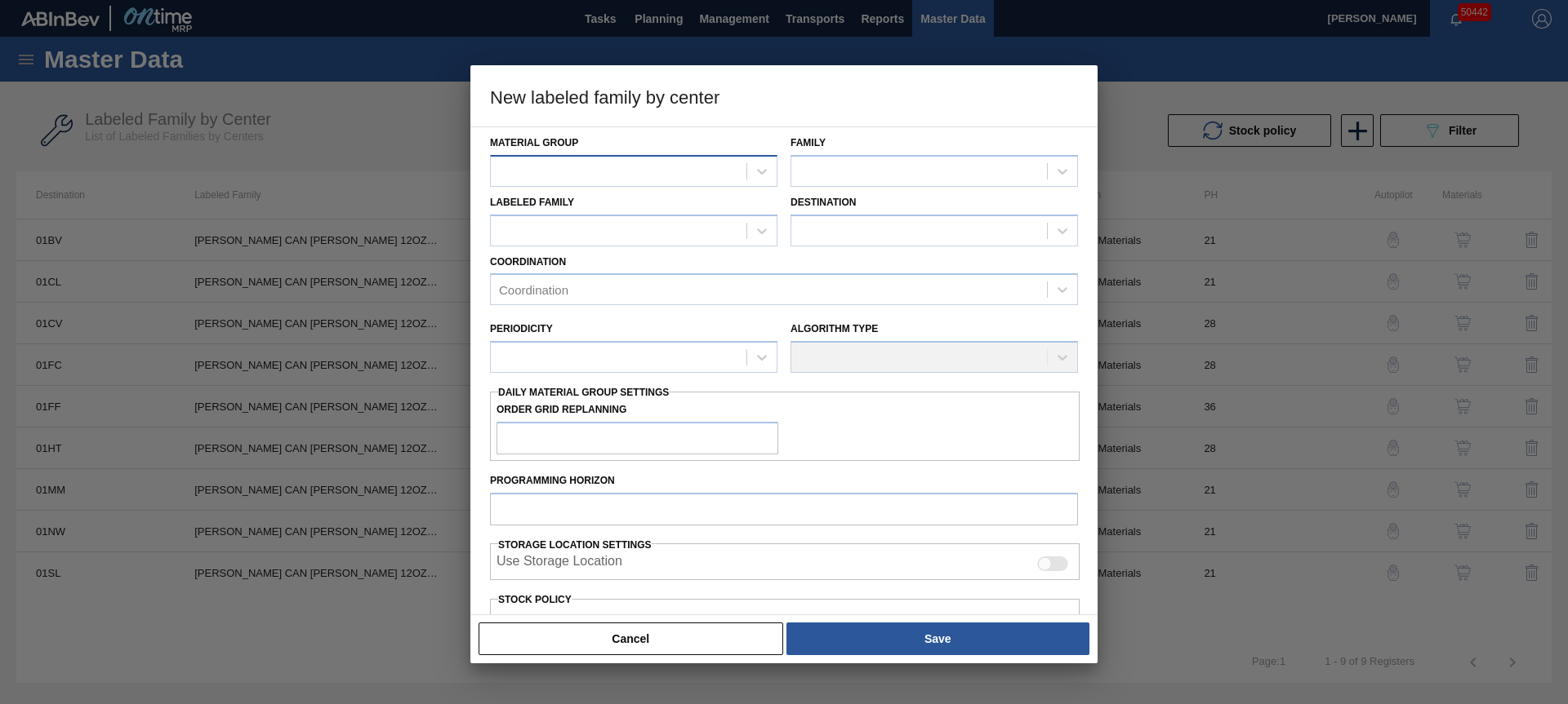
click at [602, 174] on div at bounding box center [618, 171] width 256 height 23
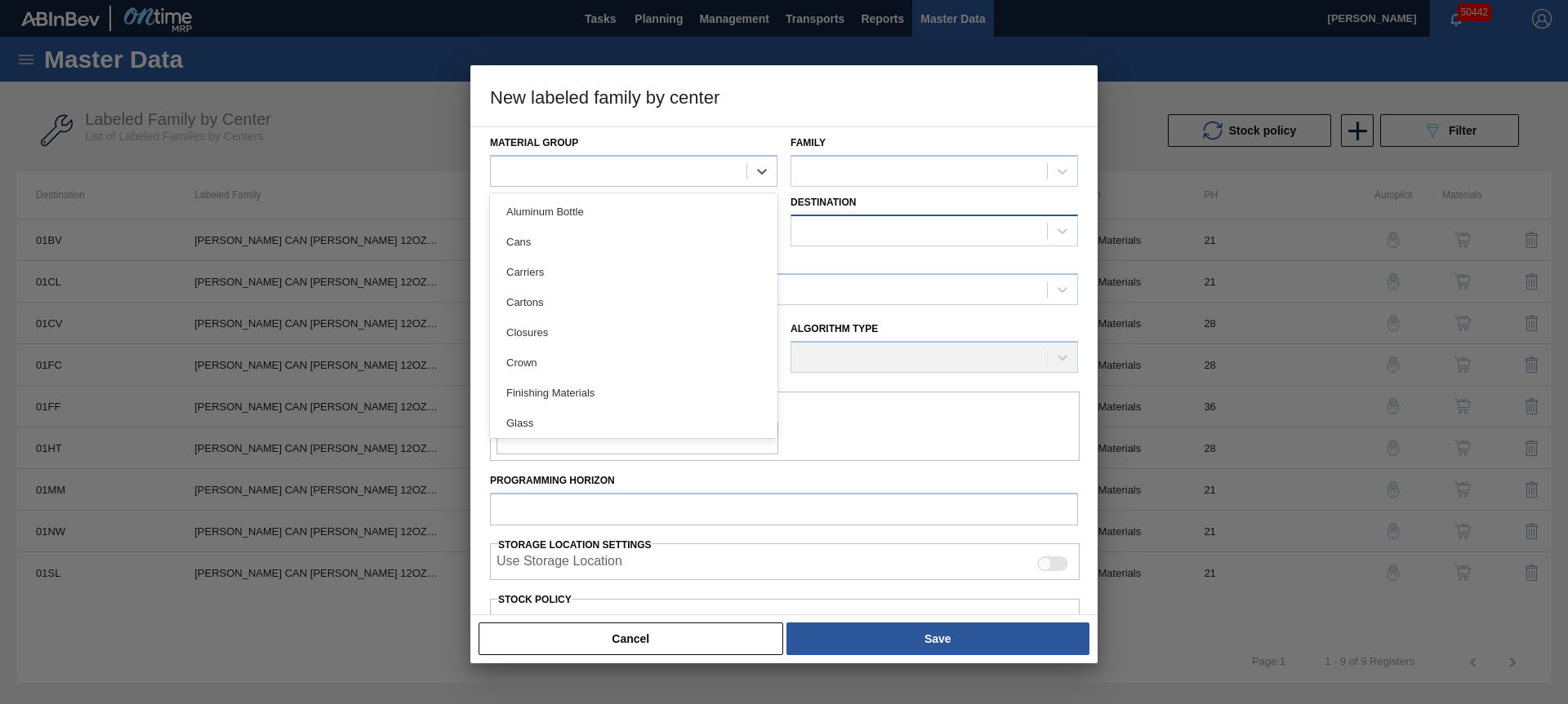
drag, startPoint x: 554, startPoint y: 274, endPoint x: 805, endPoint y: 223, distance: 256.1
click at [554, 274] on div "Carriers" at bounding box center [633, 272] width 287 height 30
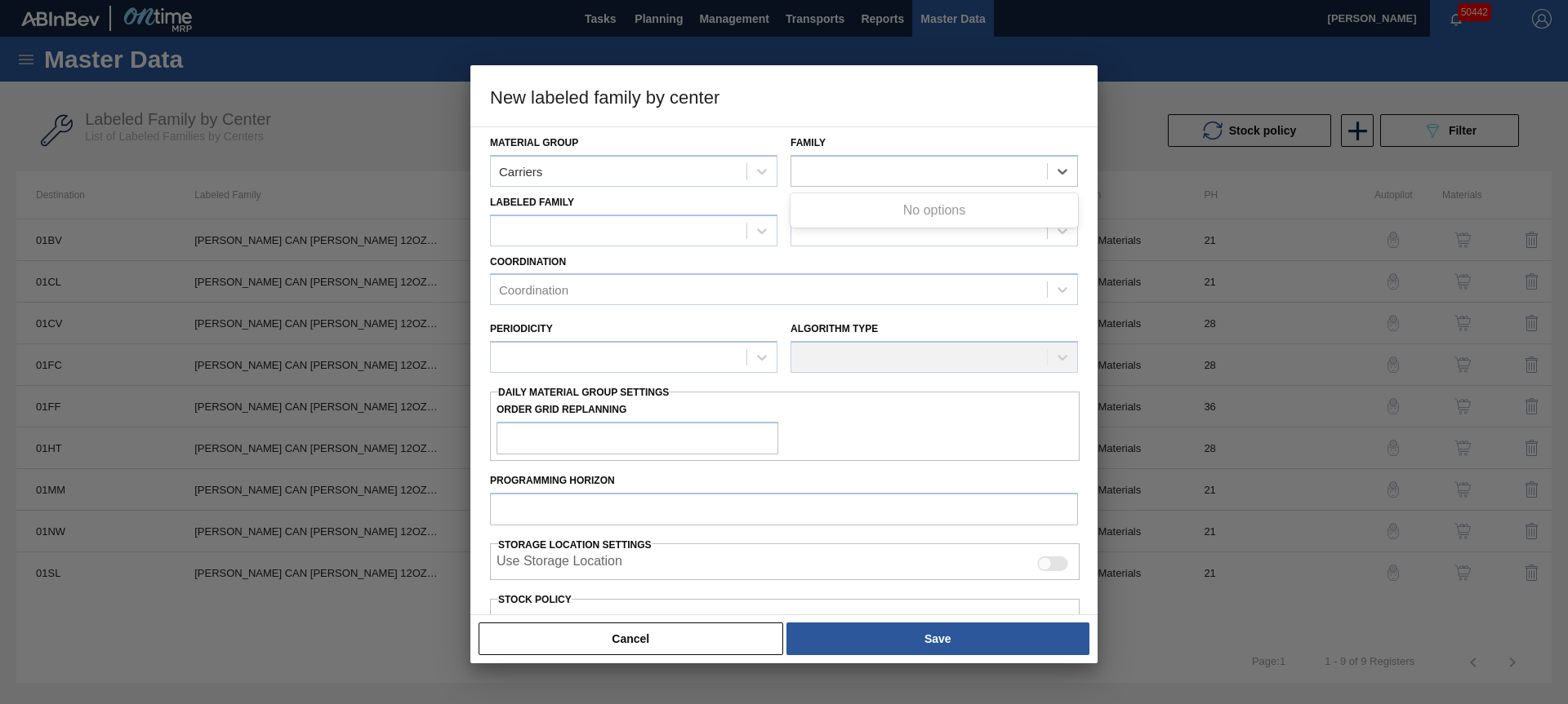
drag, startPoint x: 851, startPoint y: 175, endPoint x: 852, endPoint y: 195, distance: 20.0
click at [850, 174] on div at bounding box center [919, 171] width 256 height 23
drag, startPoint x: 832, startPoint y: 249, endPoint x: 626, endPoint y: 254, distance: 206.1
click at [831, 249] on div "Can Carriers" at bounding box center [933, 242] width 287 height 30
click at [583, 238] on div at bounding box center [618, 231] width 256 height 23
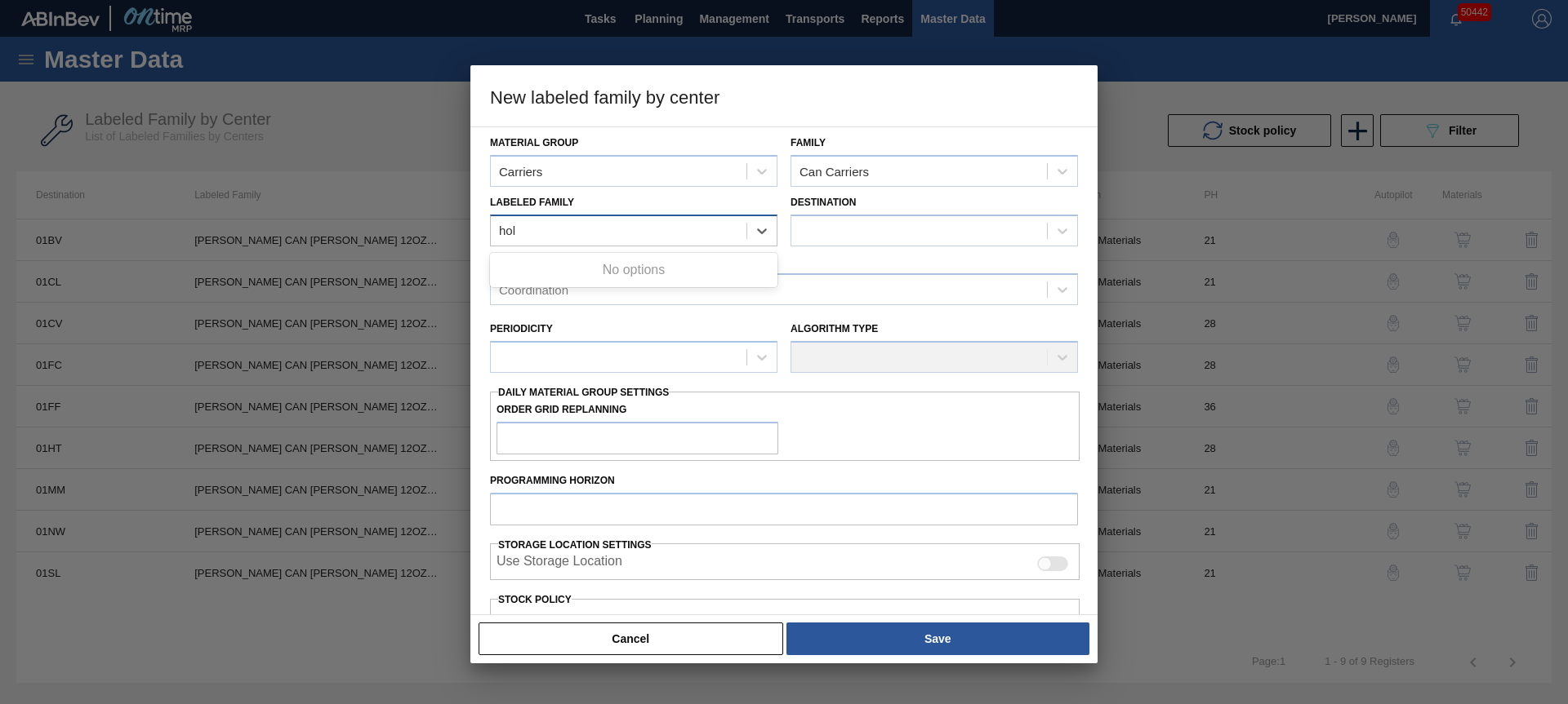
type Family "[DATE]"
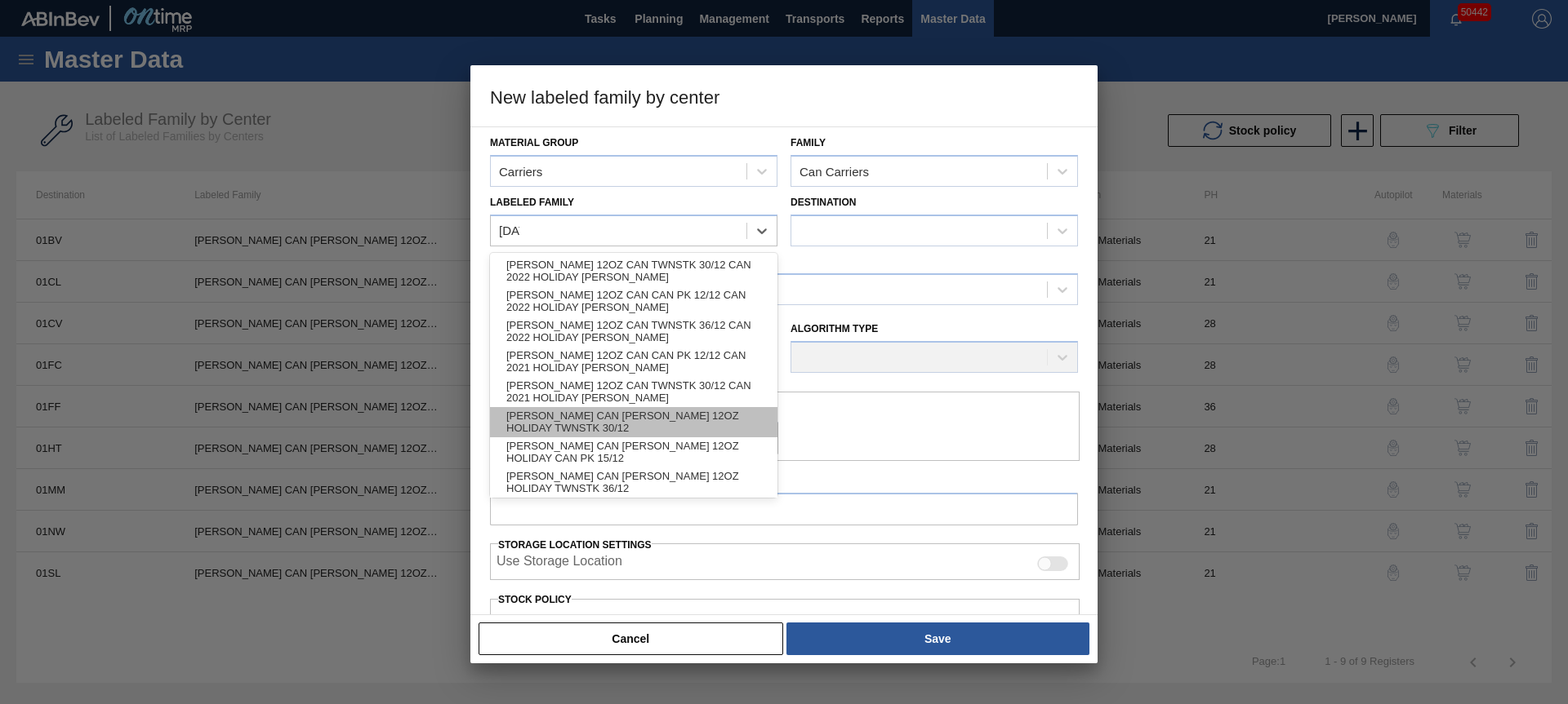
scroll to position [4, 0]
click at [688, 415] on div "[PERSON_NAME] CAN [PERSON_NAME] 12OZ HOLIDAY TWNSTK 30/12" at bounding box center [633, 420] width 287 height 30
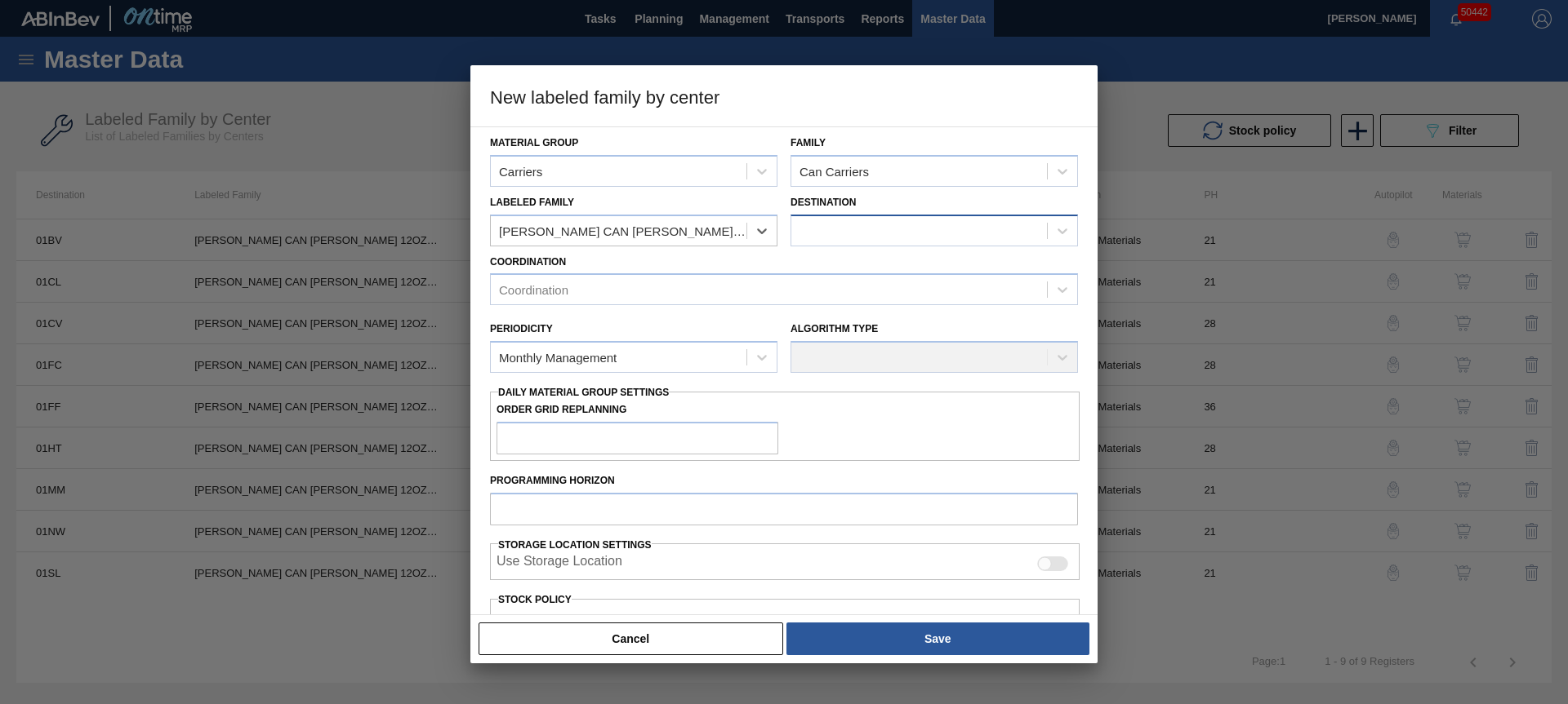
click at [844, 231] on div at bounding box center [919, 231] width 256 height 23
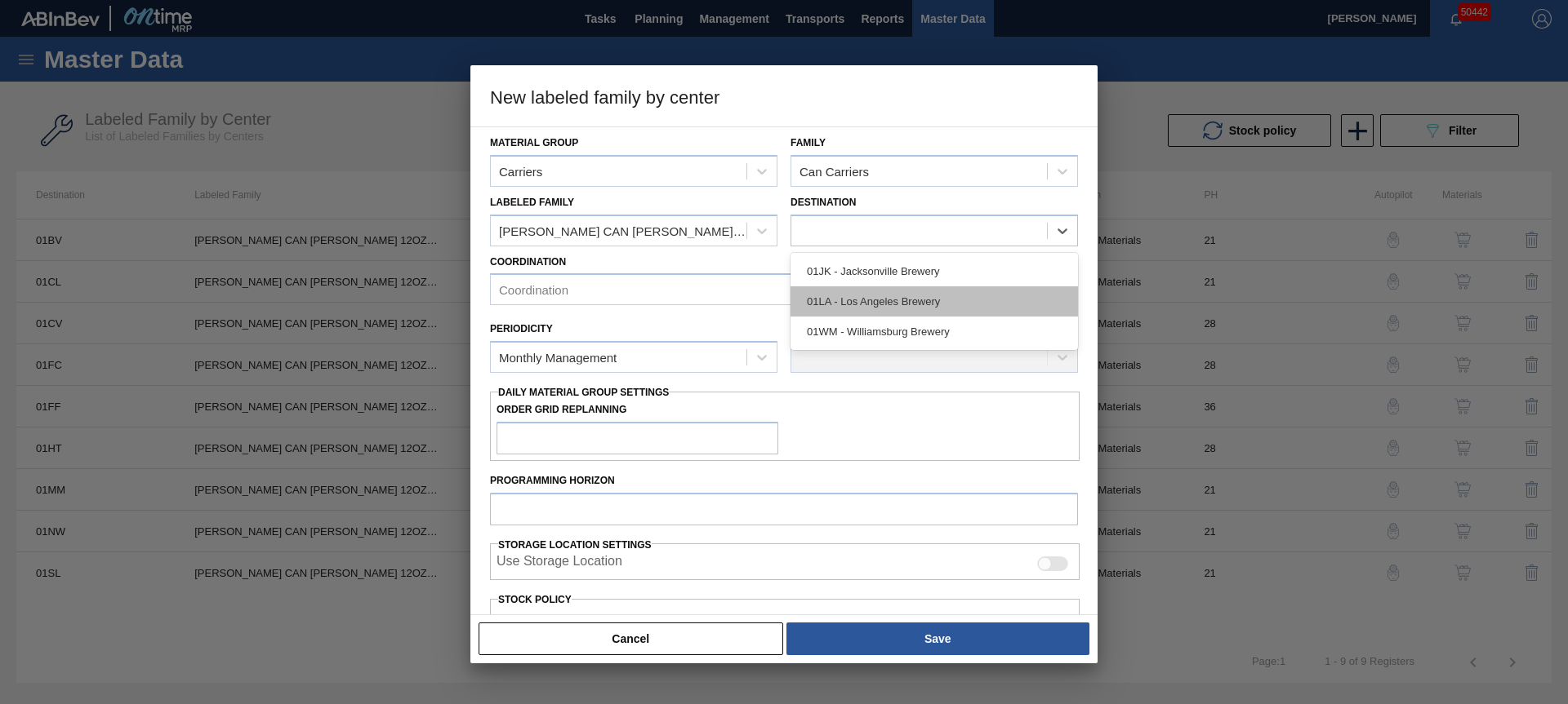
click at [876, 307] on div "01LA - Los Angeles Brewery" at bounding box center [933, 301] width 287 height 30
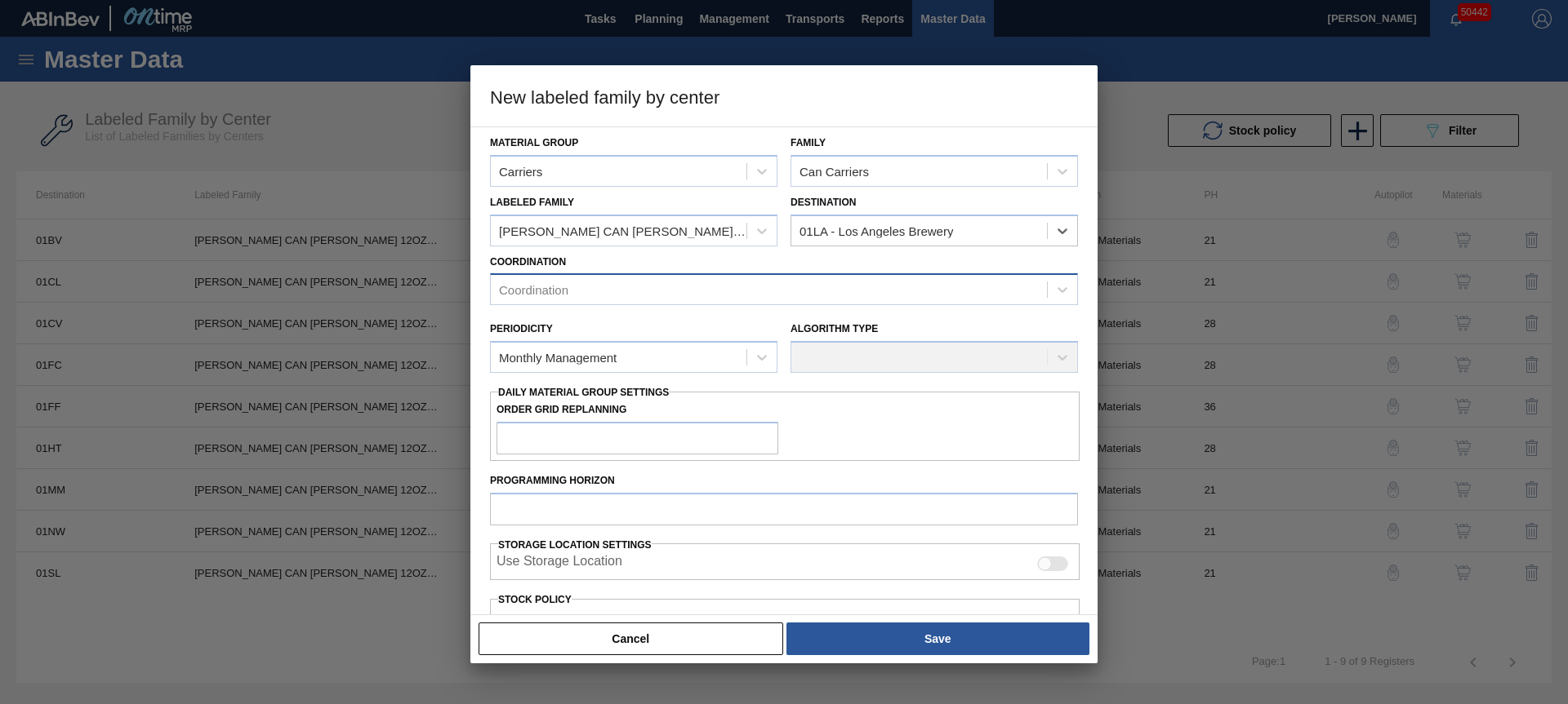
click at [695, 293] on div "Coordination" at bounding box center [768, 290] width 556 height 23
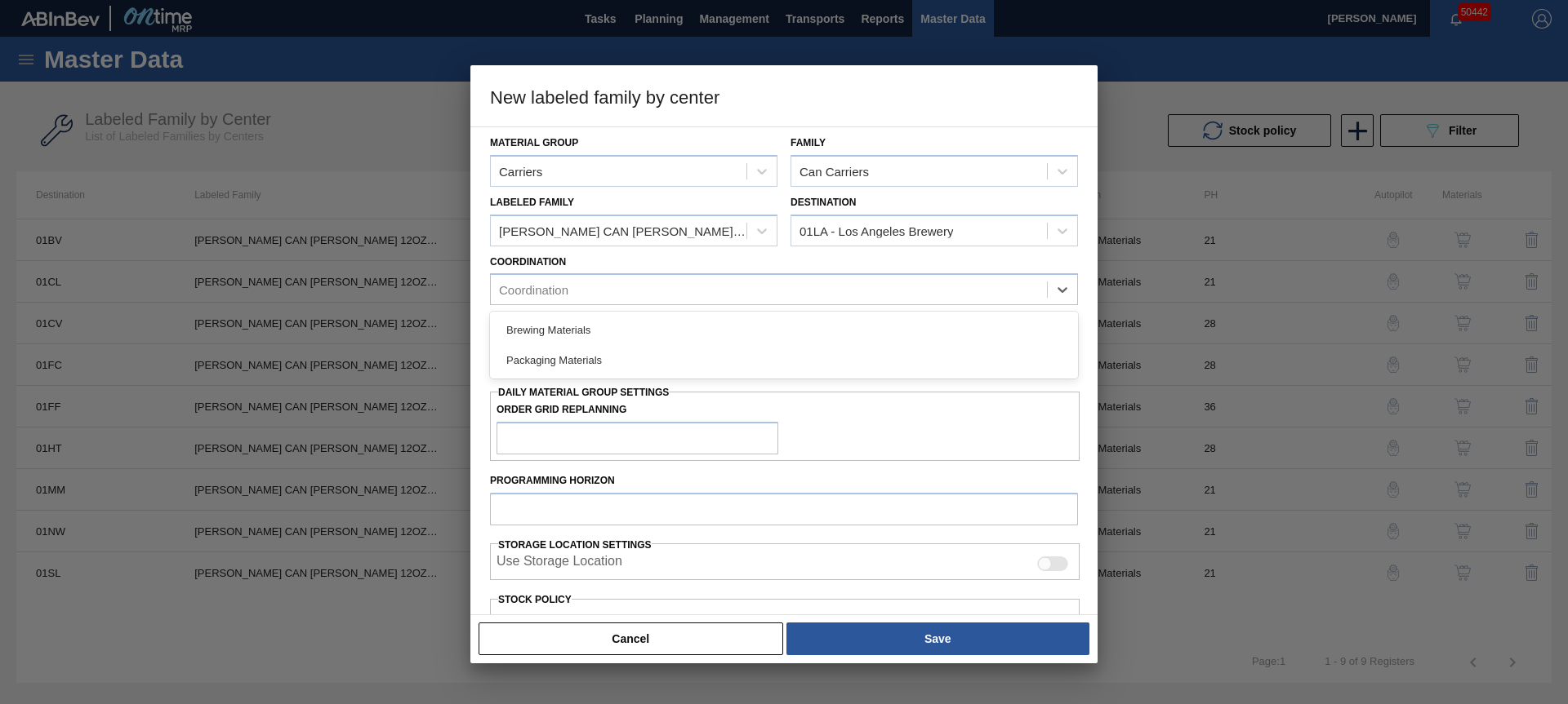
click at [626, 357] on div "Packaging Materials" at bounding box center [783, 360] width 588 height 30
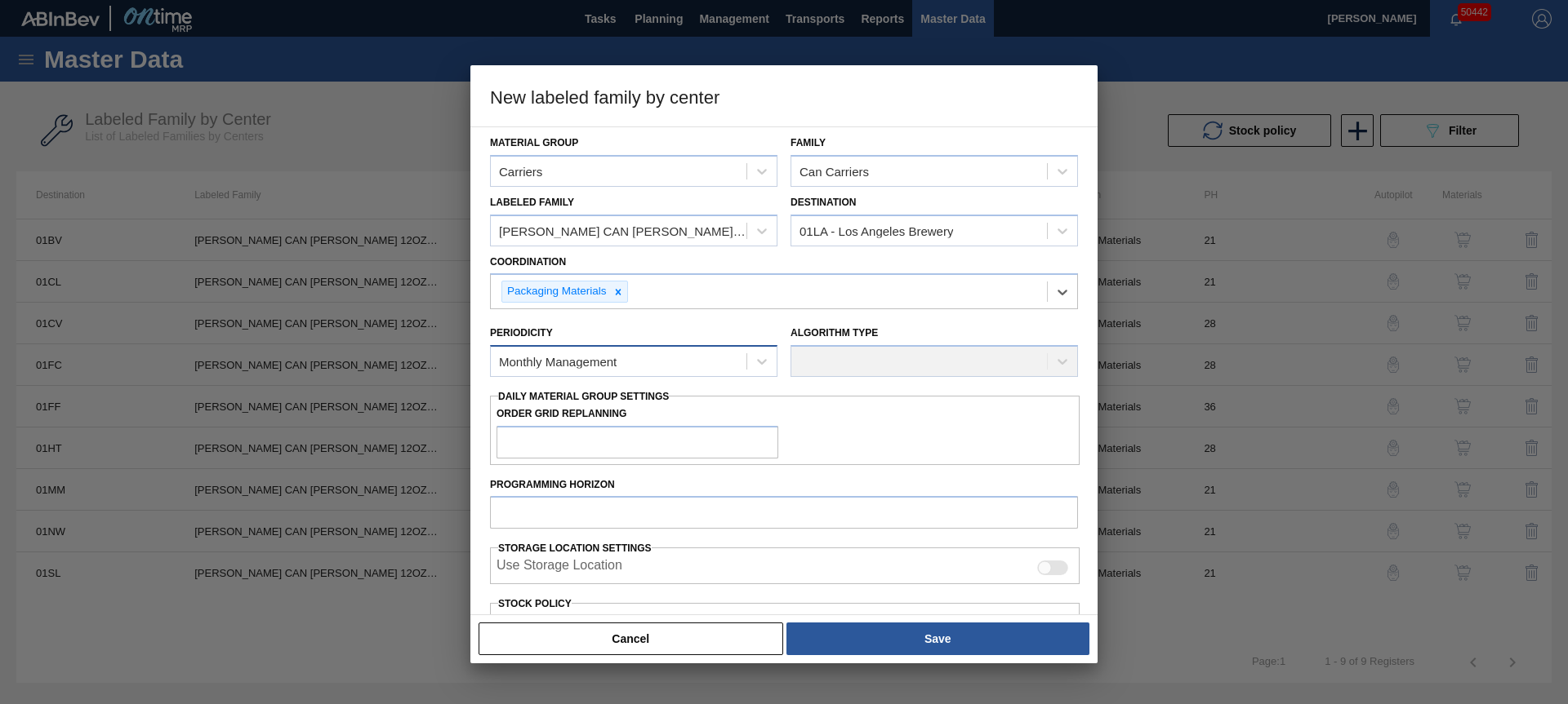
click at [601, 372] on div "Monthly Management" at bounding box center [618, 361] width 256 height 23
click at [591, 403] on div "Monthly Management" at bounding box center [633, 402] width 287 height 30
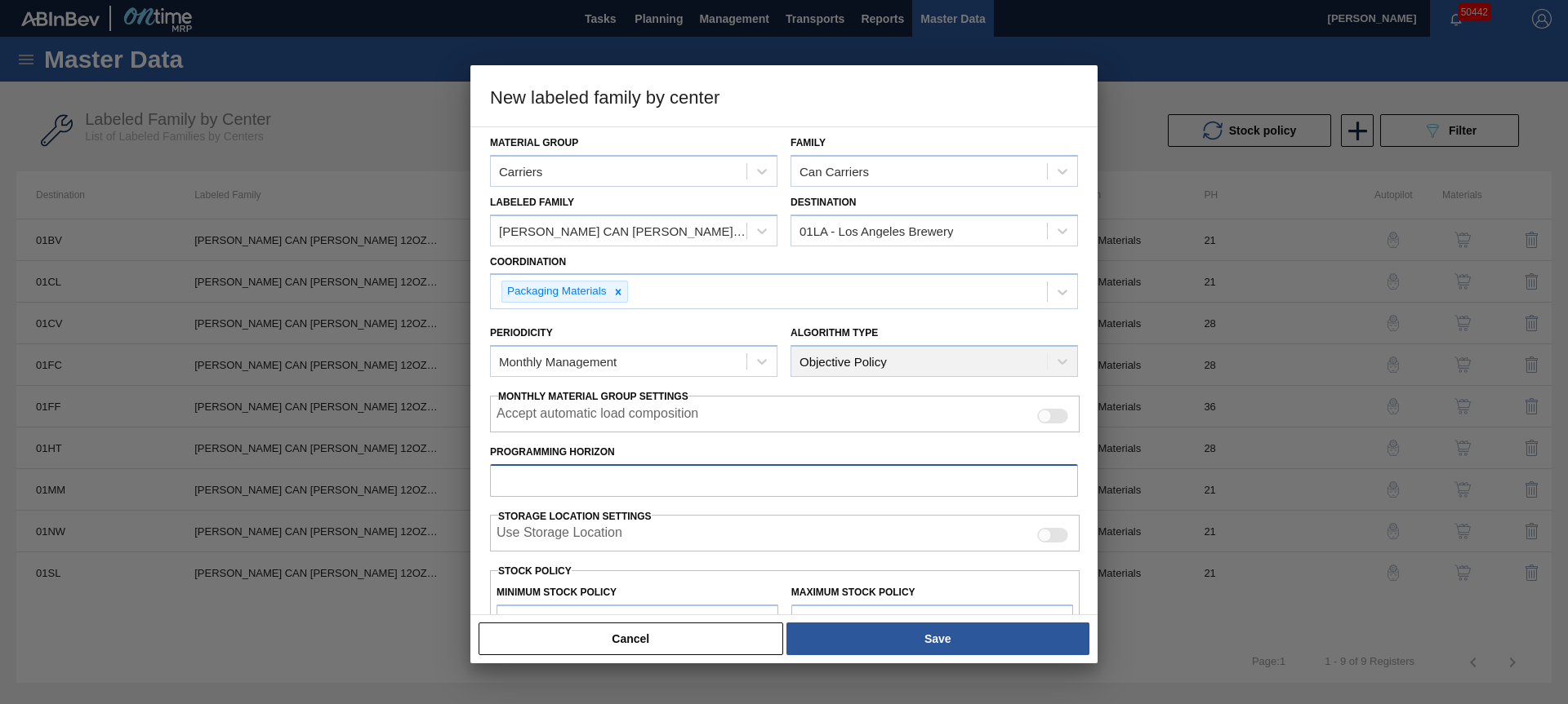
click at [603, 478] on input "Programming Horizon" at bounding box center [783, 480] width 588 height 32
type input "28"
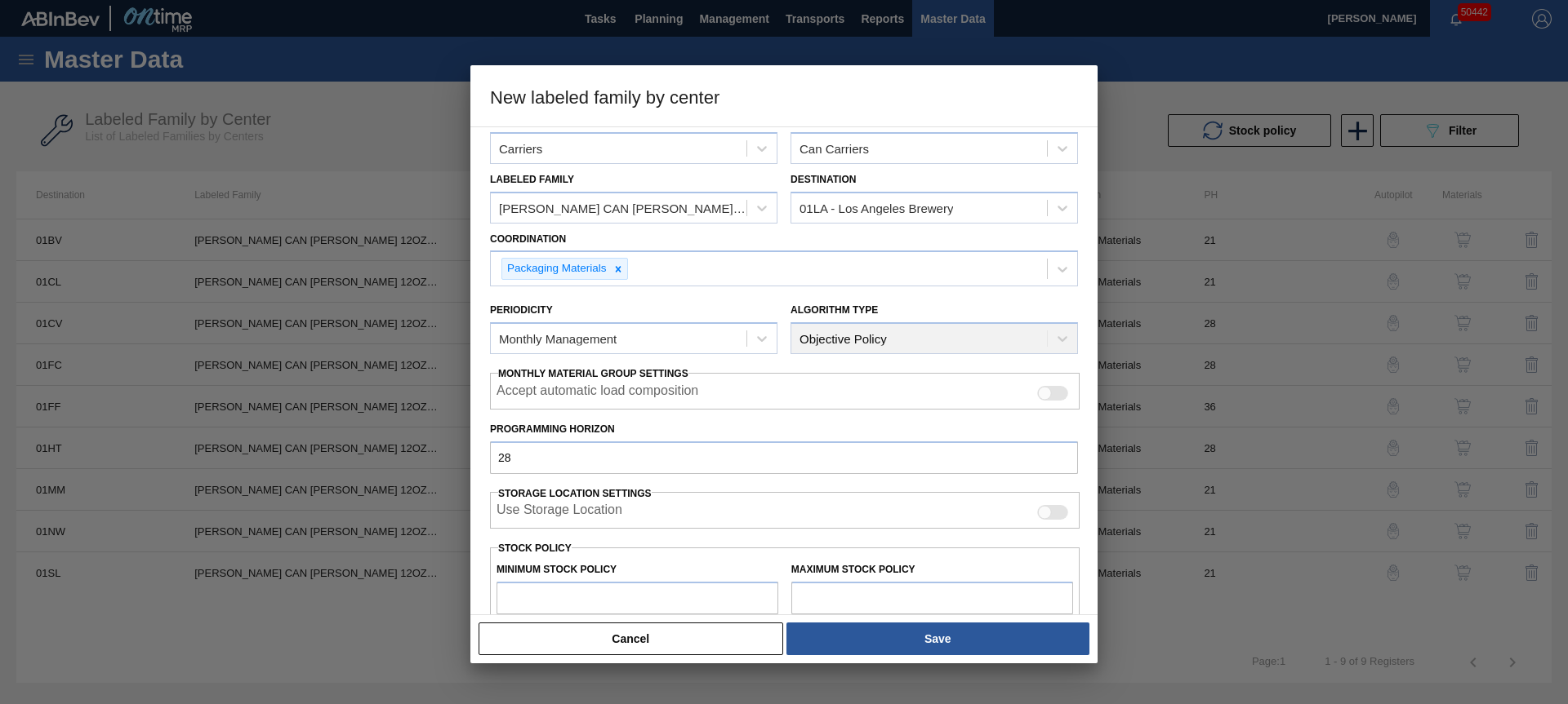
type input "0"
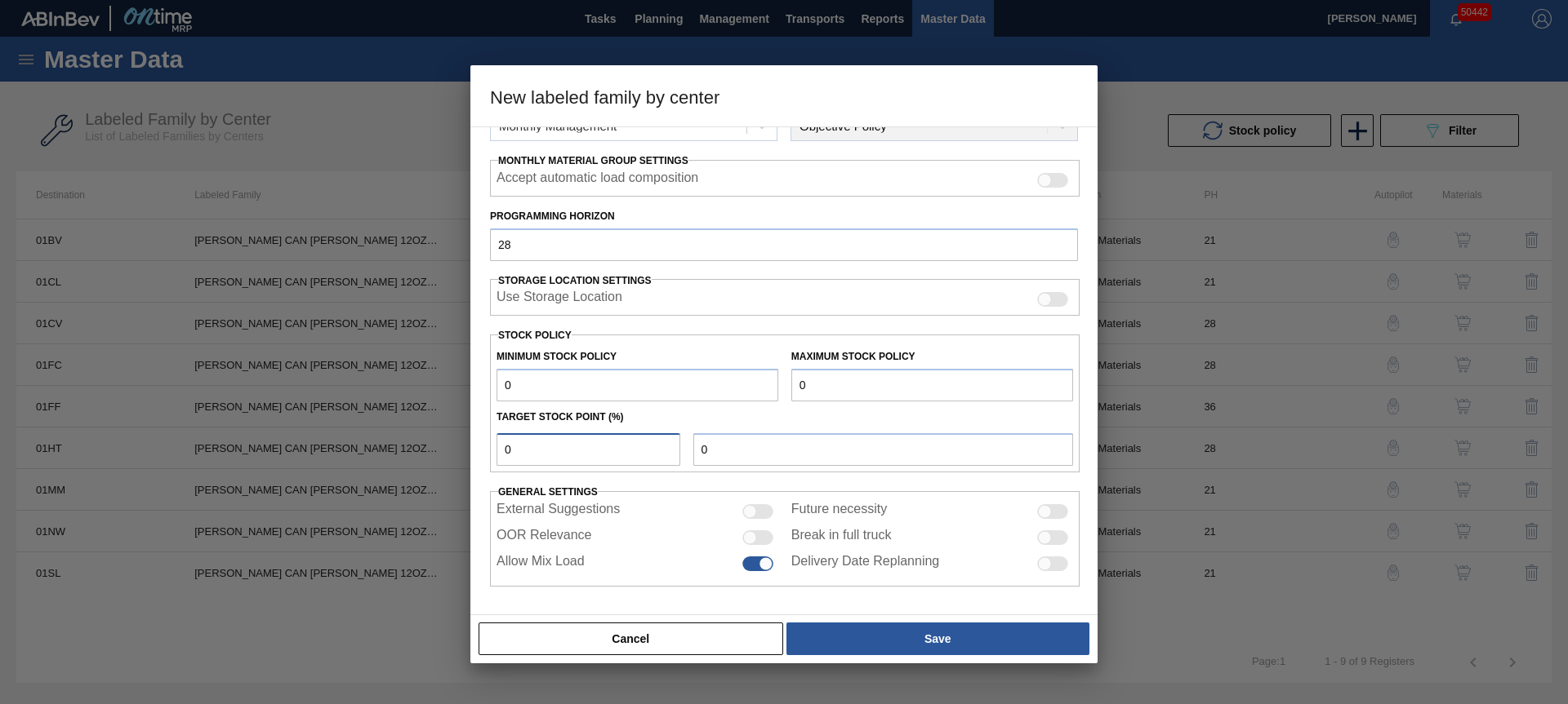
type input "0"
click at [741, 545] on input "OOR Relevance" at bounding box center [741, 545] width 1 height 1
checkbox input "true"
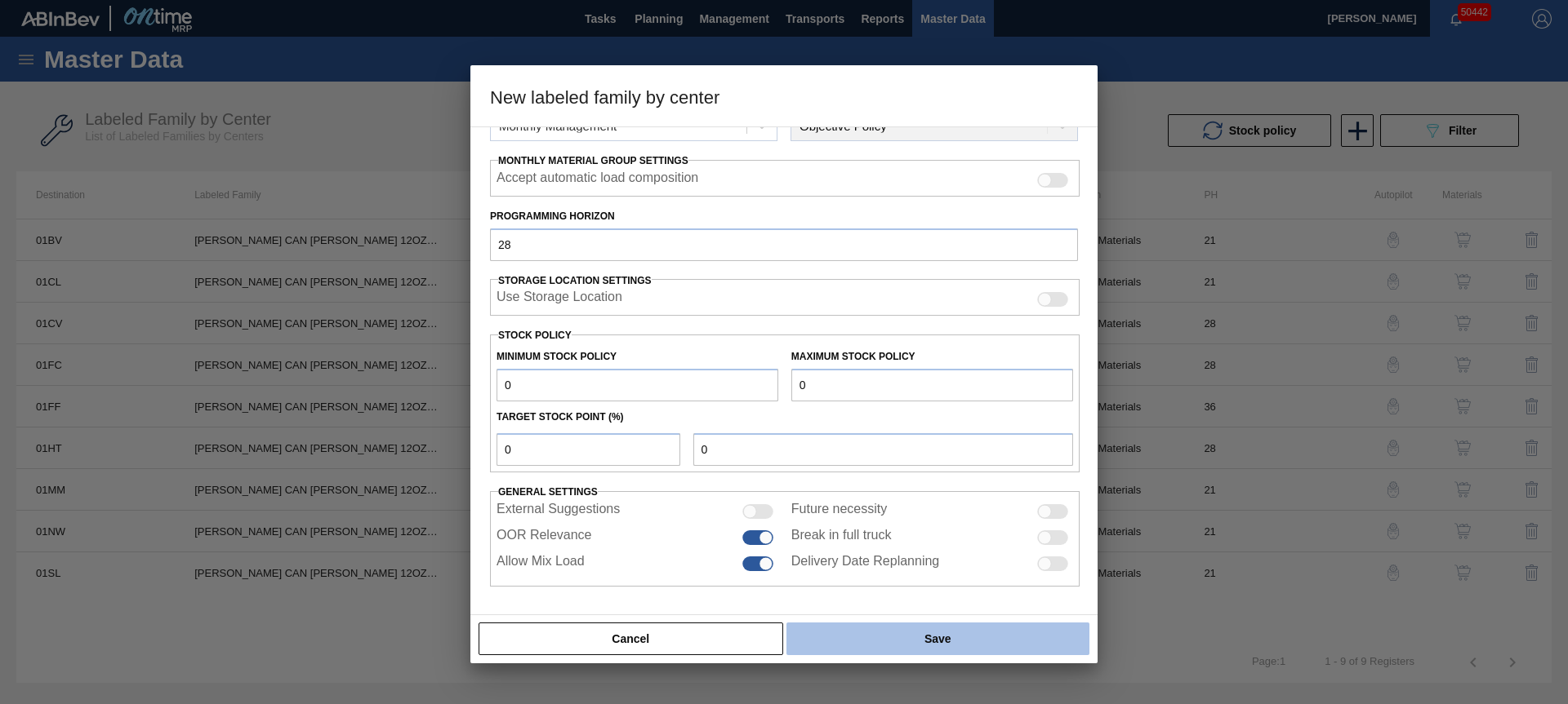
click at [858, 628] on button "Save" at bounding box center [938, 639] width 303 height 32
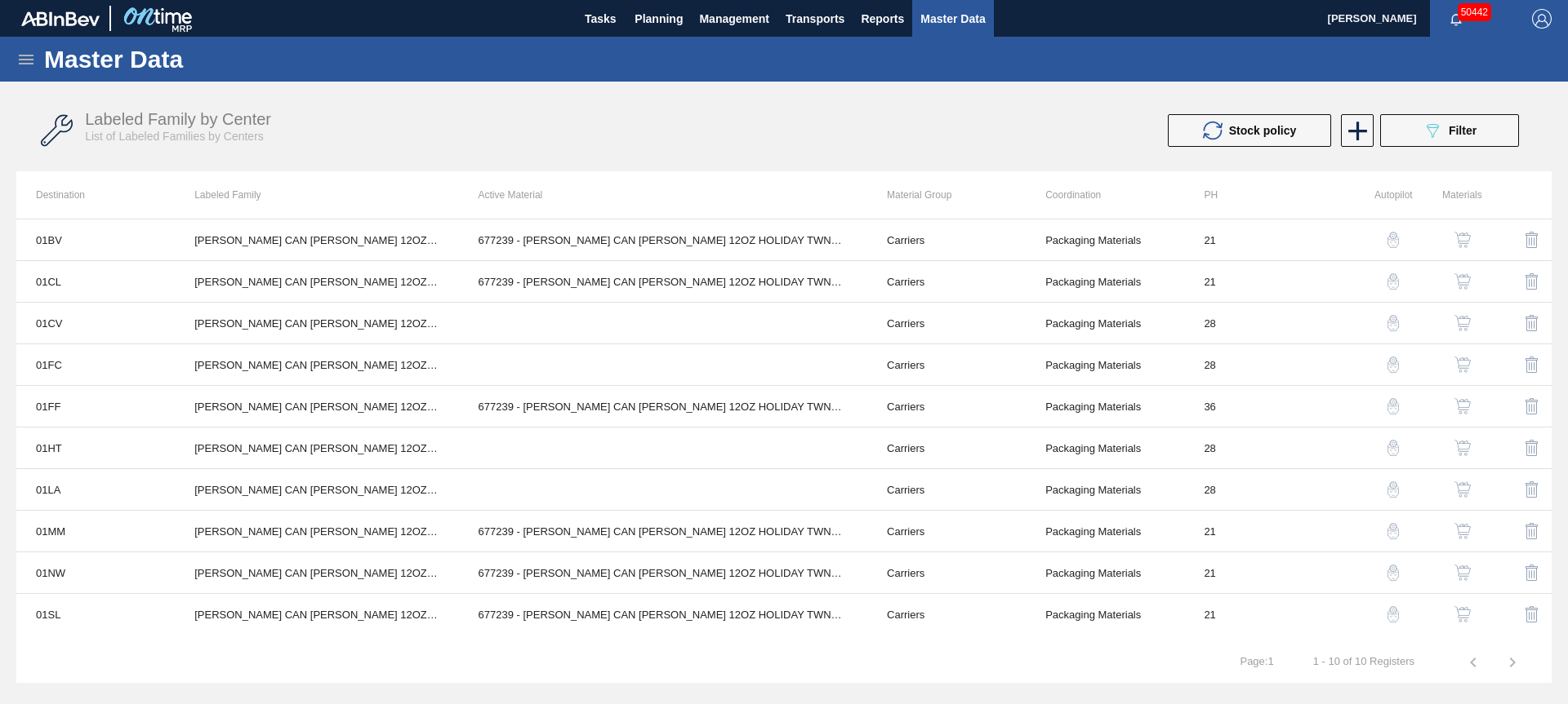
click at [1461, 573] on img "button" at bounding box center [1462, 573] width 16 height 16
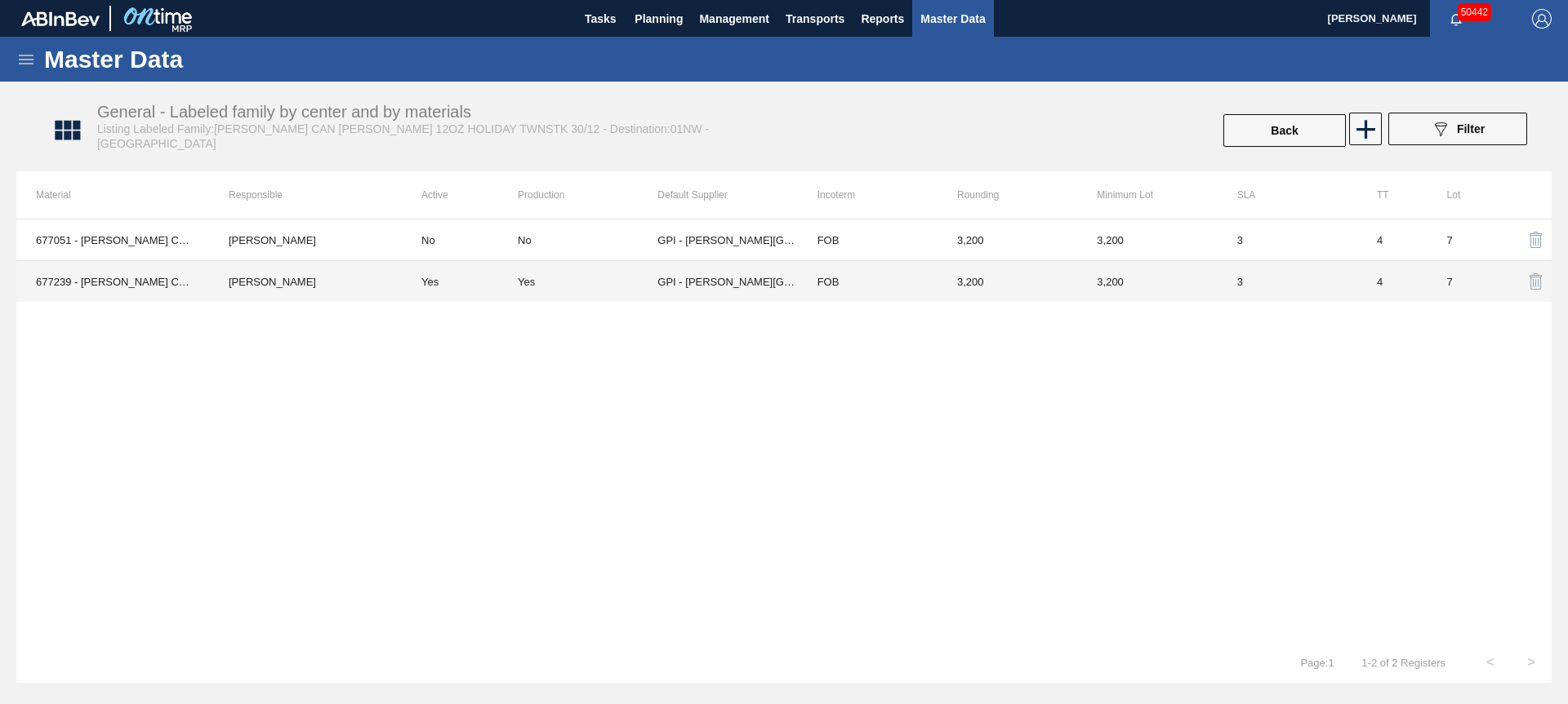
click at [592, 287] on div "Yes" at bounding box center [587, 282] width 140 height 13
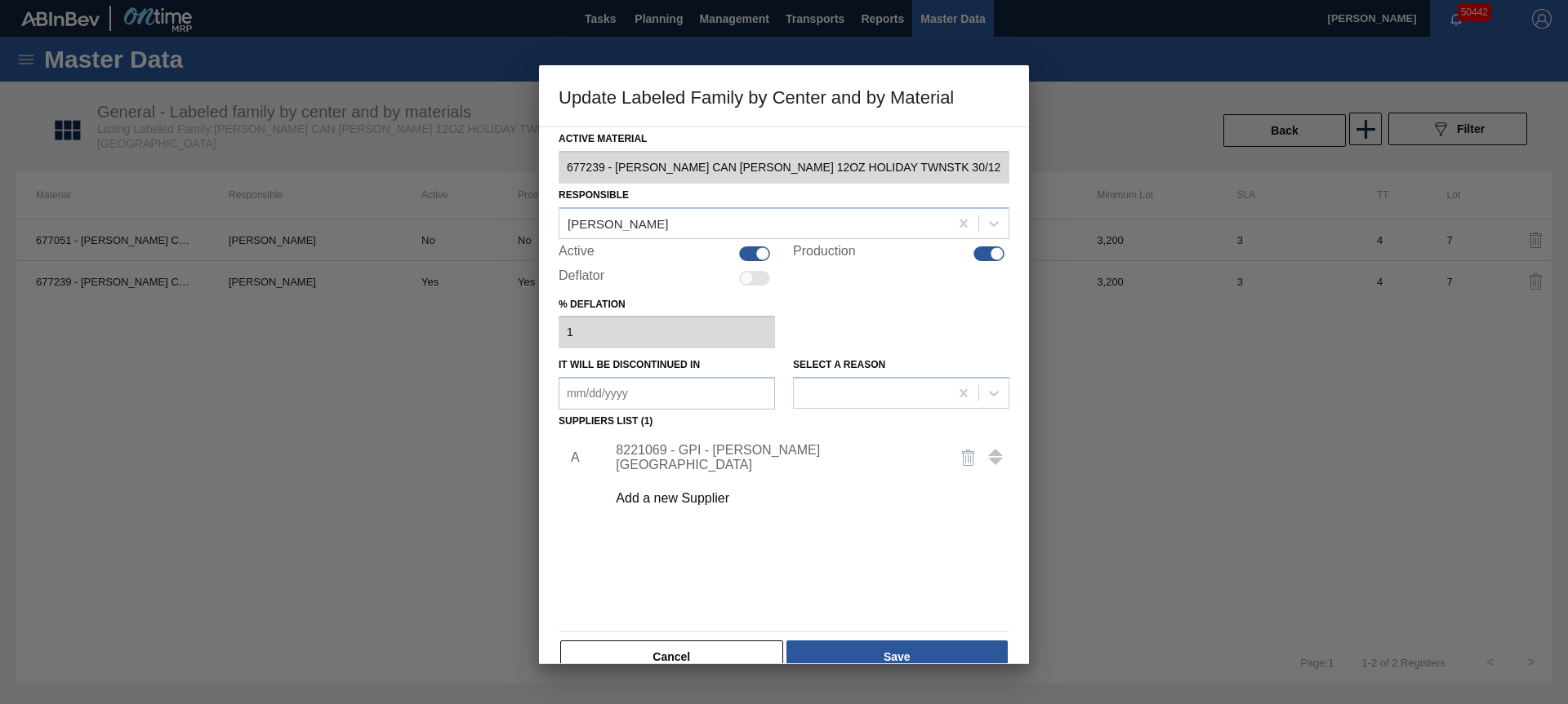
type Material "677239 - [PERSON_NAME] CAN [PERSON_NAME] 12OZ HOLIDAY TWNSTK 30/12 C"
checkbox input "true"
click at [744, 250] on div at bounding box center [754, 254] width 31 height 14
checkbox input "false"
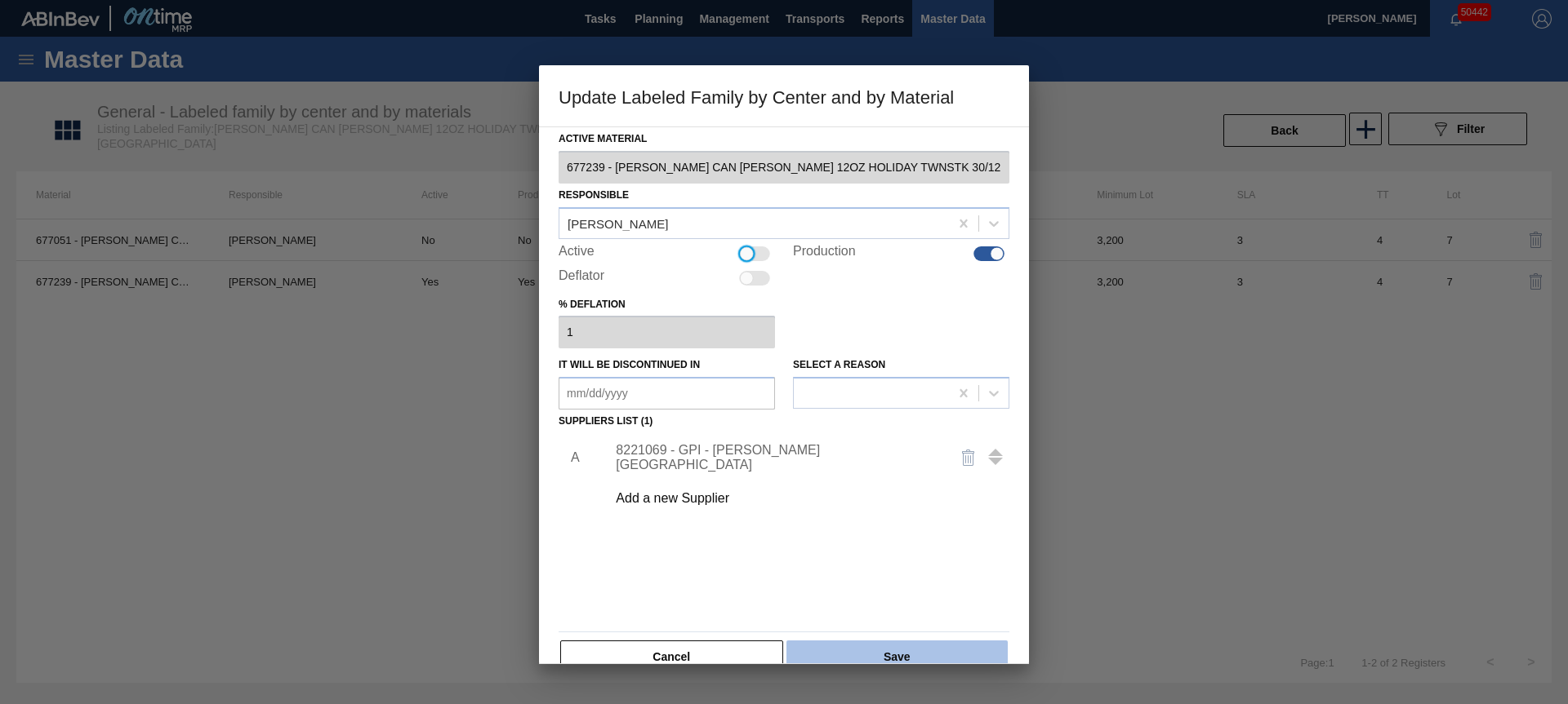
click at [904, 647] on button "Save" at bounding box center [897, 657] width 221 height 32
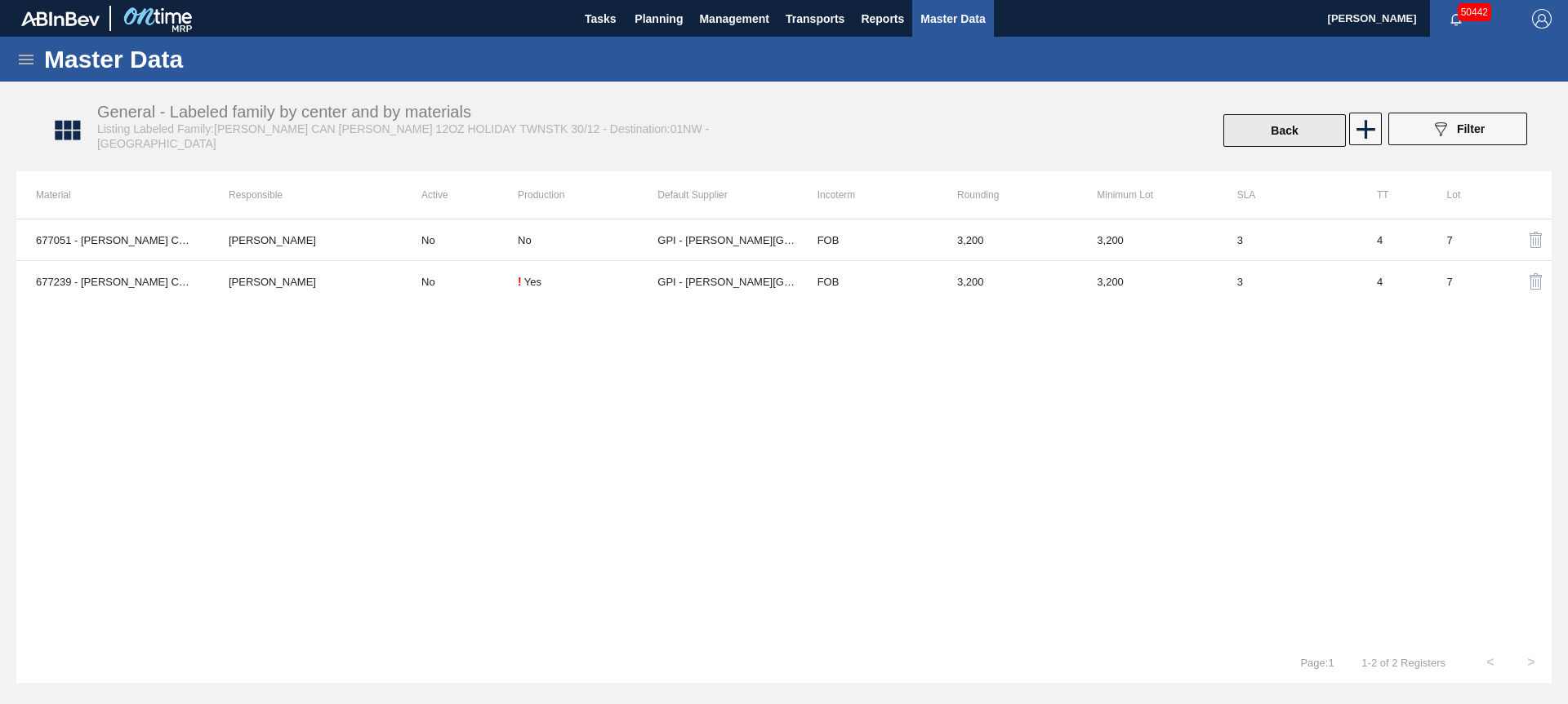
click at [1324, 132] on button "Back" at bounding box center [1284, 131] width 123 height 32
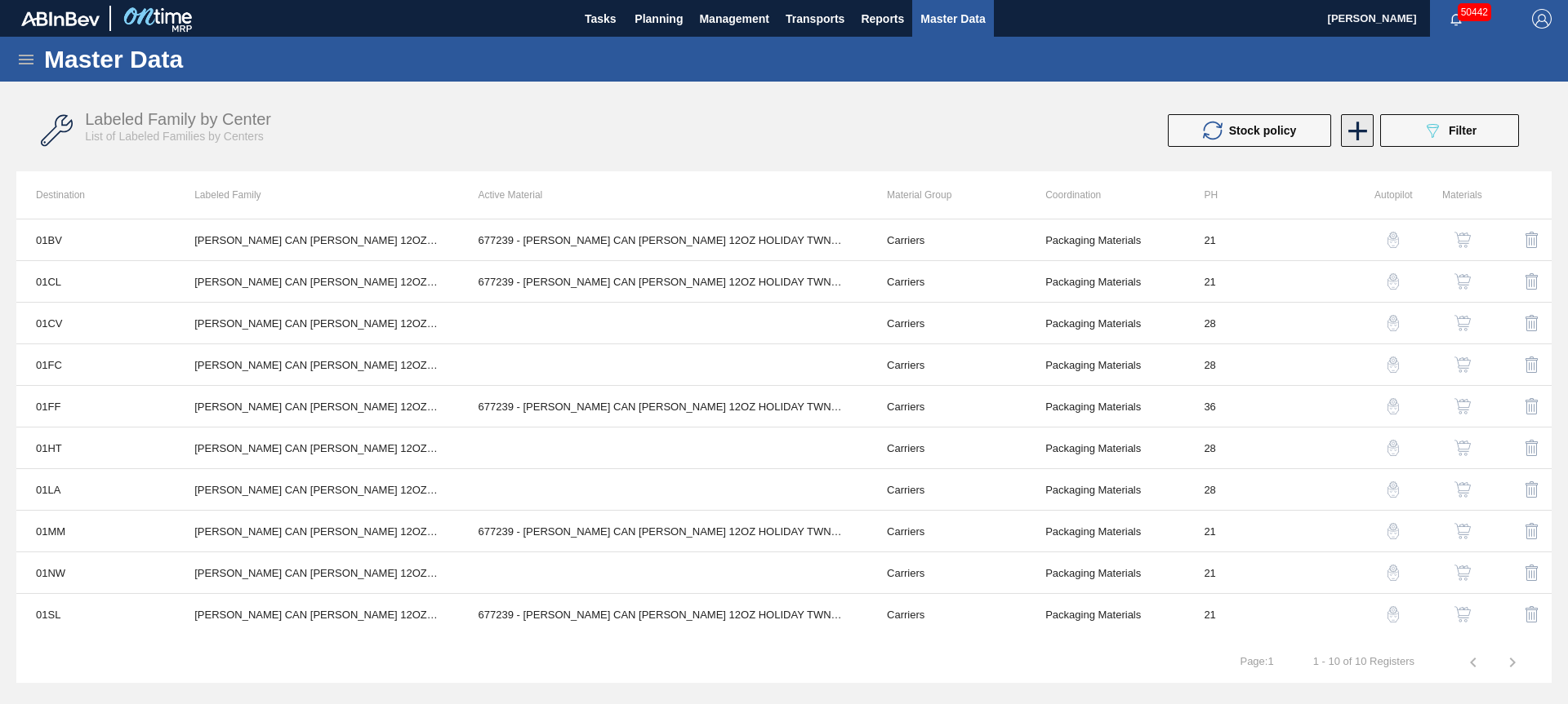
click at [1351, 143] on icon at bounding box center [1358, 131] width 32 height 32
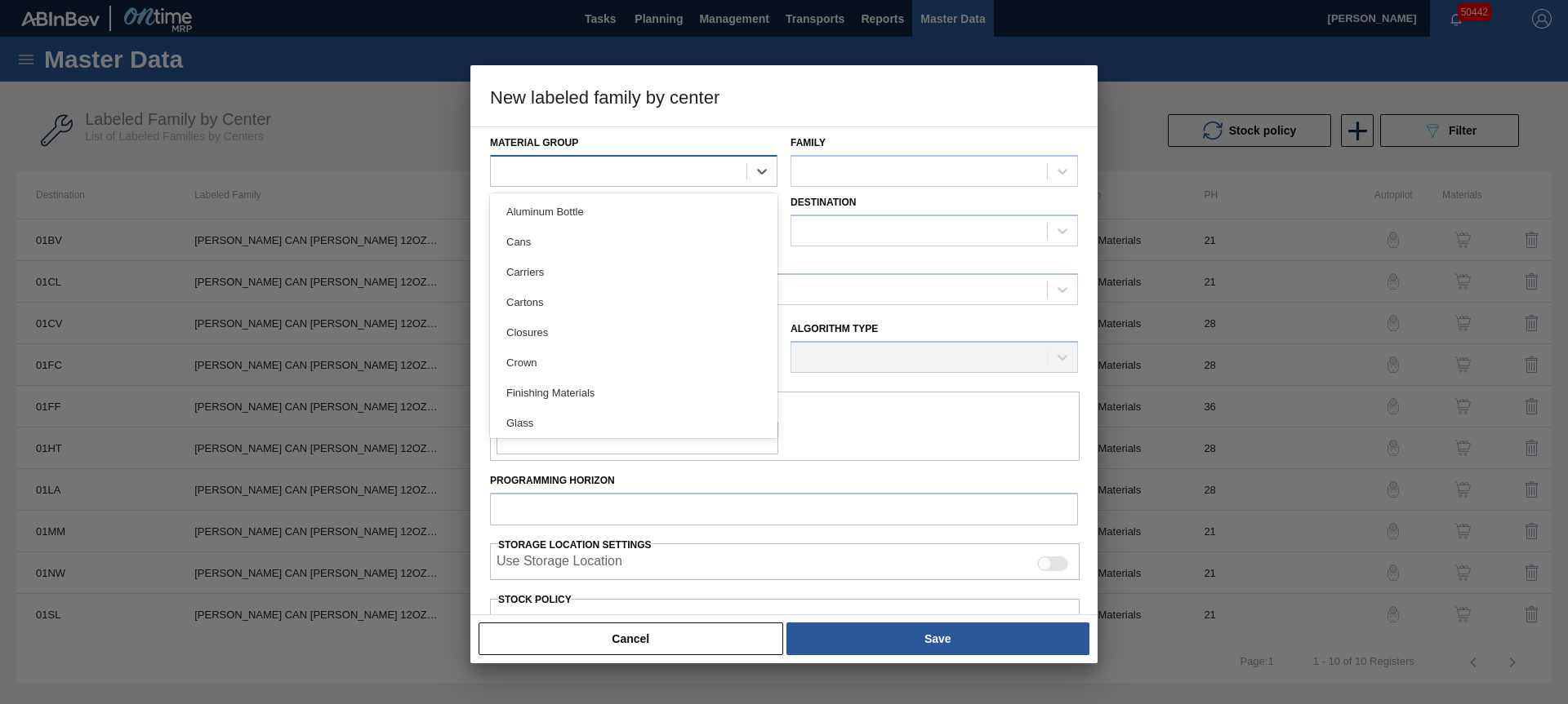
click at [526, 181] on div at bounding box center [618, 171] width 256 height 23
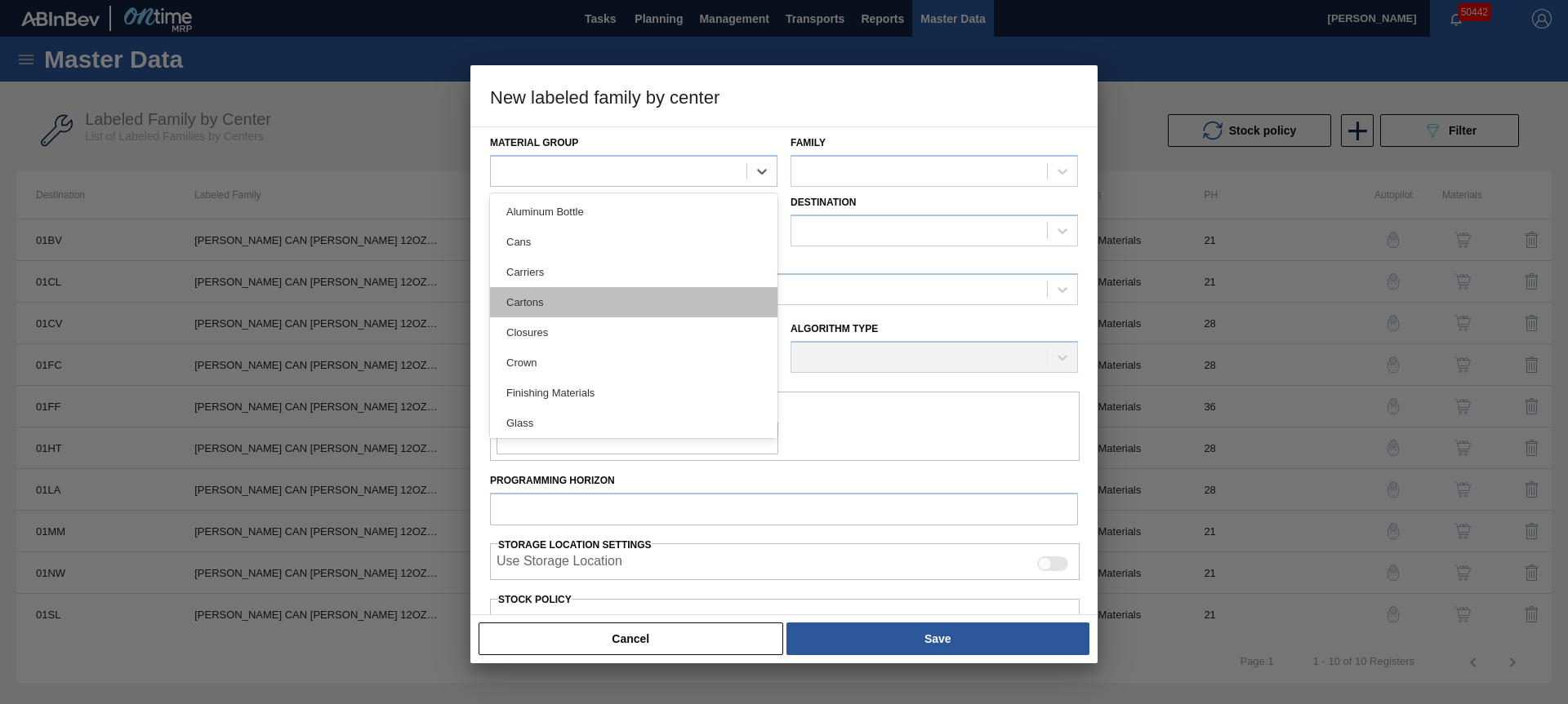
click at [530, 287] on div "Cartons" at bounding box center [633, 302] width 287 height 30
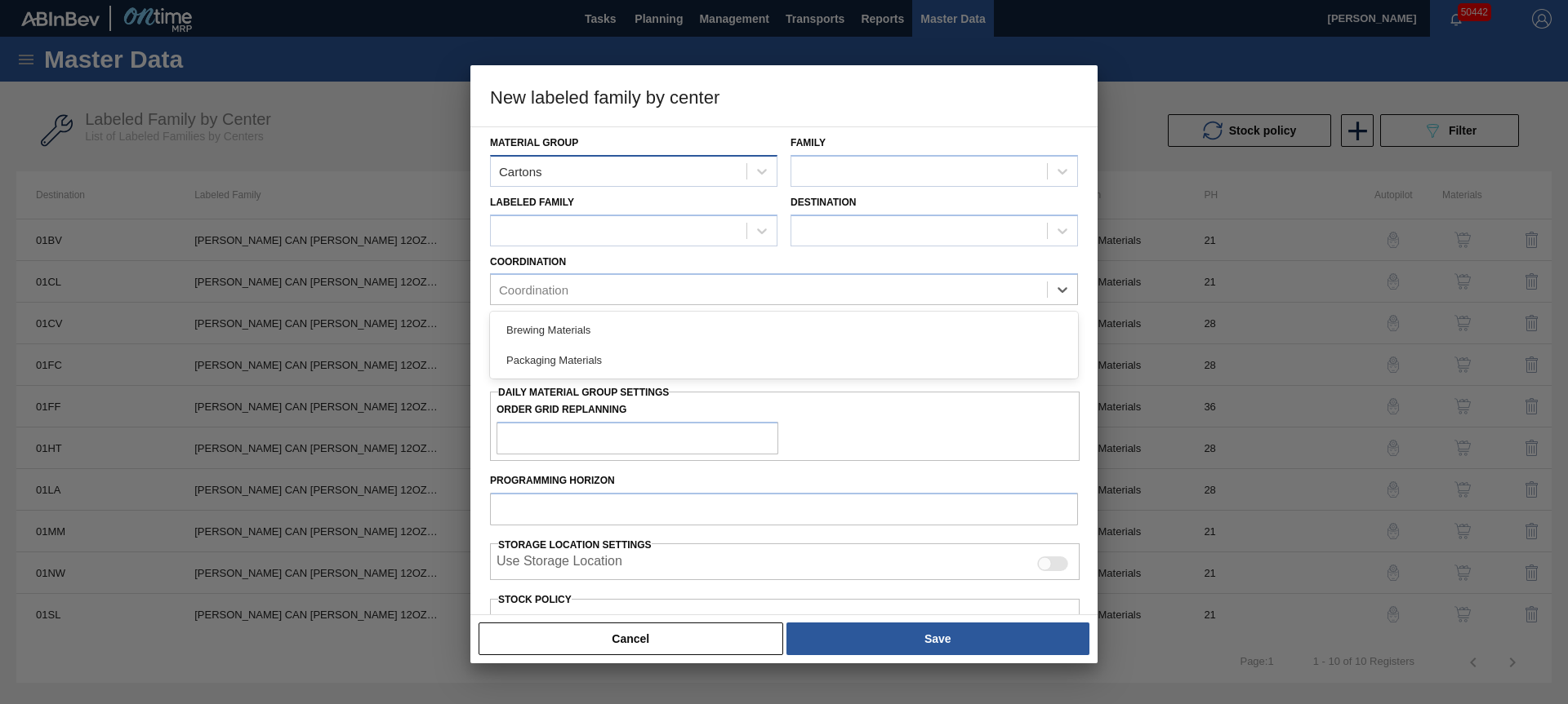
drag, startPoint x: 530, startPoint y: 287, endPoint x: 610, endPoint y: 182, distance: 132.0
click at [568, 241] on div "Material Group Cartons Family Labeled Family Destination Coordination option Br…" at bounding box center [783, 502] width 588 height 750
click at [610, 181] on div "Cartons" at bounding box center [618, 171] width 256 height 23
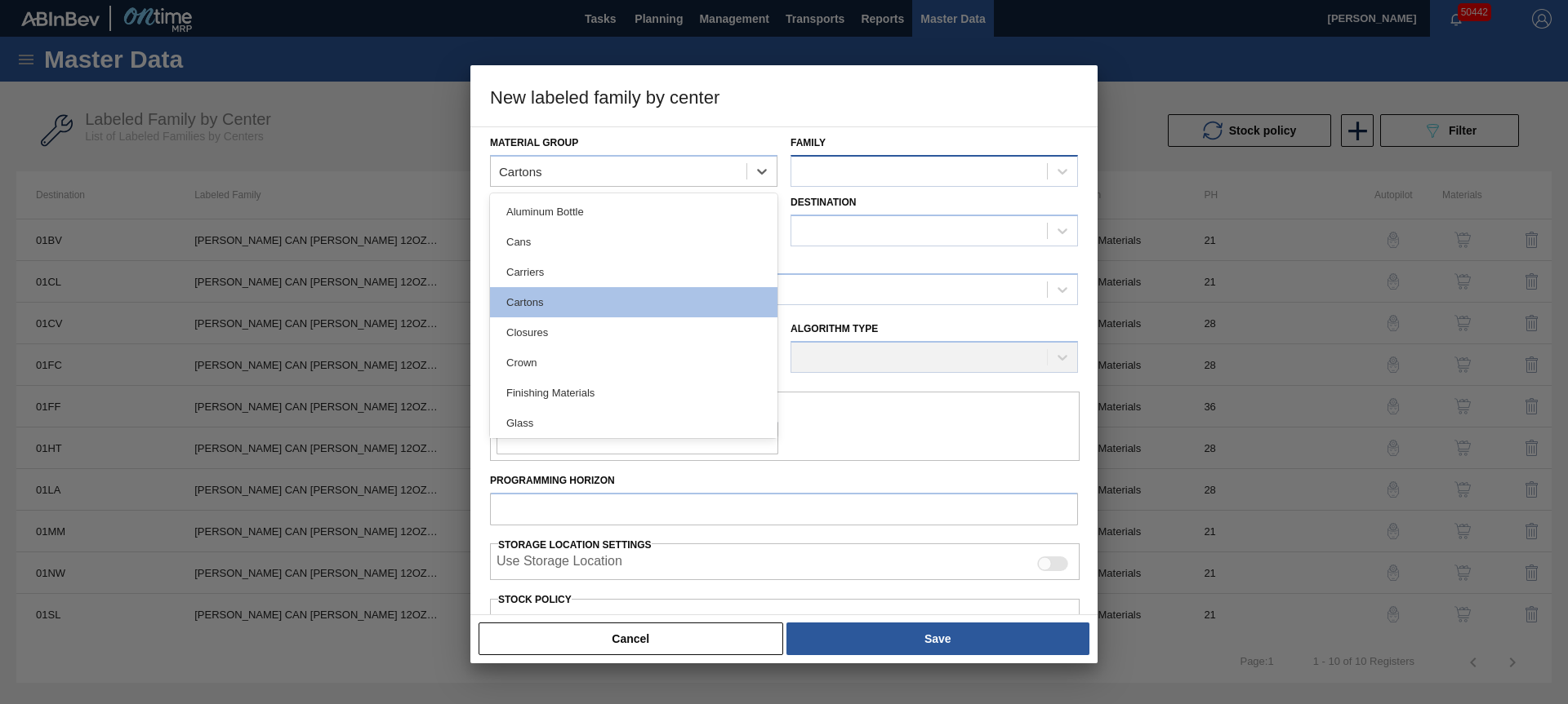
drag, startPoint x: 562, startPoint y: 273, endPoint x: 803, endPoint y: 167, distance: 263.3
click at [564, 269] on div "Carriers" at bounding box center [633, 272] width 287 height 30
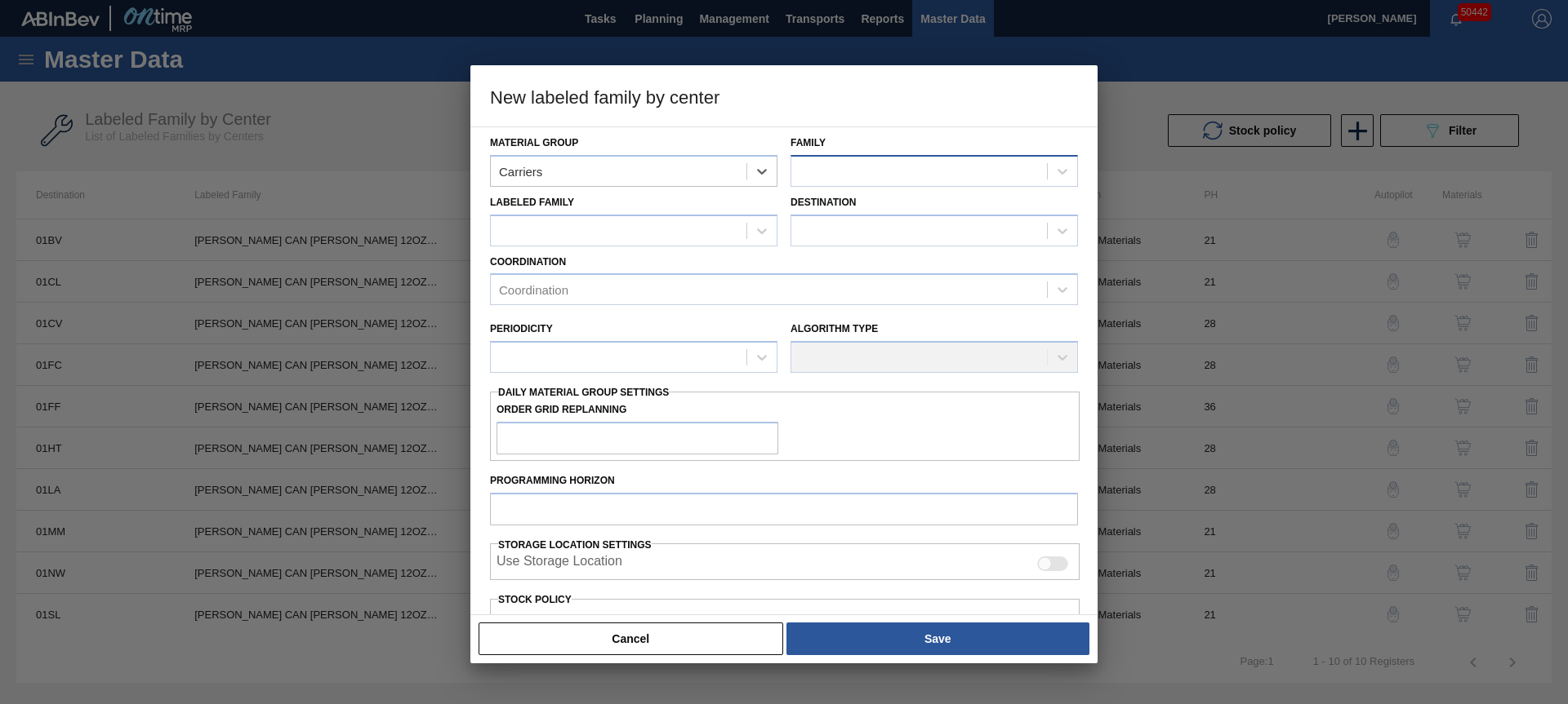
click at [825, 162] on div at bounding box center [919, 171] width 256 height 23
click at [843, 240] on div "Can Carriers" at bounding box center [933, 242] width 287 height 30
click at [658, 233] on div at bounding box center [618, 231] width 256 height 23
paste Family "[PERSON_NAME] CAN [PERSON_NAME] 12OZ HOLIDAY TWNSTK 30/12"
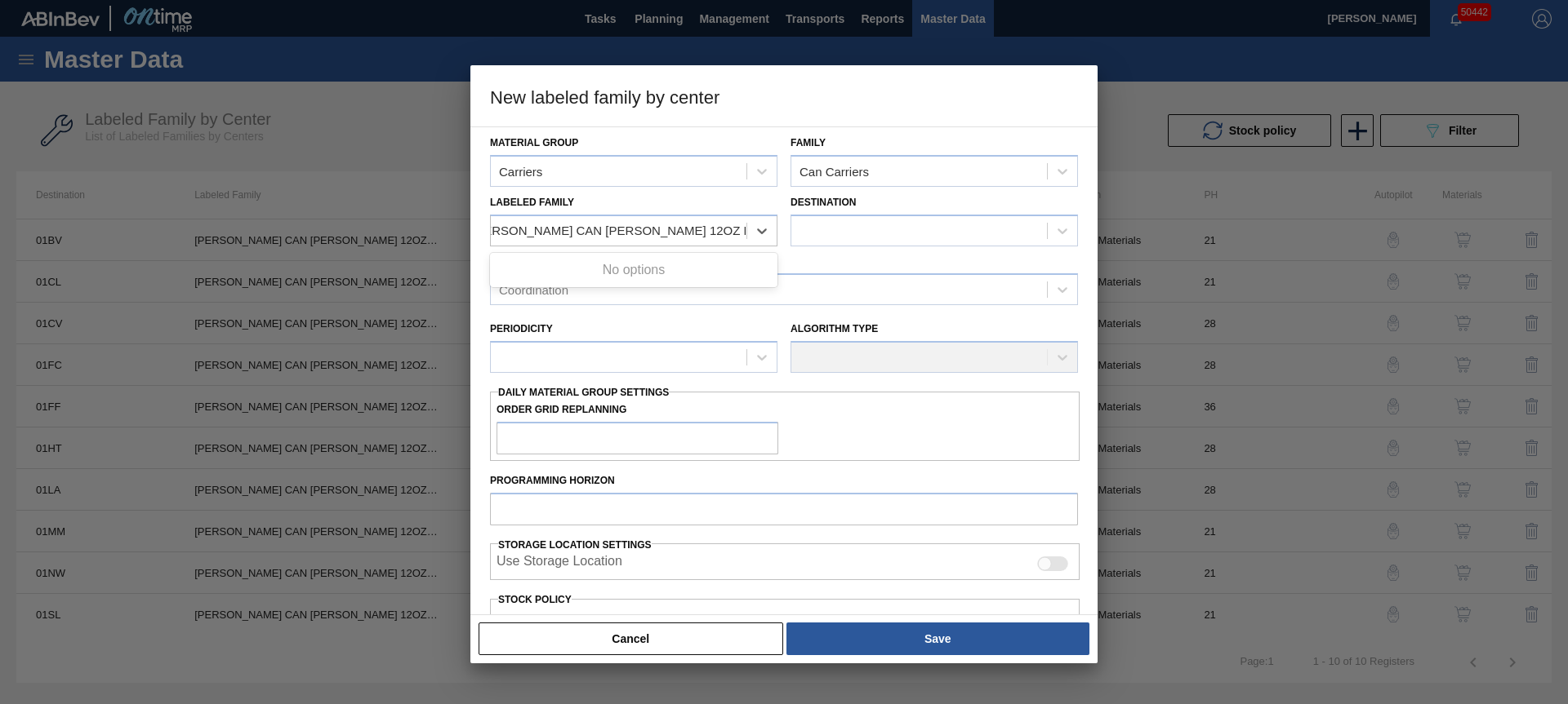
type Family "[PERSON_NAME] CAN [PERSON_NAME] 12OZ HOLIDAY TWNSTK 30/1"
drag, startPoint x: 657, startPoint y: 280, endPoint x: 843, endPoint y: 235, distance: 191.4
click at [657, 276] on div "[PERSON_NAME] CAN [PERSON_NAME] 12OZ HOLIDAY TWNSTK 30/12" at bounding box center [633, 271] width 287 height 30
click at [843, 233] on div at bounding box center [919, 231] width 256 height 23
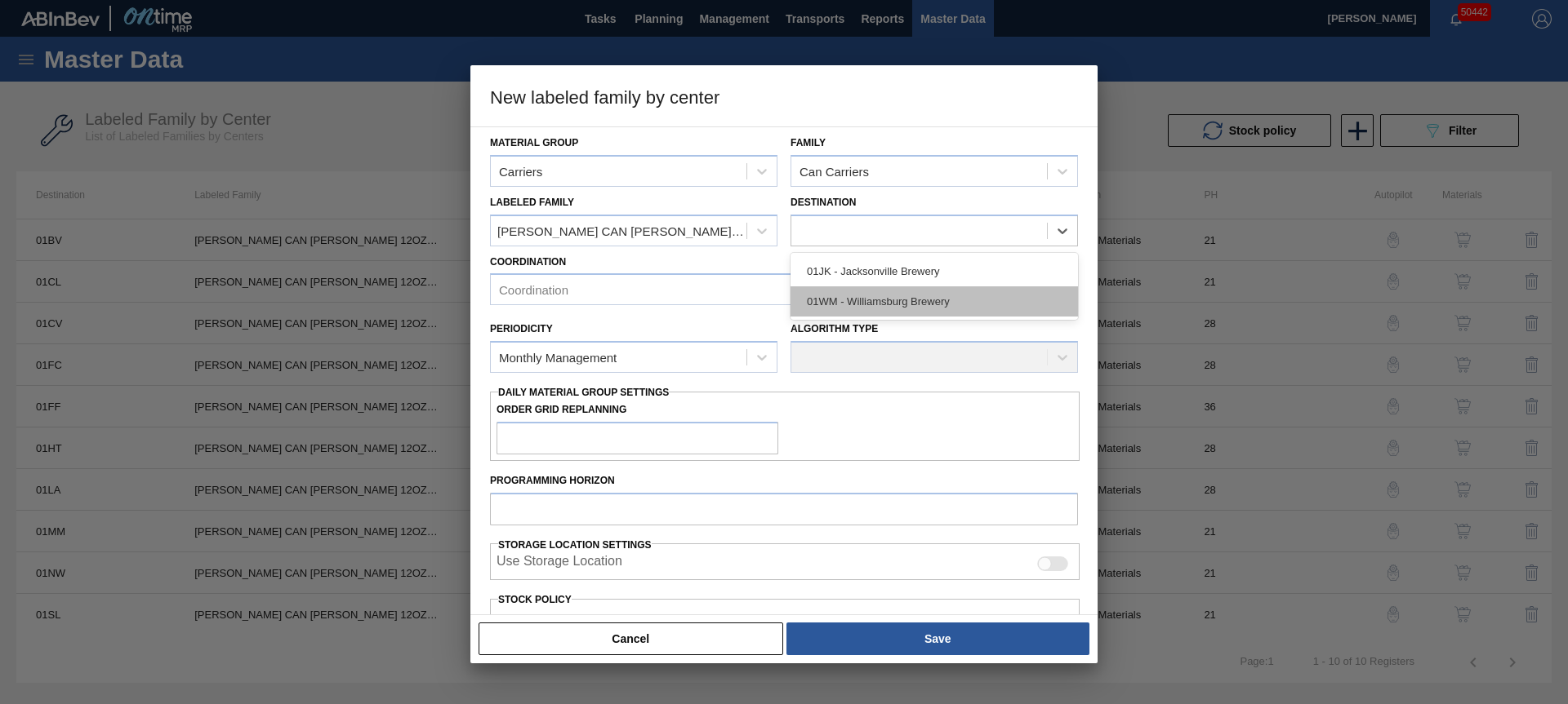
click at [858, 294] on div "01WM - Williamsburg Brewery" at bounding box center [933, 301] width 287 height 30
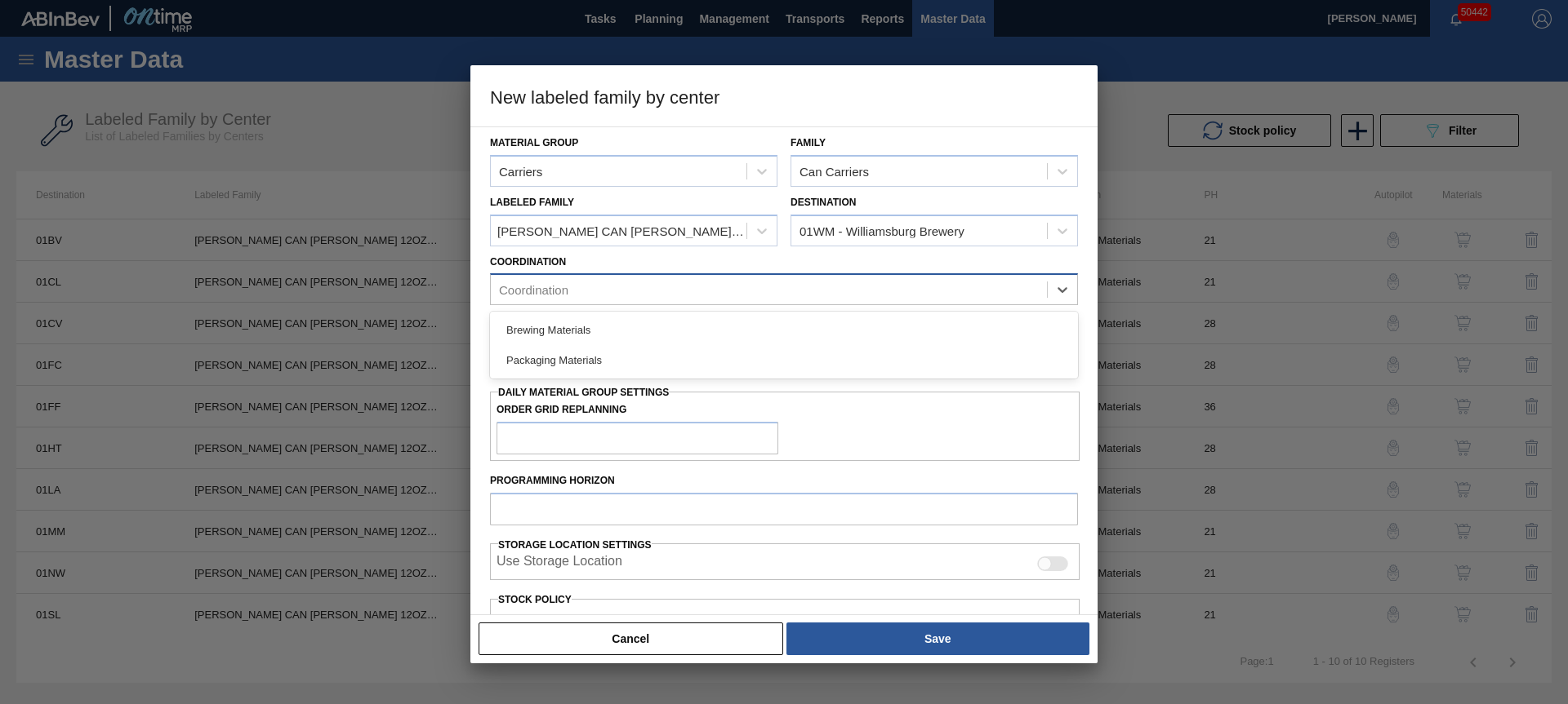
drag, startPoint x: 674, startPoint y: 299, endPoint x: 662, endPoint y: 302, distance: 12.4
click at [674, 298] on div "Coordination" at bounding box center [768, 290] width 556 height 23
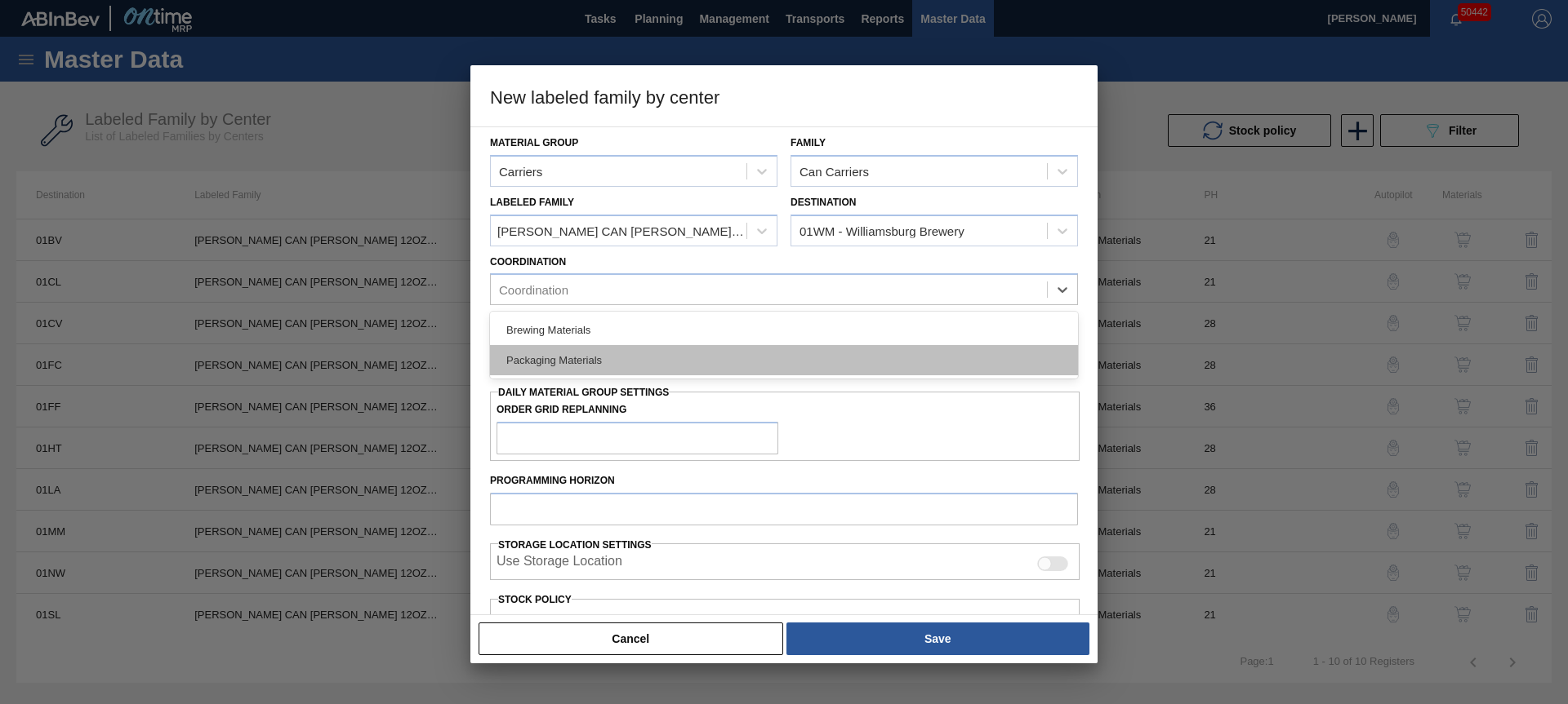
click at [610, 352] on div "Packaging Materials" at bounding box center [783, 360] width 588 height 30
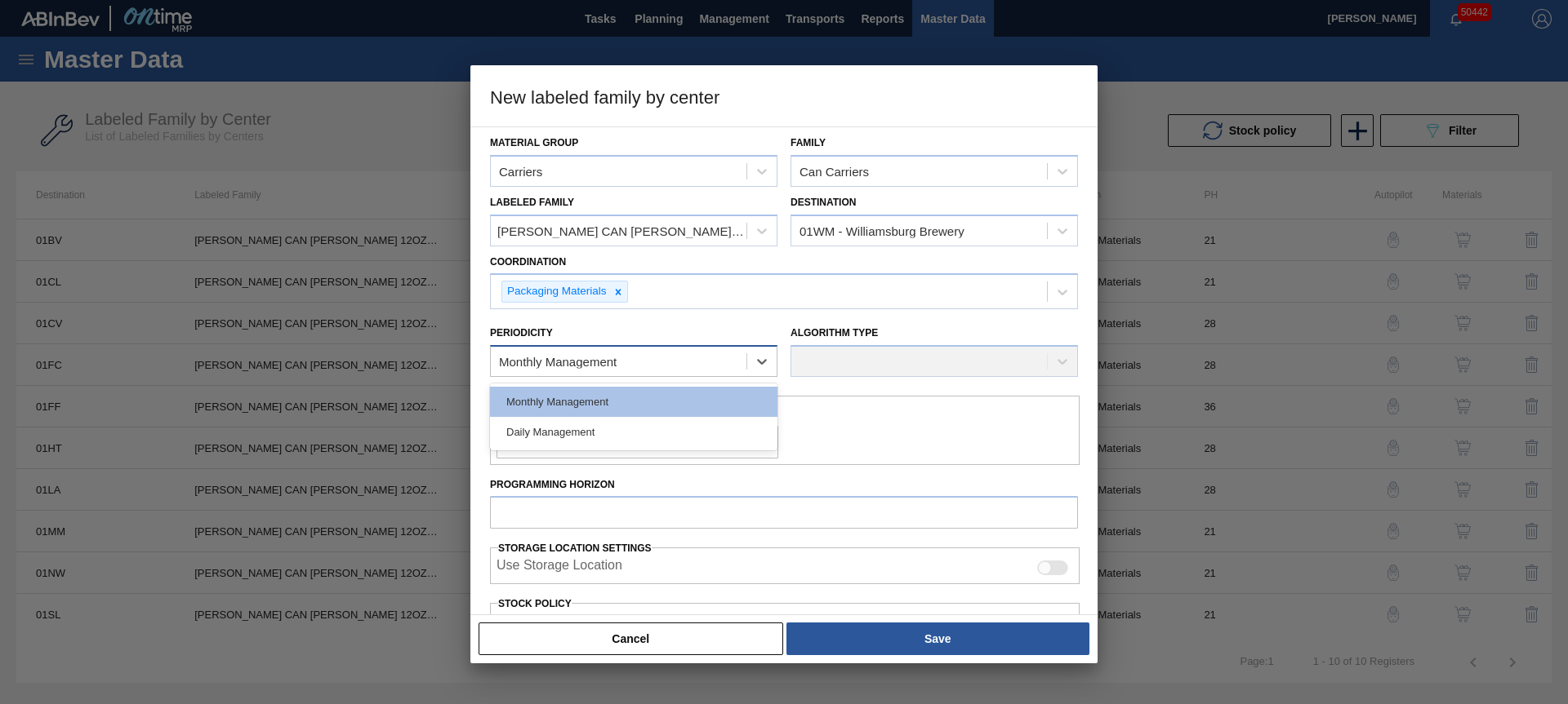
drag, startPoint x: 594, startPoint y: 357, endPoint x: 589, endPoint y: 367, distance: 11.2
click at [593, 358] on div "Monthly Management" at bounding box center [557, 362] width 117 height 14
click at [576, 394] on div "Monthly Management" at bounding box center [633, 402] width 287 height 30
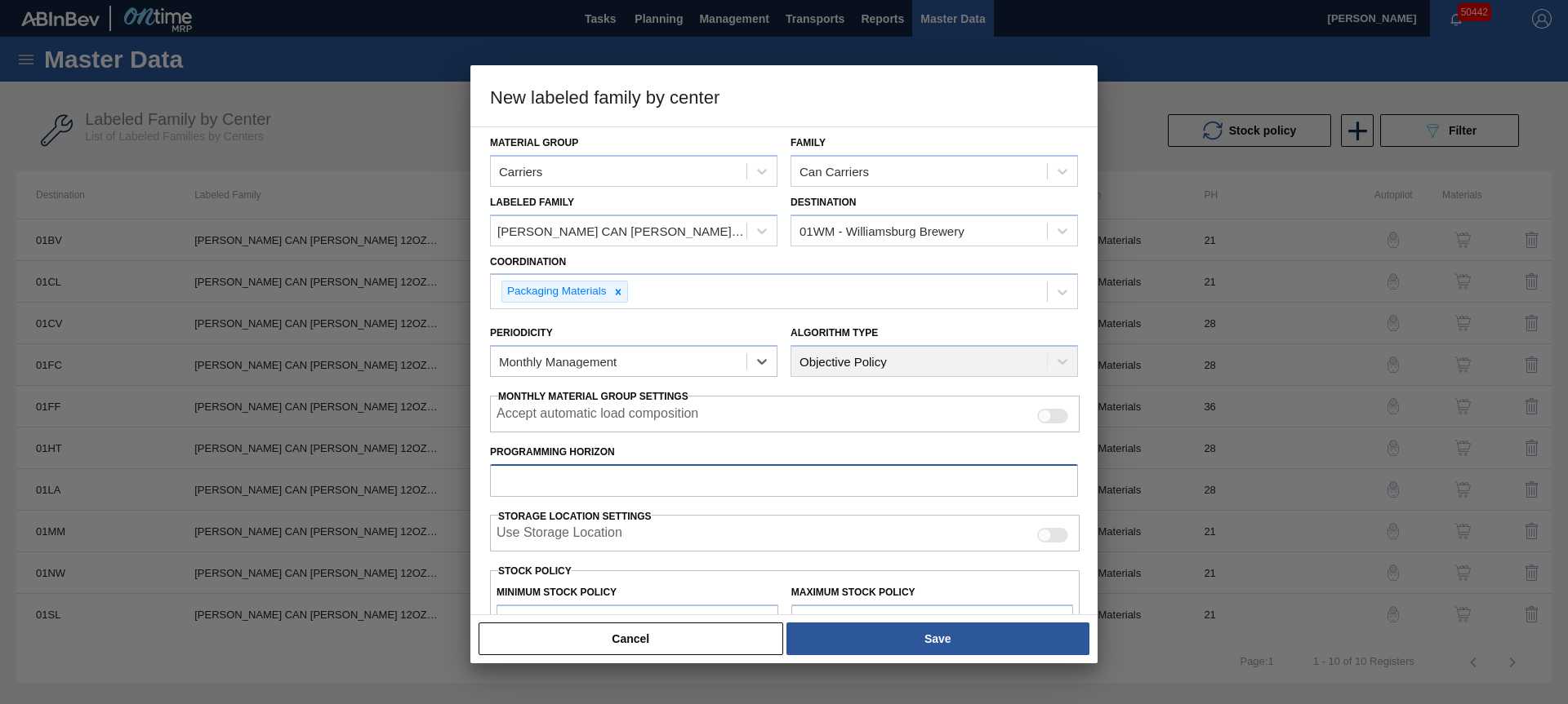
drag, startPoint x: 612, startPoint y: 488, endPoint x: 623, endPoint y: 488, distance: 11.0
click at [619, 490] on input "Programming Horizon" at bounding box center [783, 480] width 588 height 32
type input "28"
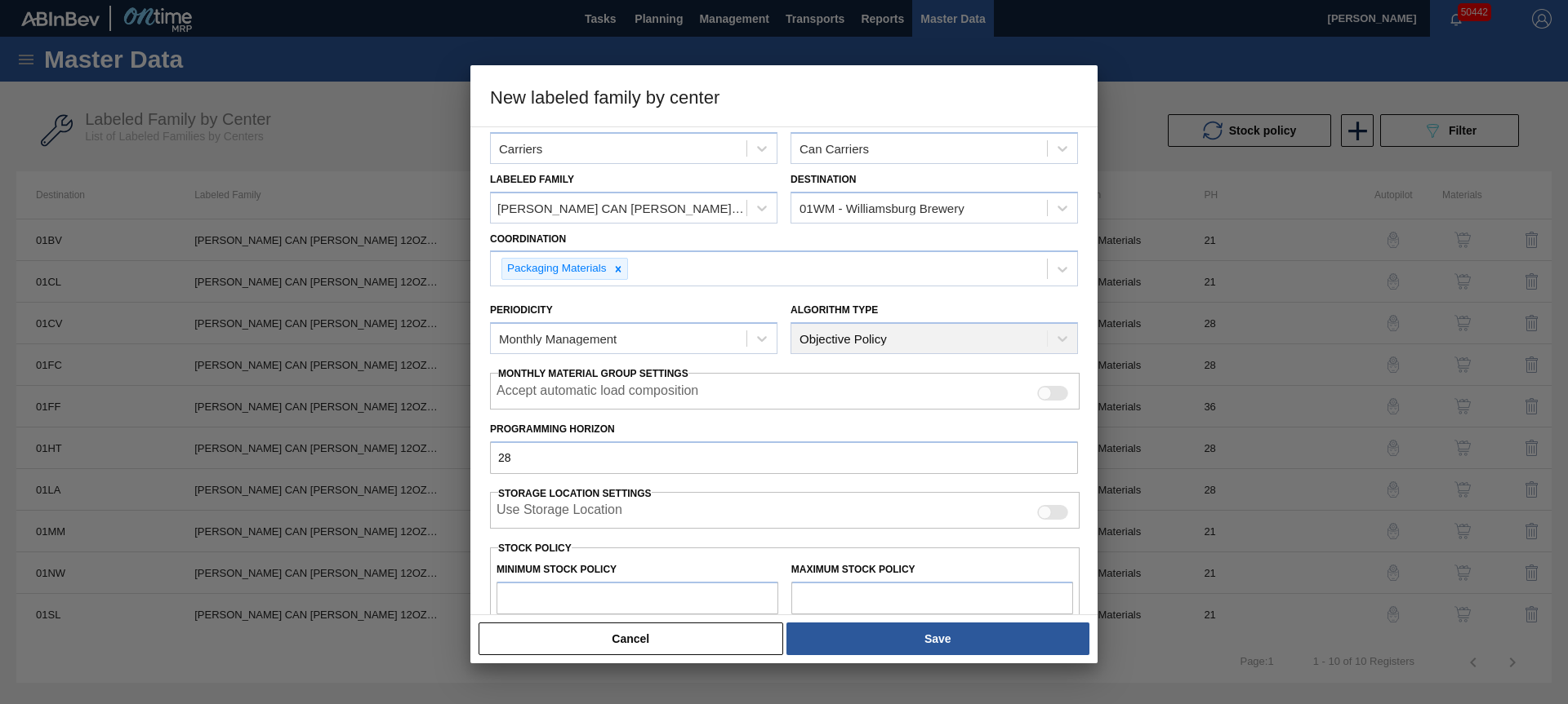
type input "0"
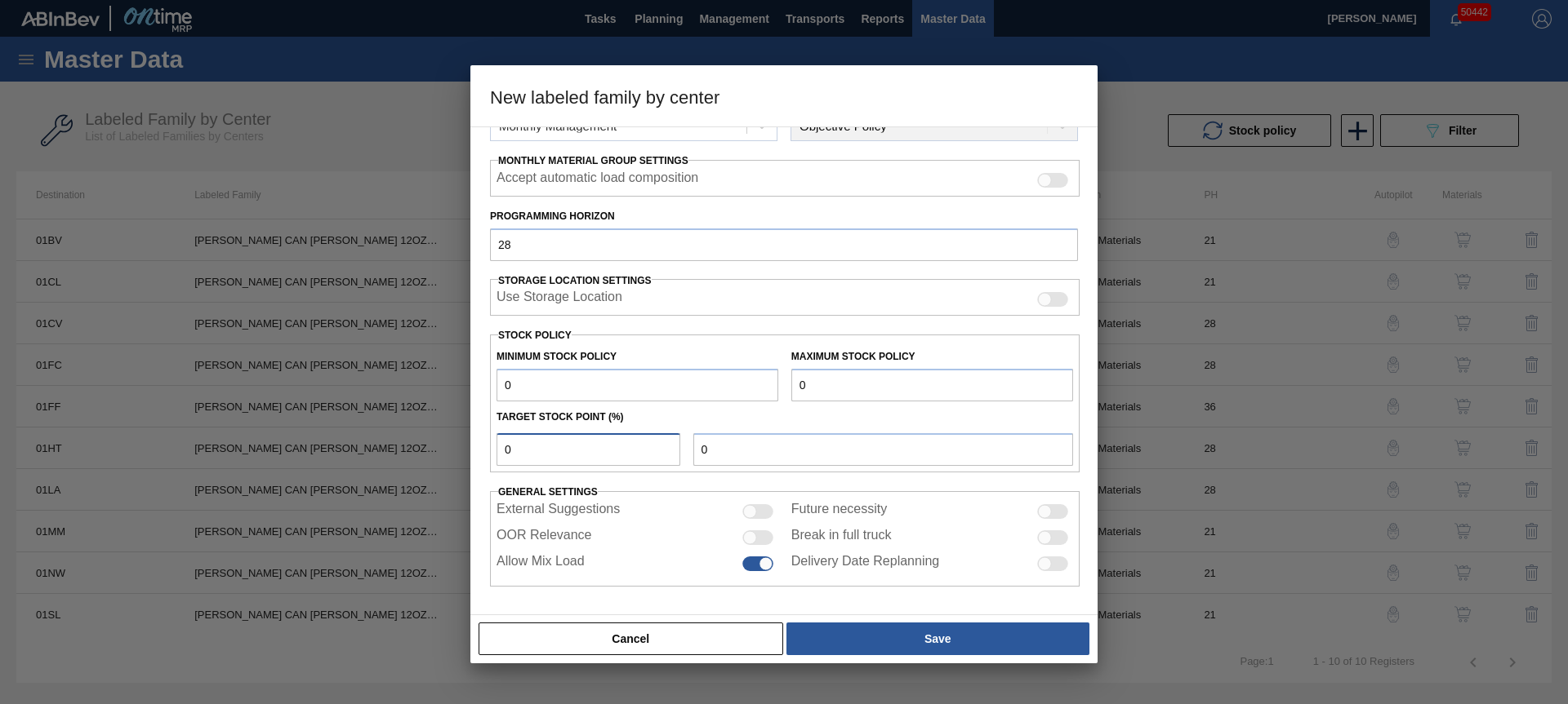
type input "0"
click at [741, 545] on input "OOR Relevance" at bounding box center [741, 545] width 1 height 1
checkbox input "true"
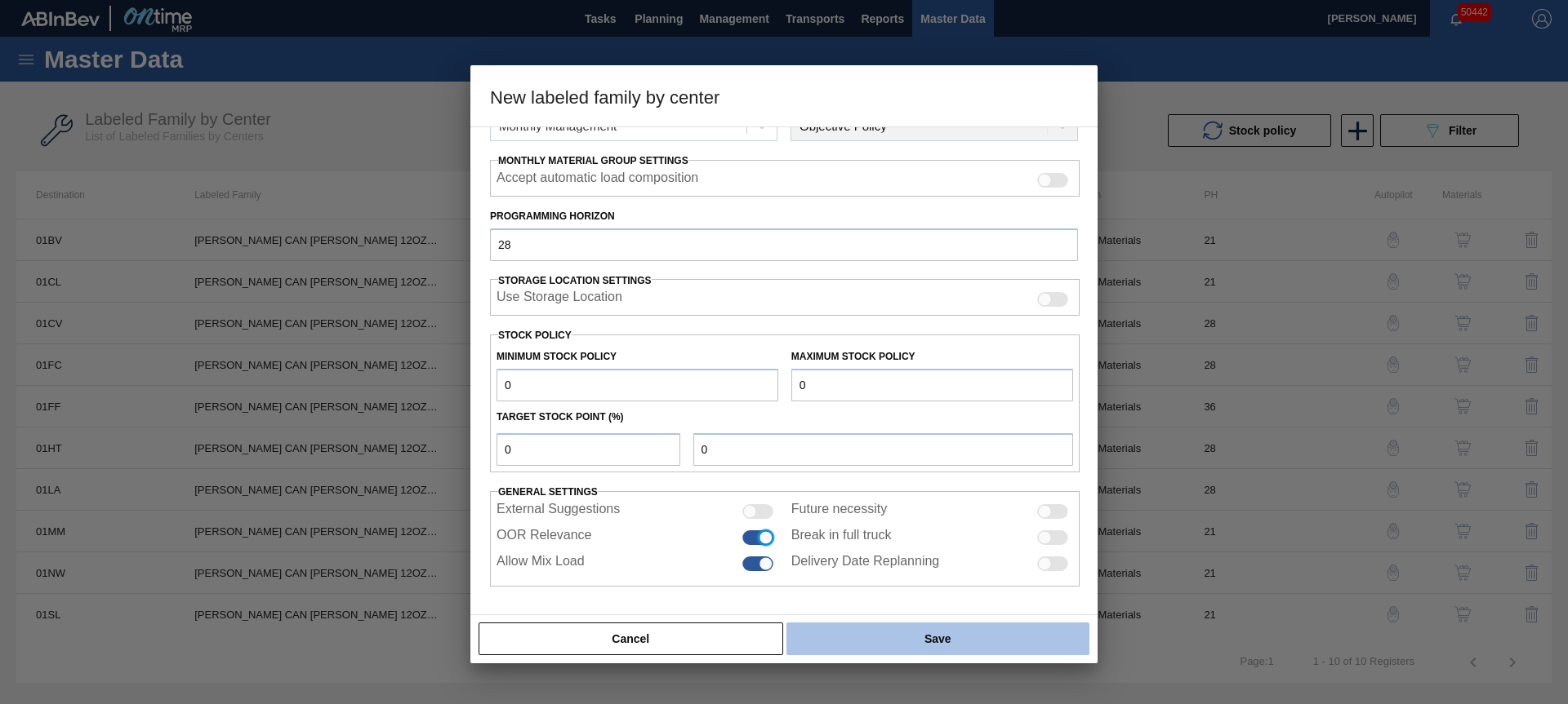
click at [822, 647] on button "Save" at bounding box center [938, 639] width 303 height 32
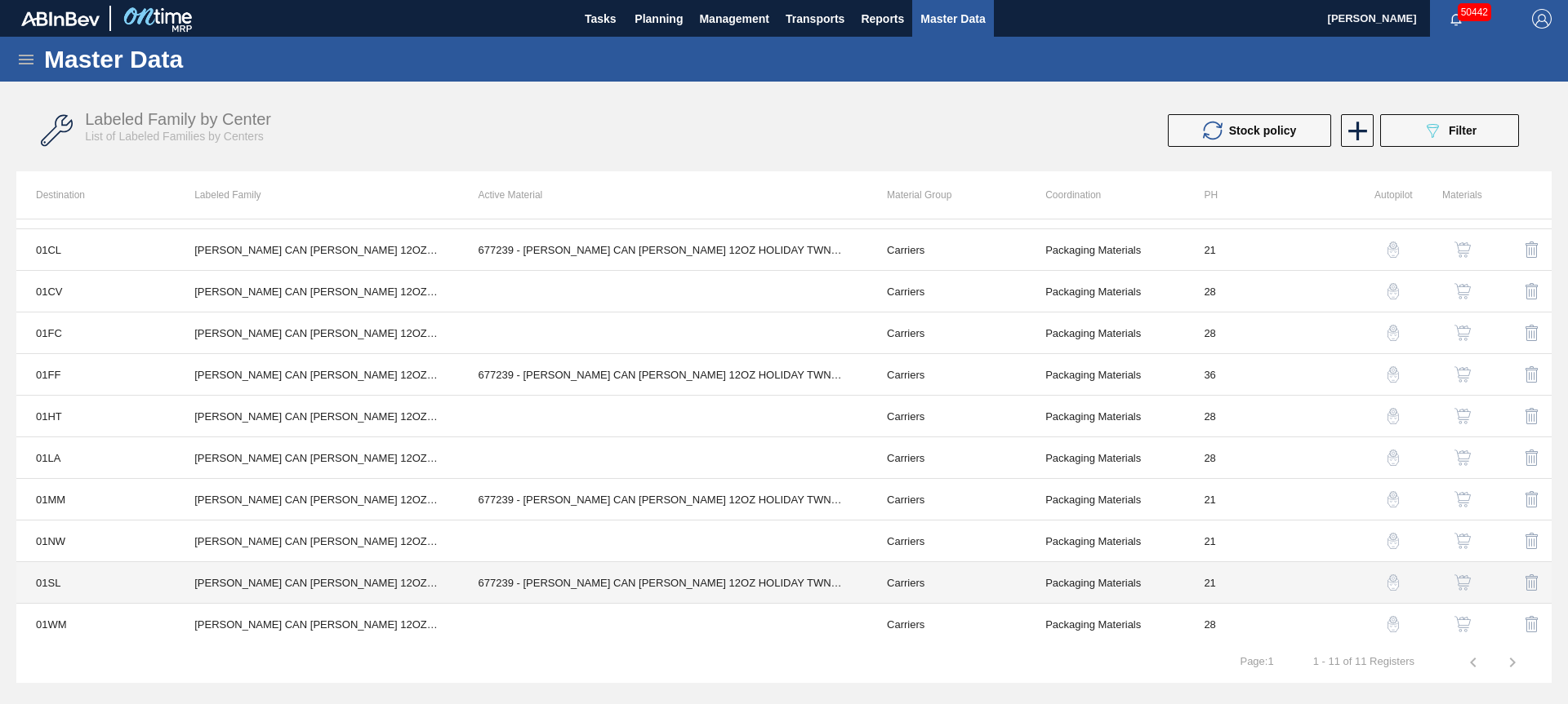
scroll to position [34, 0]
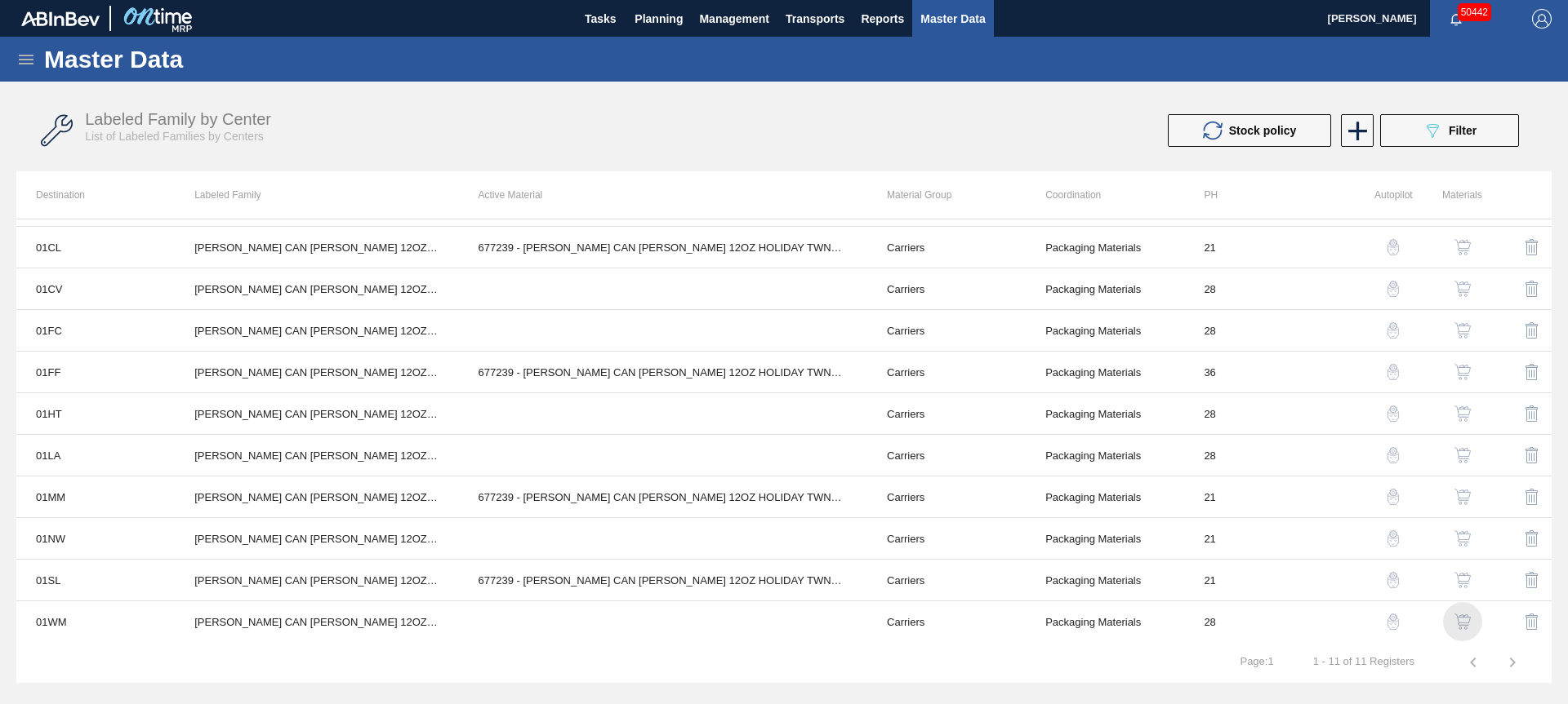
click at [1454, 621] on img "button" at bounding box center [1462, 622] width 16 height 16
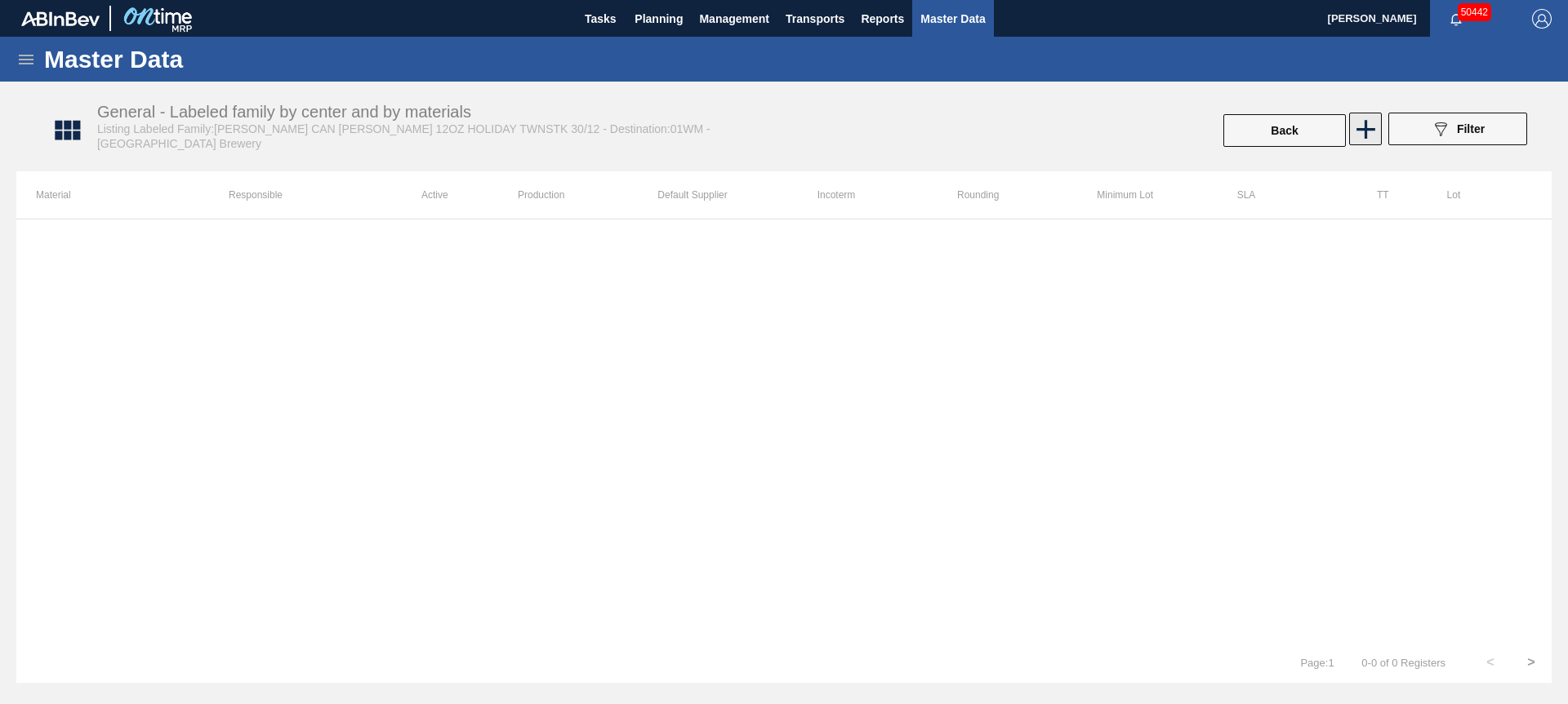
click at [1364, 129] on icon at bounding box center [1365, 129] width 19 height 19
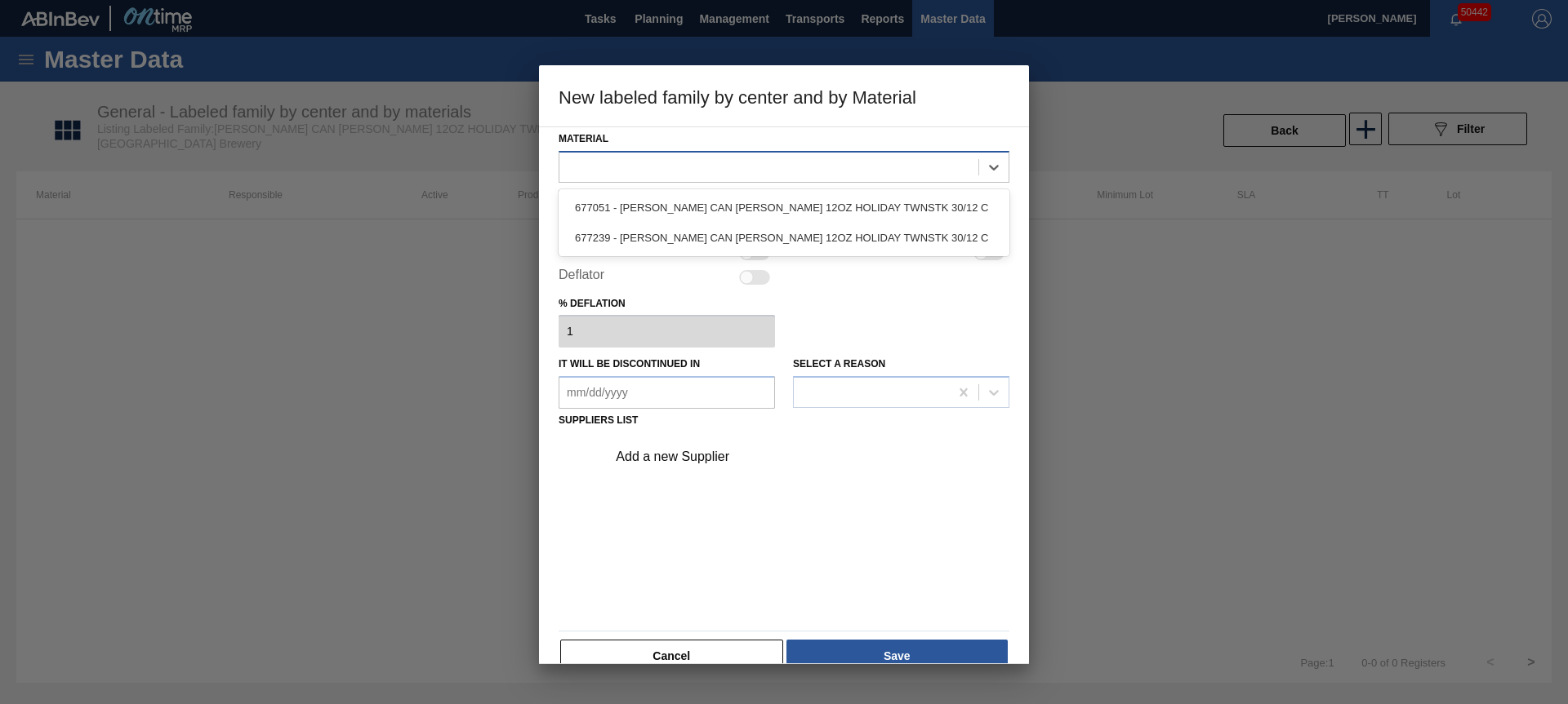
click at [674, 175] on div at bounding box center [769, 166] width 419 height 23
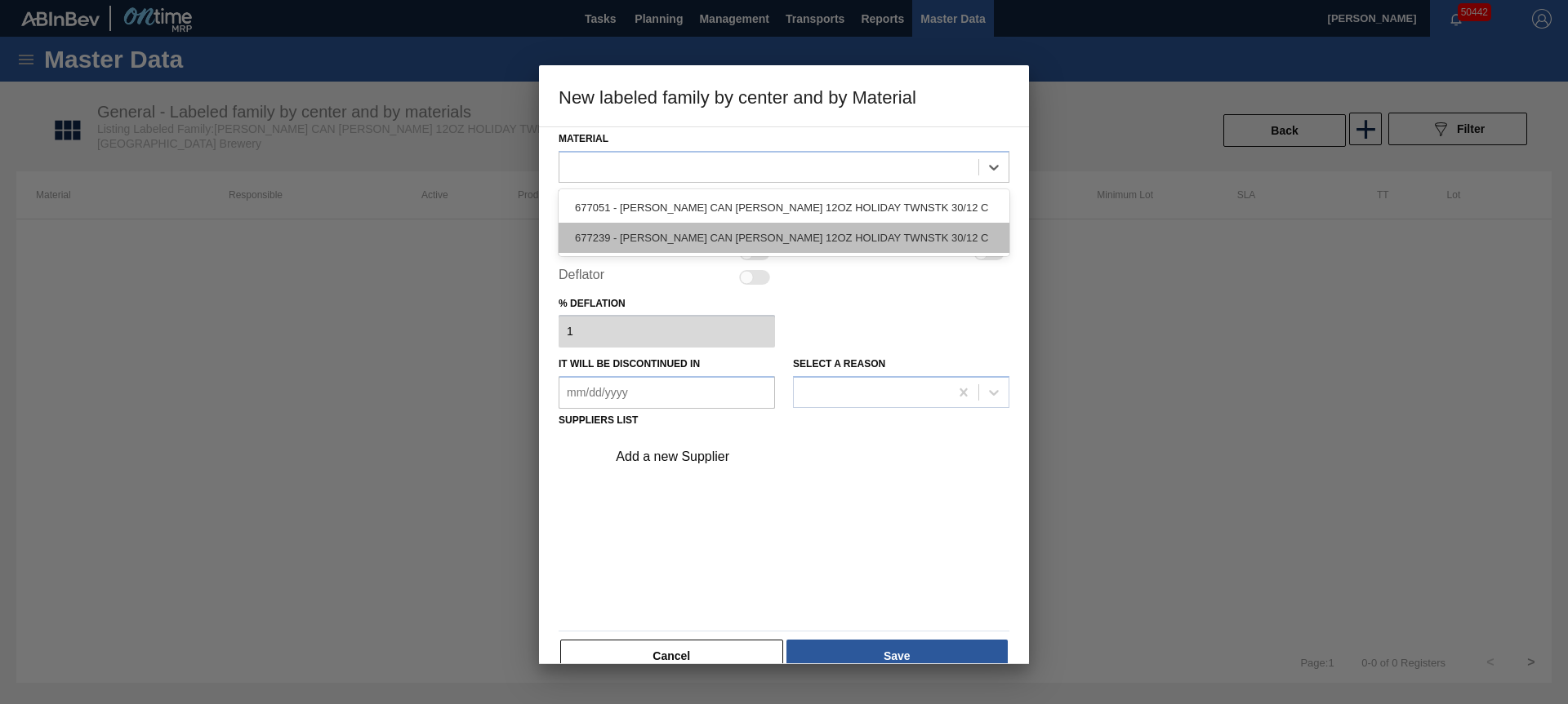
click at [667, 229] on div "677239 - [PERSON_NAME] CAN [PERSON_NAME] 12OZ HOLIDAY TWNSTK 30/12 C" at bounding box center [784, 238] width 451 height 30
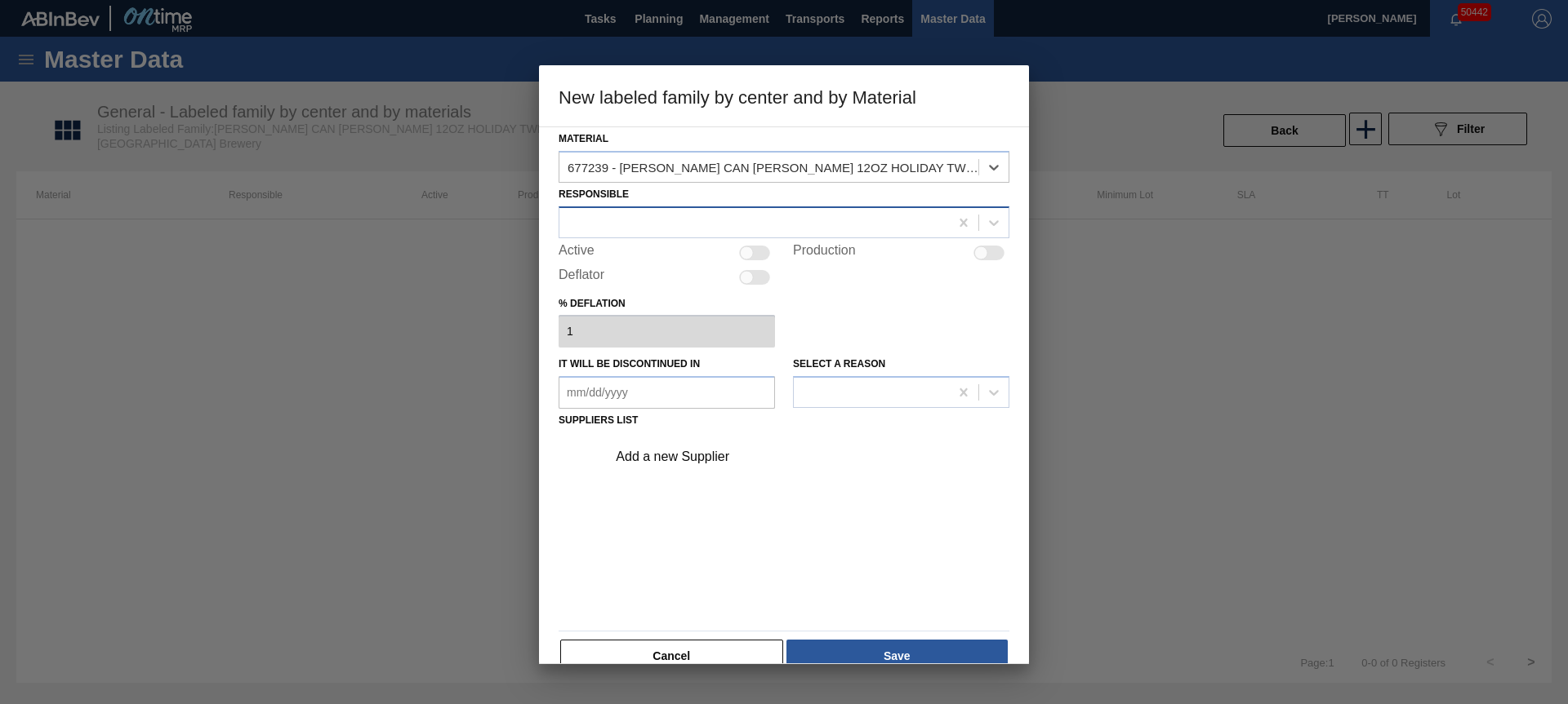
click at [661, 224] on div at bounding box center [754, 222] width 389 height 23
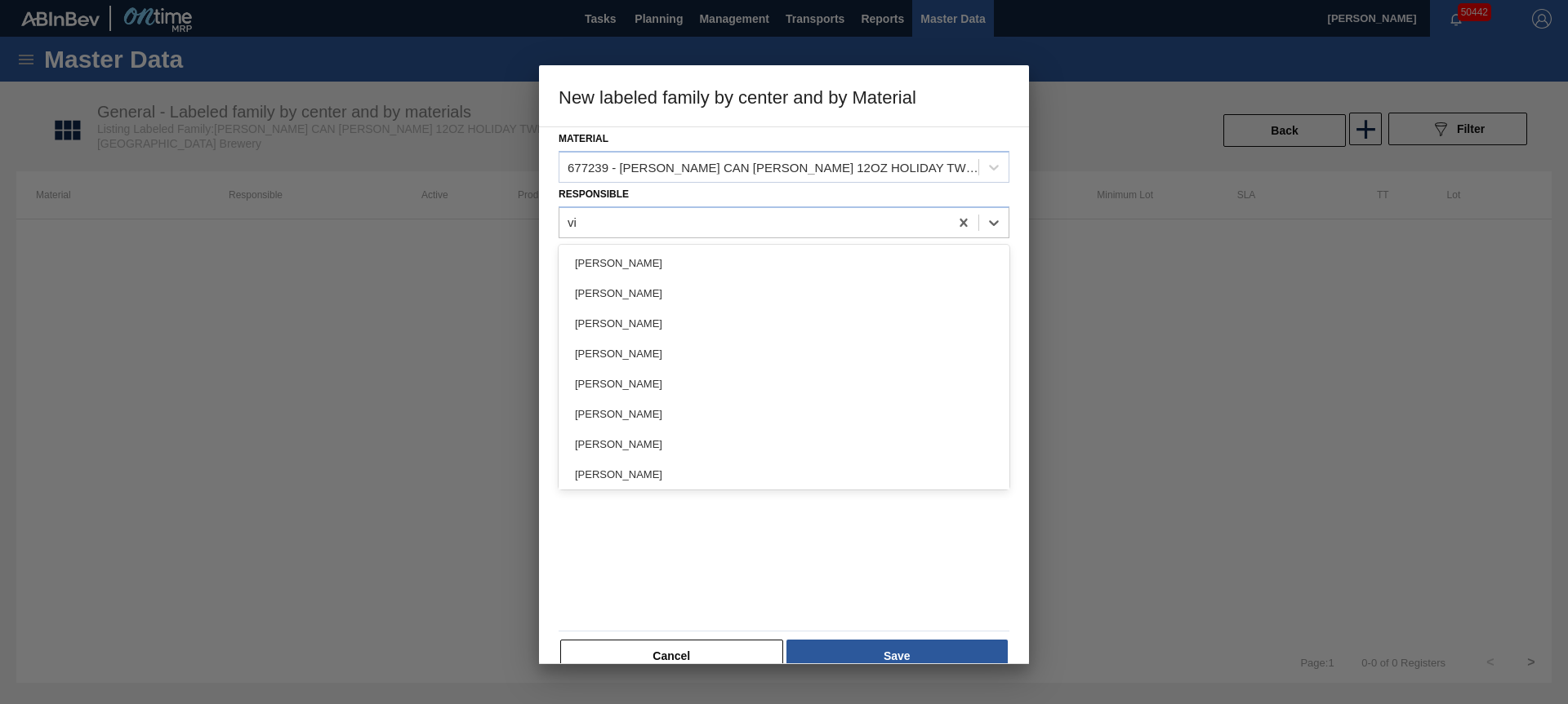
type input "vin"
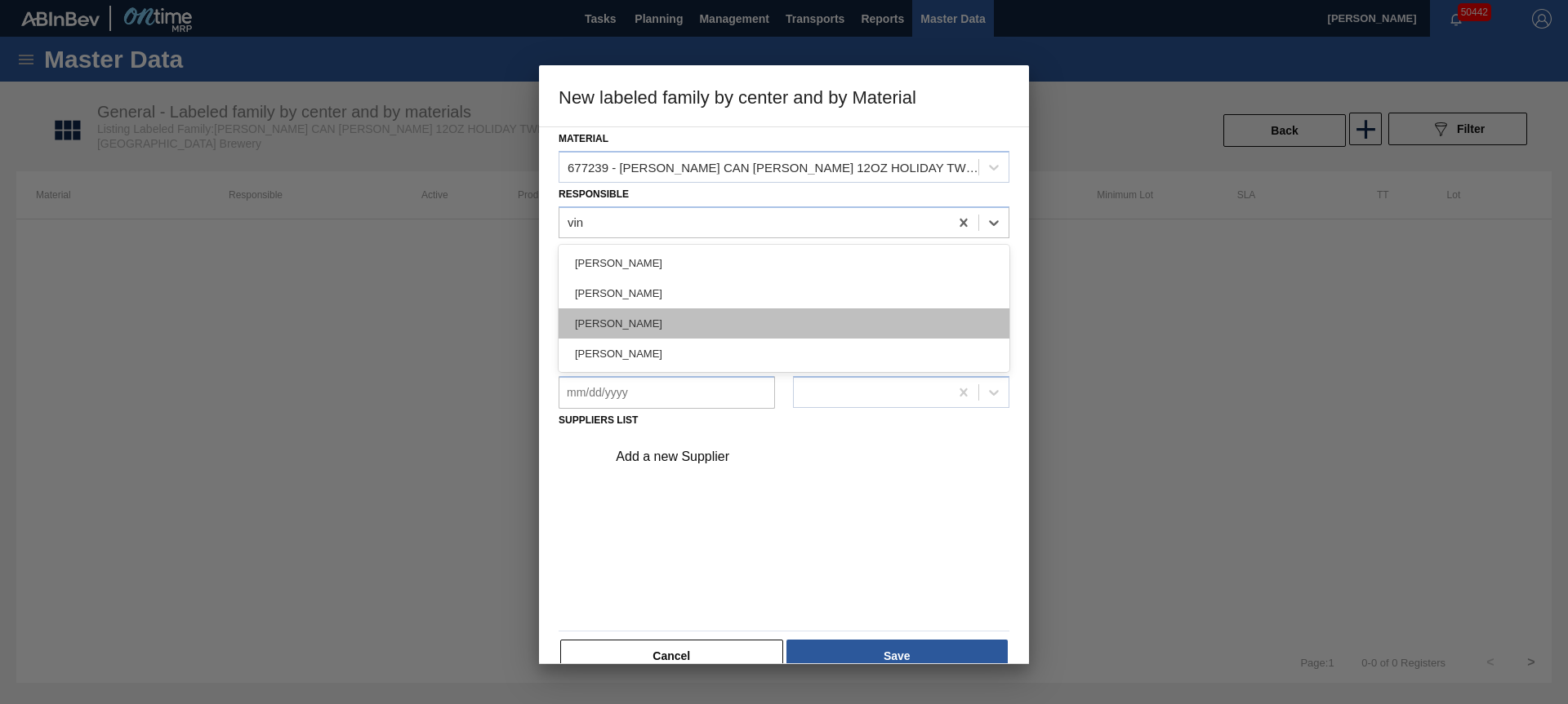
click at [635, 326] on div "[PERSON_NAME]" at bounding box center [784, 324] width 451 height 30
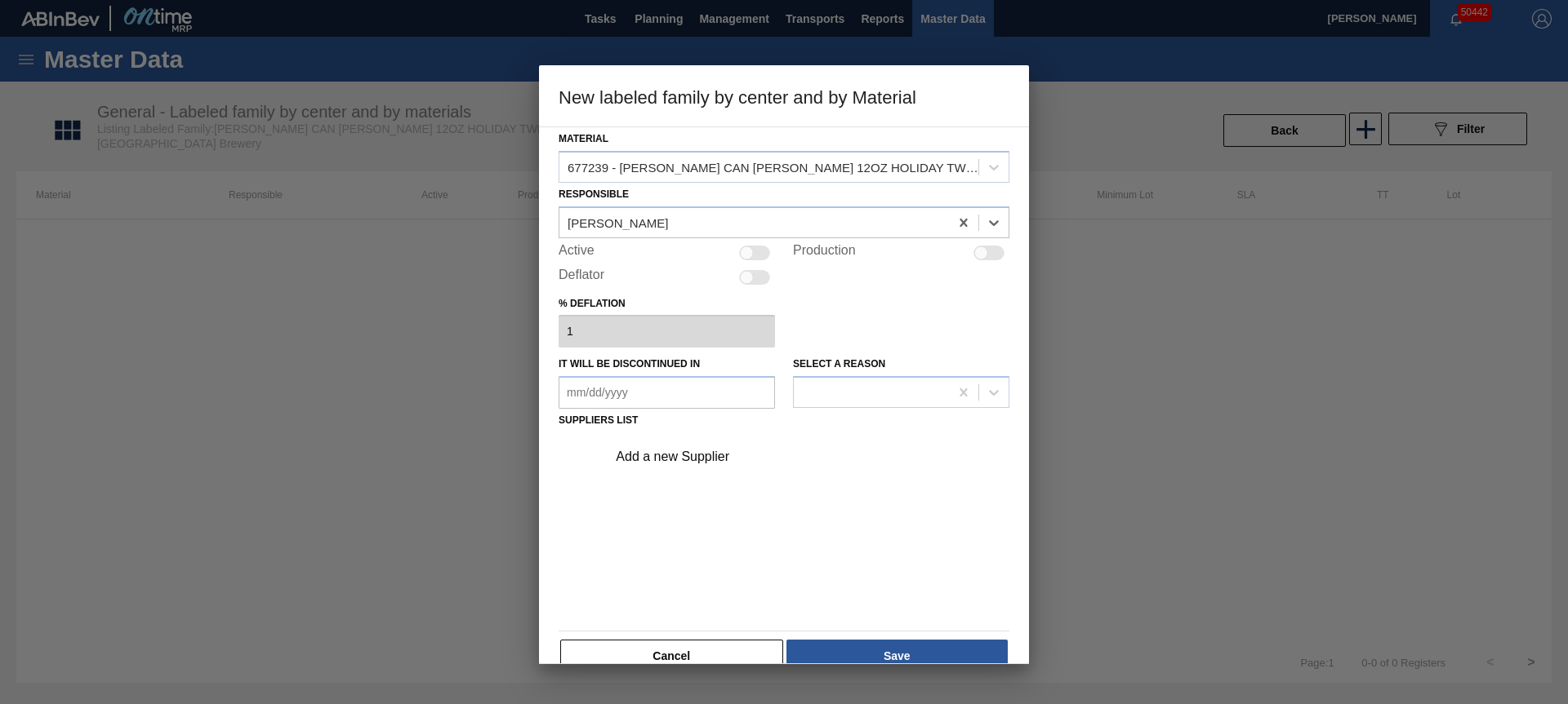
click at [750, 252] on div at bounding box center [747, 253] width 14 height 14
checkbox input "true"
click at [710, 454] on div "Add a new Supplier" at bounding box center [776, 457] width 320 height 14
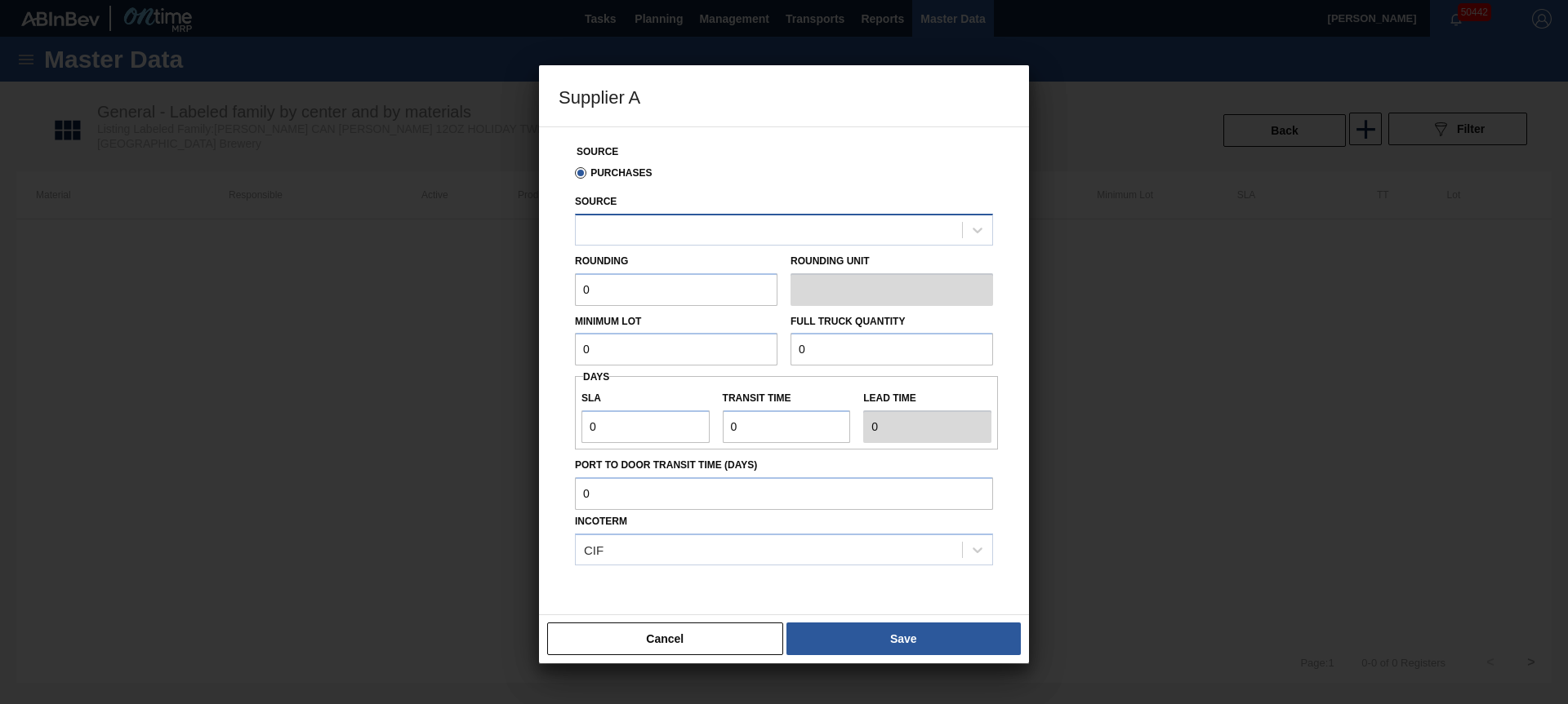
click at [724, 233] on div at bounding box center [769, 230] width 387 height 23
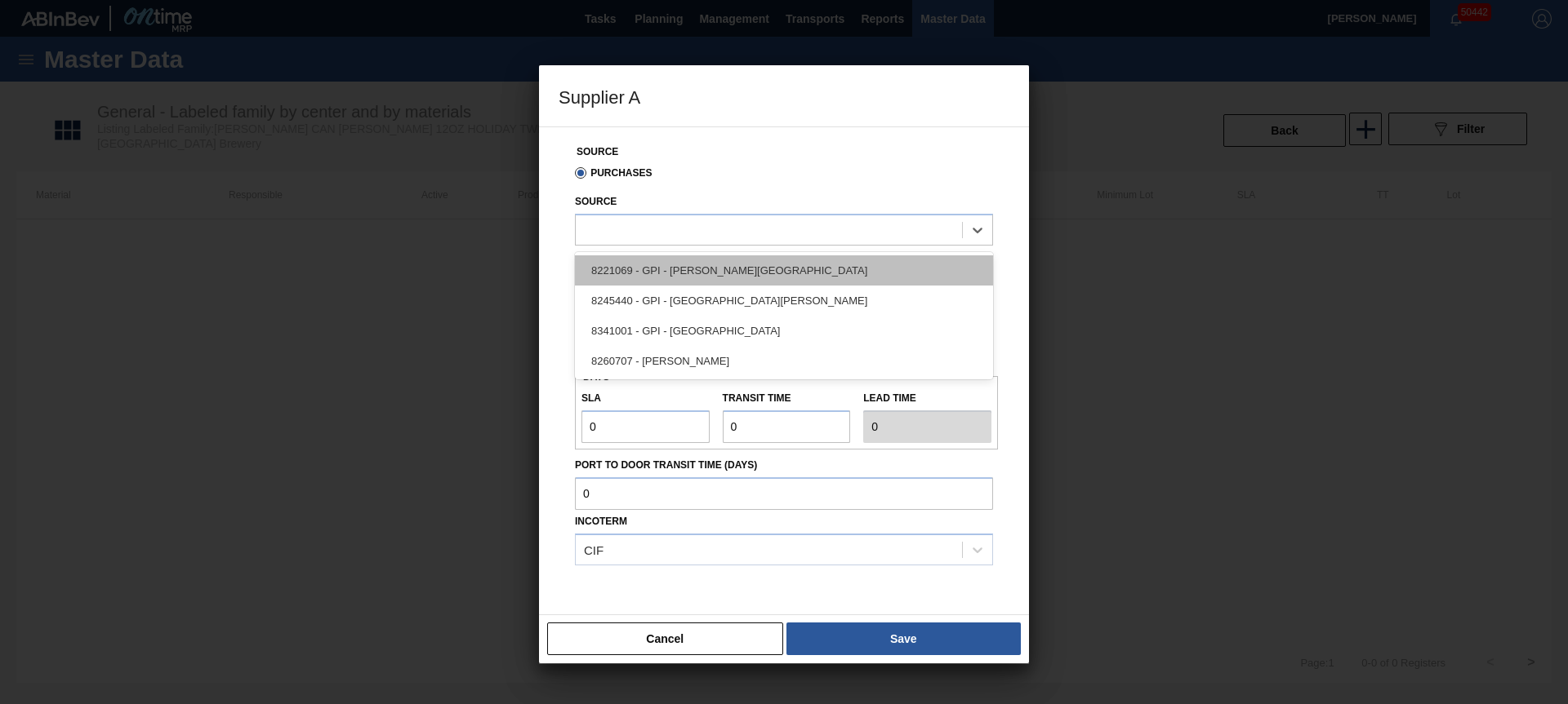
click at [728, 264] on div "8221069 - GPI - [PERSON_NAME][GEOGRAPHIC_DATA]" at bounding box center [783, 271] width 418 height 30
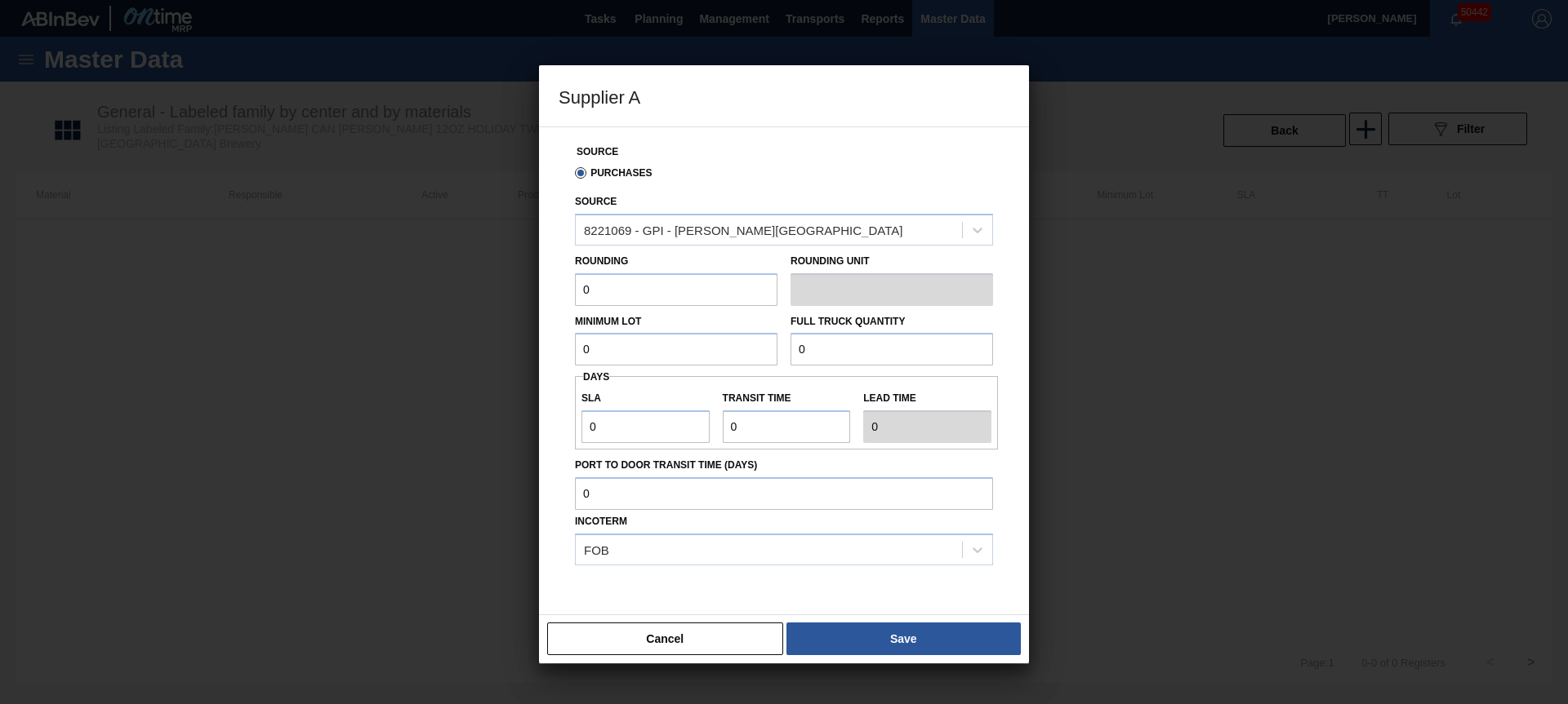
click at [673, 293] on input "0" at bounding box center [676, 290] width 202 height 32
type input "3,200"
type input "83,200"
type input "3"
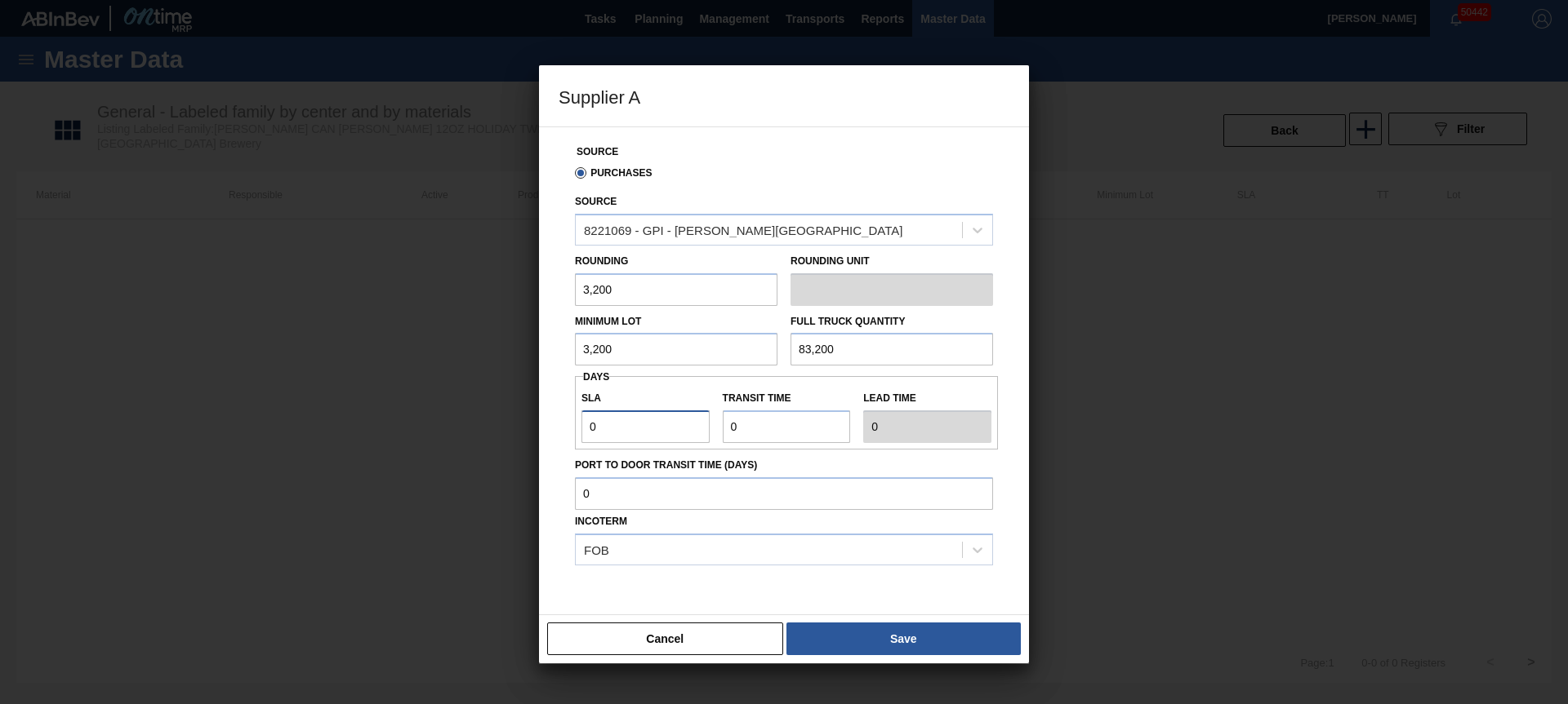
type input "3"
type input "6"
type input "3"
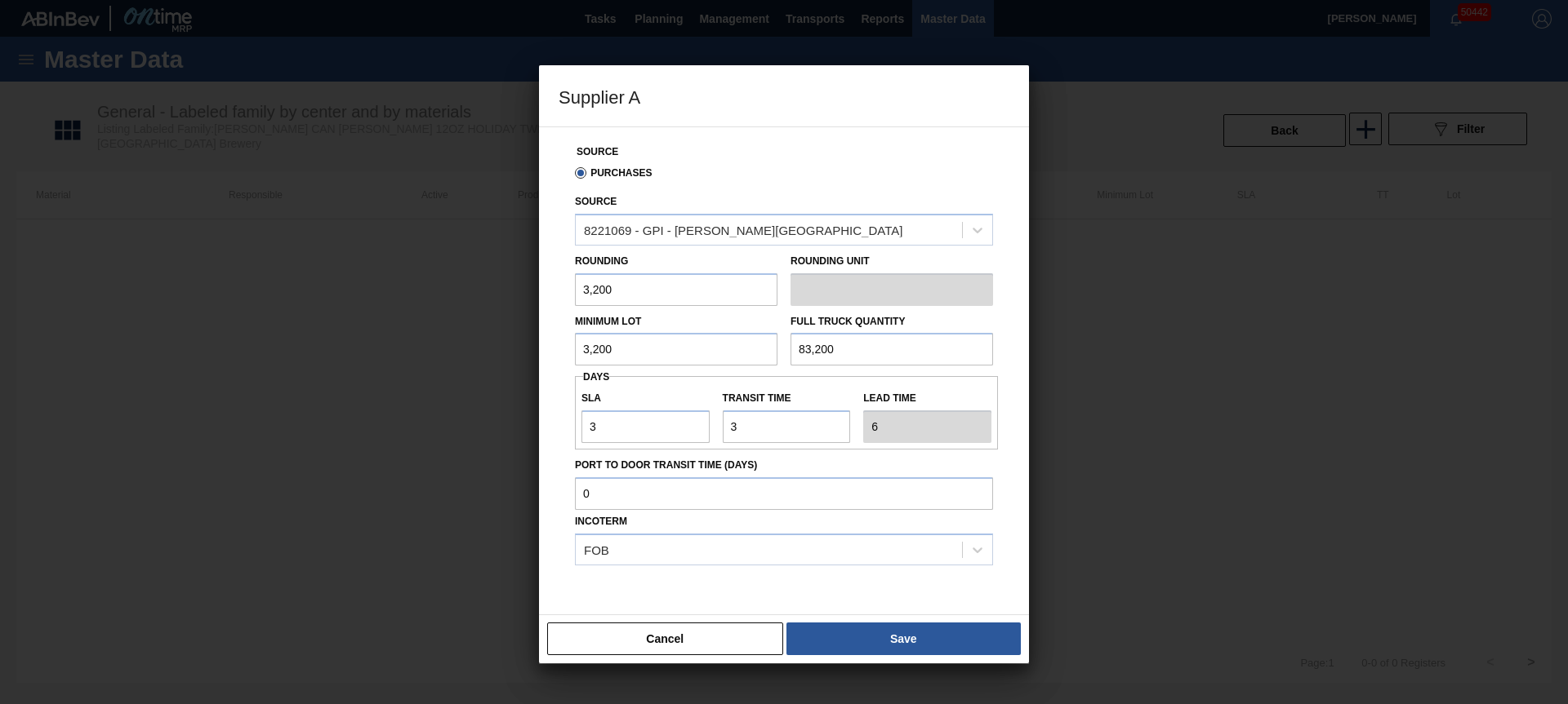
drag, startPoint x: 867, startPoint y: 633, endPoint x: 880, endPoint y: 633, distance: 13.0
click at [875, 633] on button "Save" at bounding box center [904, 639] width 234 height 32
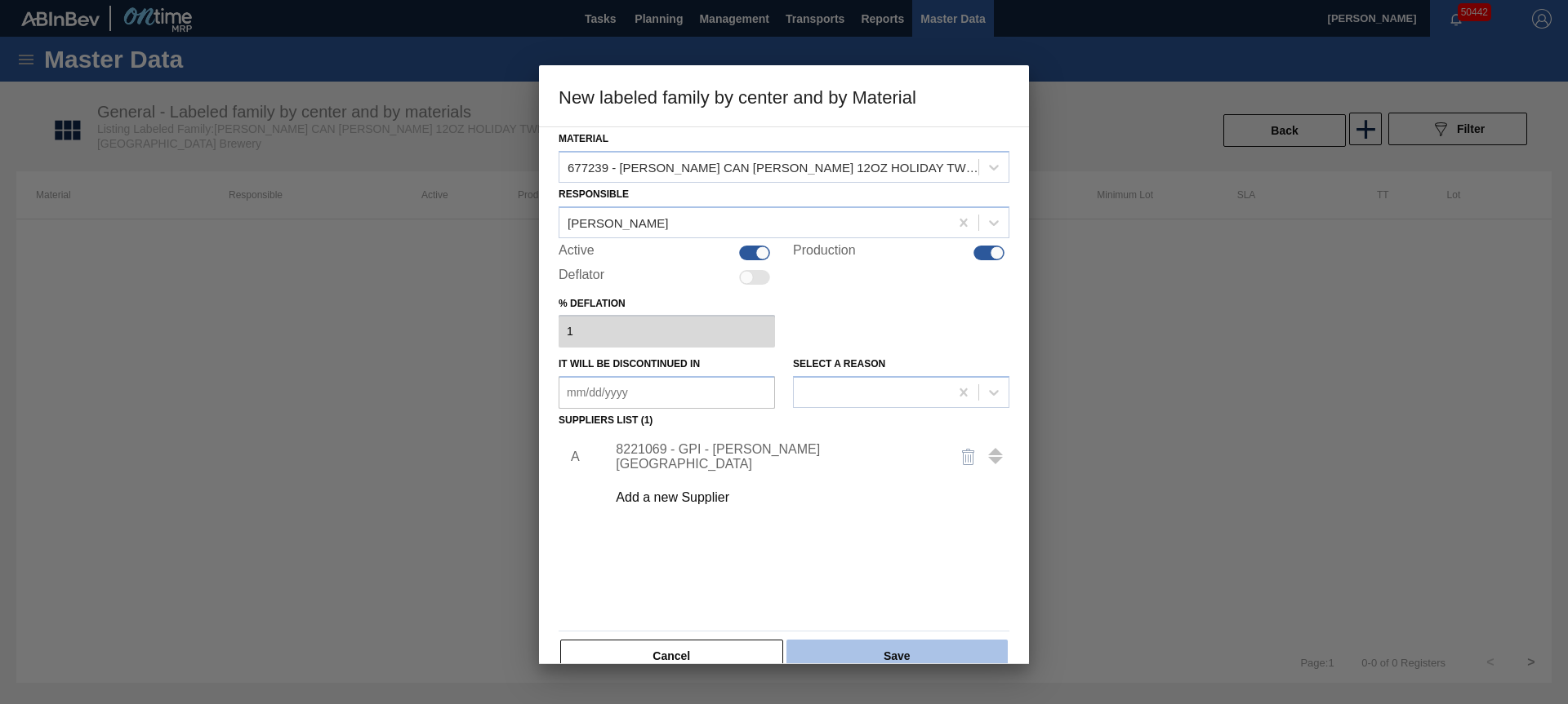
click at [928, 644] on button "Save" at bounding box center [897, 656] width 221 height 32
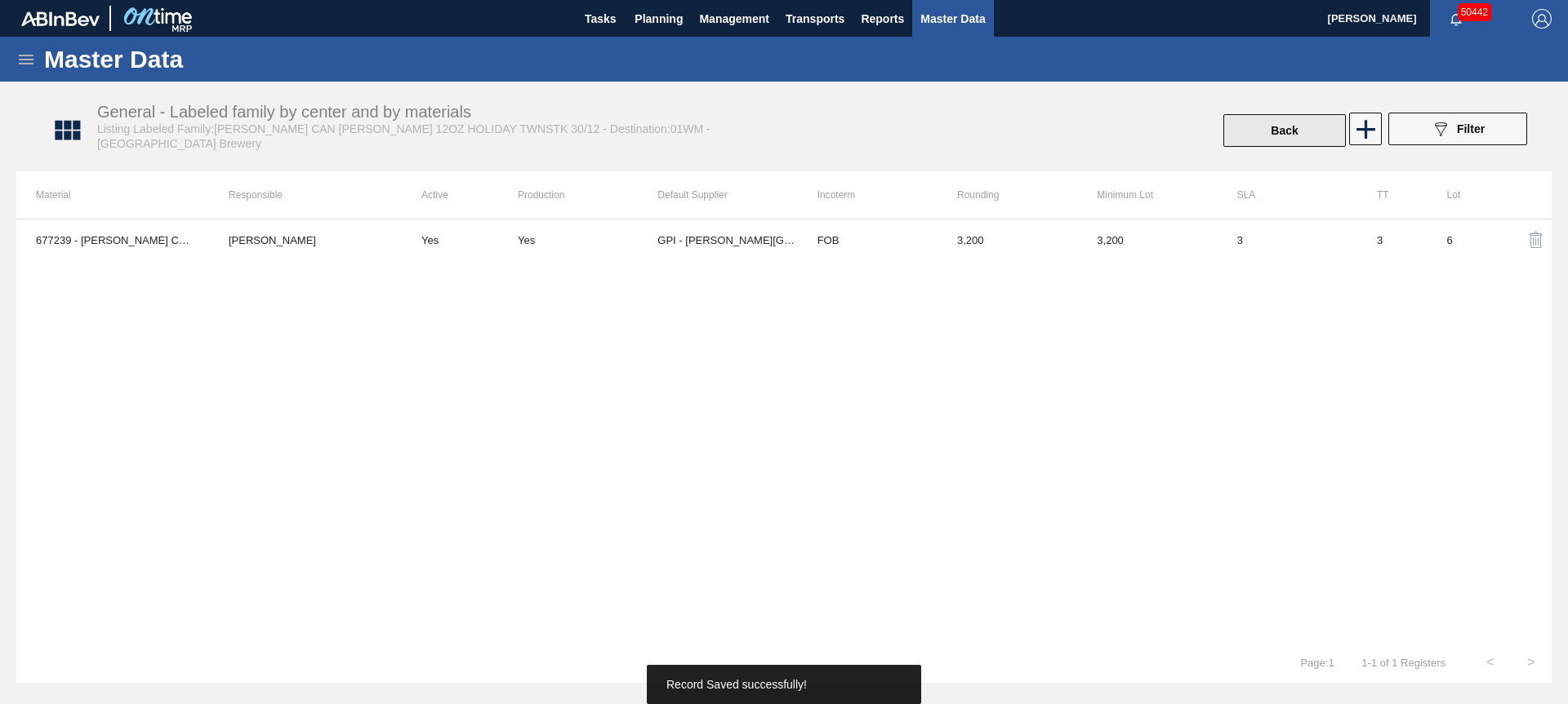
click at [1318, 126] on button "Back" at bounding box center [1284, 131] width 123 height 32
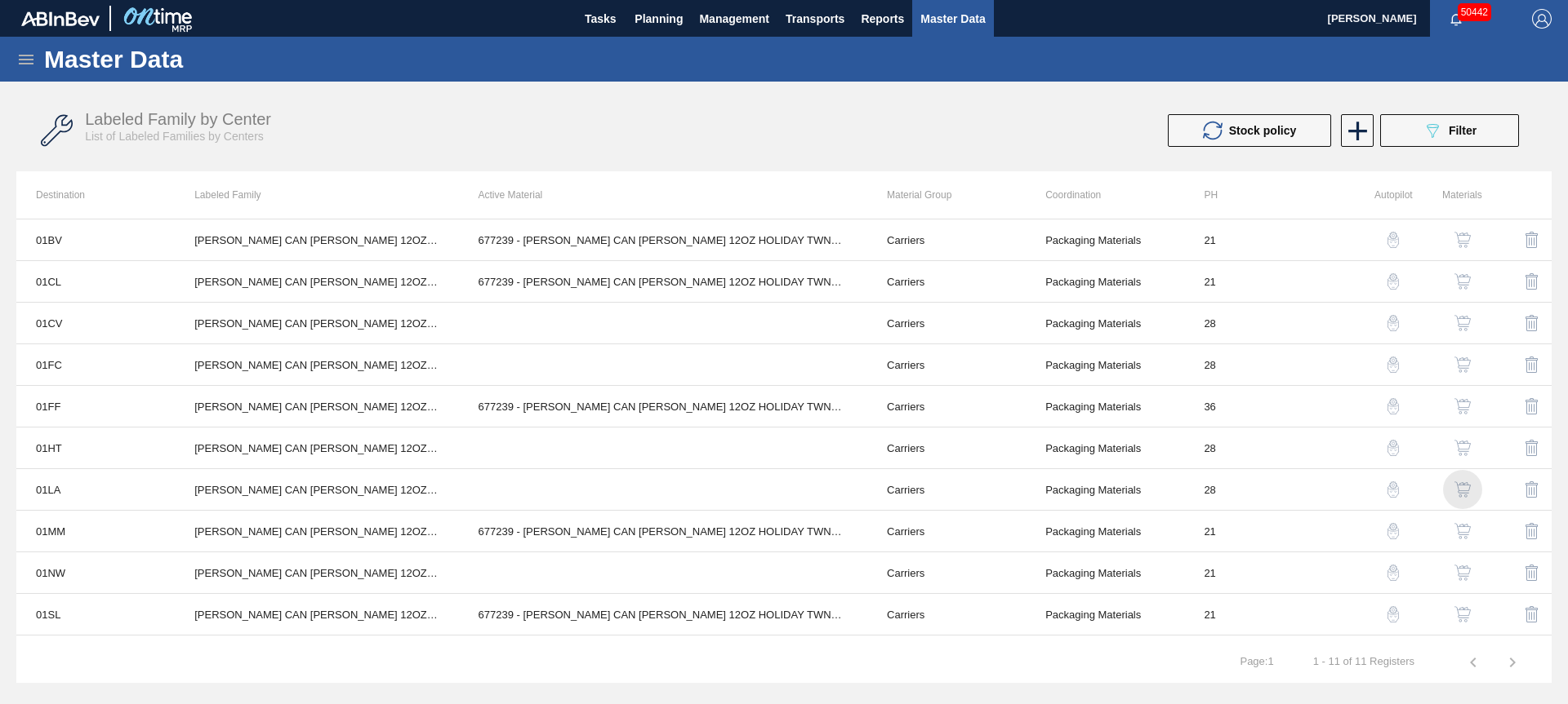
click at [1456, 490] on img "button" at bounding box center [1462, 489] width 16 height 16
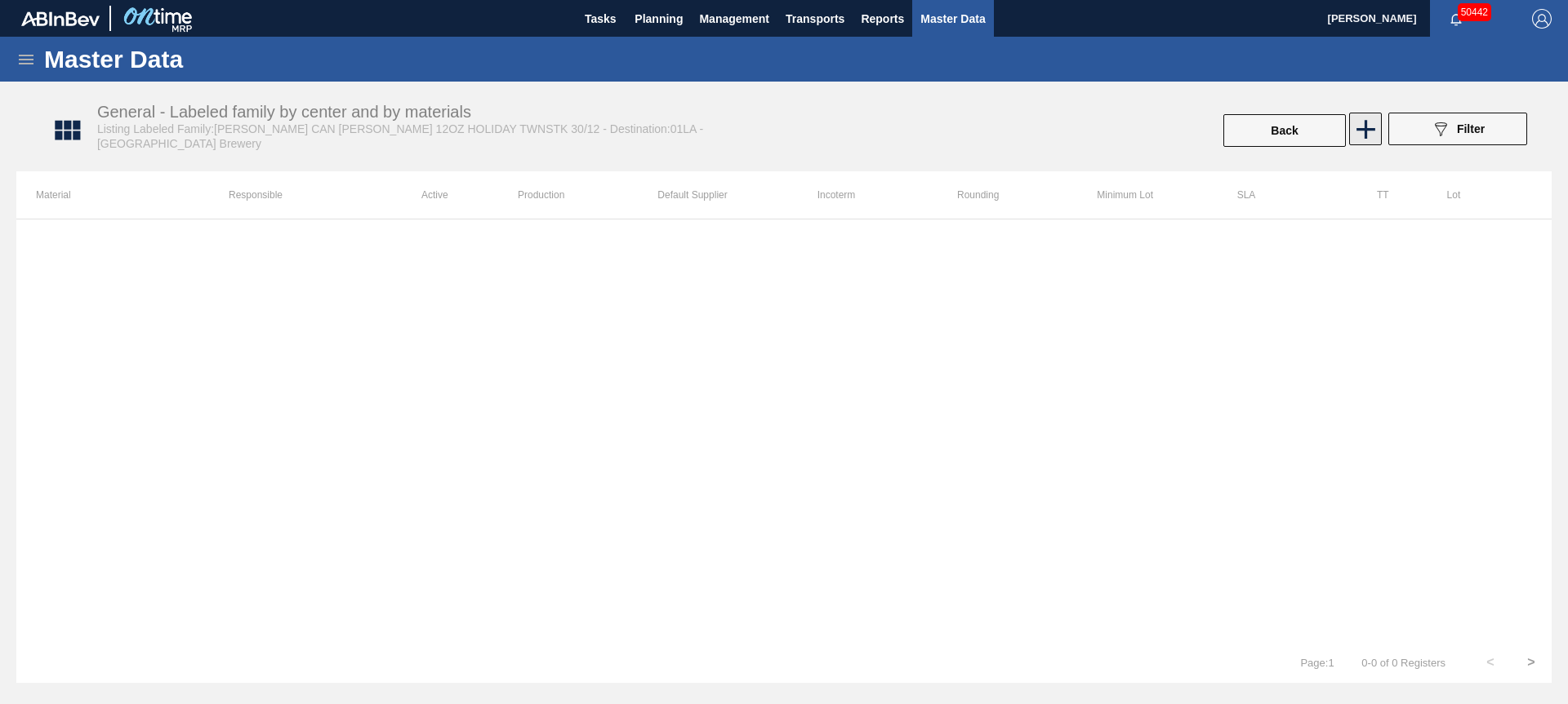
click at [1368, 139] on icon at bounding box center [1366, 130] width 32 height 32
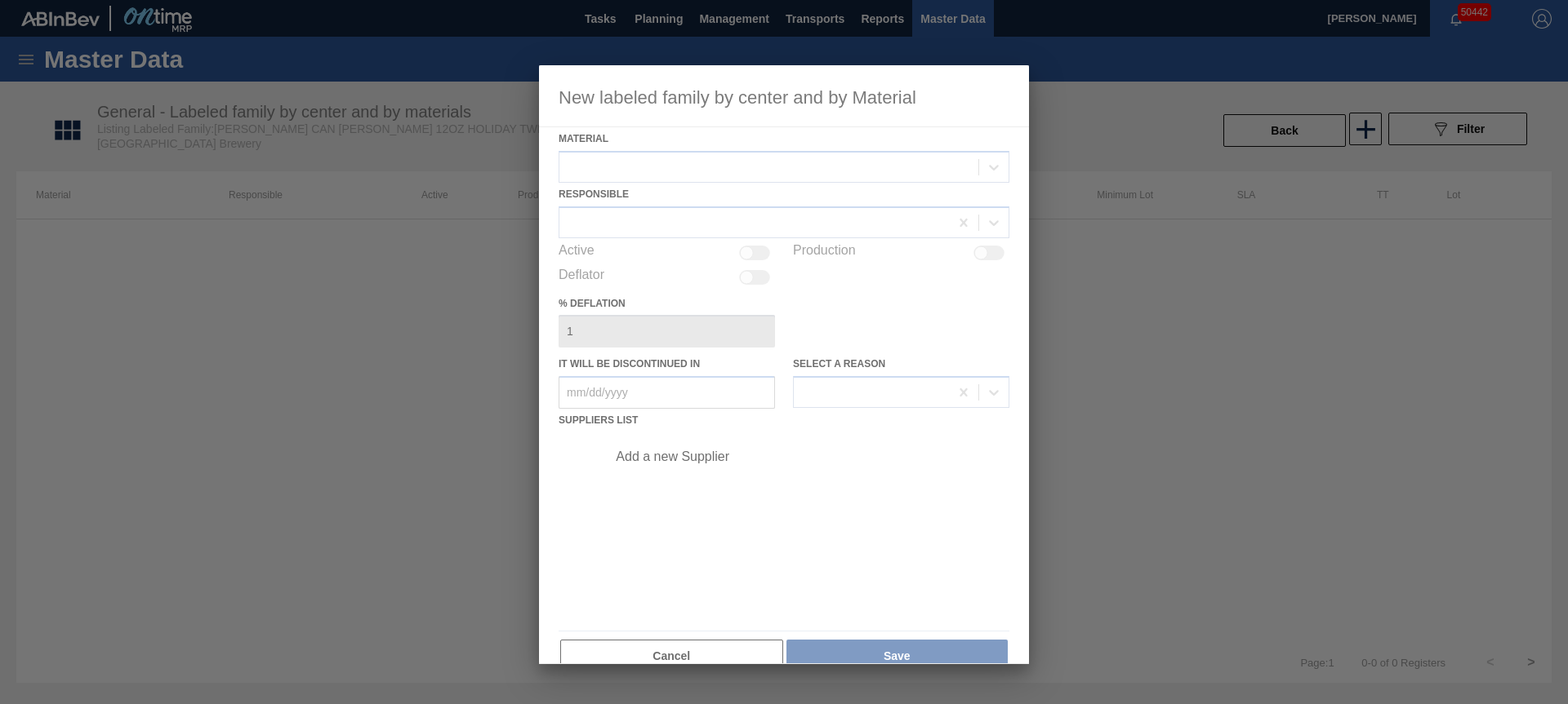
click at [773, 176] on div at bounding box center [783, 365] width 490 height 599
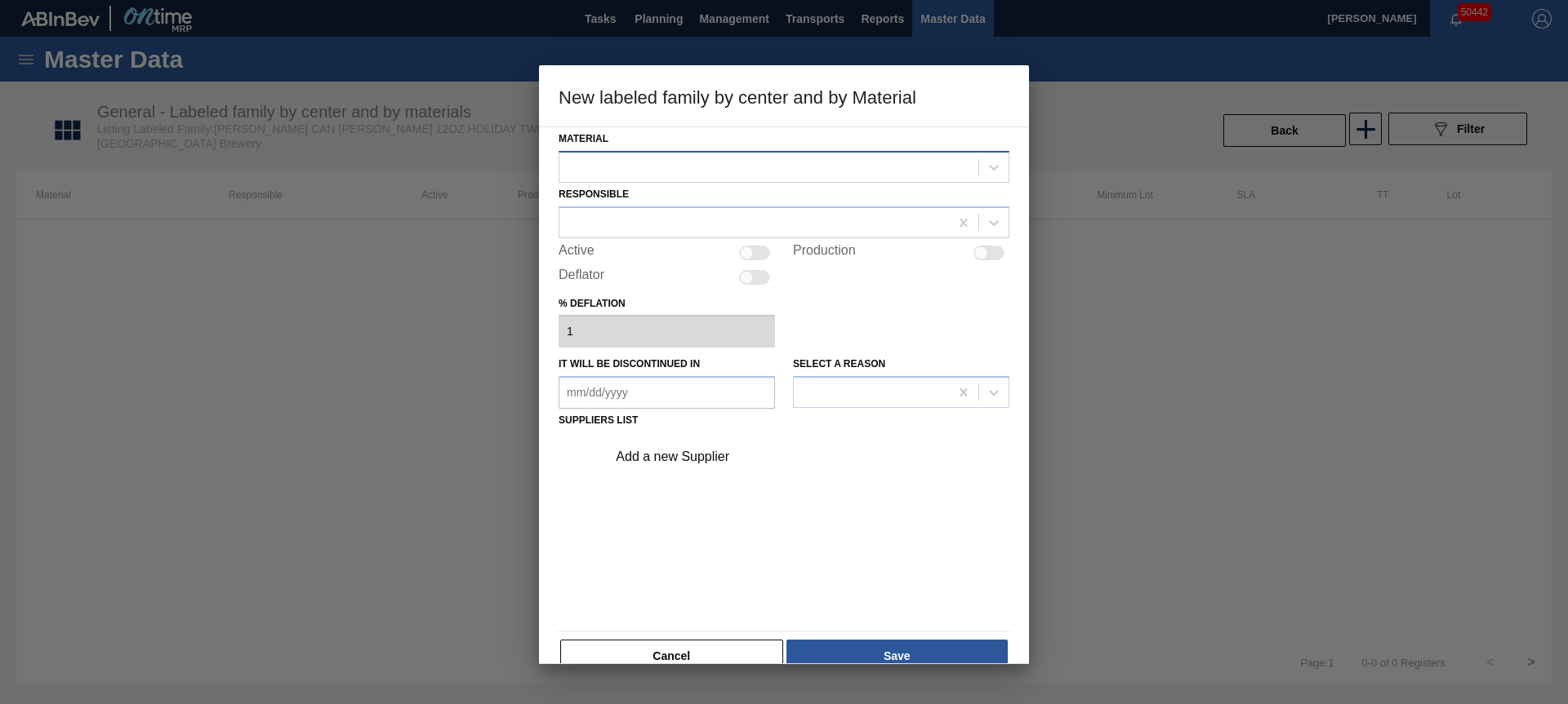
click at [753, 174] on div at bounding box center [769, 166] width 419 height 23
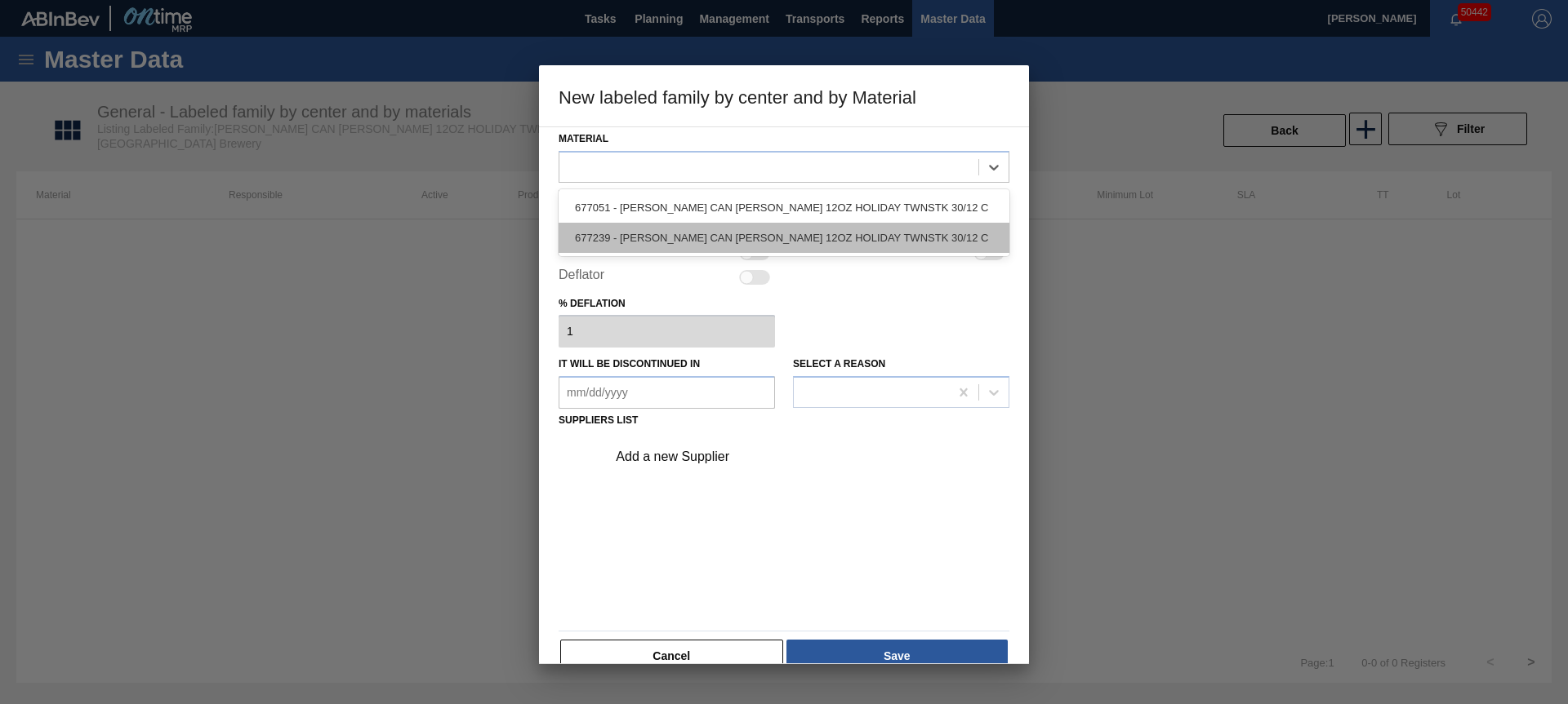
click at [758, 243] on div "677239 - [PERSON_NAME] CAN [PERSON_NAME] 12OZ HOLIDAY TWNSTK 30/12 C" at bounding box center [784, 238] width 451 height 30
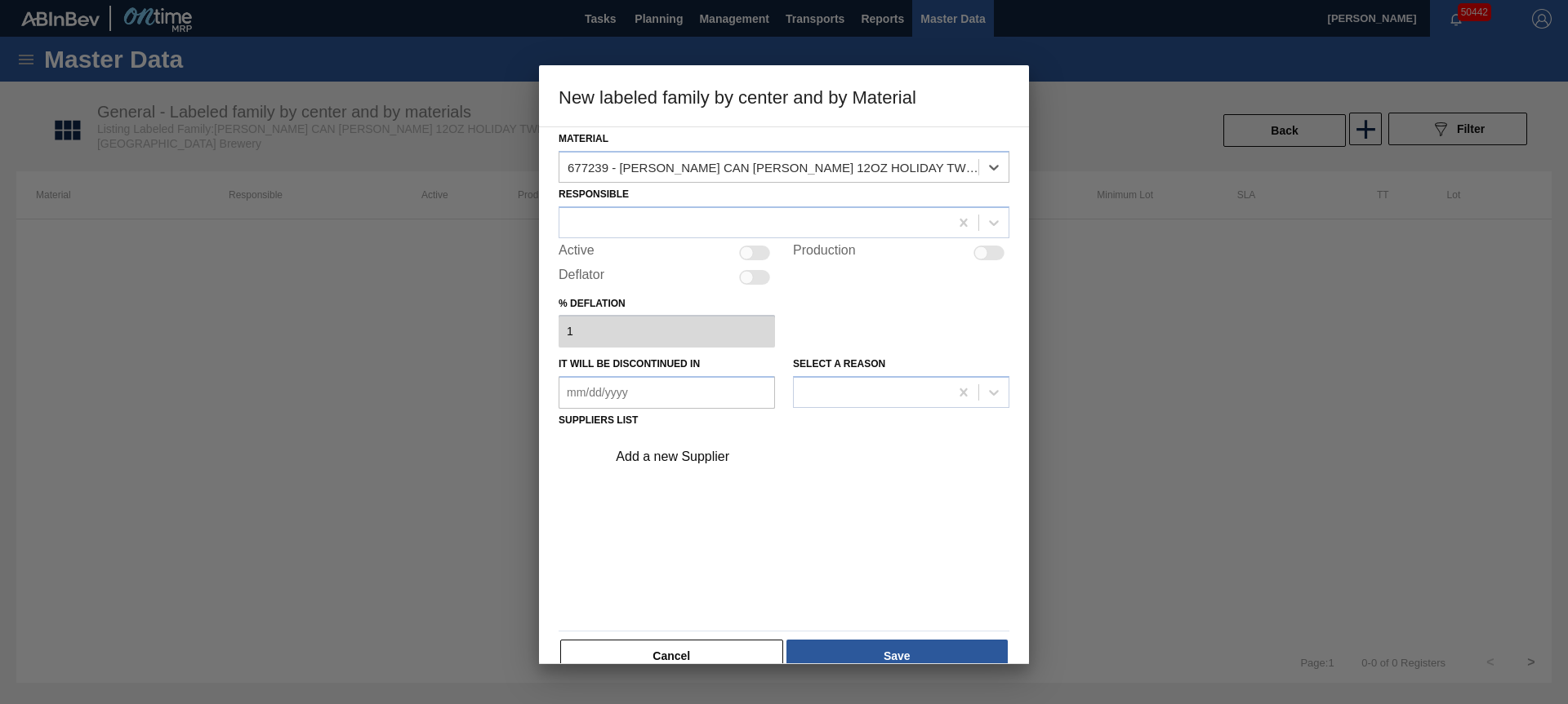
click at [751, 252] on div at bounding box center [747, 253] width 14 height 14
checkbox input "true"
click at [712, 212] on div at bounding box center [754, 222] width 389 height 23
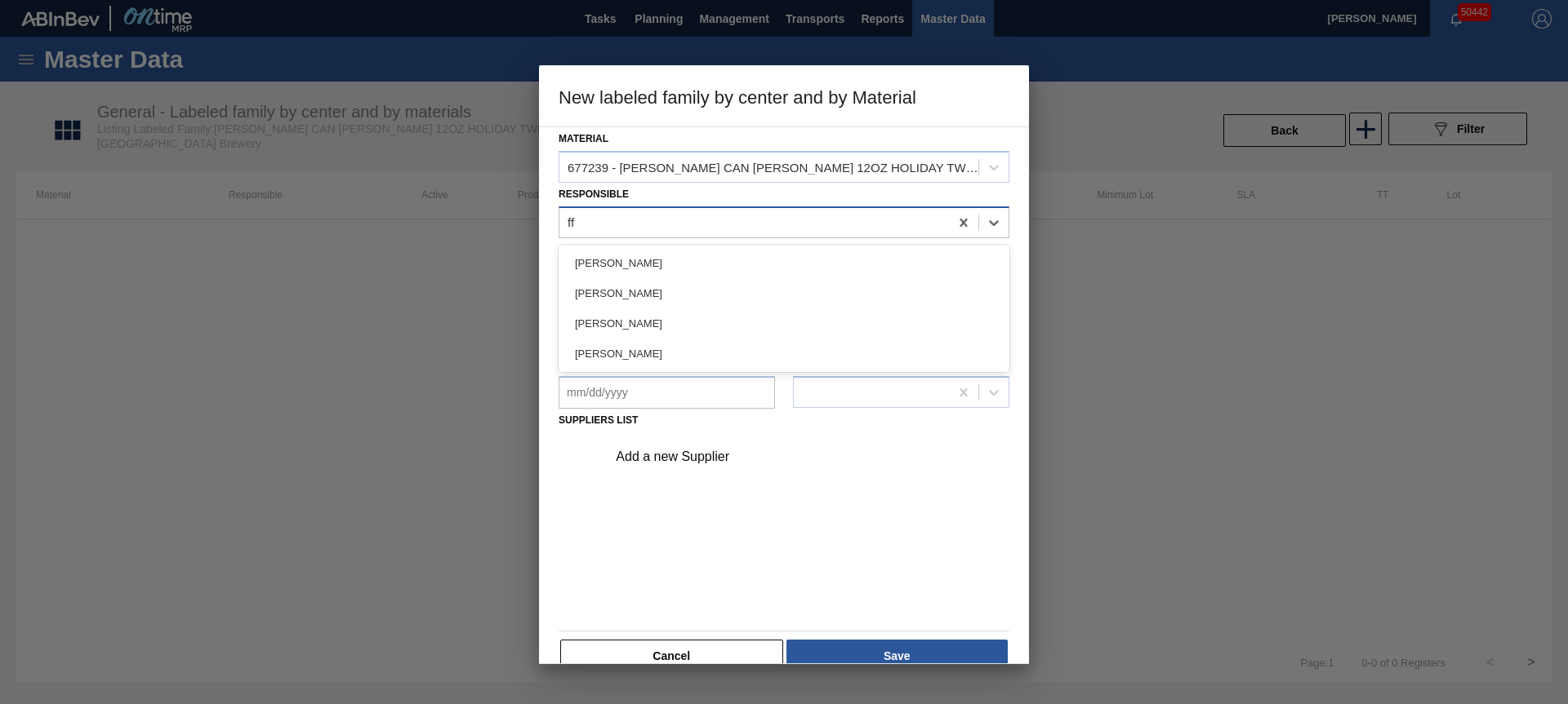
type input "f"
type input "gre"
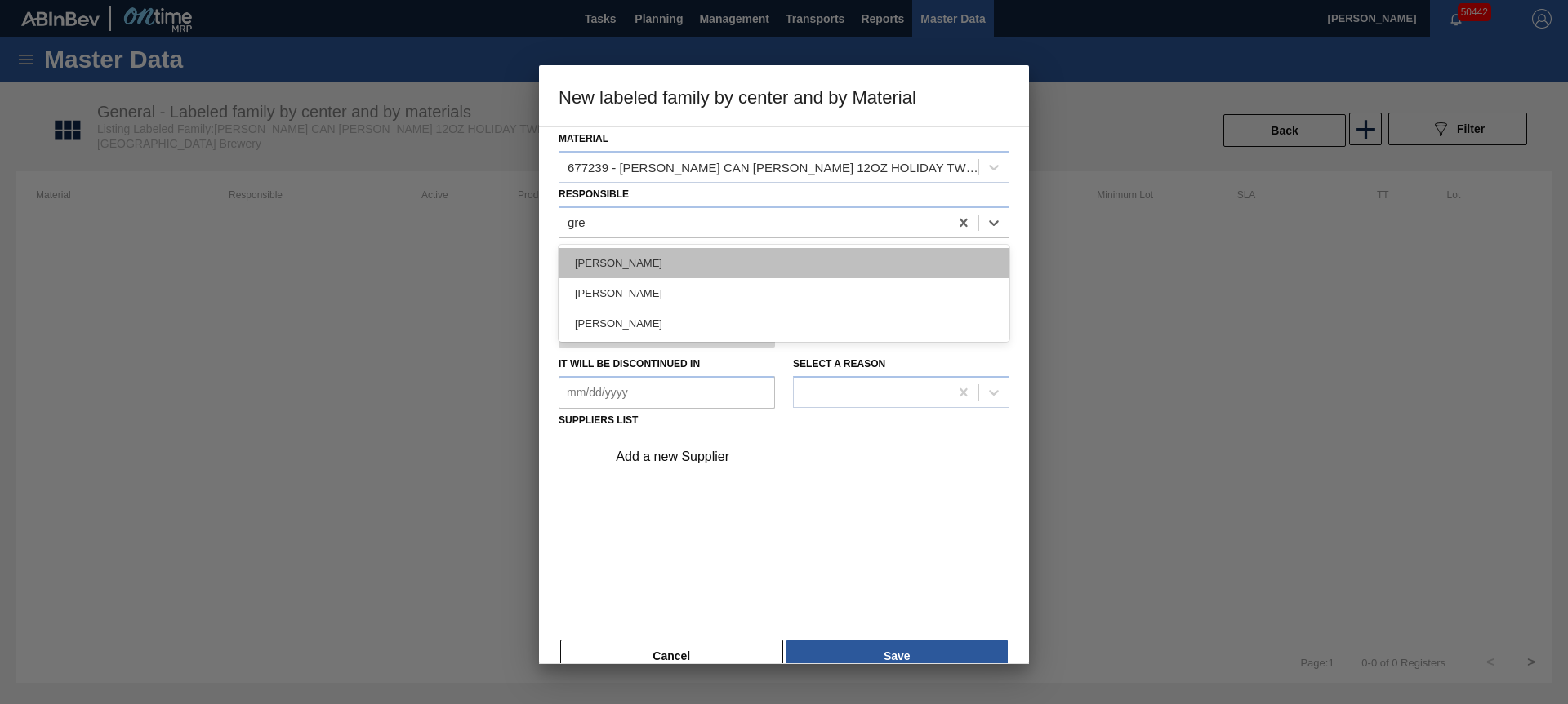
click at [672, 266] on div "[PERSON_NAME]" at bounding box center [784, 263] width 451 height 30
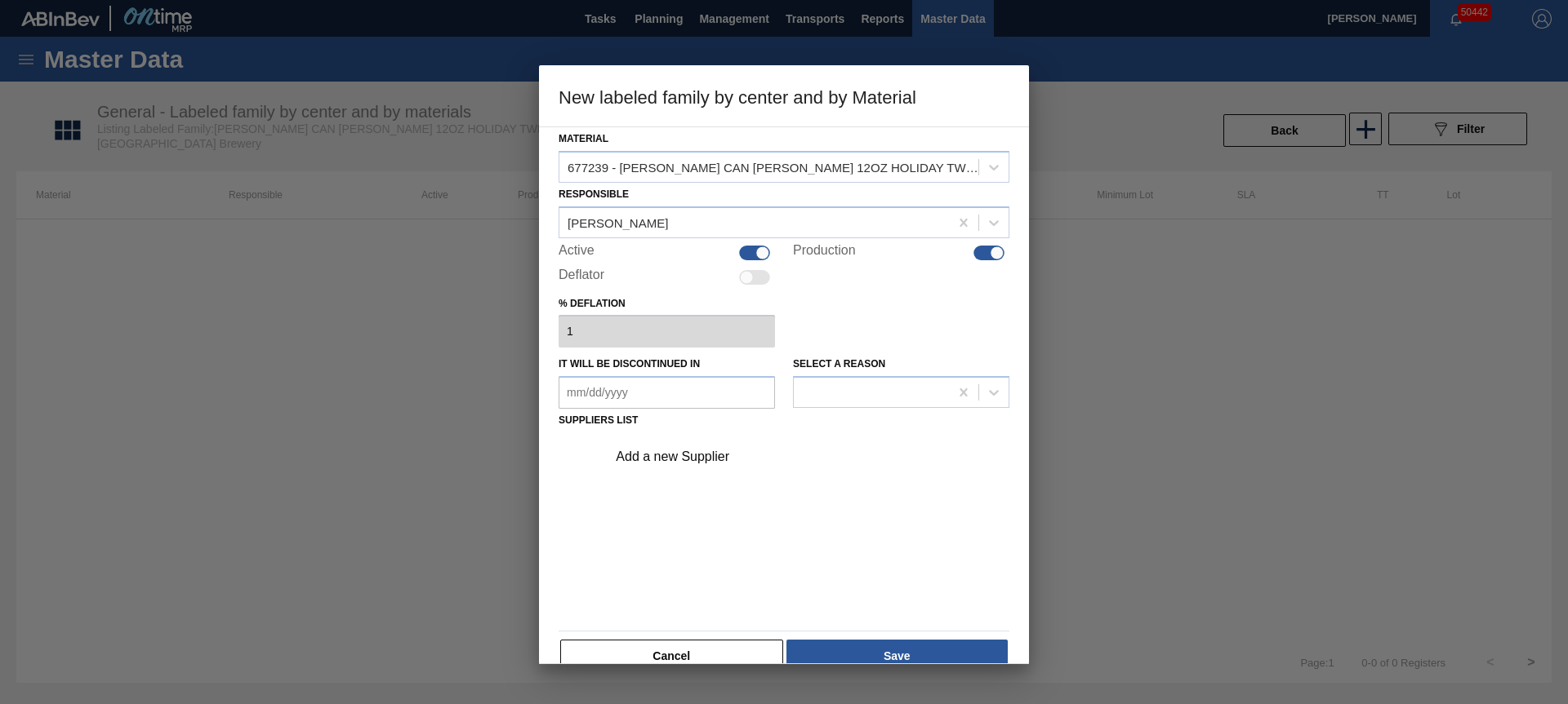
click at [686, 461] on div "Add a new Supplier" at bounding box center [776, 457] width 320 height 14
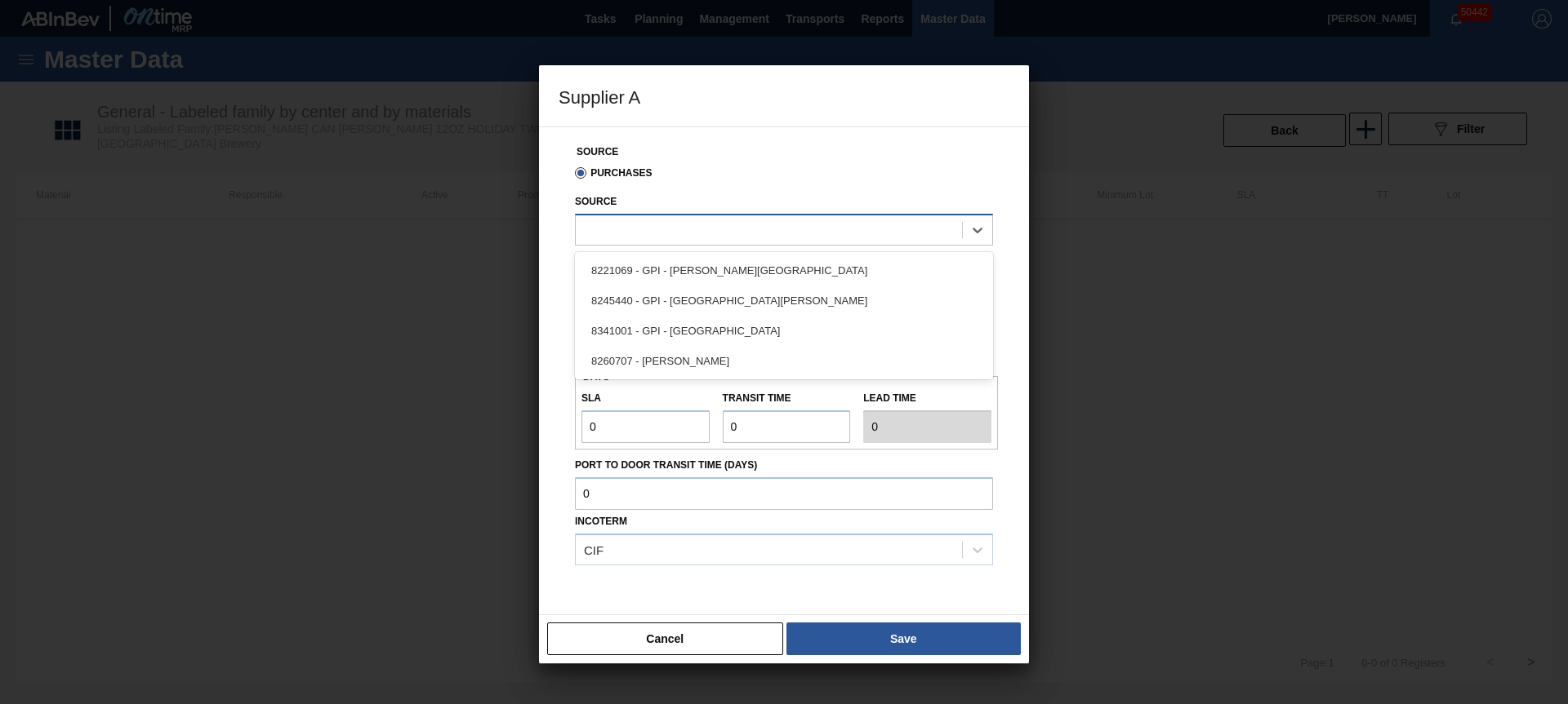
click at [687, 234] on div at bounding box center [769, 230] width 387 height 23
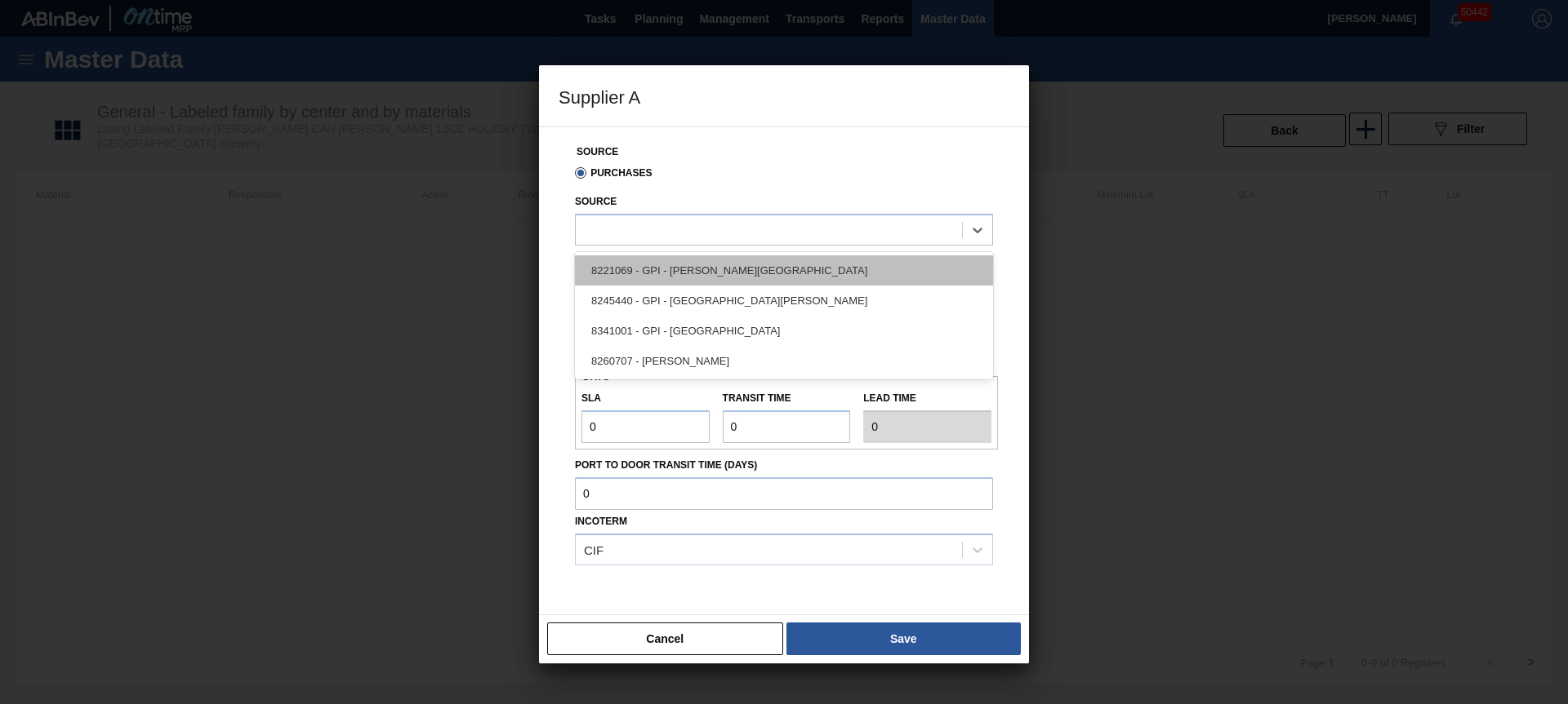
click at [703, 278] on div "8221069 - GPI - [PERSON_NAME][GEOGRAPHIC_DATA]" at bounding box center [783, 271] width 418 height 30
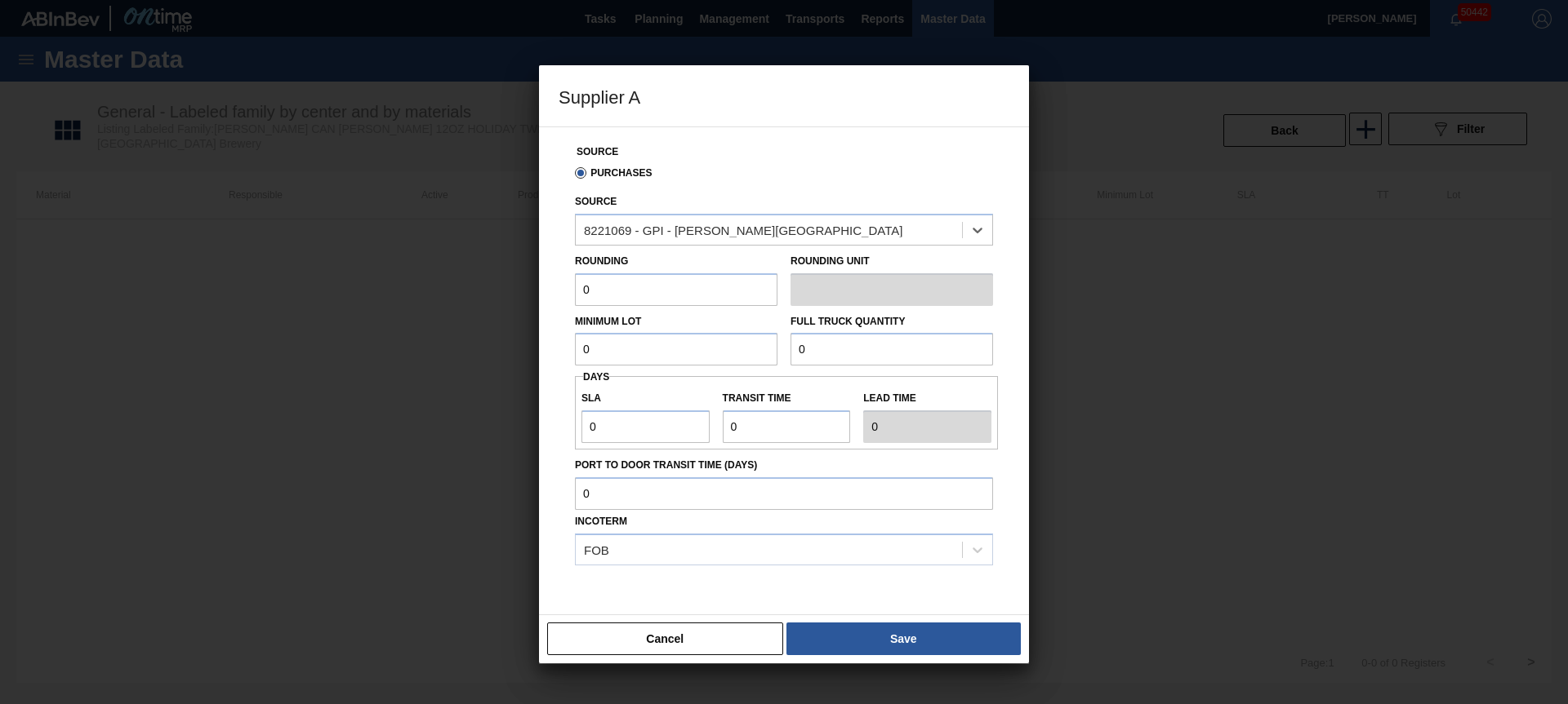
click at [685, 291] on input "0" at bounding box center [676, 290] width 202 height 32
type input "3,200"
type input "83,200"
type input "3"
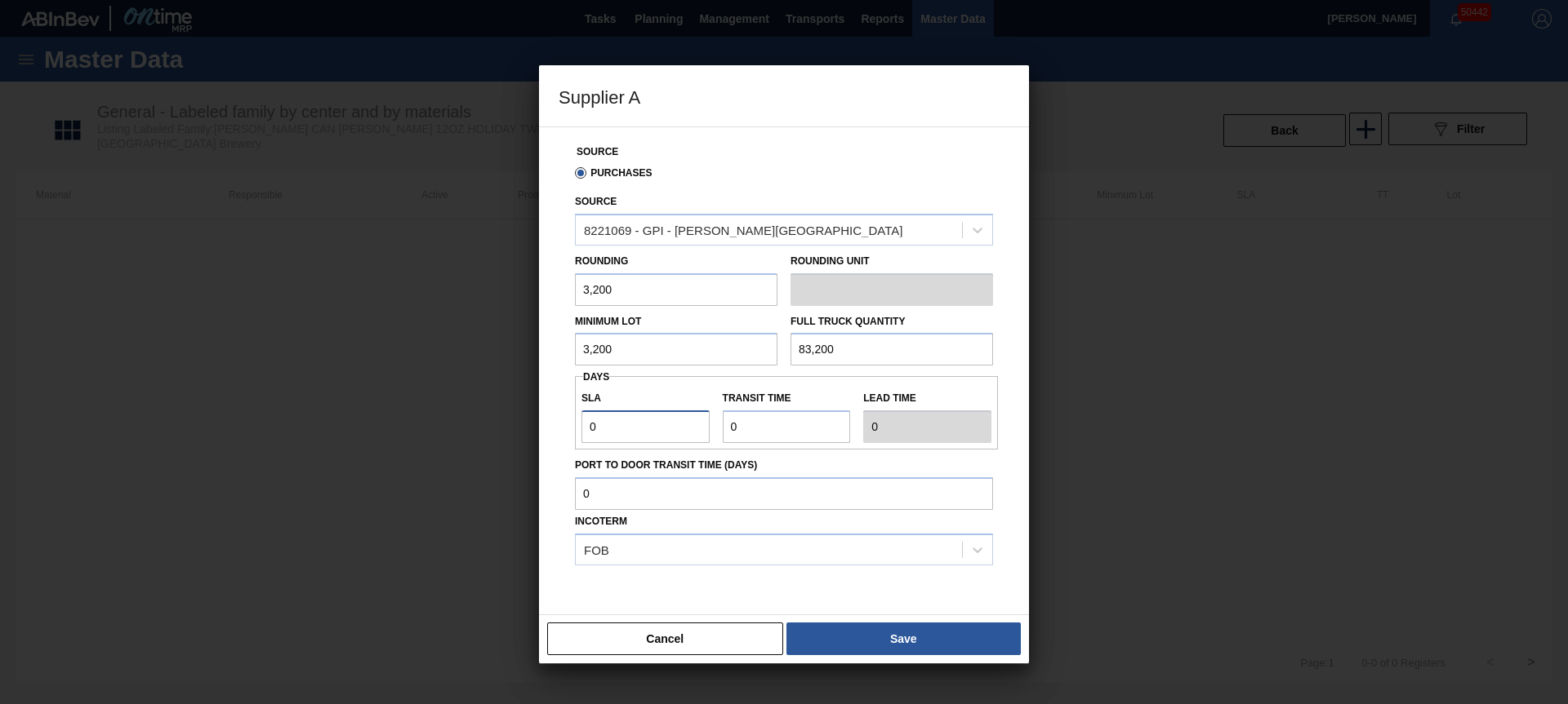
type input "3"
type input "6"
type input "3"
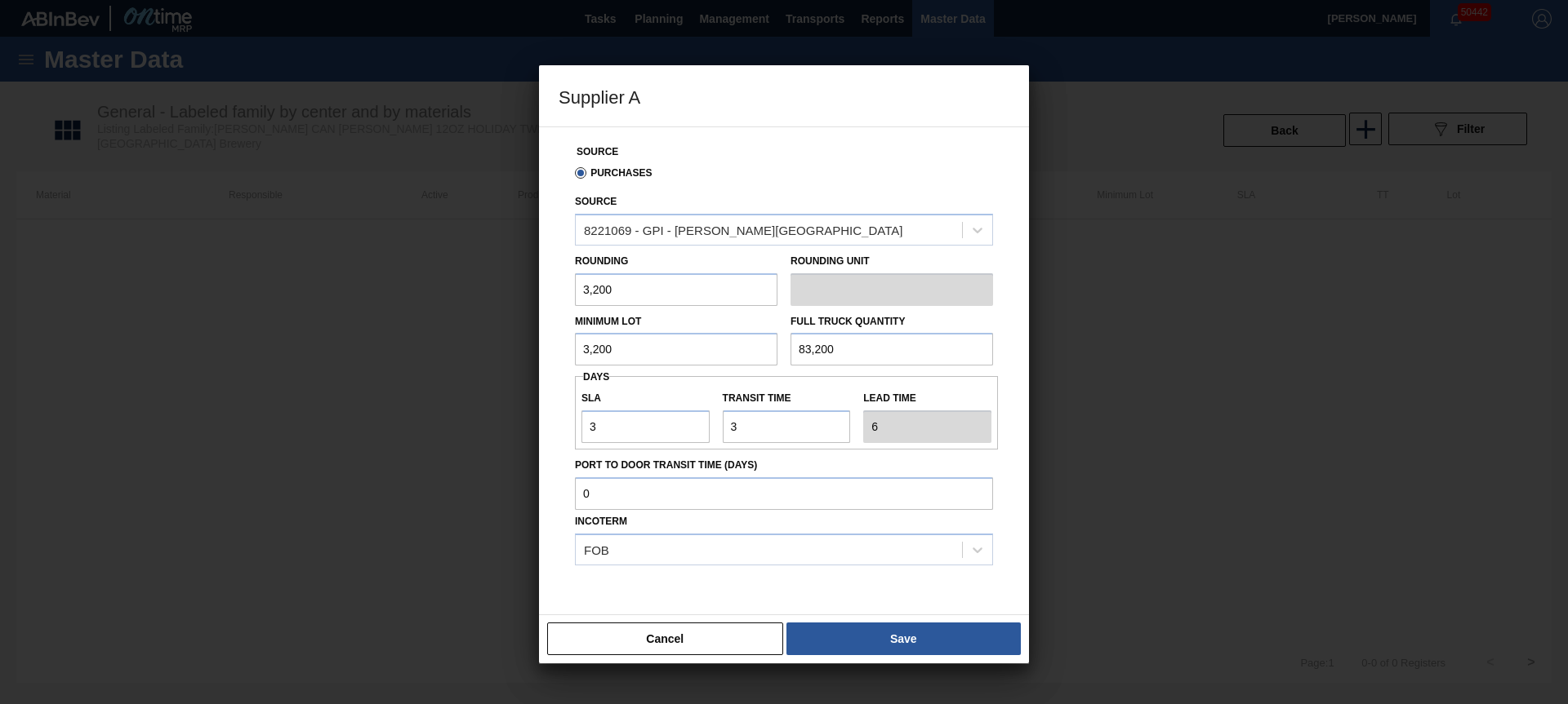
drag, startPoint x: 925, startPoint y: 628, endPoint x: 943, endPoint y: 626, distance: 18.1
click at [924, 628] on button "Save" at bounding box center [904, 639] width 234 height 32
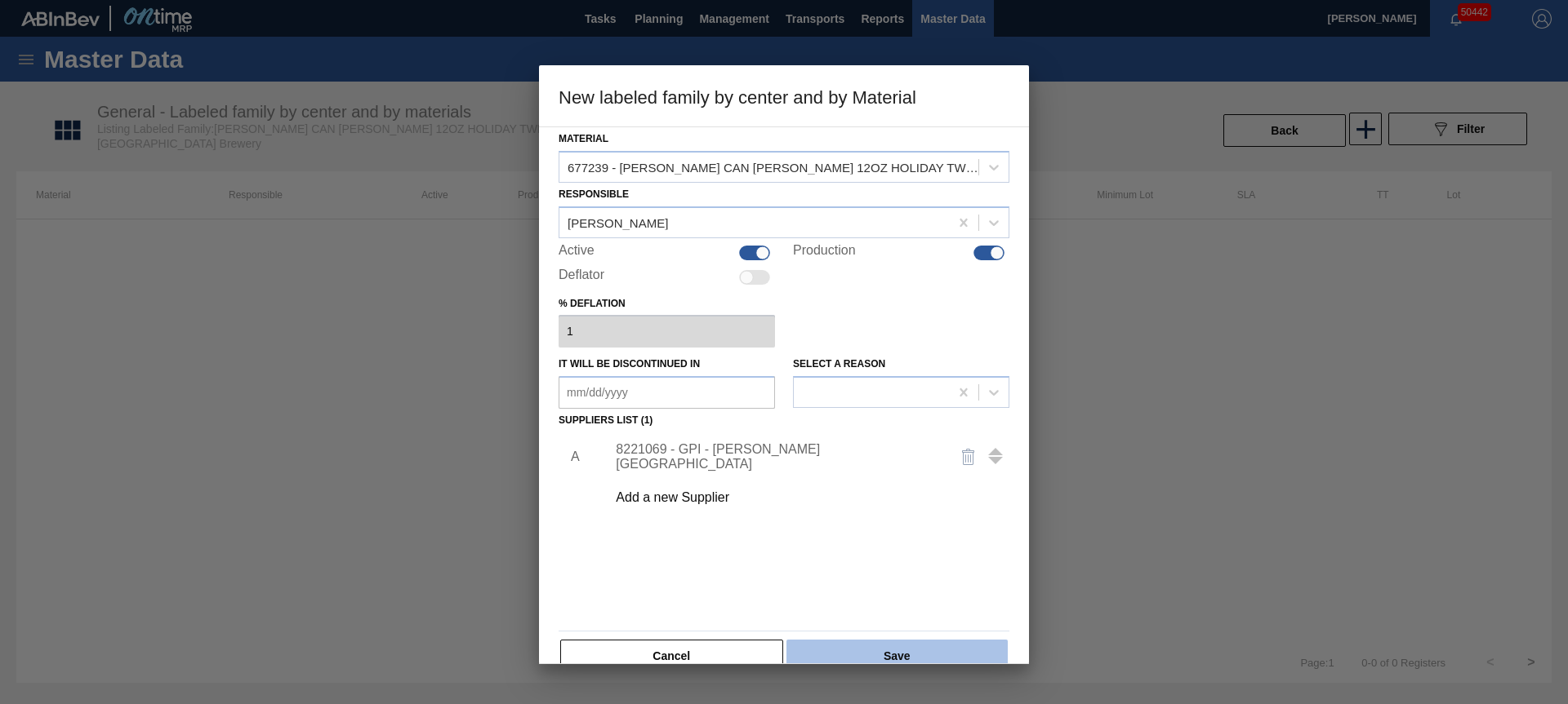
click at [883, 649] on button "Save" at bounding box center [897, 656] width 221 height 32
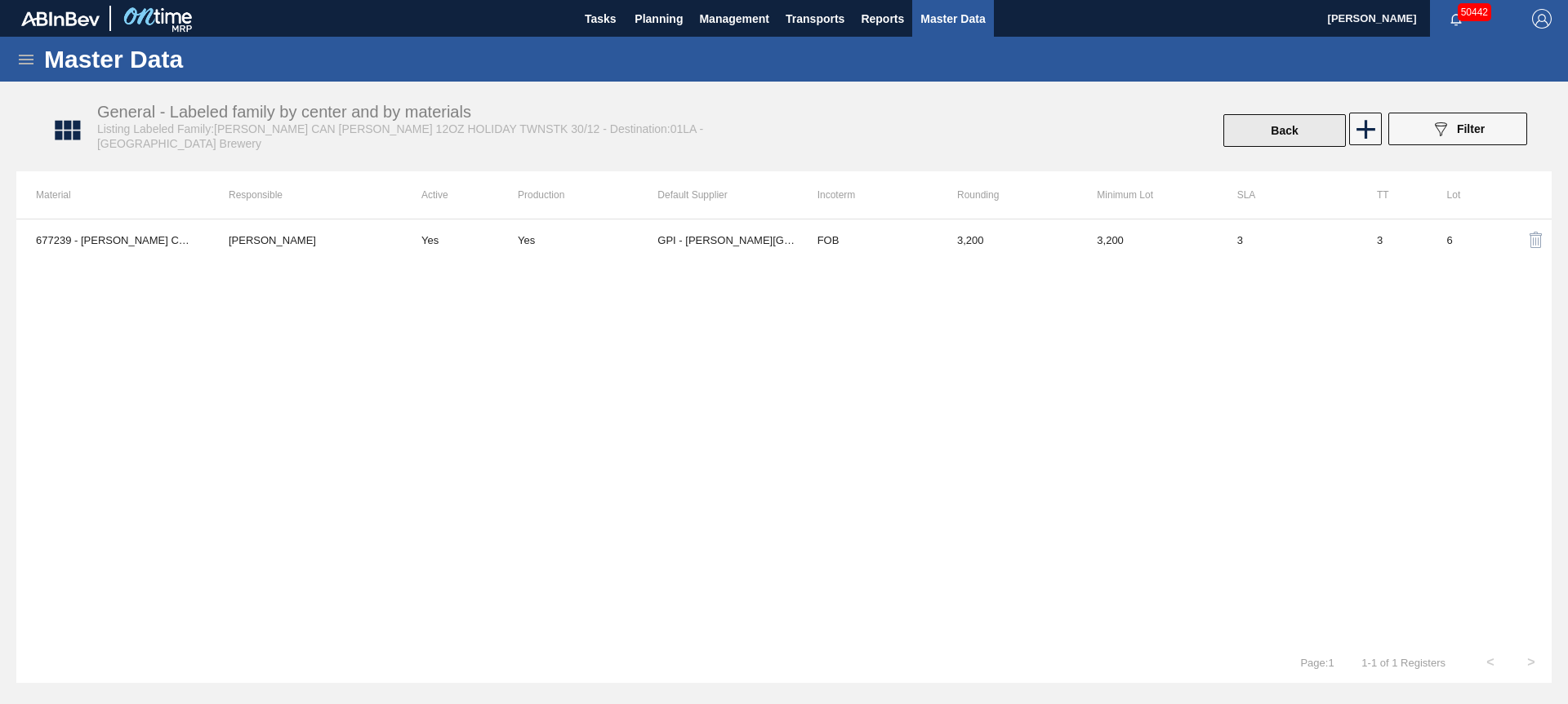
click at [1267, 133] on button "Back" at bounding box center [1284, 131] width 123 height 32
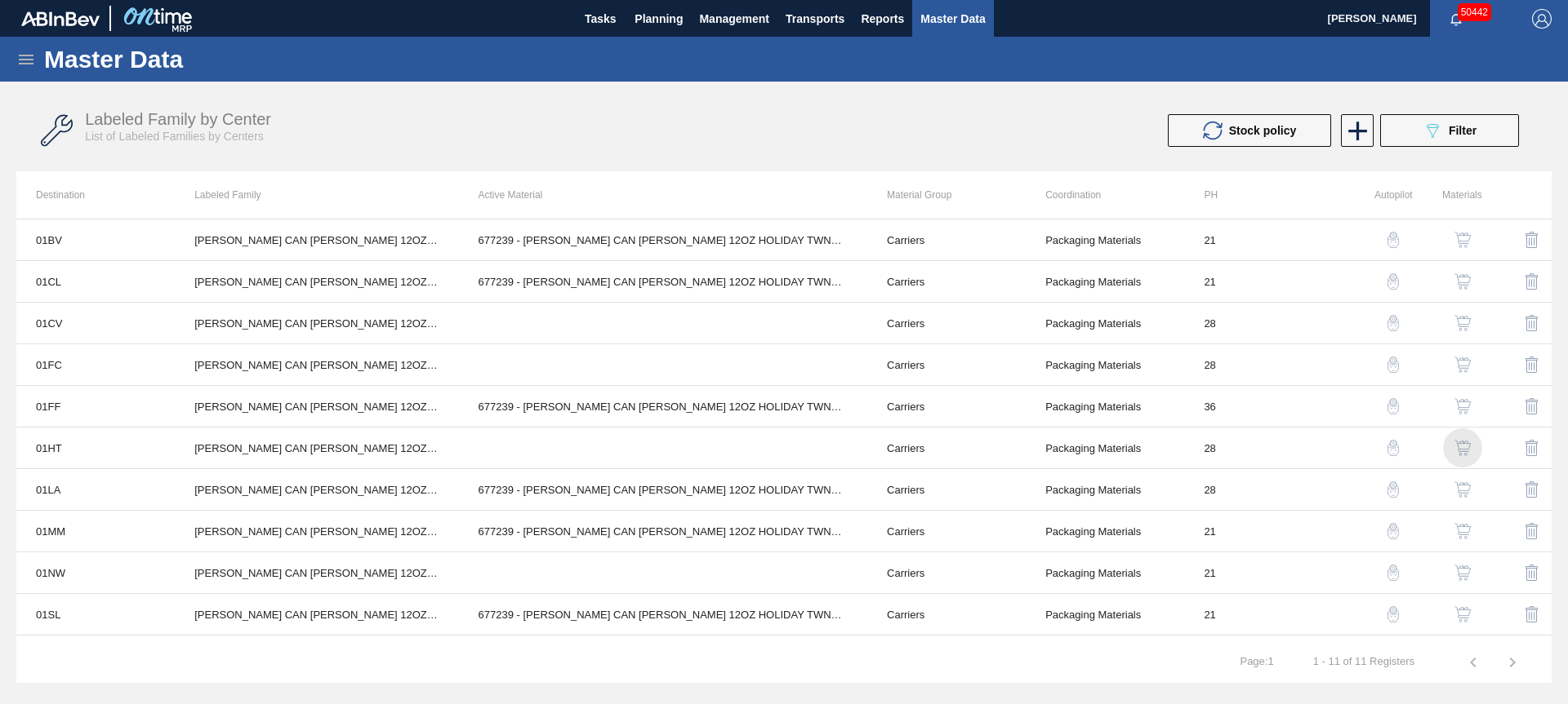
click at [1459, 445] on img "button" at bounding box center [1462, 448] width 16 height 16
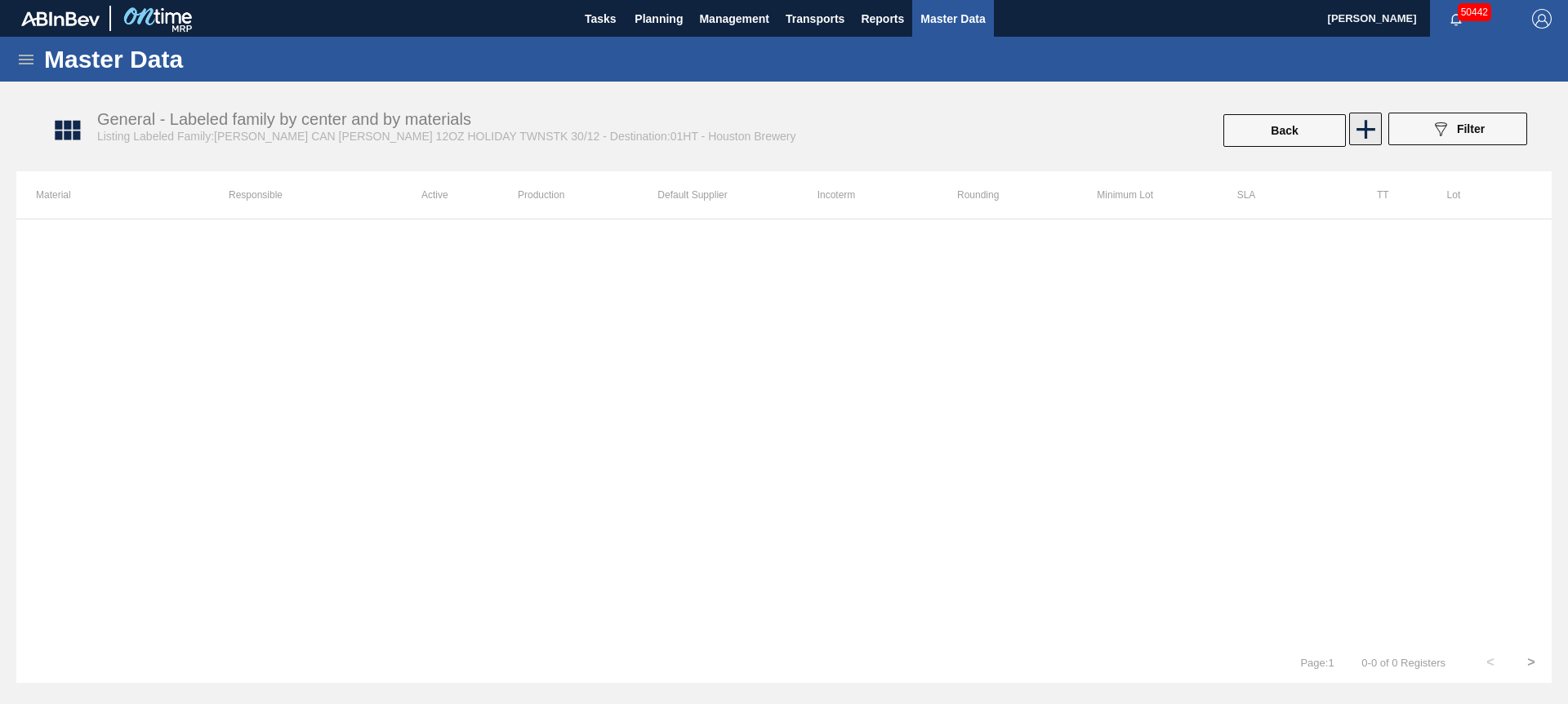
click at [1374, 132] on icon at bounding box center [1366, 130] width 32 height 32
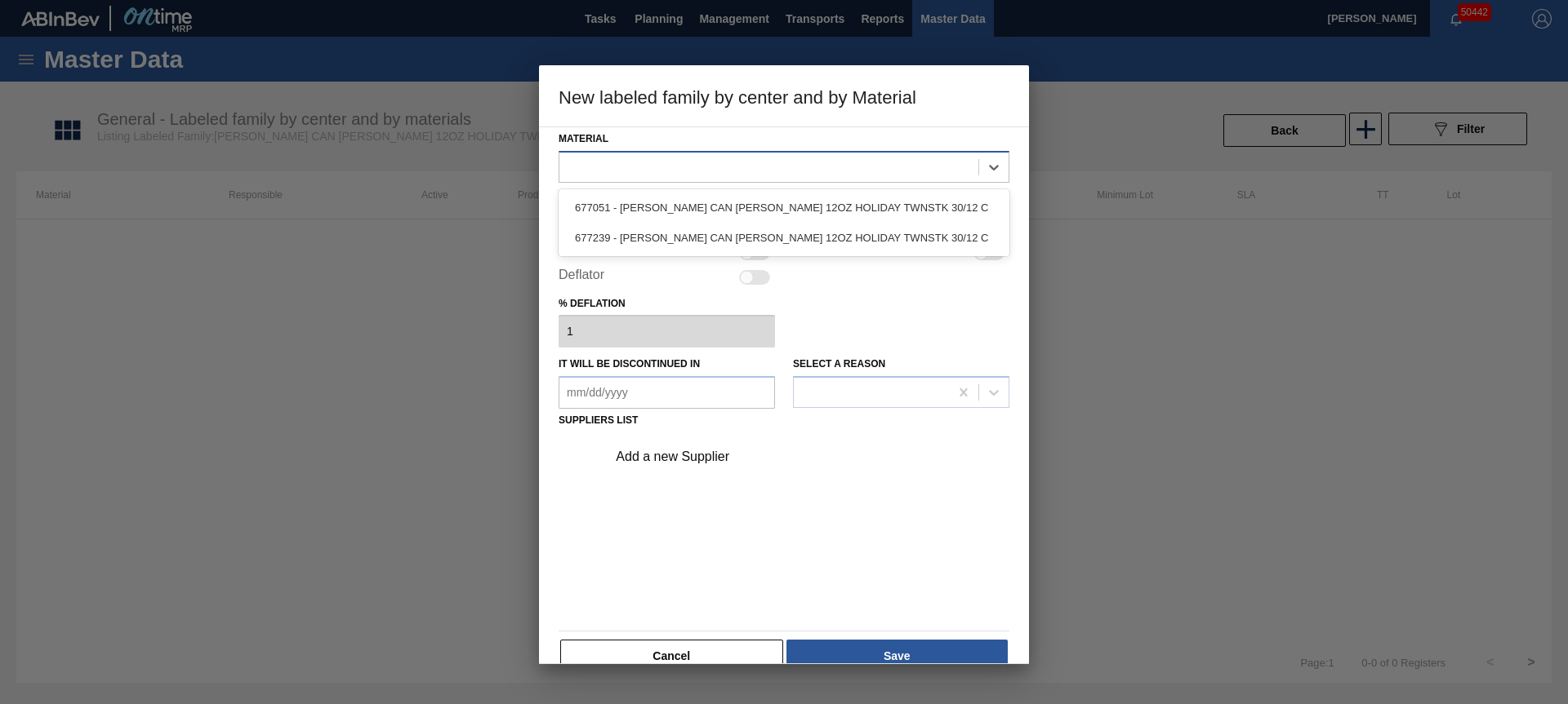
click at [651, 168] on div at bounding box center [769, 166] width 419 height 23
click at [648, 233] on div "677239 - [PERSON_NAME] CAN [PERSON_NAME] 12OZ HOLIDAY TWNSTK 30/12 C" at bounding box center [784, 238] width 451 height 30
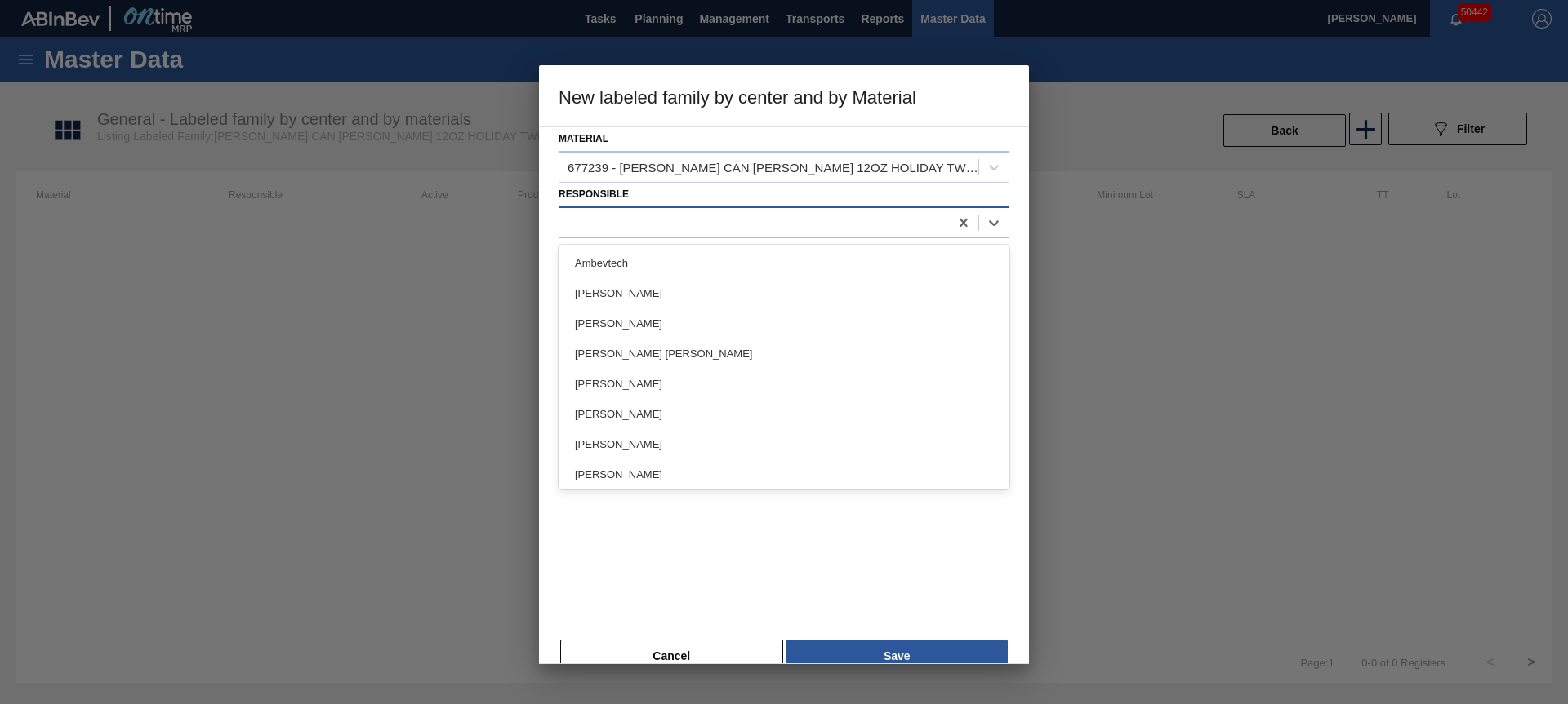
click at [637, 222] on div at bounding box center [754, 222] width 389 height 23
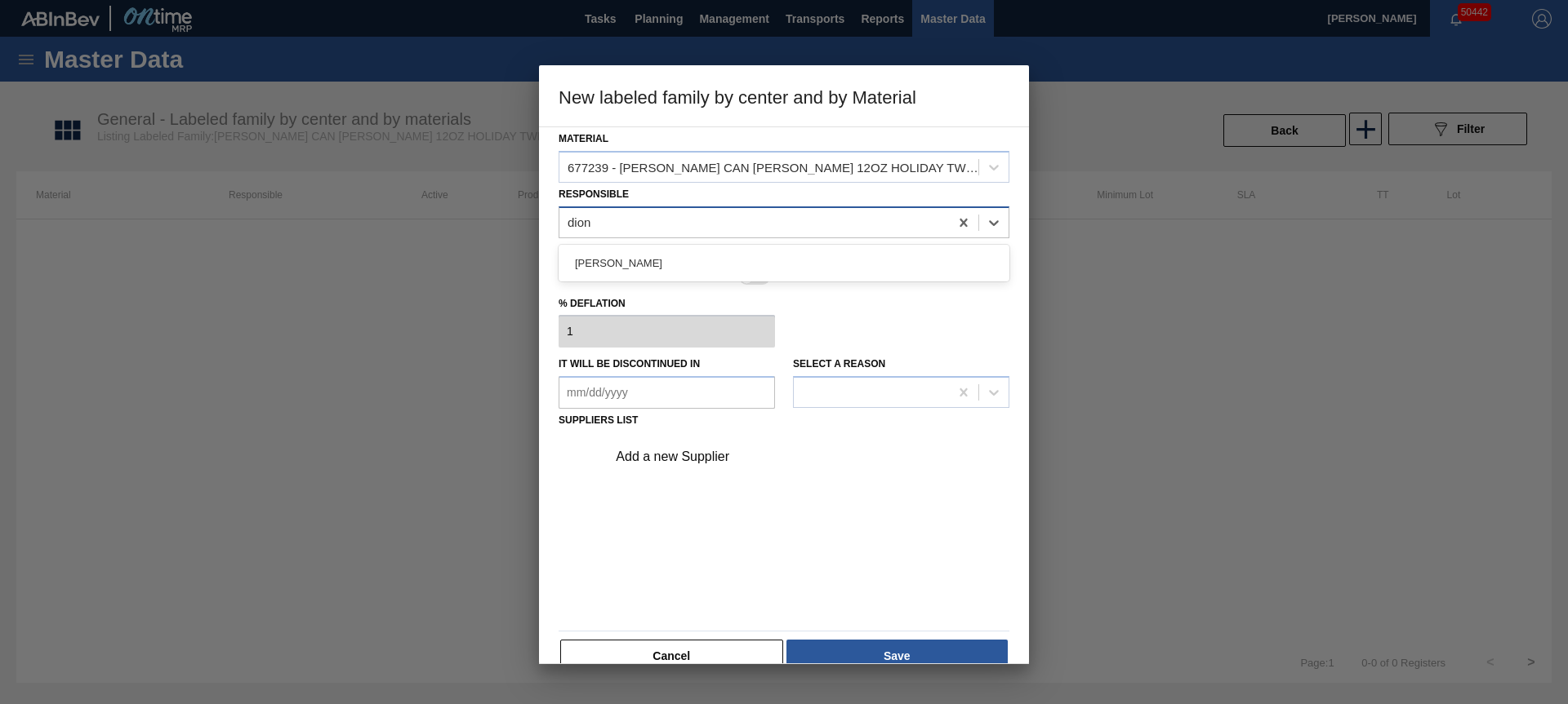
type input "dionn"
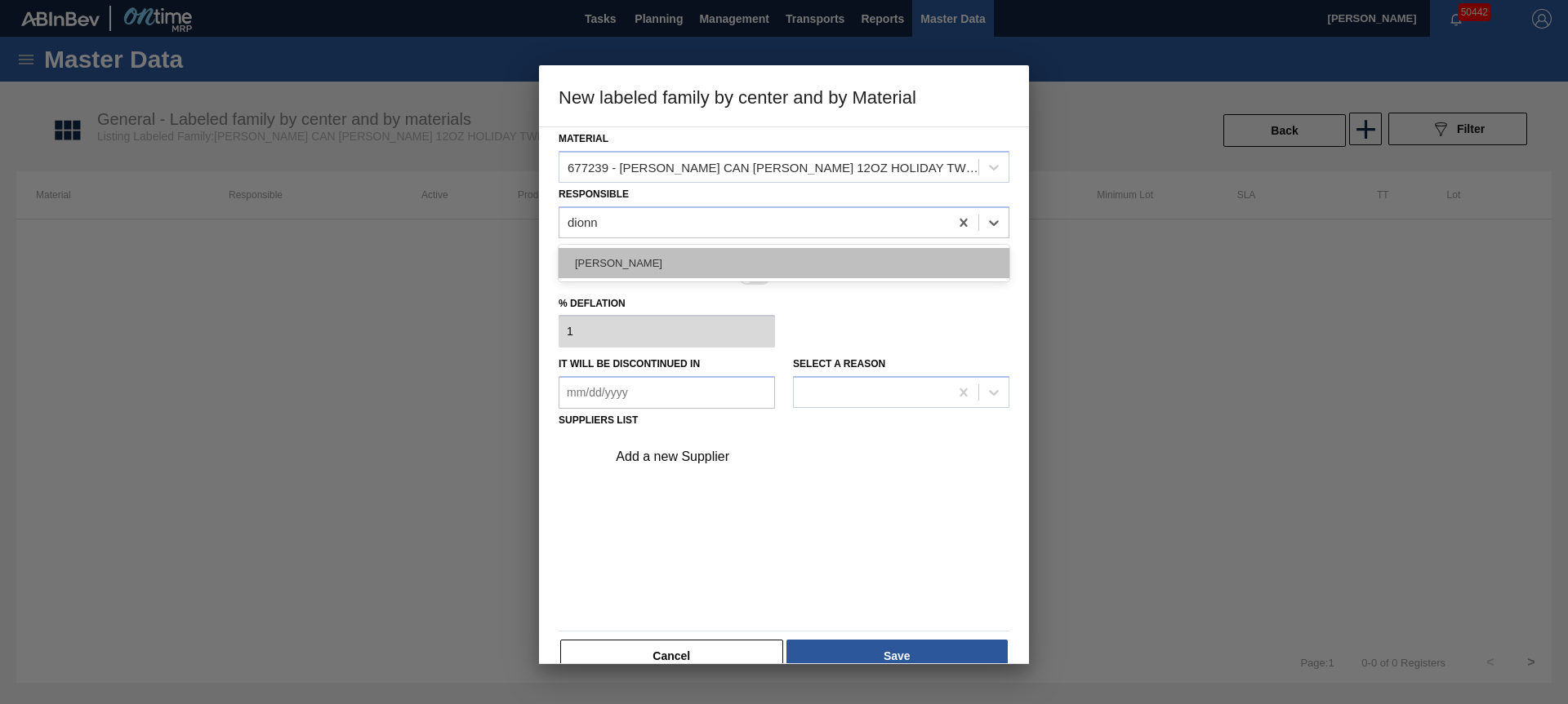
click at [602, 255] on div "[PERSON_NAME]" at bounding box center [784, 263] width 451 height 30
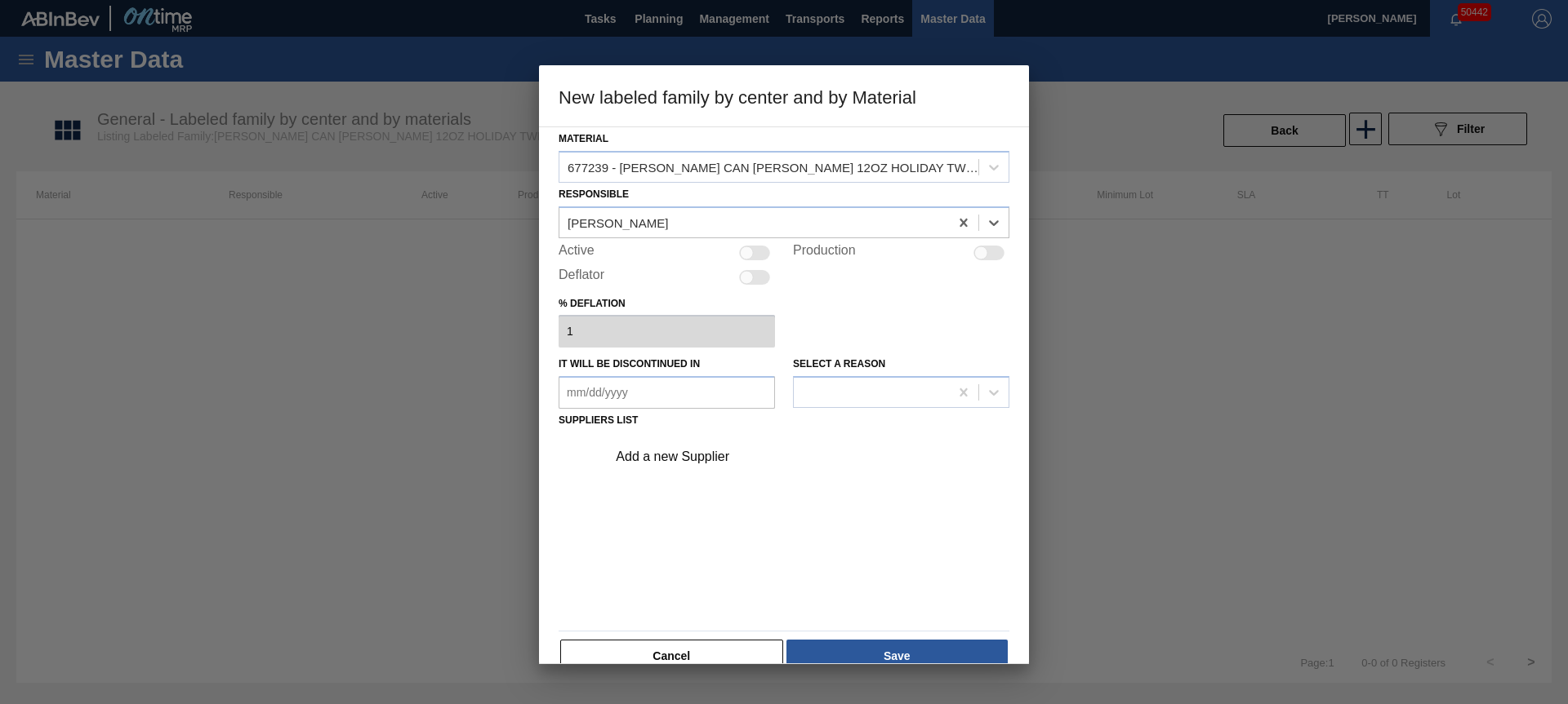
click at [749, 249] on div at bounding box center [747, 253] width 14 height 14
checkbox input "true"
click at [677, 454] on div "Add a new Supplier" at bounding box center [776, 457] width 320 height 14
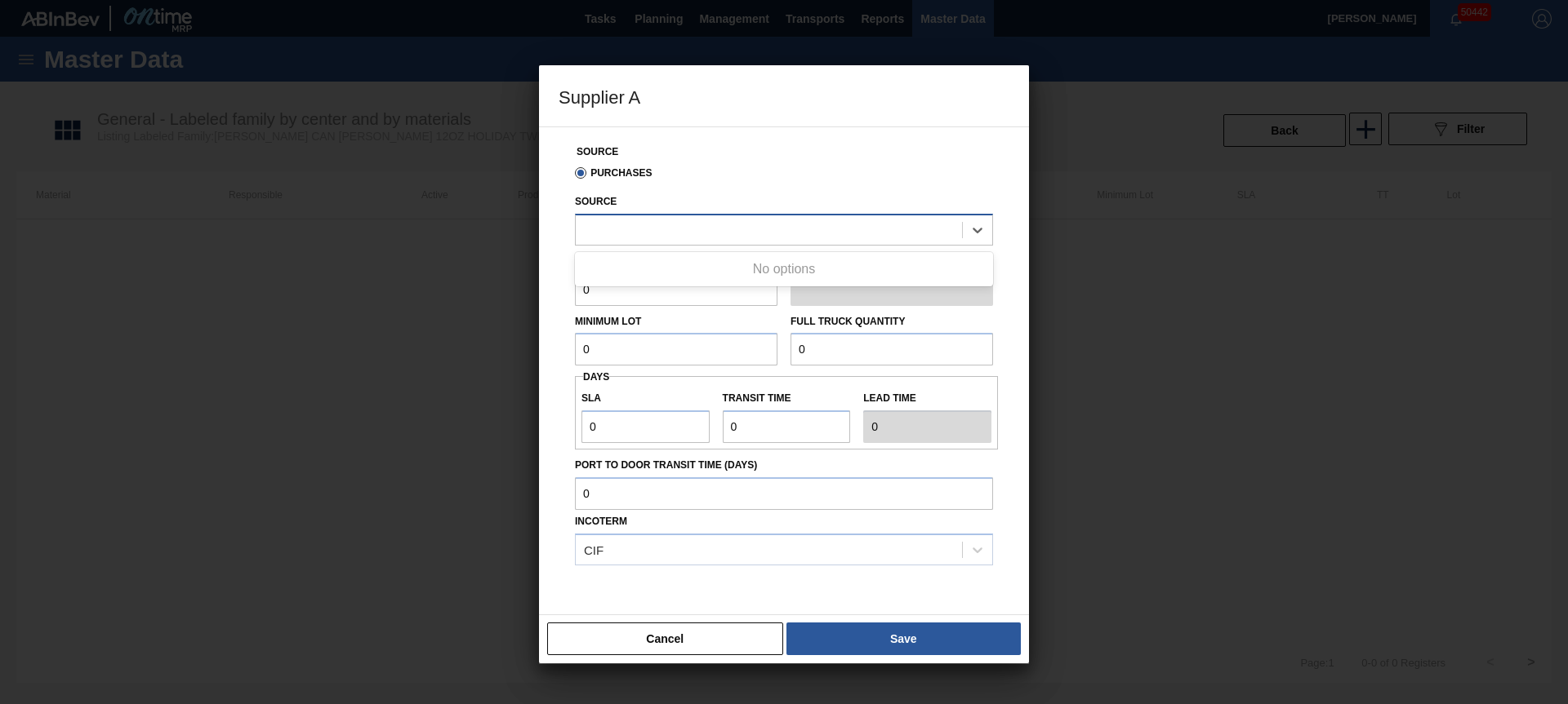
click at [634, 233] on div at bounding box center [769, 230] width 387 height 23
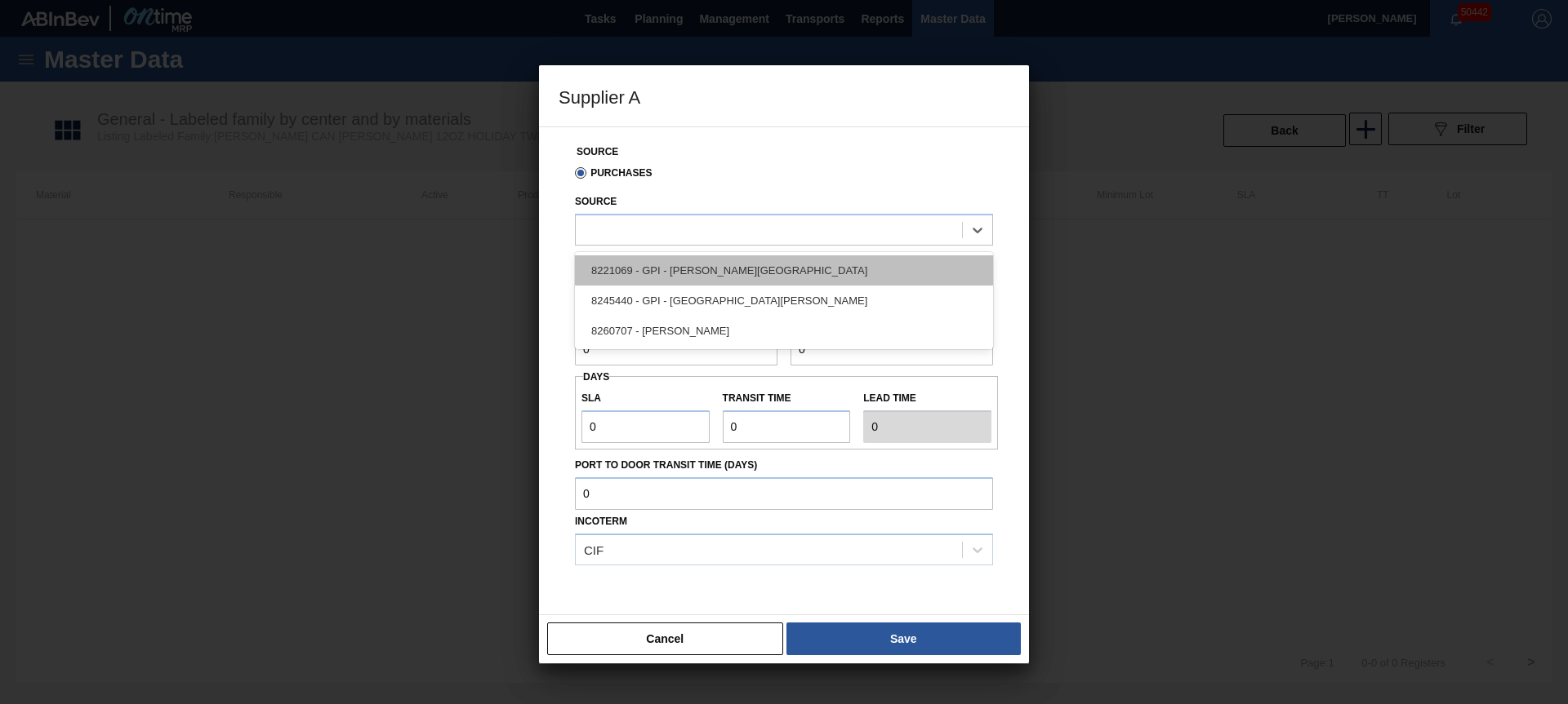
click at [639, 265] on div "8221069 - GPI - [PERSON_NAME][GEOGRAPHIC_DATA]" at bounding box center [783, 271] width 418 height 30
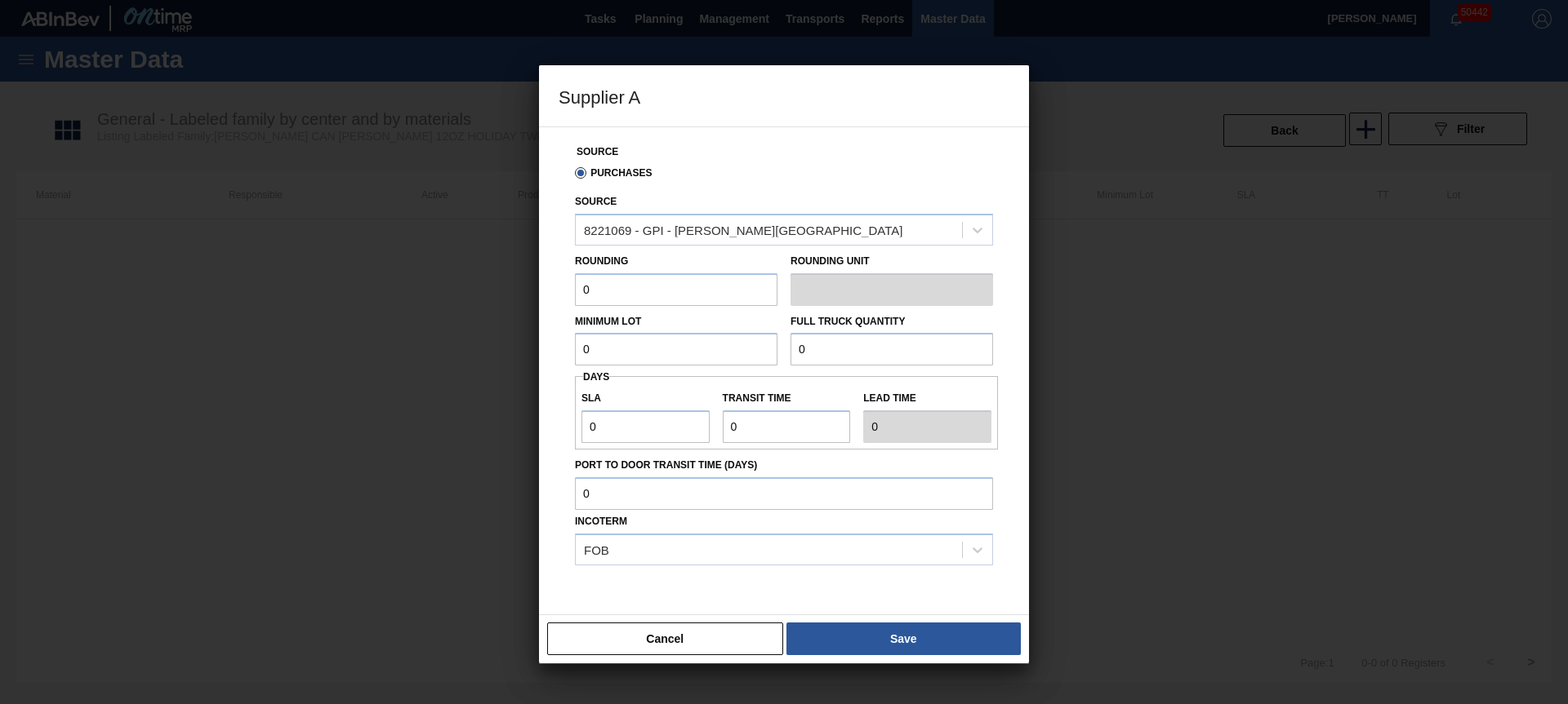
click at [629, 298] on input "0" at bounding box center [676, 290] width 202 height 32
type input "3,200"
type input "83,200"
type input "3"
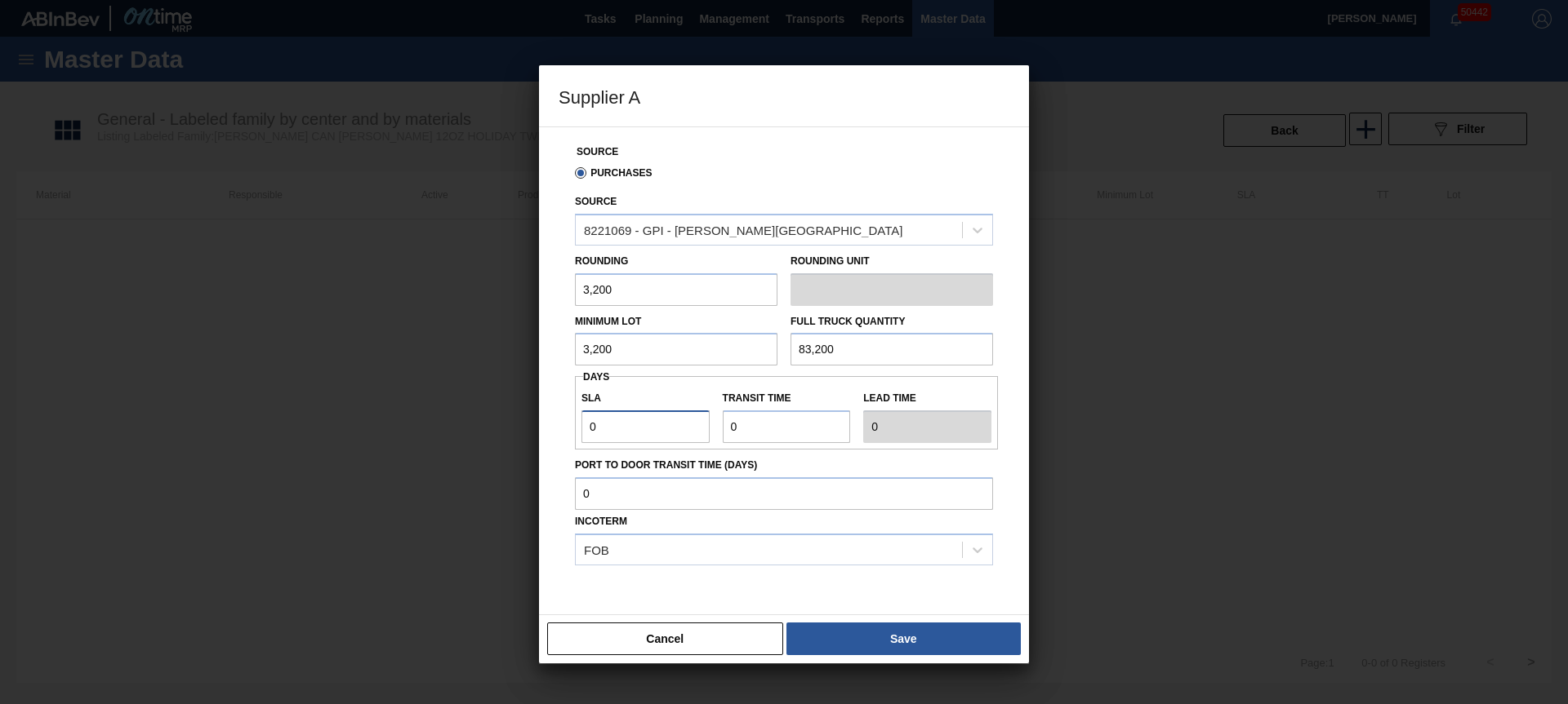
type input "3"
click at [945, 631] on button "Save" at bounding box center [904, 639] width 234 height 32
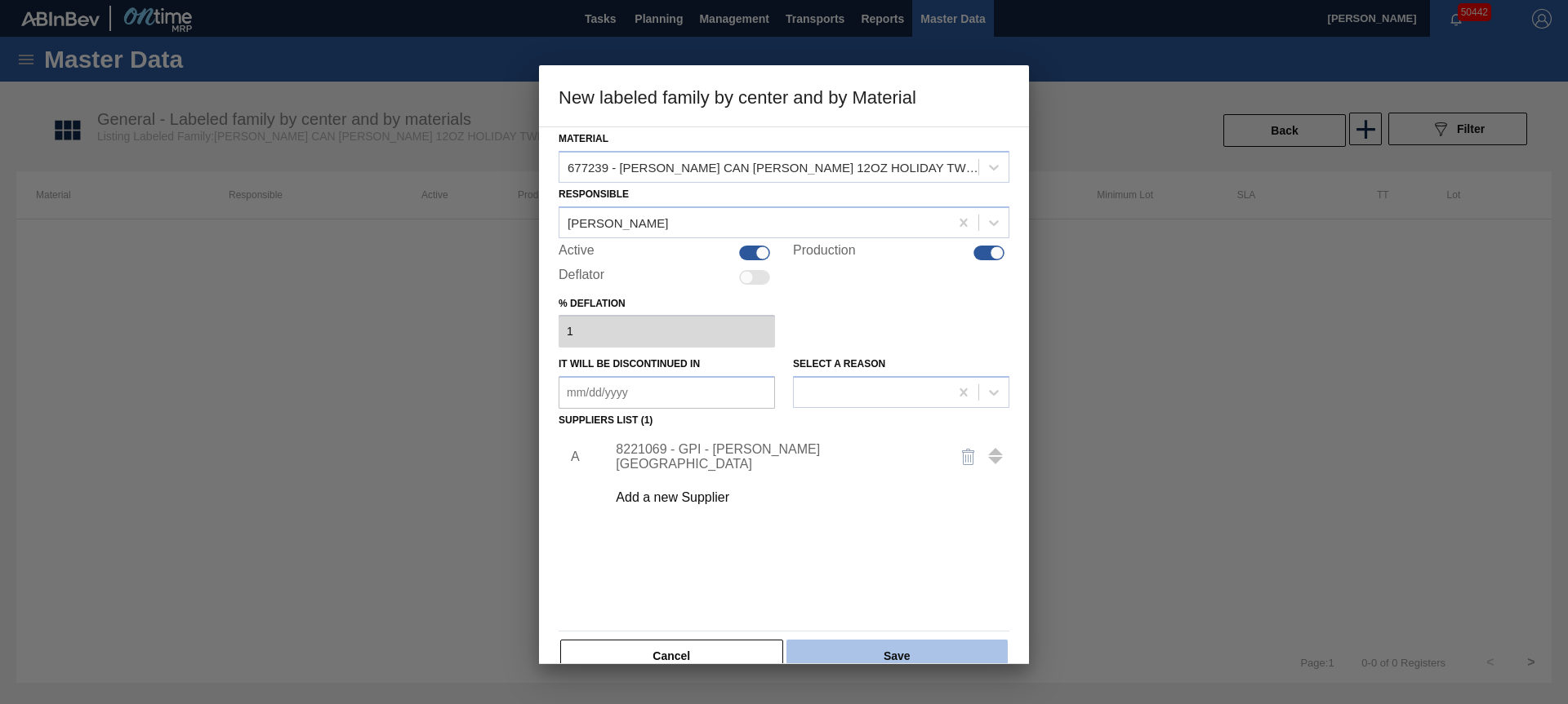
click at [921, 651] on button "Save" at bounding box center [897, 656] width 221 height 32
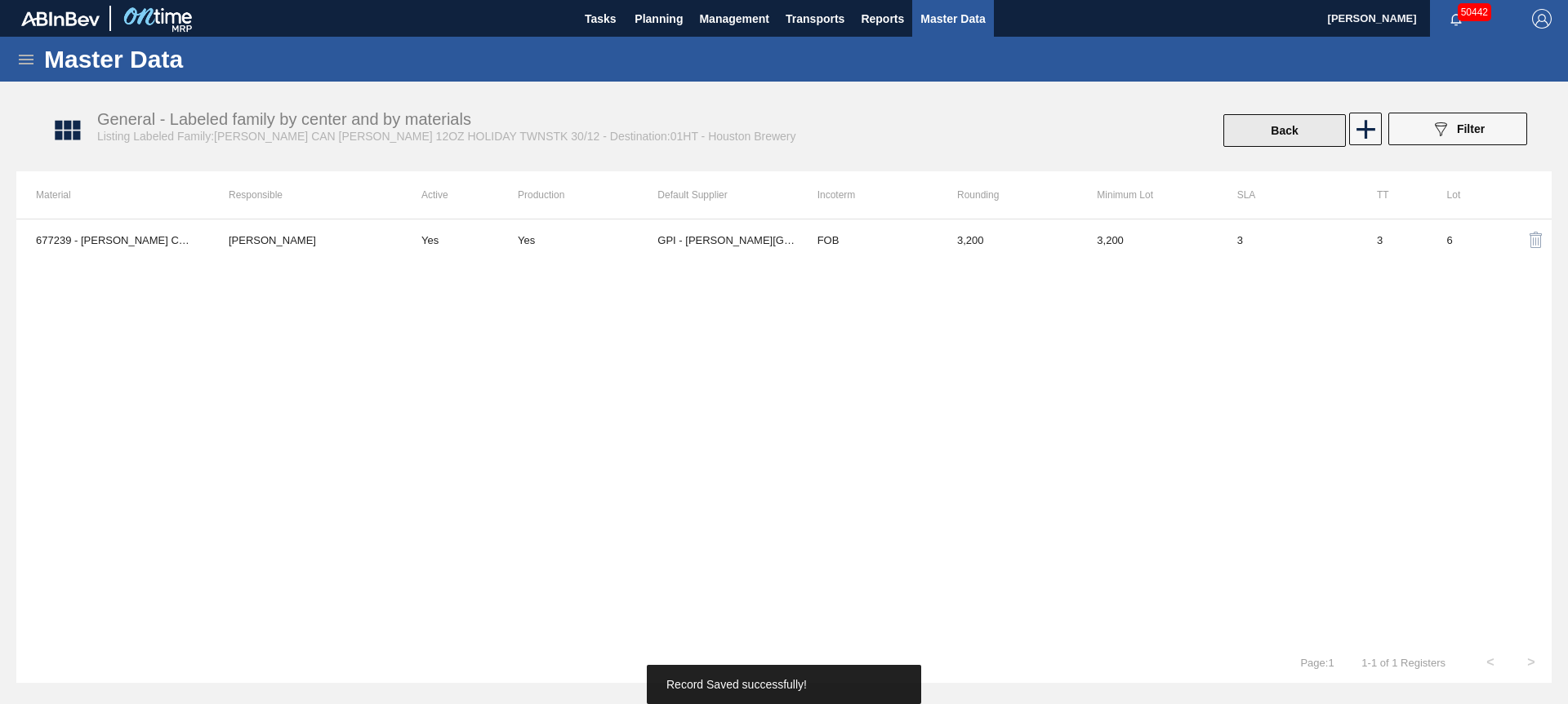
click at [1266, 134] on button "Back" at bounding box center [1284, 131] width 123 height 32
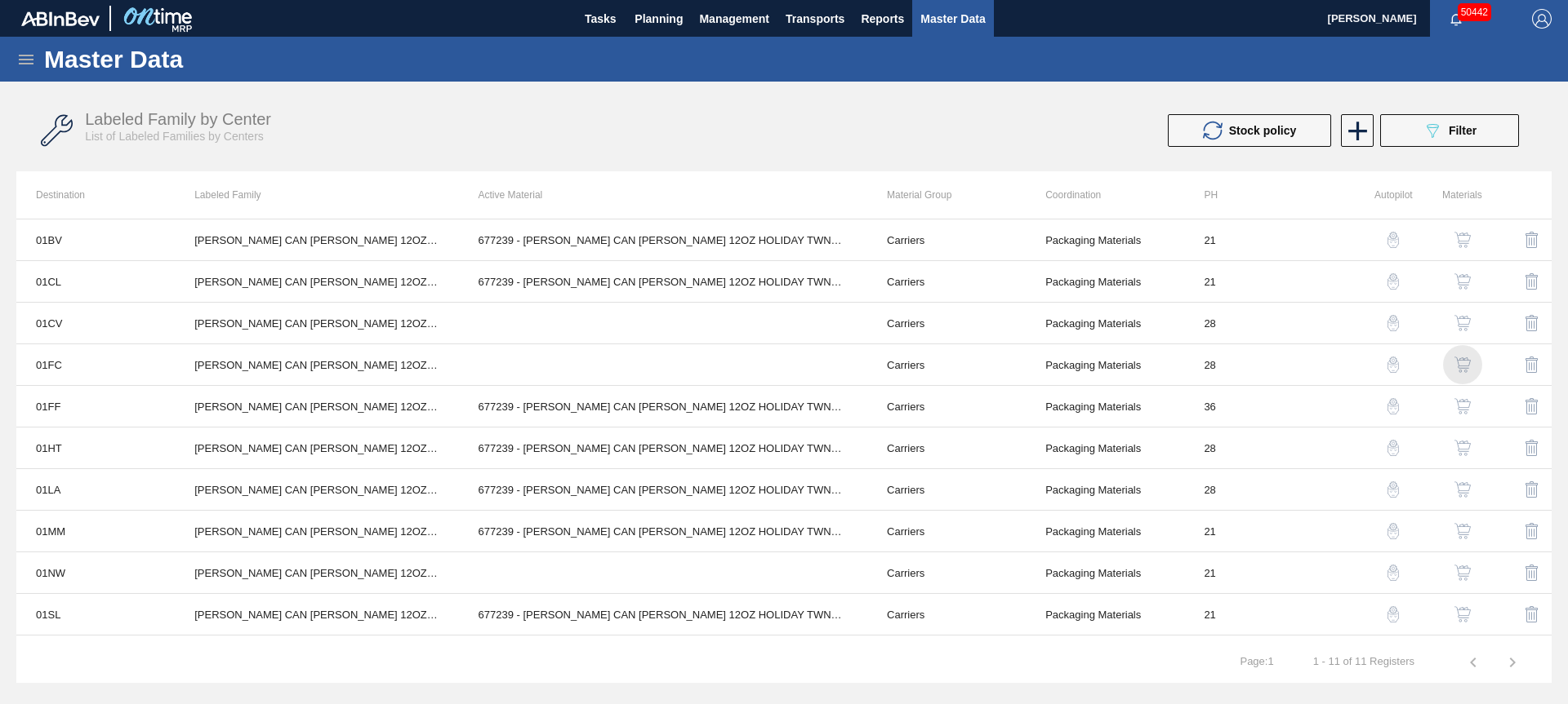
click at [1461, 363] on img "button" at bounding box center [1462, 365] width 16 height 16
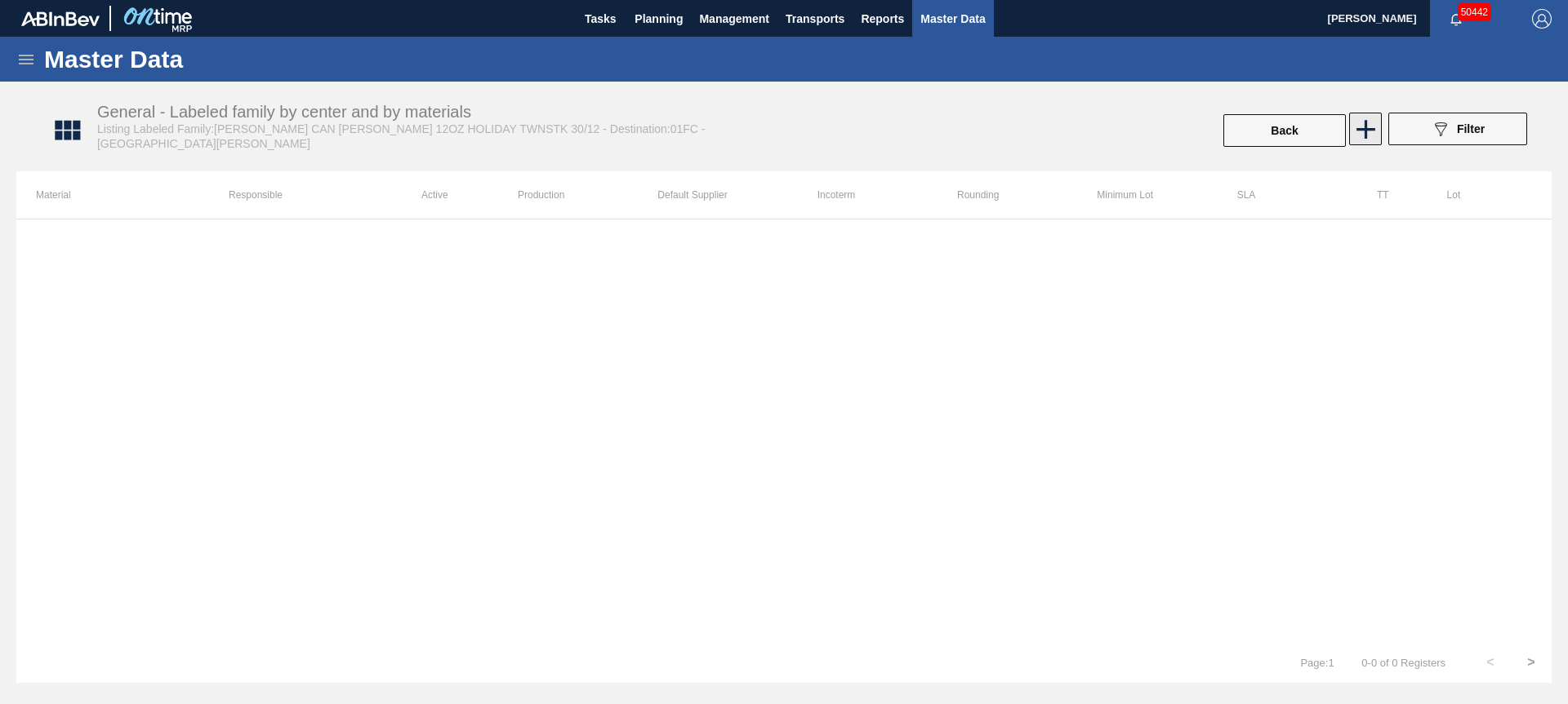
click at [1365, 131] on icon at bounding box center [1365, 129] width 19 height 19
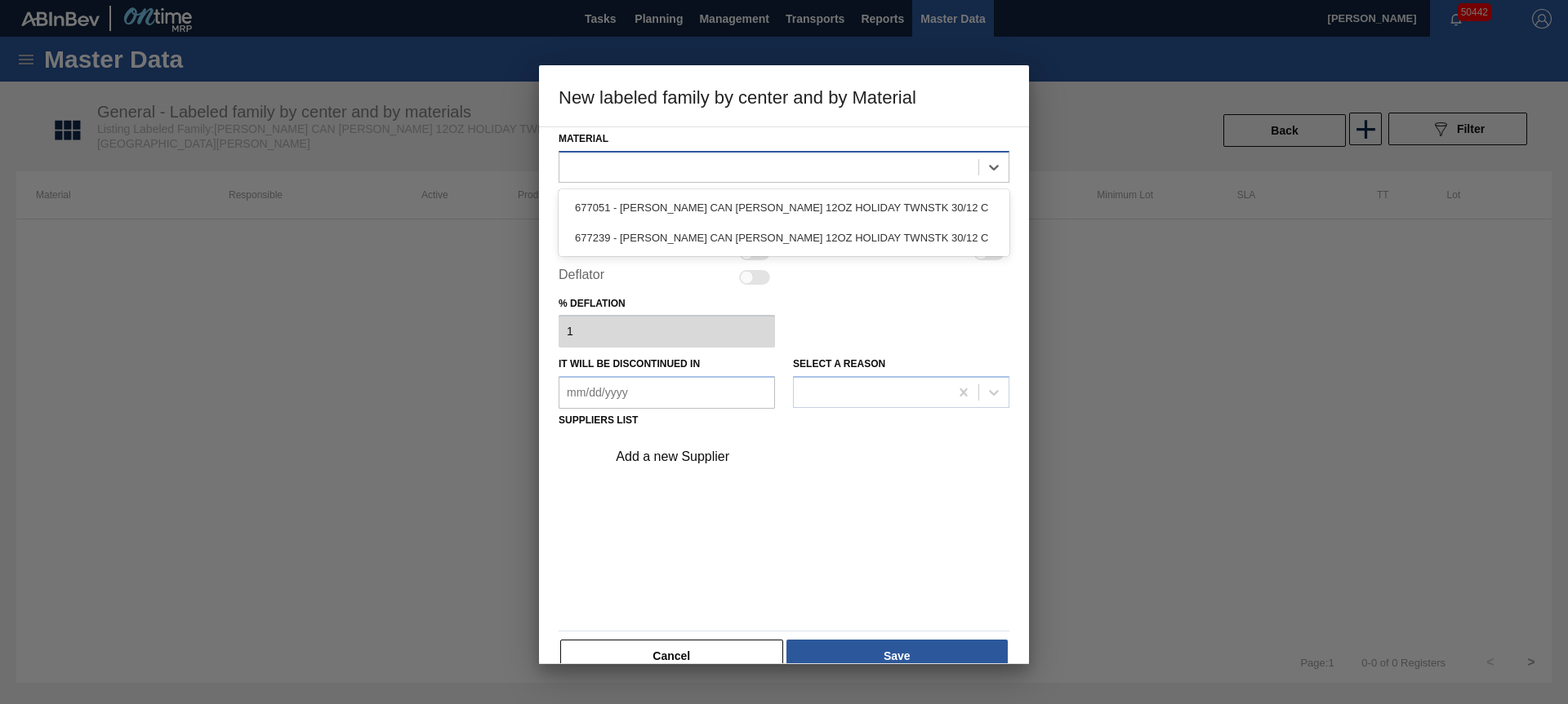
click at [710, 162] on div at bounding box center [769, 166] width 419 height 23
click at [686, 240] on div "677239 - [PERSON_NAME] CAN [PERSON_NAME] 12OZ HOLIDAY TWNSTK 30/12 C" at bounding box center [784, 238] width 451 height 30
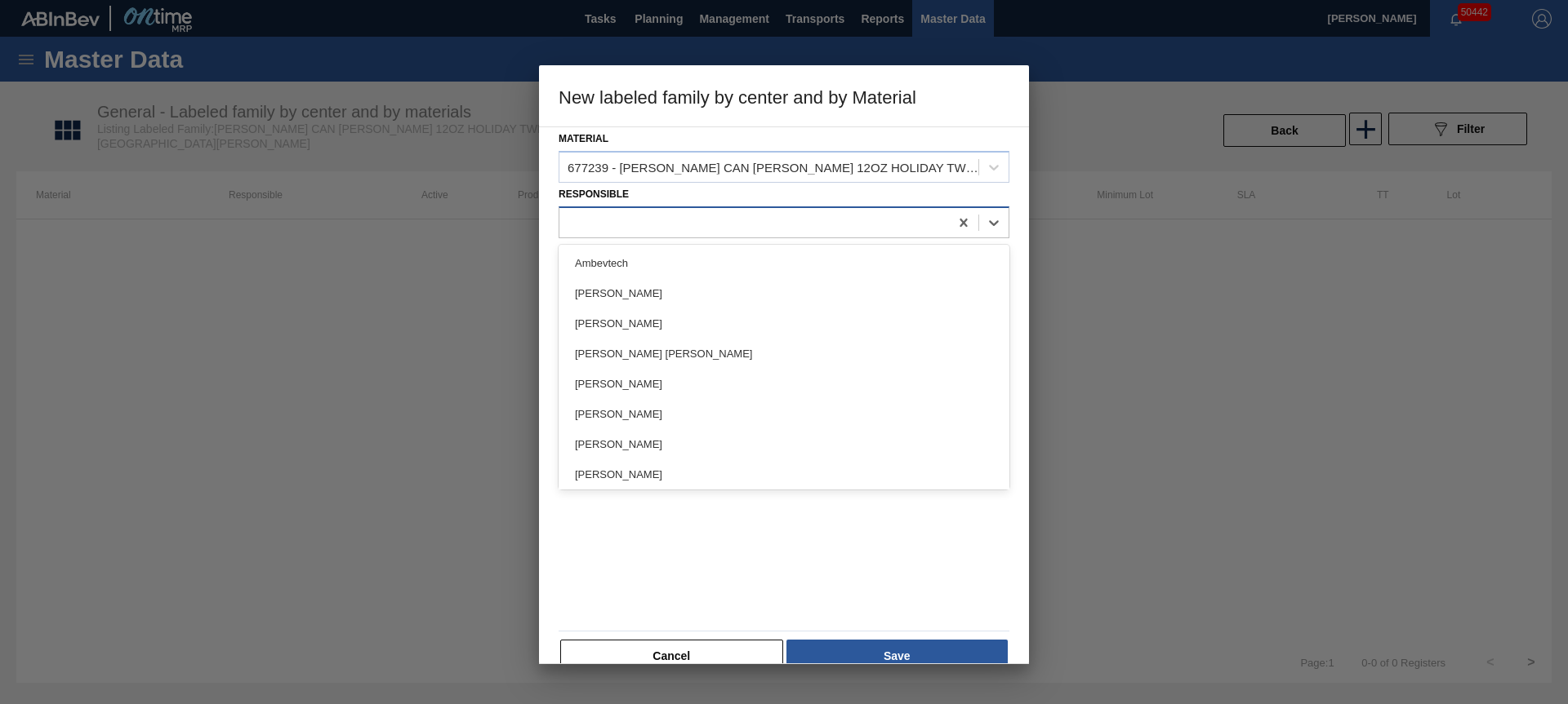
click at [662, 233] on div at bounding box center [754, 222] width 389 height 23
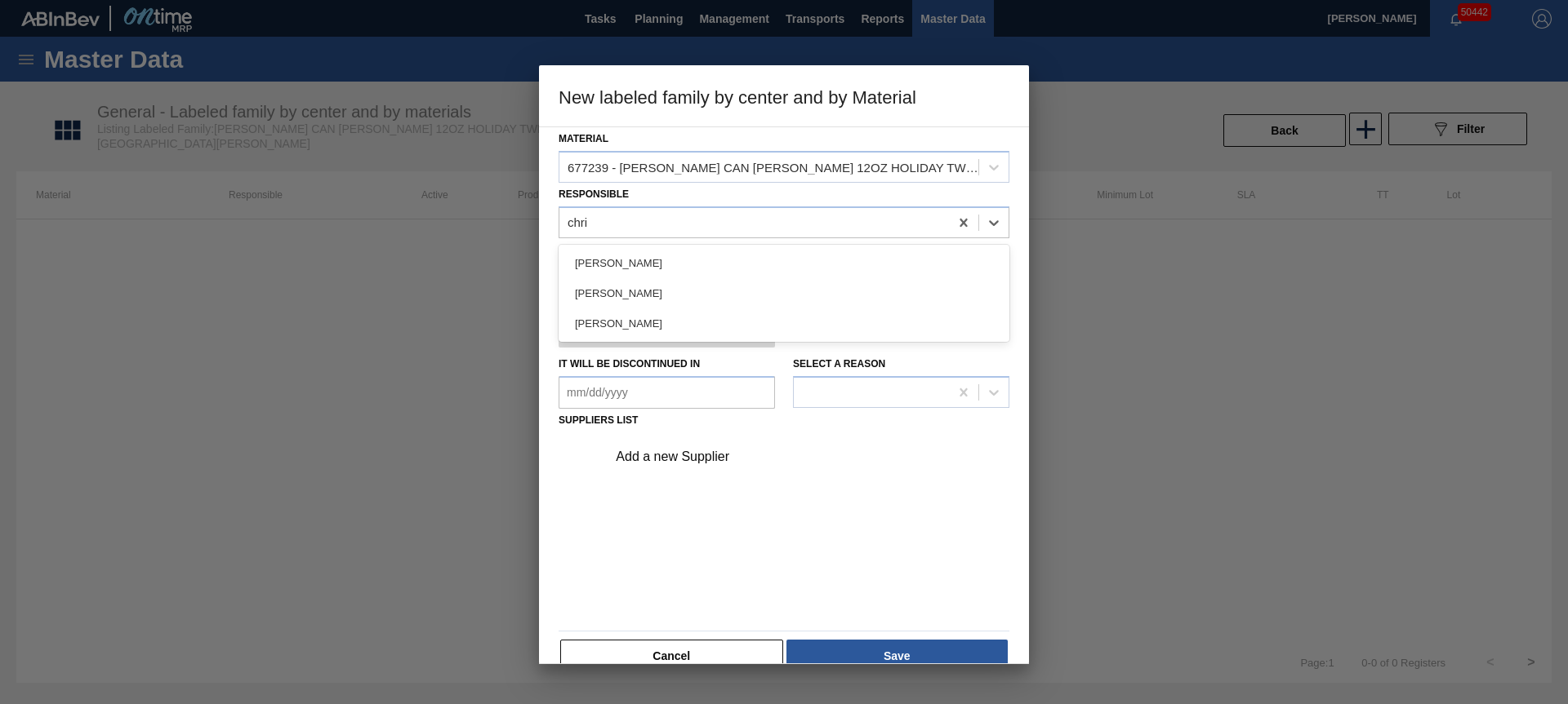
drag, startPoint x: 655, startPoint y: 322, endPoint x: 652, endPoint y: 312, distance: 10.4
click at [655, 322] on div "[PERSON_NAME]" at bounding box center [784, 324] width 451 height 30
click at [752, 254] on div at bounding box center [754, 253] width 31 height 14
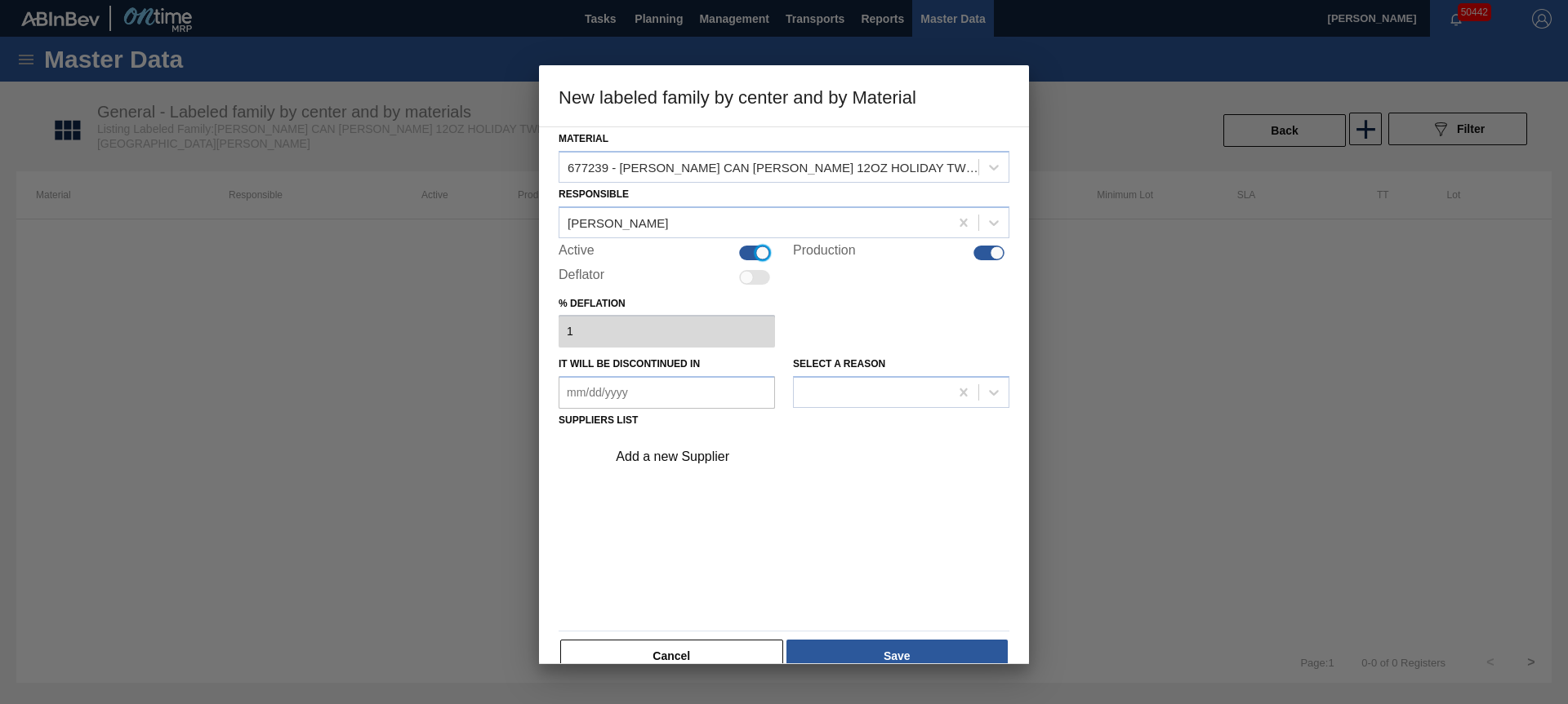
click at [717, 452] on div "Add a new Supplier" at bounding box center [776, 457] width 320 height 14
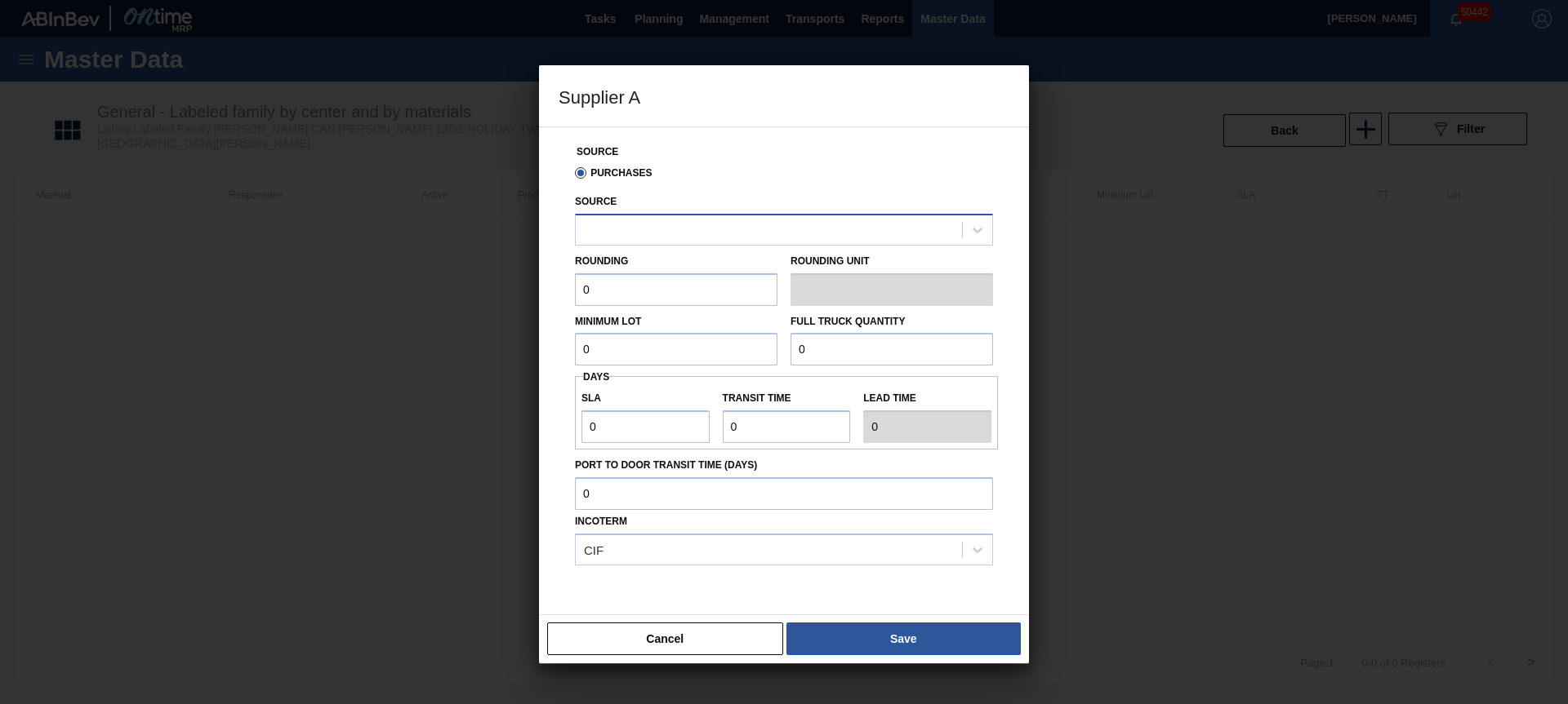
click at [712, 234] on div at bounding box center [769, 230] width 387 height 23
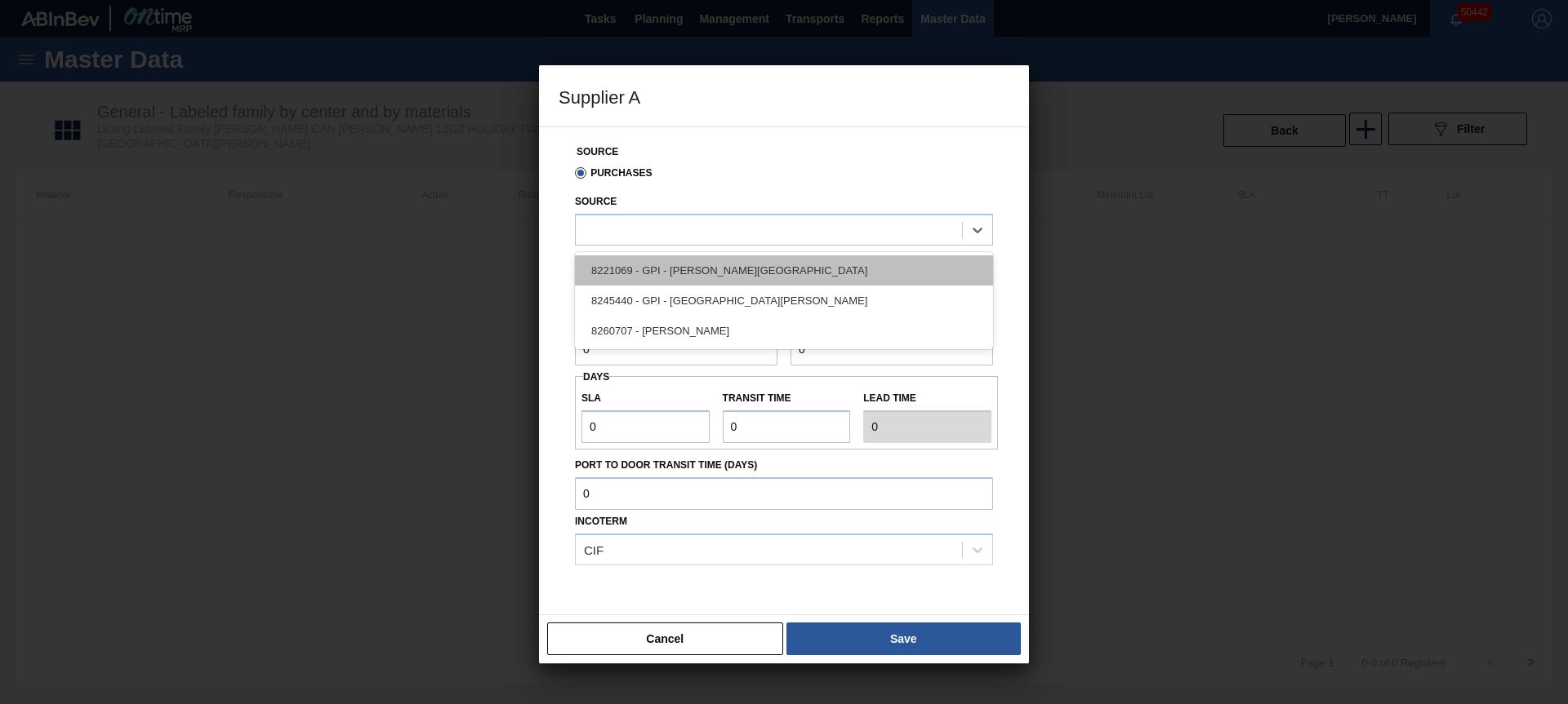
click at [686, 272] on div "8221069 - GPI - [PERSON_NAME][GEOGRAPHIC_DATA]" at bounding box center [783, 271] width 418 height 30
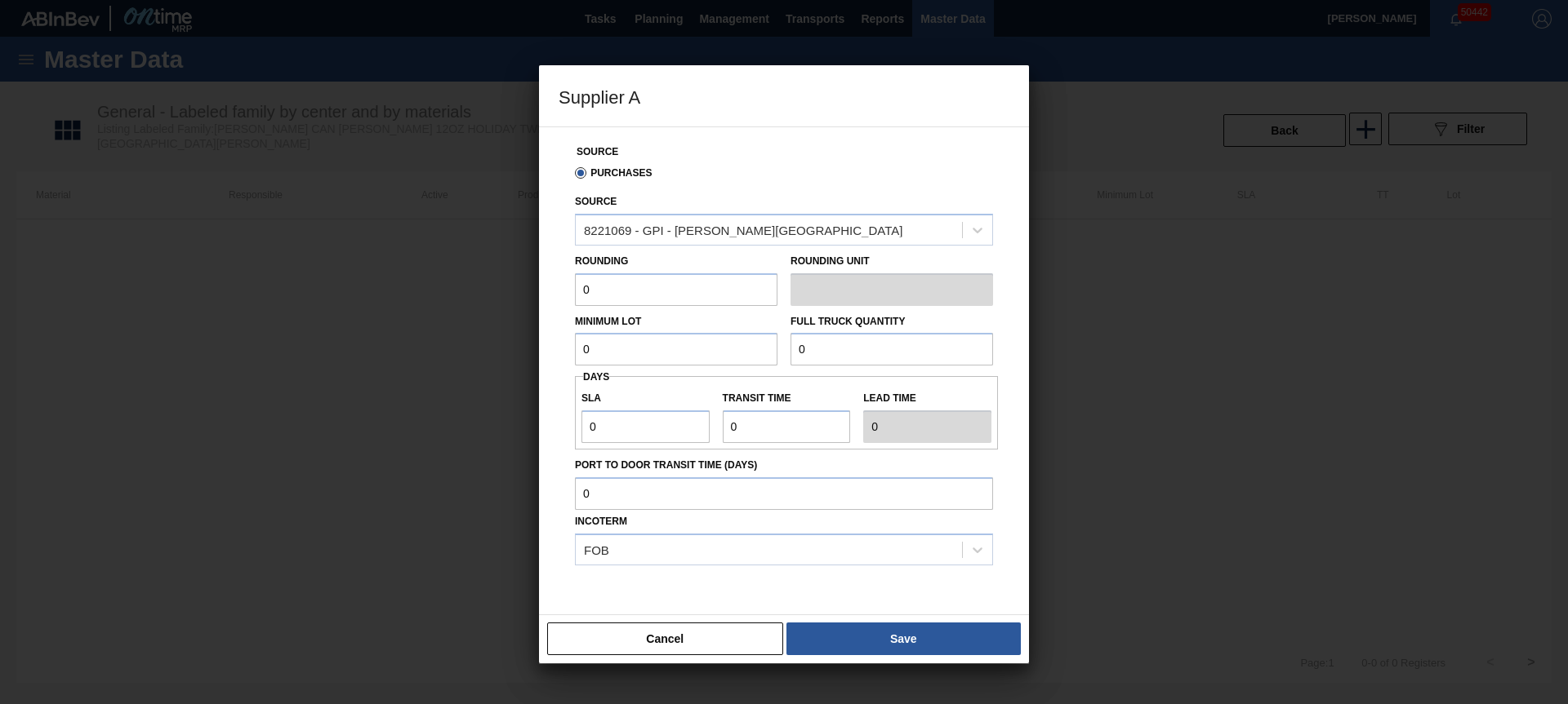
click at [644, 299] on input "0" at bounding box center [676, 290] width 202 height 32
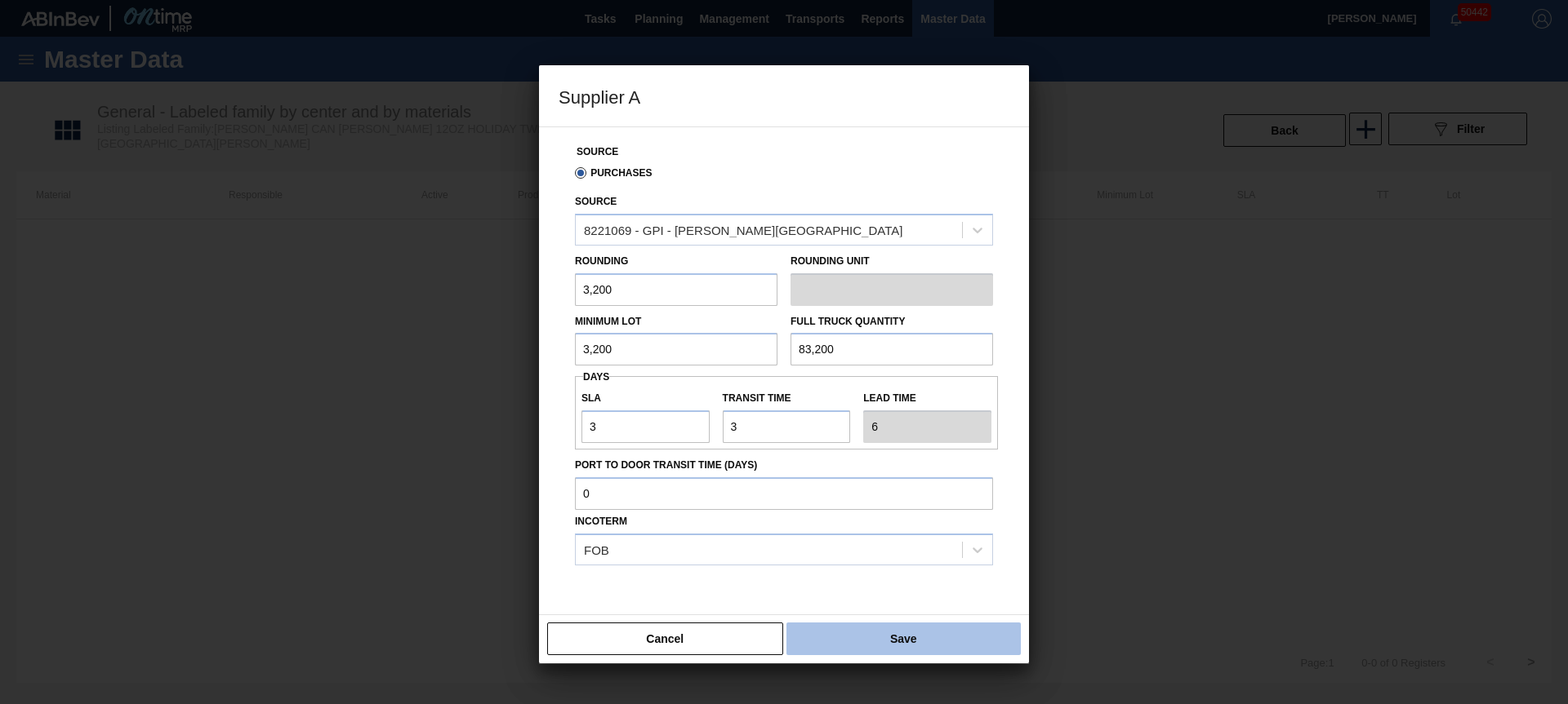
click at [918, 632] on button "Save" at bounding box center [904, 639] width 234 height 32
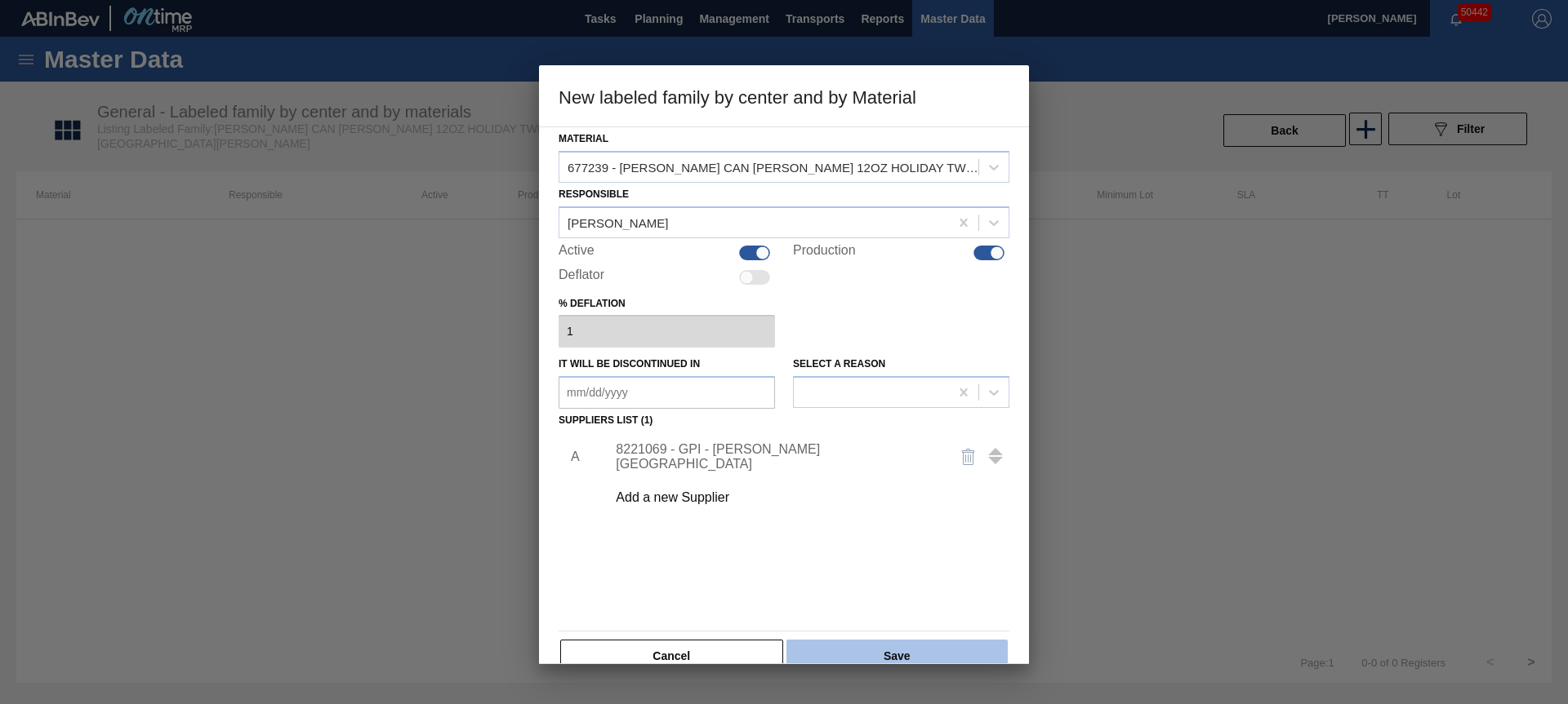
click at [893, 643] on button "Save" at bounding box center [897, 656] width 221 height 32
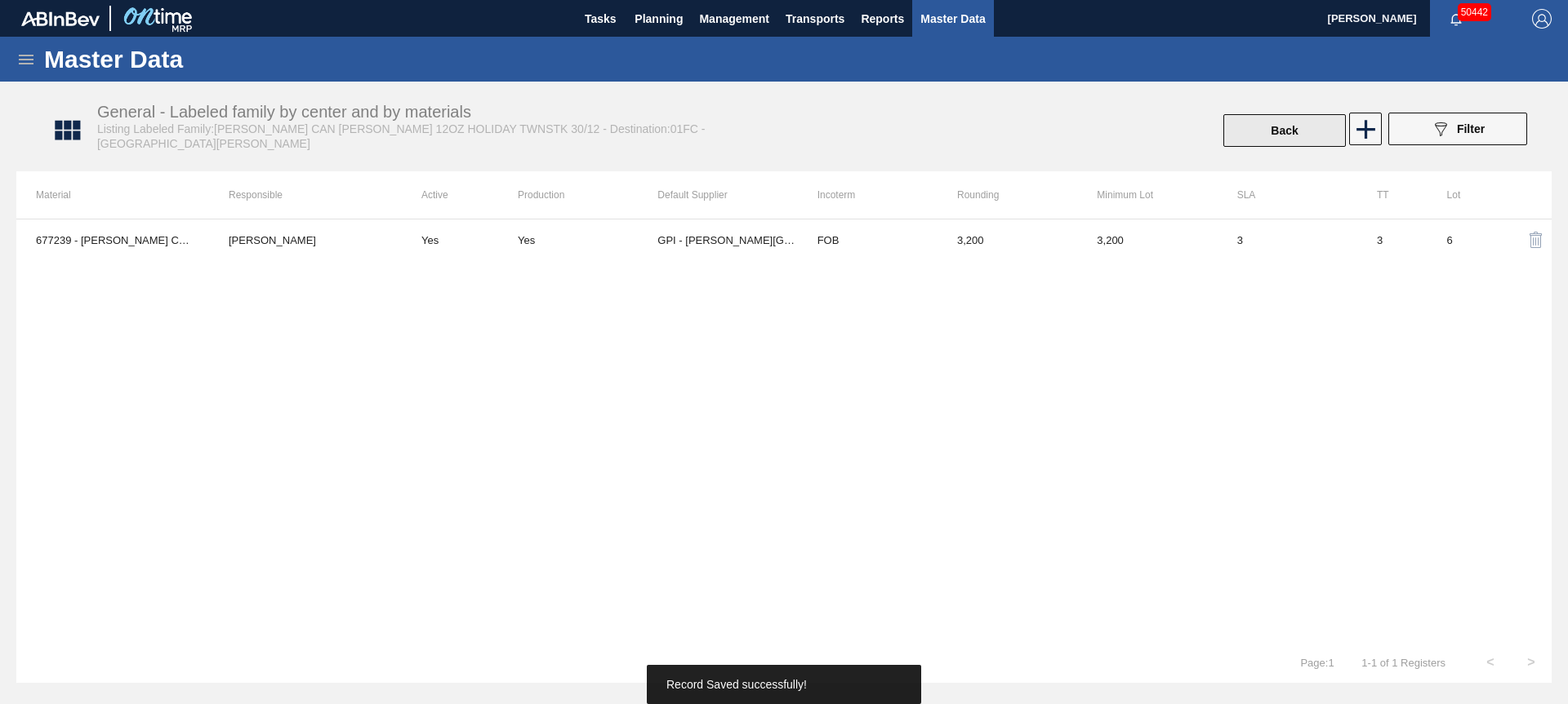
click at [1284, 121] on button "Back" at bounding box center [1284, 131] width 123 height 32
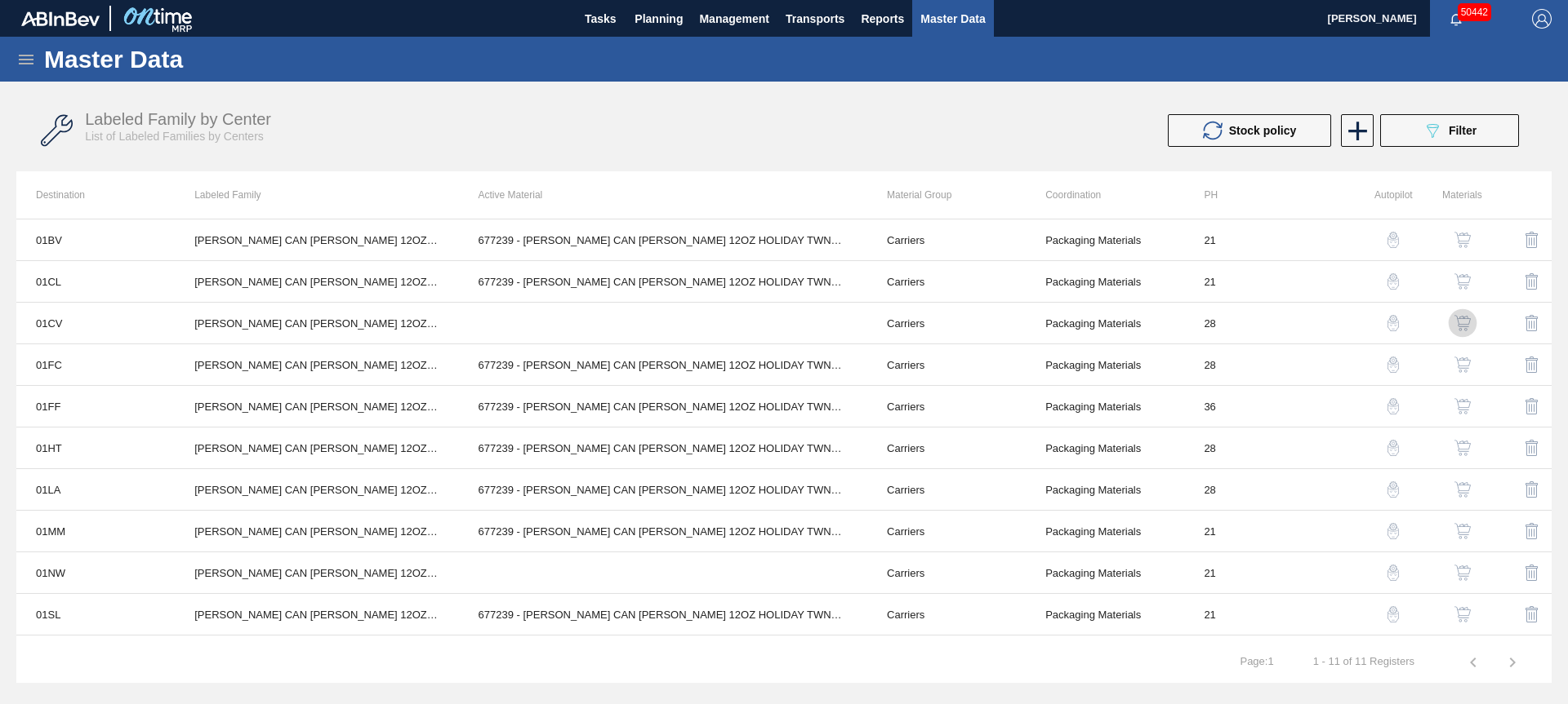
click at [1463, 321] on div "button" at bounding box center [1462, 324] width 29 height 29
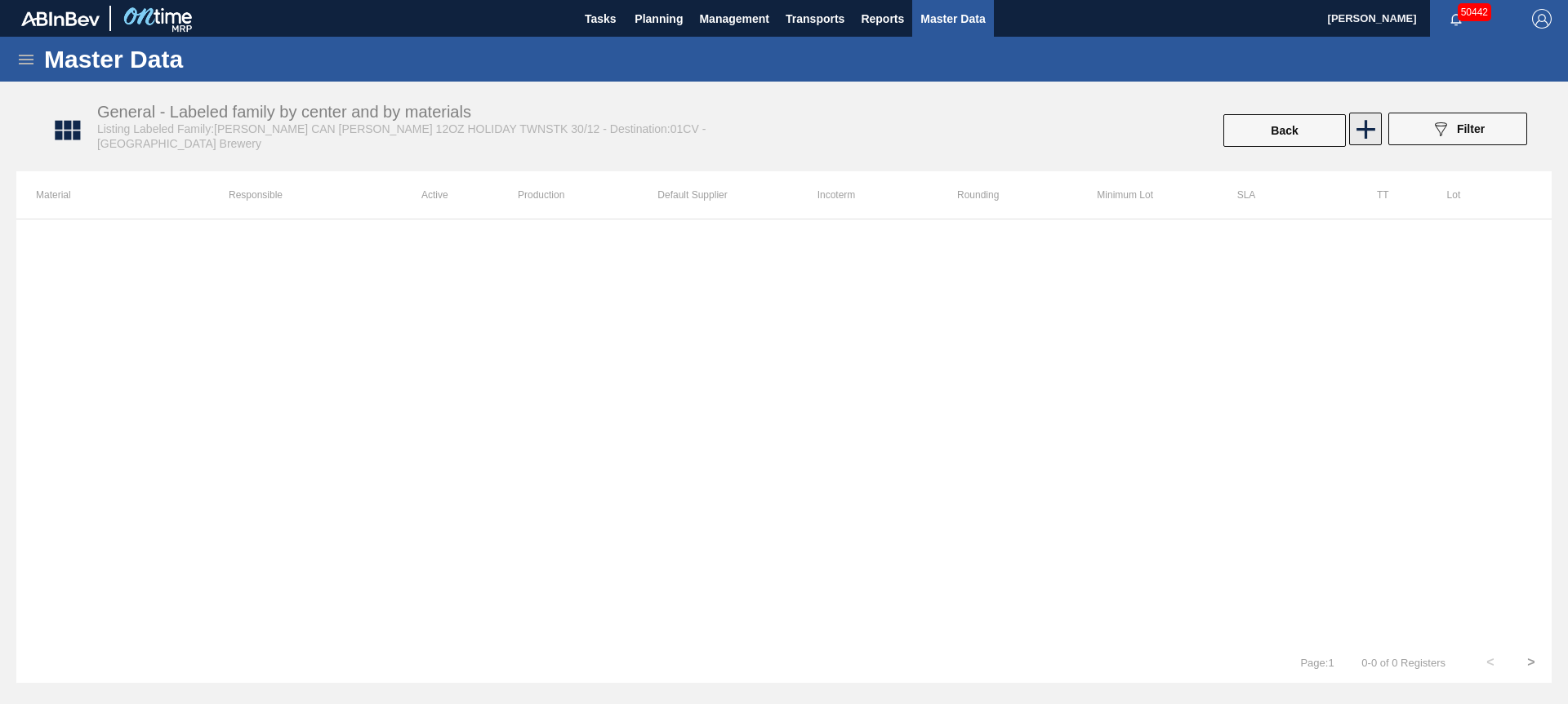
click at [1365, 128] on icon at bounding box center [1365, 129] width 19 height 19
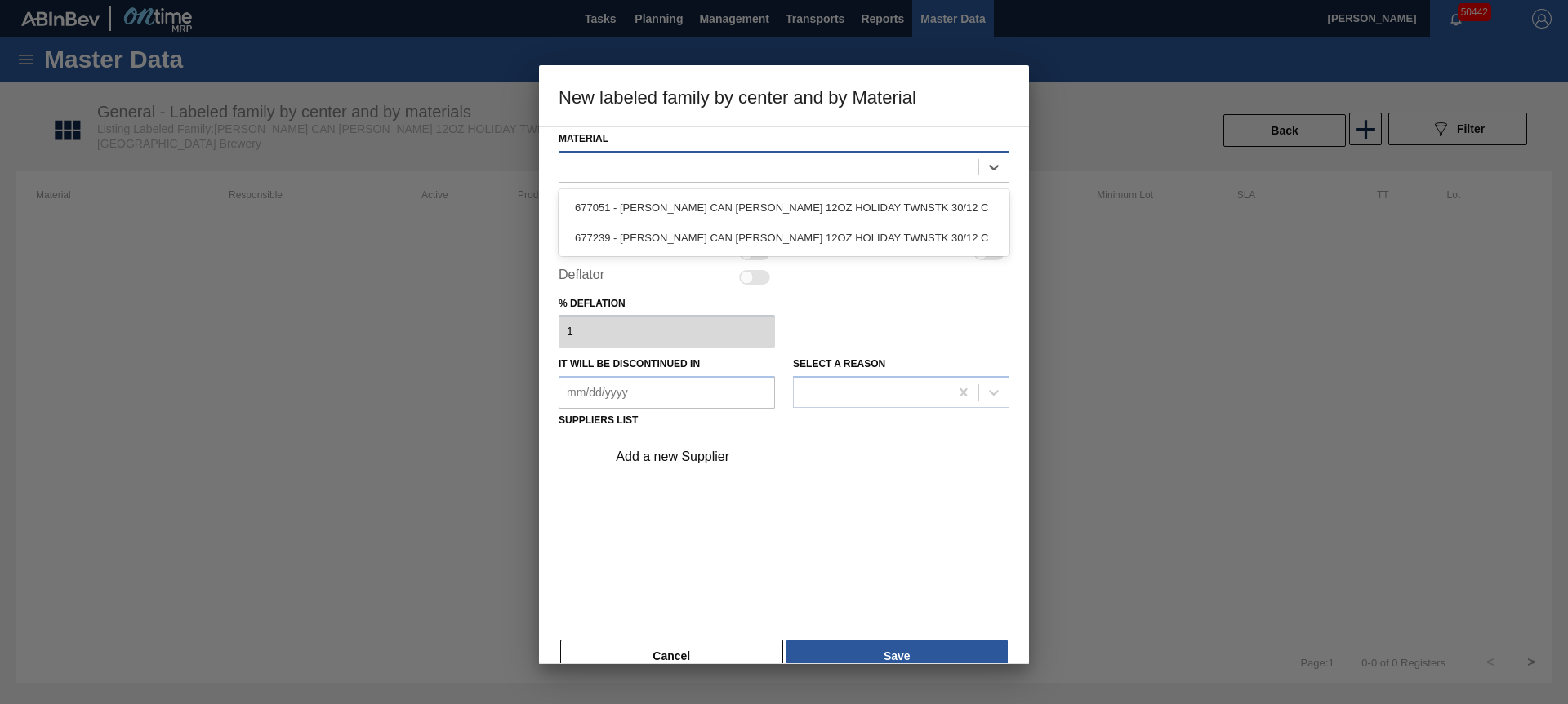
click at [808, 181] on div at bounding box center [784, 167] width 451 height 32
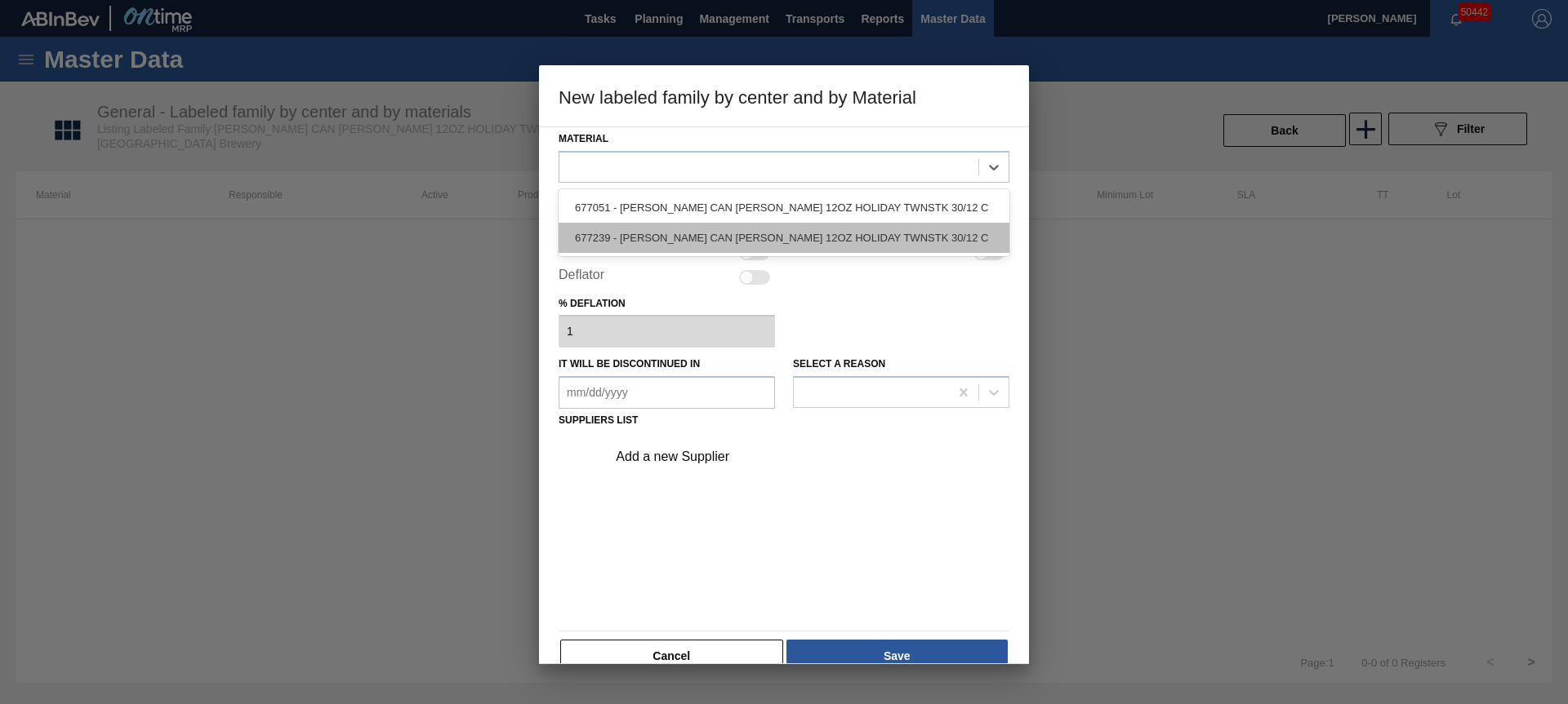
click at [773, 229] on div "677239 - [PERSON_NAME] CAN [PERSON_NAME] 12OZ HOLIDAY TWNSTK 30/12 C" at bounding box center [784, 238] width 451 height 30
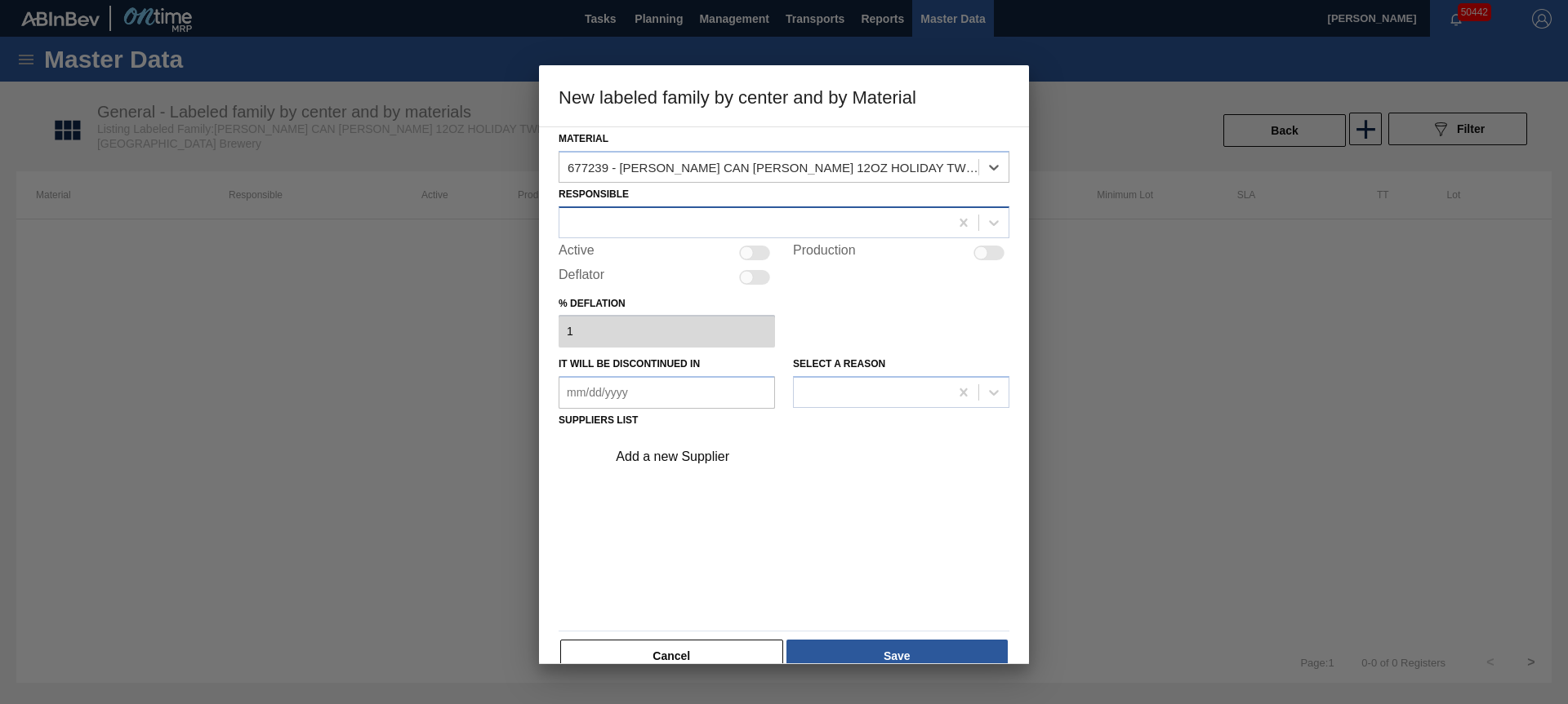
click at [742, 232] on div at bounding box center [754, 222] width 389 height 23
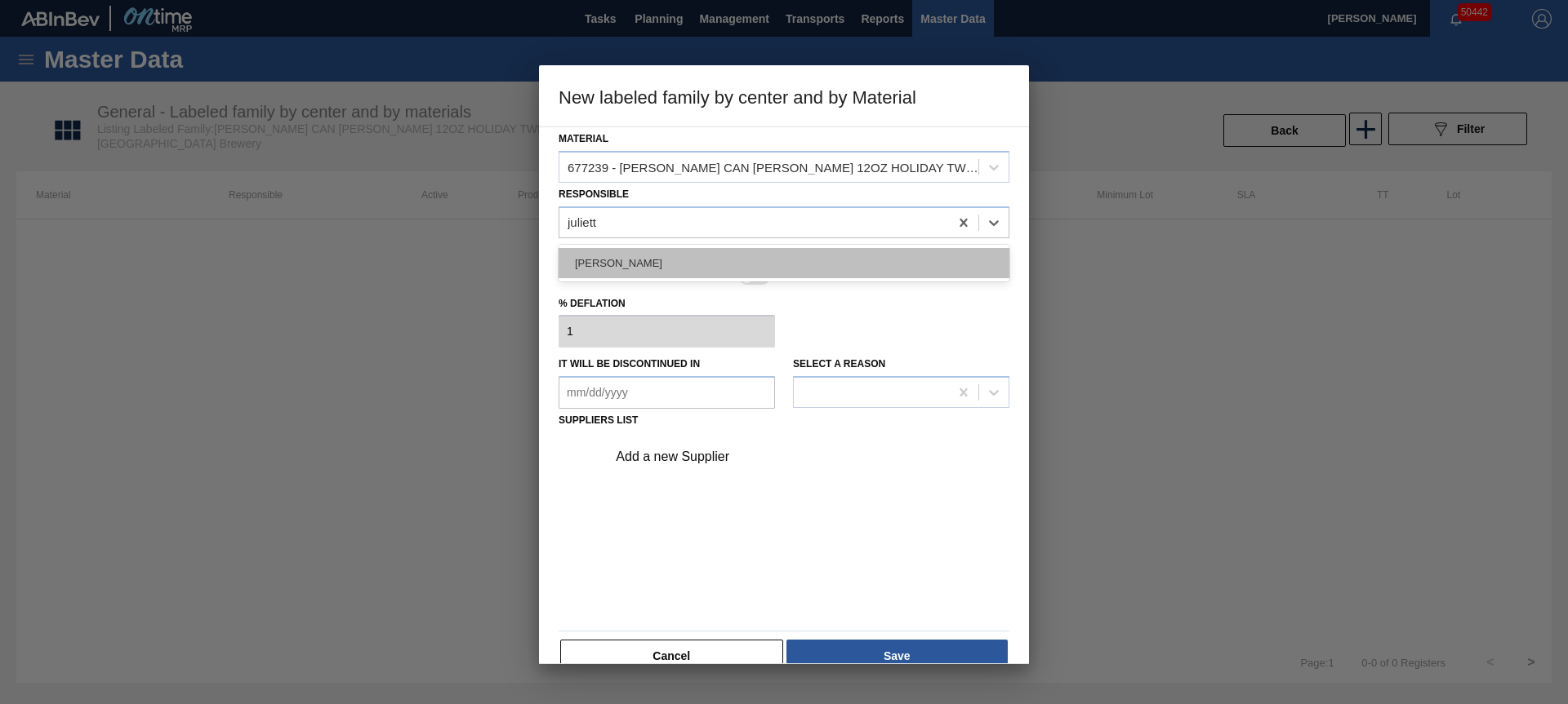
click at [686, 262] on div "[PERSON_NAME]" at bounding box center [784, 263] width 451 height 30
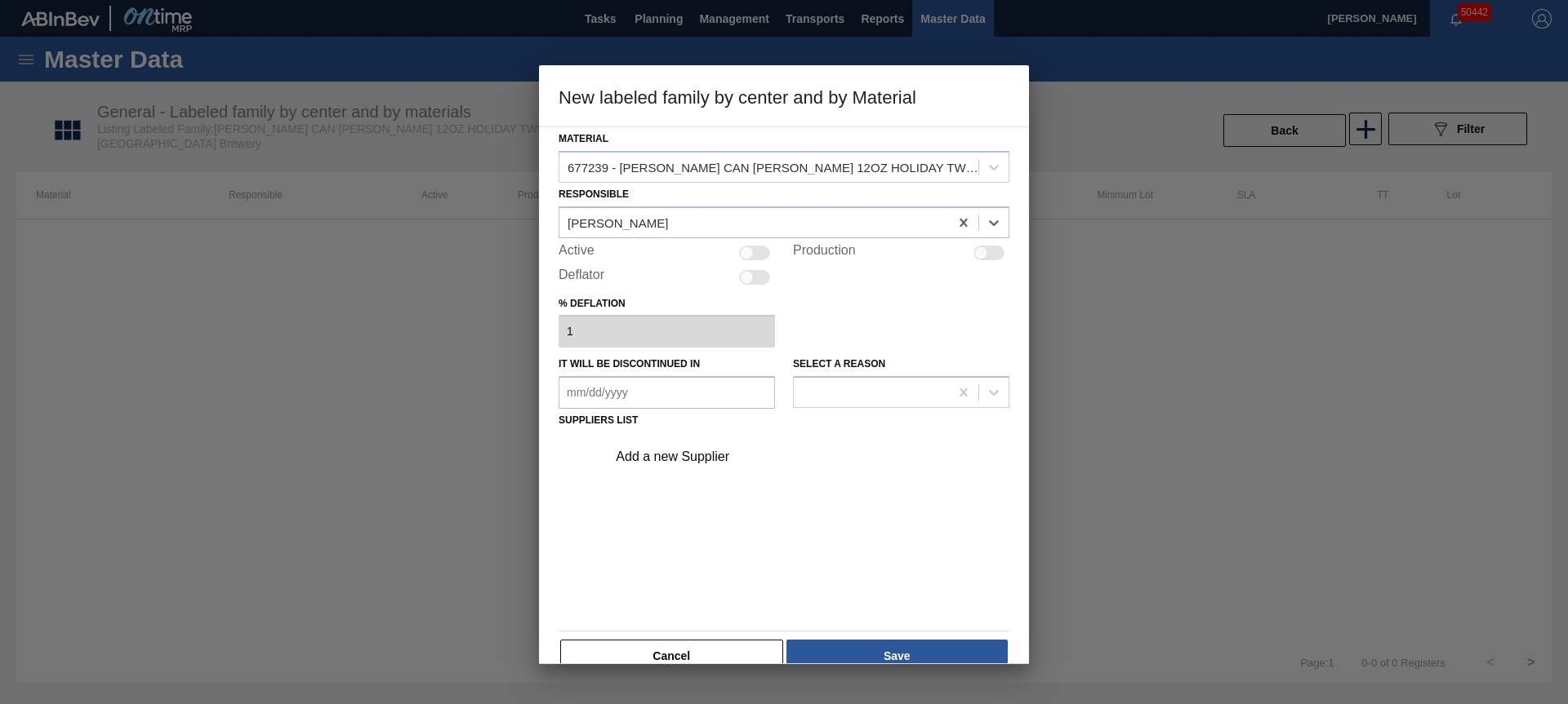
click at [758, 246] on div at bounding box center [754, 253] width 31 height 14
click at [630, 454] on div "Add a new Supplier" at bounding box center [776, 457] width 320 height 14
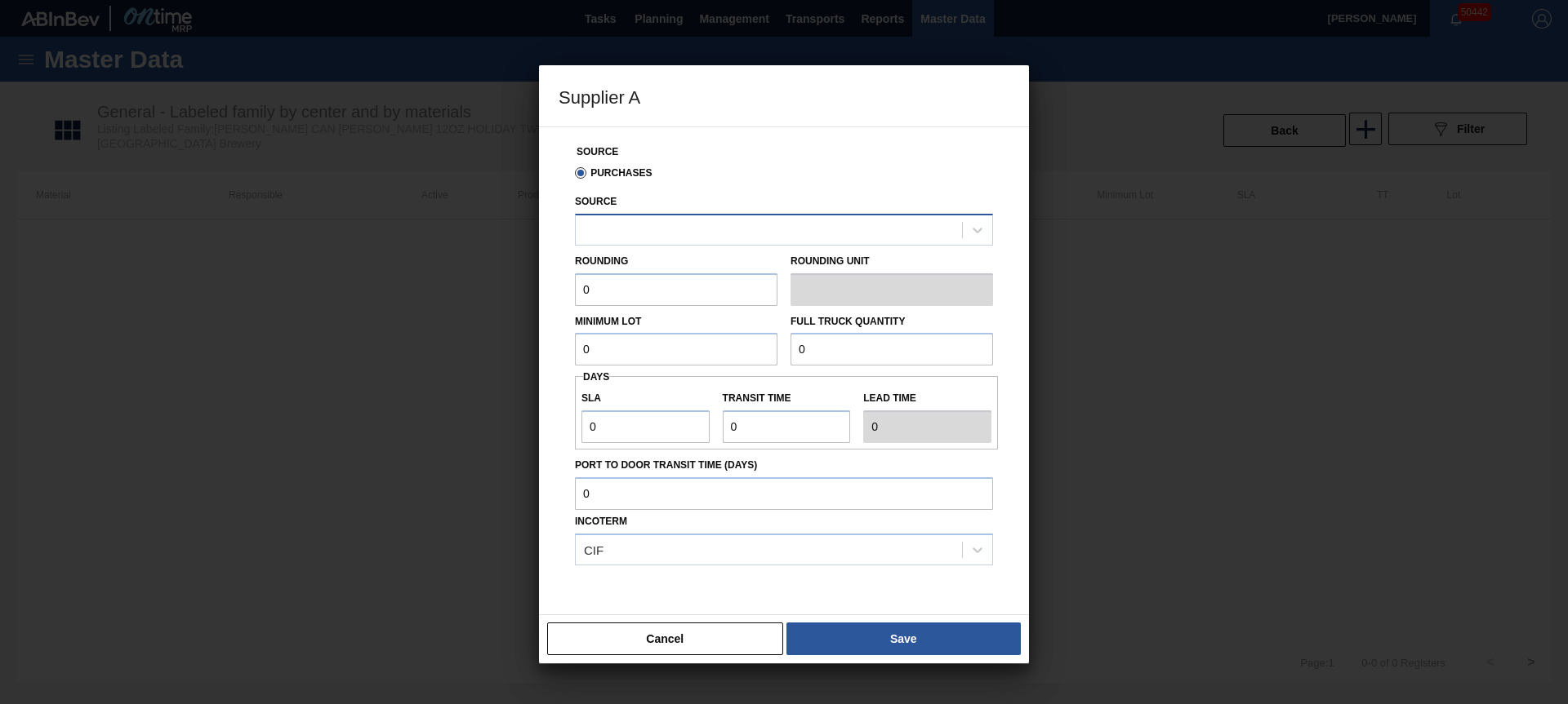
click at [701, 229] on div at bounding box center [769, 230] width 387 height 23
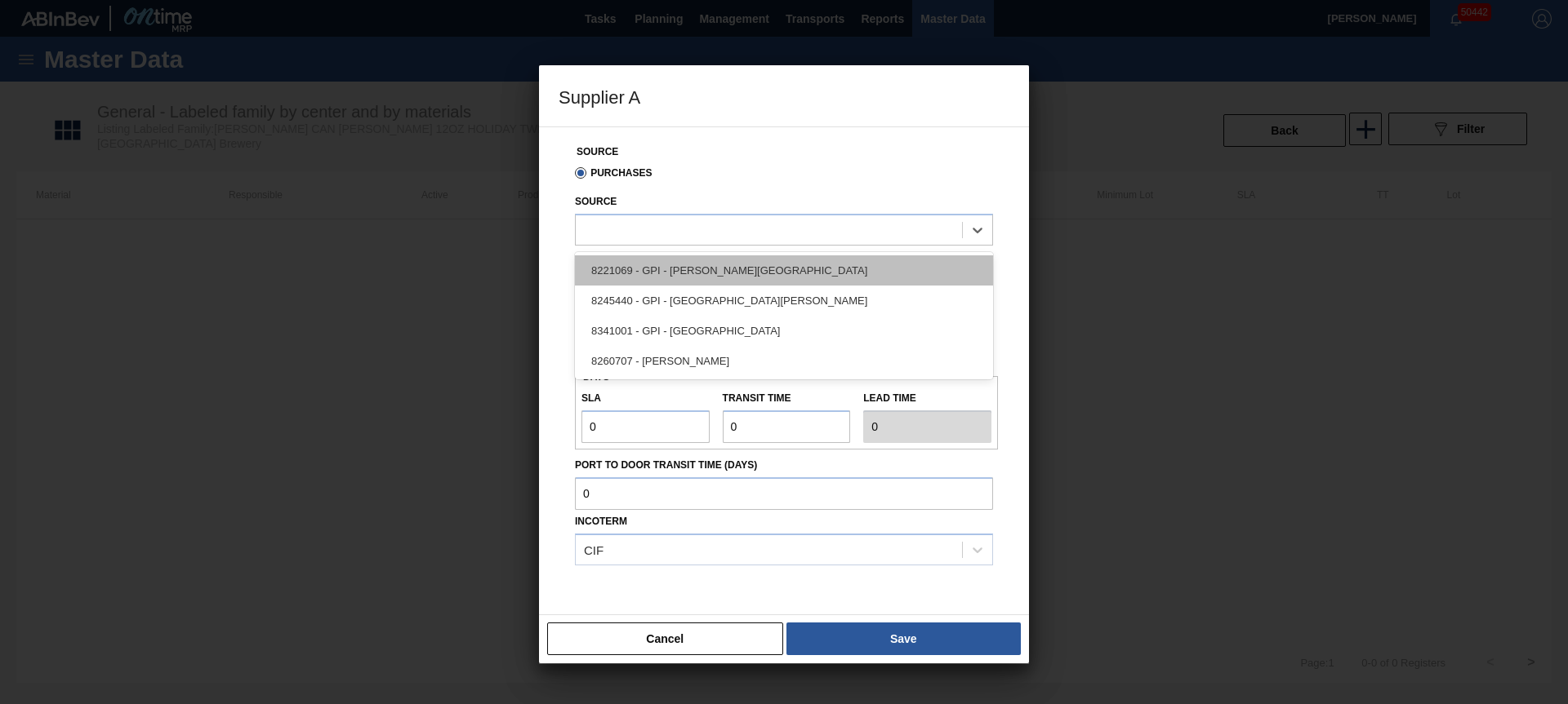
click at [702, 264] on div "8221069 - GPI - [PERSON_NAME][GEOGRAPHIC_DATA]" at bounding box center [783, 271] width 418 height 30
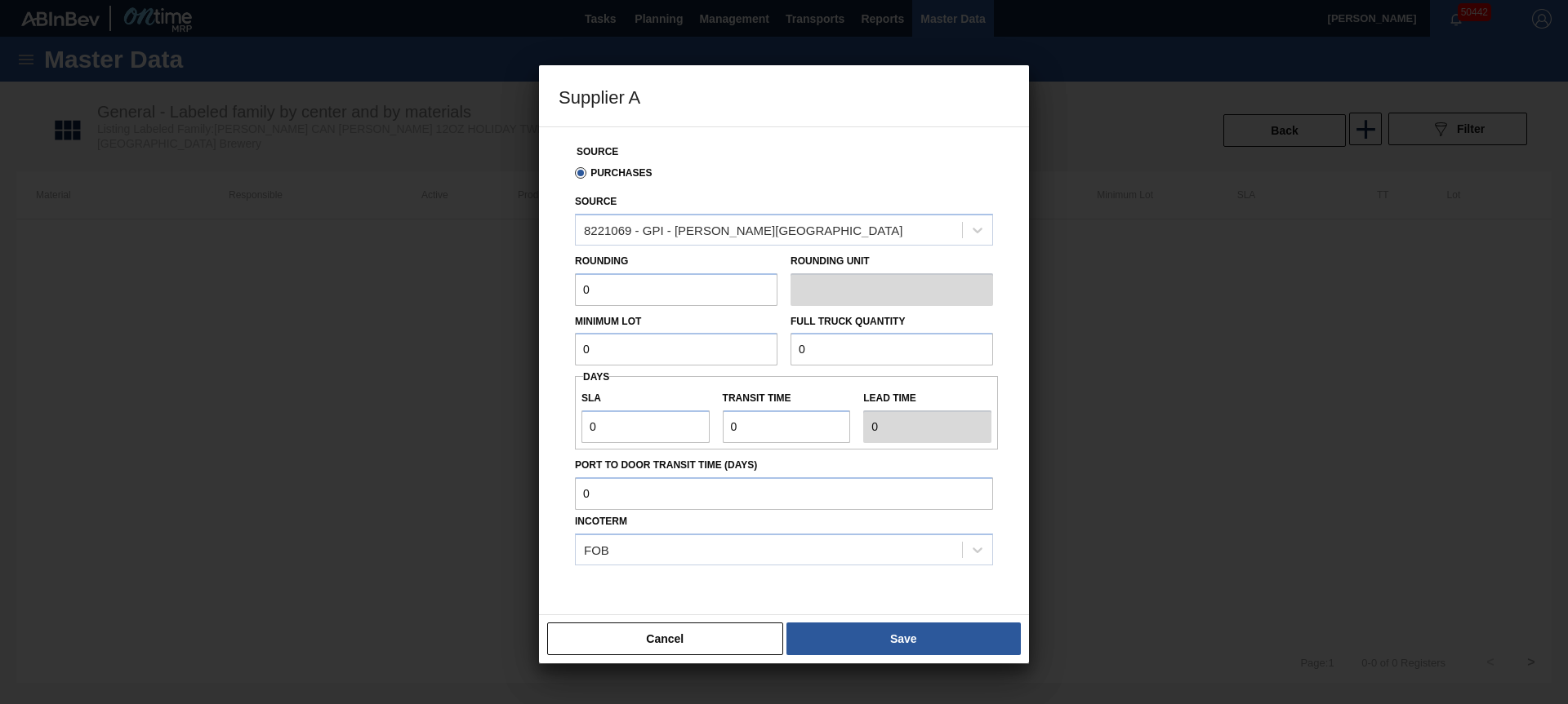
click at [636, 302] on input "0" at bounding box center [676, 290] width 202 height 32
click at [547, 623] on button "Cancel" at bounding box center [665, 639] width 236 height 32
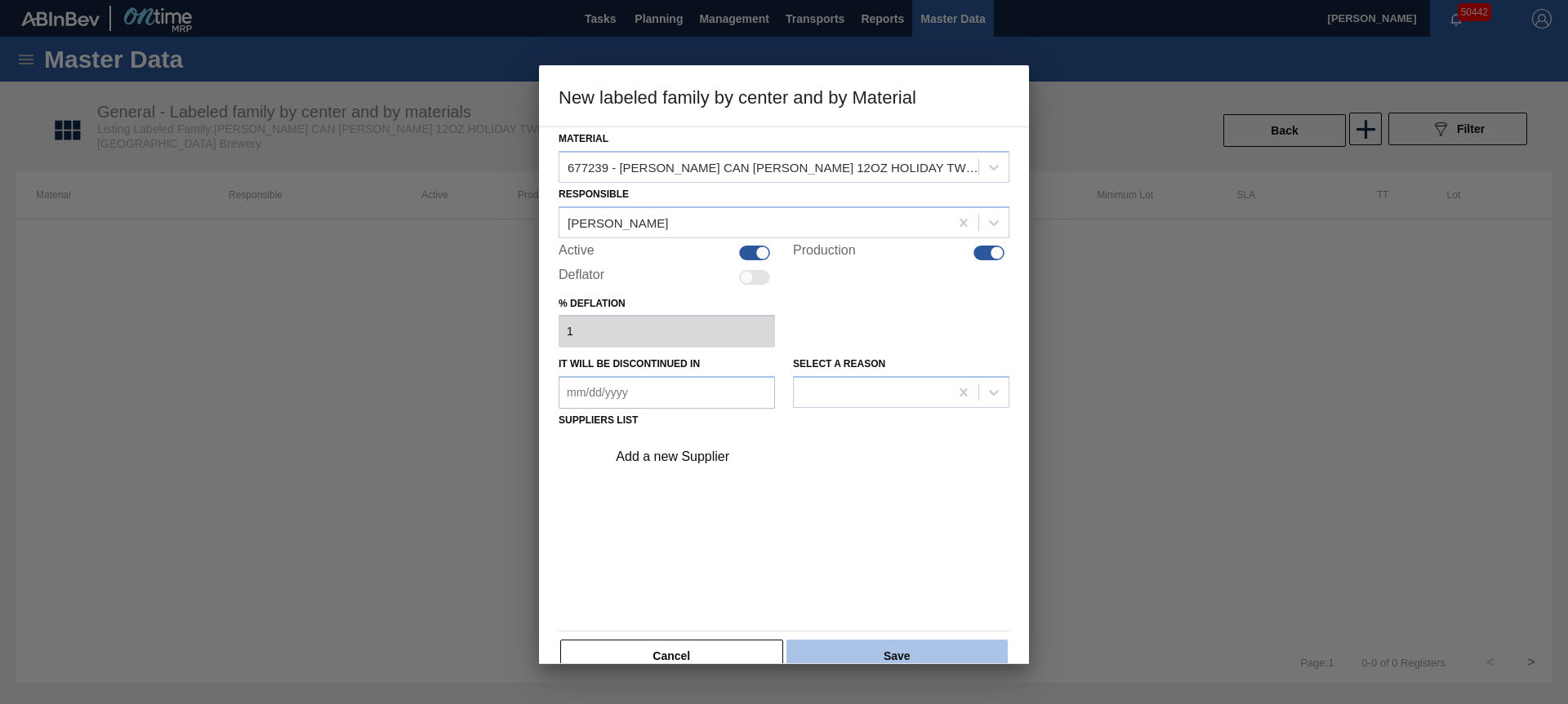
click at [851, 643] on button "Save" at bounding box center [897, 656] width 221 height 32
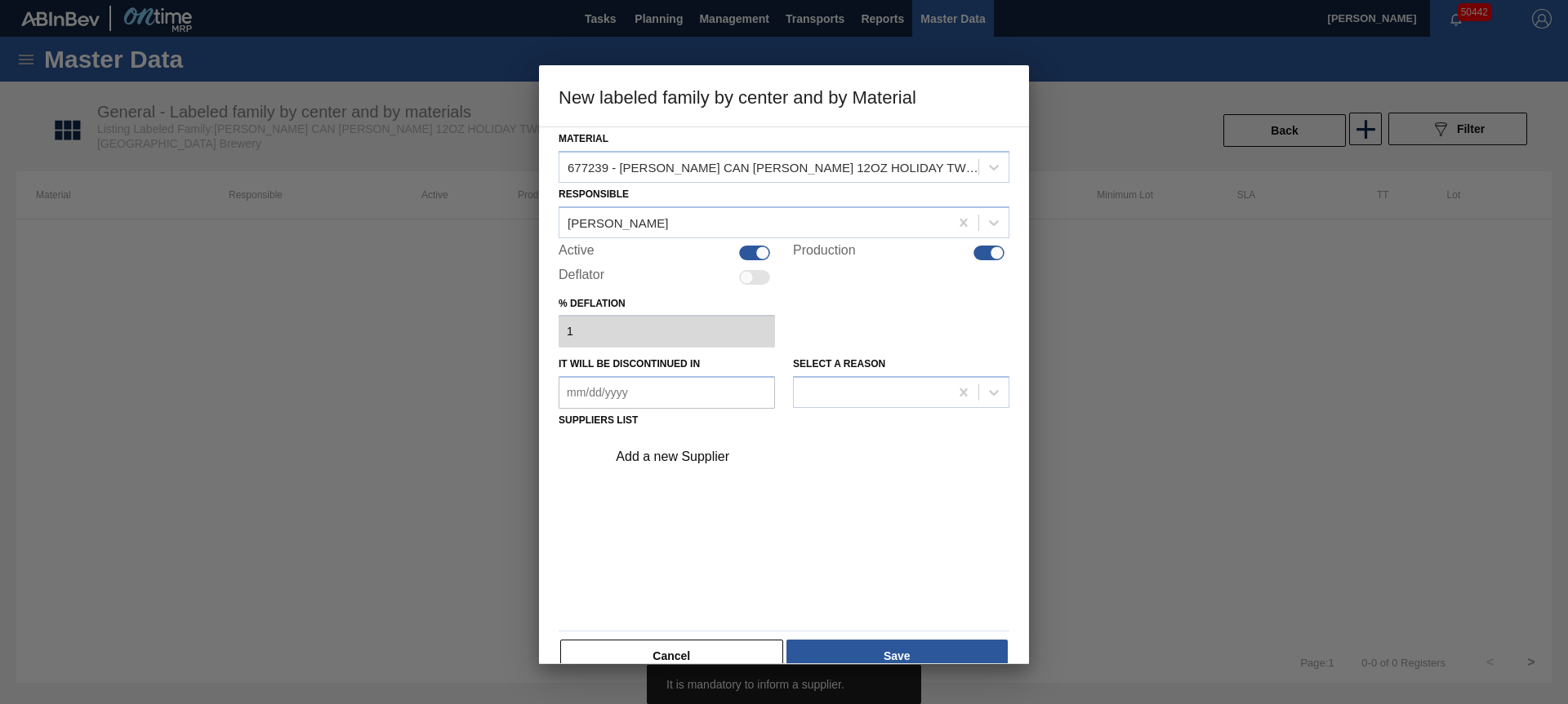
click at [706, 457] on div "Add a new Supplier" at bounding box center [776, 457] width 320 height 14
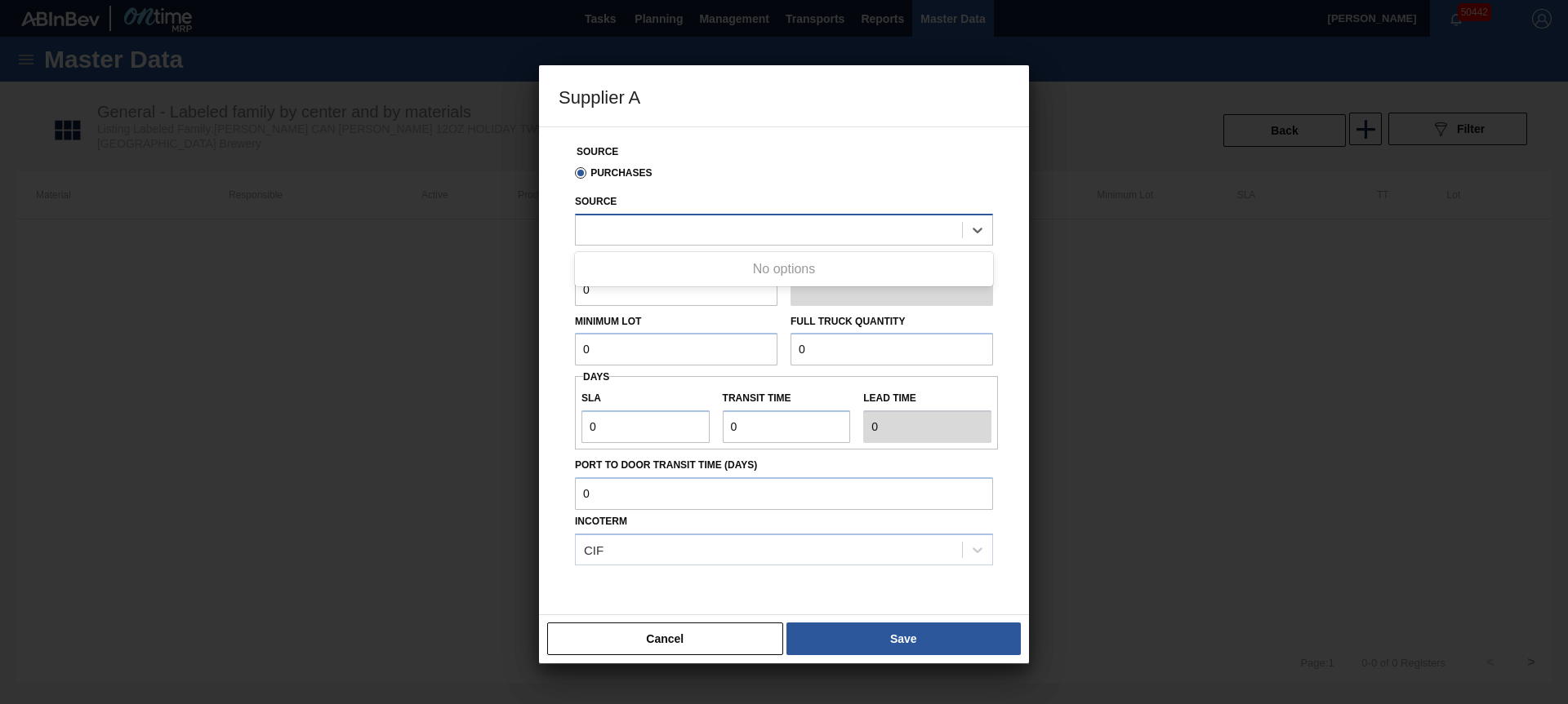
click at [642, 223] on div at bounding box center [769, 230] width 387 height 23
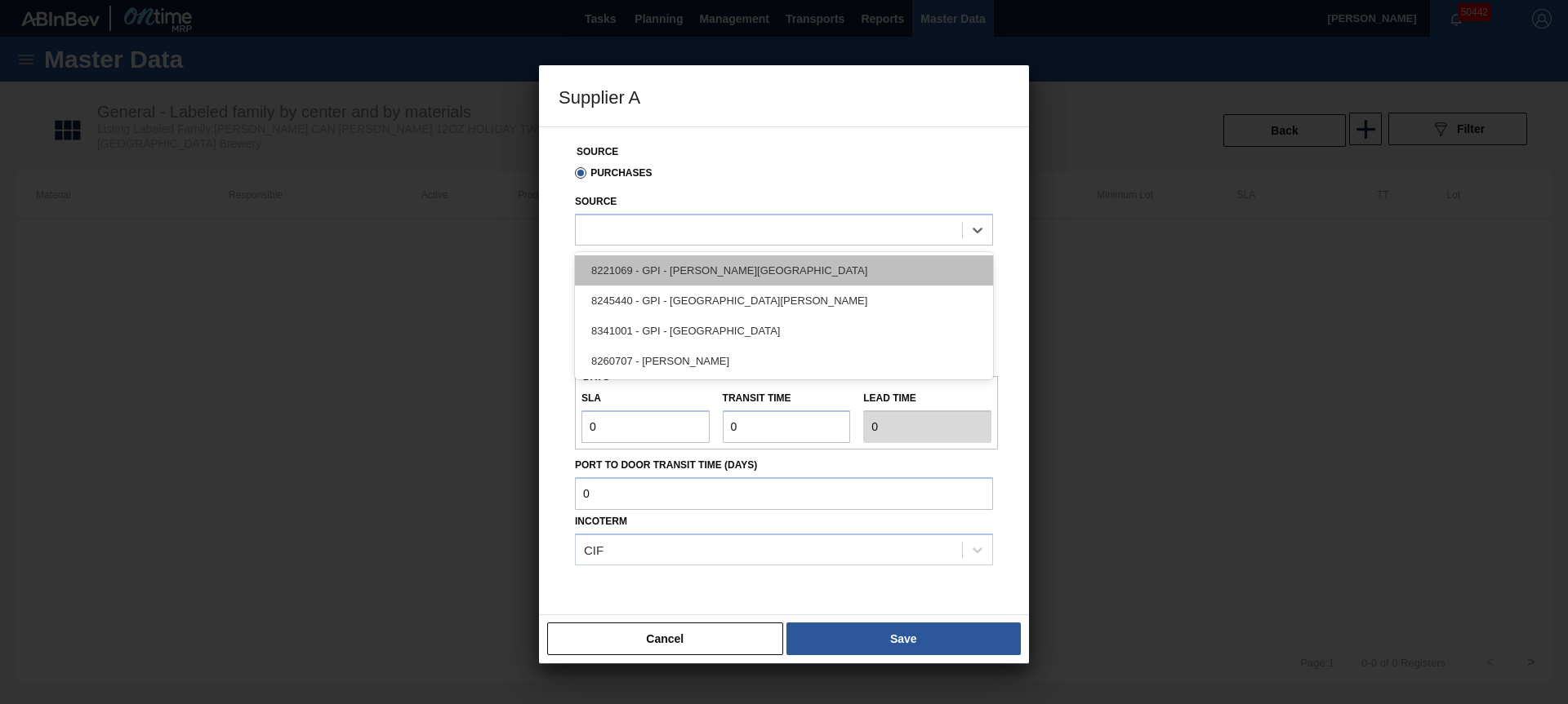
click at [709, 272] on div "8221069 - GPI - [PERSON_NAME][GEOGRAPHIC_DATA]" at bounding box center [783, 271] width 418 height 30
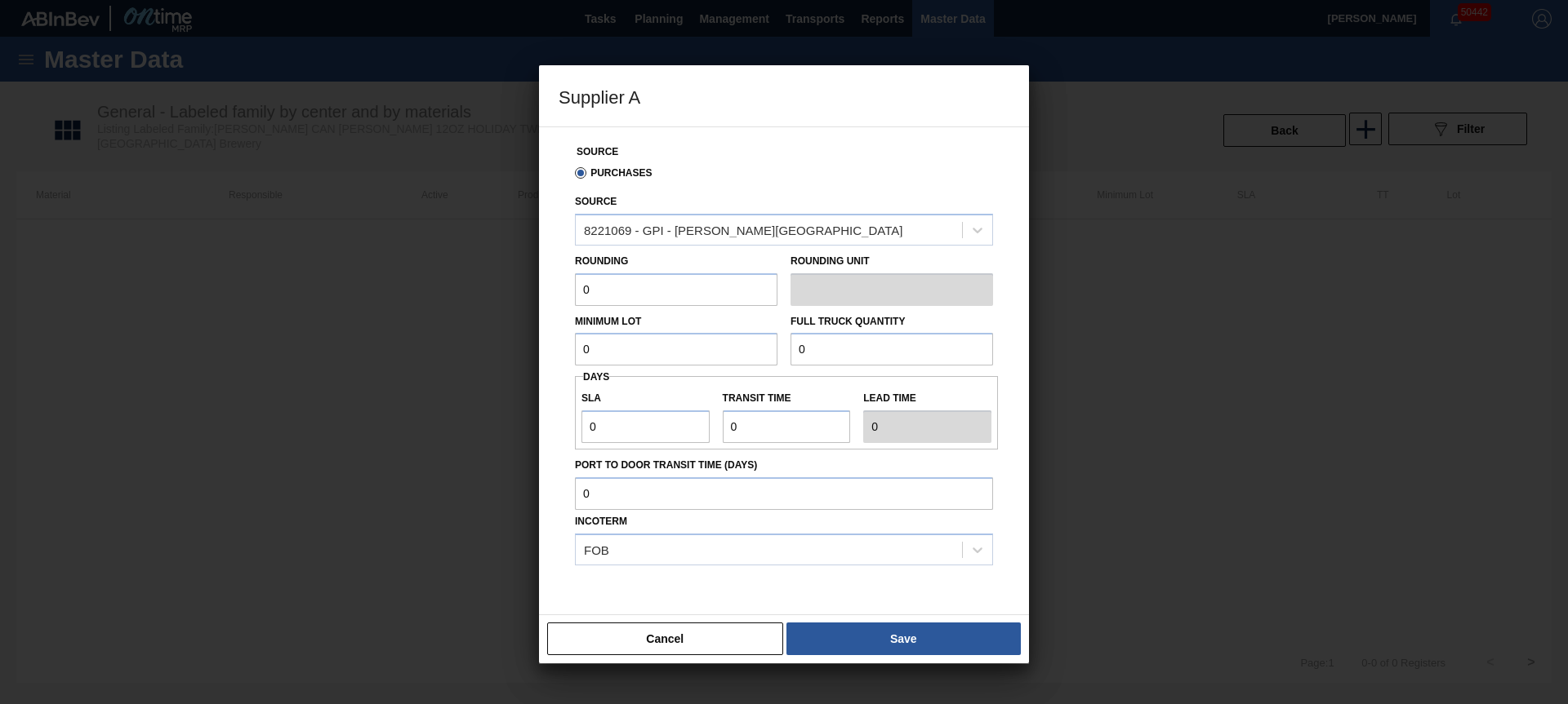
click at [664, 299] on input "0" at bounding box center [676, 290] width 202 height 32
click at [907, 643] on button "Save" at bounding box center [904, 639] width 234 height 32
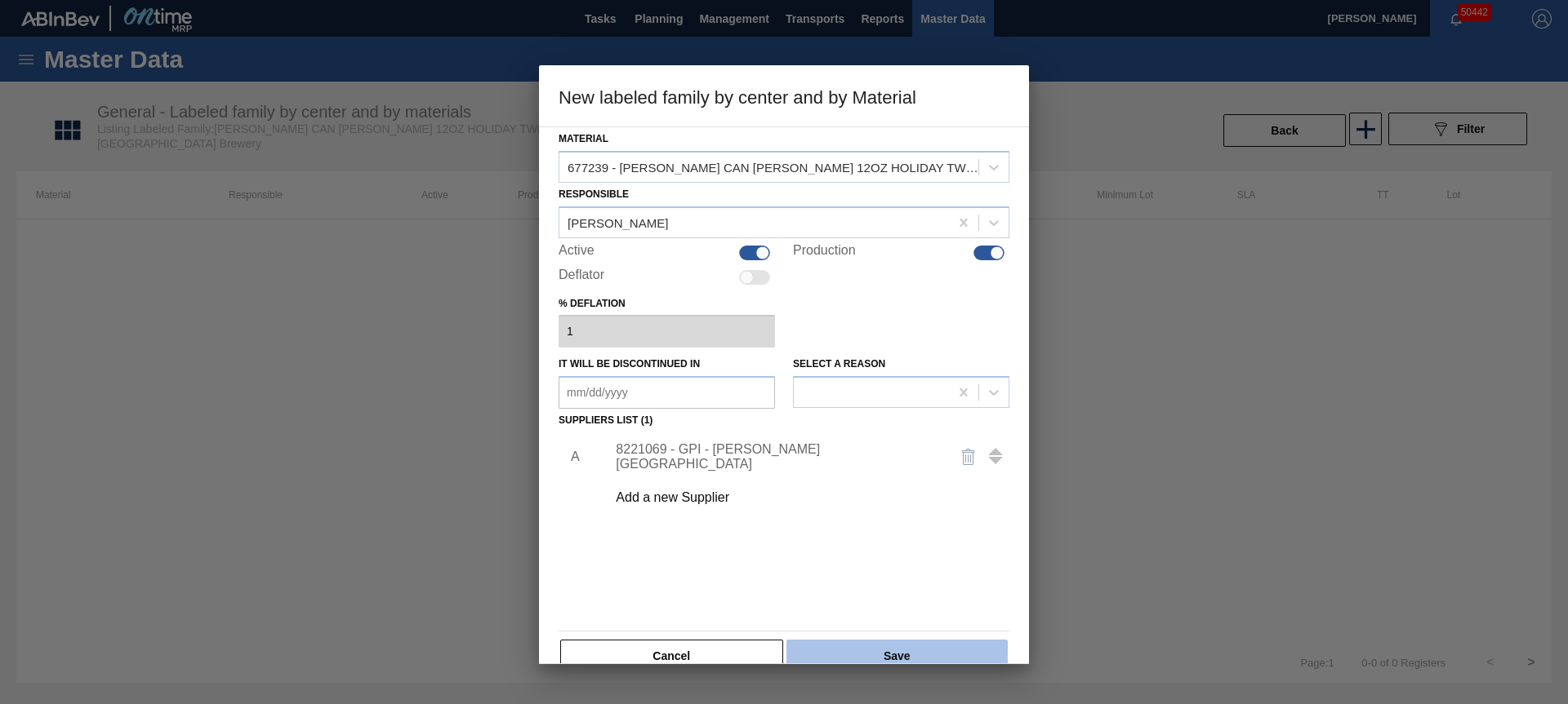
click at [949, 653] on button "Save" at bounding box center [897, 656] width 221 height 32
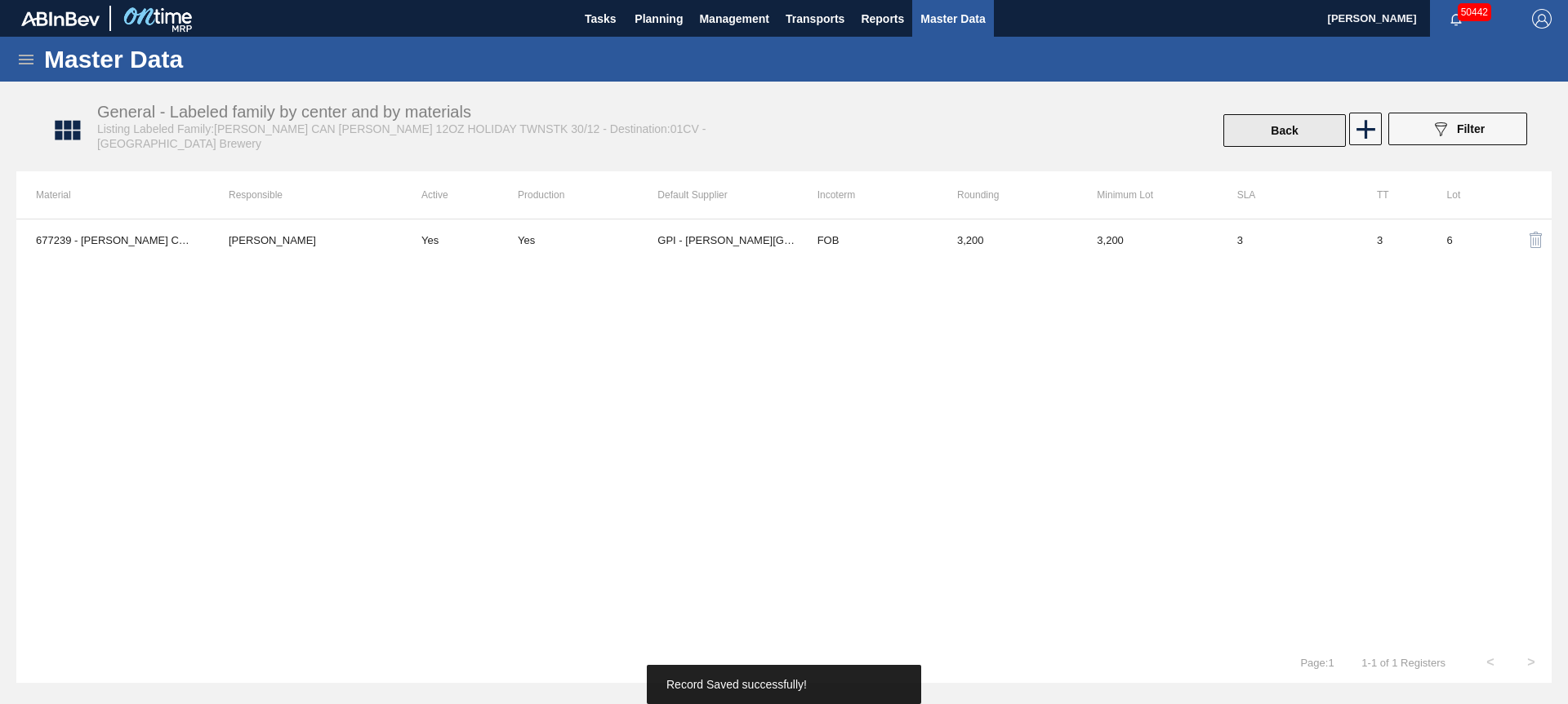
click at [1290, 121] on button "Back" at bounding box center [1284, 131] width 123 height 32
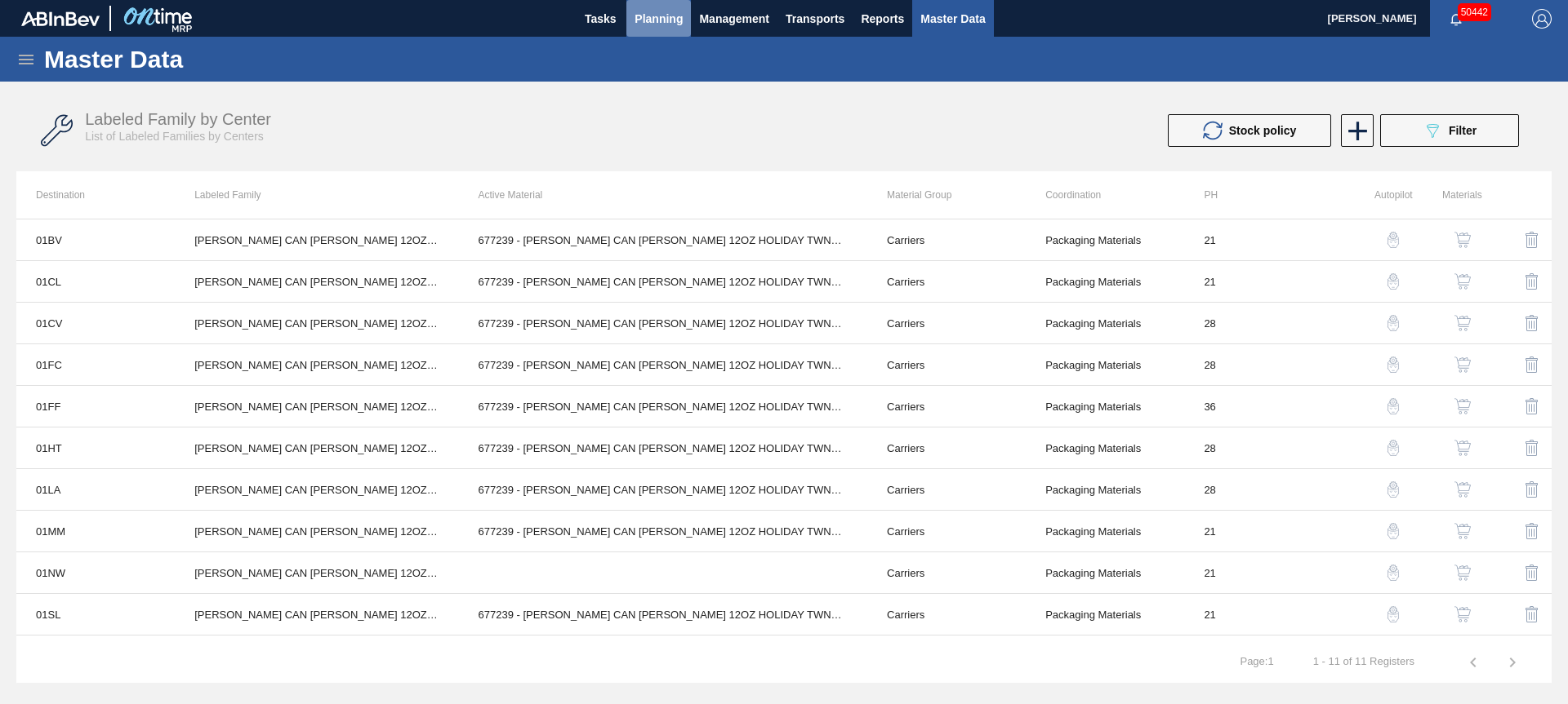
click at [651, 30] on button "Planning" at bounding box center [659, 18] width 64 height 37
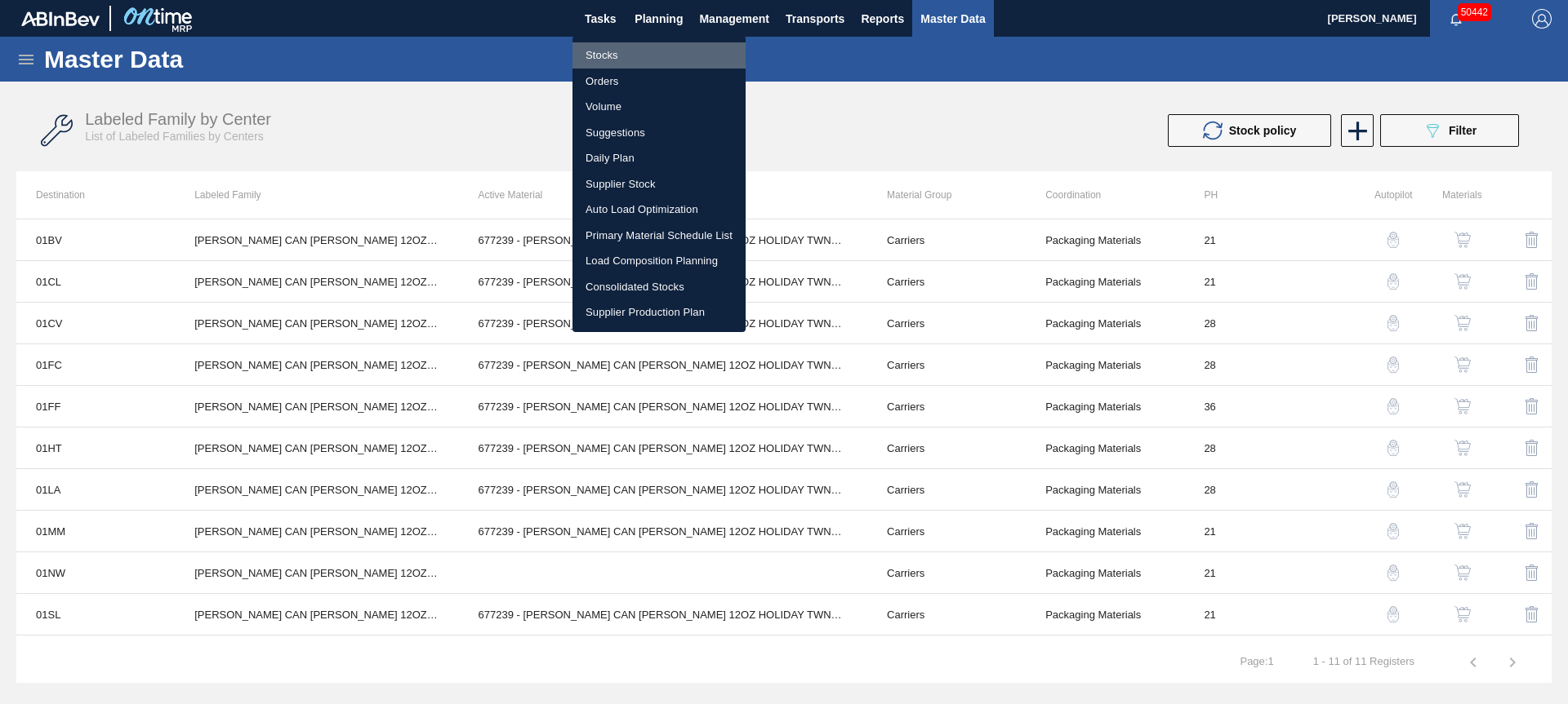
drag, startPoint x: 628, startPoint y: 55, endPoint x: 48, endPoint y: 5, distance: 582.2
click at [628, 55] on li "Stocks" at bounding box center [659, 55] width 173 height 26
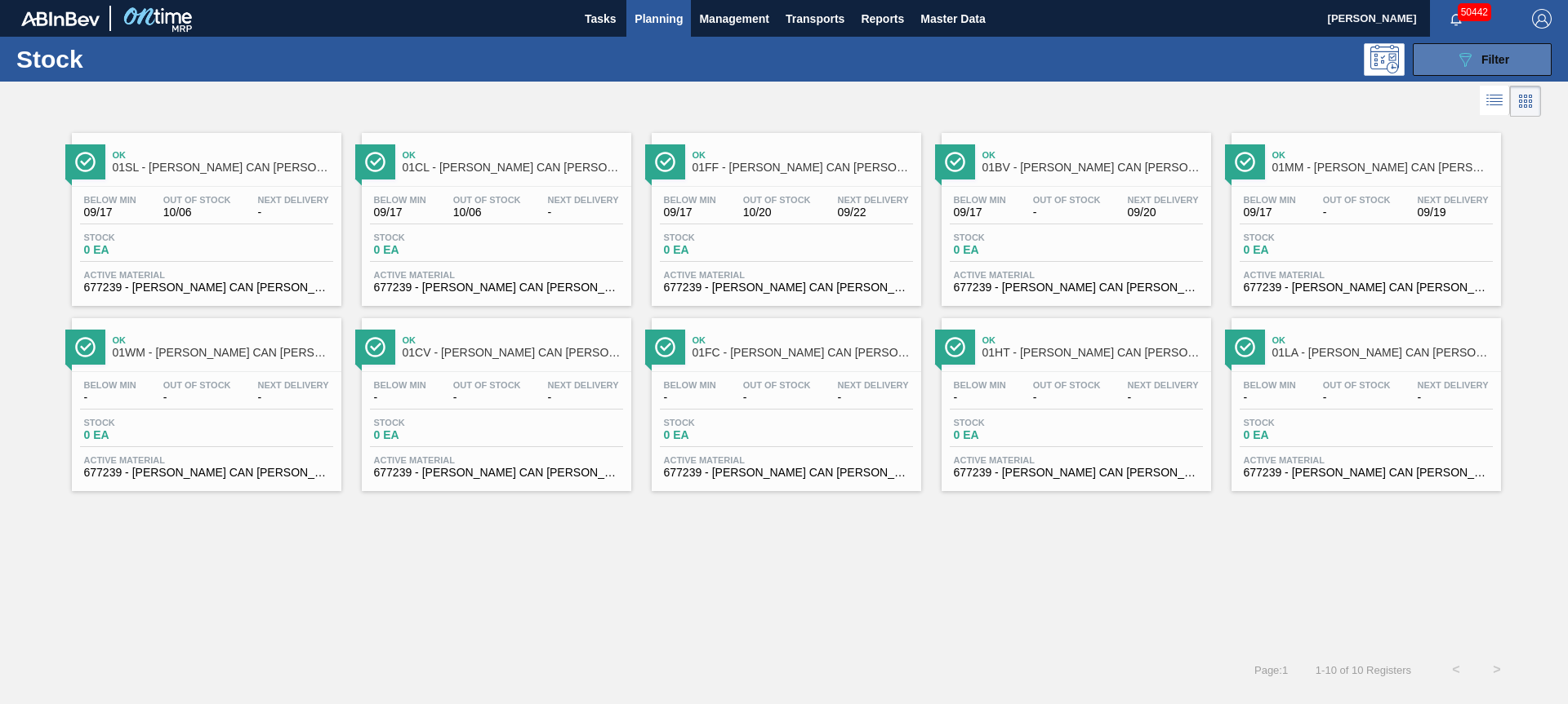
click at [1475, 65] on div "089F7B8B-B2A5-4AFE-B5C0-19BA573D28AC Filter" at bounding box center [1482, 60] width 54 height 20
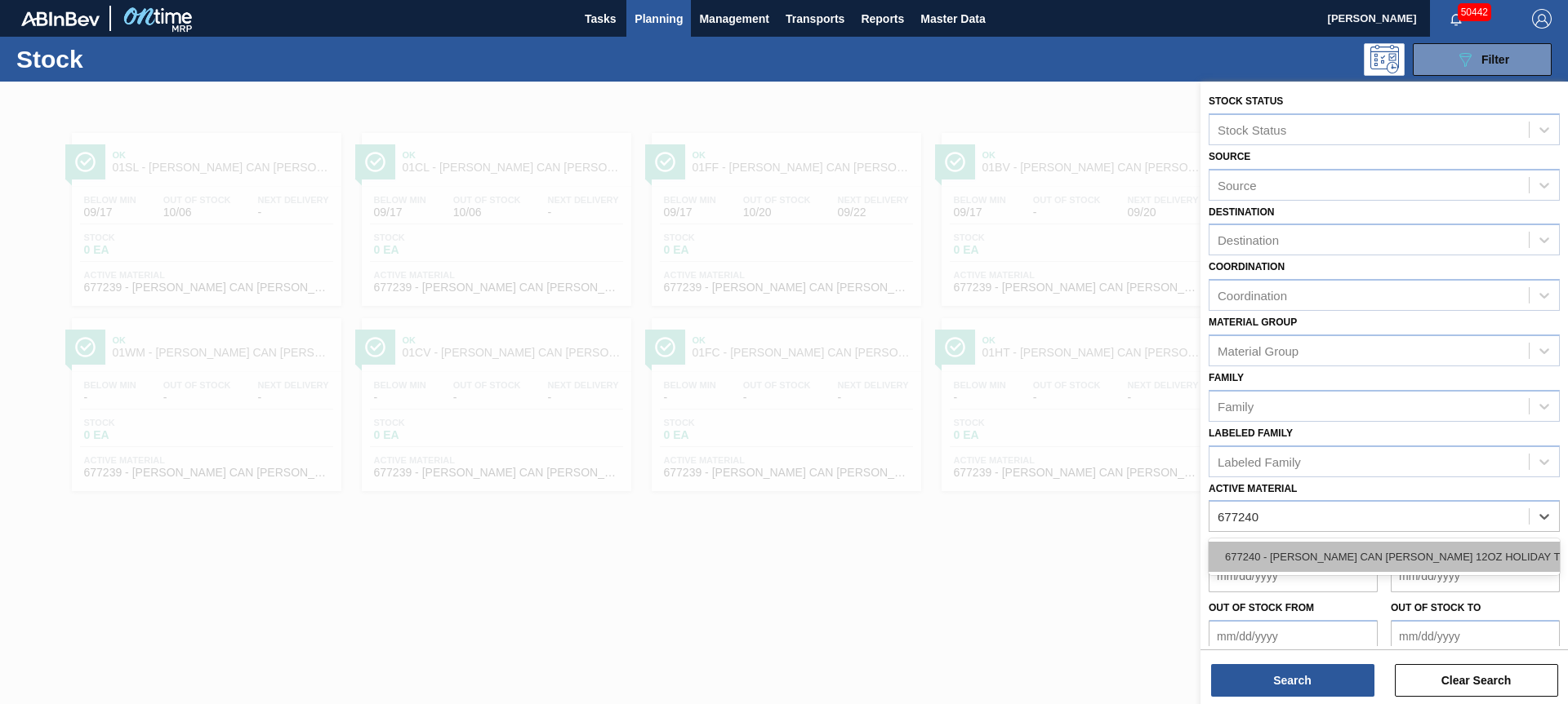
click at [1512, 563] on div "677240 - [PERSON_NAME] CAN [PERSON_NAME] 12OZ HOLIDAY TWNSTK 36/12 C" at bounding box center [1384, 557] width 351 height 30
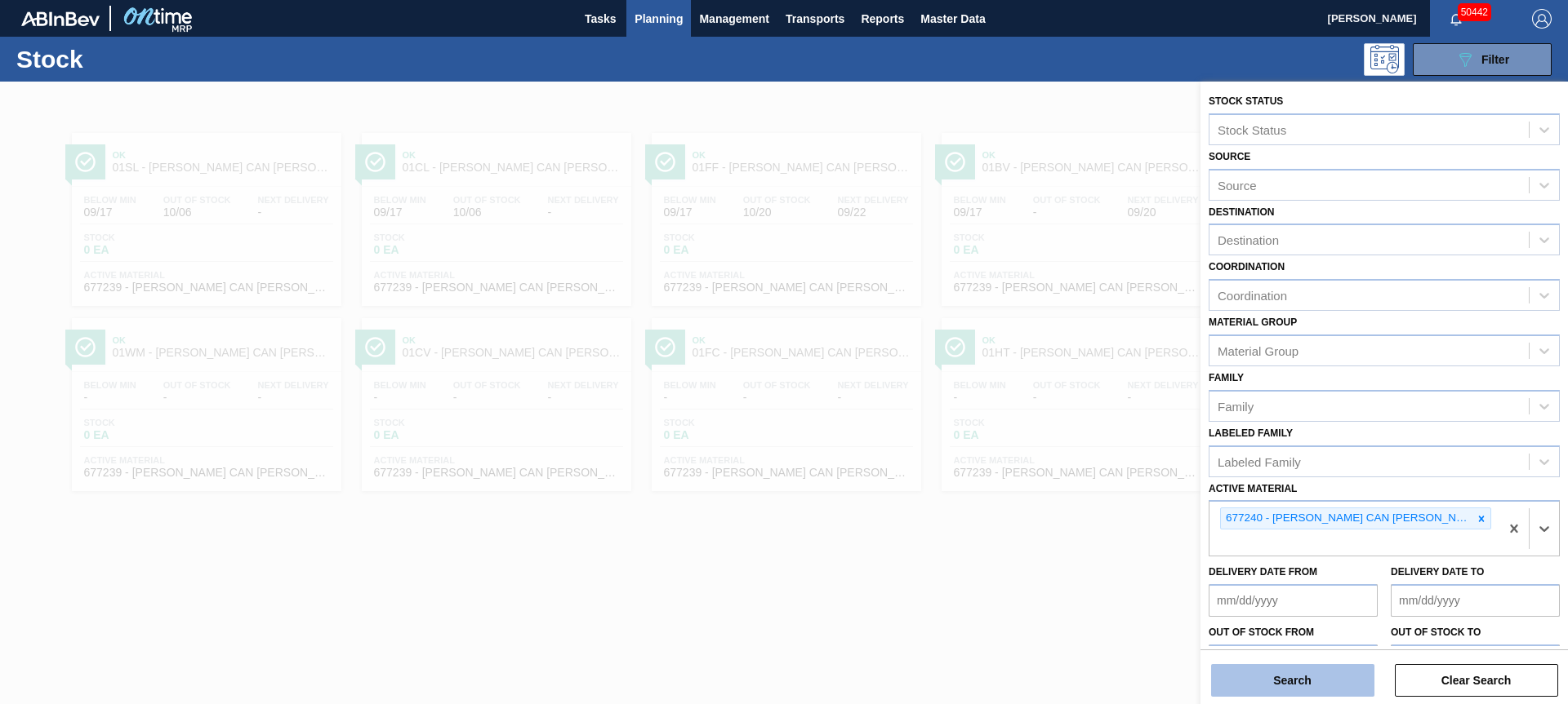
click at [1325, 690] on button "Search" at bounding box center [1292, 681] width 163 height 32
